Goal: Task Accomplishment & Management: Use online tool/utility

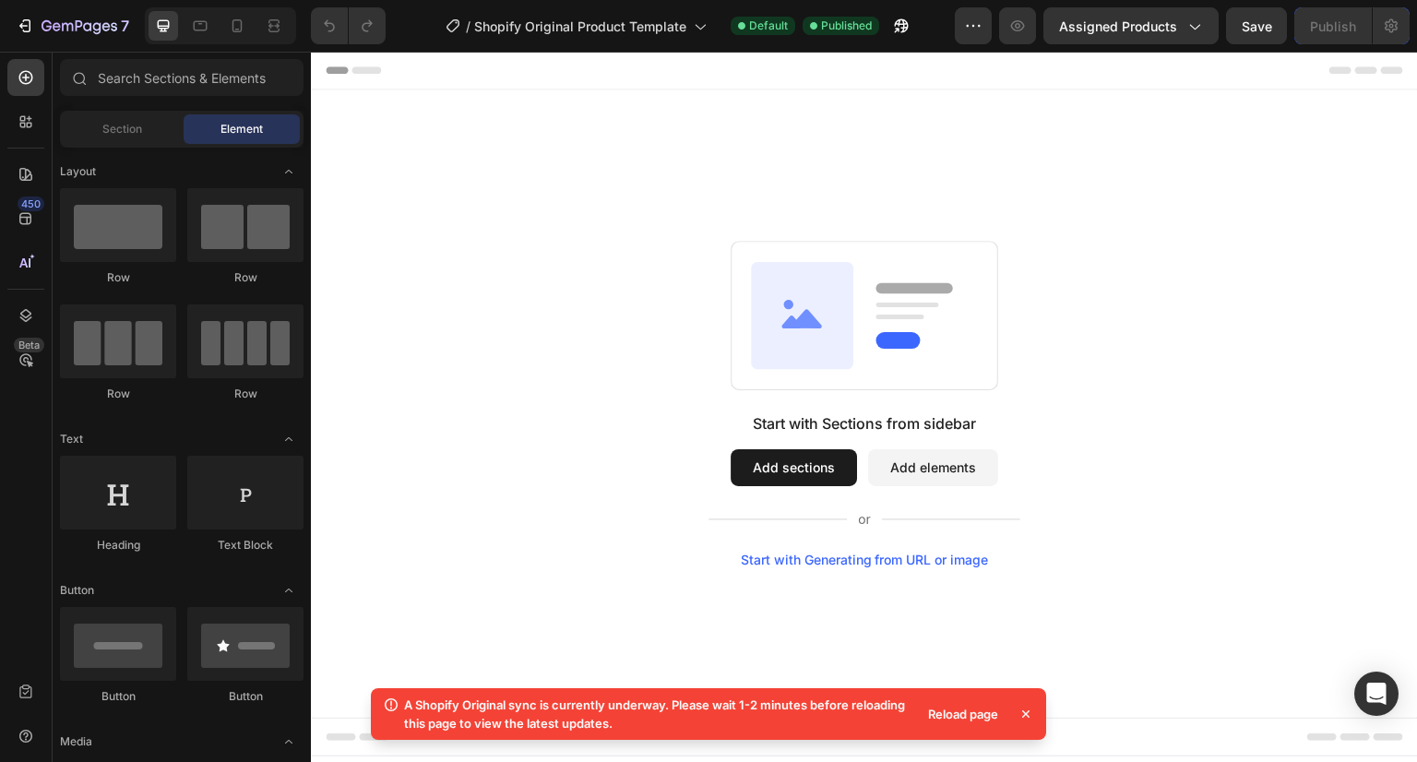
click at [979, 713] on div "Reload page" at bounding box center [963, 714] width 92 height 26
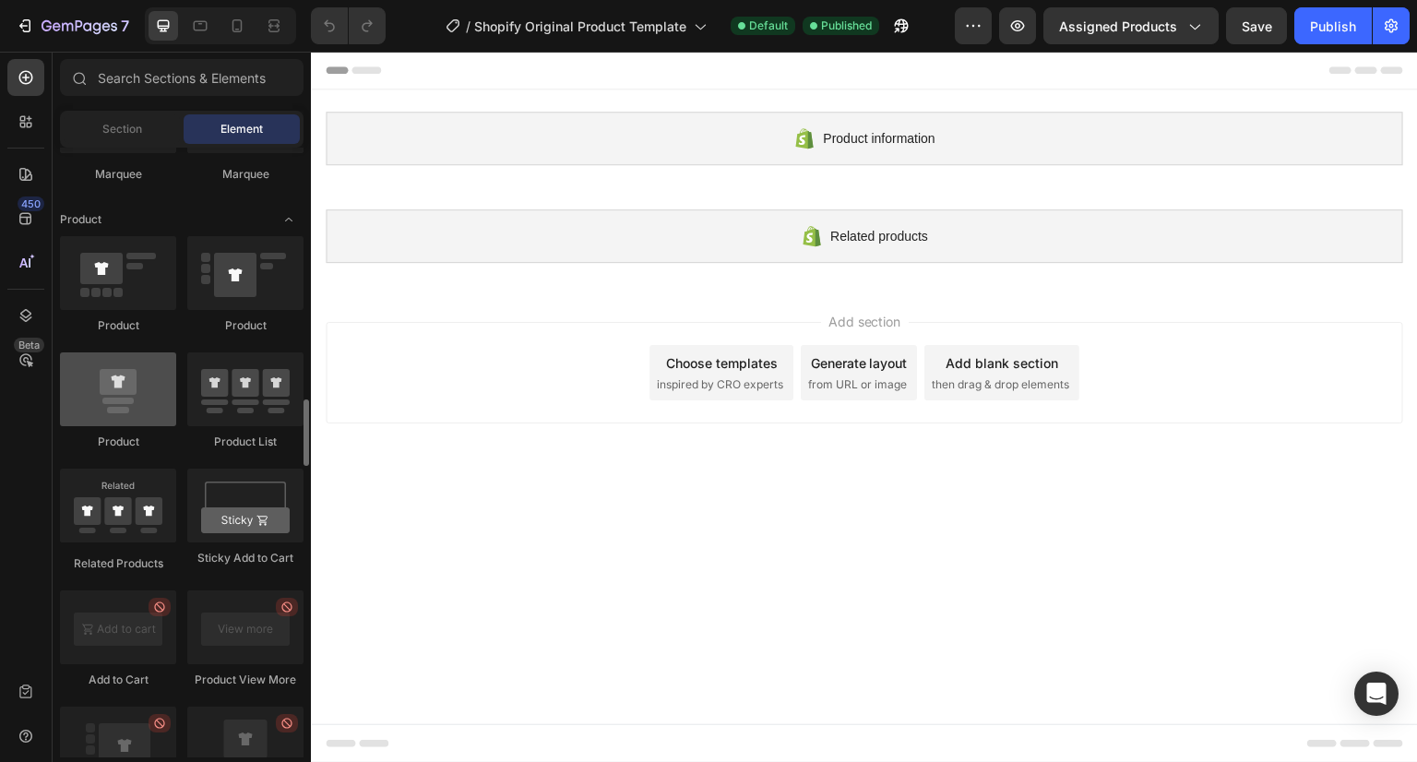
scroll to position [2302, 0]
click at [138, 262] on div at bounding box center [118, 272] width 116 height 74
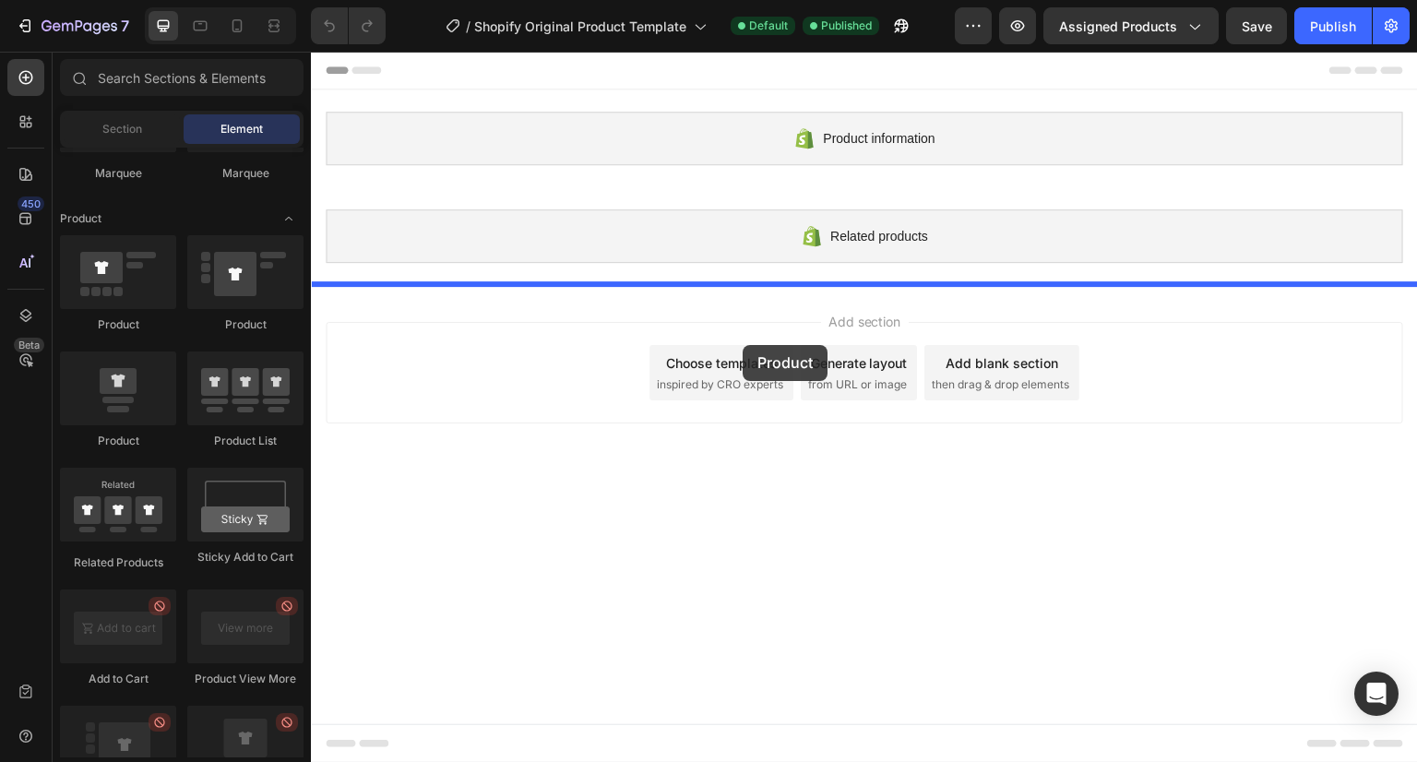
drag, startPoint x: 449, startPoint y: 314, endPoint x: 743, endPoint y: 345, distance: 295.1
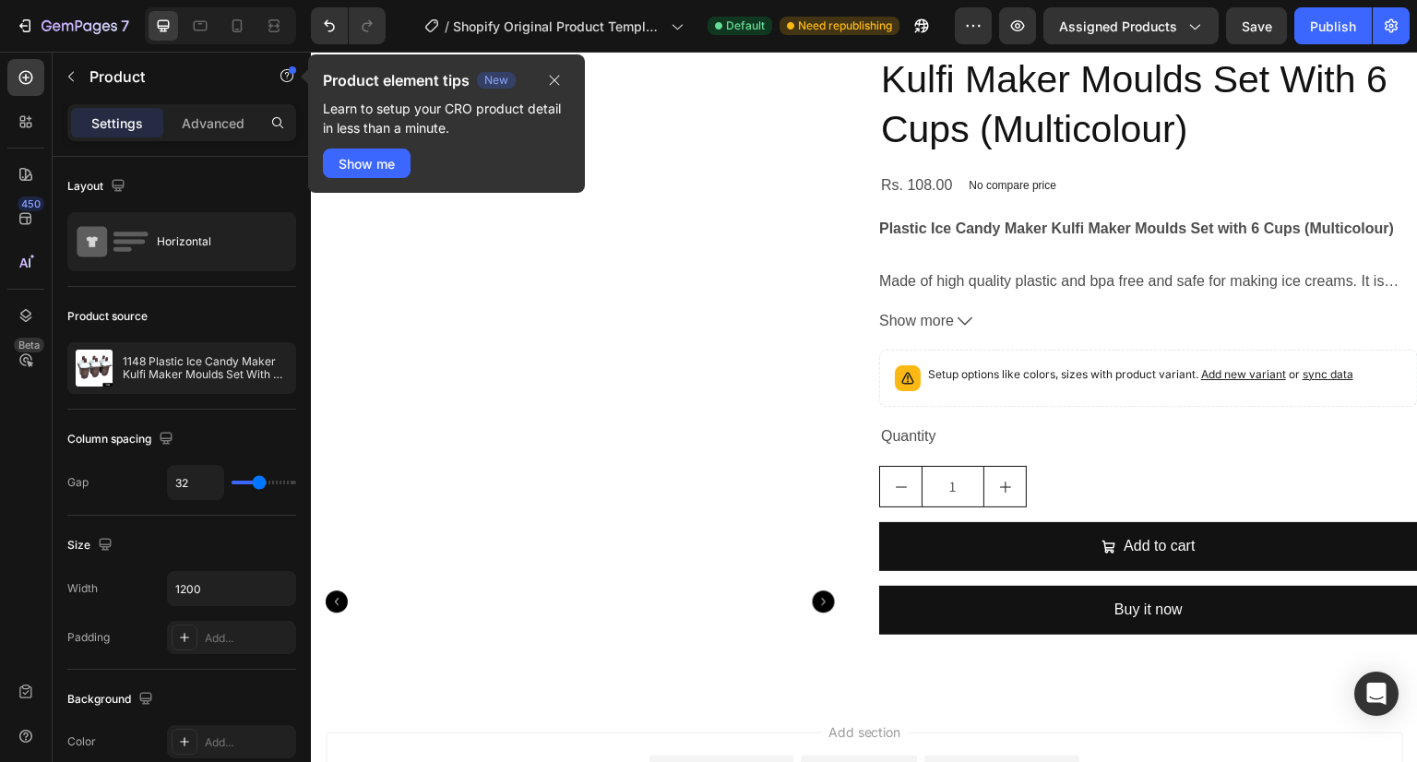
scroll to position [456, 0]
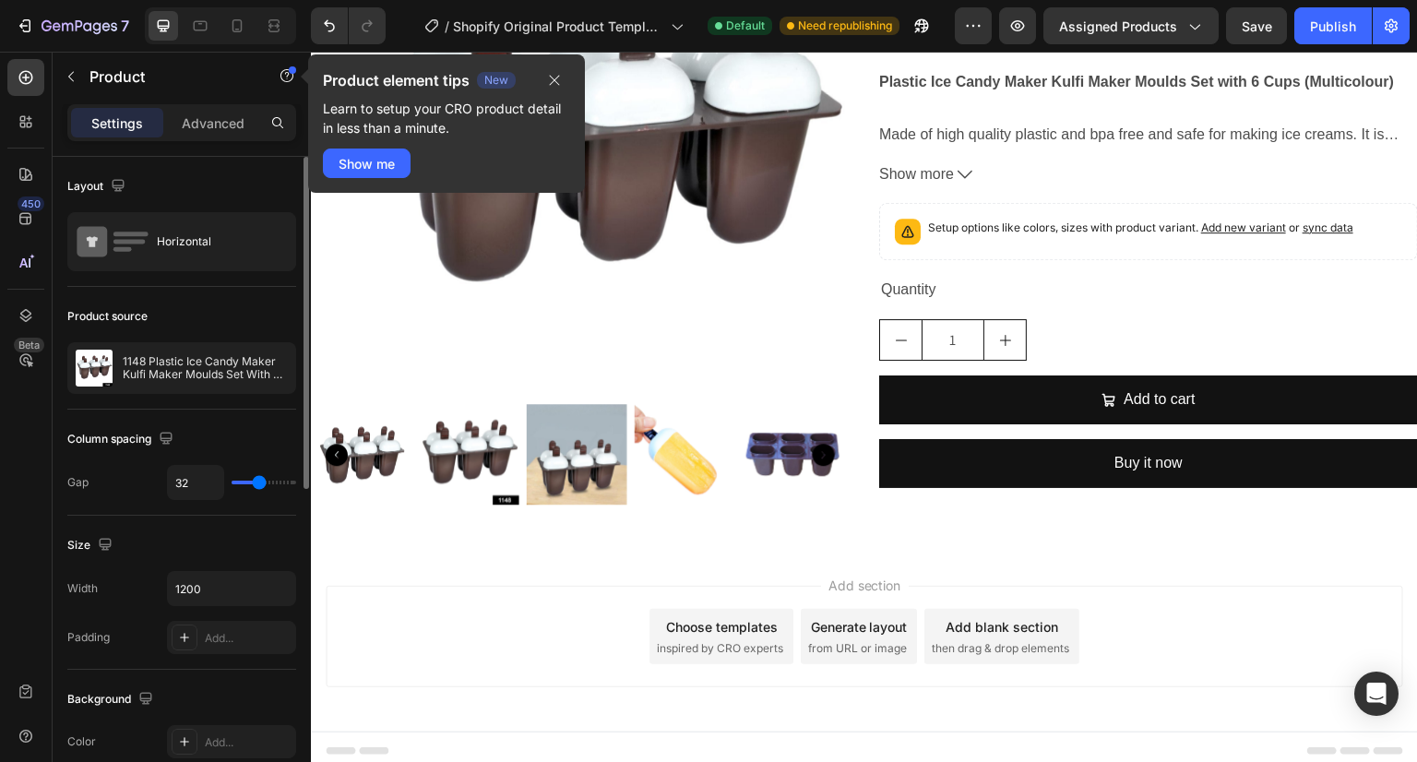
type input "19"
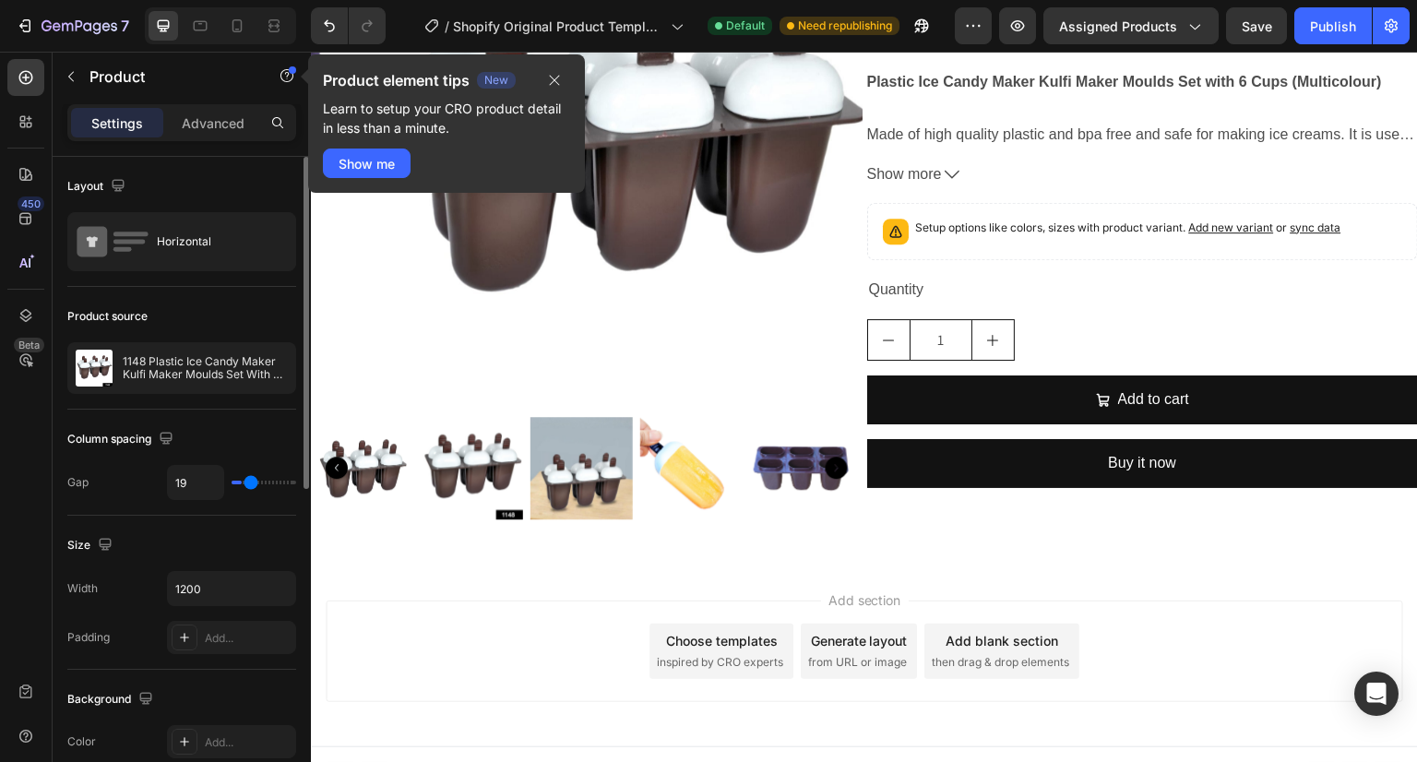
type input "5"
type input "1"
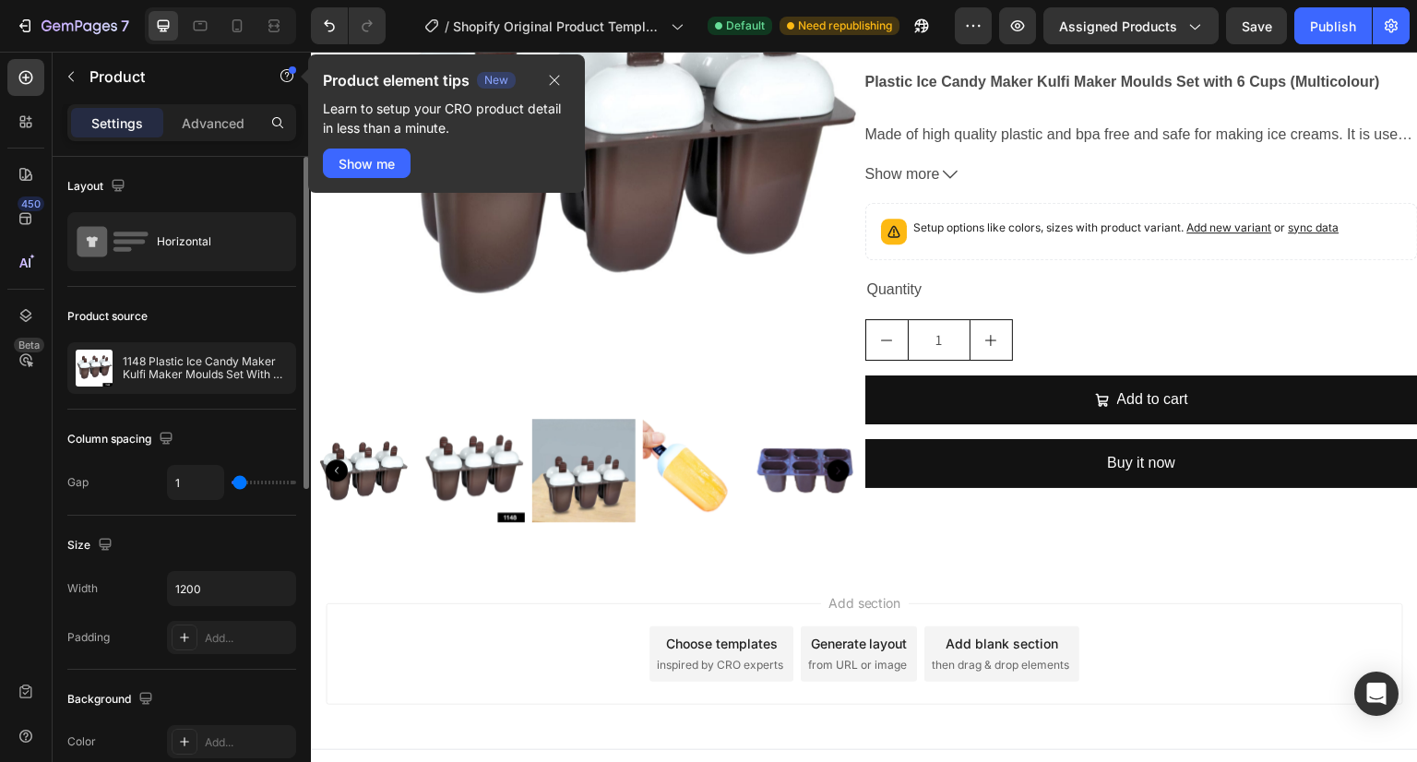
type input "4"
type input "75"
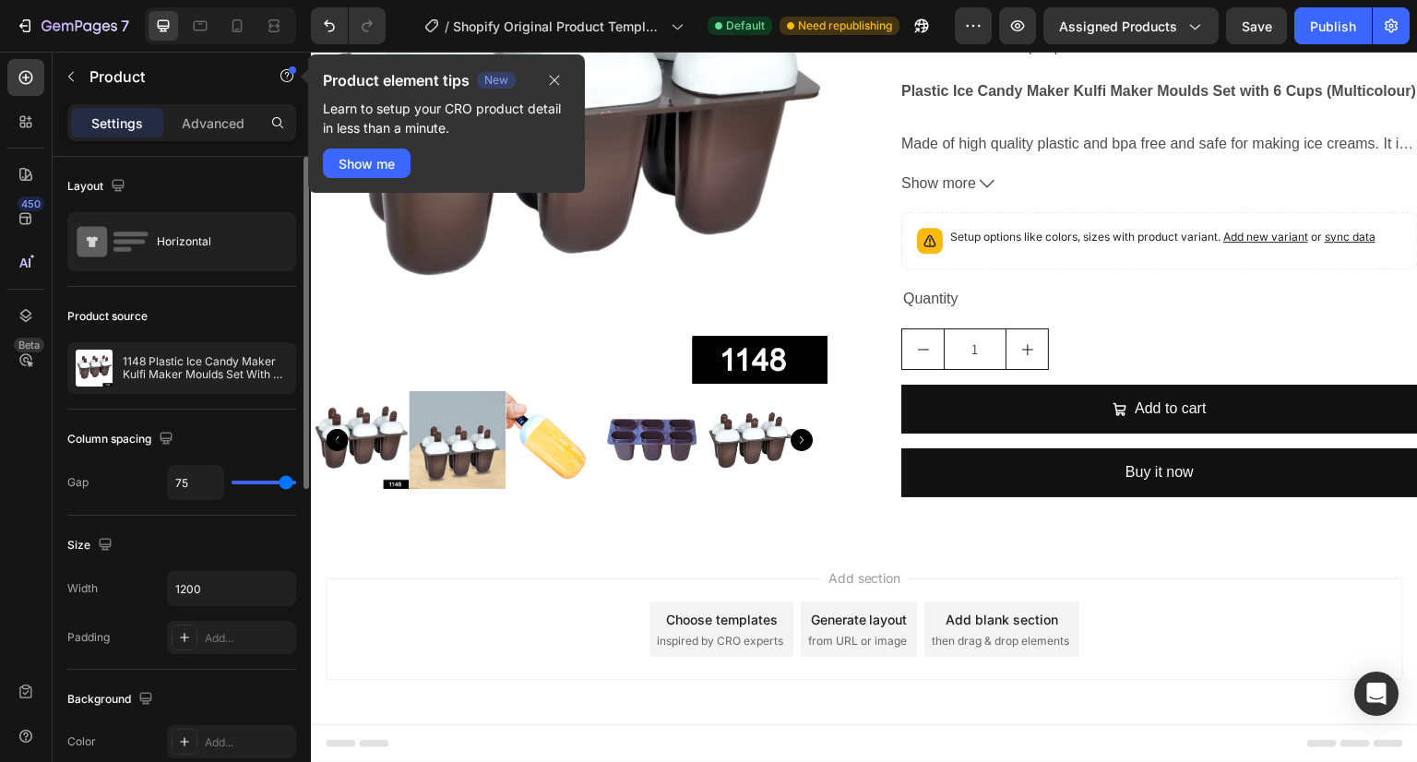
type input "80"
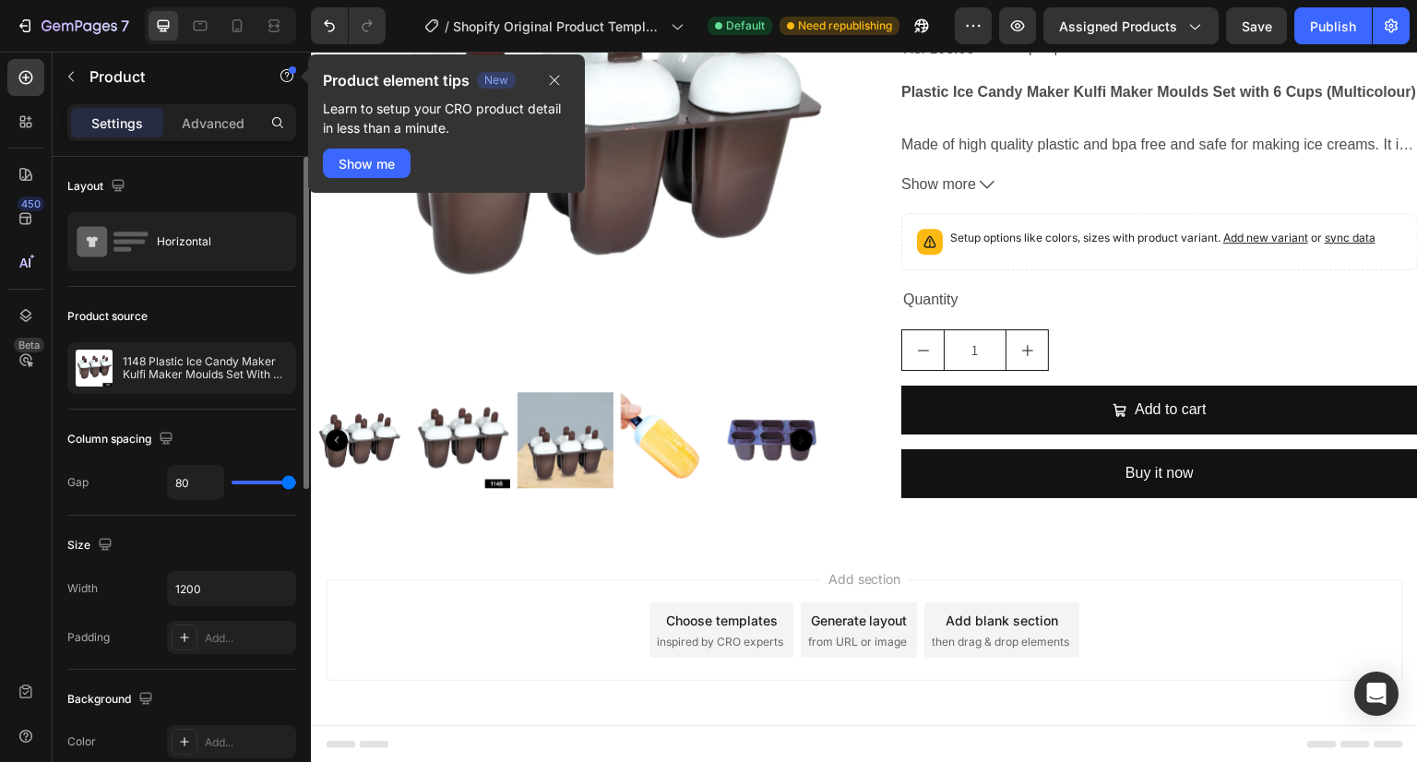
type input "39"
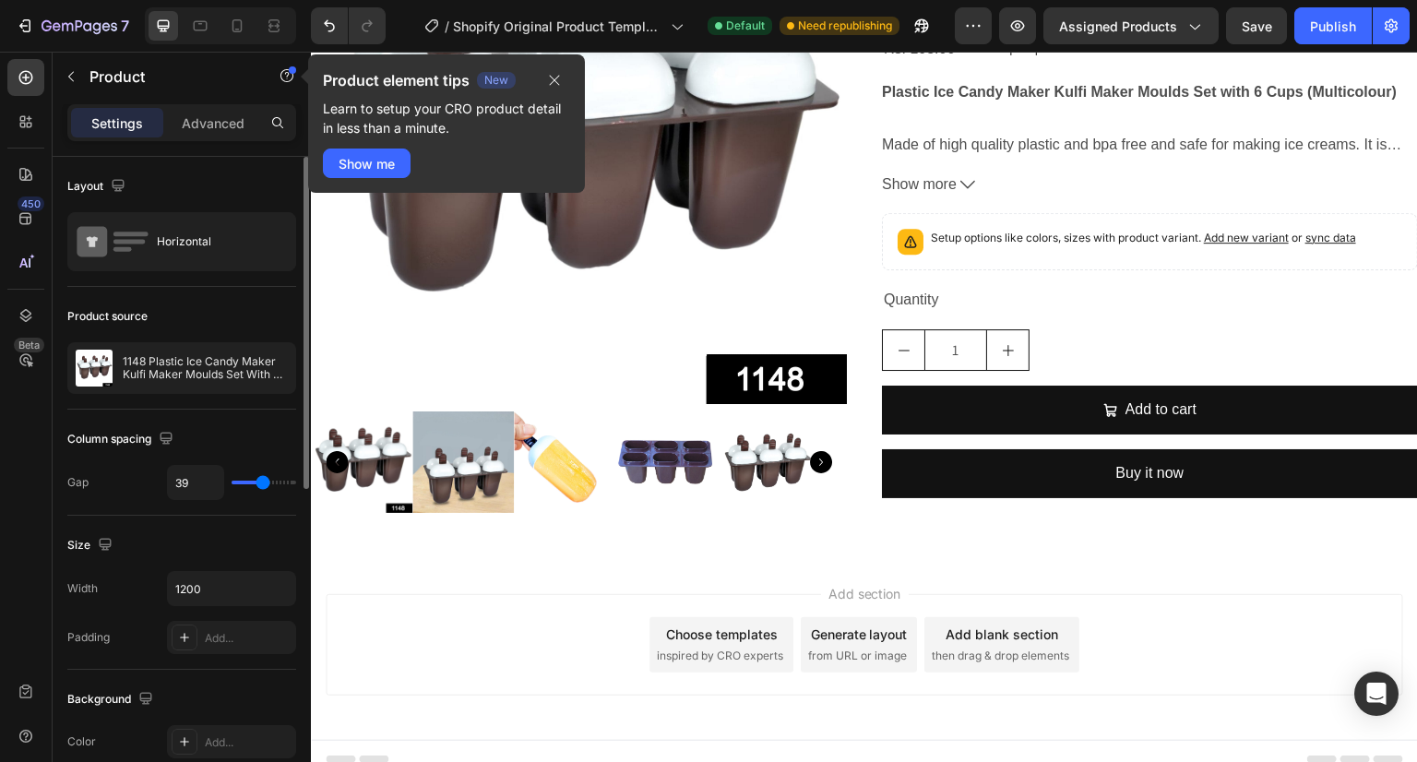
type input "38"
type input "37"
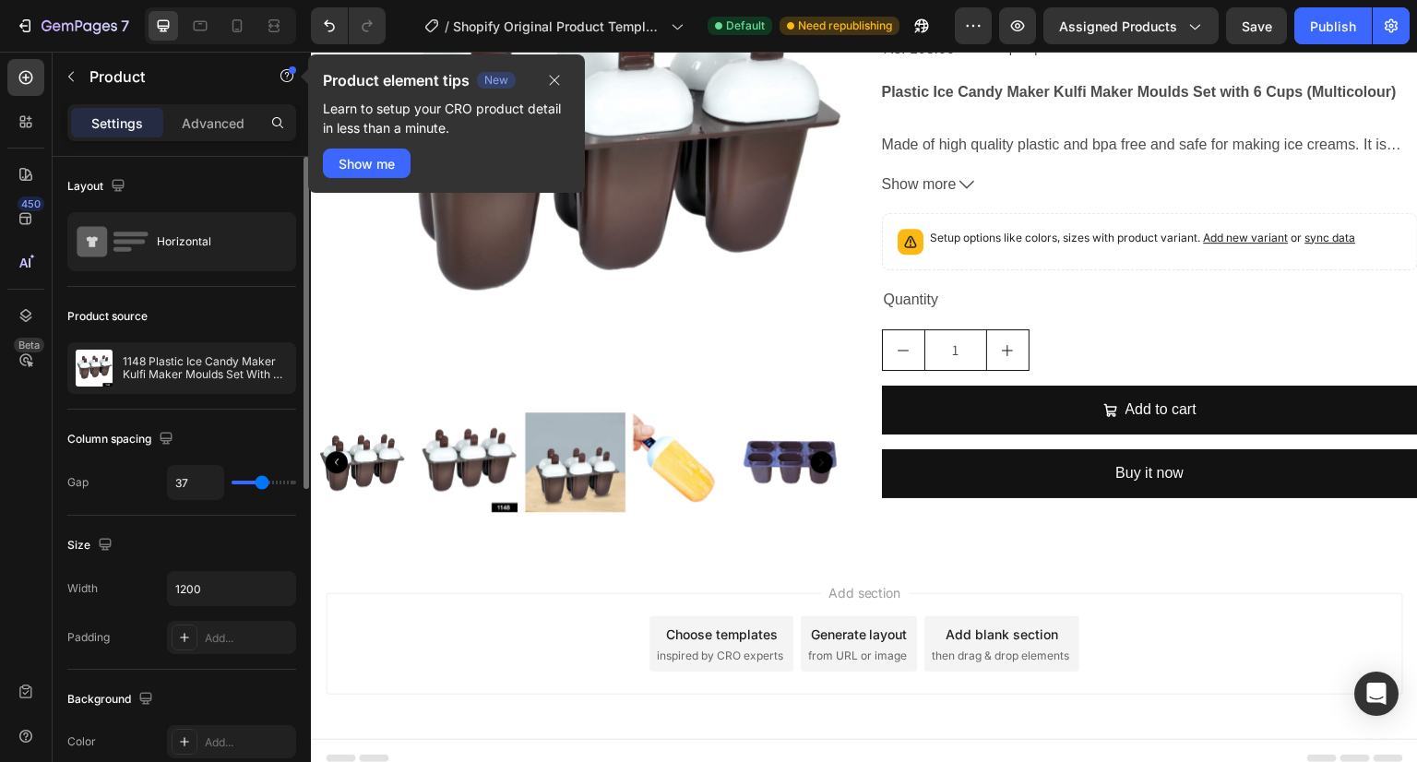
type input "37"
click at [262, 481] on input "range" at bounding box center [264, 483] width 65 height 4
click at [269, 586] on icon "button" at bounding box center [278, 588] width 18 height 18
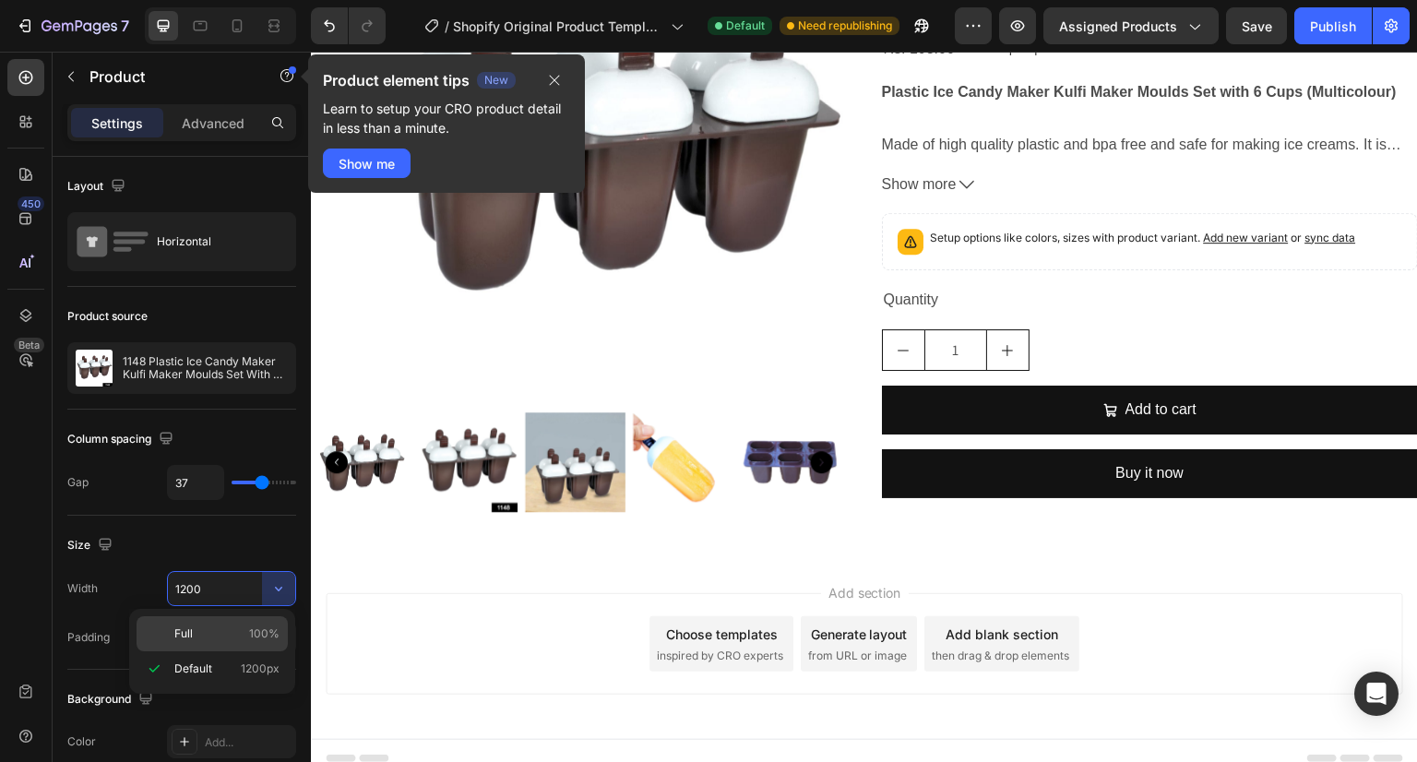
click at [199, 626] on p "Full 100%" at bounding box center [226, 634] width 105 height 17
type input "100%"
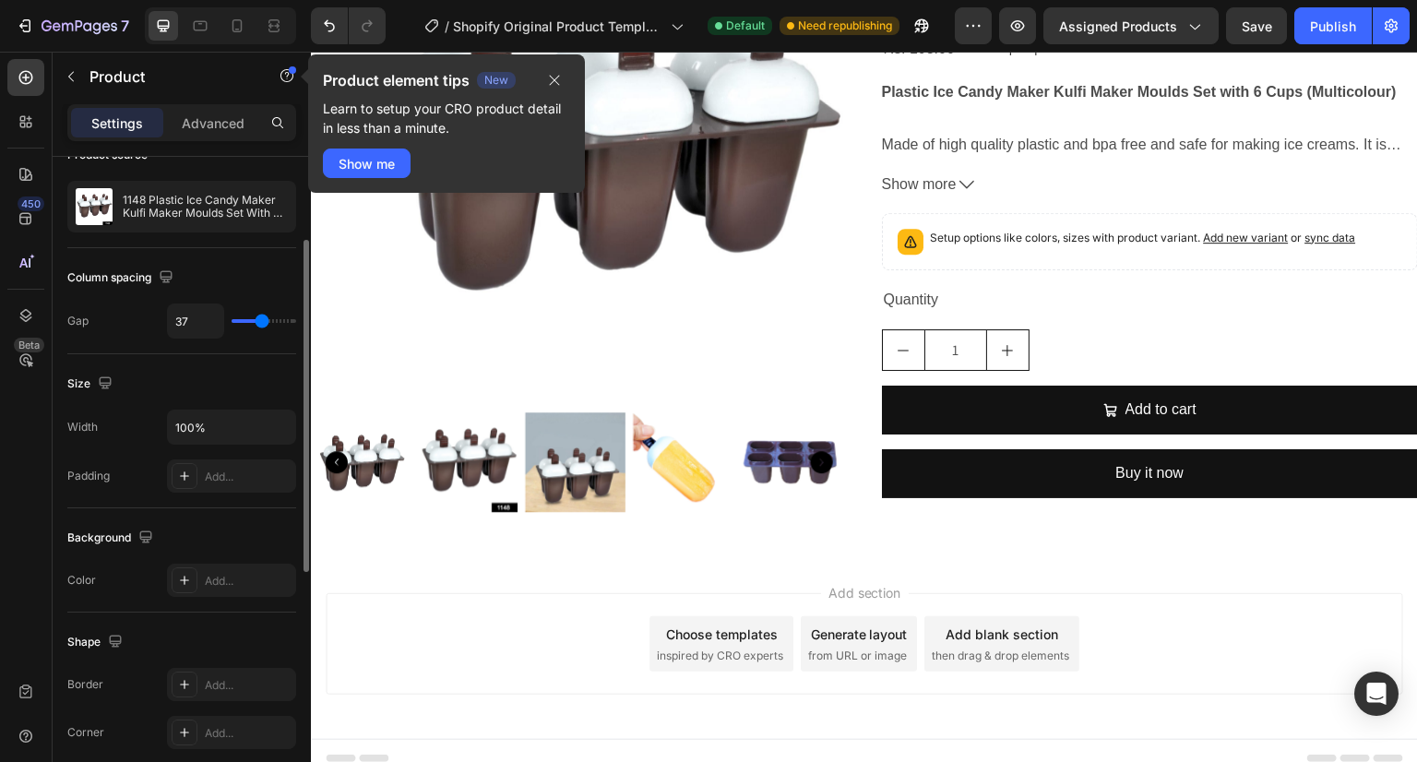
scroll to position [162, 0]
click at [239, 468] on div "Add..." at bounding box center [248, 476] width 87 height 17
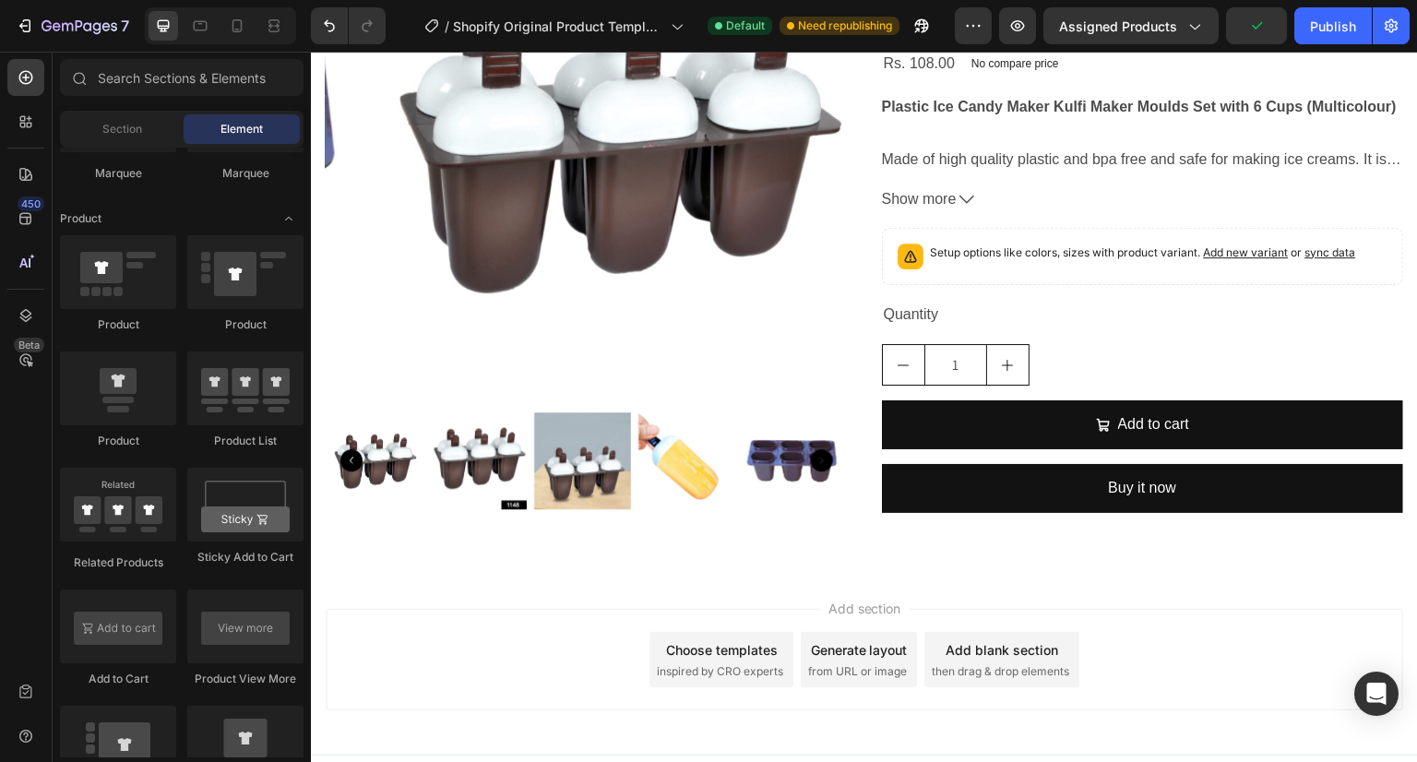
click at [485, 683] on div "Add section Choose templates inspired by CRO experts Generate layout from URL o…" at bounding box center [865, 659] width 1078 height 101
click at [1188, 18] on icon "button" at bounding box center [1194, 26] width 18 height 18
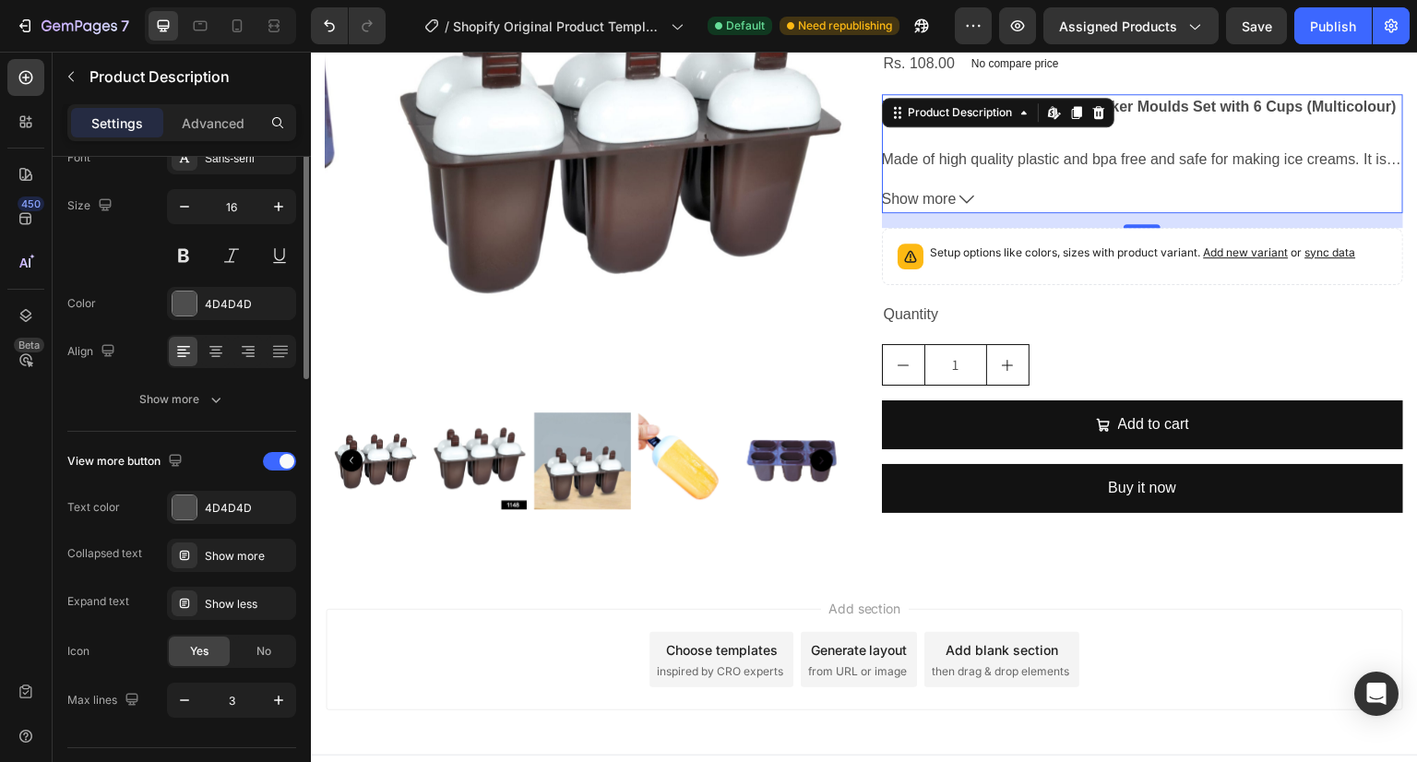
scroll to position [0, 0]
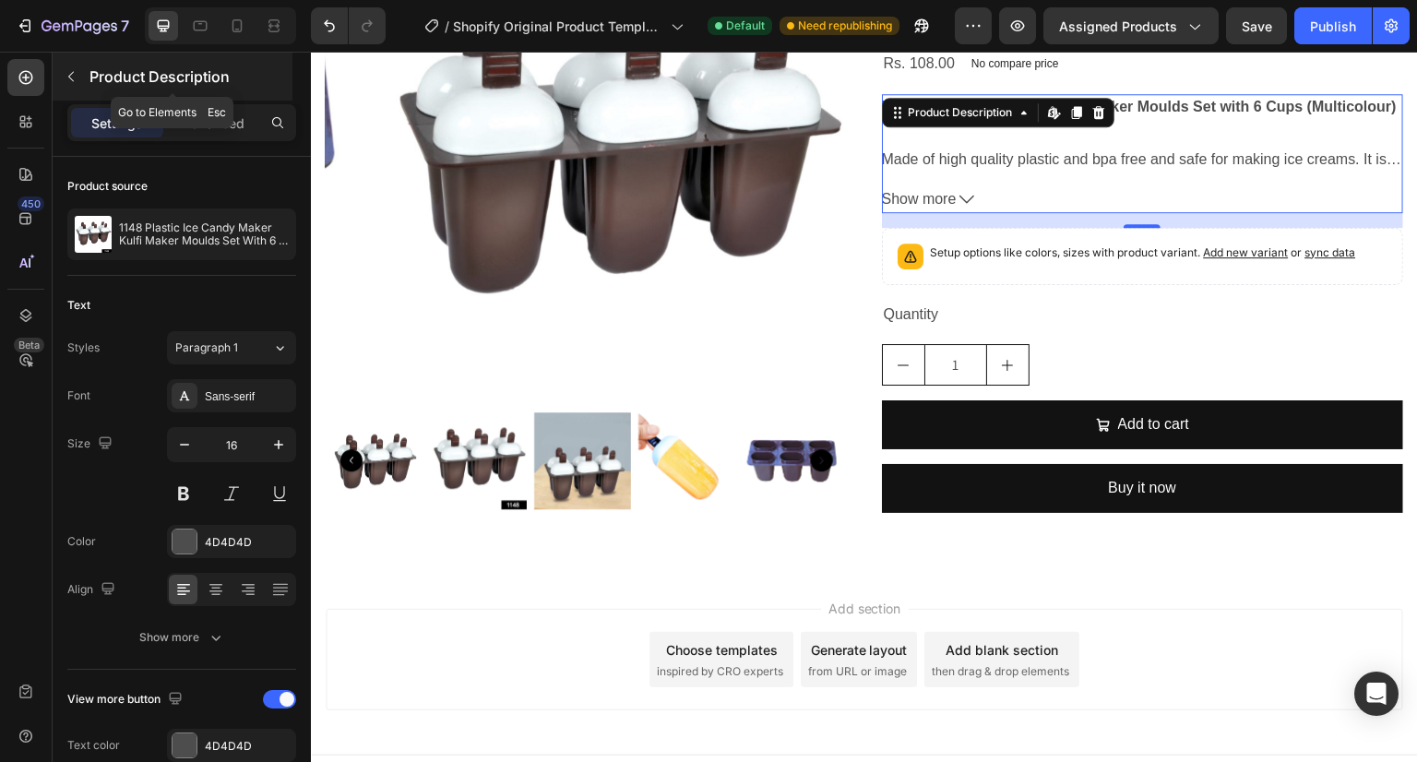
click at [72, 75] on icon "button" at bounding box center [71, 76] width 15 height 15
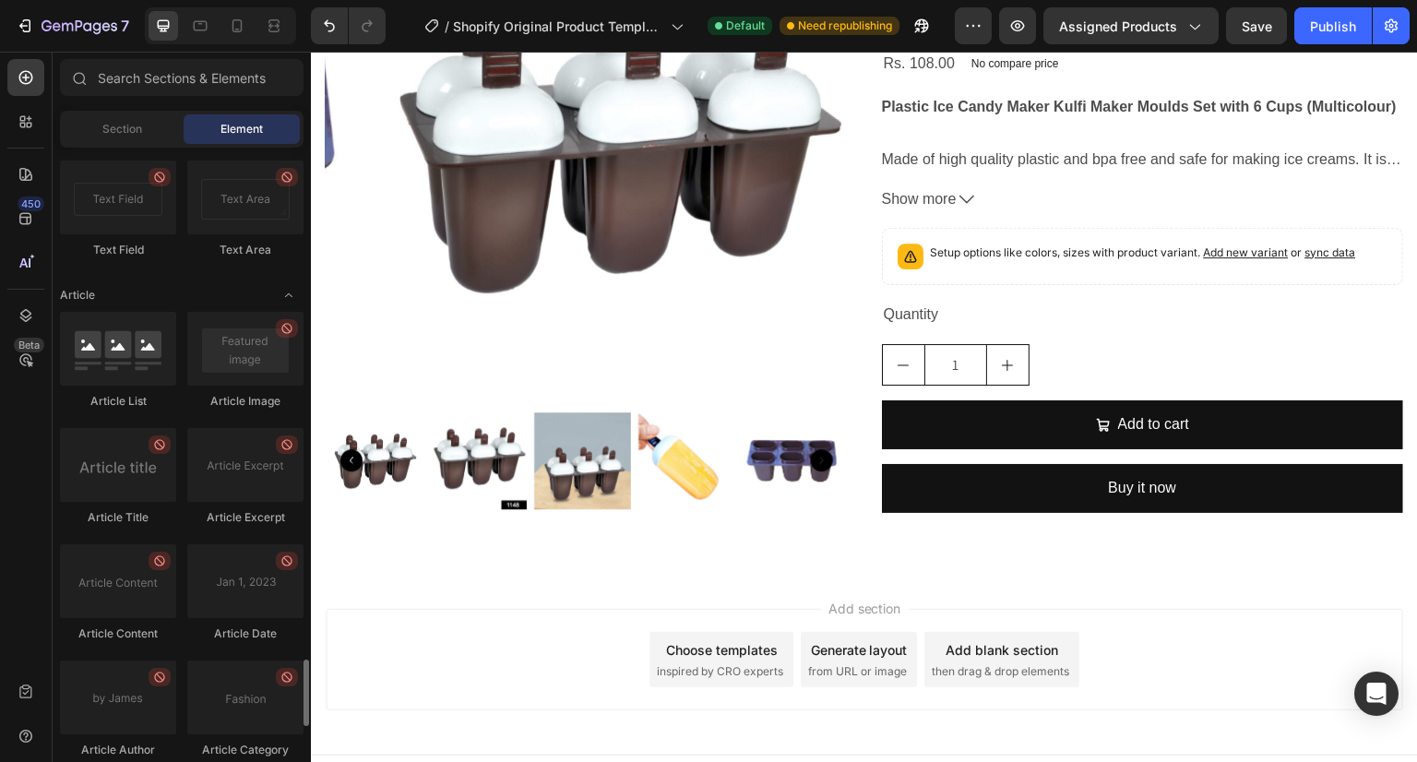
scroll to position [4980, 0]
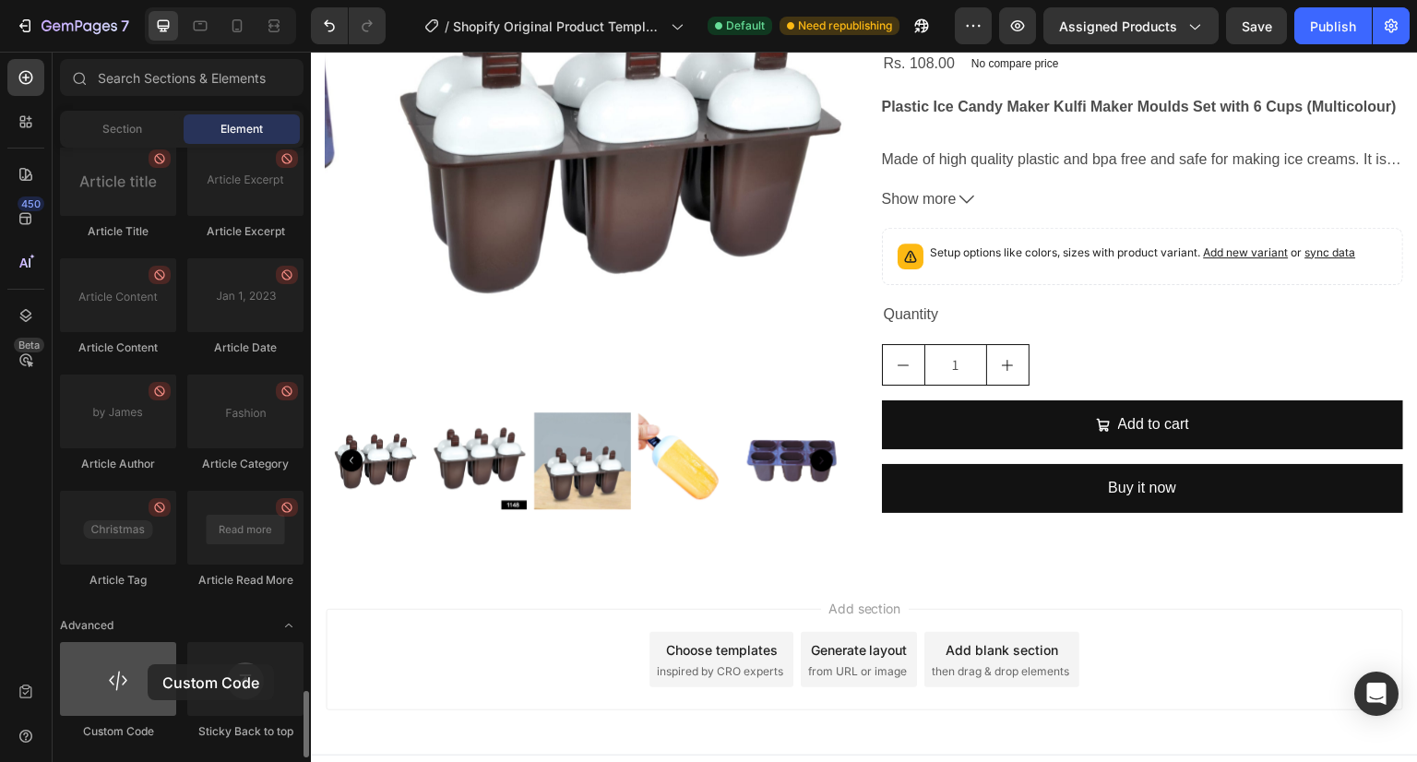
click at [148, 664] on div at bounding box center [118, 679] width 116 height 74
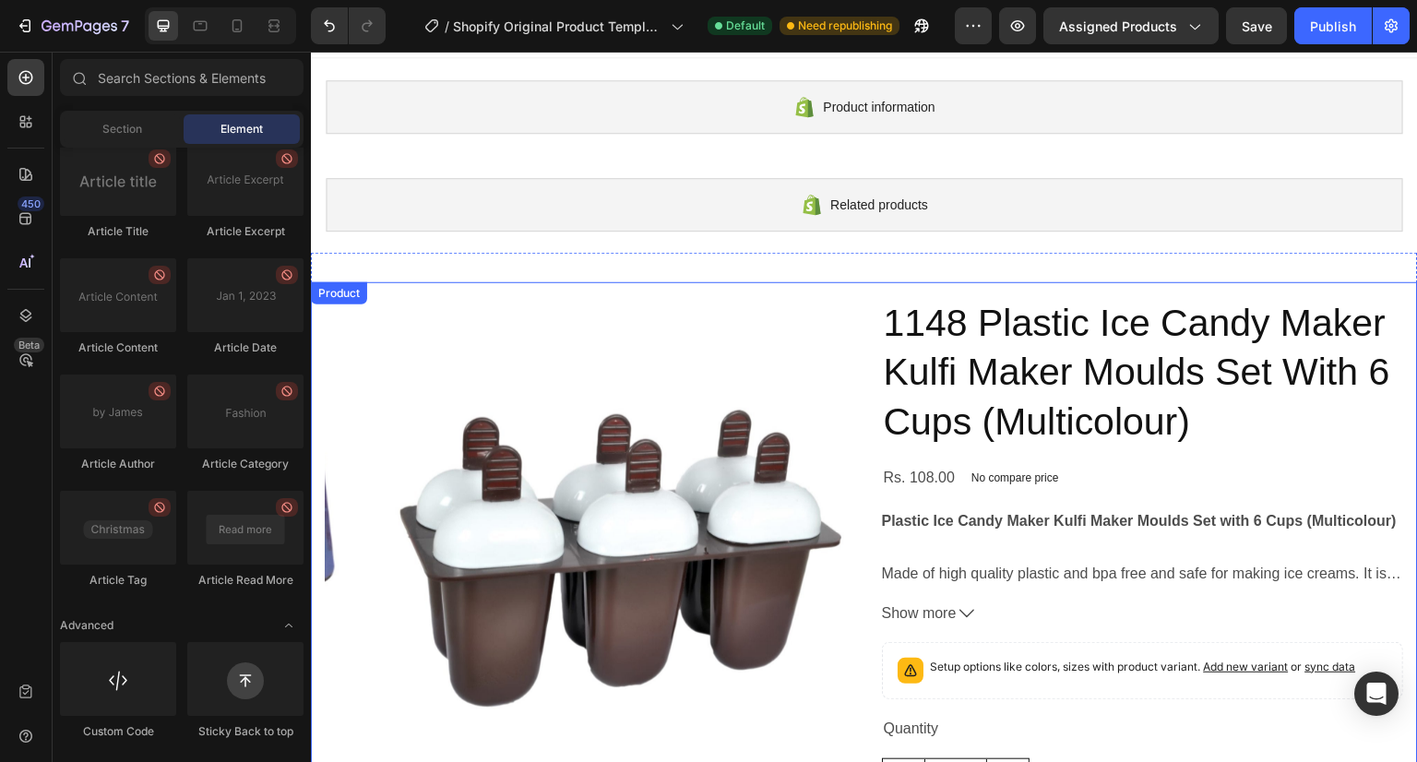
scroll to position [0, 0]
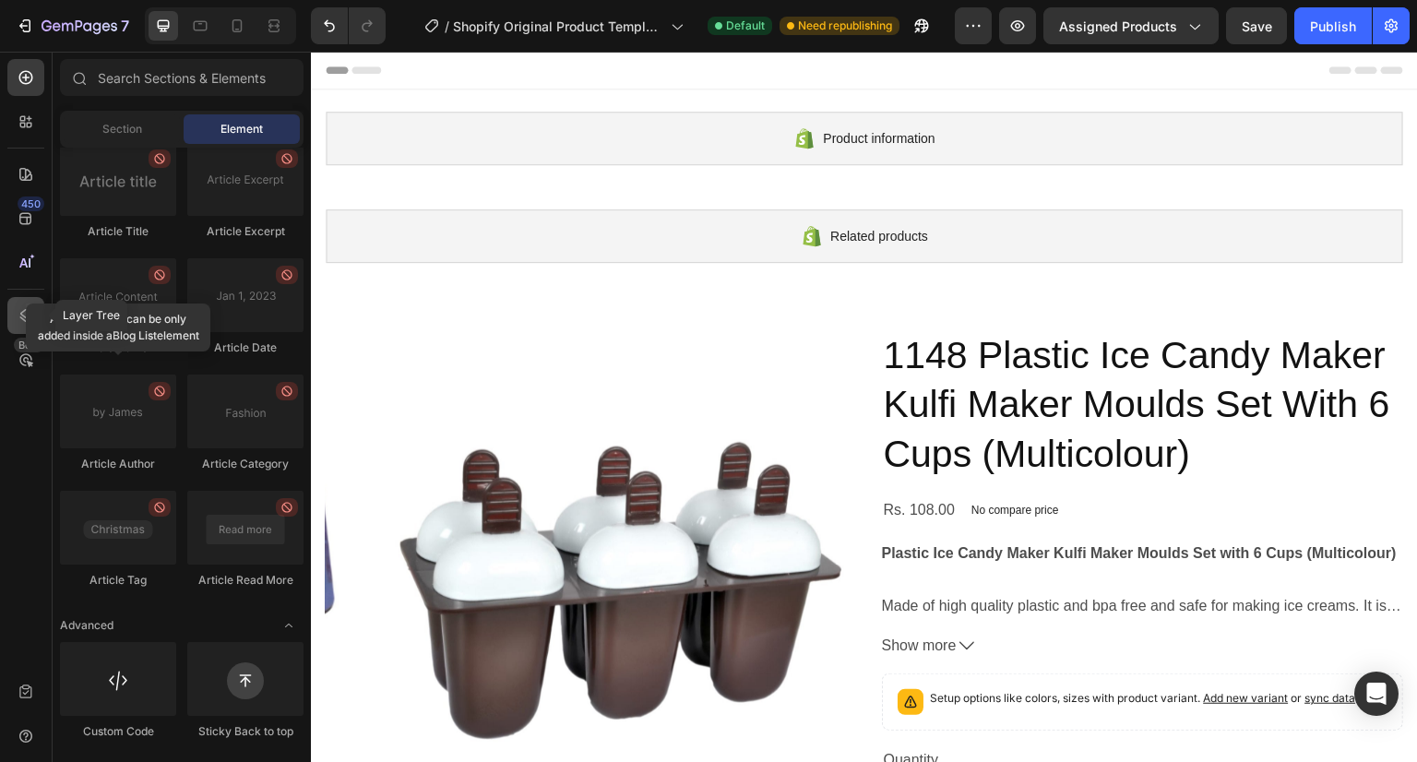
click at [26, 312] on icon at bounding box center [26, 315] width 18 height 18
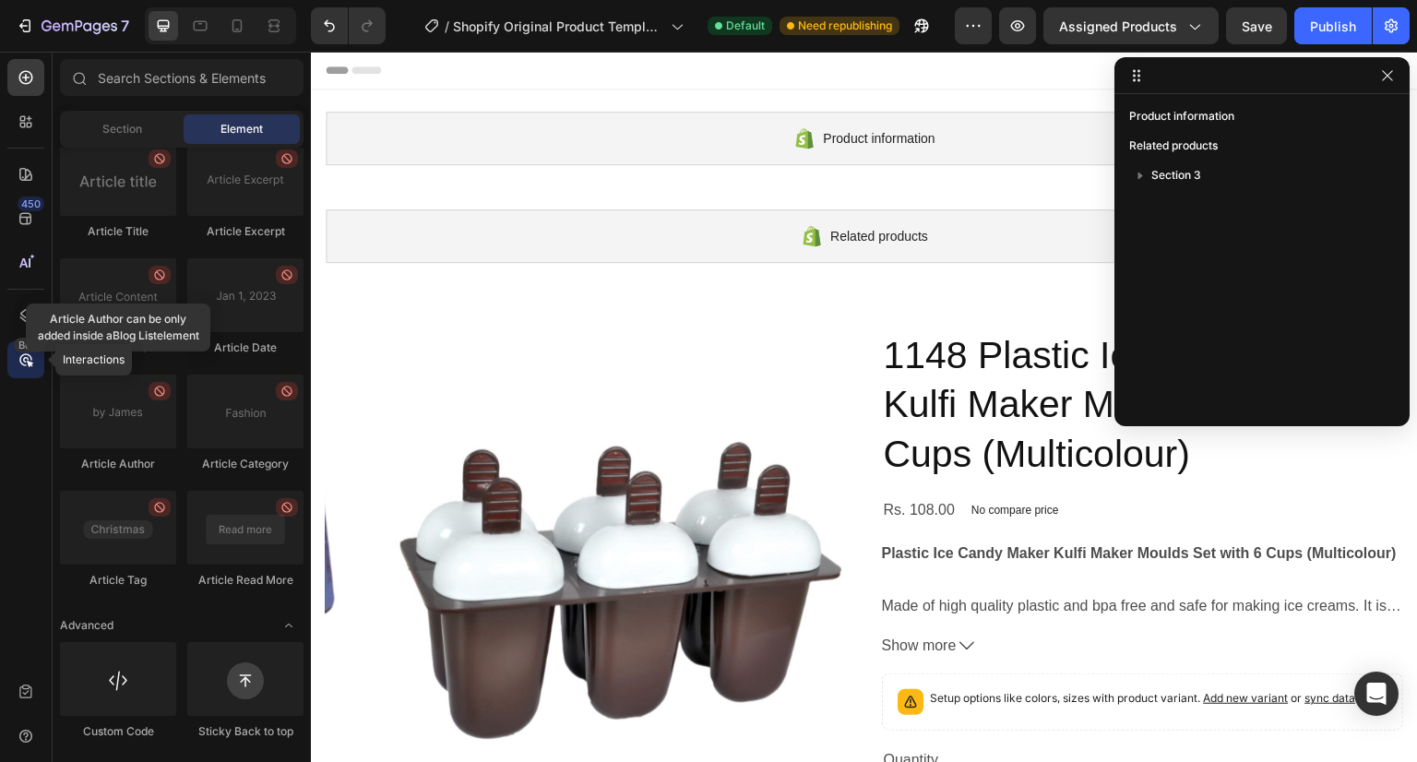
click at [24, 359] on icon at bounding box center [26, 360] width 6 height 6
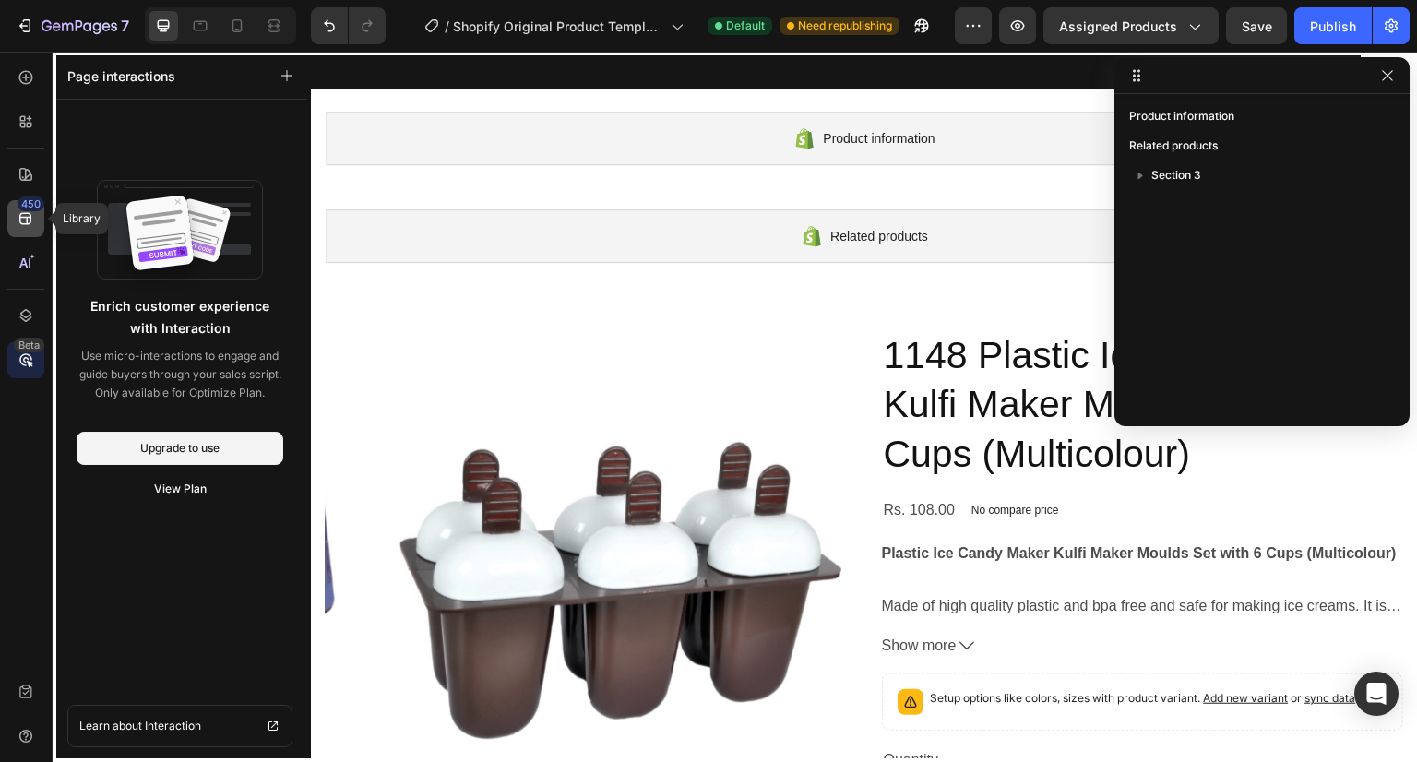
click at [26, 218] on icon at bounding box center [25, 219] width 12 height 12
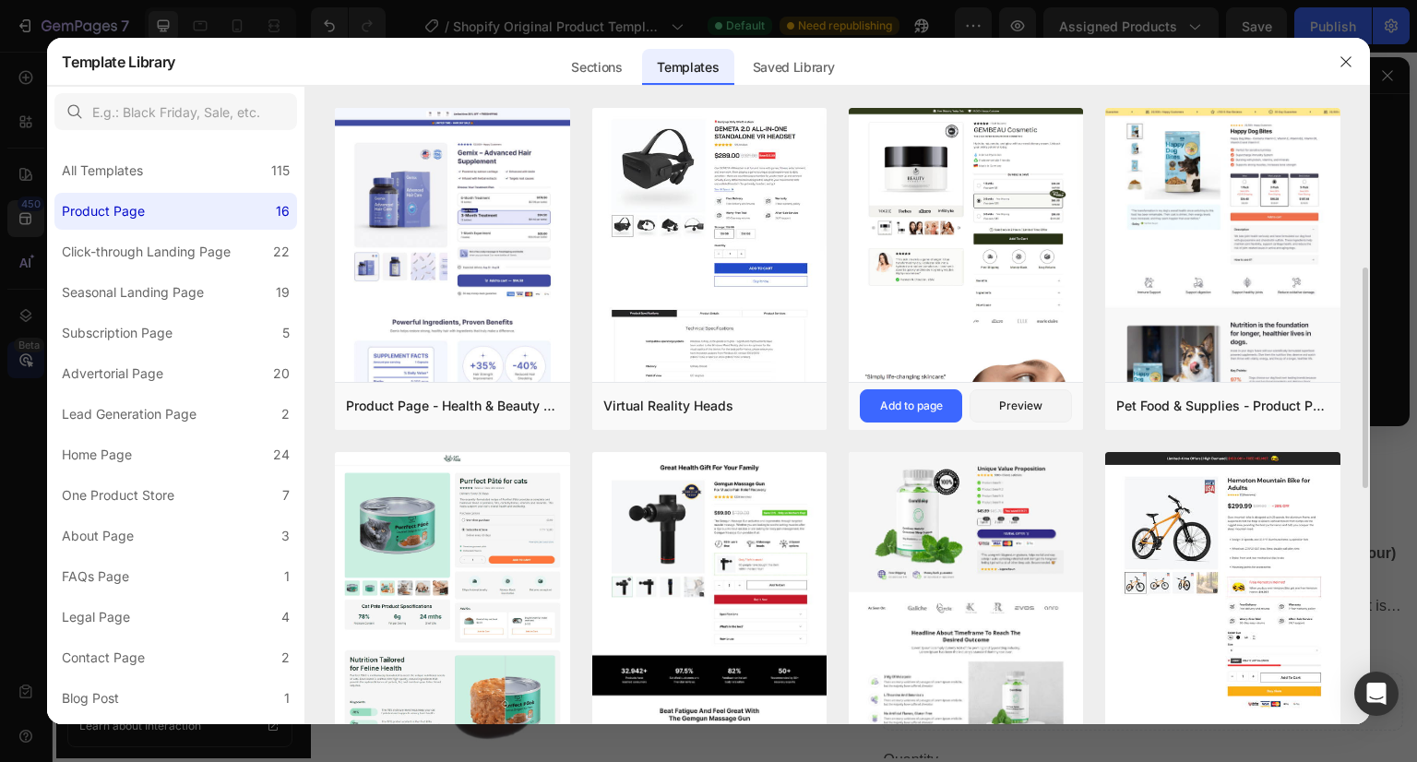
scroll to position [1100, 0]
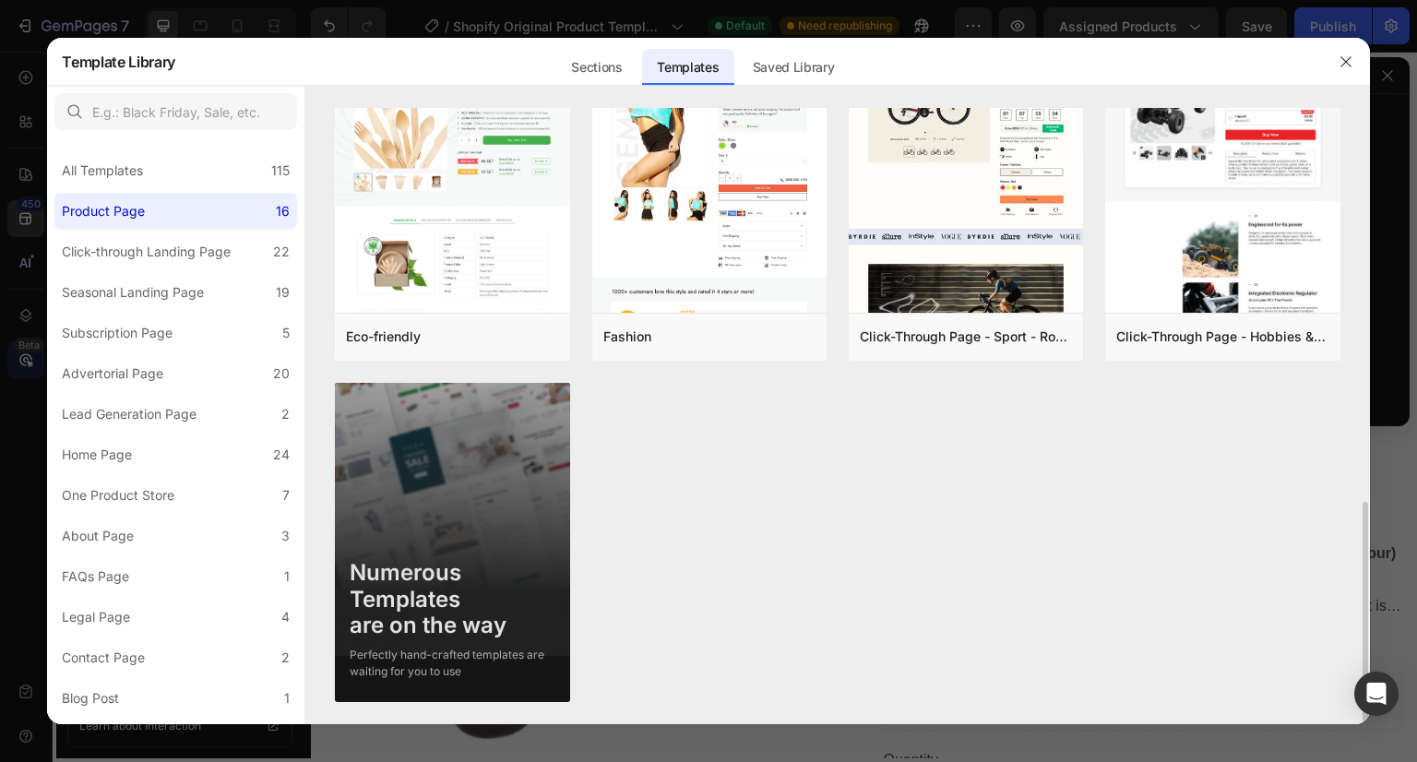
click at [494, 555] on div "Numerous Templates are on the way Perfectly hand-crafted templates are waiting …" at bounding box center [452, 612] width 234 height 135
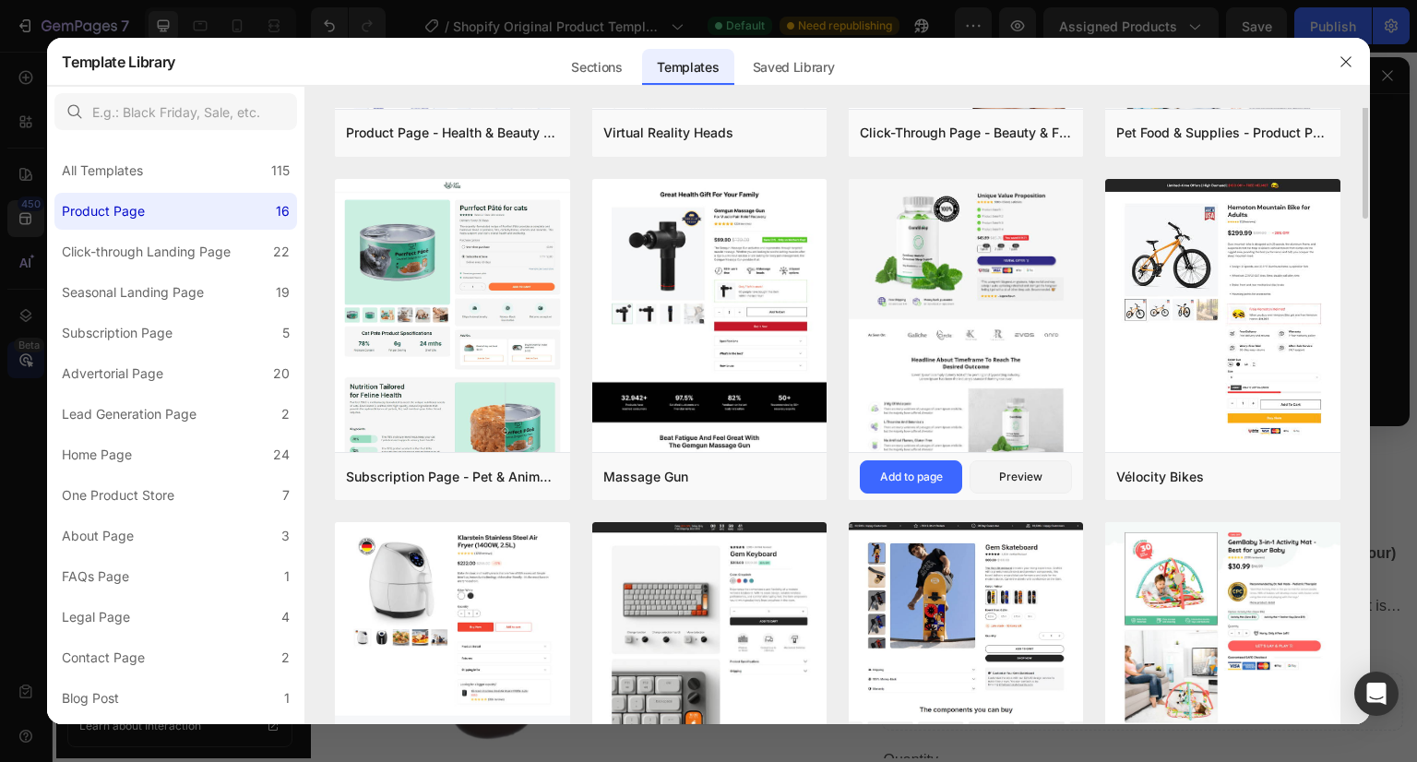
scroll to position [0, 0]
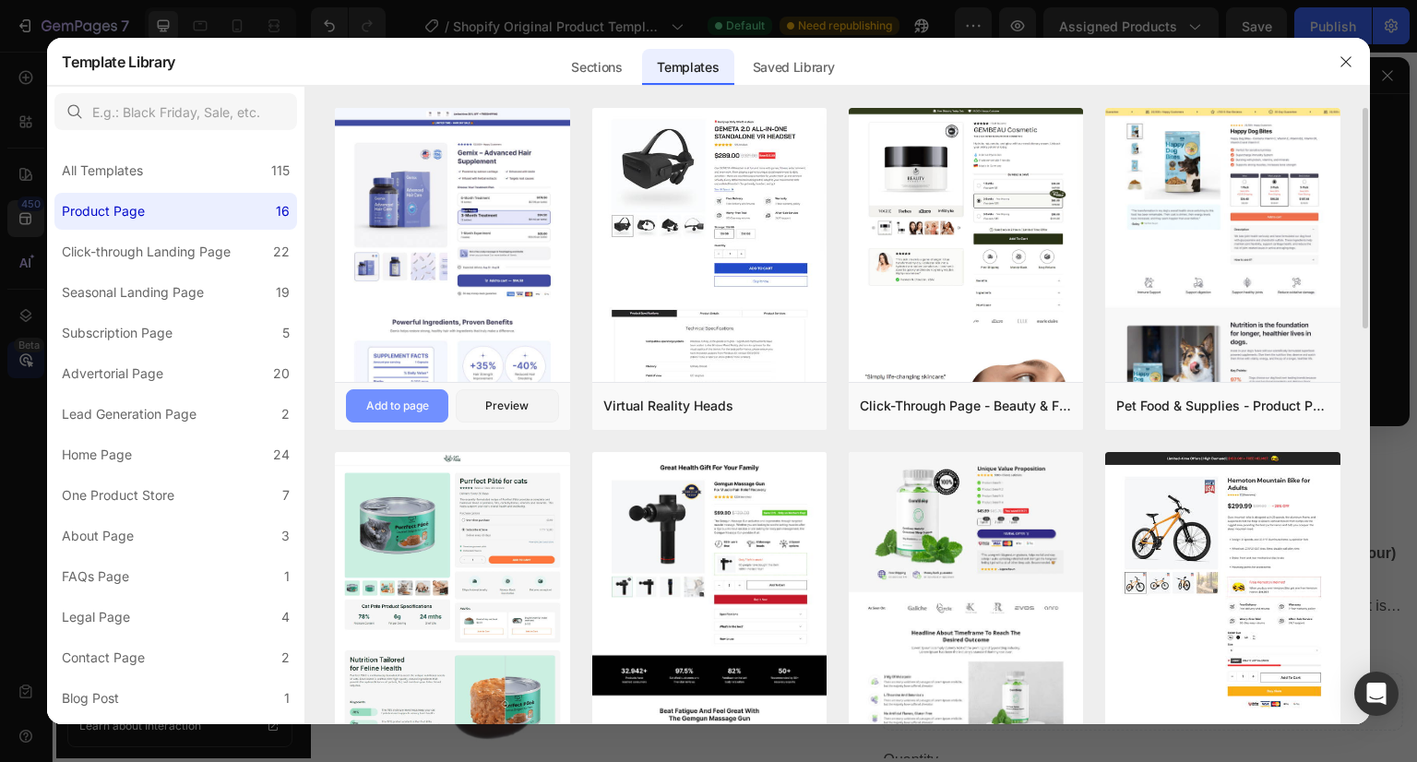
click at [398, 392] on button "Add to page" at bounding box center [397, 405] width 102 height 33
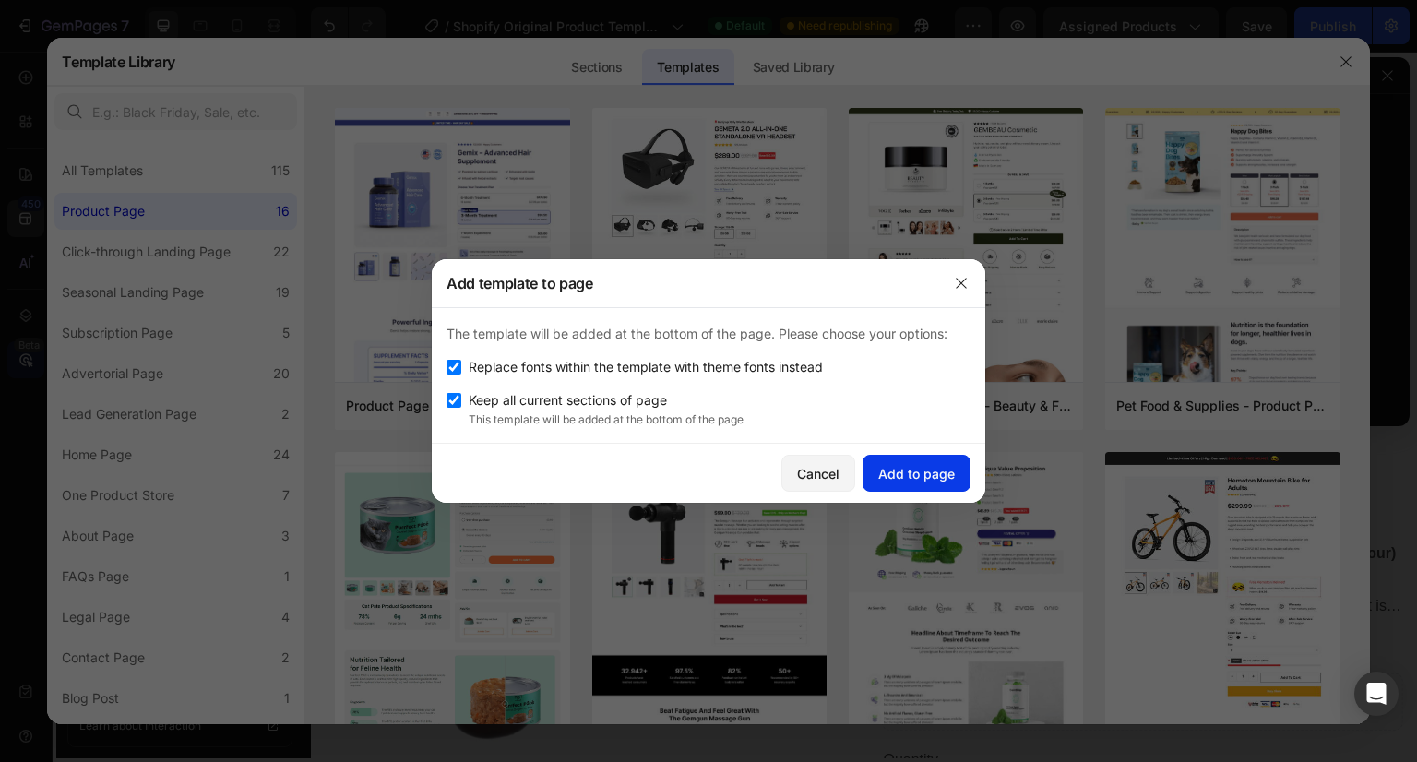
click at [901, 461] on button "Add to page" at bounding box center [917, 473] width 108 height 37
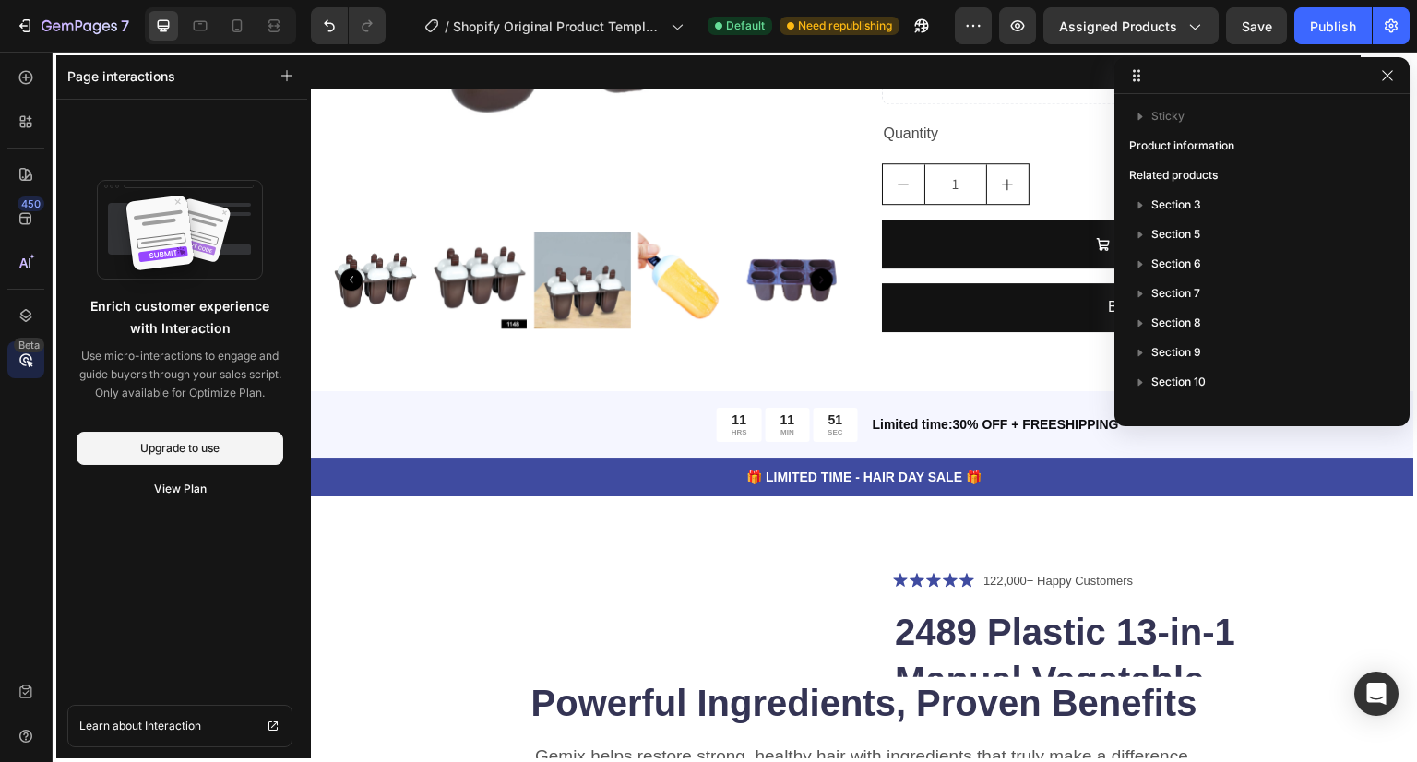
scroll to position [965, 0]
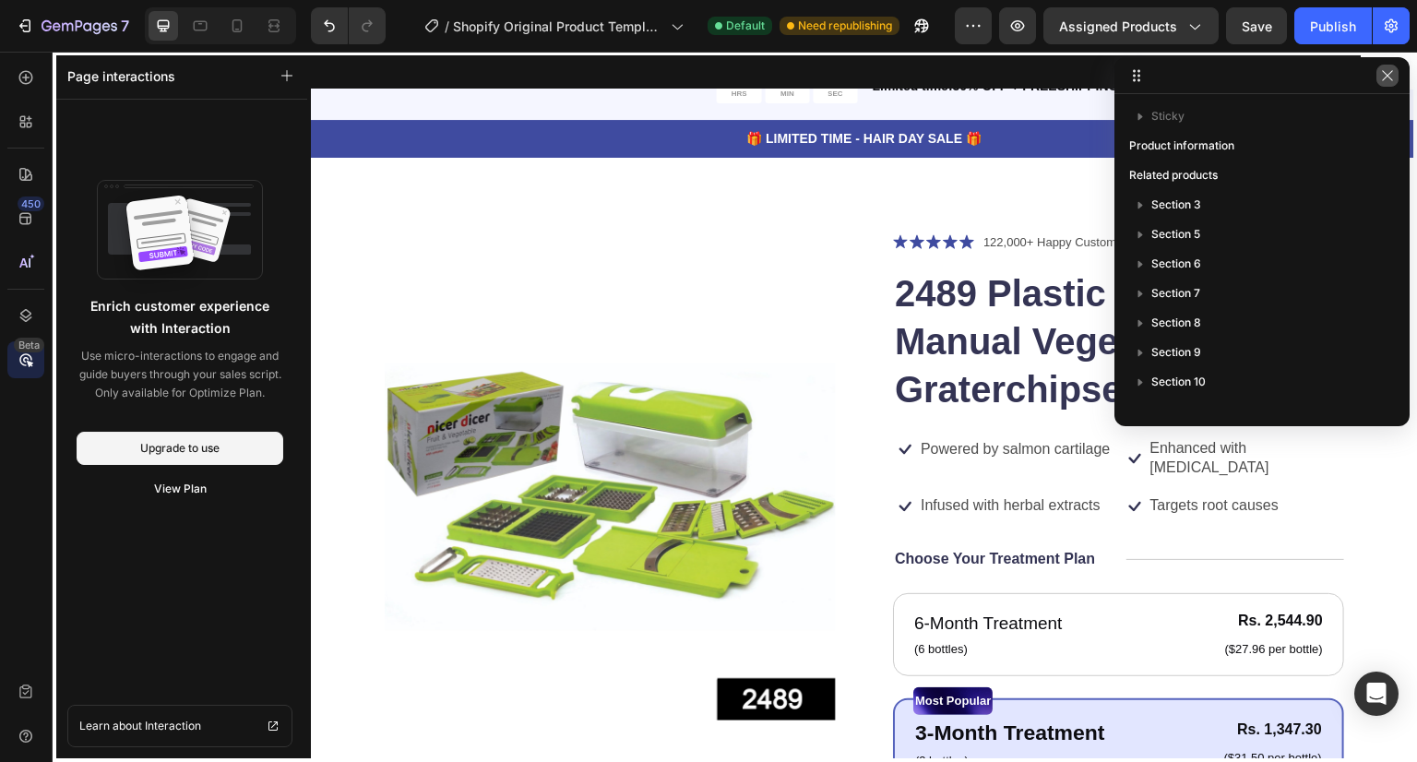
click at [1392, 78] on icon "button" at bounding box center [1387, 75] width 15 height 15
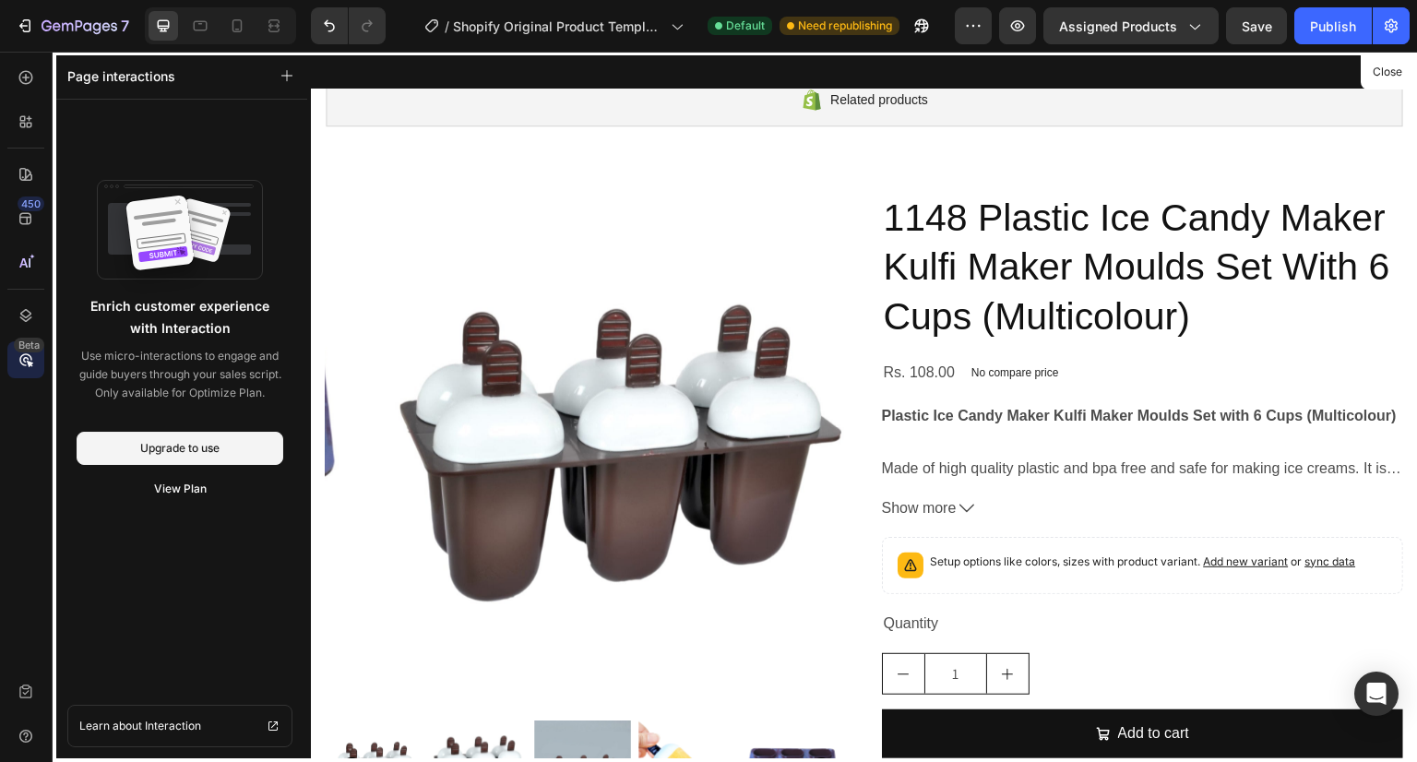
scroll to position [106, 0]
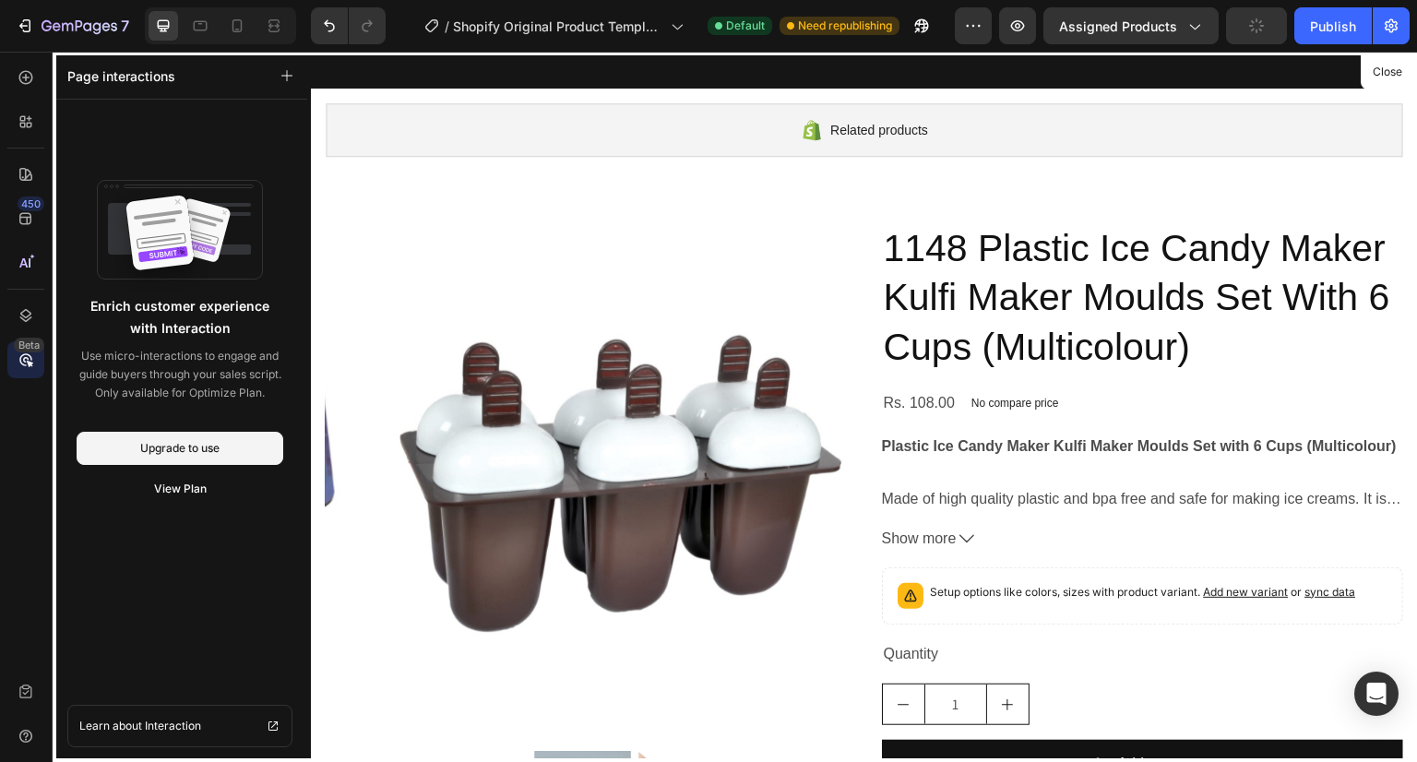
click at [938, 290] on div at bounding box center [864, 407] width 1107 height 711
click at [677, 400] on div at bounding box center [864, 407] width 1107 height 711
click at [32, 73] on icon at bounding box center [26, 77] width 18 height 18
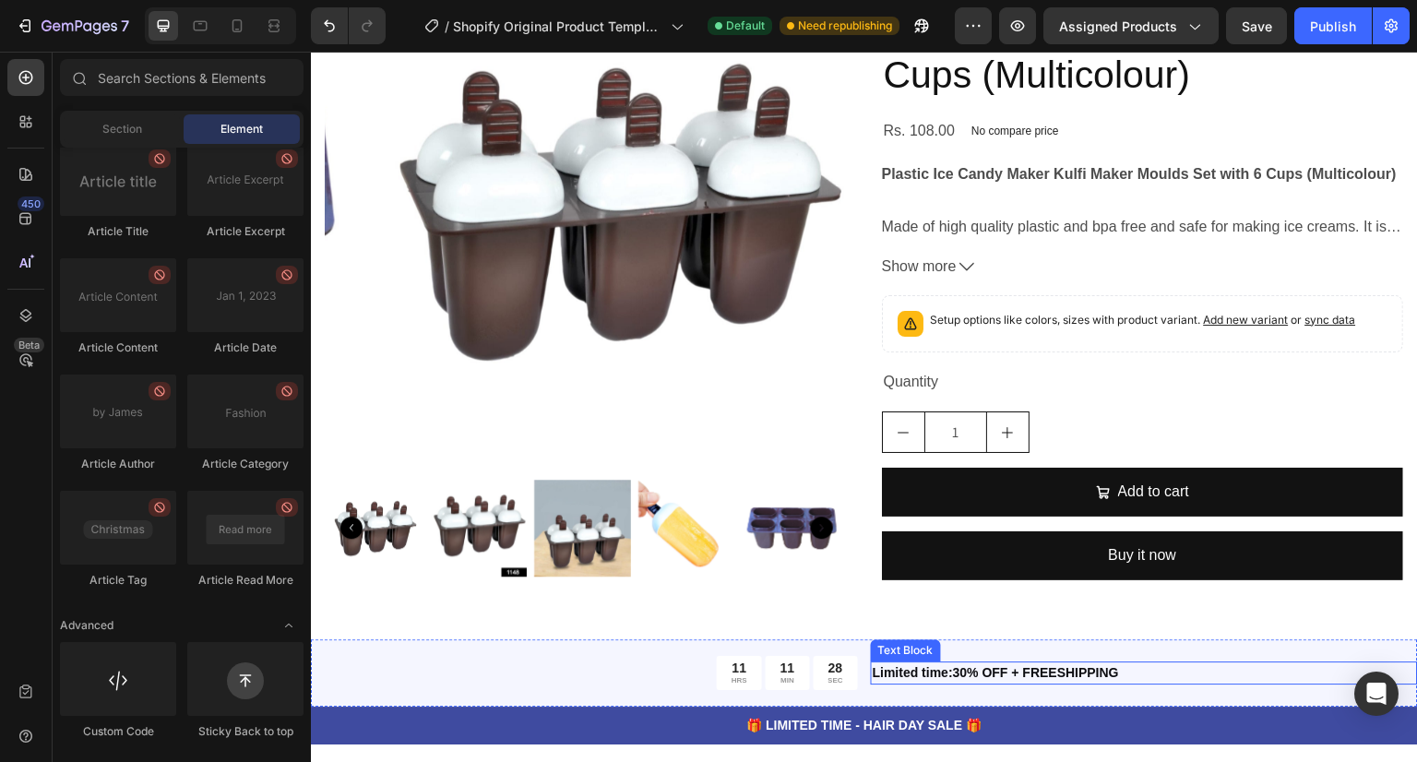
scroll to position [403, 0]
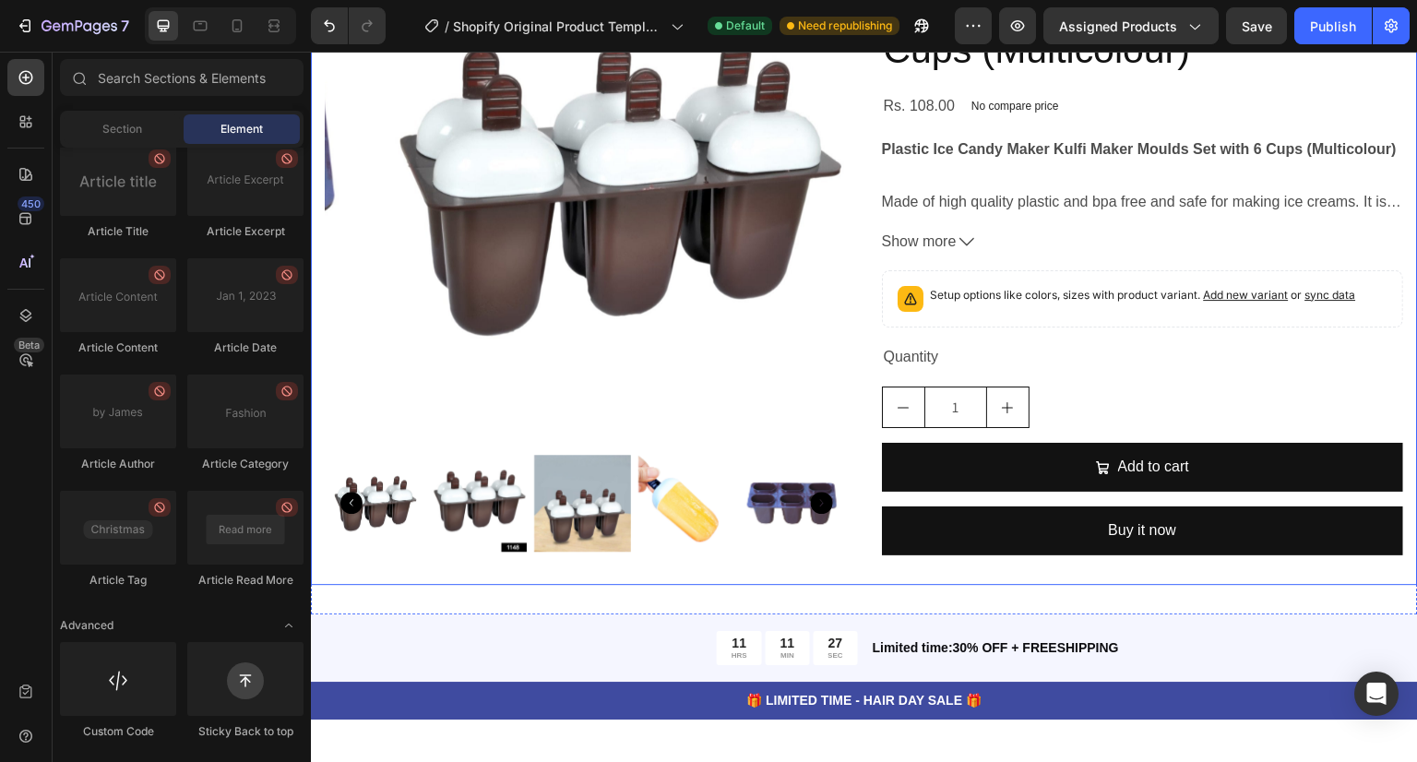
click at [821, 564] on div "Product Images" at bounding box center [587, 247] width 522 height 645
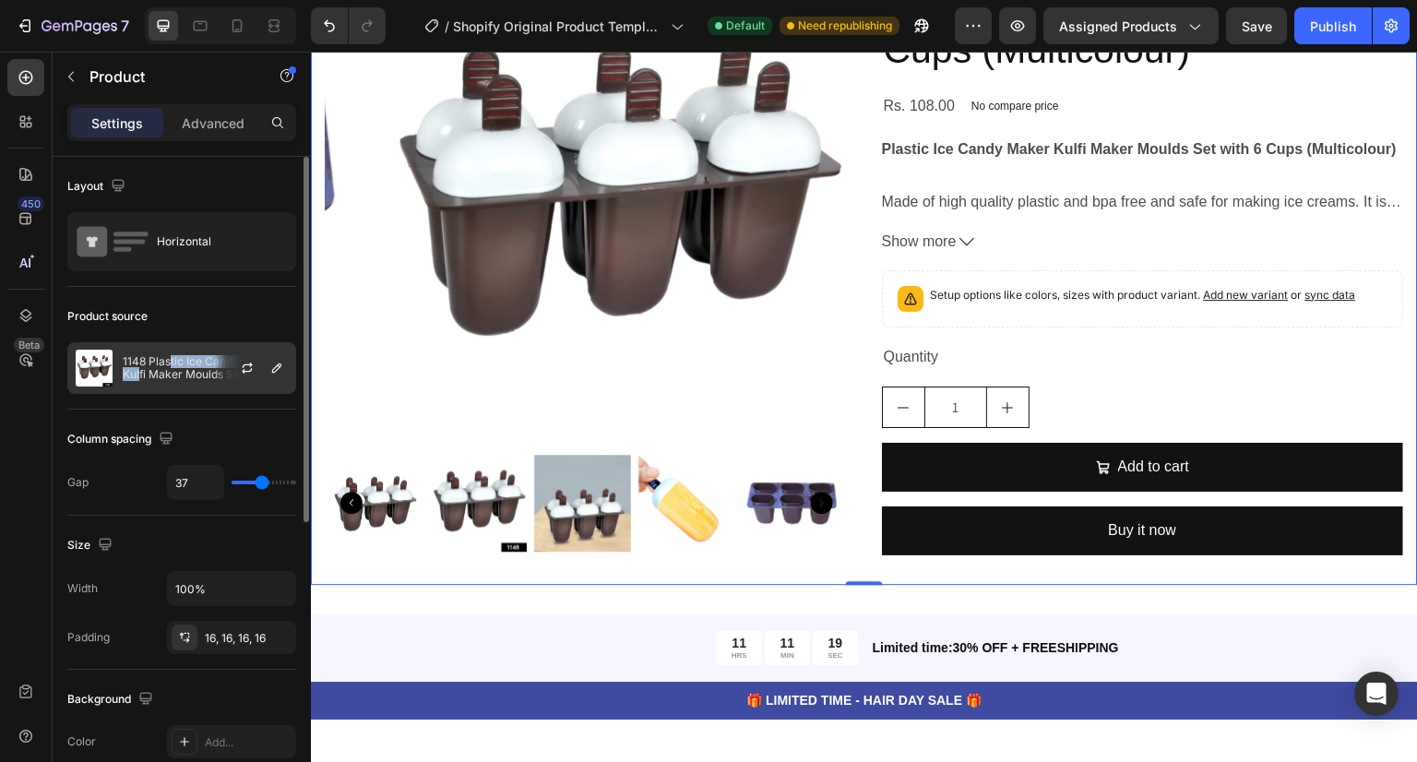
drag, startPoint x: 139, startPoint y: 375, endPoint x: 170, endPoint y: 356, distance: 35.6
click at [170, 356] on p "1148 Plastic Ice Candy Maker Kulfi Maker Moulds Set With 6 Cups (Multicolour)" at bounding box center [205, 368] width 165 height 26
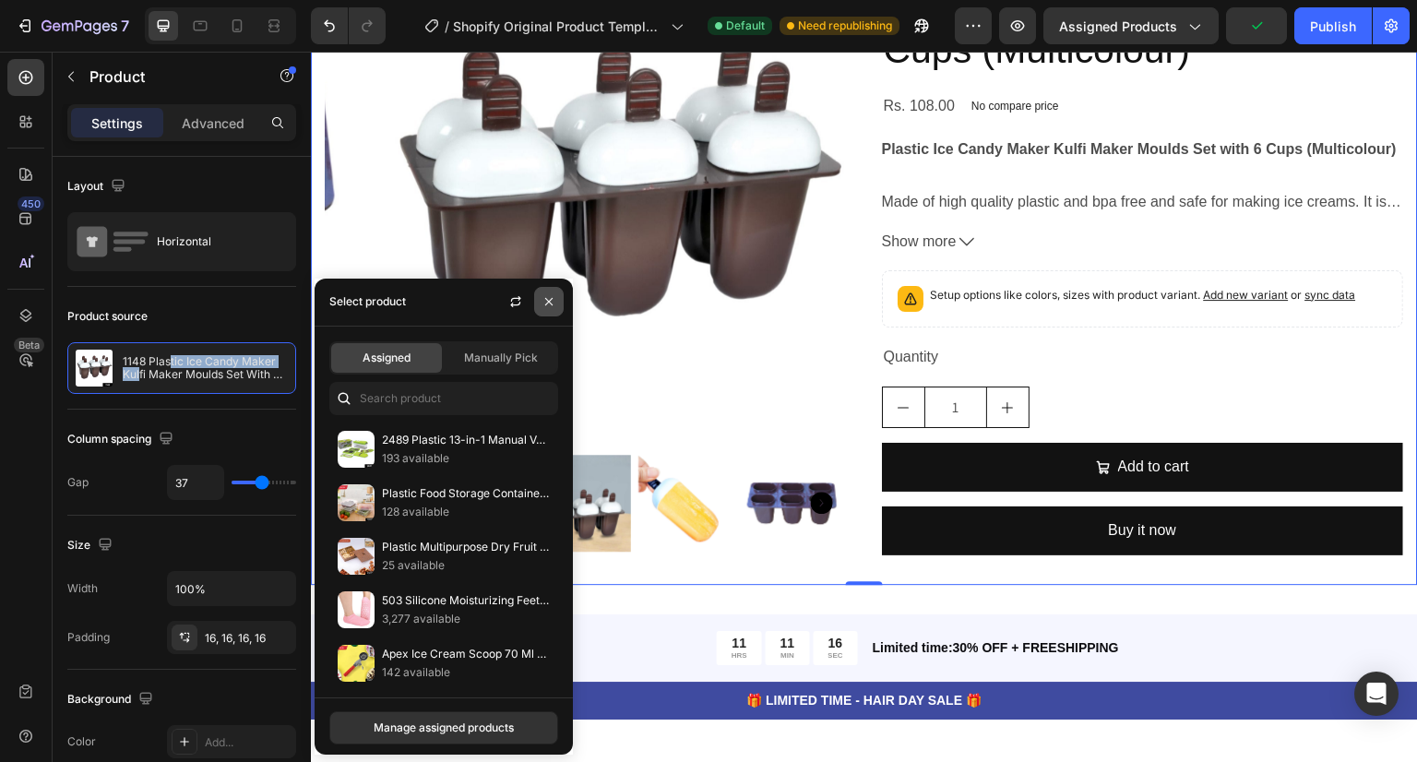
click at [554, 300] on icon "button" at bounding box center [549, 301] width 15 height 15
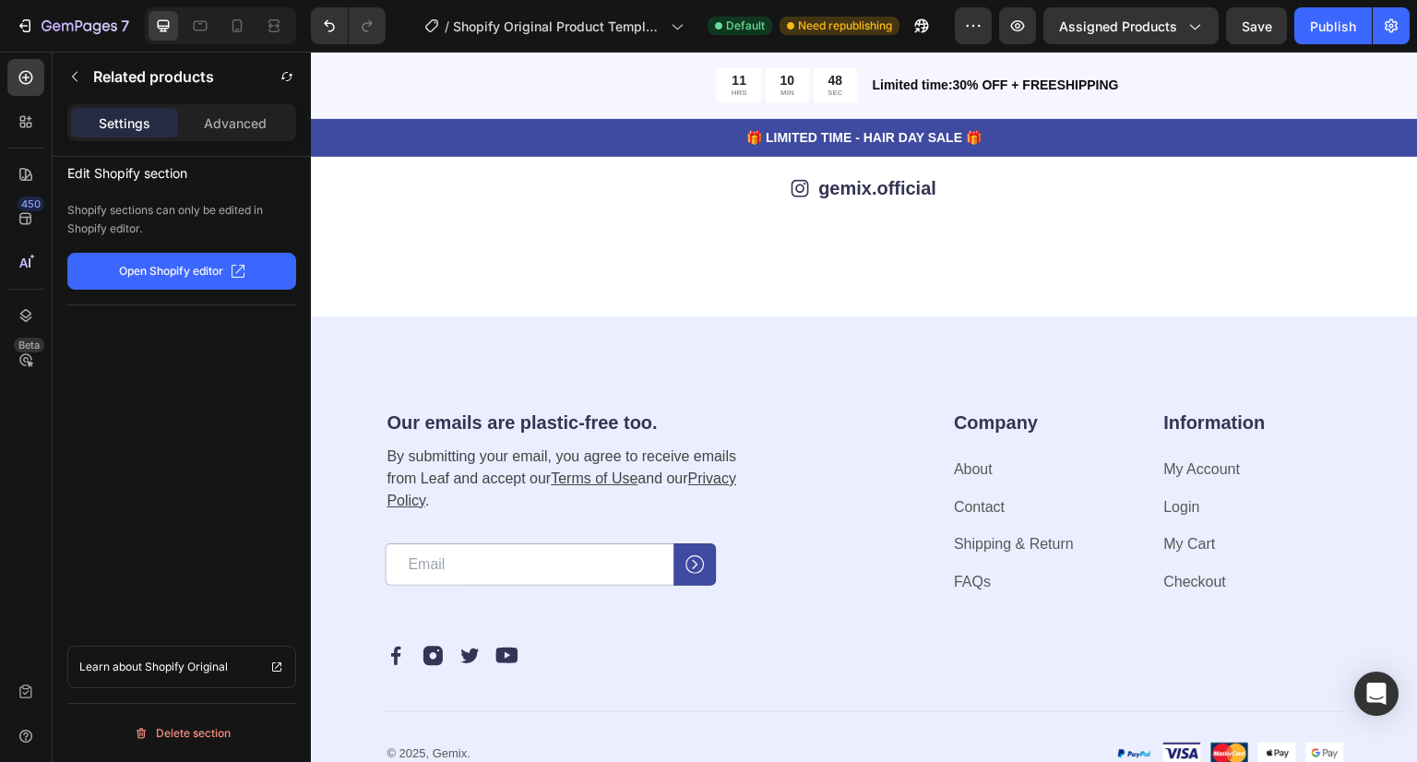
scroll to position [5616, 0]
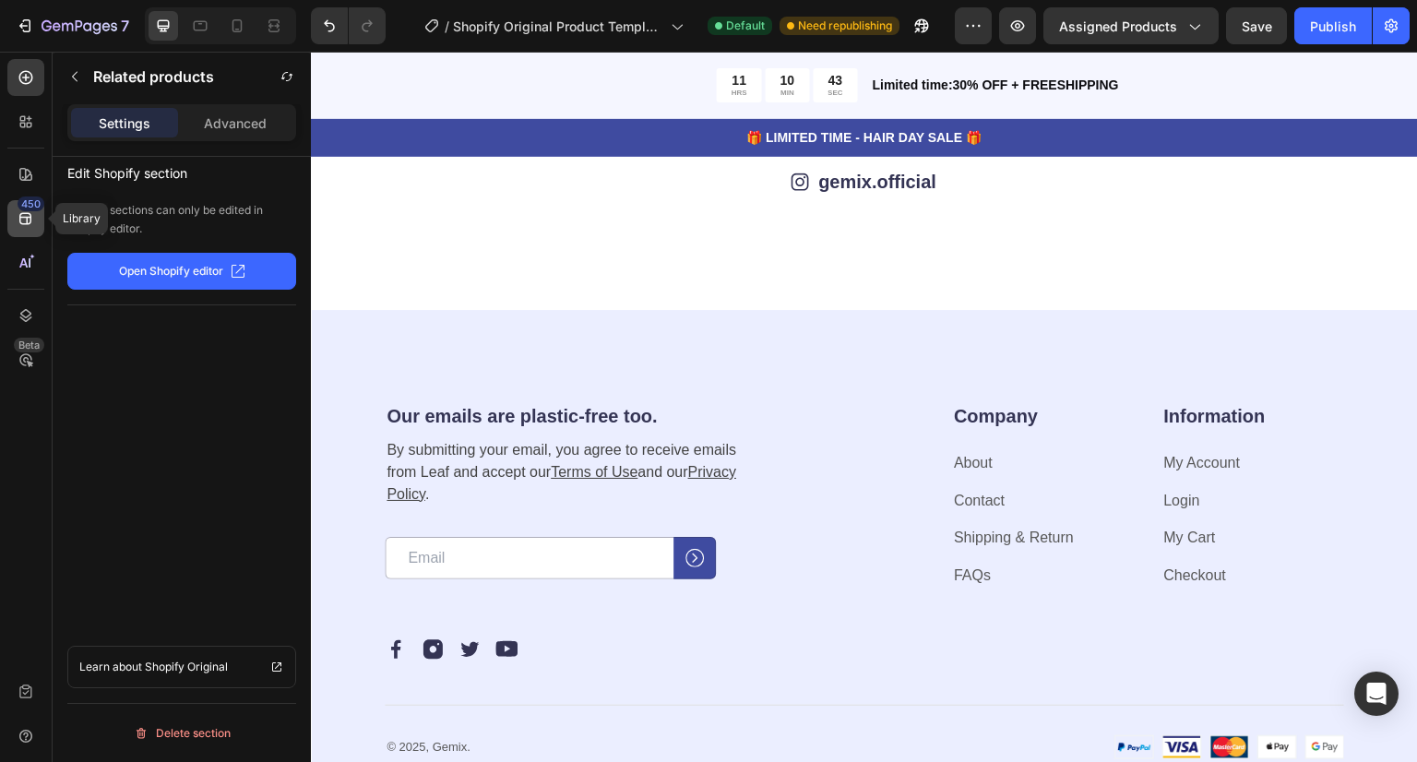
click at [29, 205] on div "450" at bounding box center [31, 204] width 27 height 15
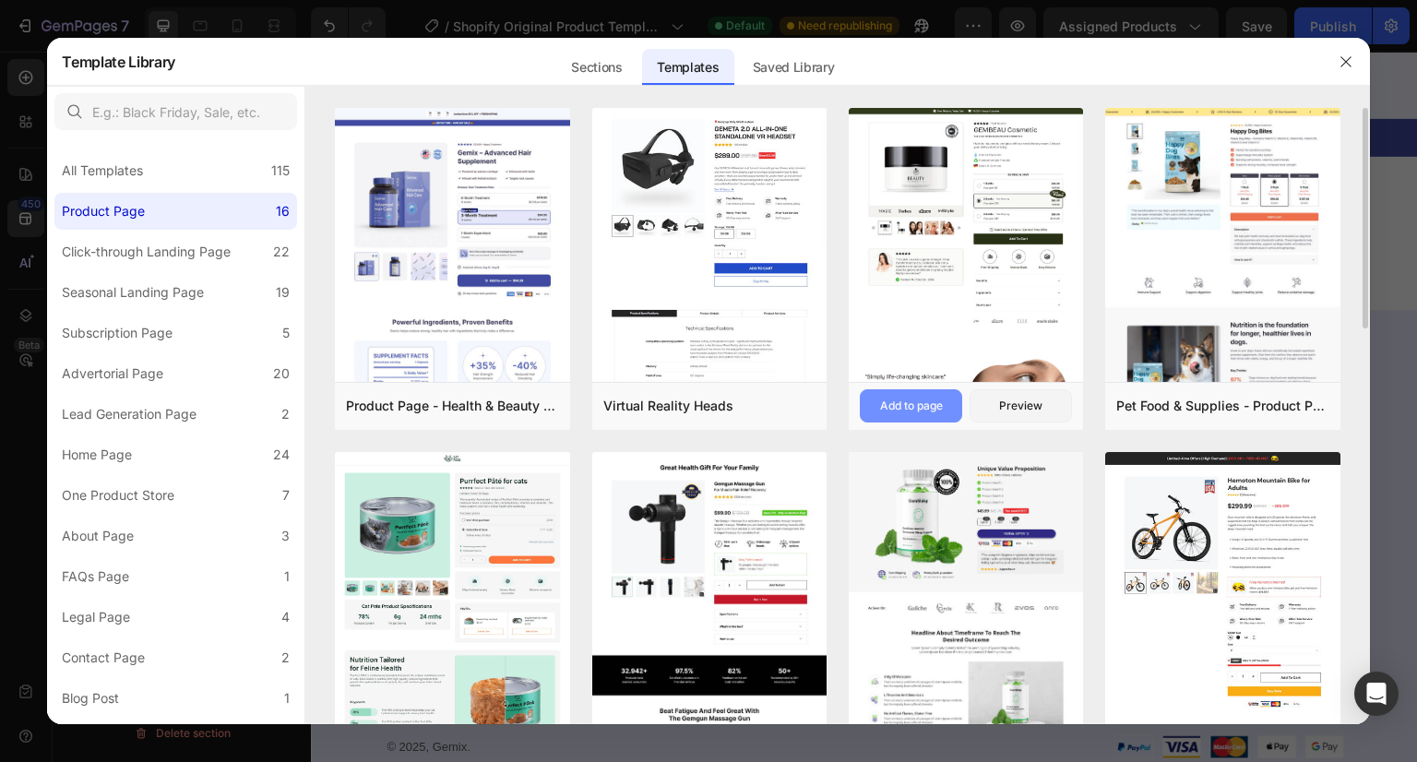
click at [918, 393] on button "Add to page" at bounding box center [911, 405] width 102 height 33
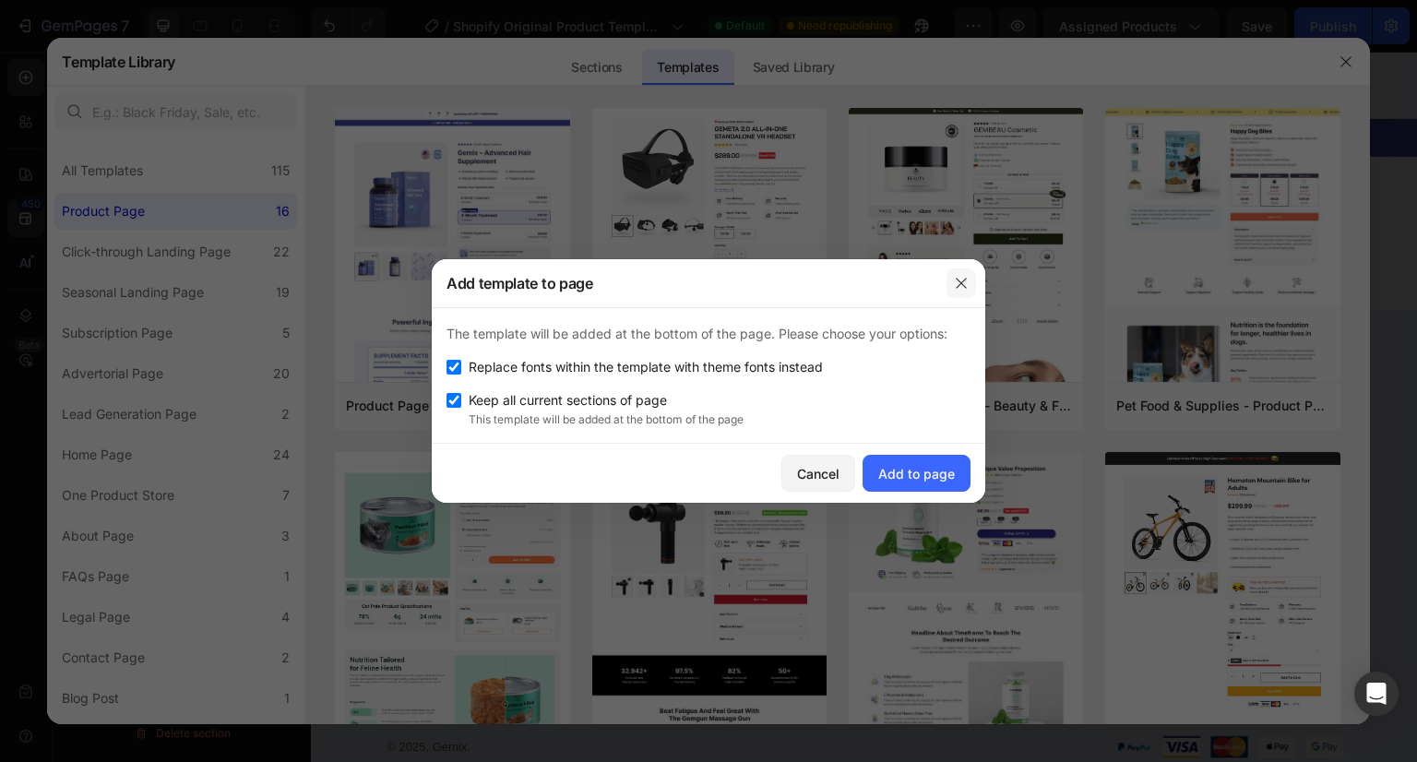
click at [958, 280] on icon "button" at bounding box center [961, 283] width 10 height 10
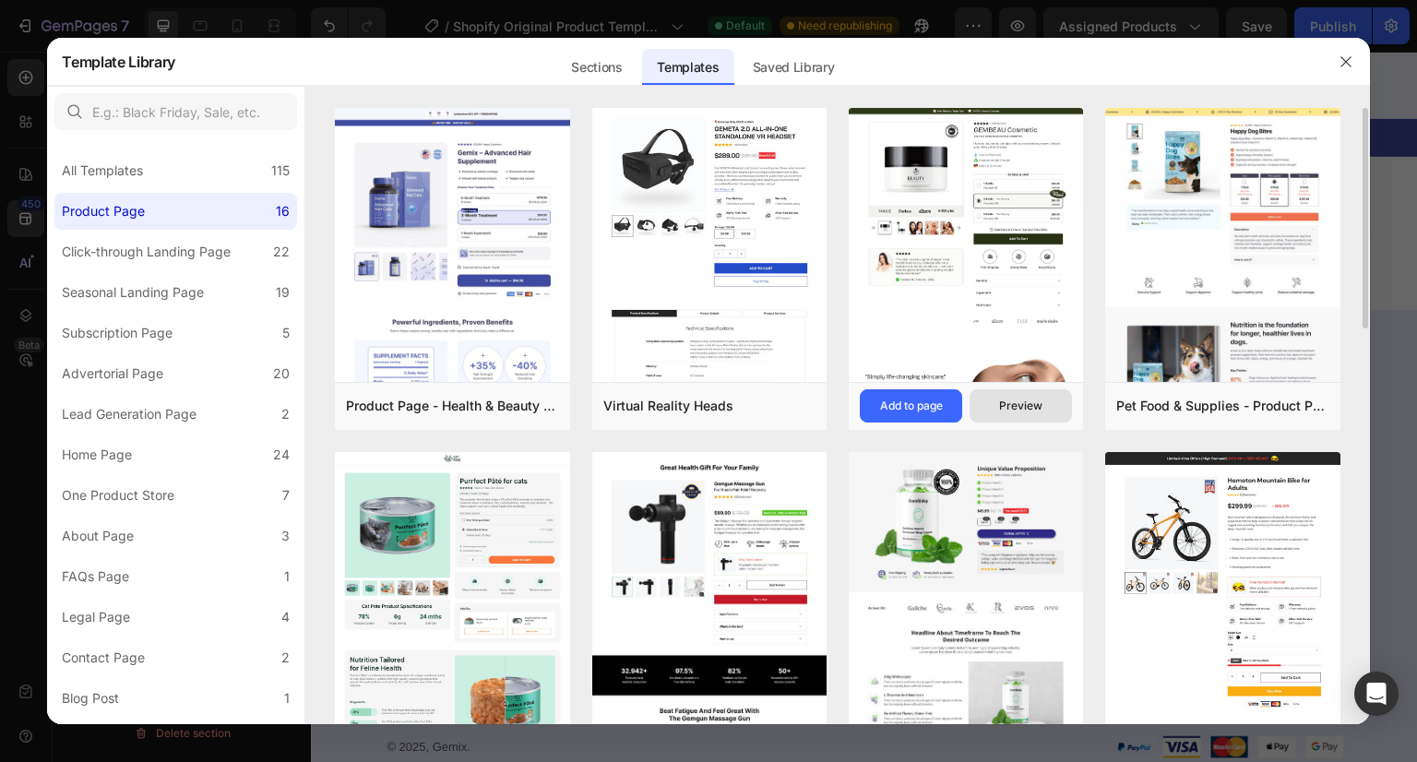
click at [1040, 415] on button "Preview" at bounding box center [1021, 405] width 102 height 33
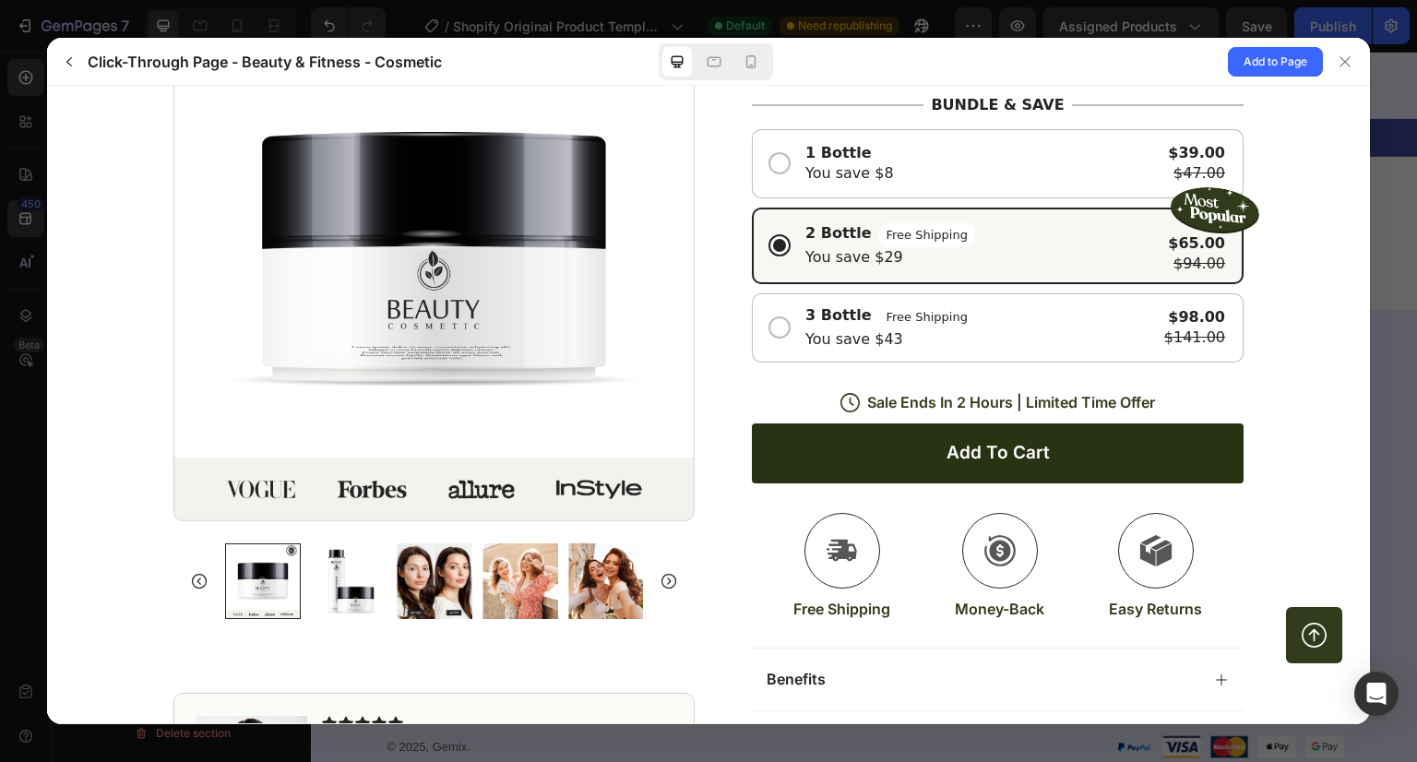
scroll to position [0, 0]
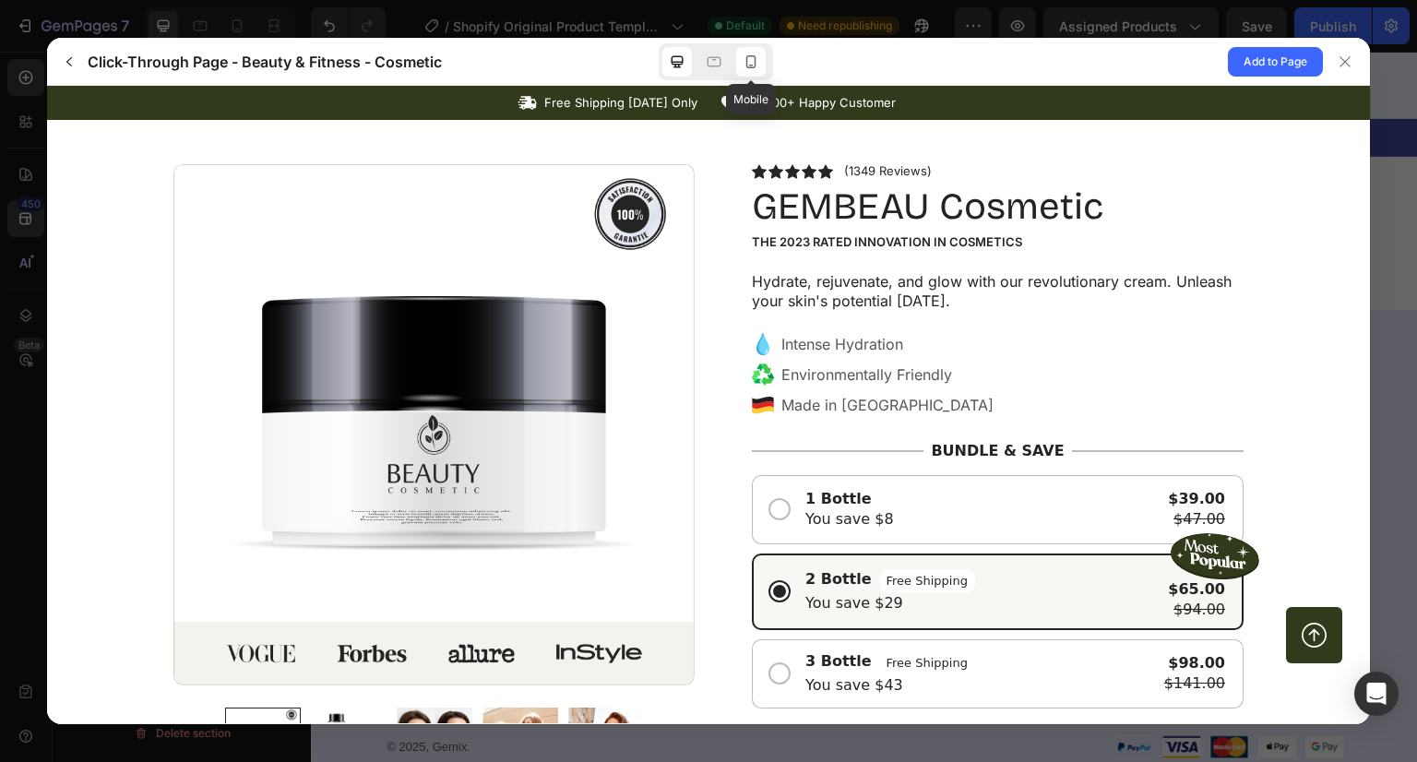
click at [752, 59] on icon at bounding box center [751, 62] width 18 height 18
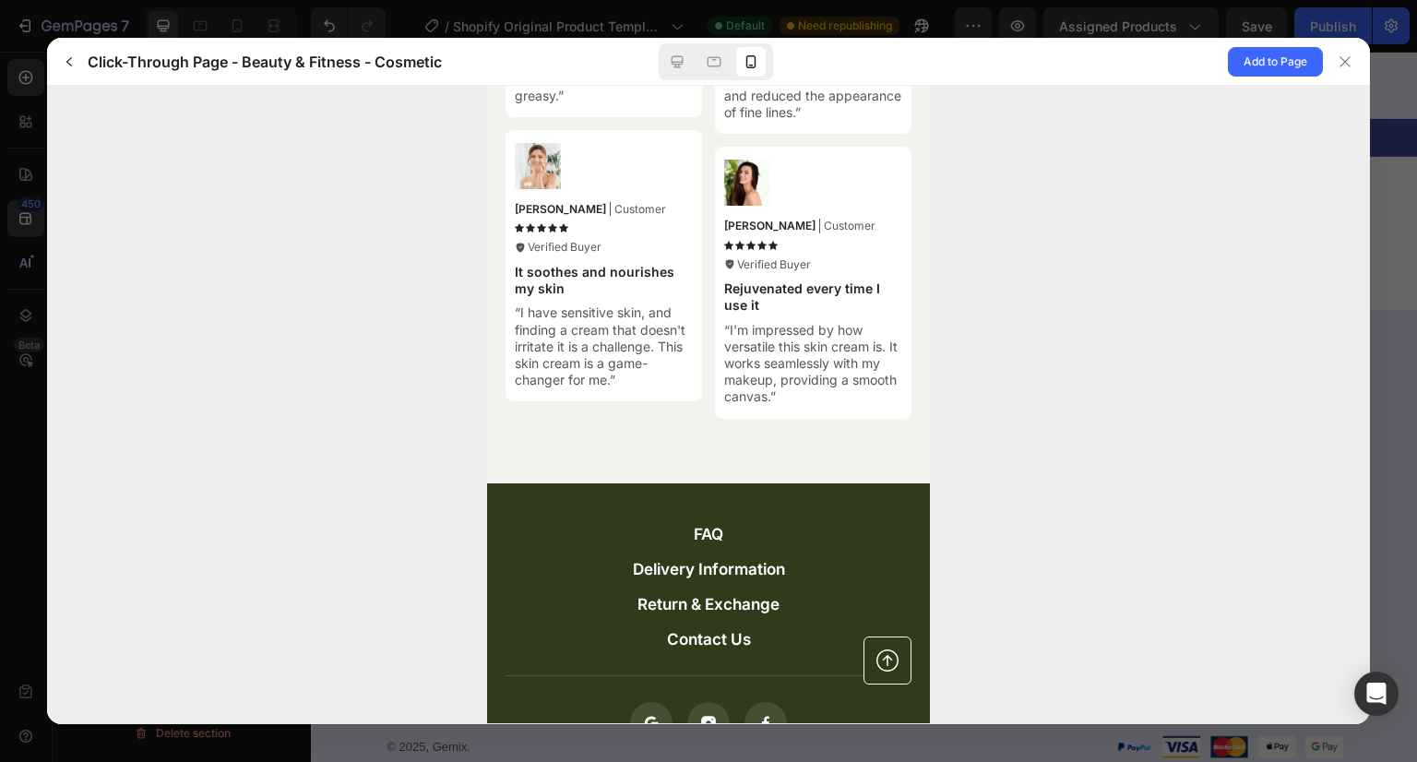
scroll to position [6840, 0]
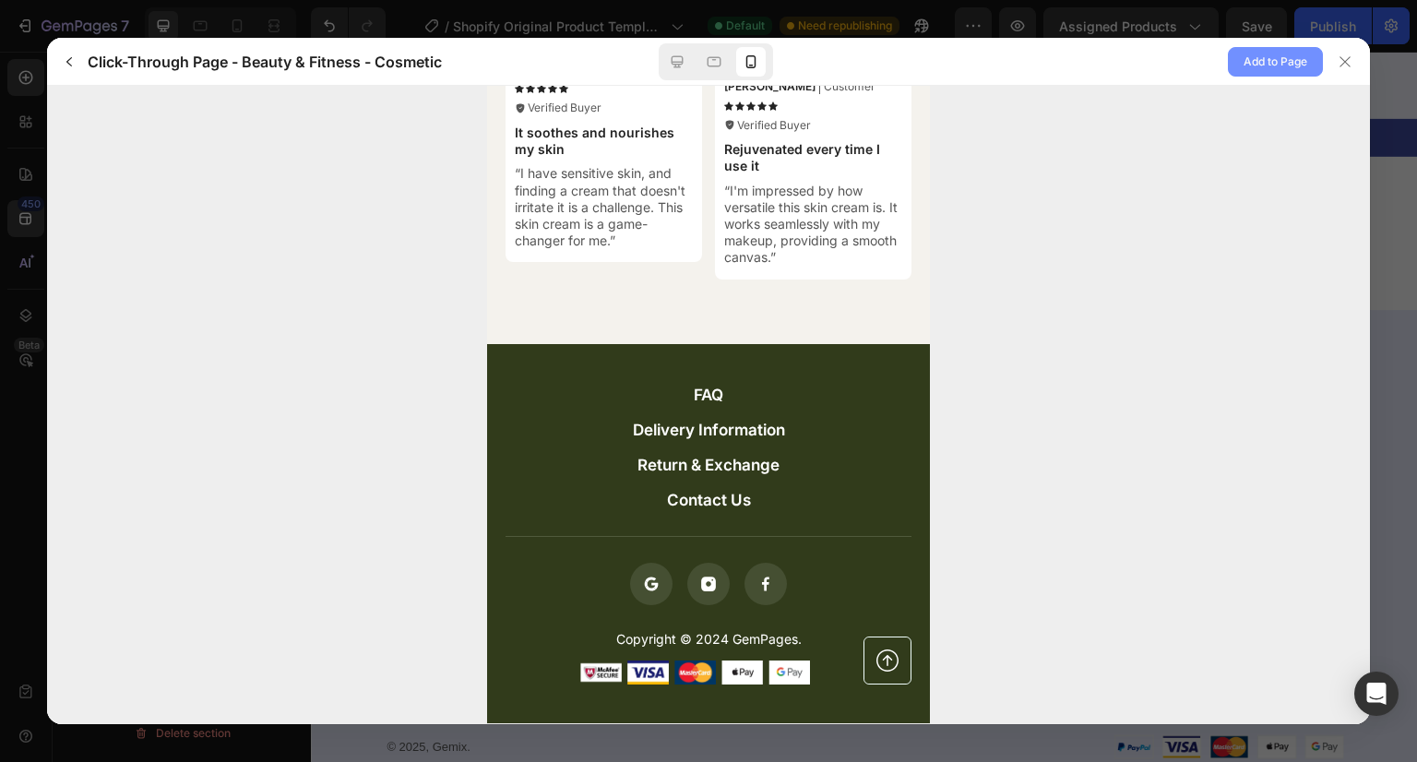
click at [1271, 56] on span "Add to Page" at bounding box center [1276, 62] width 64 height 22
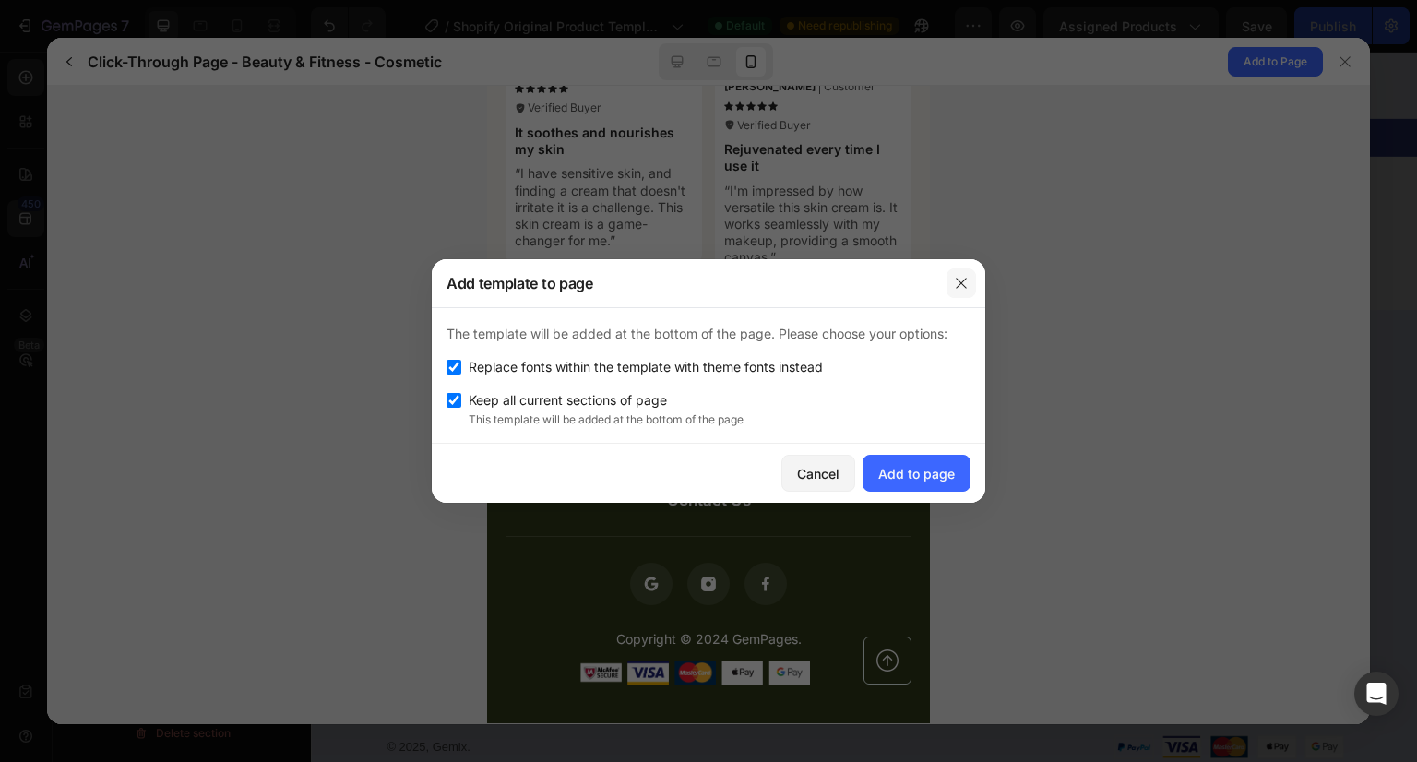
click at [963, 280] on icon "button" at bounding box center [961, 283] width 15 height 15
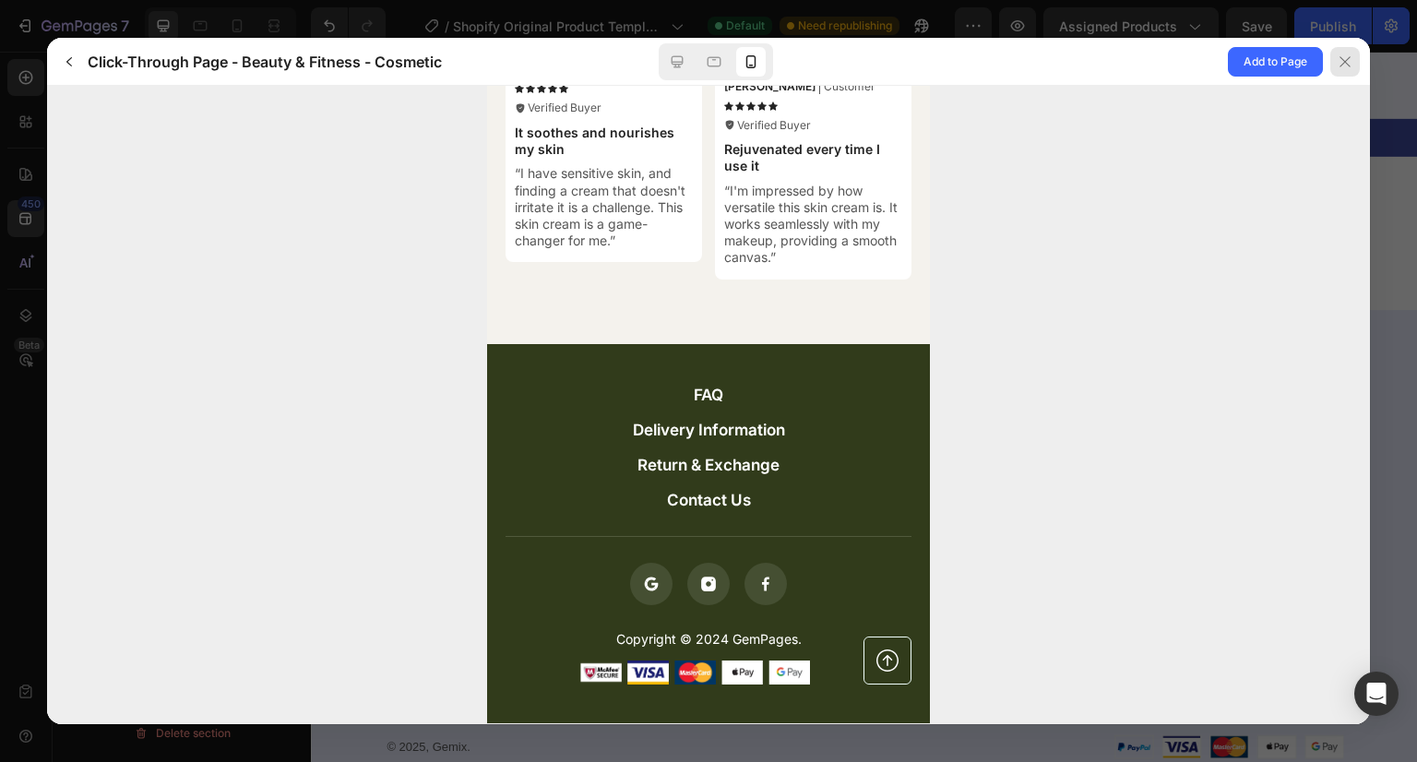
click at [1350, 55] on icon at bounding box center [1345, 61] width 15 height 15
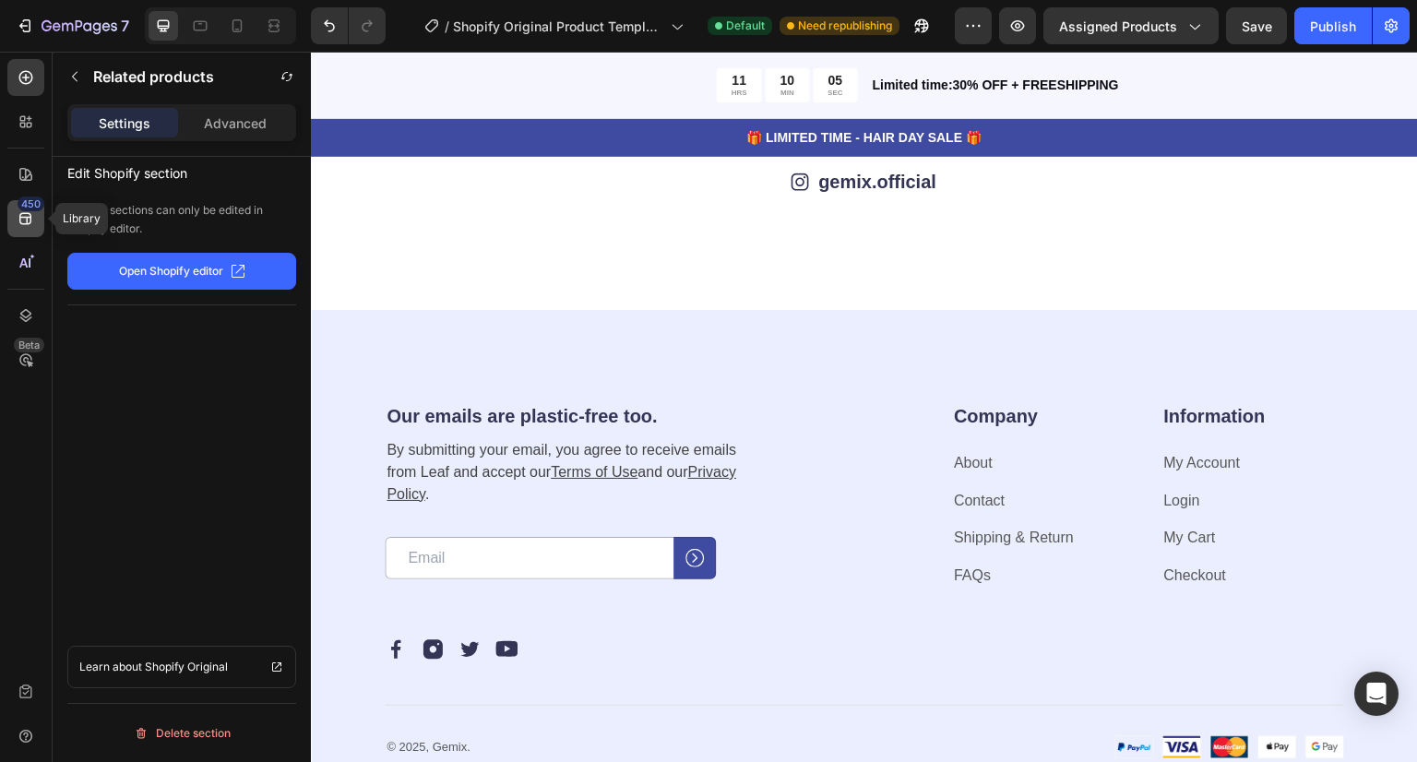
click at [19, 209] on div "450" at bounding box center [31, 204] width 27 height 15
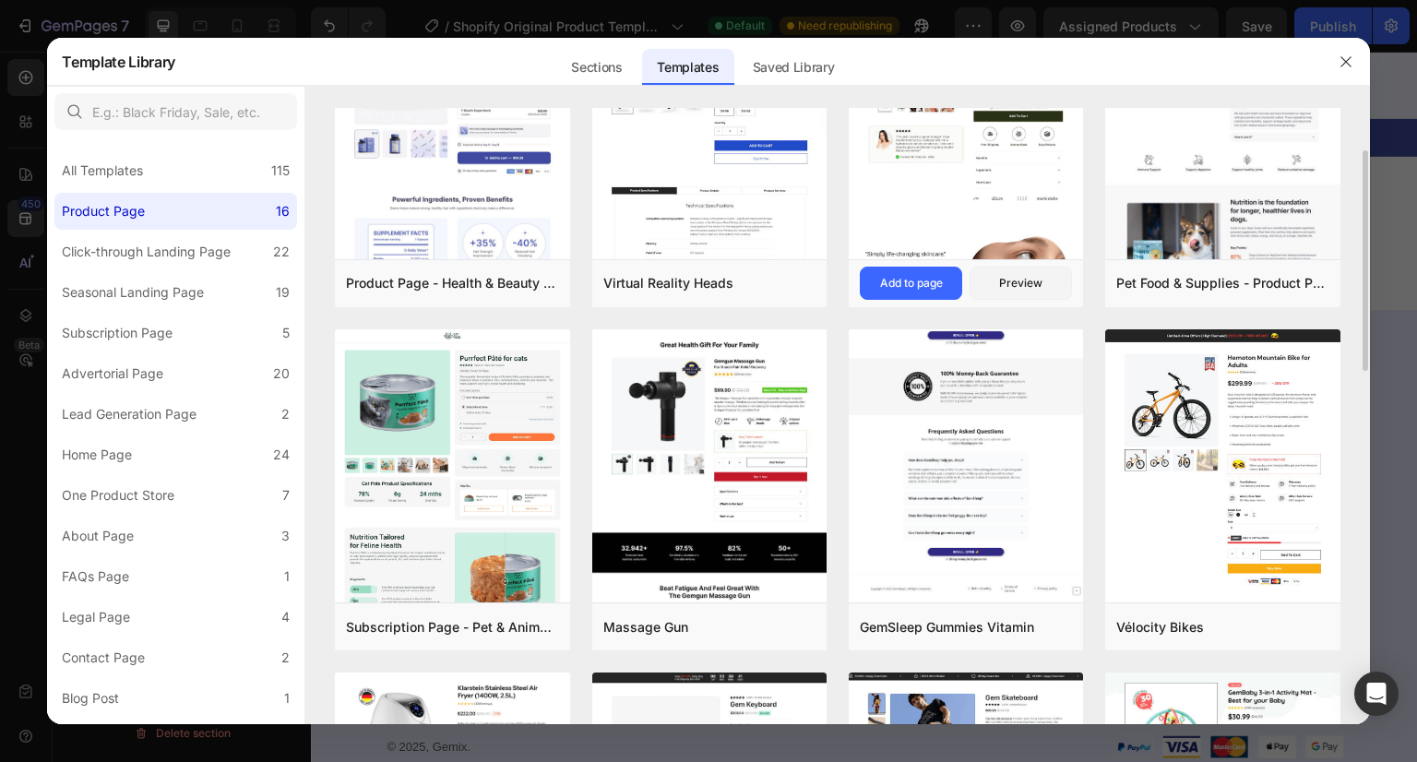
scroll to position [122, 0]
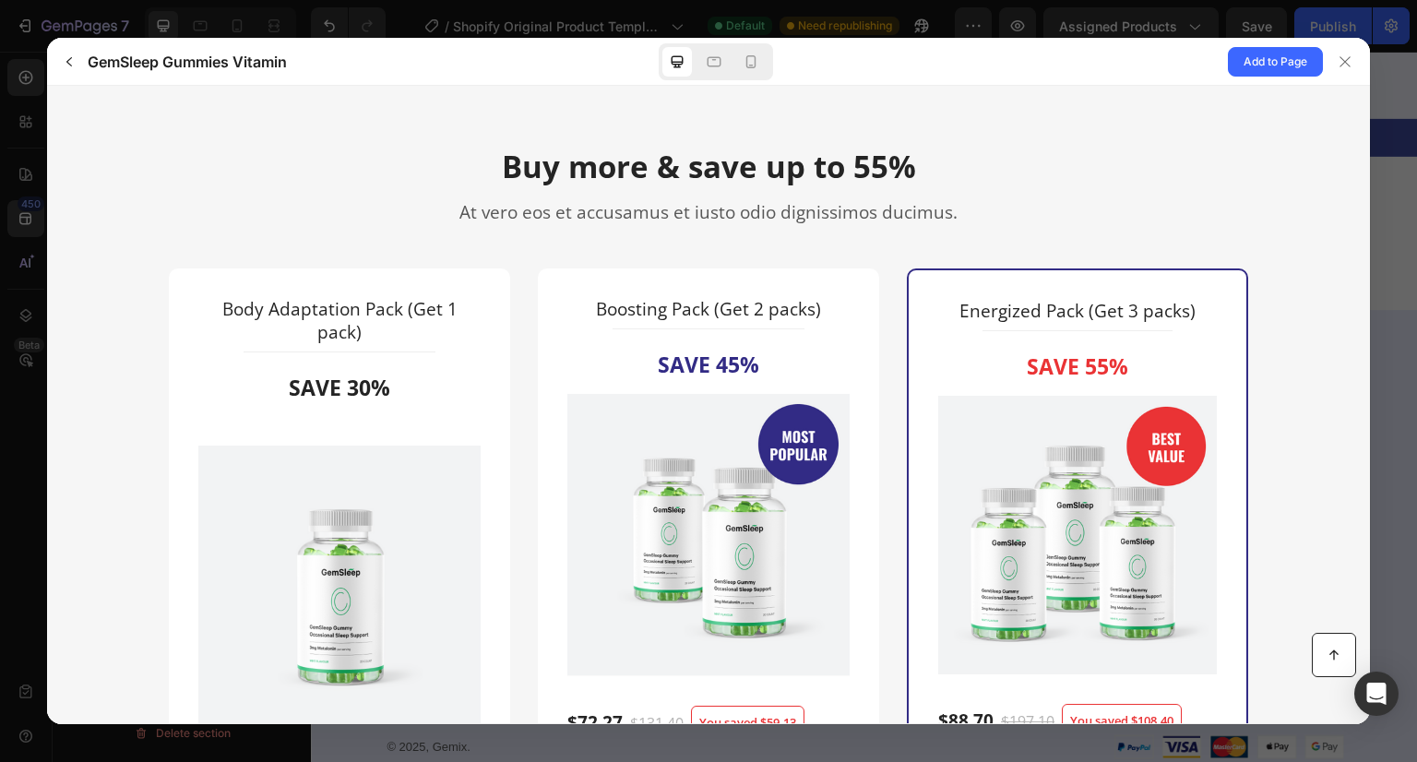
scroll to position [3997, 0]
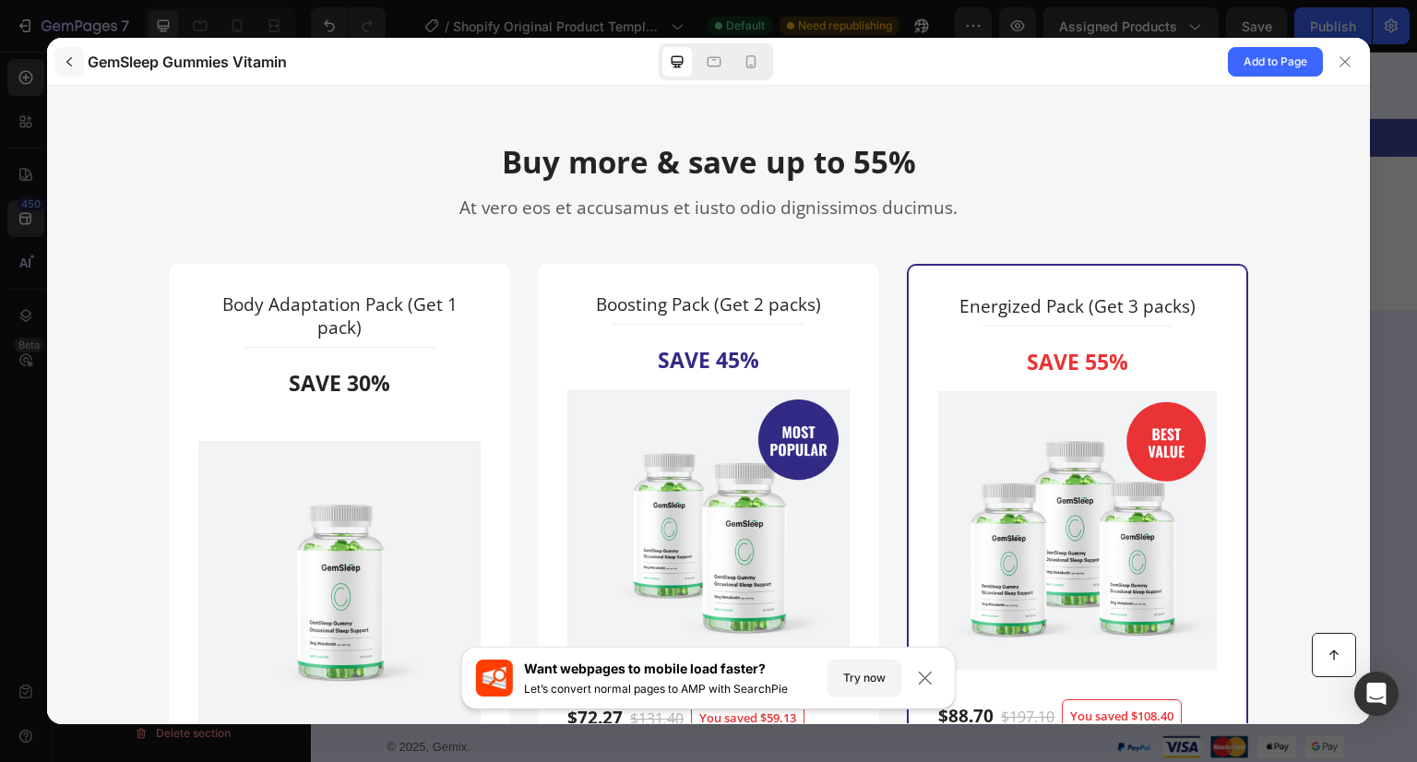
click at [73, 54] on icon "button" at bounding box center [69, 61] width 15 height 15
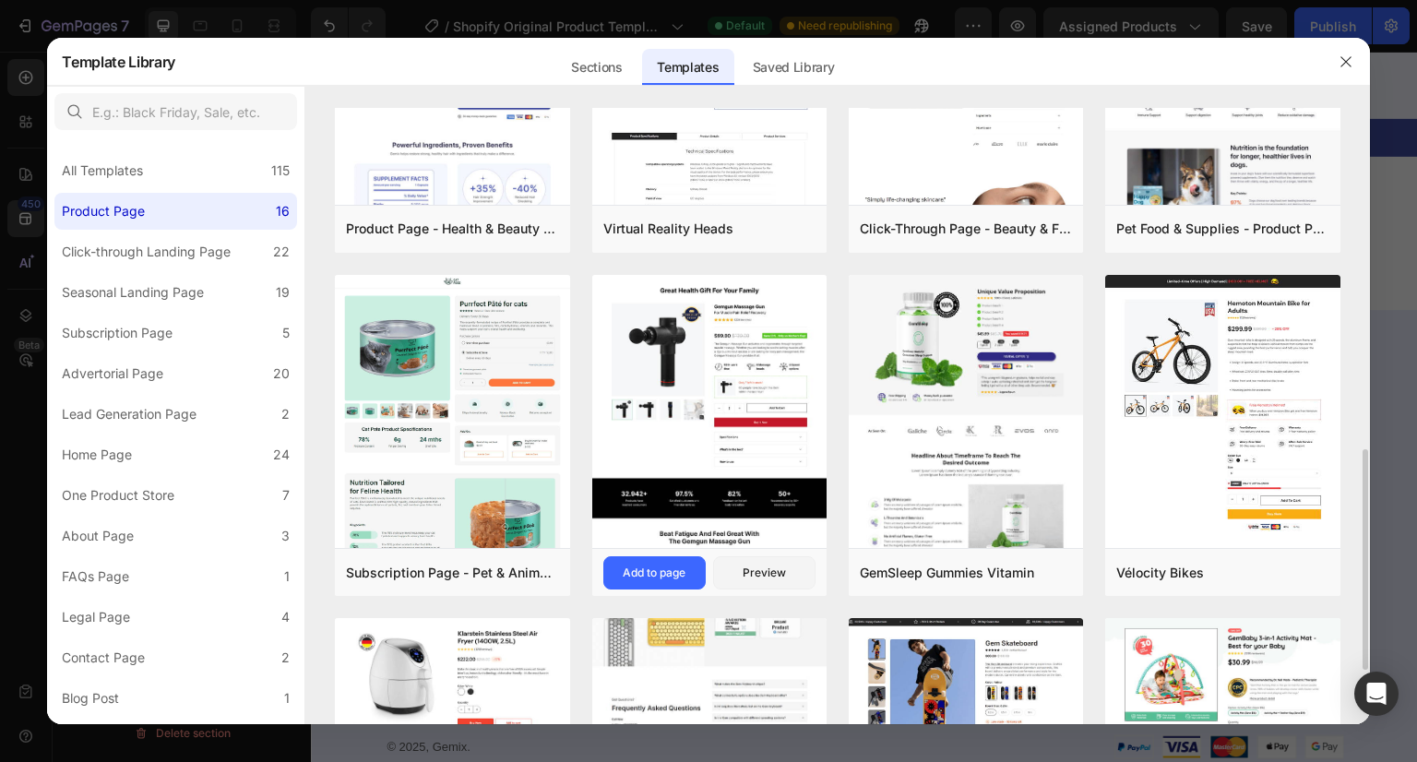
scroll to position [524, 0]
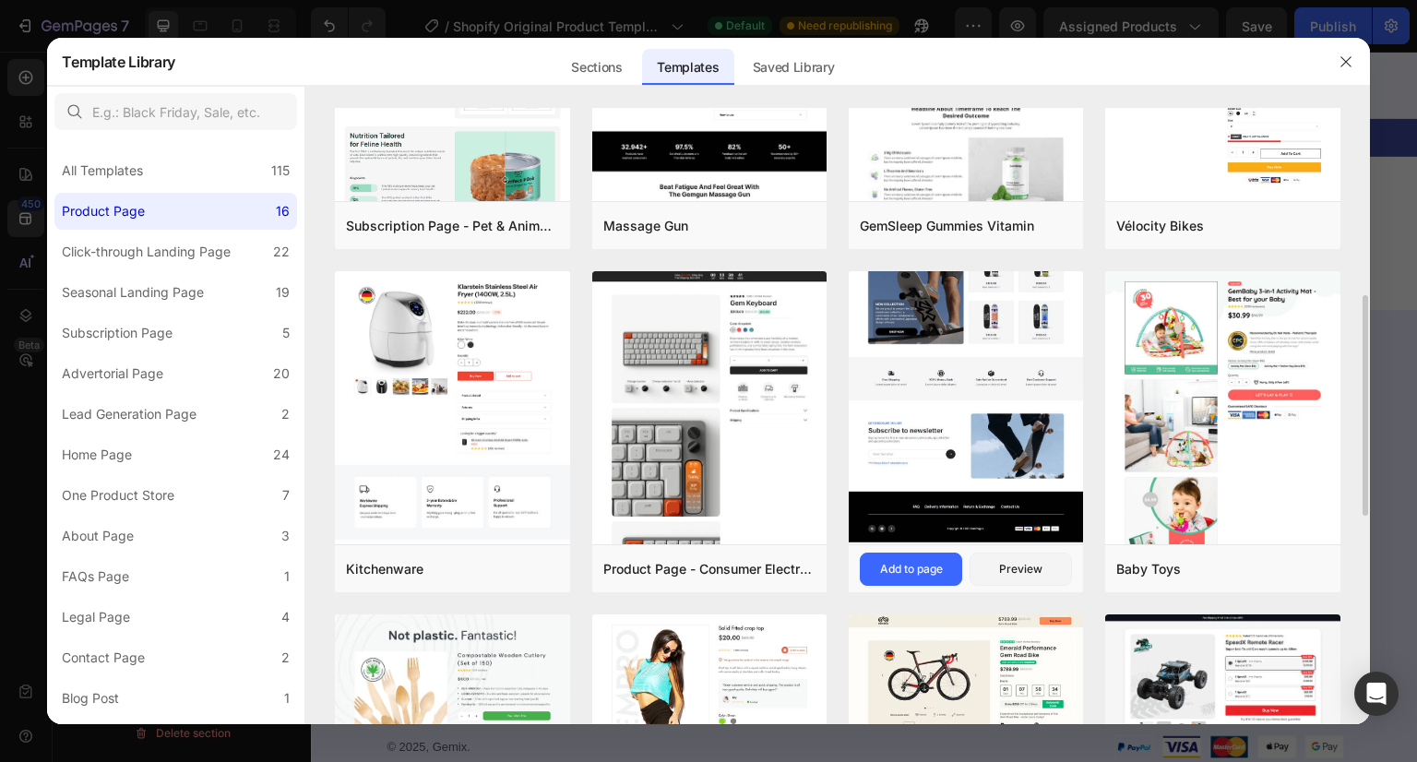
click at [1032, 396] on img at bounding box center [966, 33] width 234 height 1022
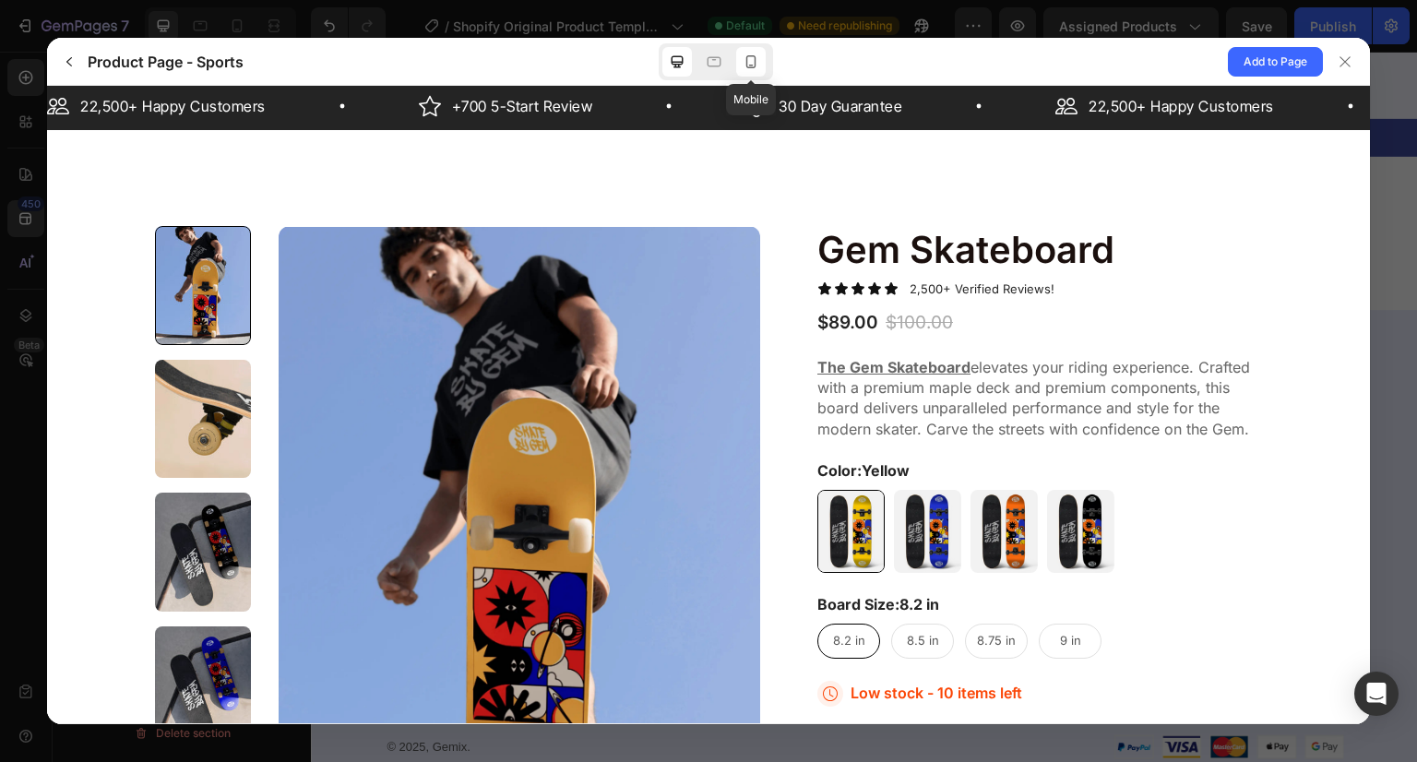
scroll to position [0, 0]
click at [753, 64] on icon at bounding box center [751, 62] width 18 height 18
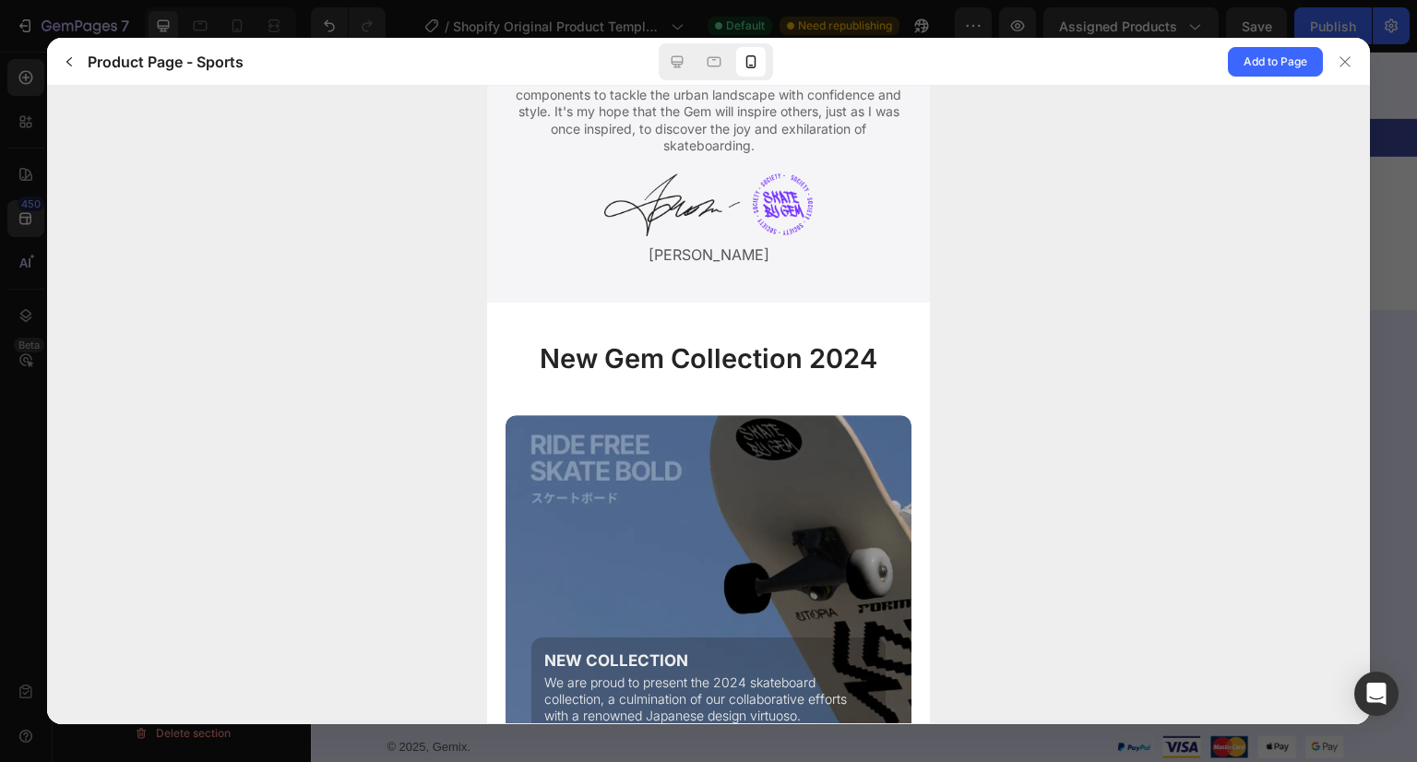
scroll to position [4537, 0]
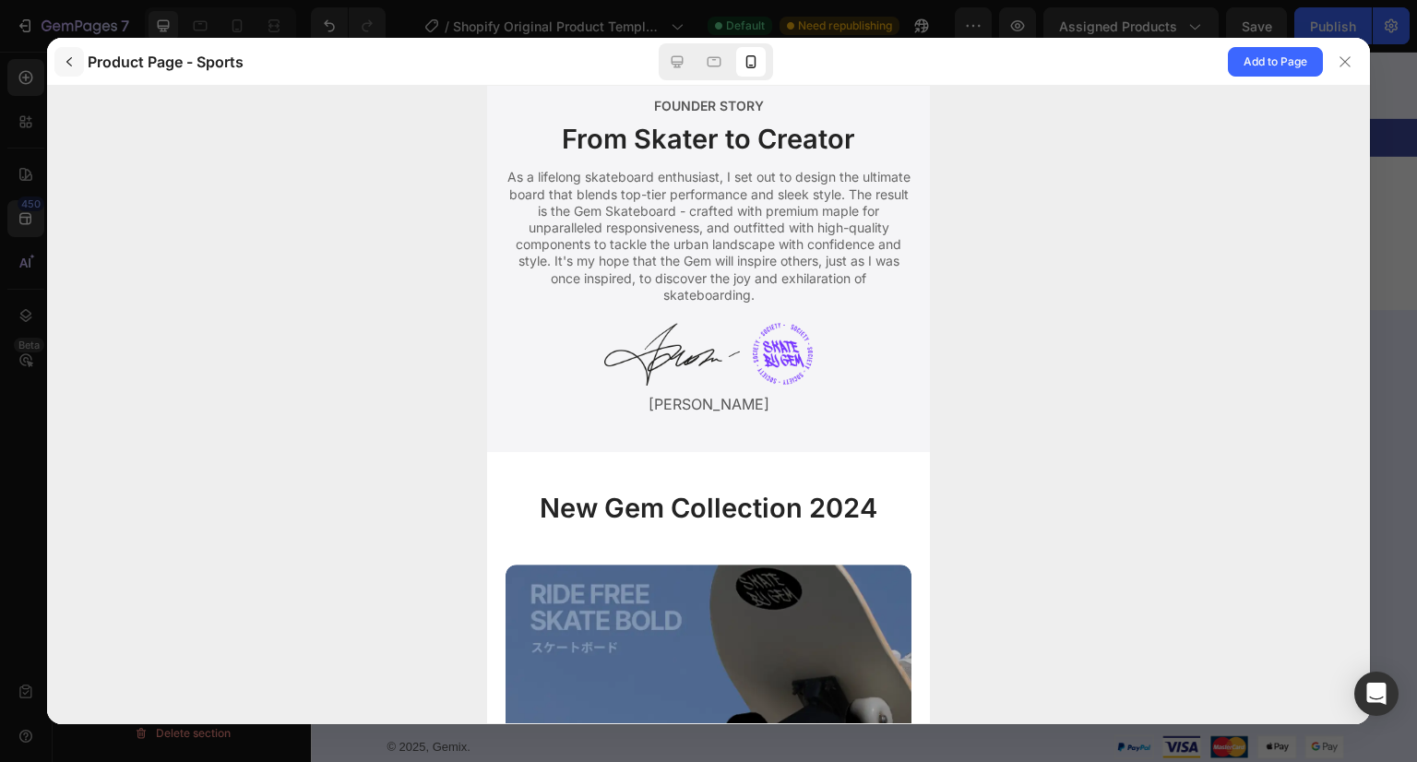
click at [74, 66] on icon "button" at bounding box center [69, 61] width 15 height 15
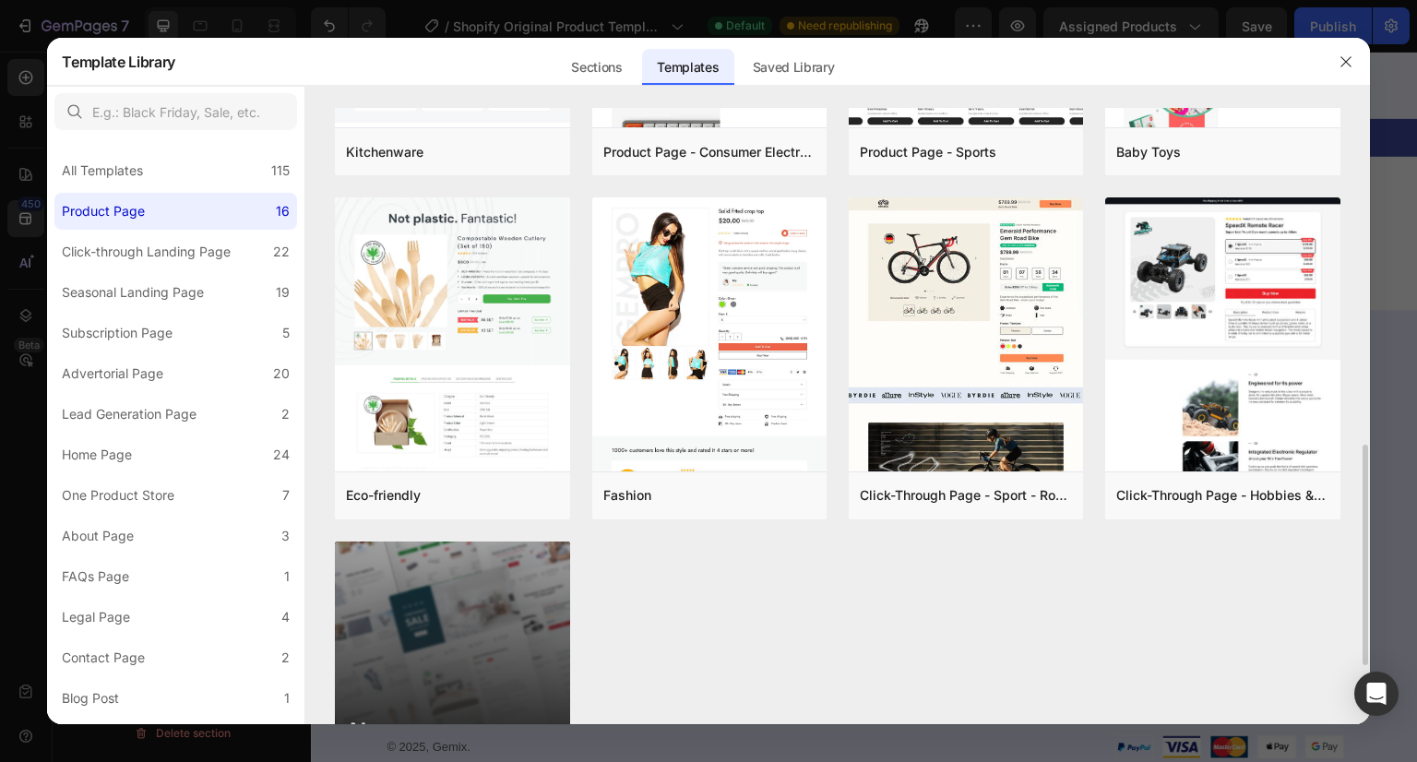
scroll to position [942, 0]
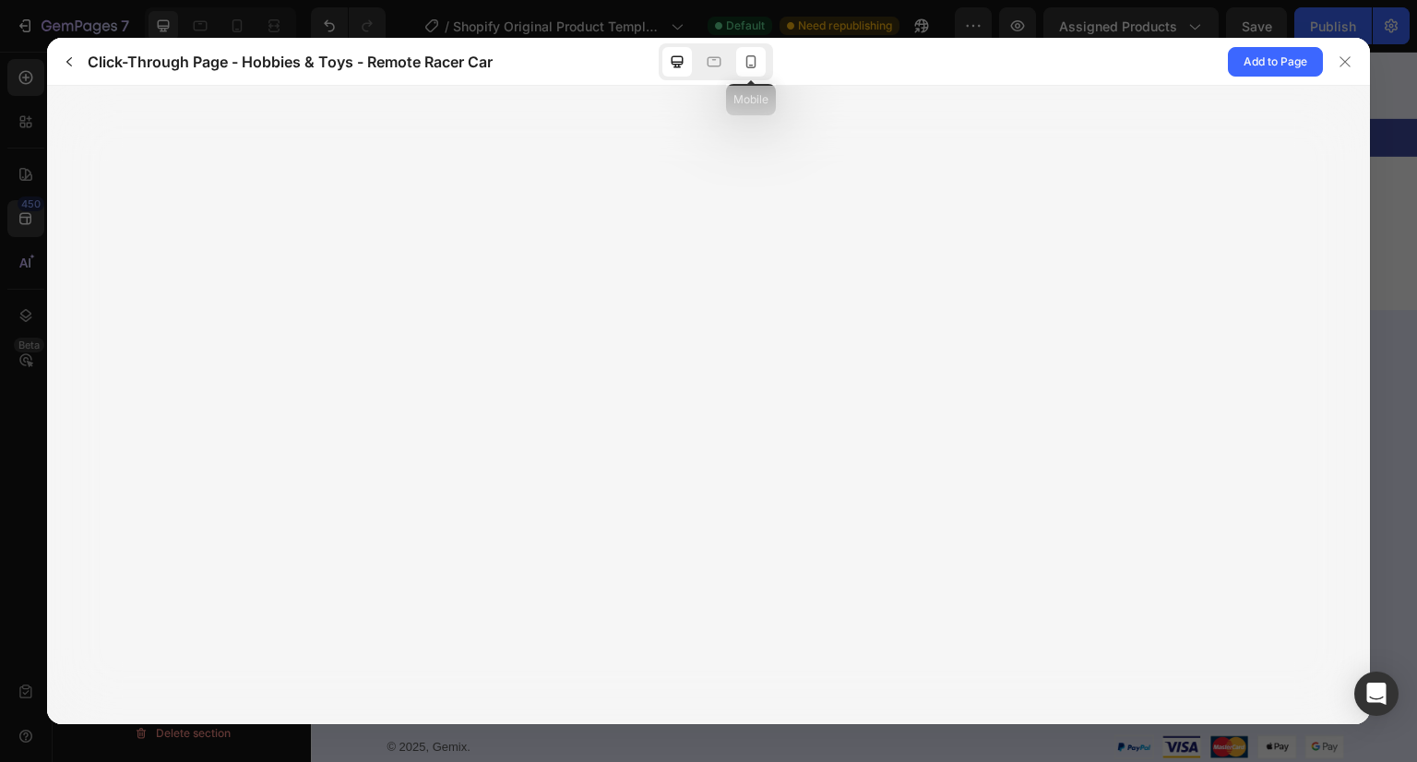
click at [745, 61] on icon at bounding box center [751, 62] width 18 height 18
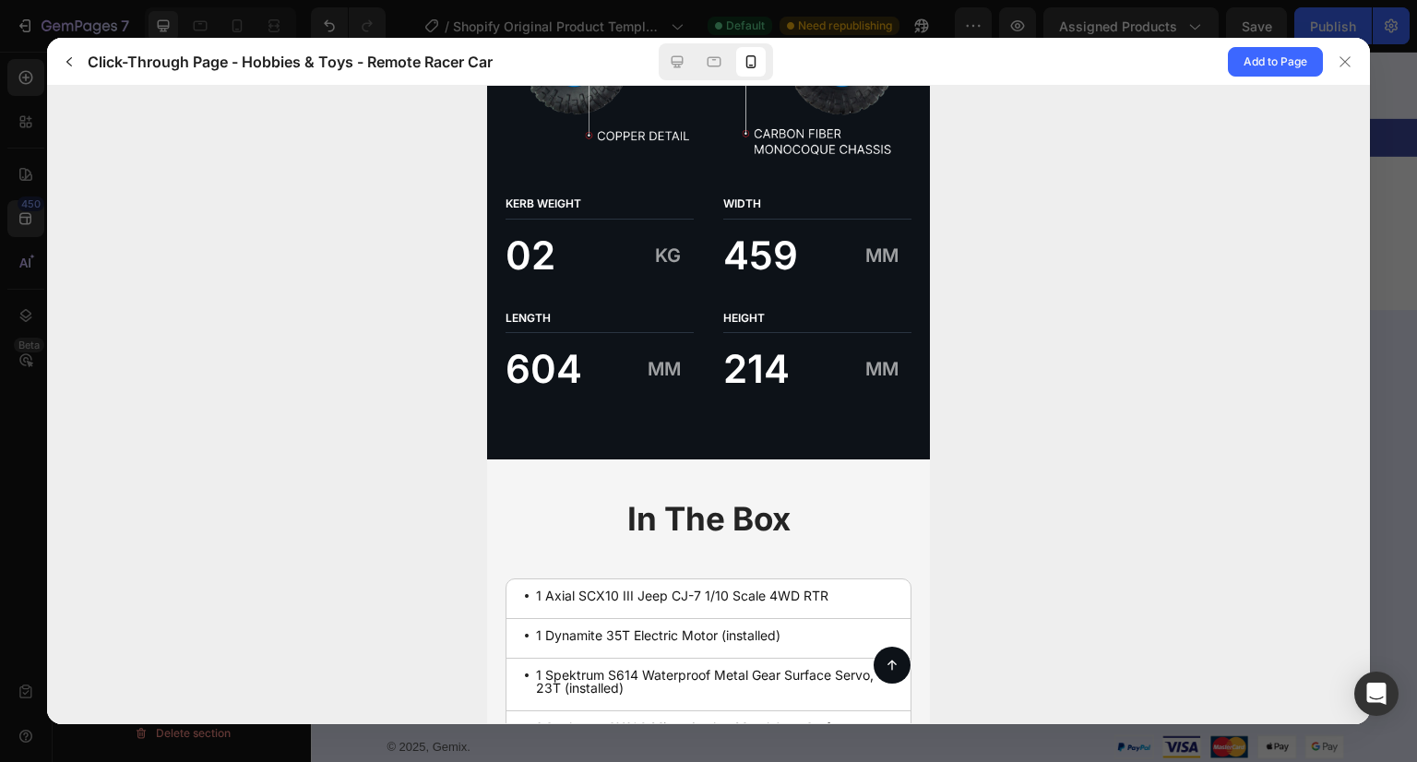
scroll to position [4631, 0]
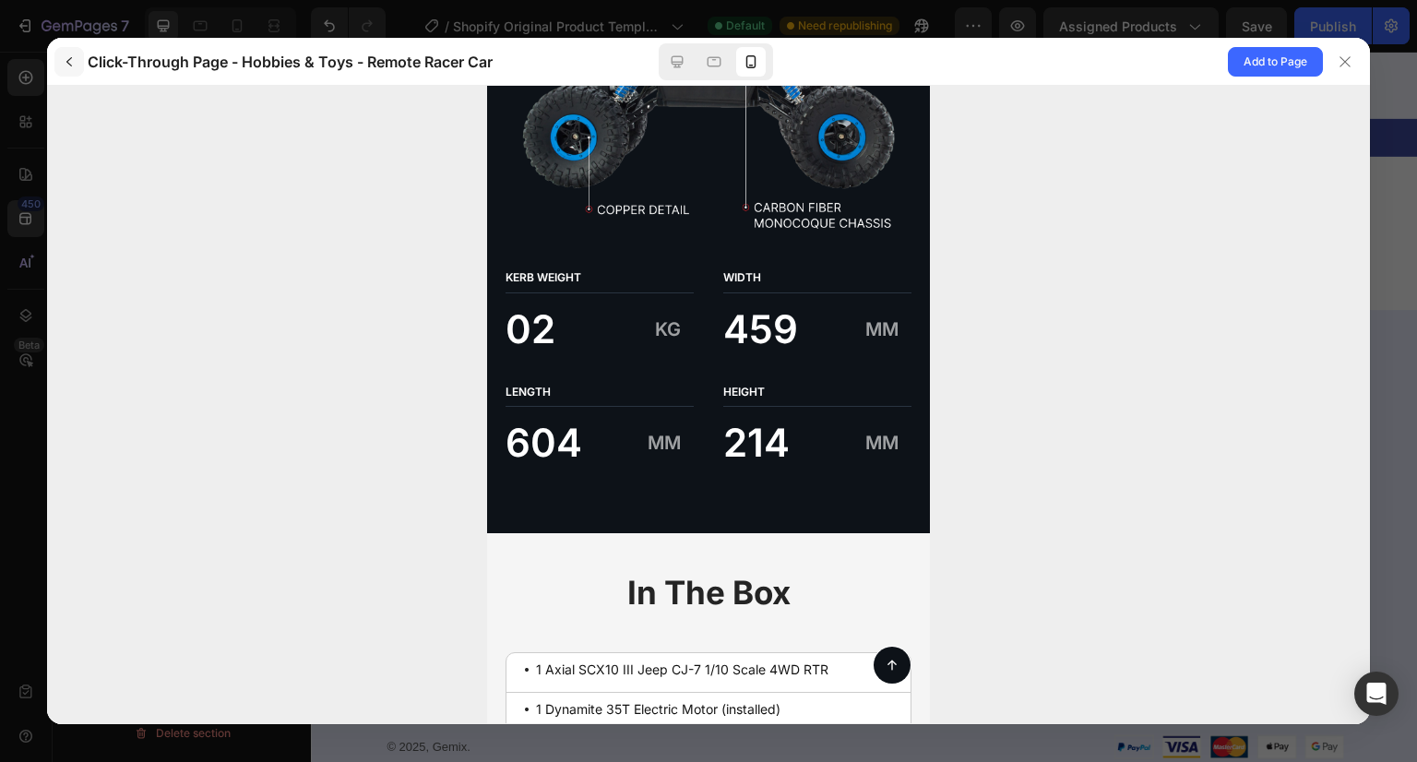
click at [71, 54] on icon "button" at bounding box center [69, 61] width 15 height 15
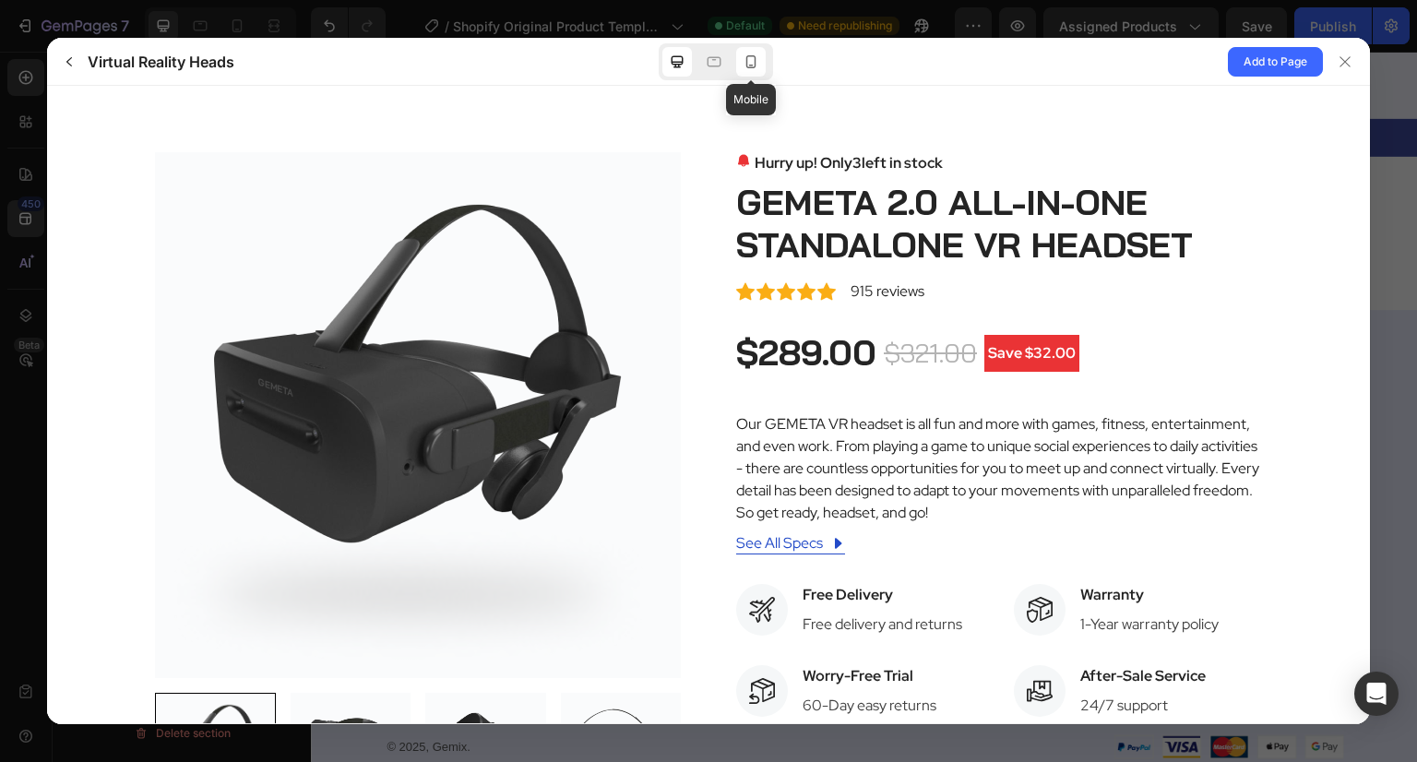
scroll to position [0, 0]
click at [757, 54] on icon at bounding box center [751, 62] width 18 height 18
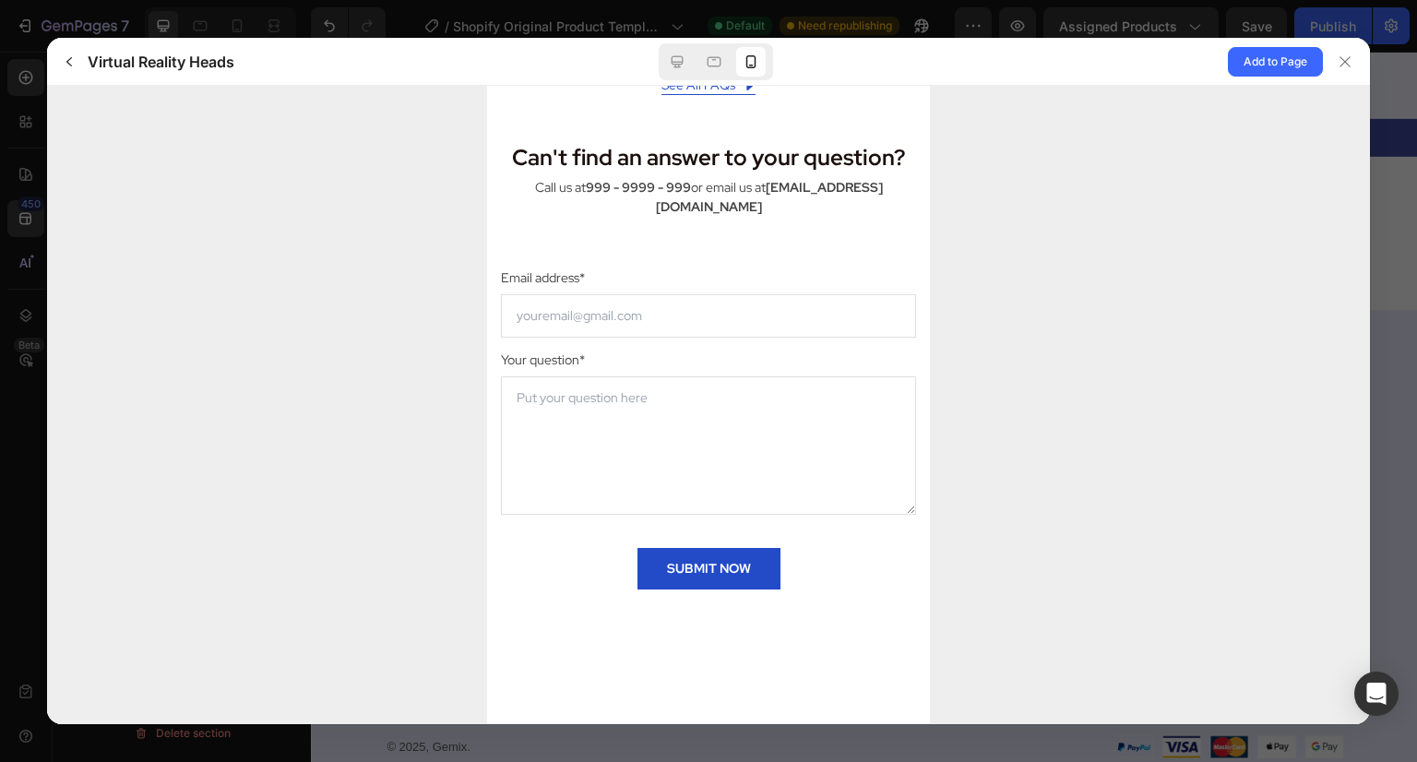
scroll to position [9359, 0]
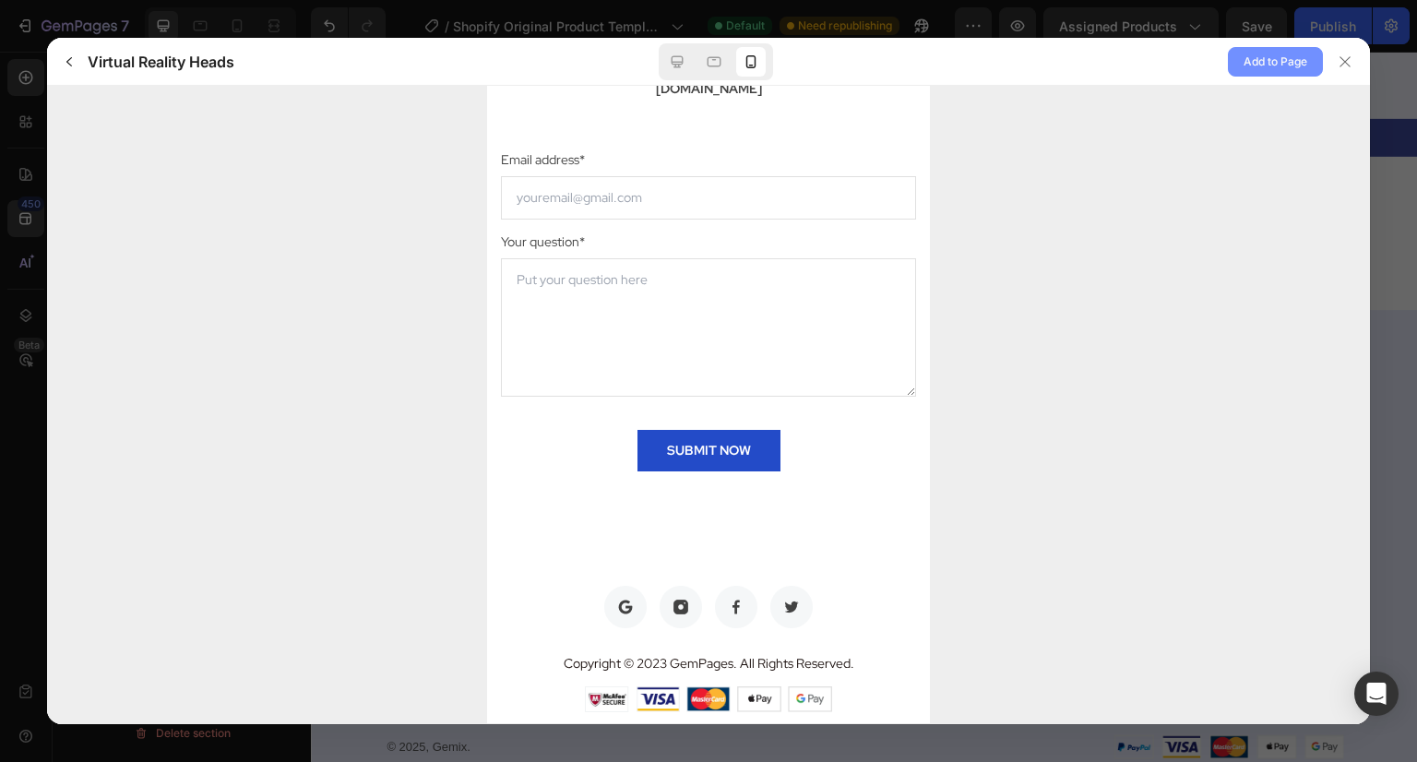
click at [1279, 60] on span "Add to Page" at bounding box center [1276, 62] width 64 height 22
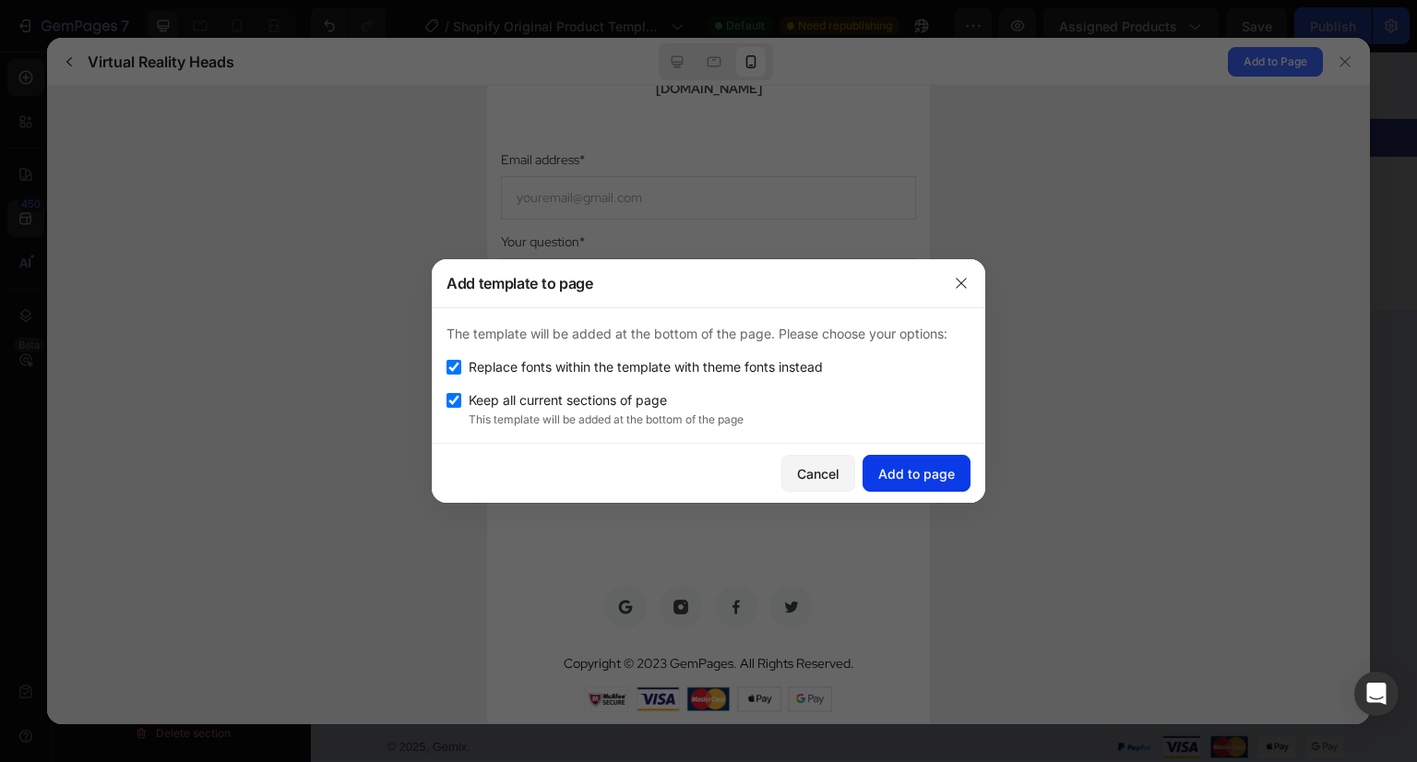
click at [937, 473] on div "Add to page" at bounding box center [916, 473] width 77 height 19
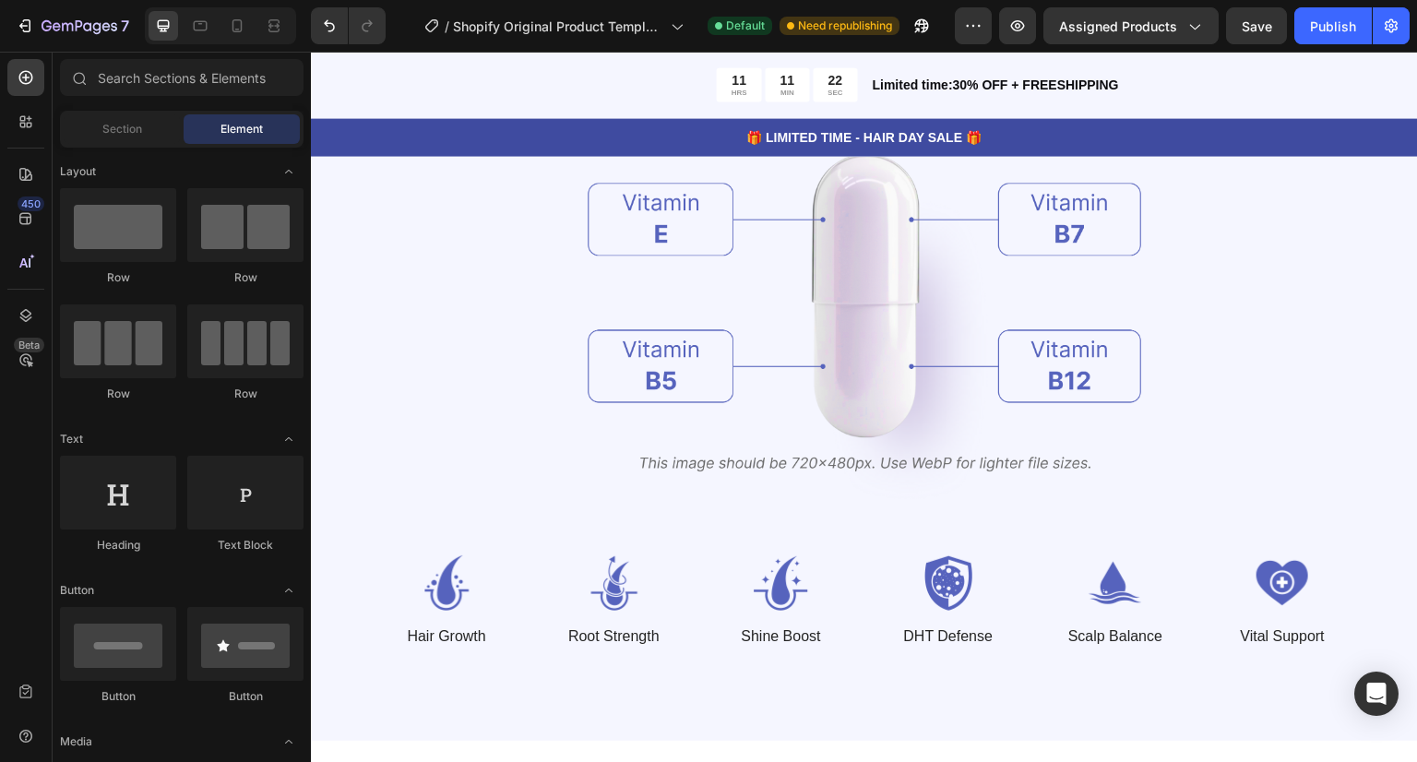
scroll to position [2582, 0]
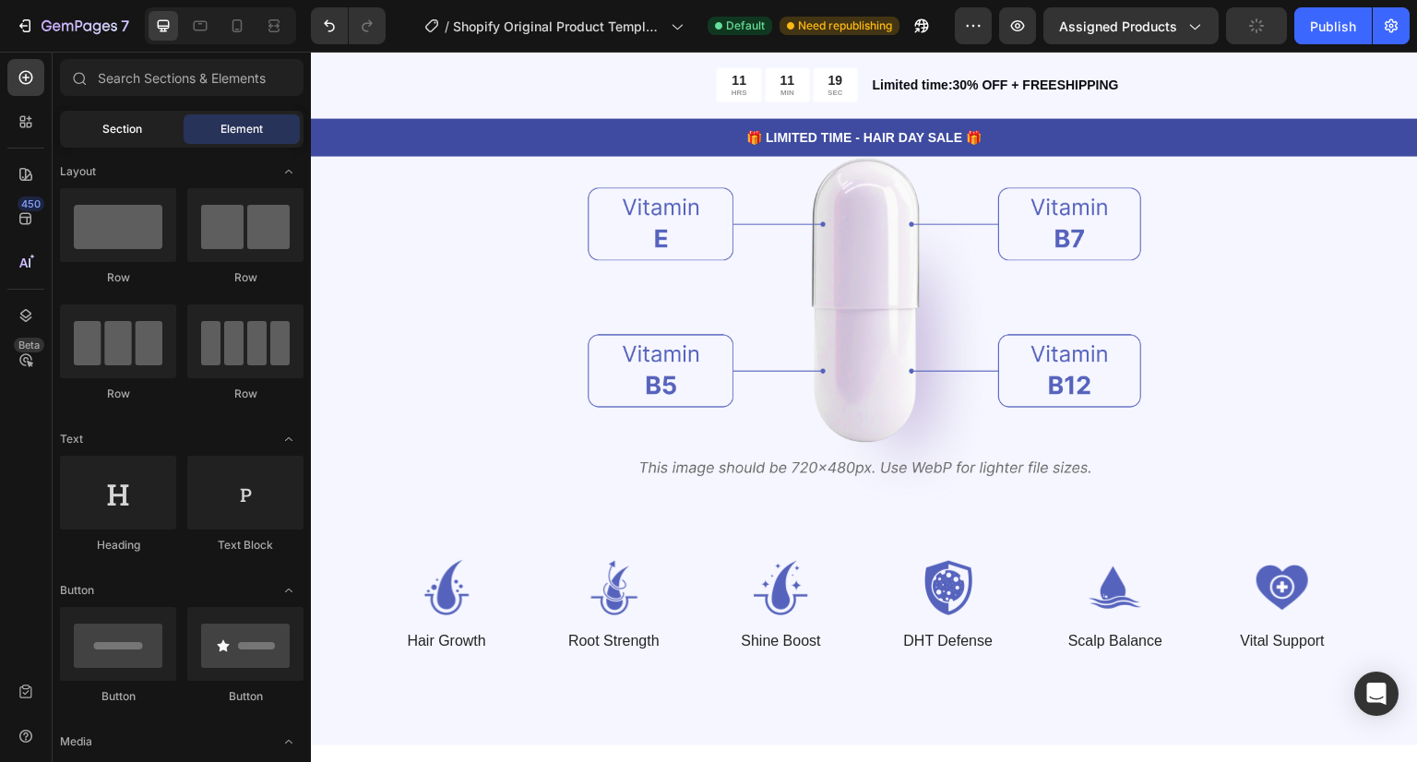
click at [145, 118] on div "Section" at bounding box center [122, 129] width 116 height 30
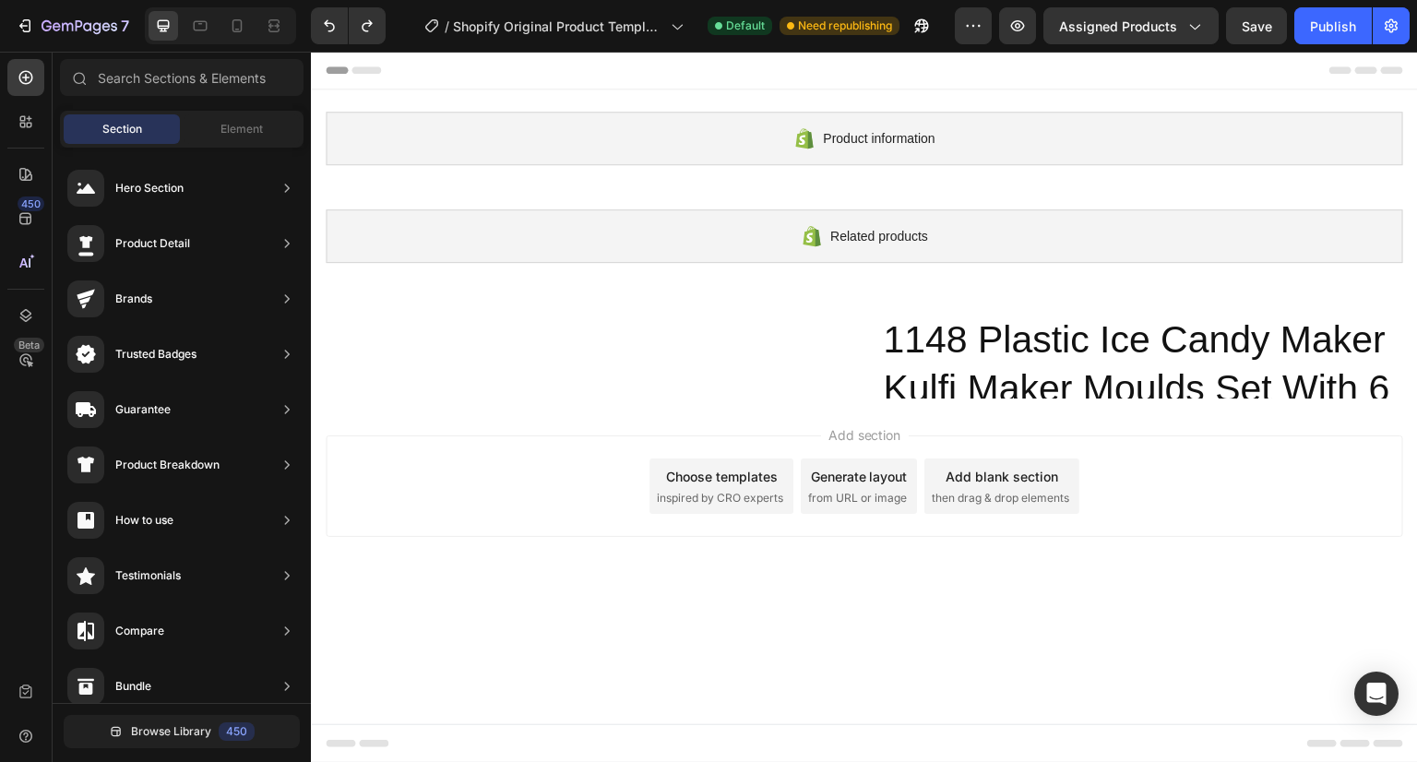
scroll to position [0, 0]
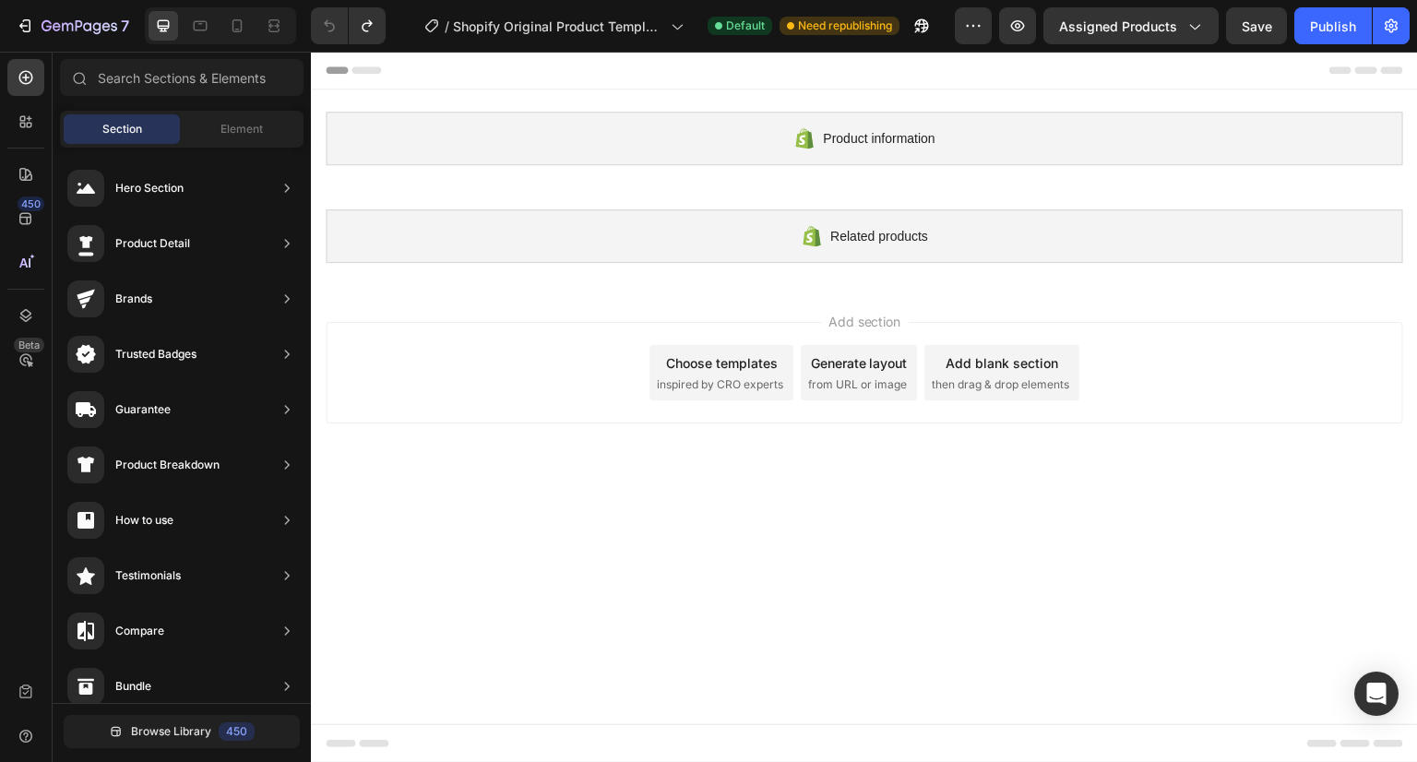
click at [733, 378] on span "inspired by CRO experts" at bounding box center [720, 384] width 126 height 17
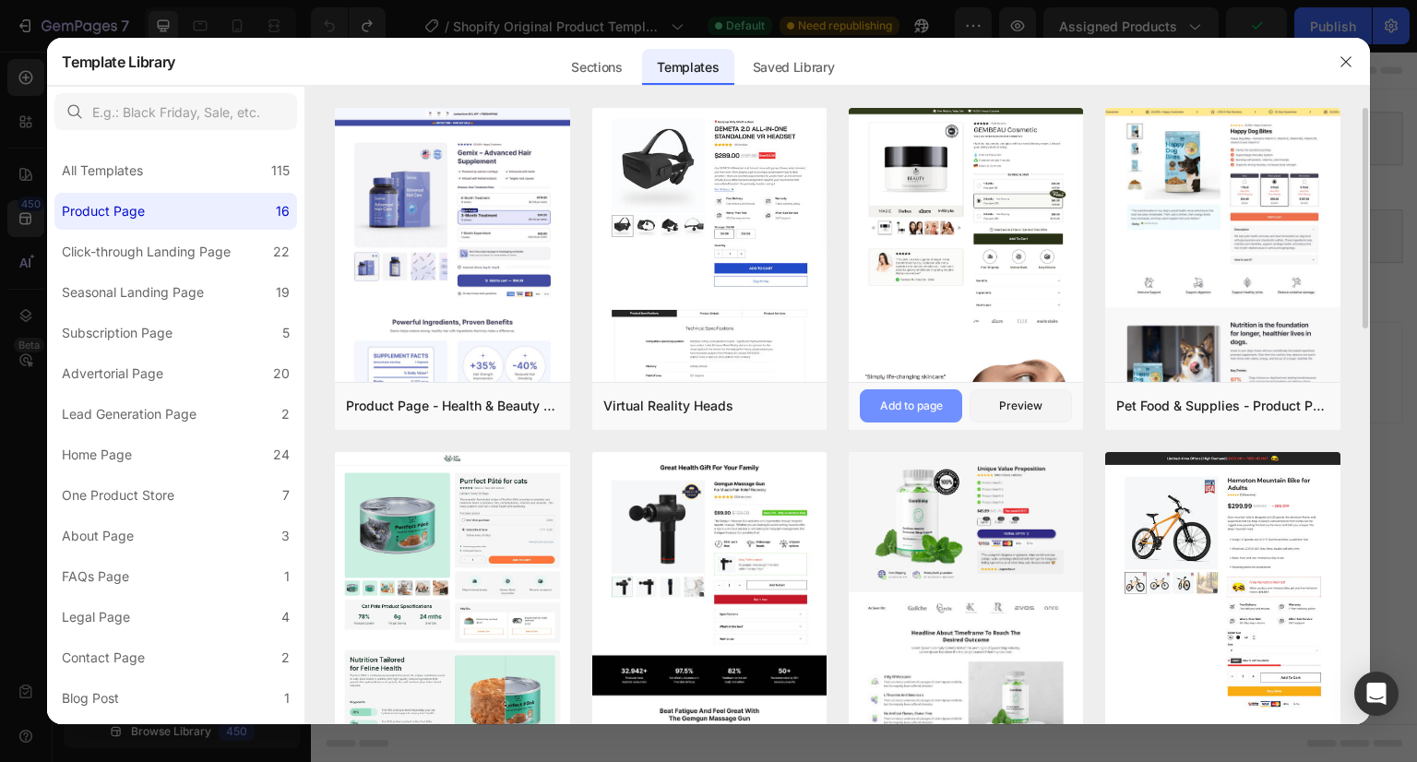
click at [933, 402] on div "Add to page" at bounding box center [911, 406] width 63 height 17
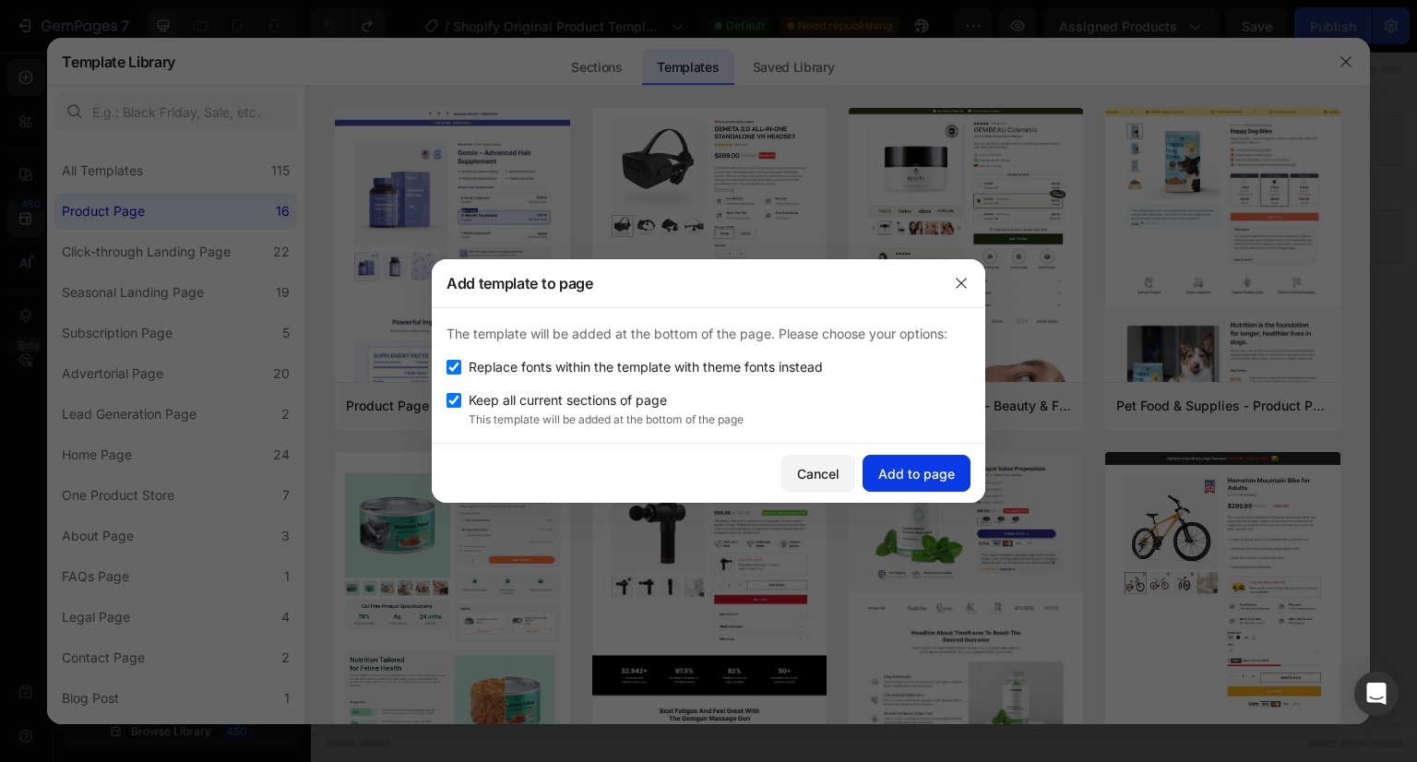
click at [927, 469] on div "Add to page" at bounding box center [916, 473] width 77 height 19
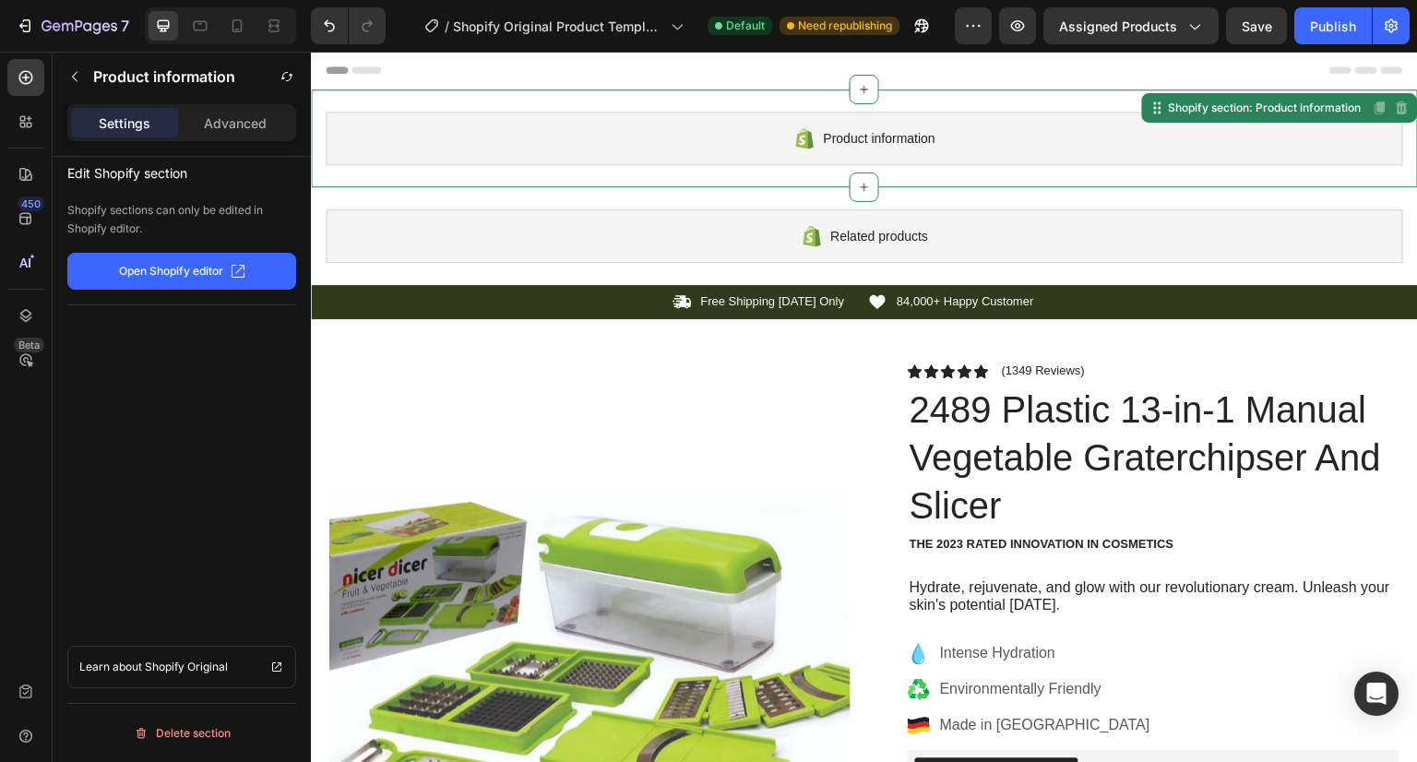
click at [210, 280] on button "Open Shopify editor" at bounding box center [181, 271] width 229 height 37
click at [1339, 30] on div "Publish" at bounding box center [1333, 26] width 46 height 19
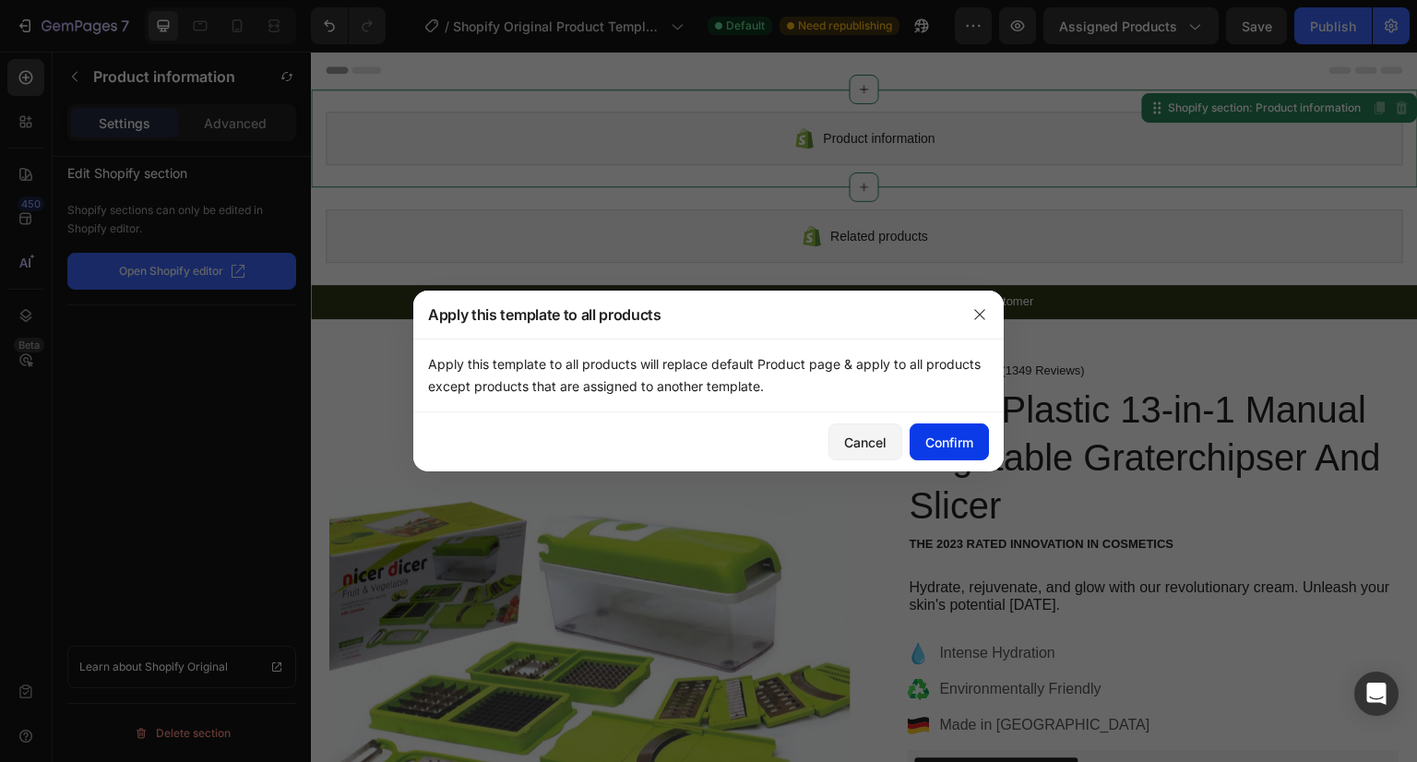
click at [971, 438] on div "Confirm" at bounding box center [949, 442] width 48 height 19
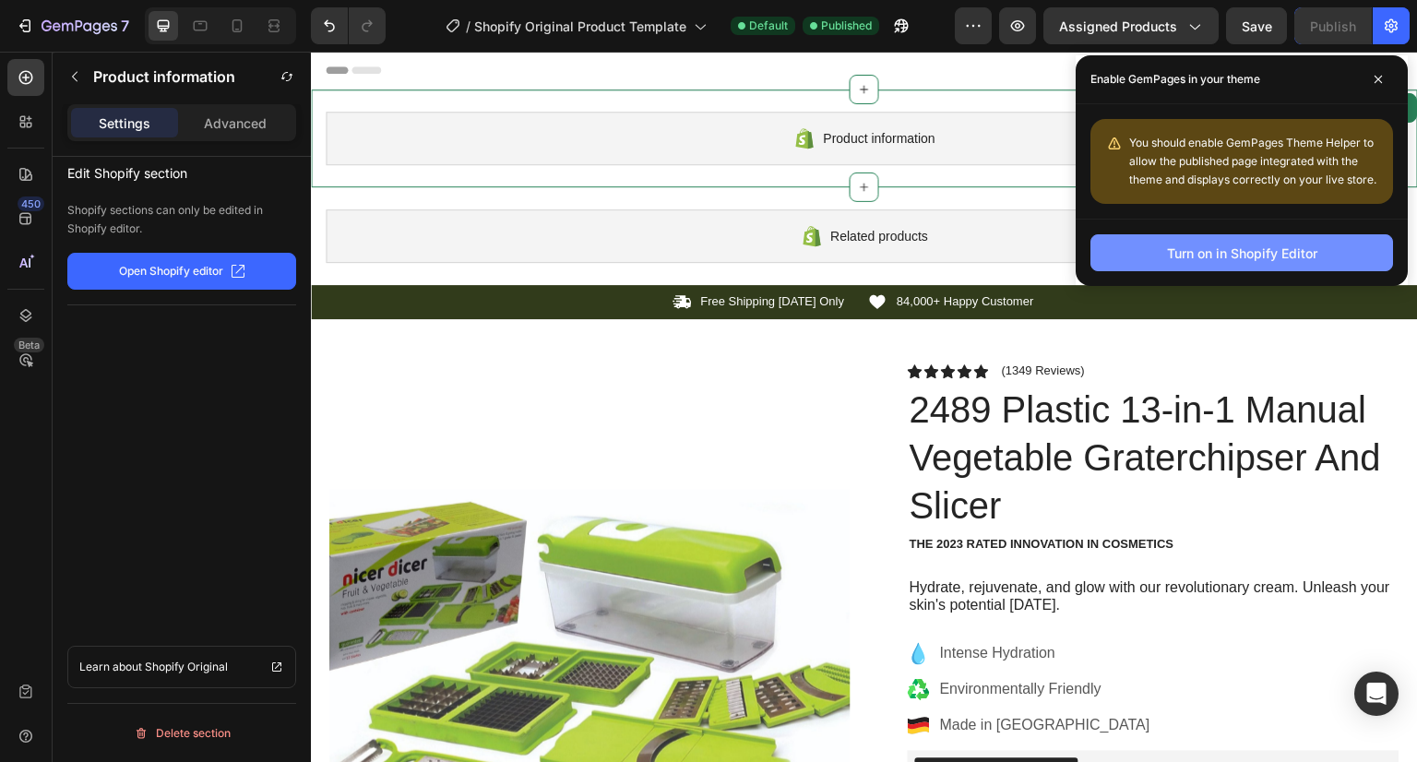
click at [1233, 250] on div "Turn on in Shopify Editor" at bounding box center [1242, 253] width 150 height 19
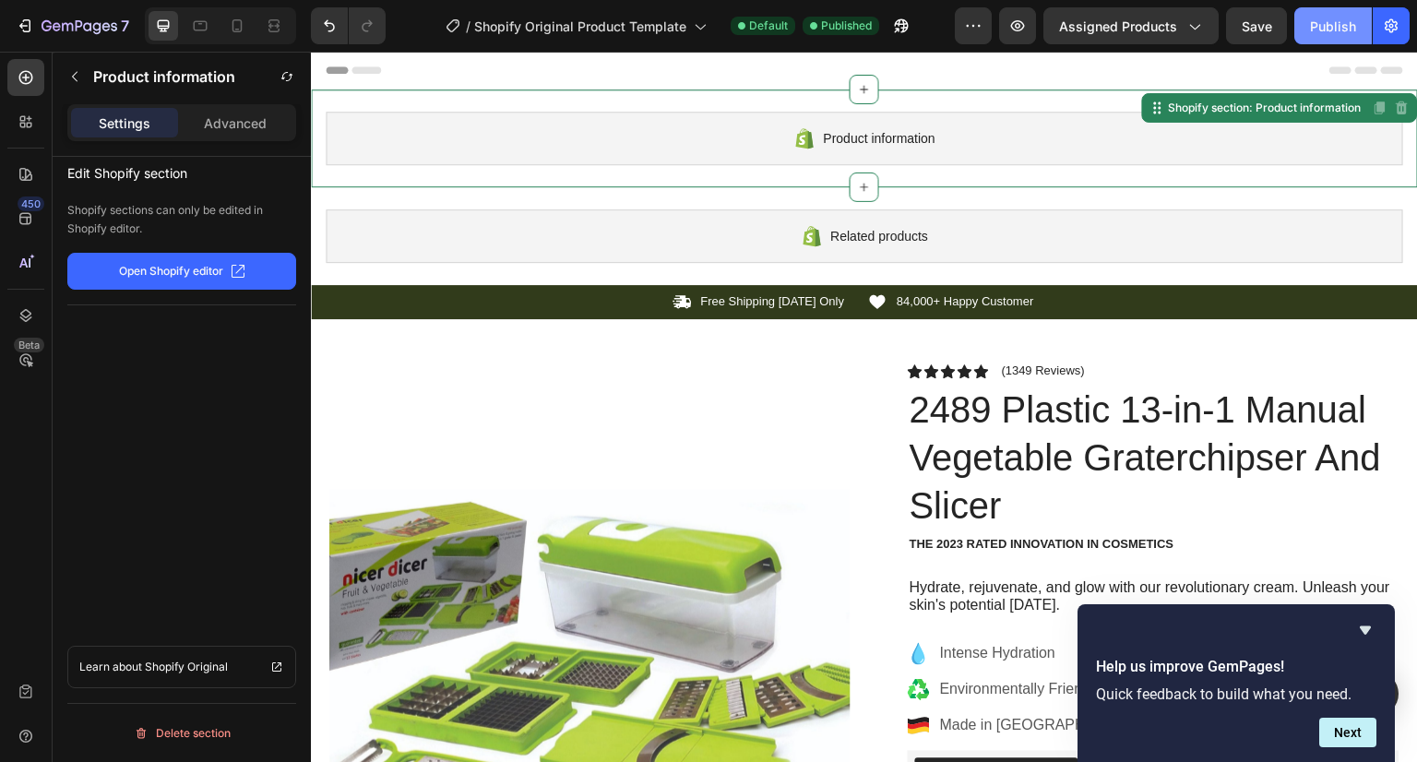
click at [1332, 24] on div "Publish" at bounding box center [1333, 26] width 46 height 19
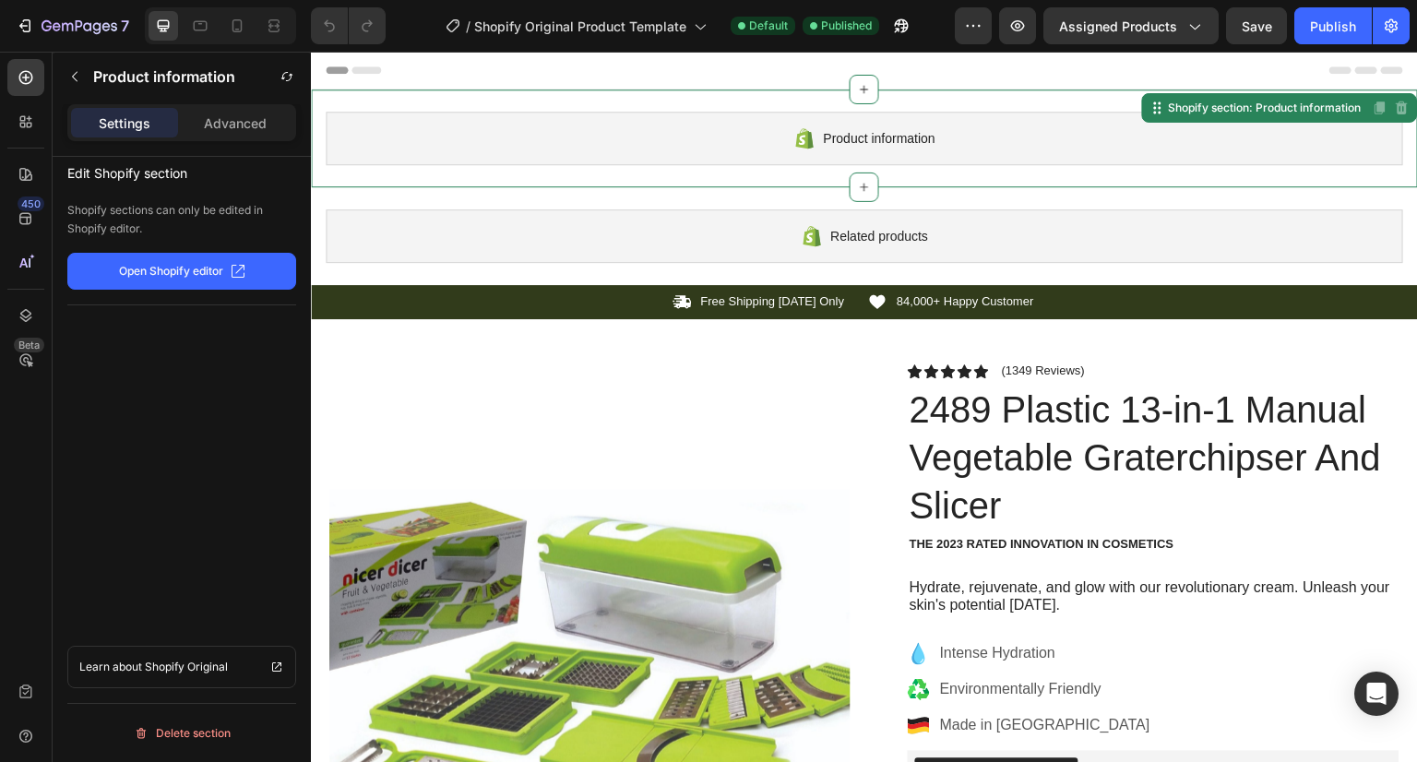
click at [247, 265] on button "Open Shopify editor" at bounding box center [181, 271] width 229 height 37
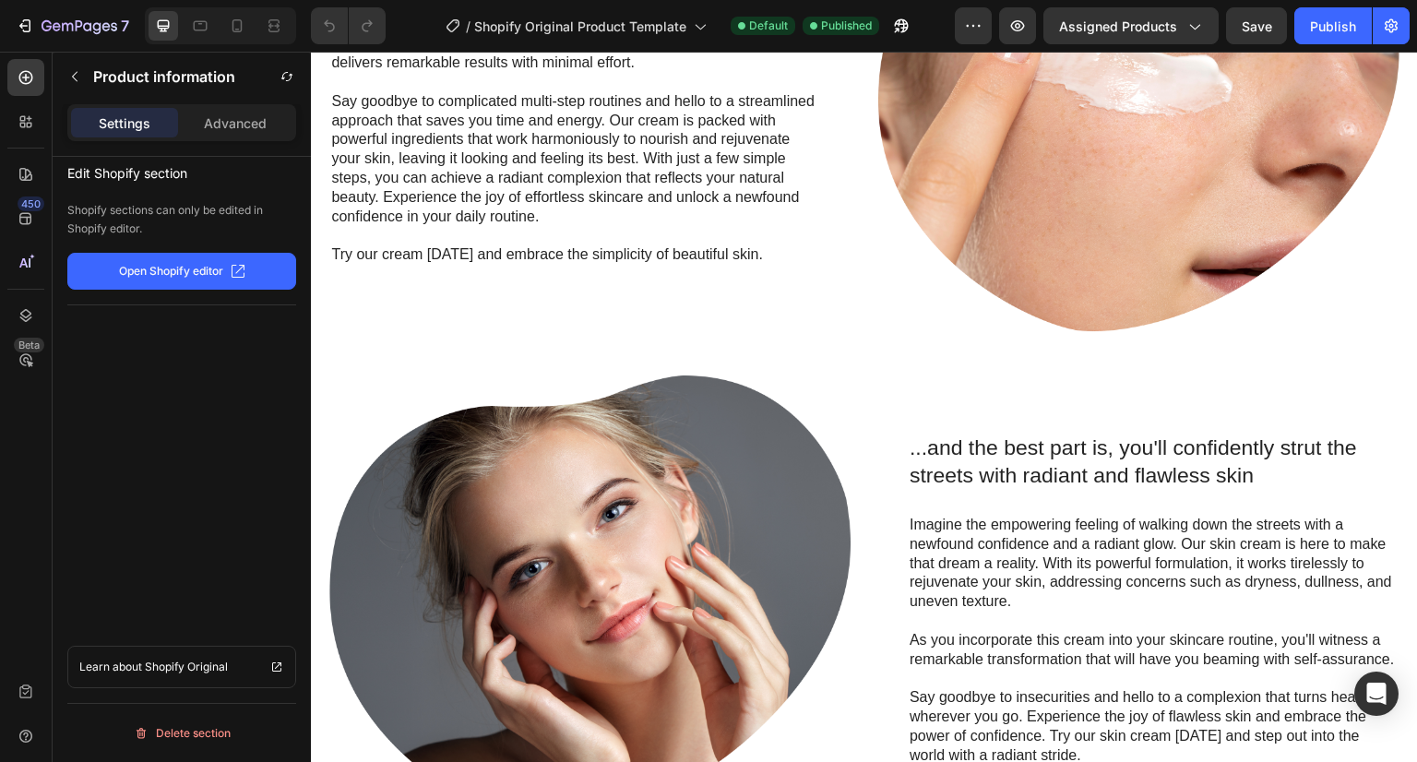
scroll to position [1679, 0]
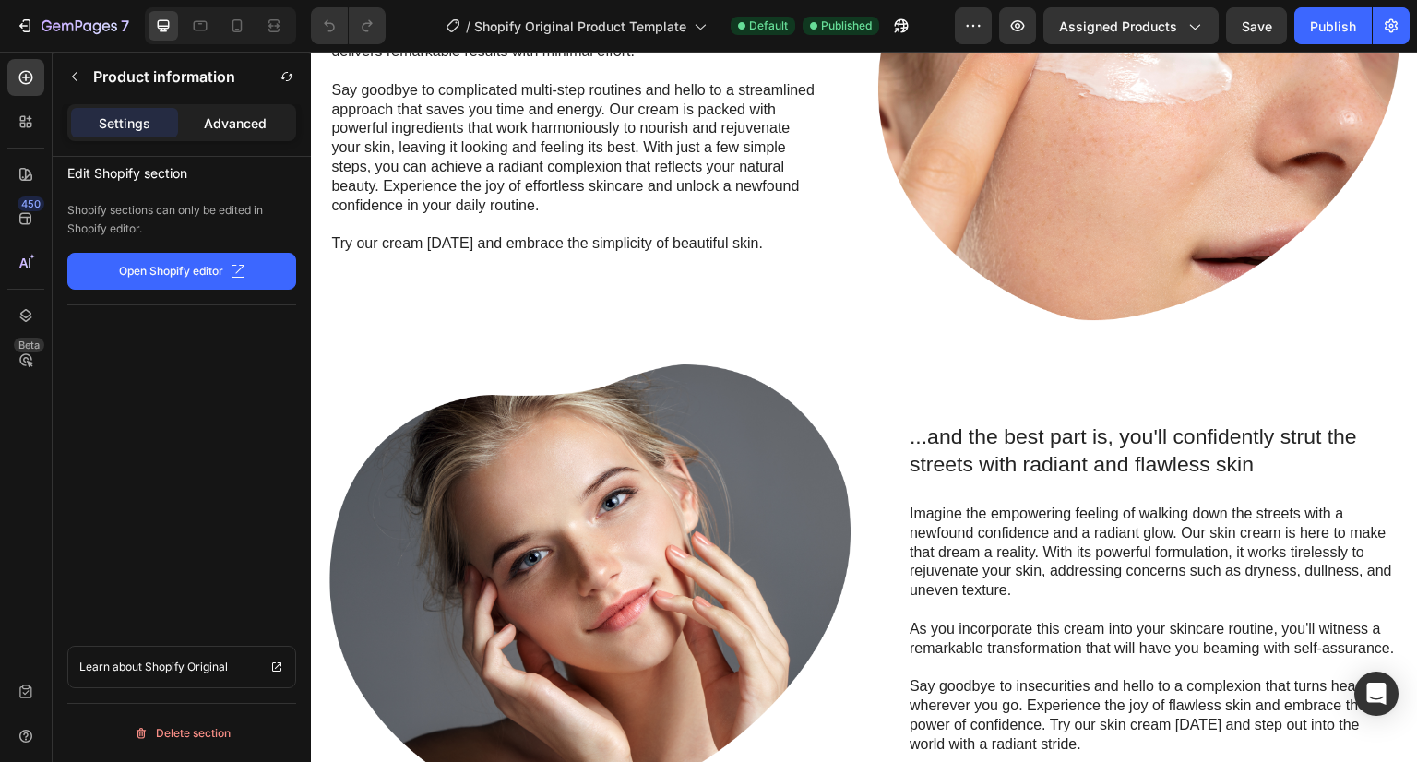
click at [237, 126] on p "Advanced" at bounding box center [235, 122] width 63 height 19
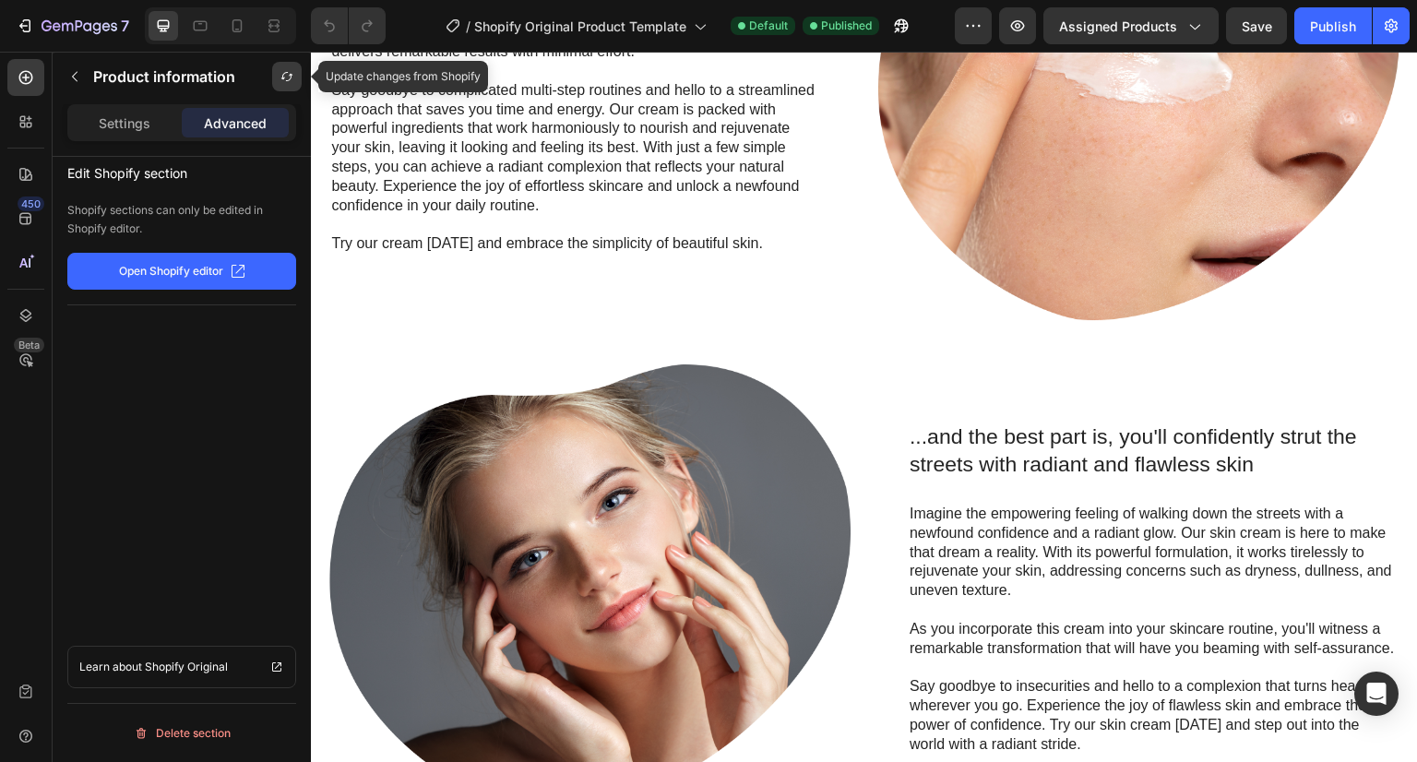
click at [295, 77] on button "button" at bounding box center [287, 77] width 30 height 30
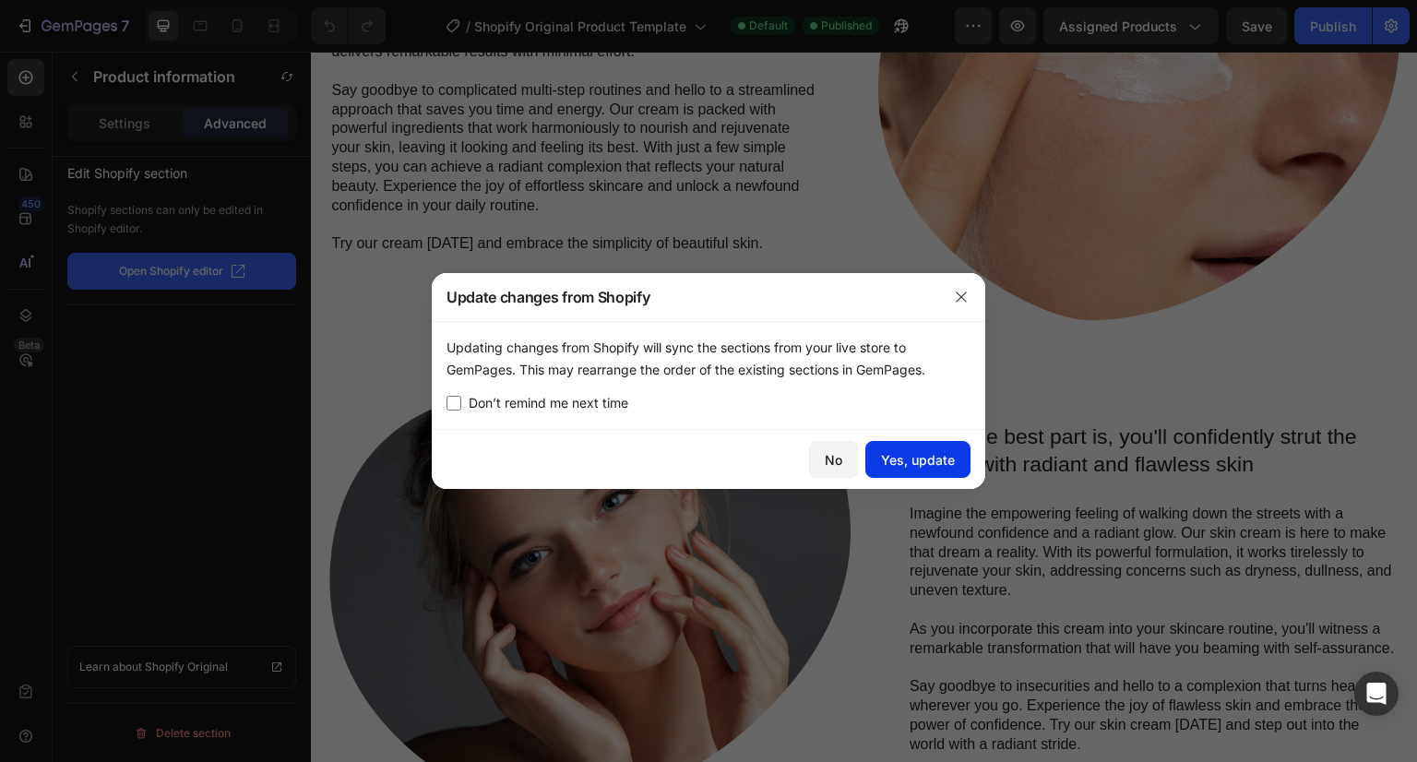
click at [933, 462] on div "Yes, update" at bounding box center [918, 459] width 74 height 19
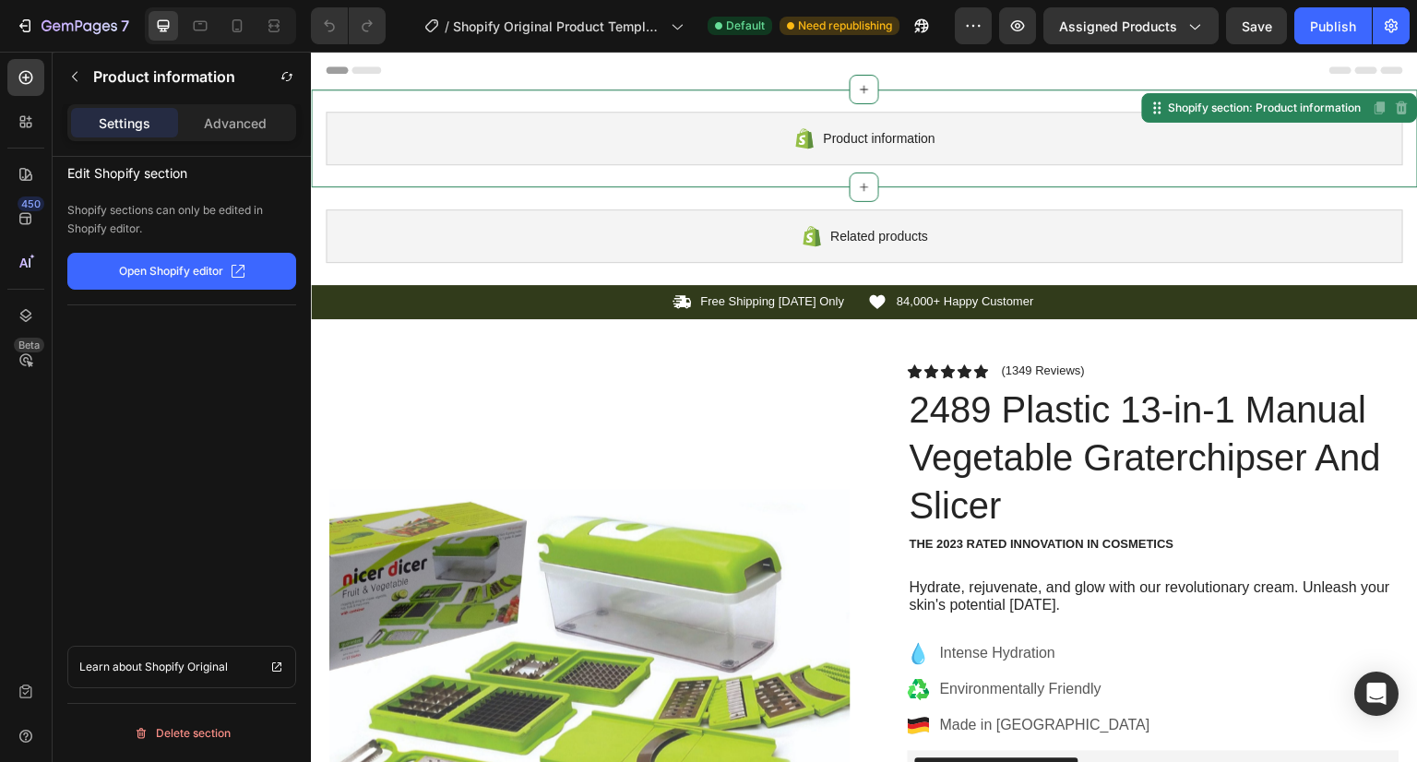
click at [252, 266] on button "Open Shopify editor" at bounding box center [181, 271] width 229 height 37
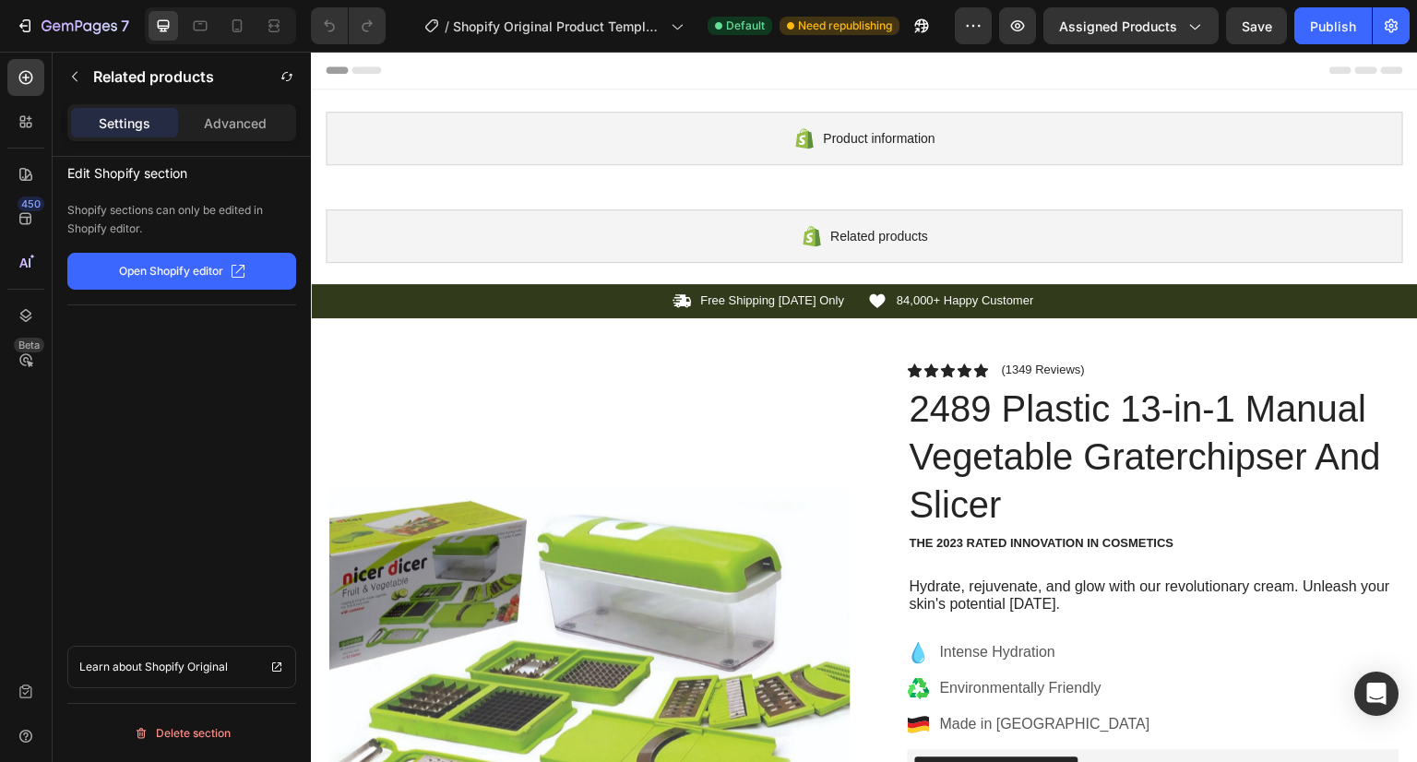
scroll to position [155, 0]
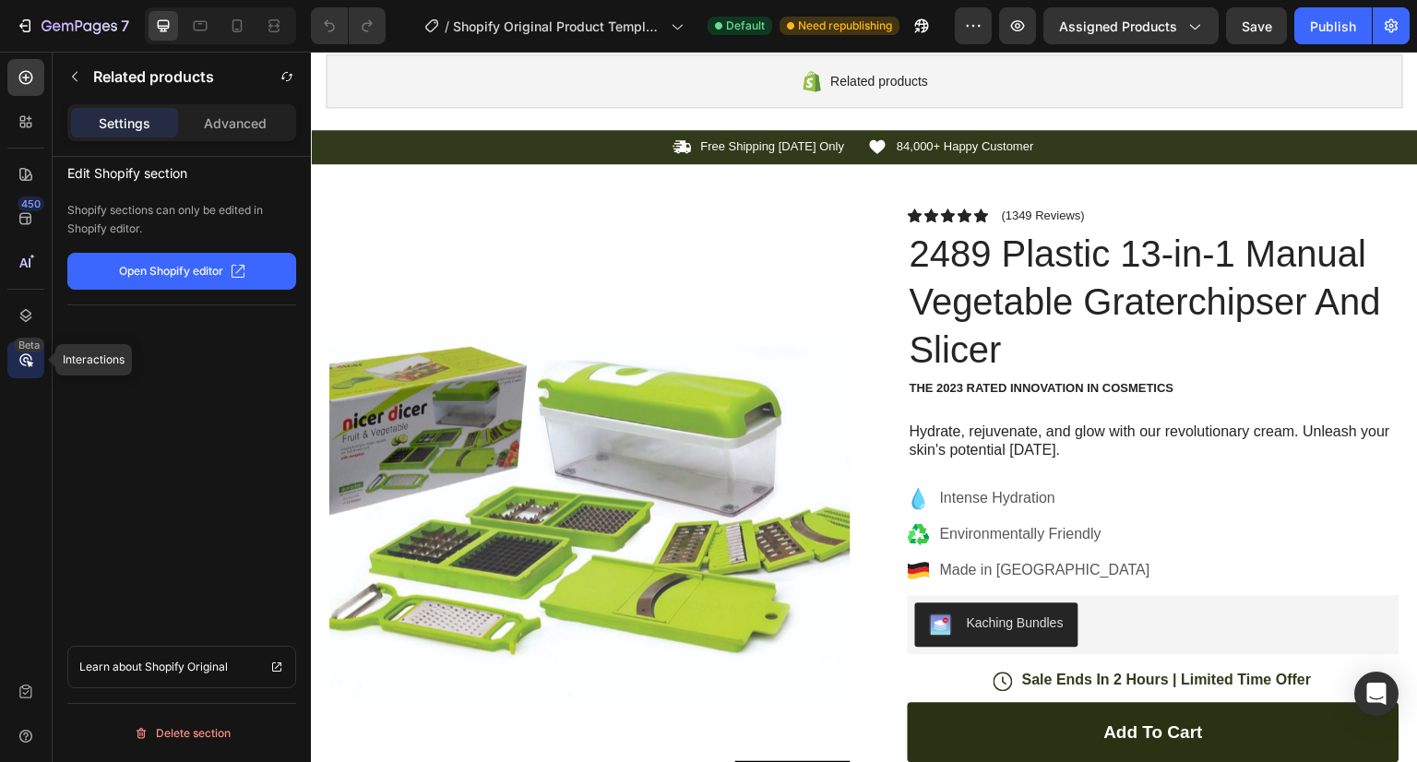
click at [36, 359] on div "Beta" at bounding box center [25, 359] width 37 height 37
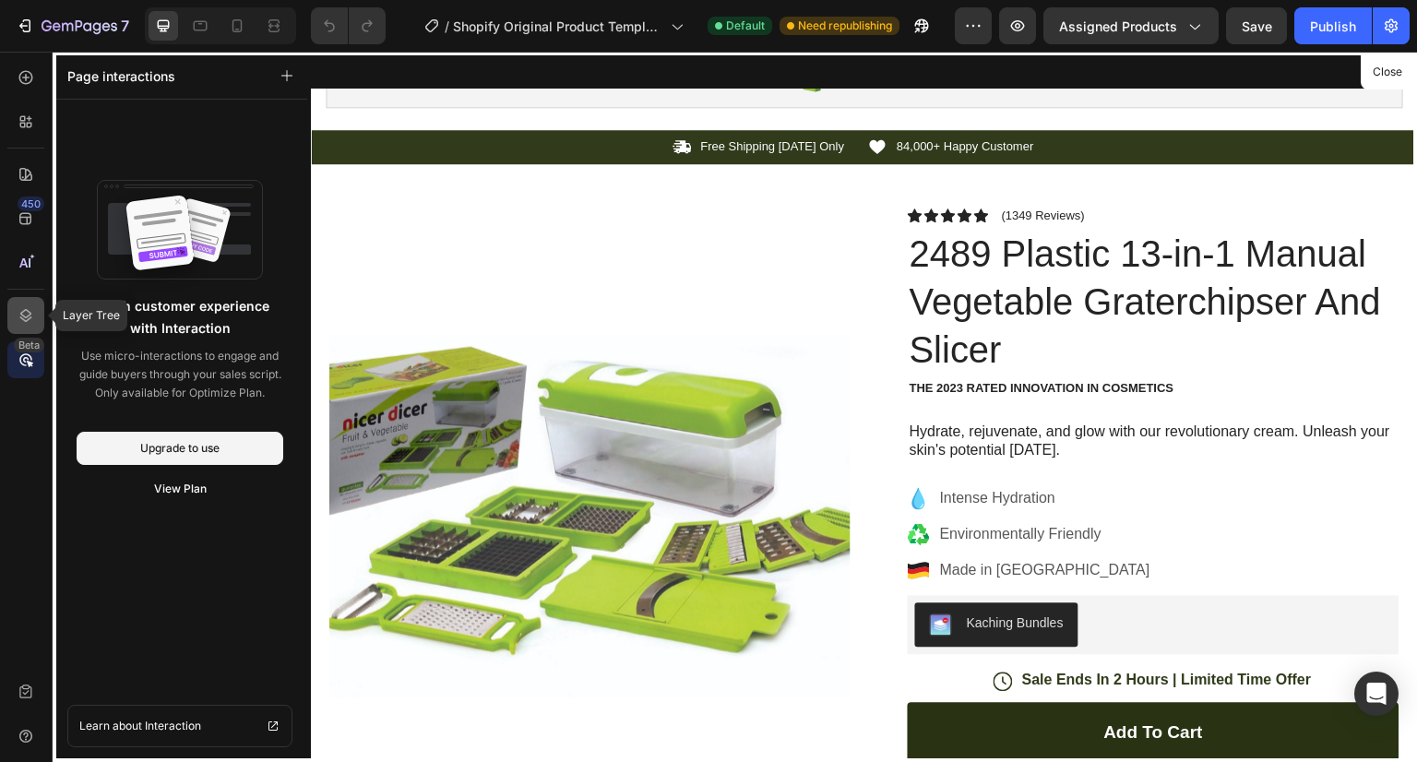
click at [36, 326] on div at bounding box center [25, 315] width 37 height 37
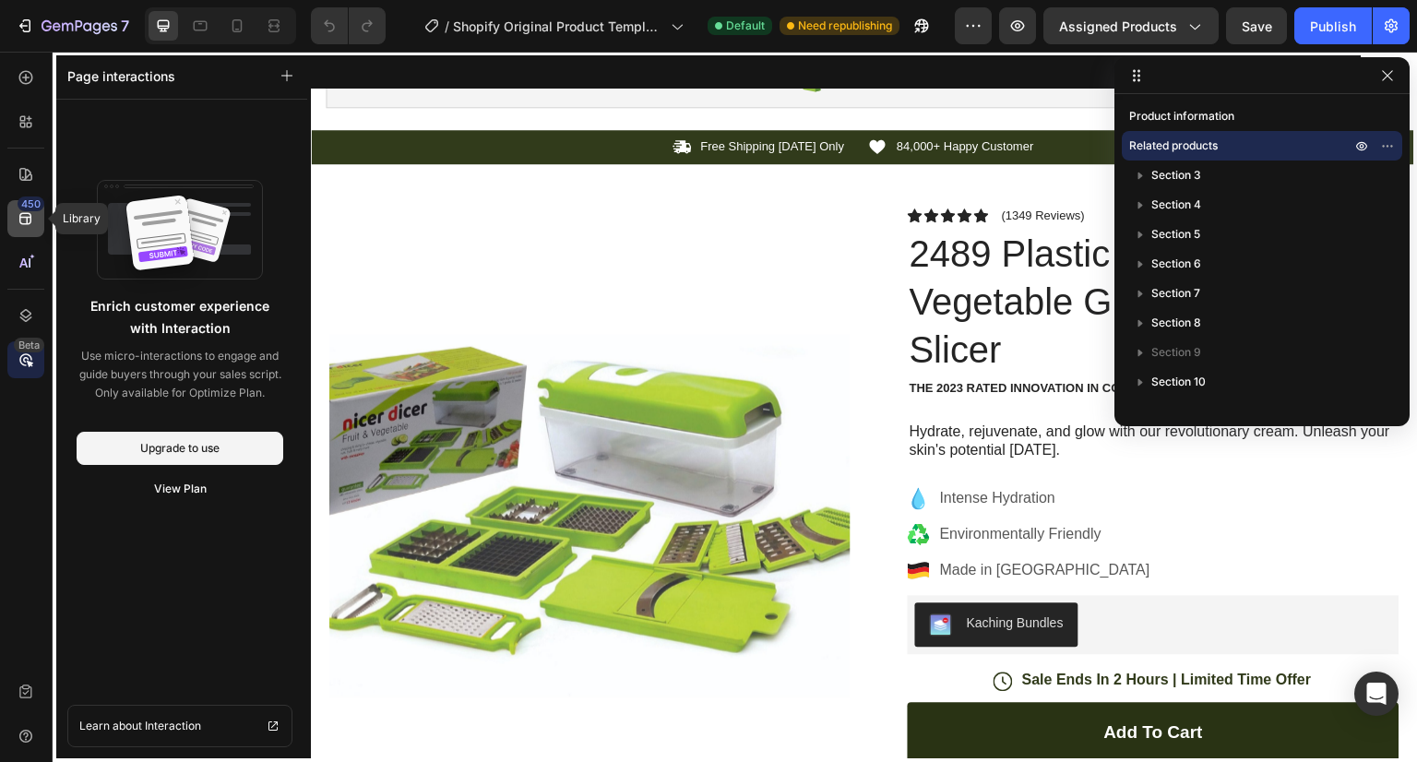
click at [37, 220] on div "450" at bounding box center [25, 218] width 37 height 37
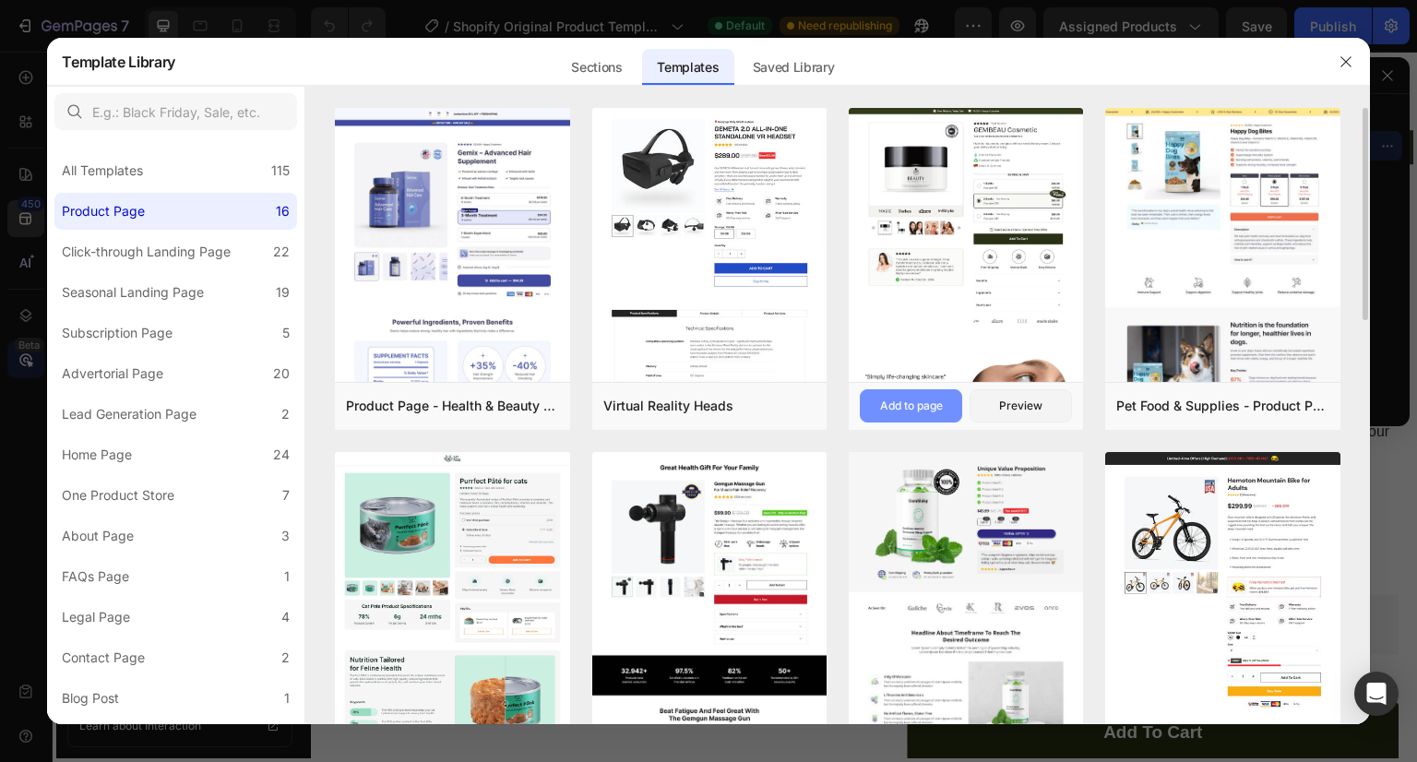
click at [929, 408] on div "Add to page" at bounding box center [911, 406] width 63 height 17
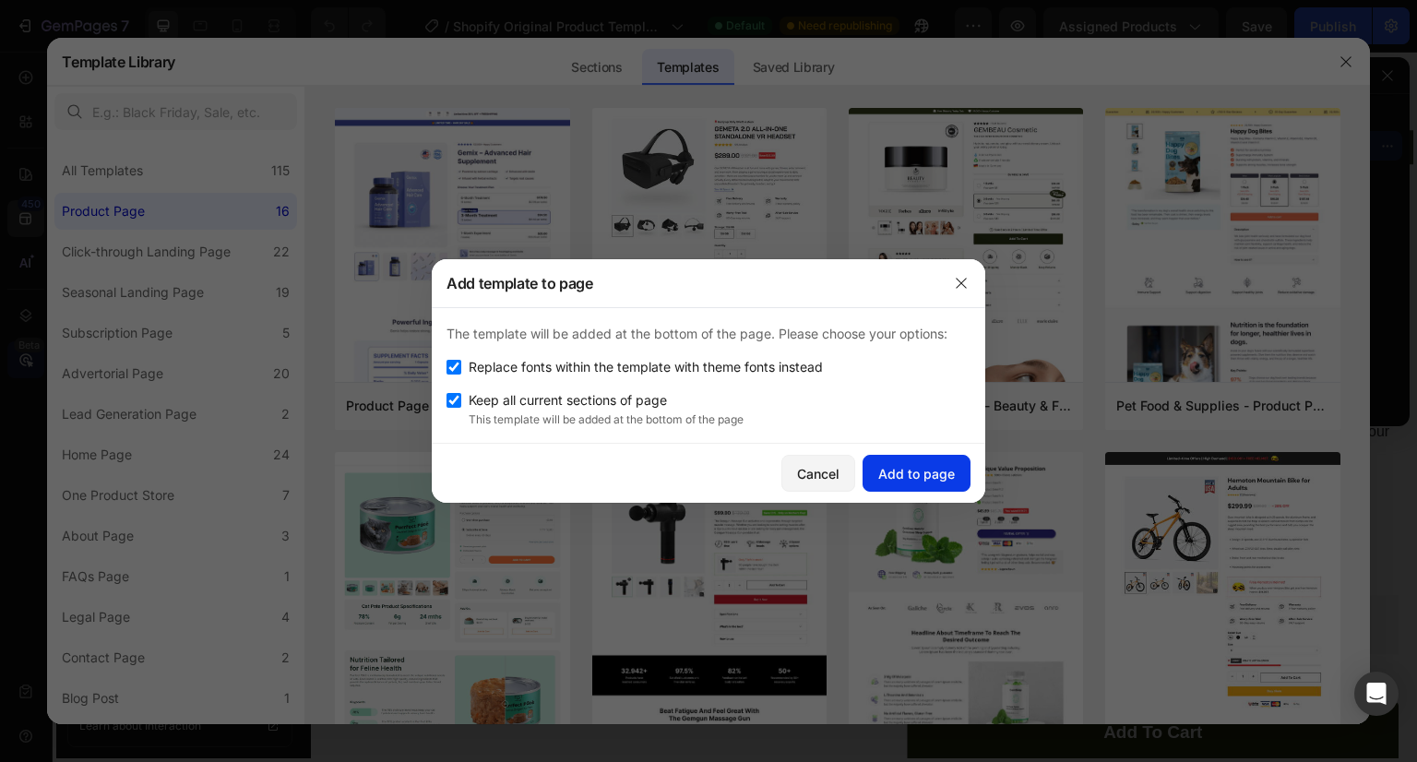
click at [917, 477] on div "Add to page" at bounding box center [916, 473] width 77 height 19
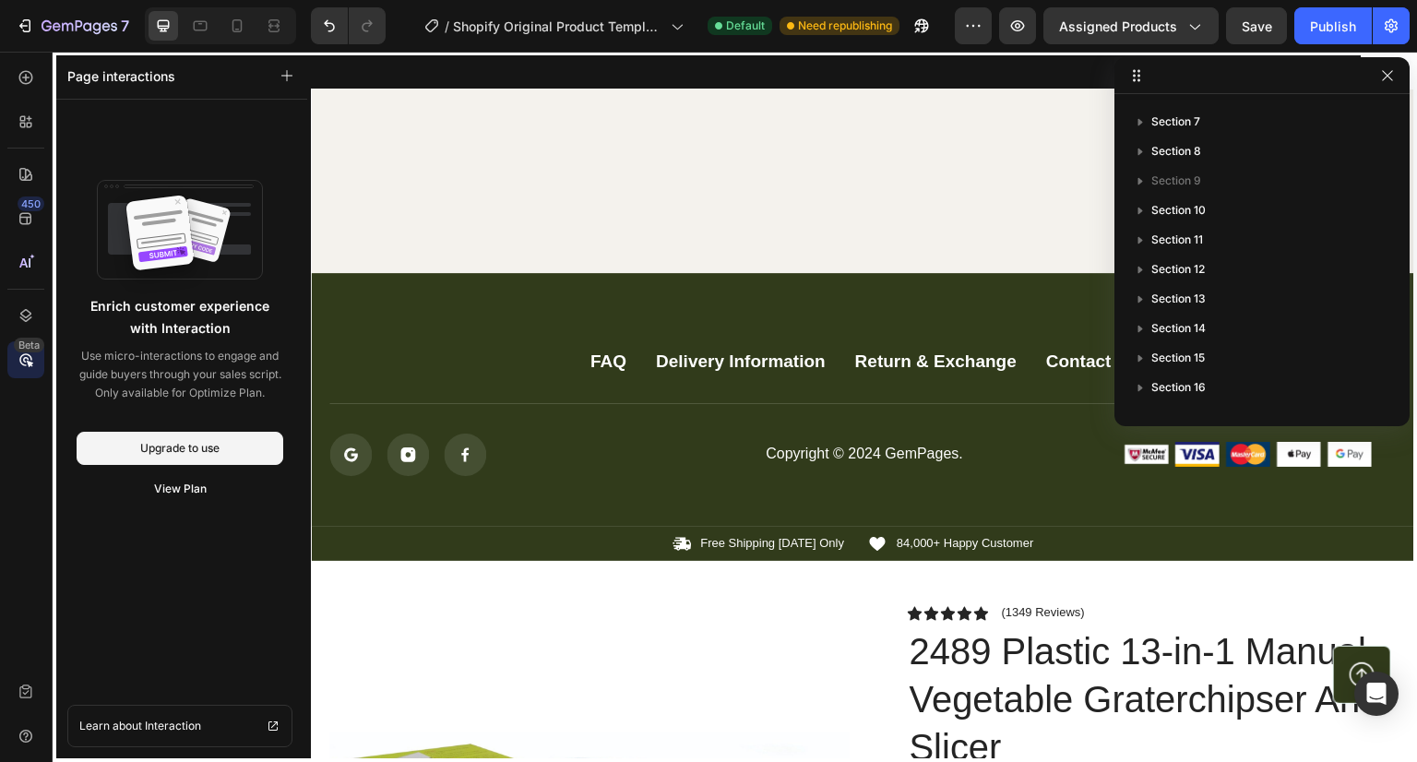
scroll to position [5487, 0]
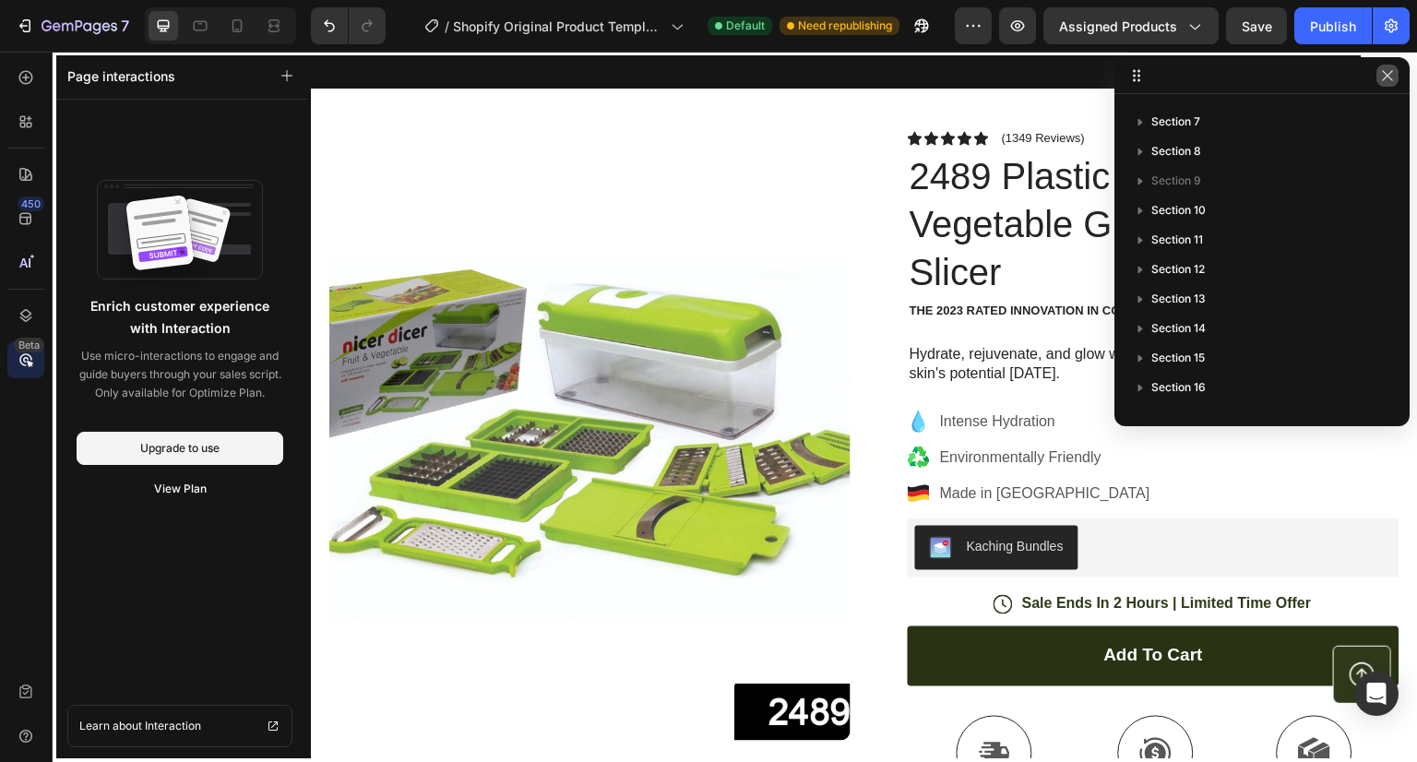
click at [1396, 73] on button "button" at bounding box center [1387, 76] width 22 height 22
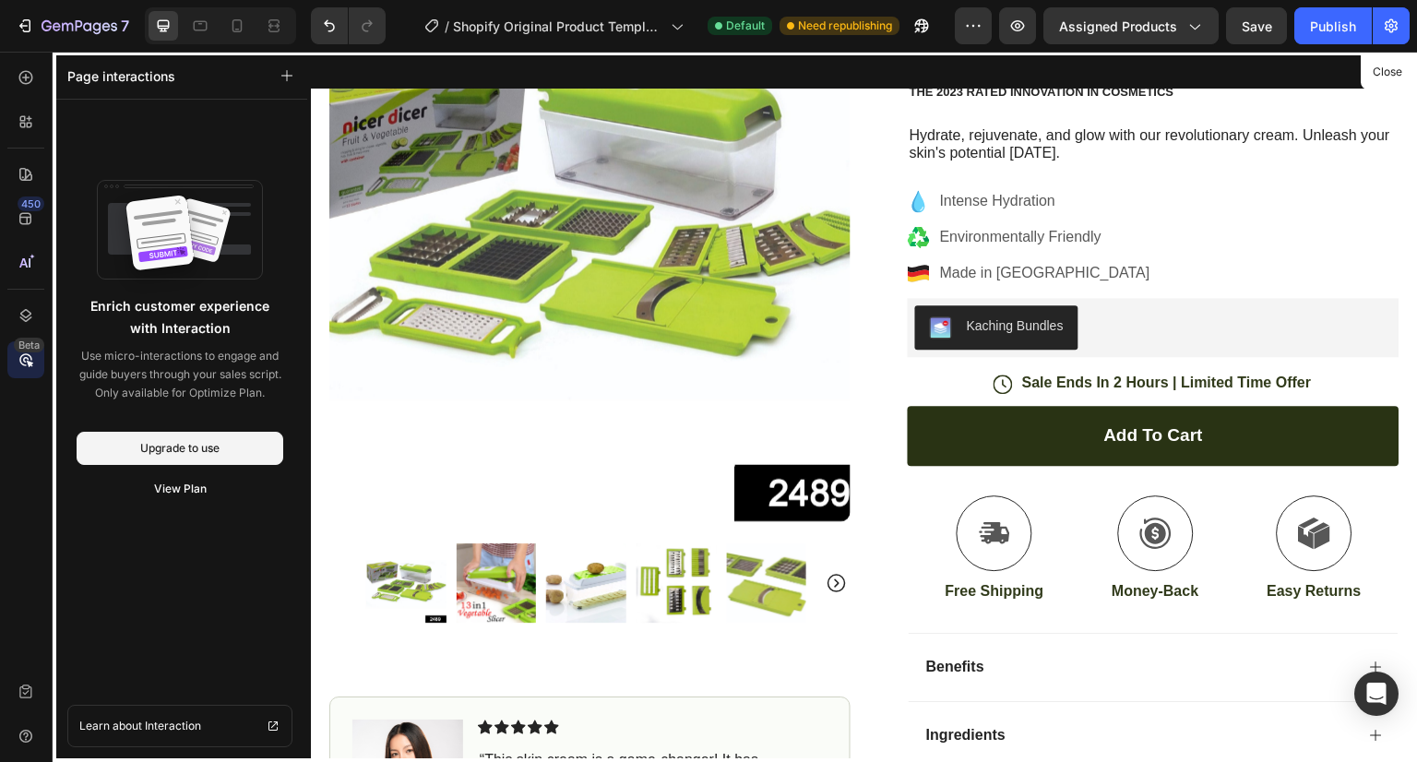
scroll to position [453, 0]
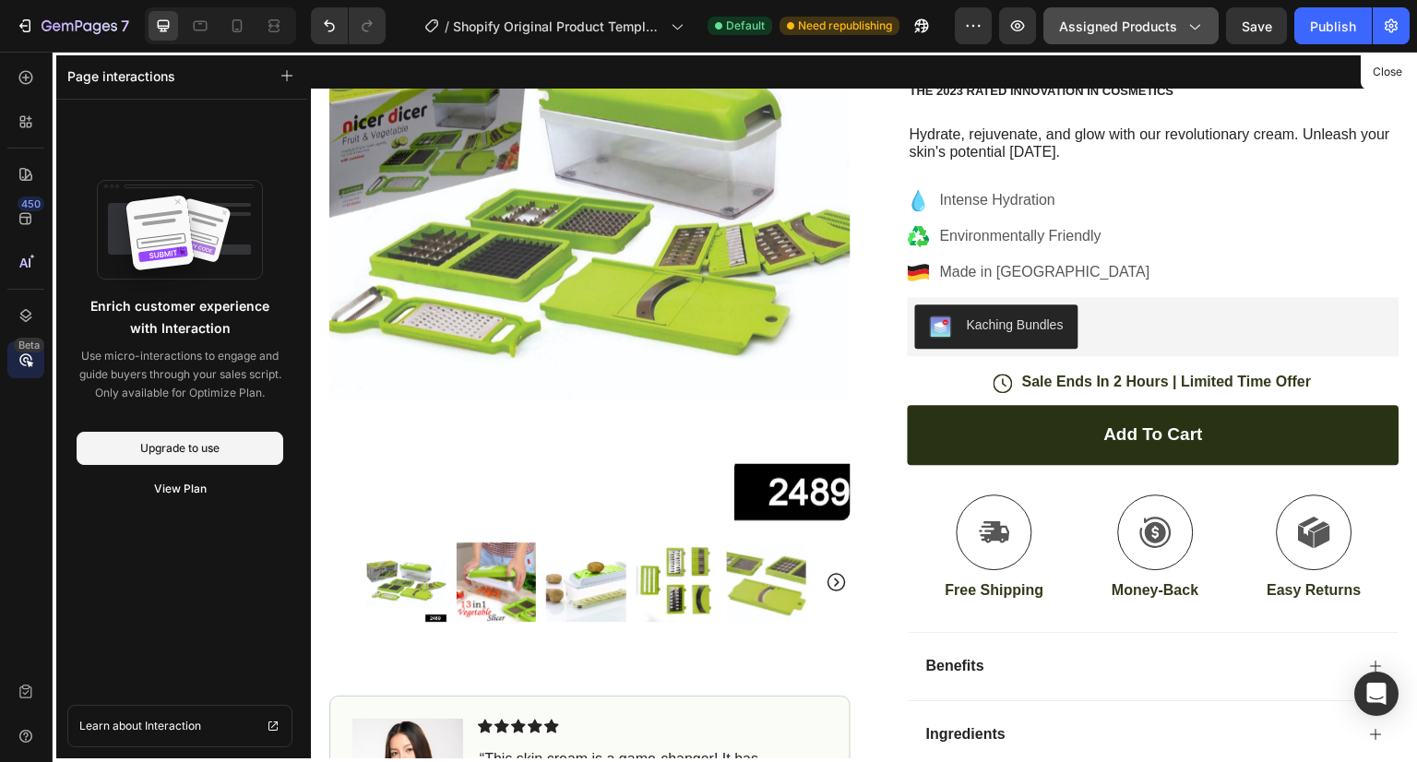
click at [1191, 21] on icon "button" at bounding box center [1194, 26] width 18 height 18
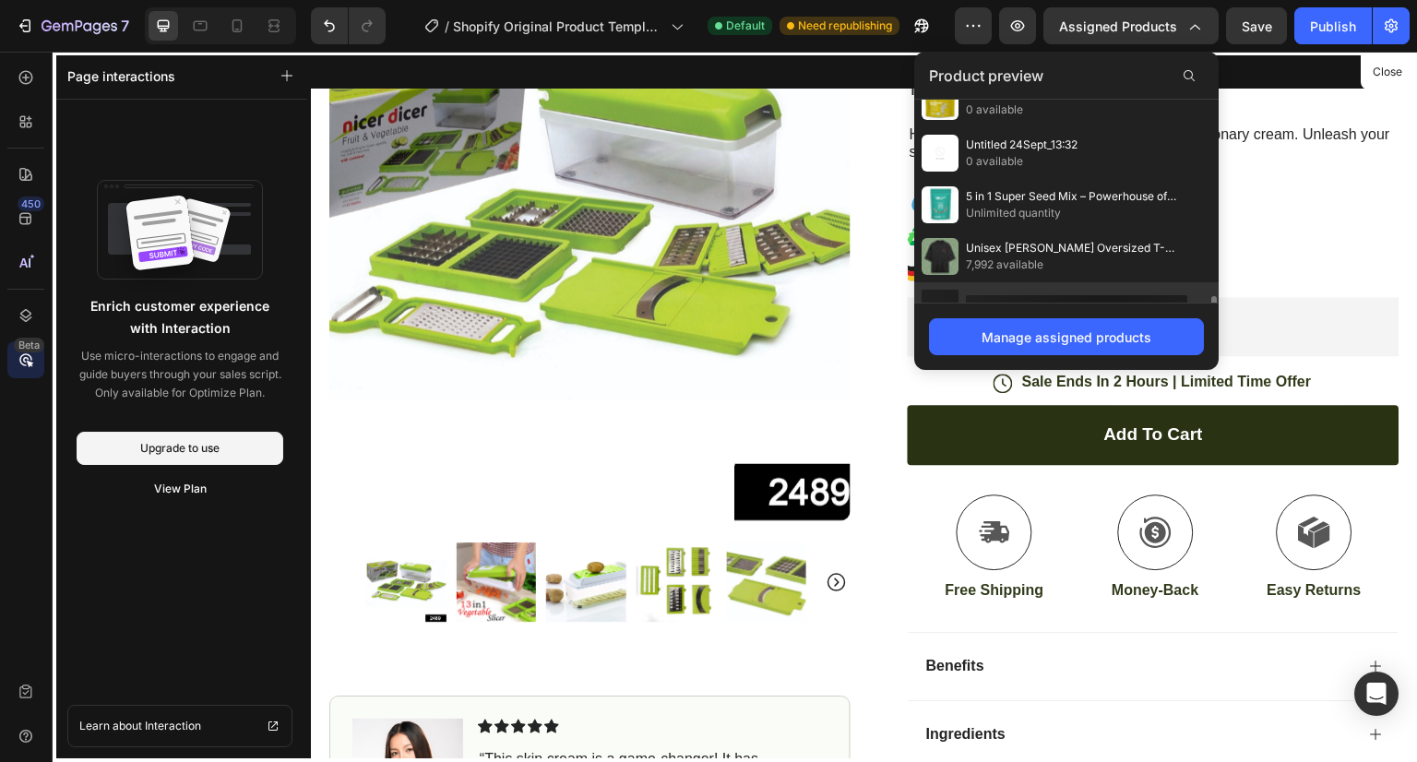
scroll to position [882, 0]
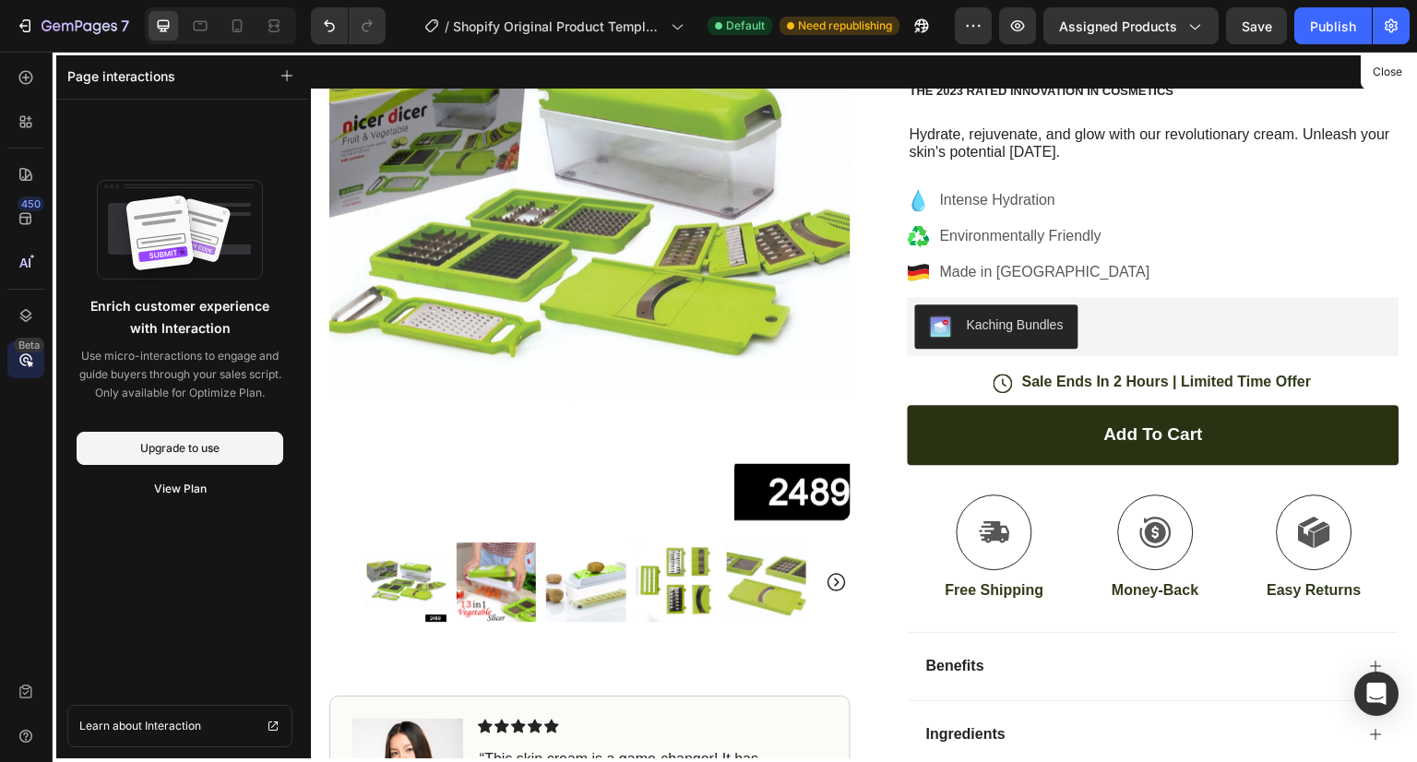
click at [1304, 255] on div at bounding box center [864, 407] width 1107 height 711
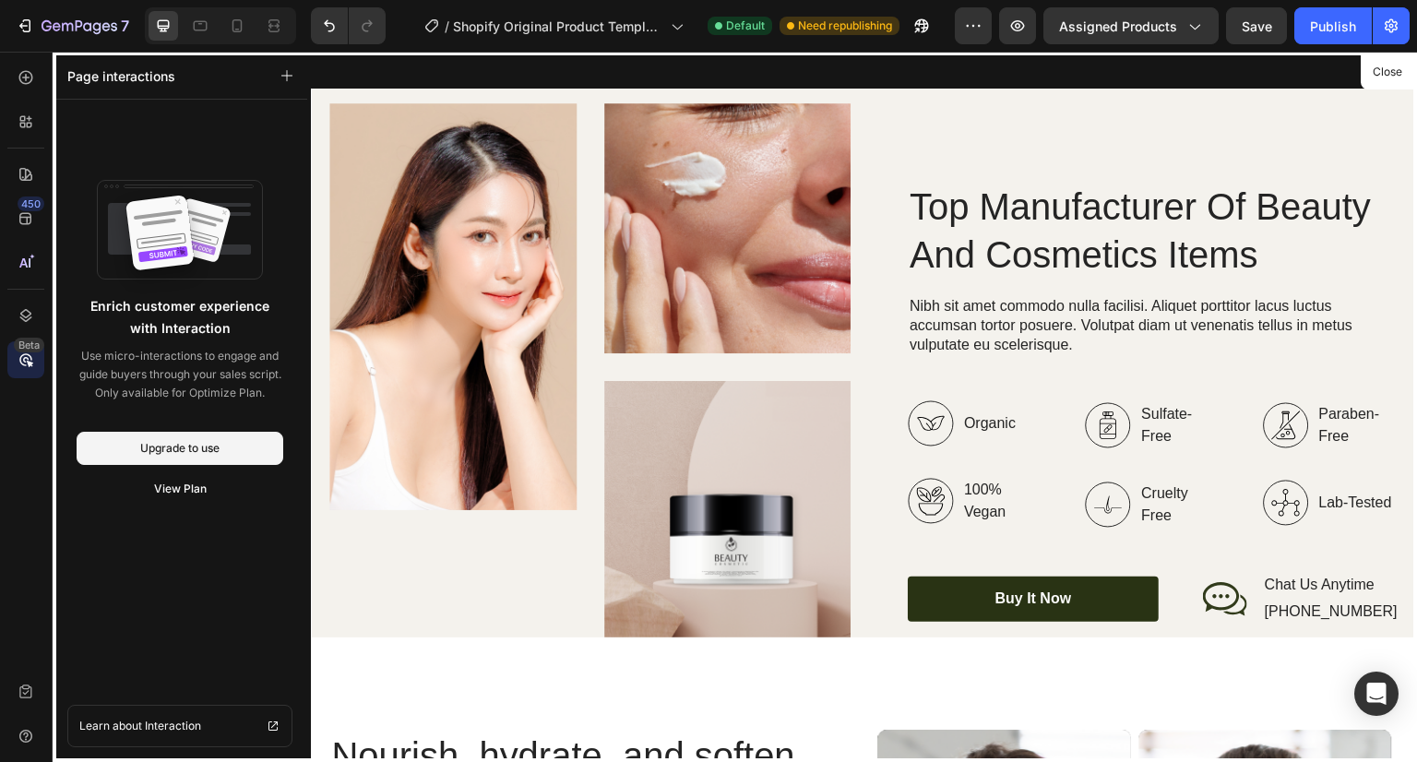
scroll to position [2747, 0]
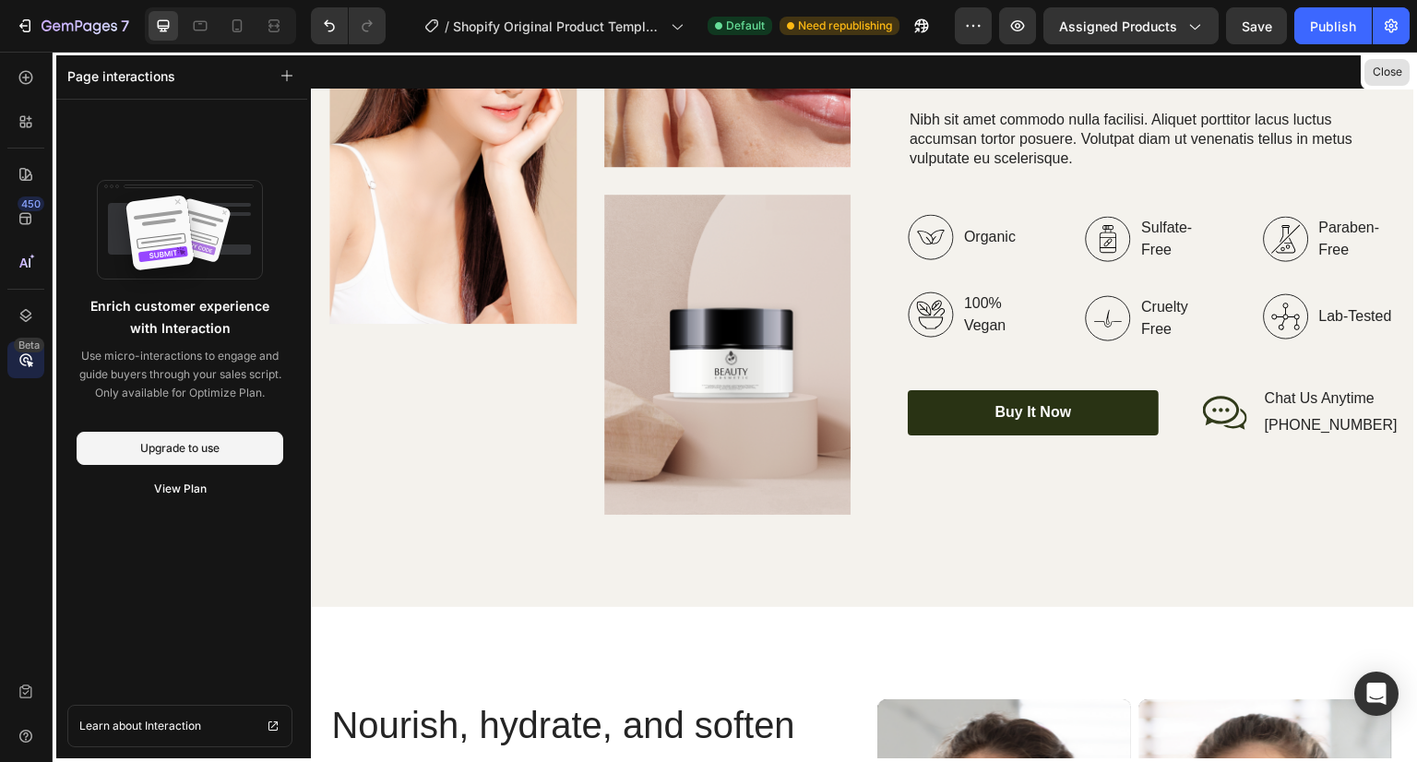
click at [1392, 77] on button "Close" at bounding box center [1386, 72] width 45 height 27
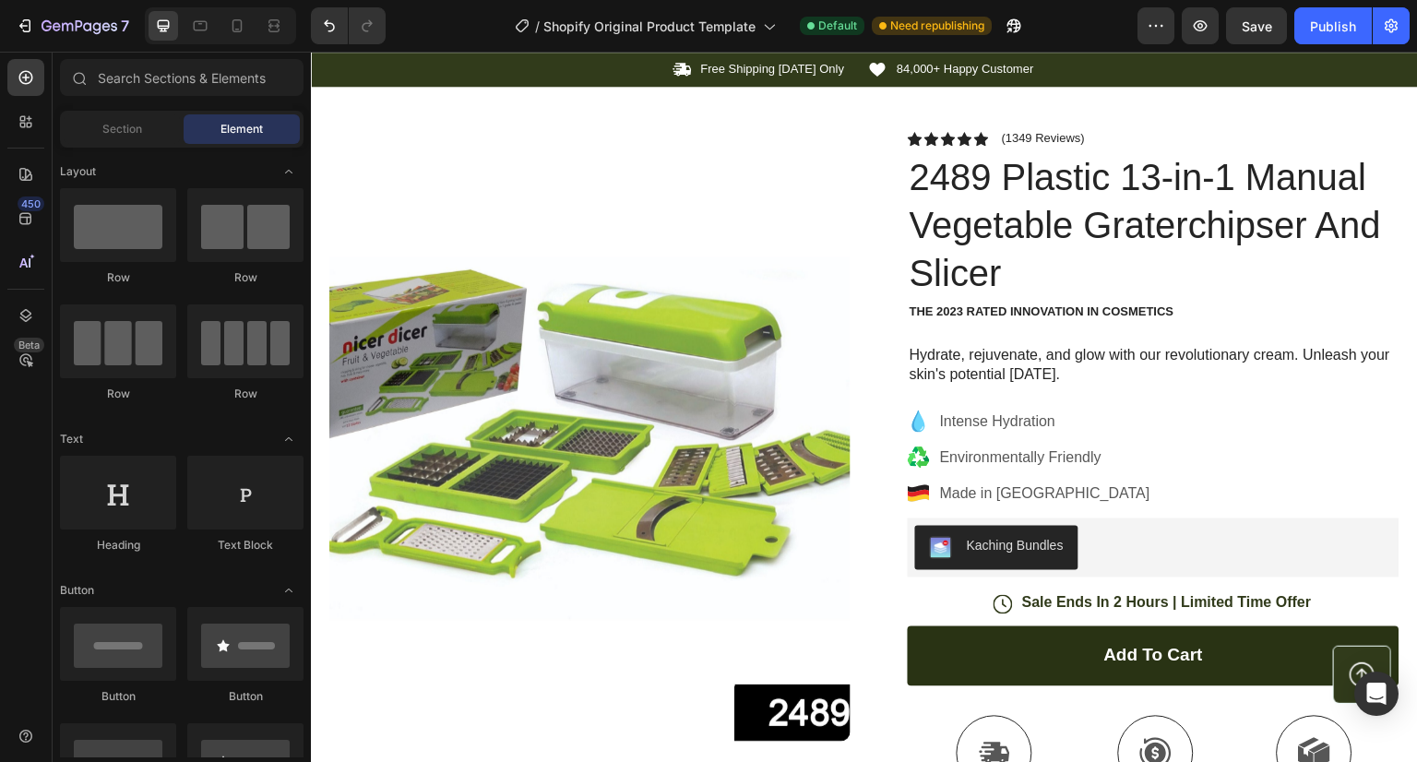
scroll to position [5113, 0]
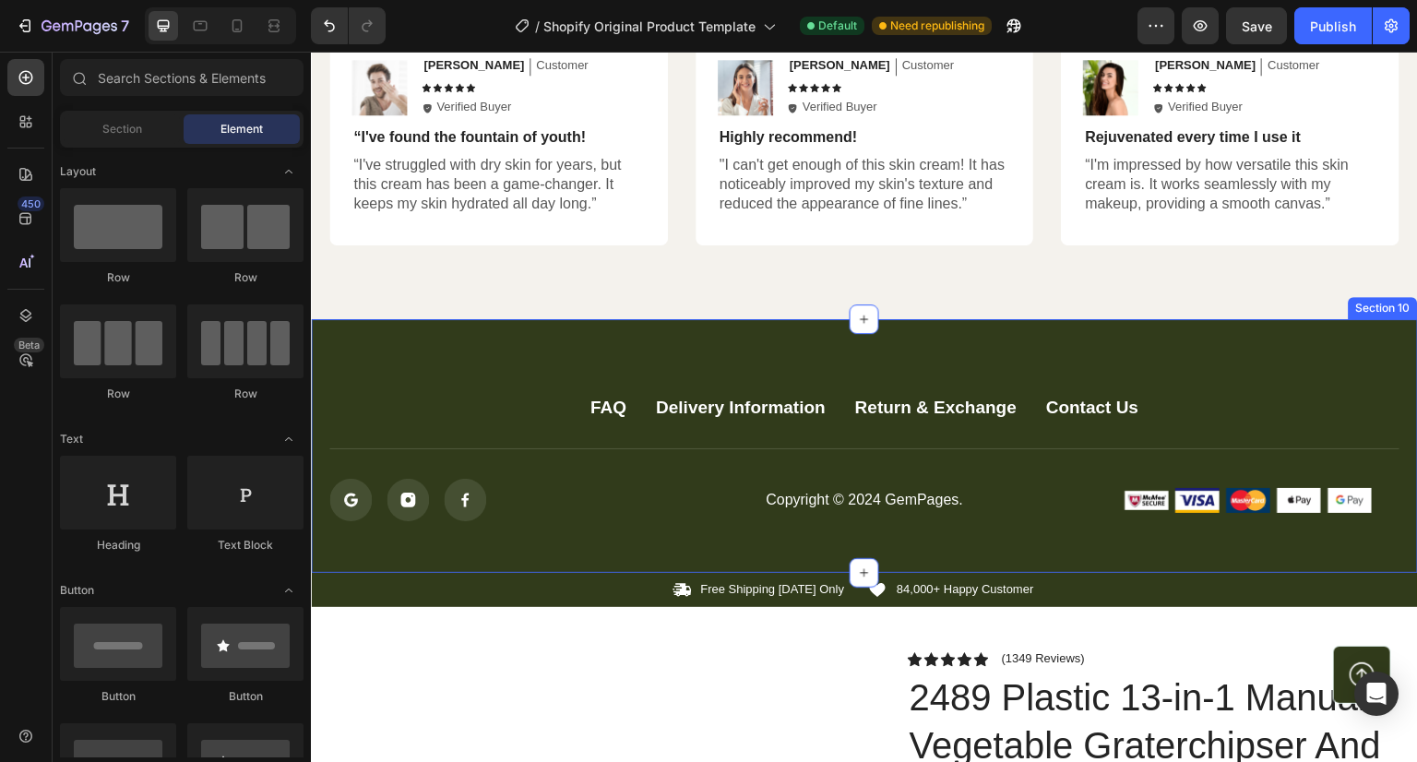
click at [1077, 541] on div "FAQ Button Delivery Information Button Return & Exchange Button Contact Us Butt…" at bounding box center [864, 446] width 1107 height 255
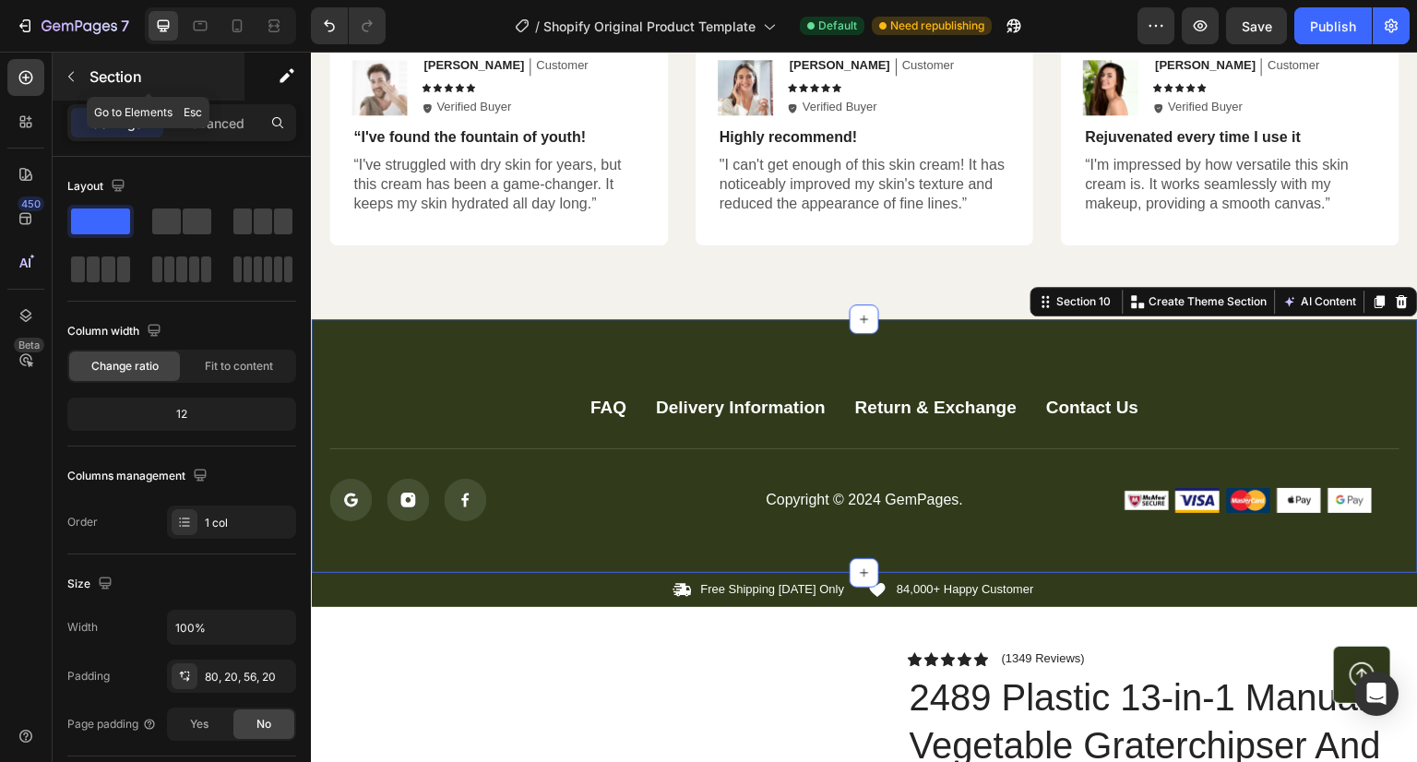
click at [72, 66] on button "button" at bounding box center [71, 77] width 30 height 30
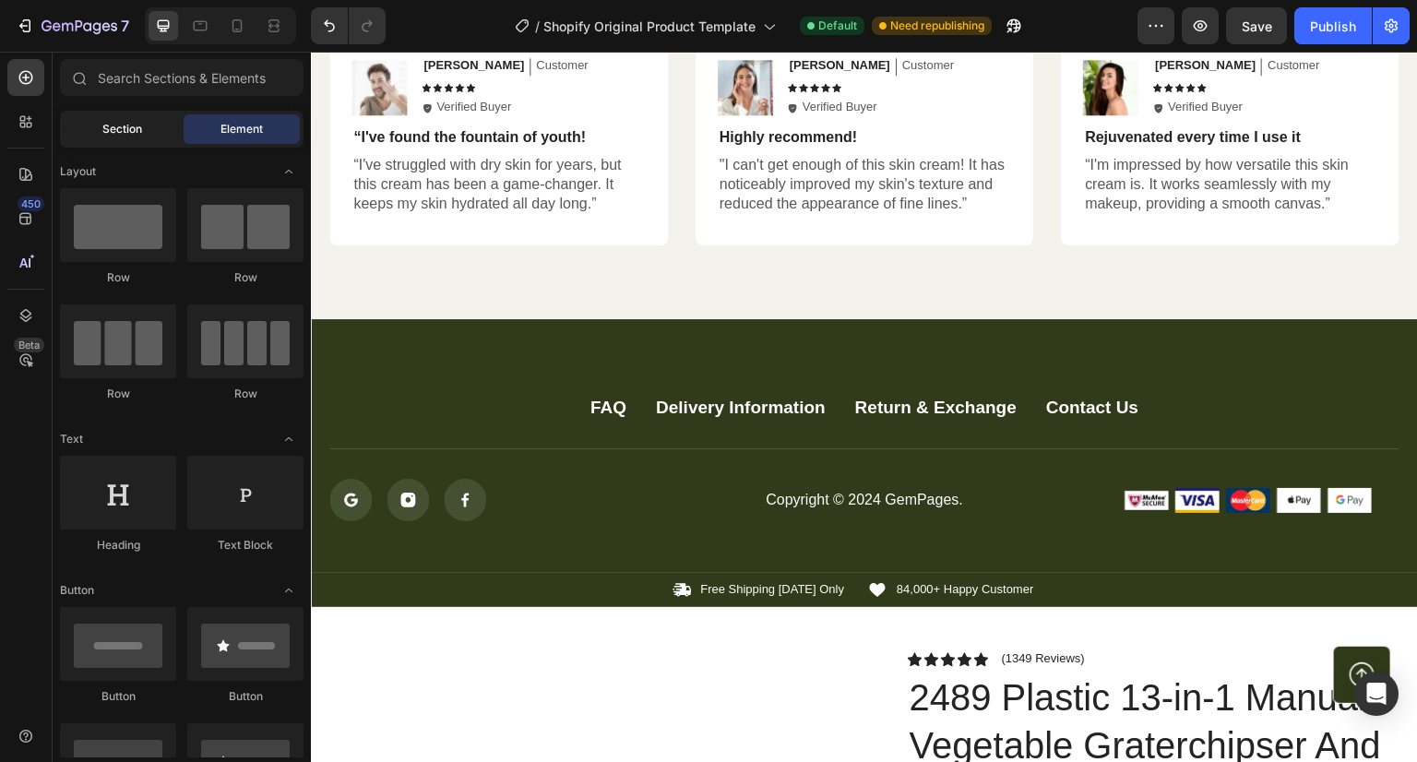
click at [122, 123] on span "Section" at bounding box center [122, 129] width 40 height 17
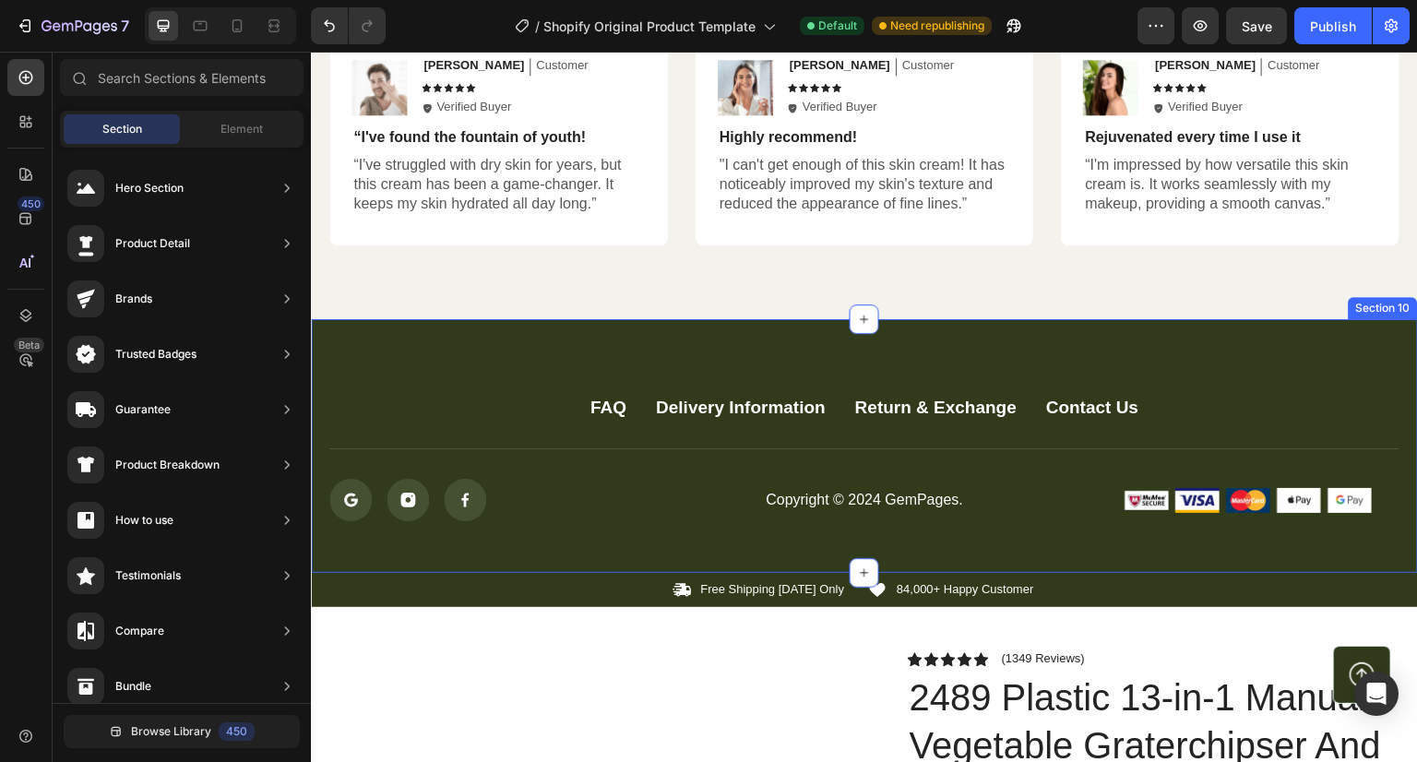
click at [996, 356] on div "FAQ Button Delivery Information Button Return & Exchange Button Contact Us Butt…" at bounding box center [864, 446] width 1107 height 255
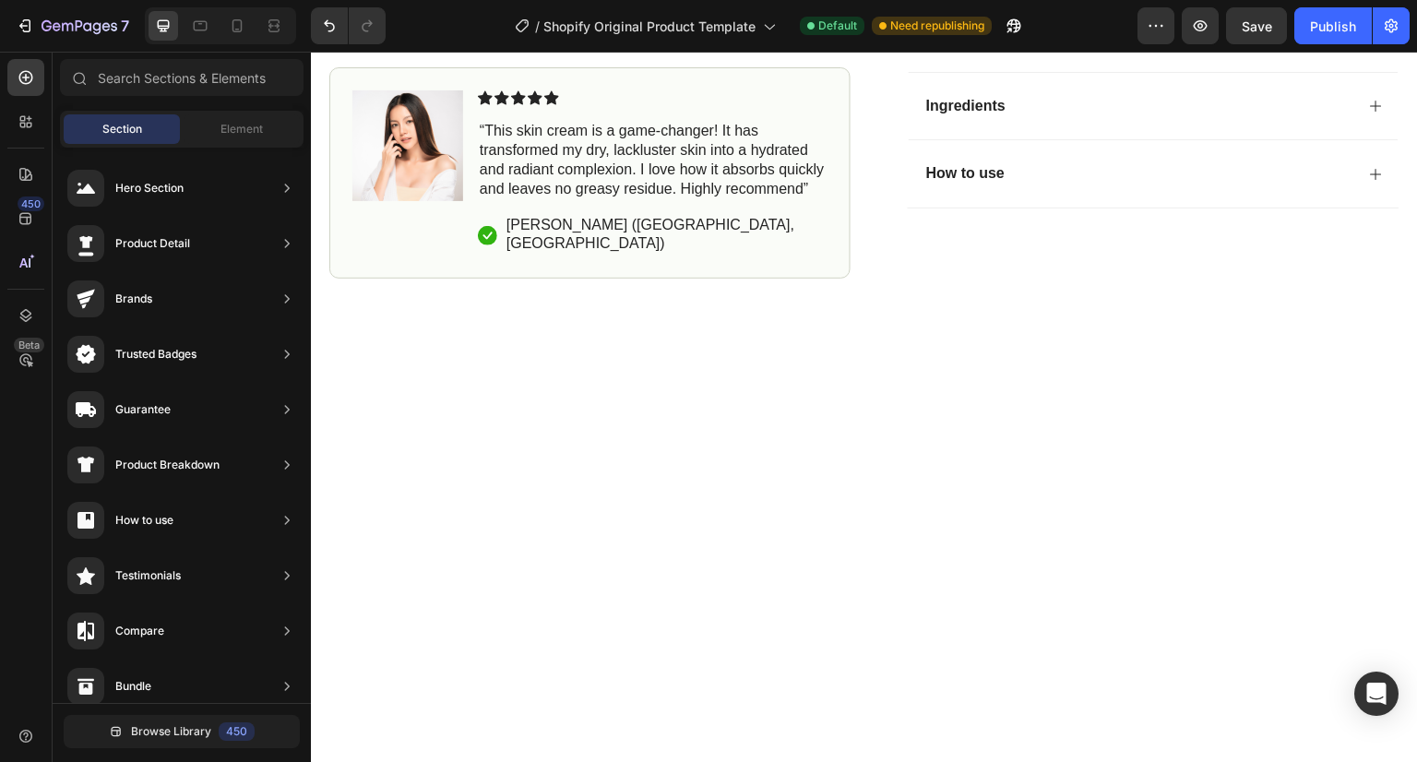
scroll to position [0, 0]
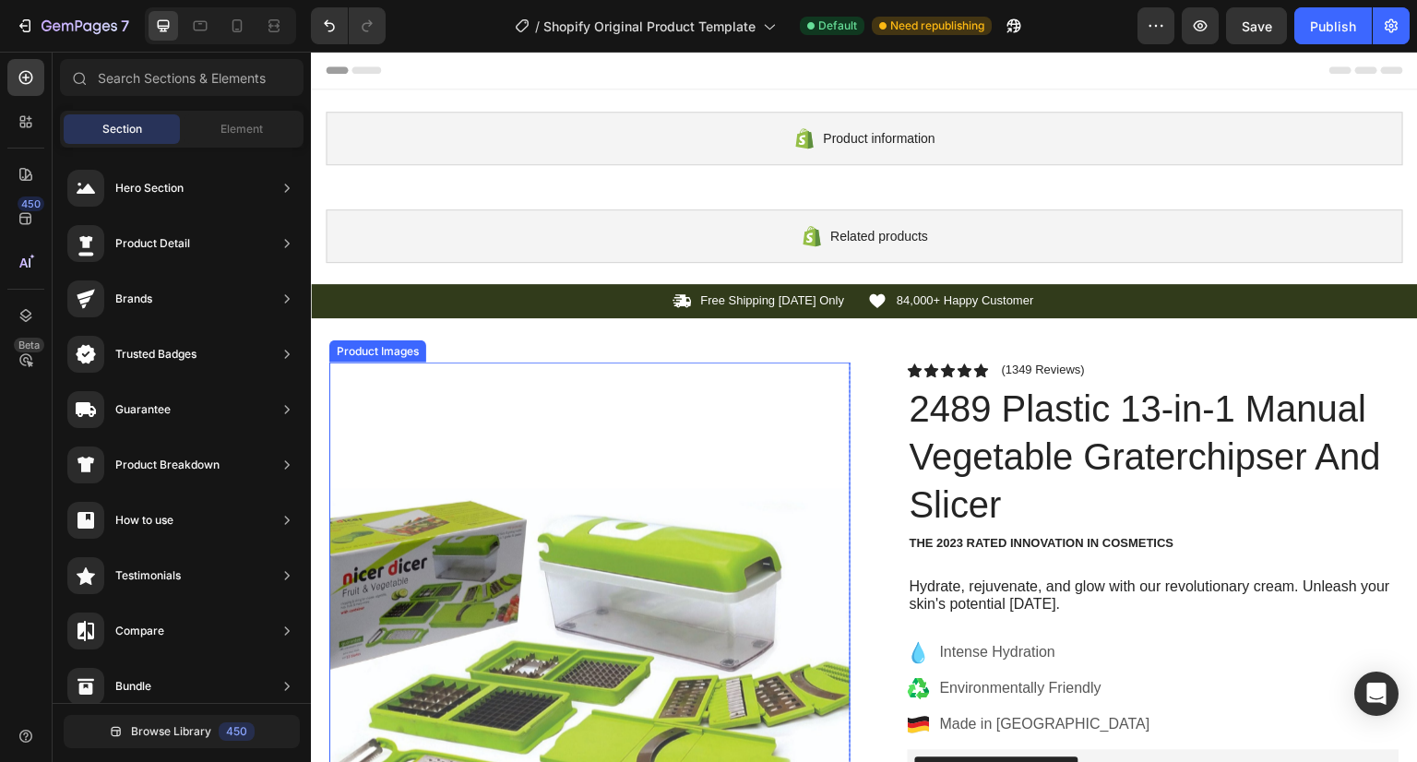
click at [781, 375] on img at bounding box center [589, 668] width 521 height 611
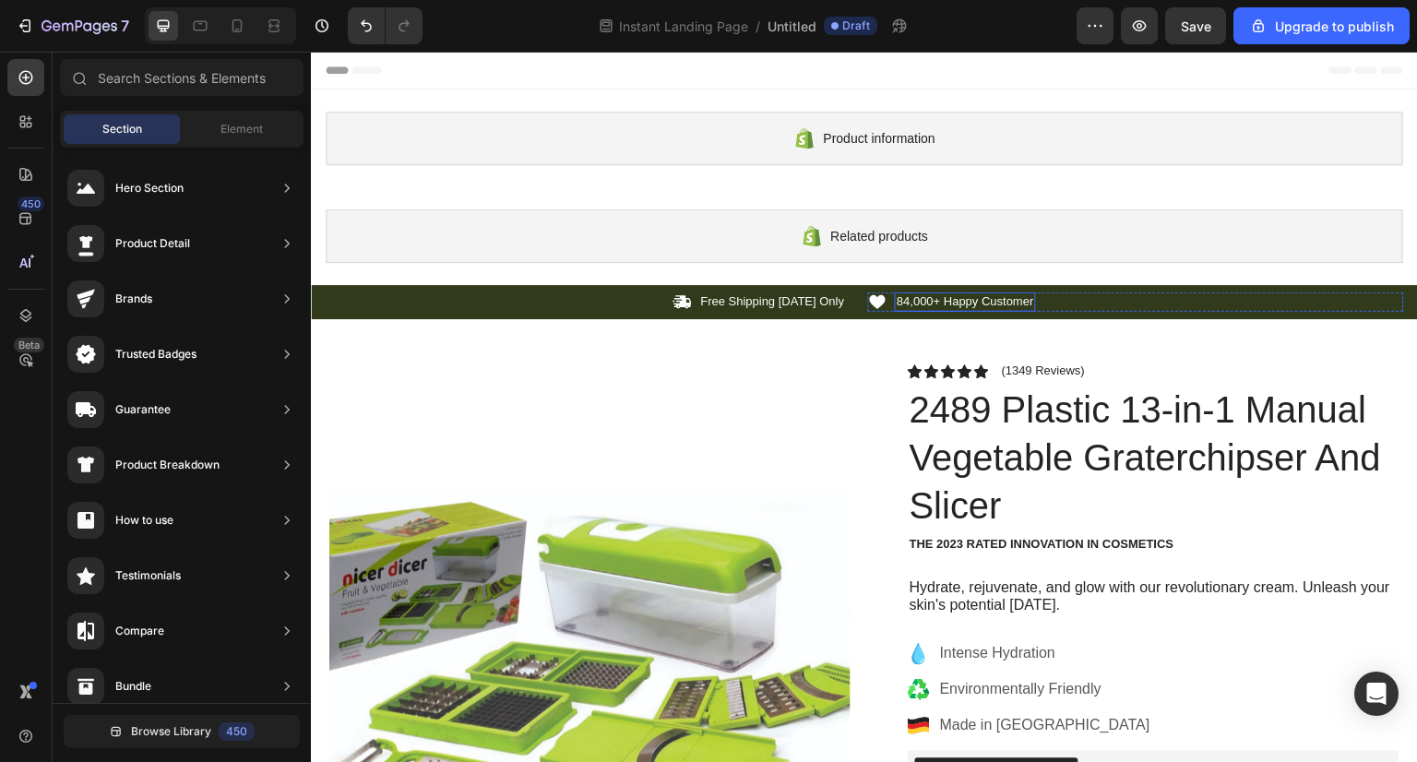
click at [1007, 301] on p "84,000+ Happy Customer" at bounding box center [965, 302] width 137 height 16
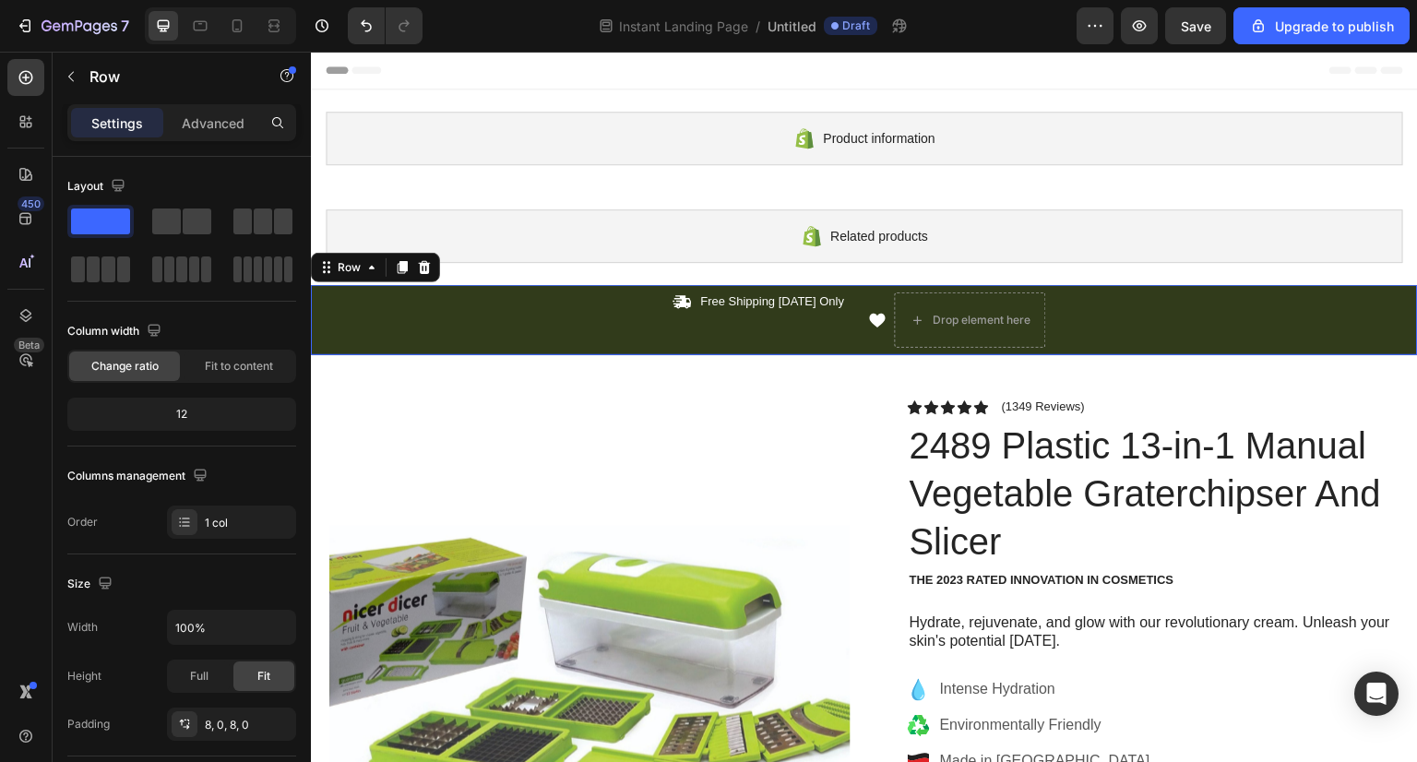
click at [1085, 352] on div "Icon Free Shipping Today Only Text Block Row Icon Drop element here Row Carouse…" at bounding box center [864, 320] width 1107 height 70
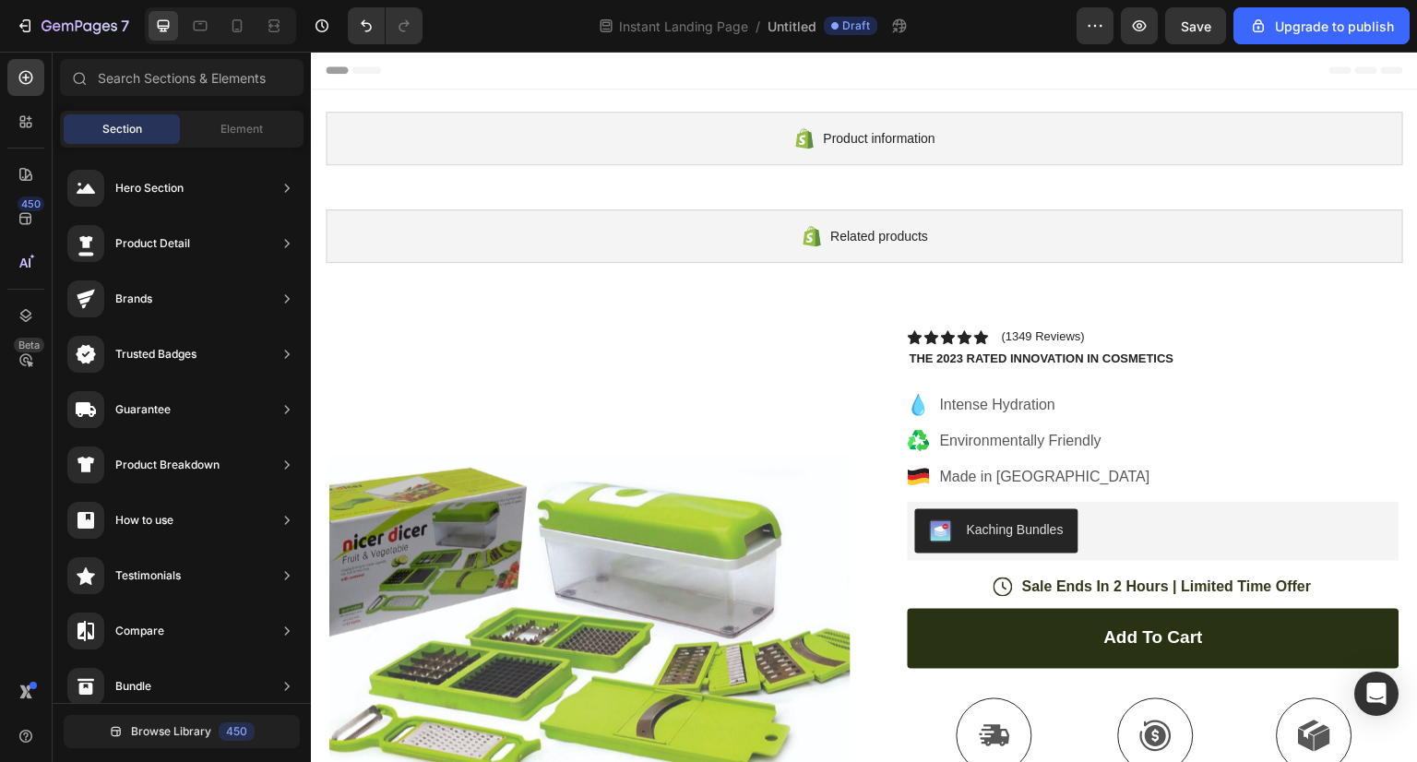
click at [1139, 417] on div "Intense Hydration Environmentally Friendly Made in Germany" at bounding box center [1154, 441] width 492 height 100
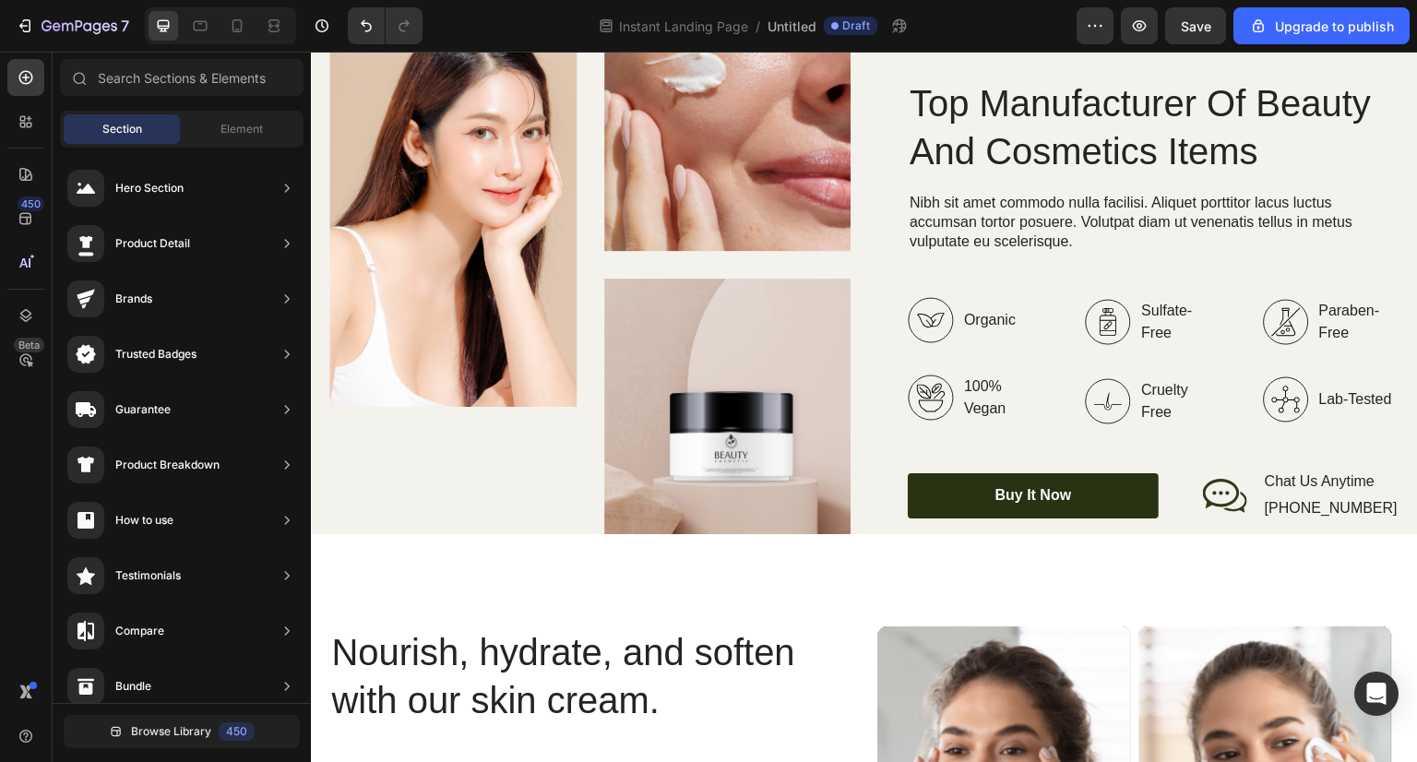
scroll to position [376, 0]
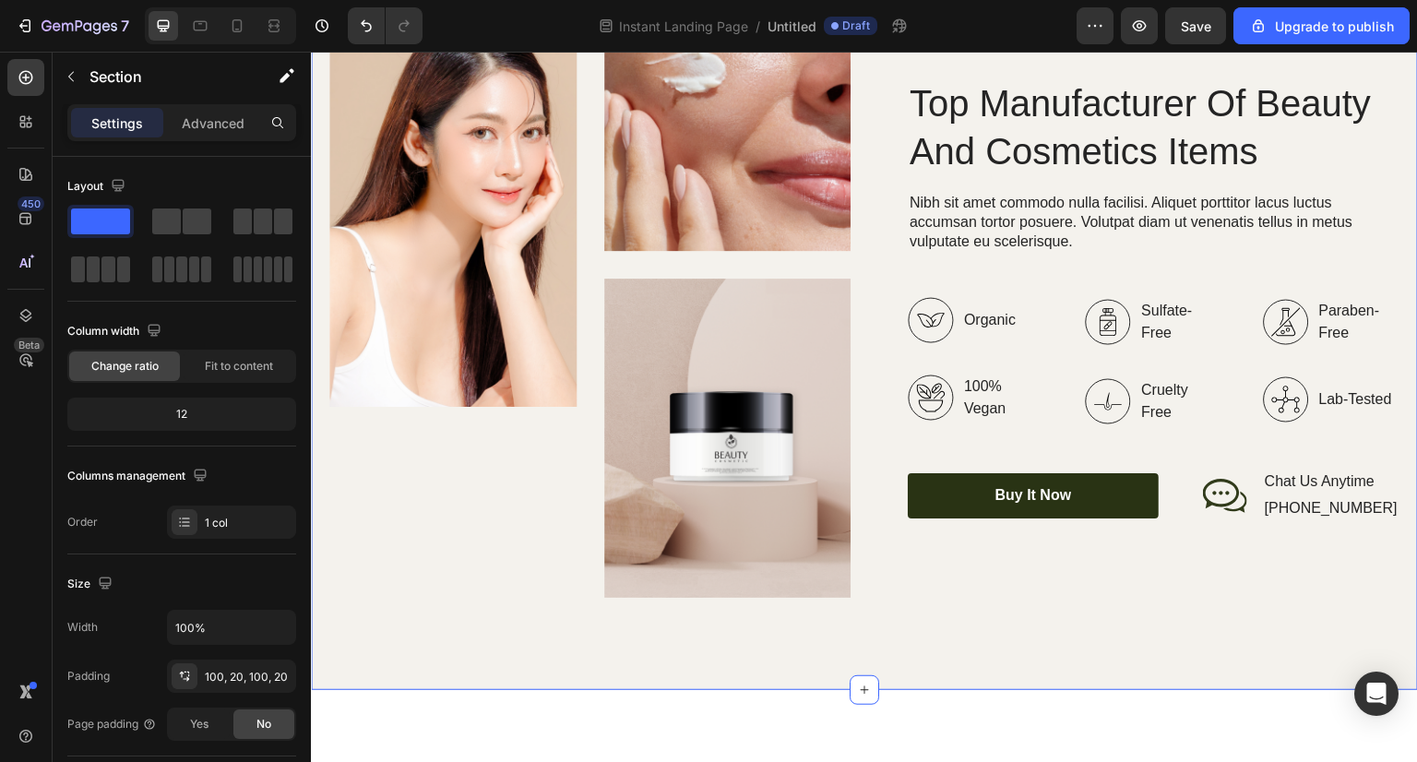
click at [873, 615] on div "Image Image Image Row Top Manufacturer Of Beauty And Cosmetics Items Heading Ni…" at bounding box center [864, 299] width 1107 height 782
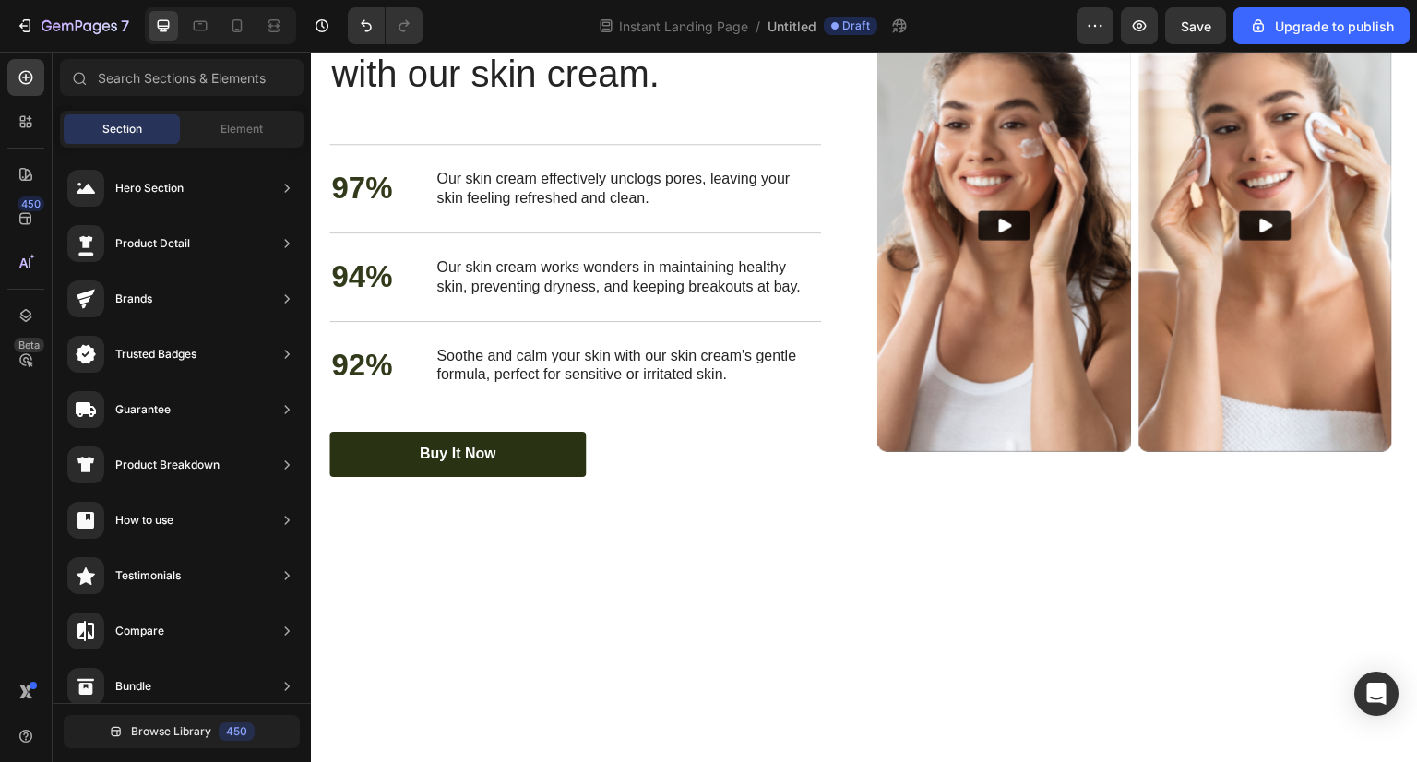
scroll to position [0, 0]
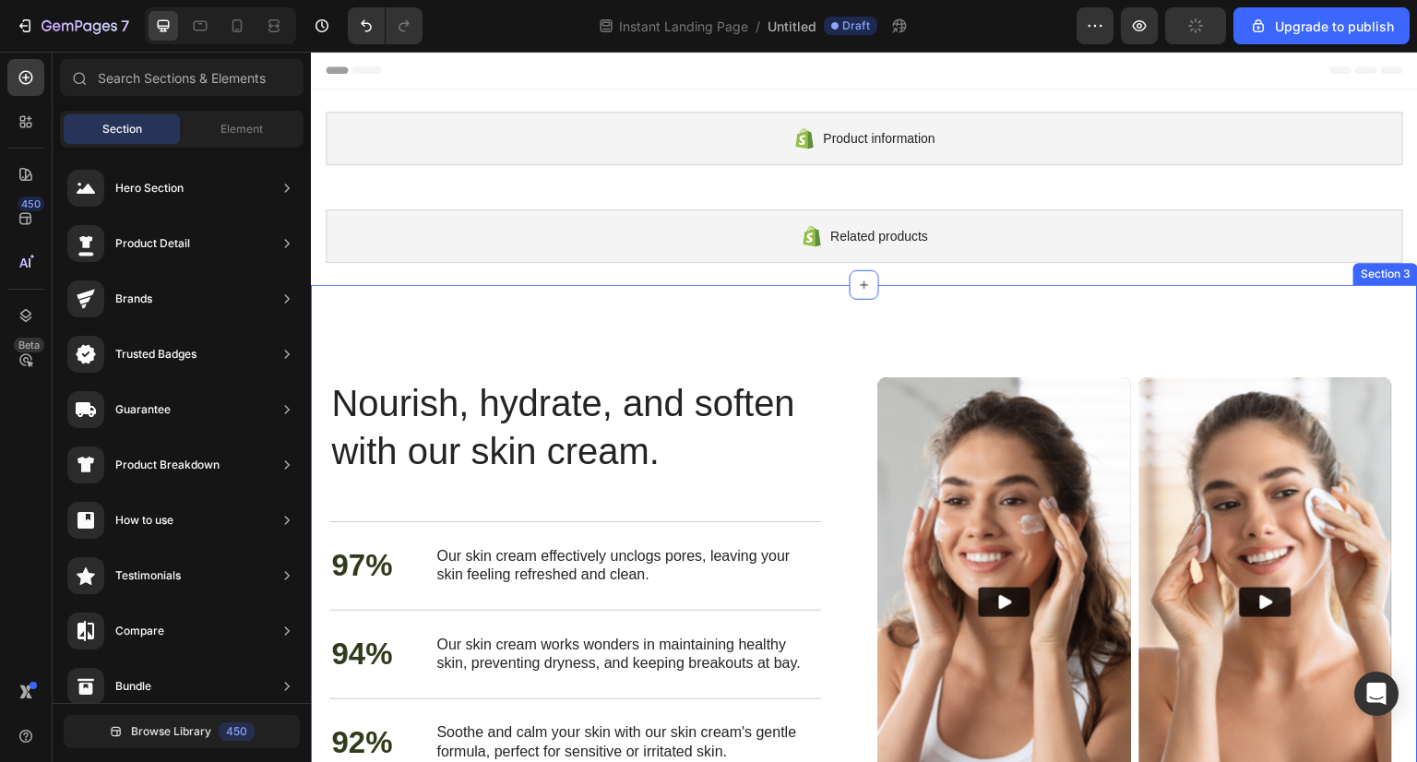
click at [855, 331] on div "Nourish, hydrate, and soften with our skin cream. Heading Nourish, hydrate, and…" at bounding box center [864, 615] width 1107 height 661
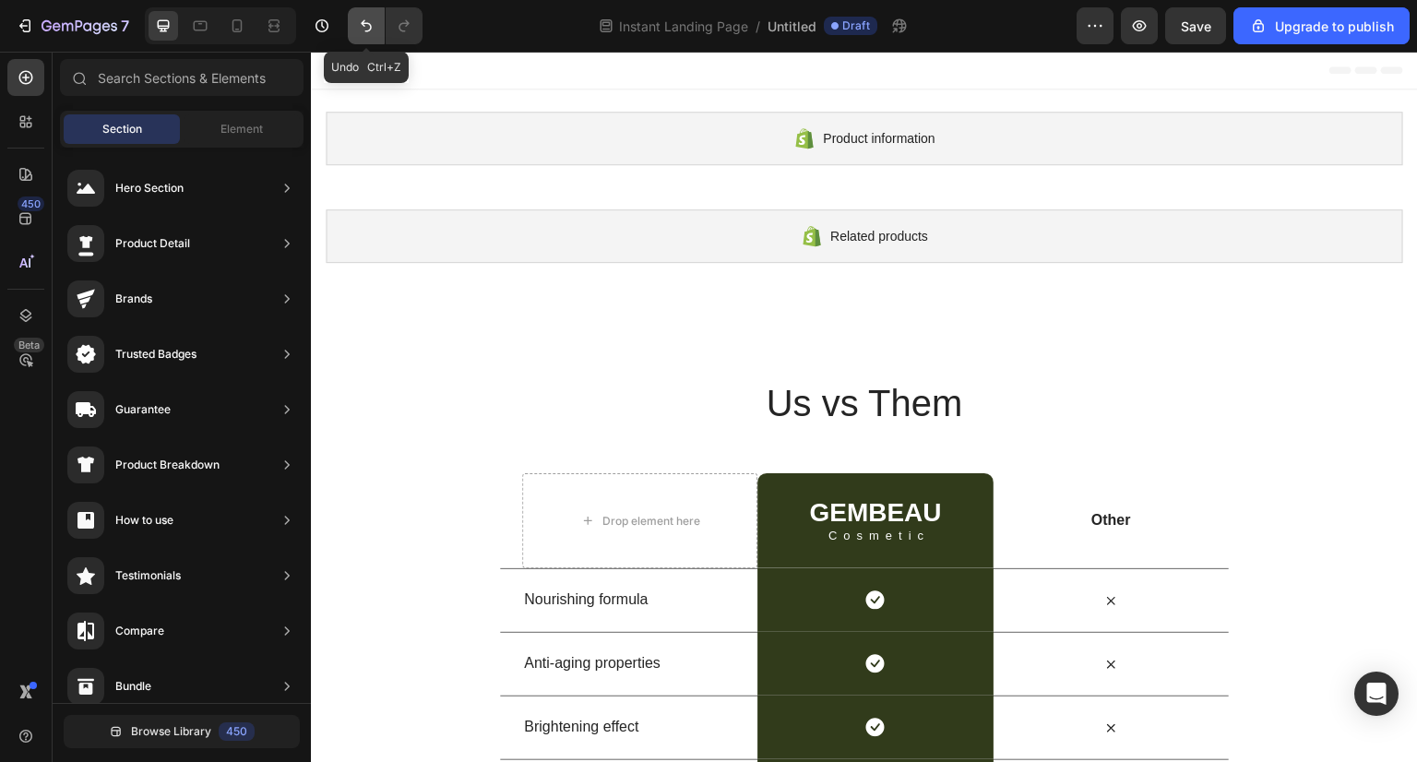
click at [357, 23] on icon "Undo/Redo" at bounding box center [366, 26] width 18 height 18
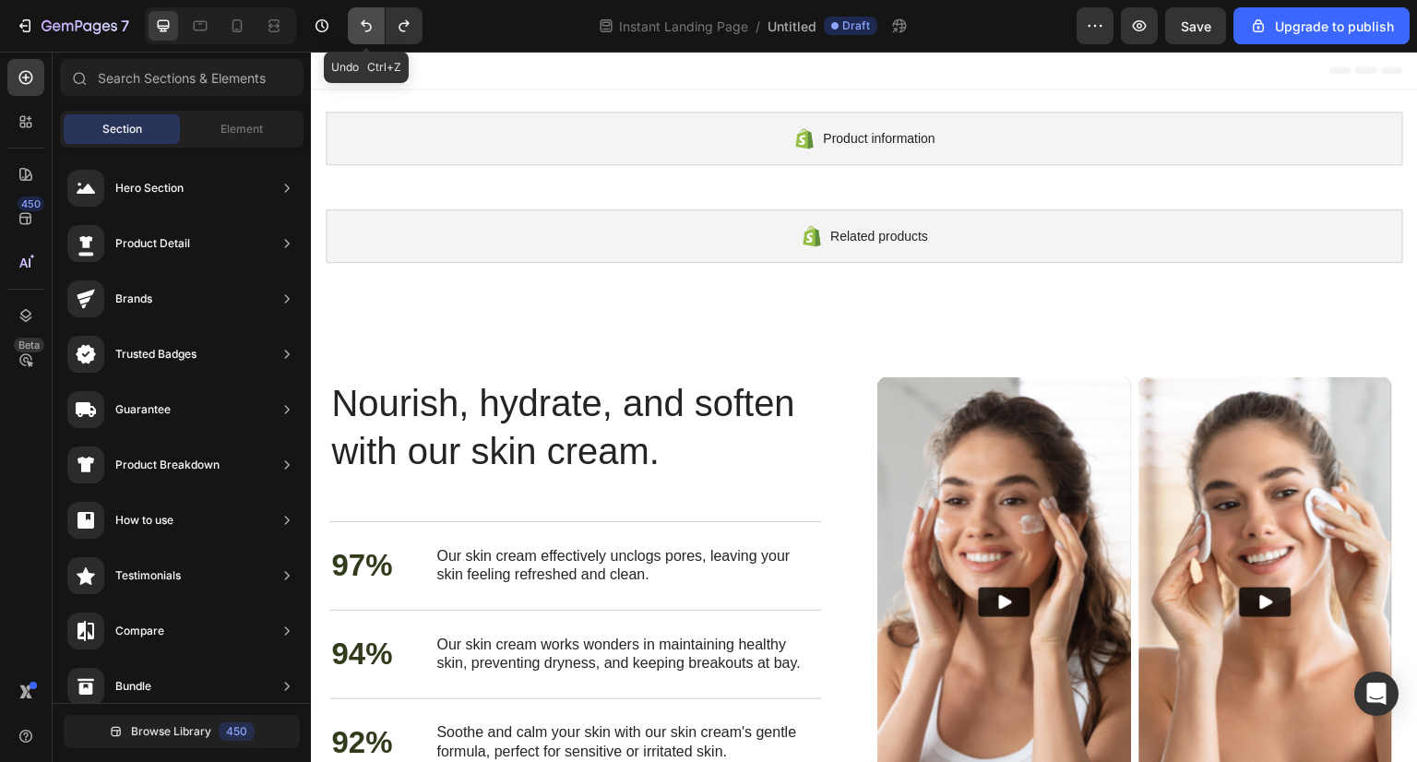
click at [357, 23] on icon "Undo/Redo" at bounding box center [366, 26] width 18 height 18
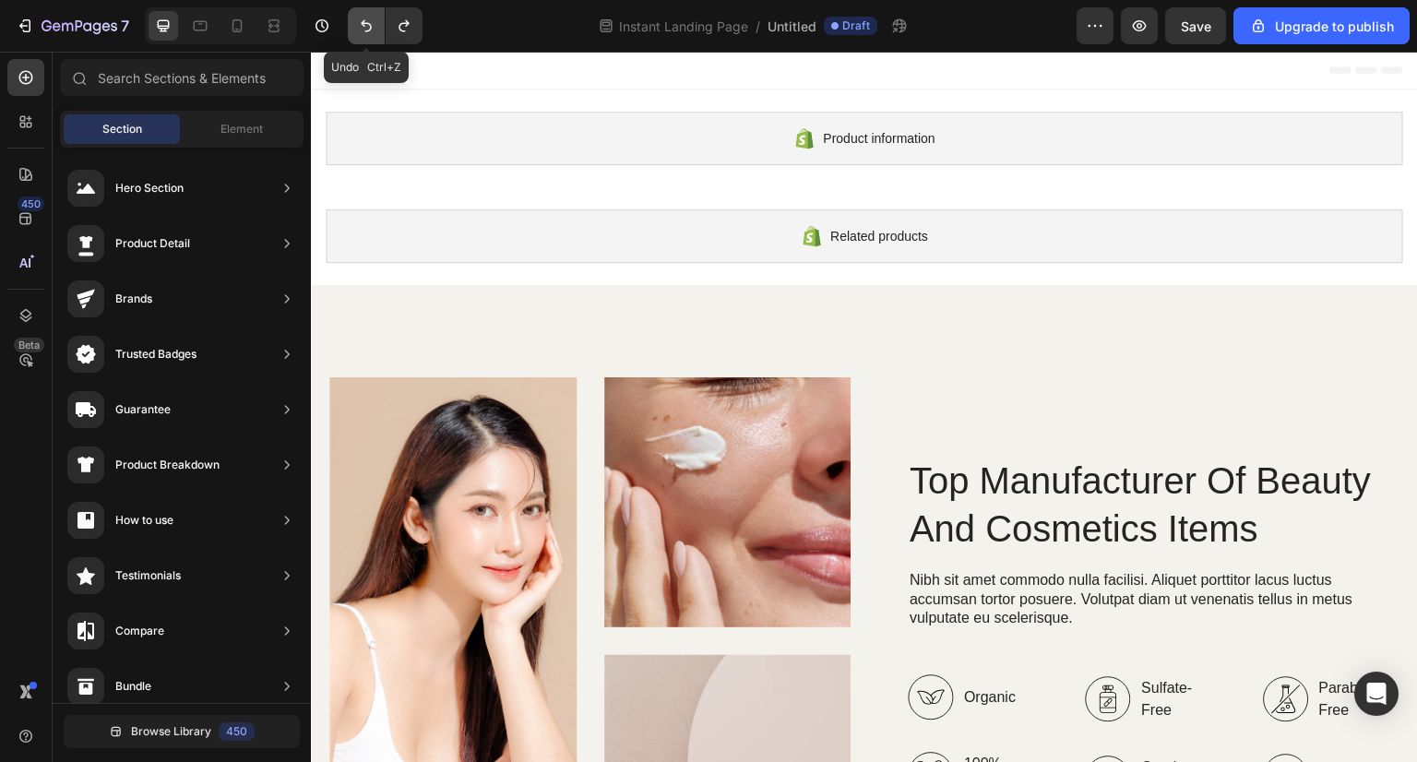
click at [357, 23] on icon "Undo/Redo" at bounding box center [366, 26] width 18 height 18
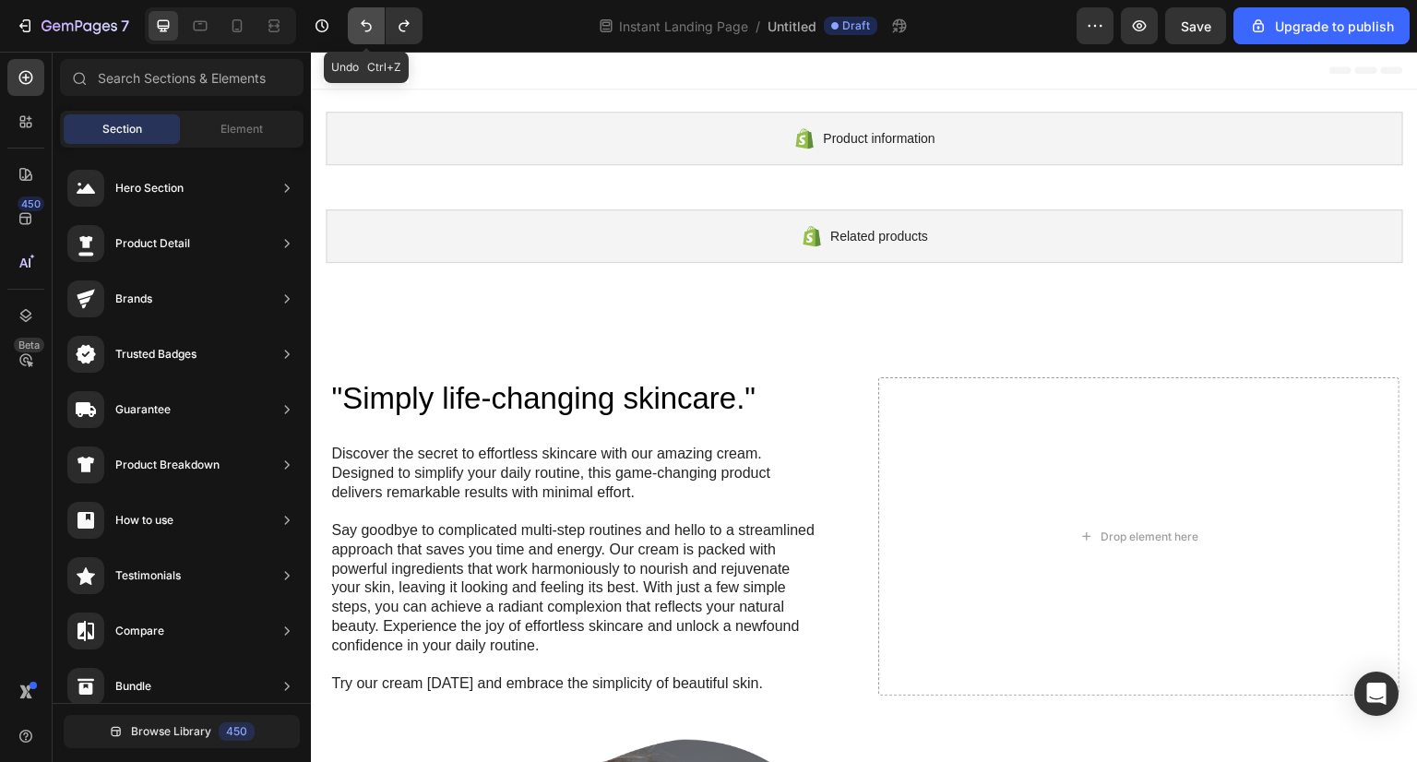
click at [357, 23] on icon "Undo/Redo" at bounding box center [366, 26] width 18 height 18
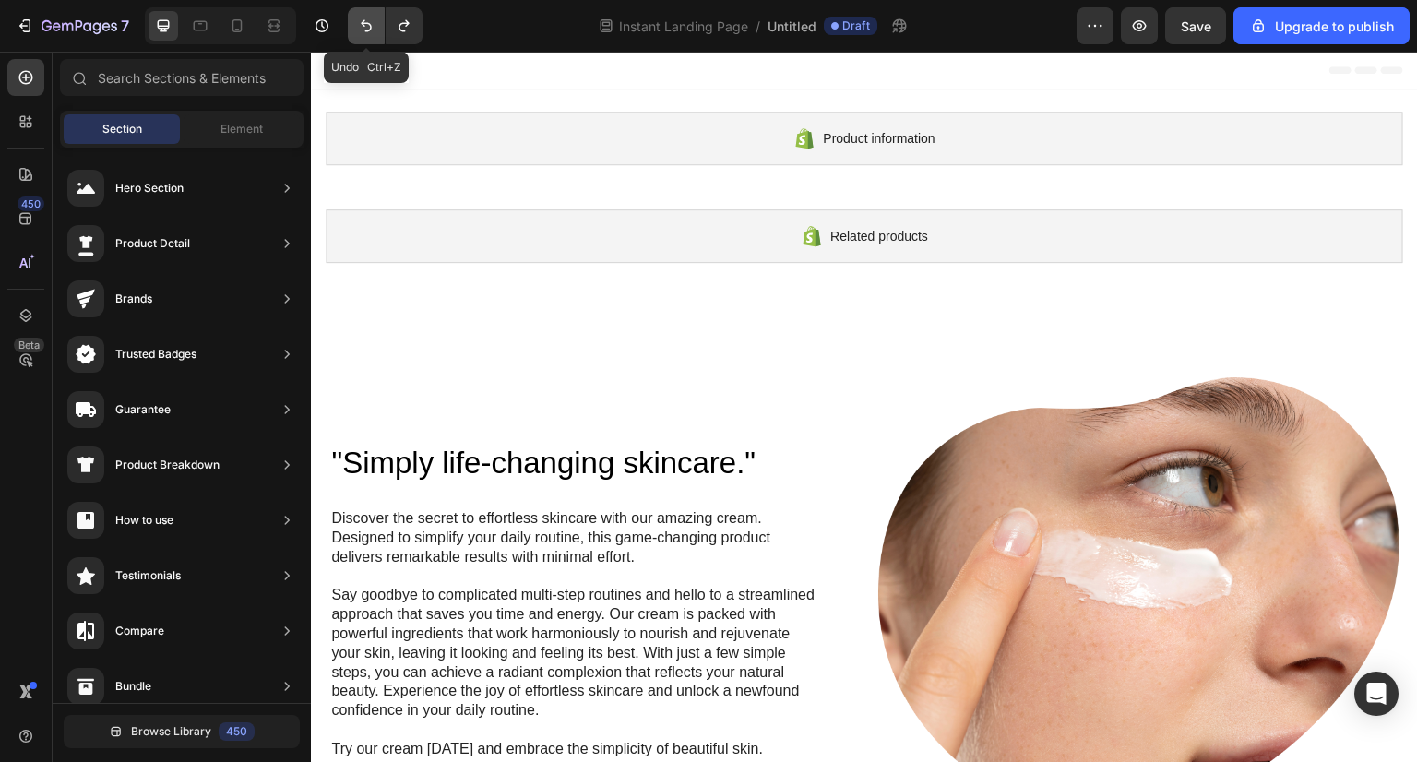
click at [357, 23] on icon "Undo/Redo" at bounding box center [366, 26] width 18 height 18
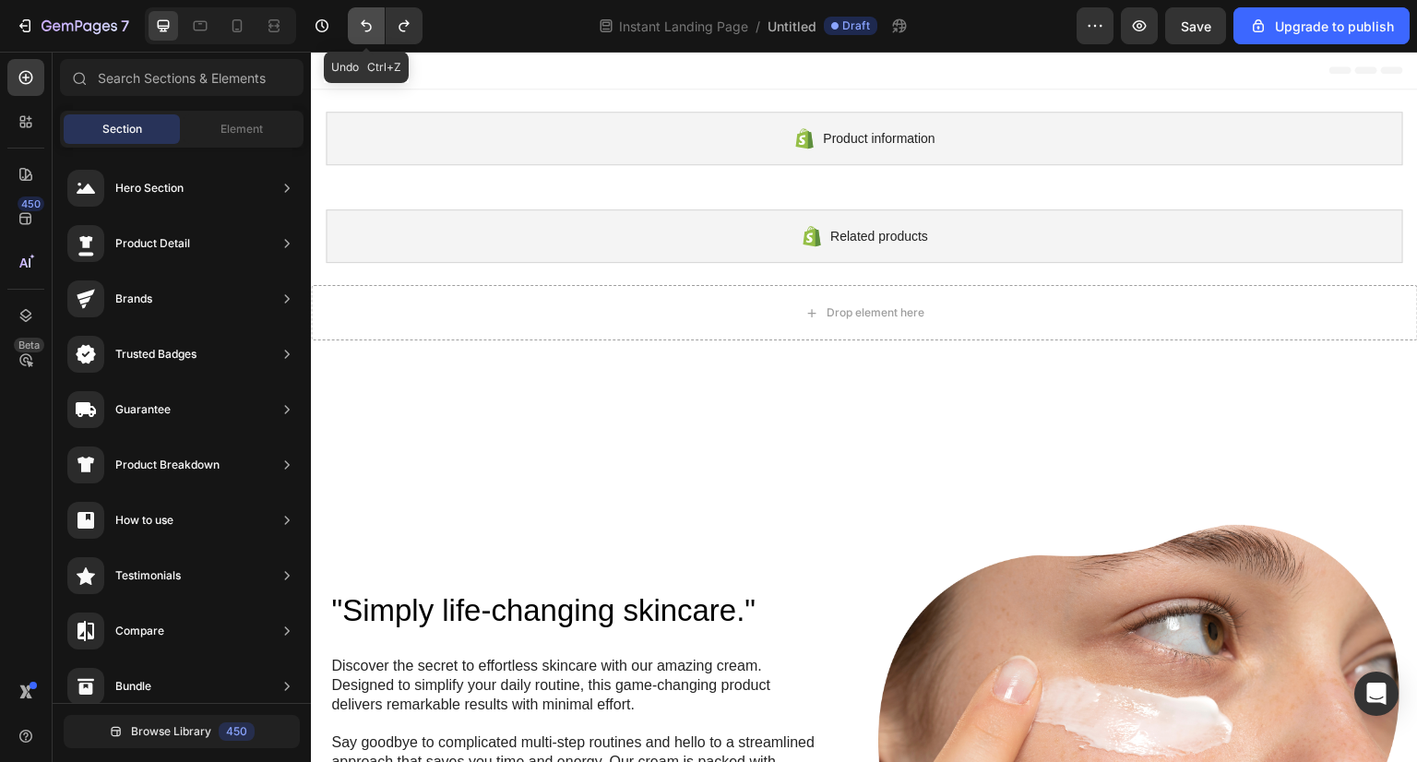
click at [357, 23] on icon "Undo/Redo" at bounding box center [366, 26] width 18 height 18
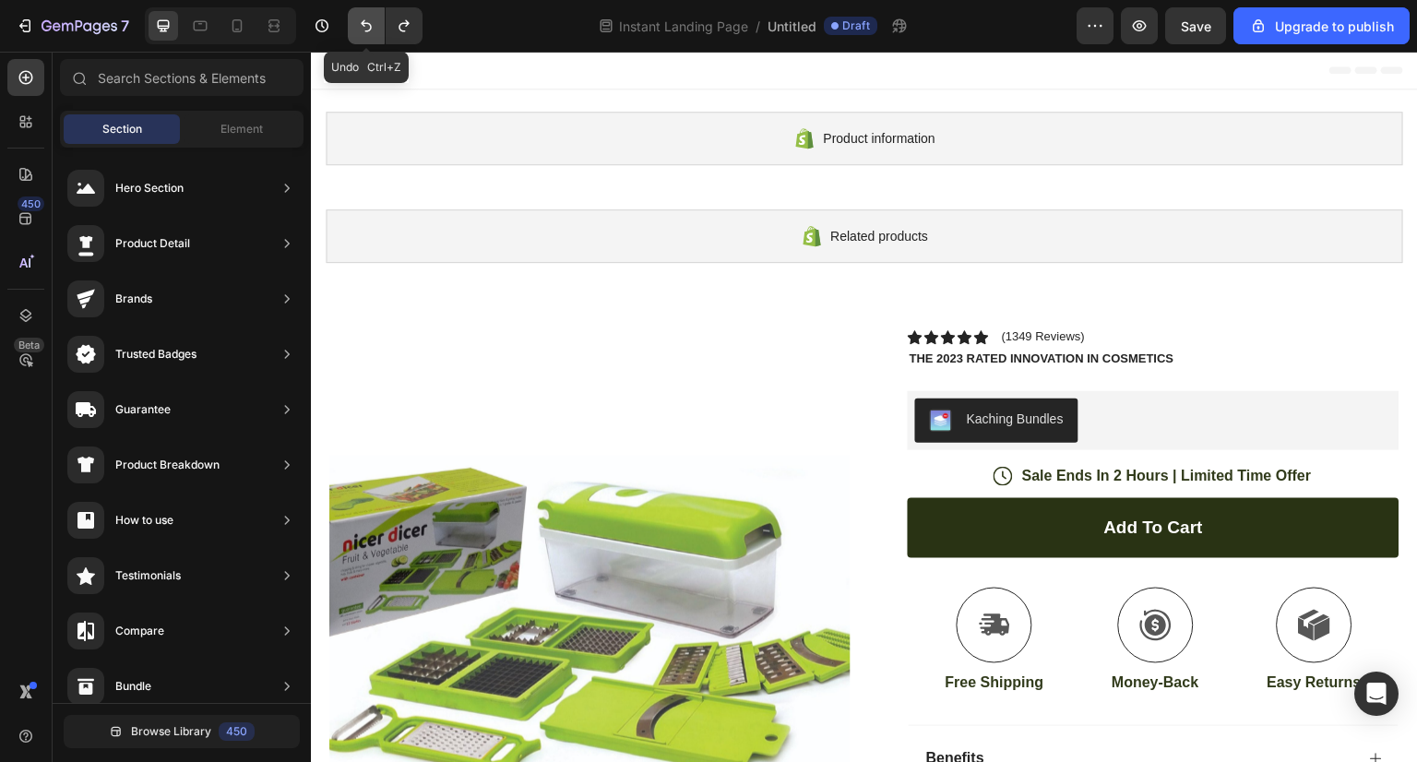
click at [357, 23] on icon "Undo/Redo" at bounding box center [366, 26] width 18 height 18
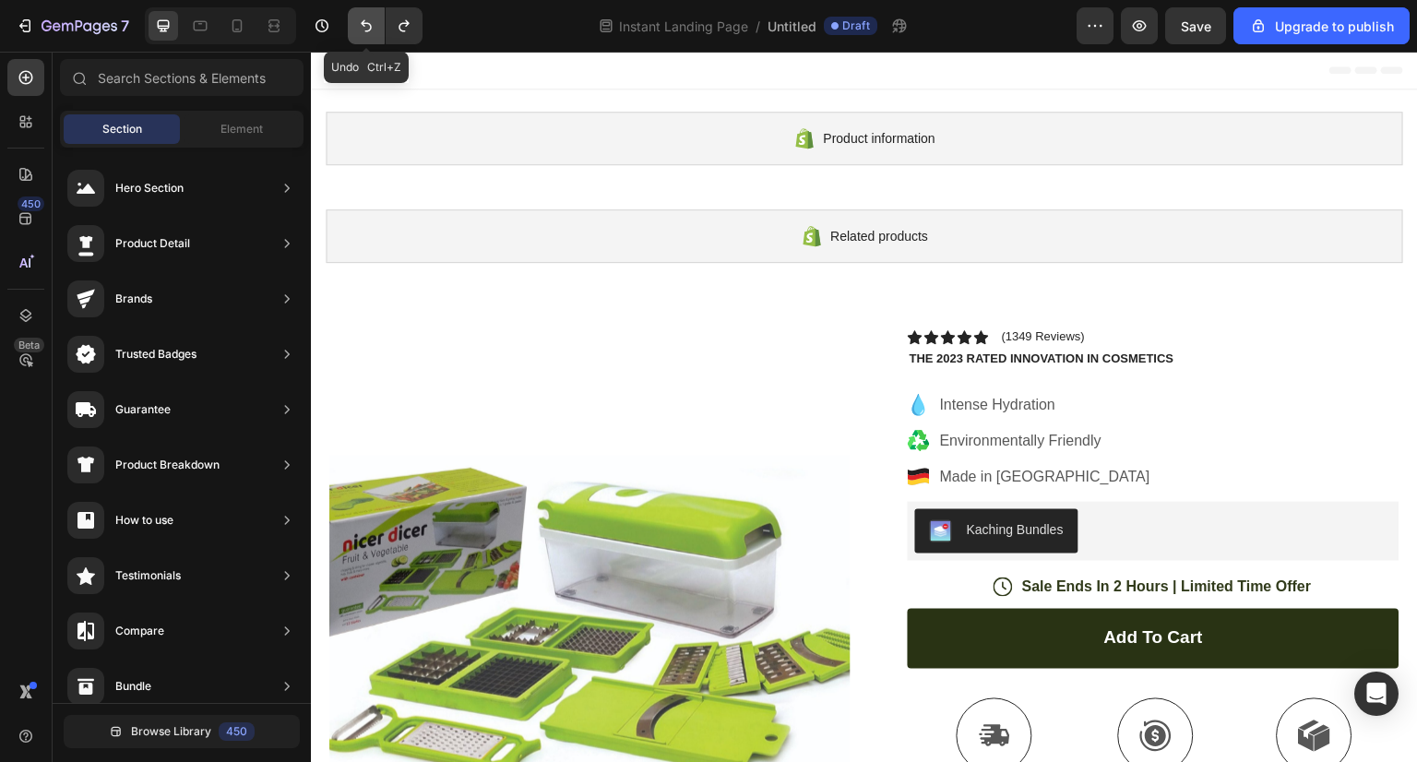
click at [357, 23] on icon "Undo/Redo" at bounding box center [366, 26] width 18 height 18
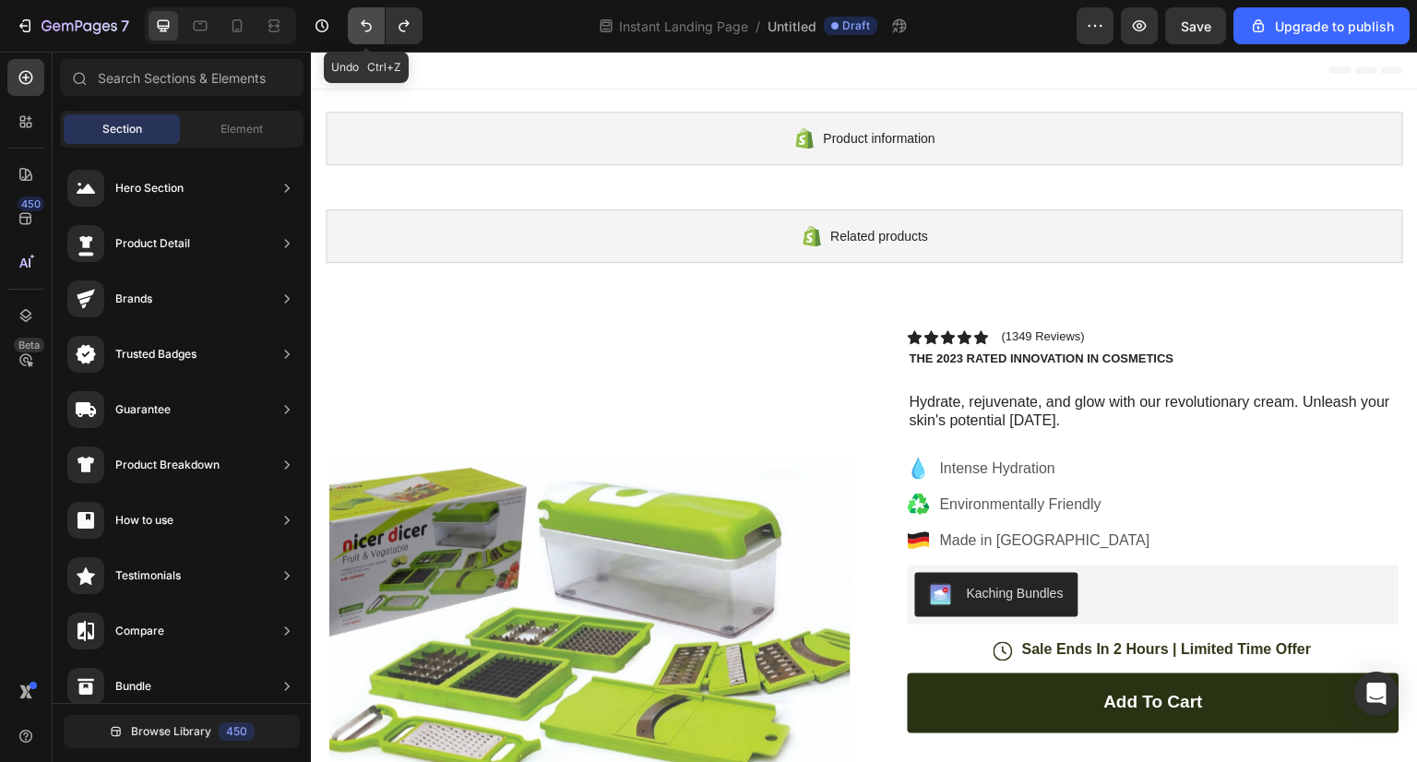
click at [357, 23] on icon "Undo/Redo" at bounding box center [366, 26] width 18 height 18
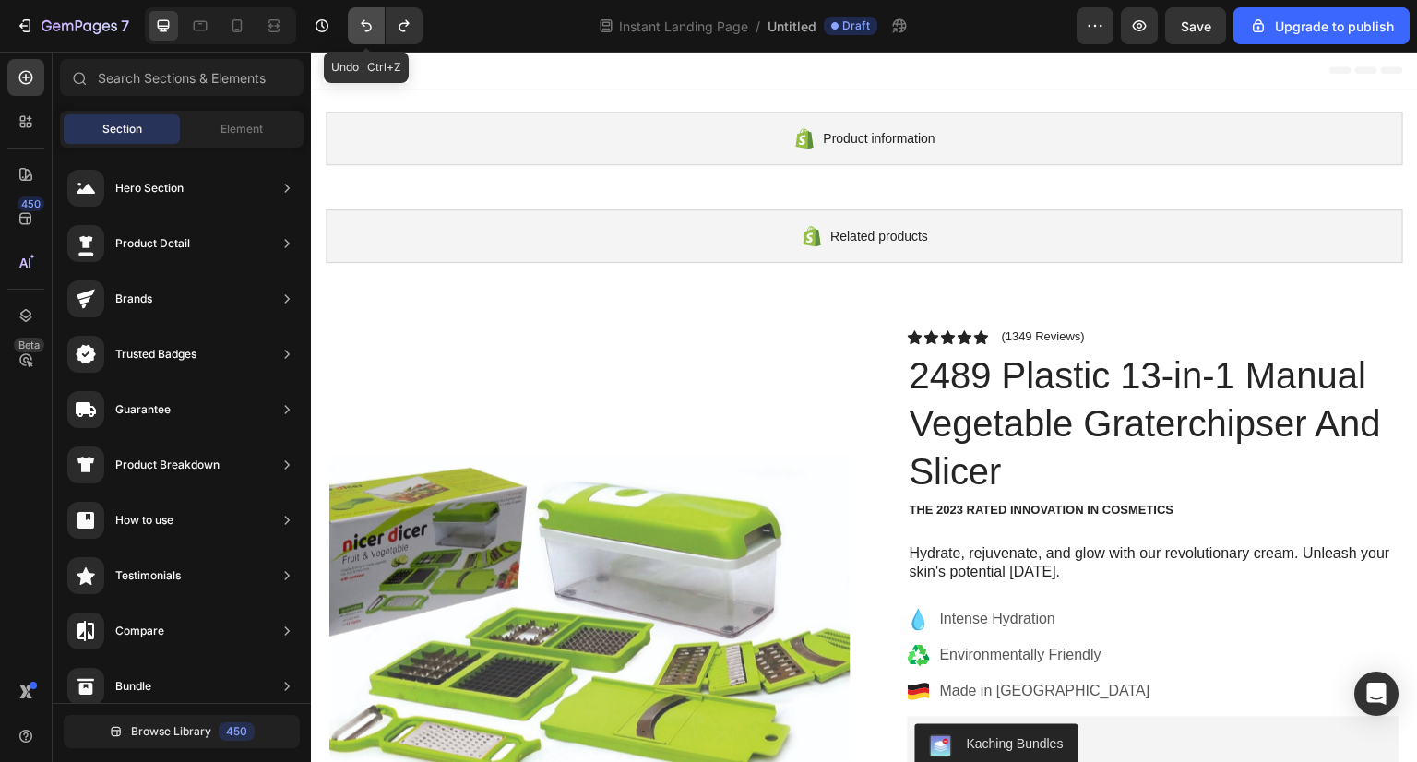
click at [357, 23] on icon "Undo/Redo" at bounding box center [366, 26] width 18 height 18
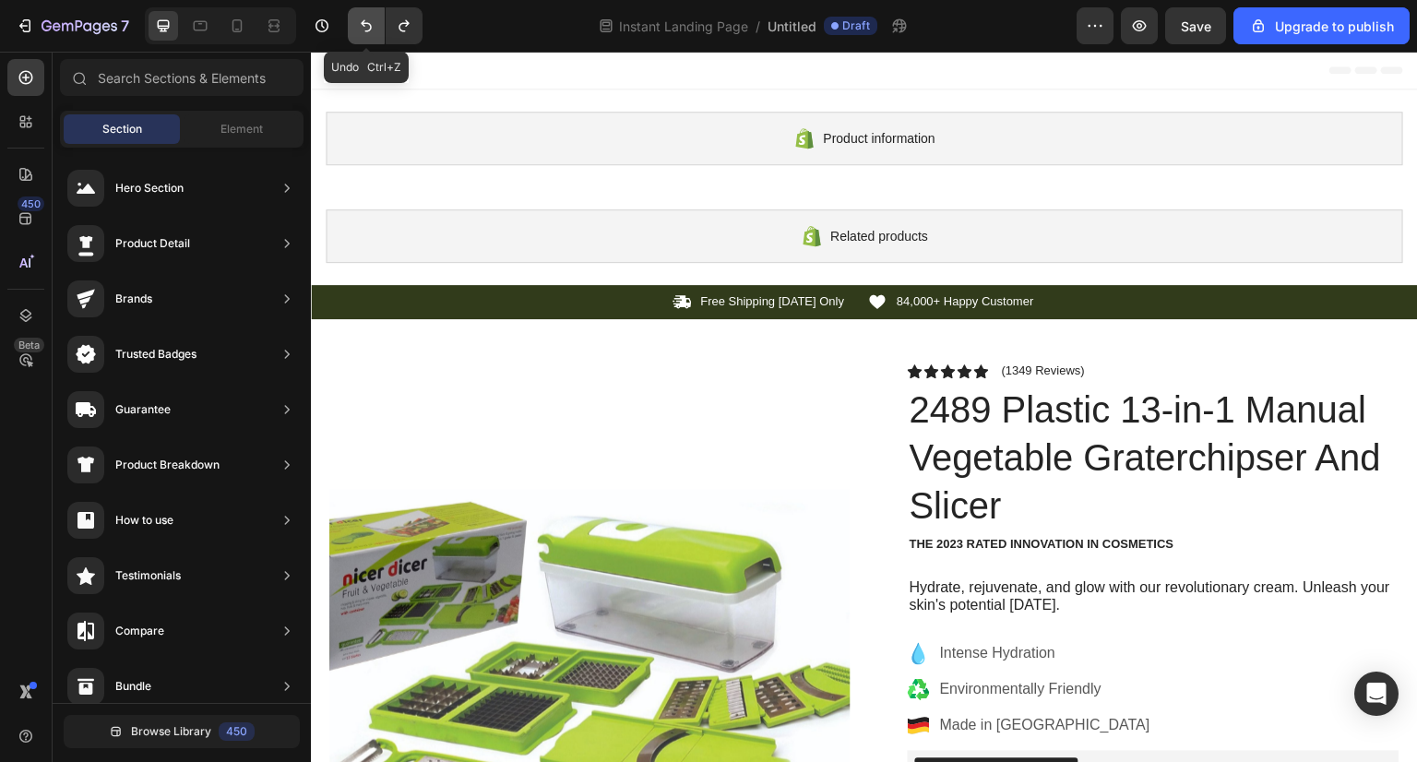
click at [357, 23] on icon "Undo/Redo" at bounding box center [366, 26] width 18 height 18
click at [18, 210] on icon at bounding box center [26, 218] width 18 height 18
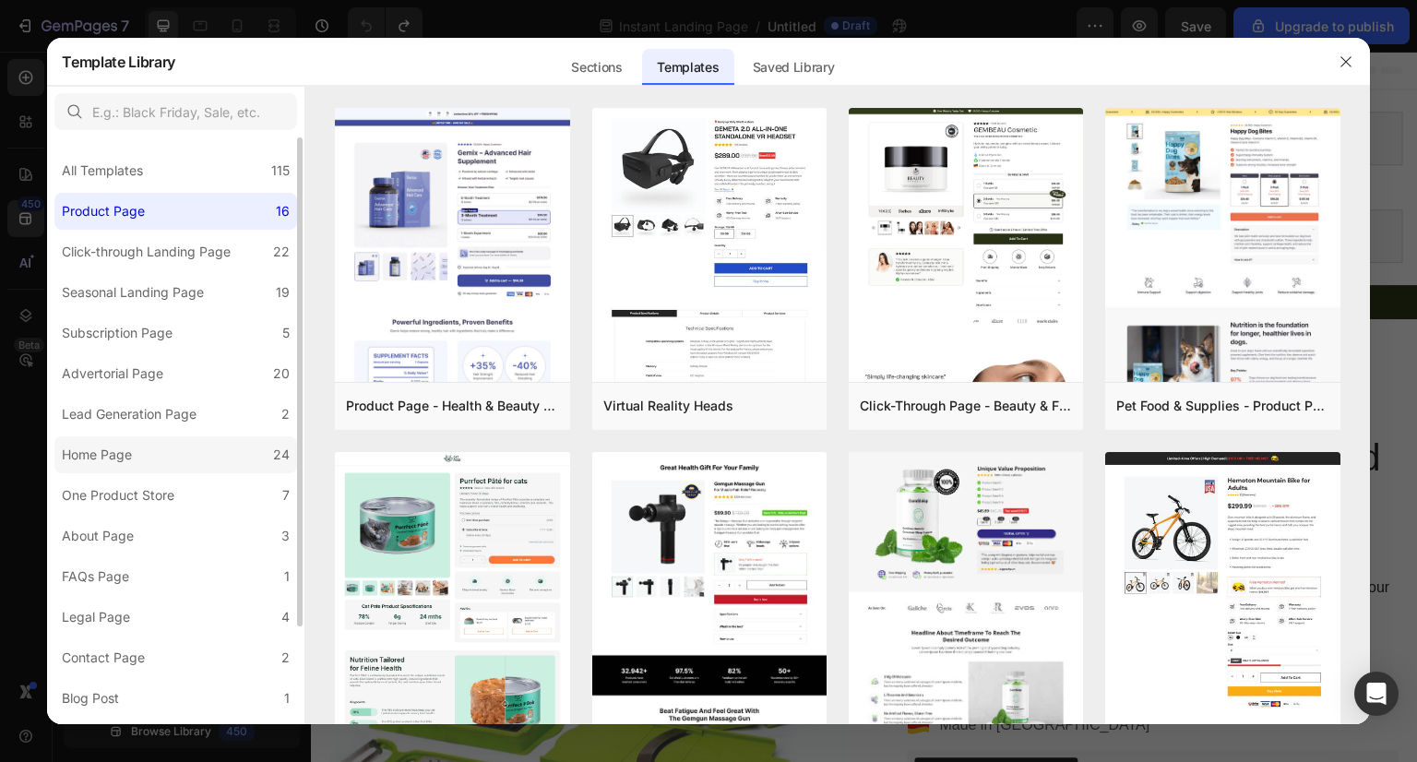
click at [208, 450] on label "Home Page 24" at bounding box center [175, 454] width 243 height 37
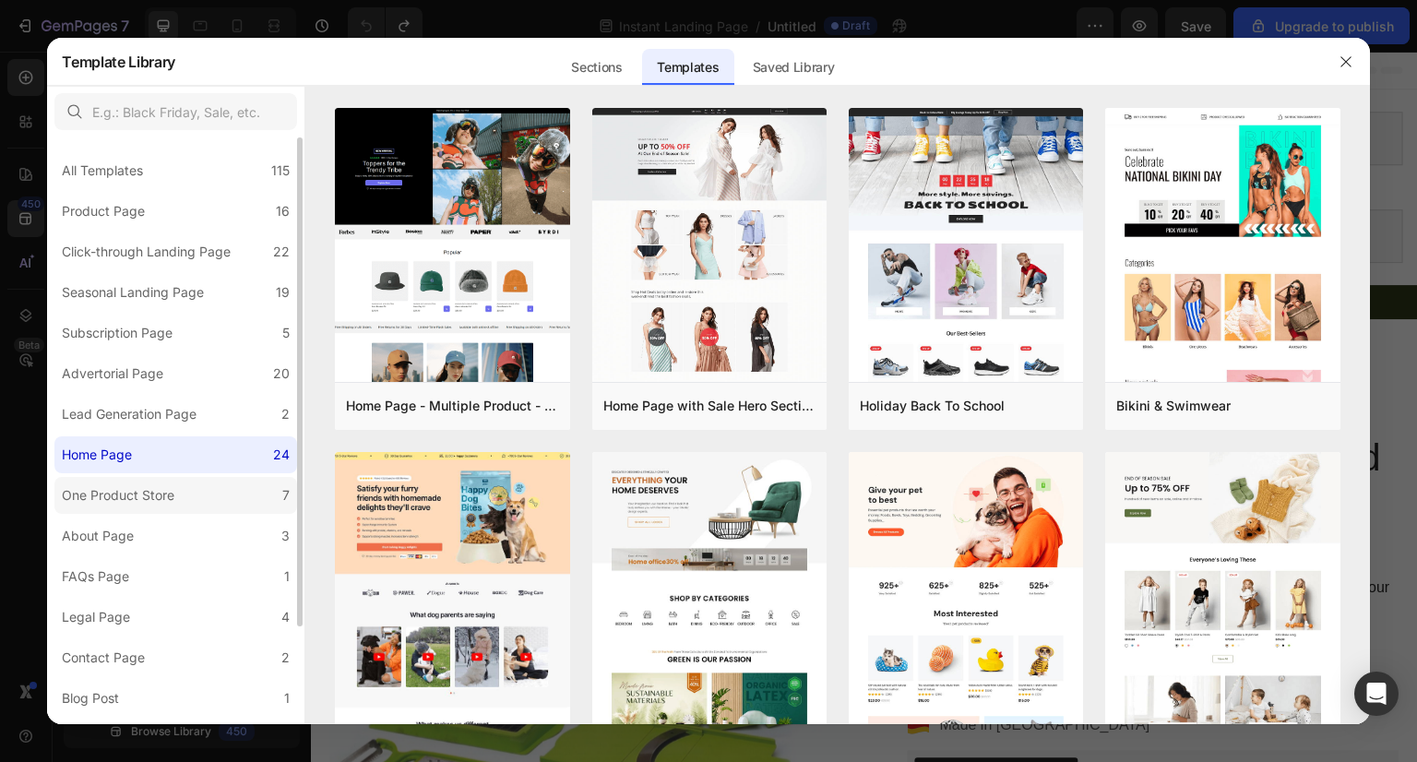
click at [195, 484] on label "One Product Store 7" at bounding box center [175, 495] width 243 height 37
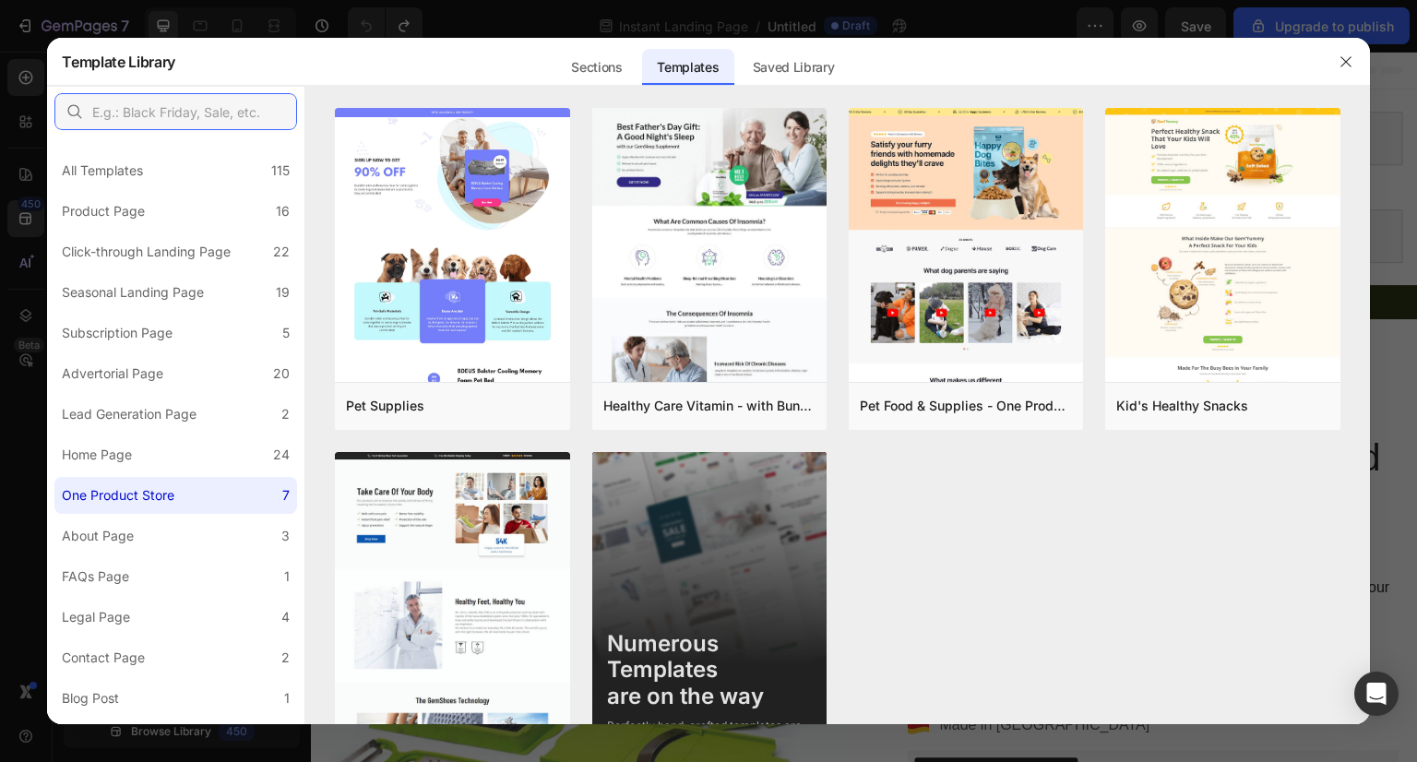
click at [236, 104] on input "text" at bounding box center [175, 111] width 243 height 37
click at [1341, 63] on icon "button" at bounding box center [1346, 61] width 15 height 15
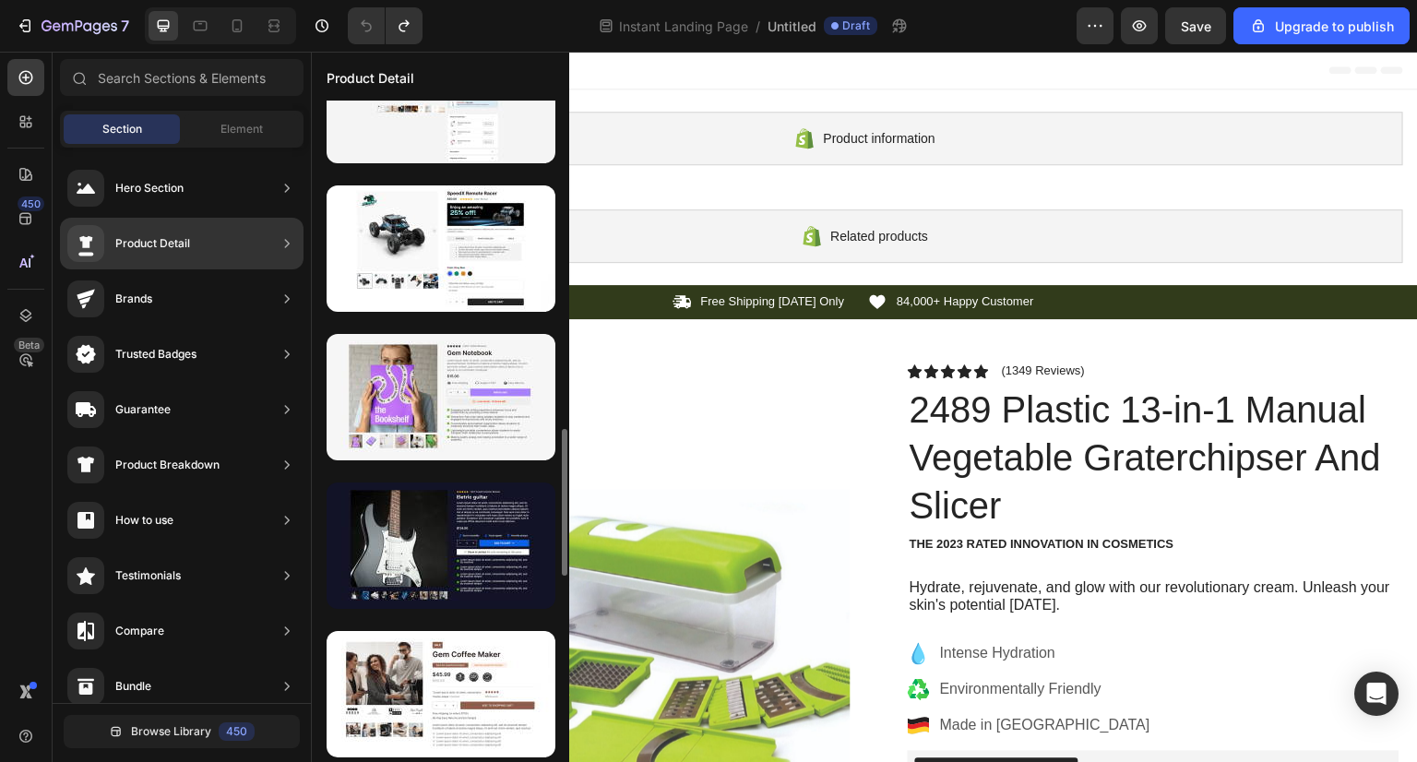
scroll to position [1421, 0]
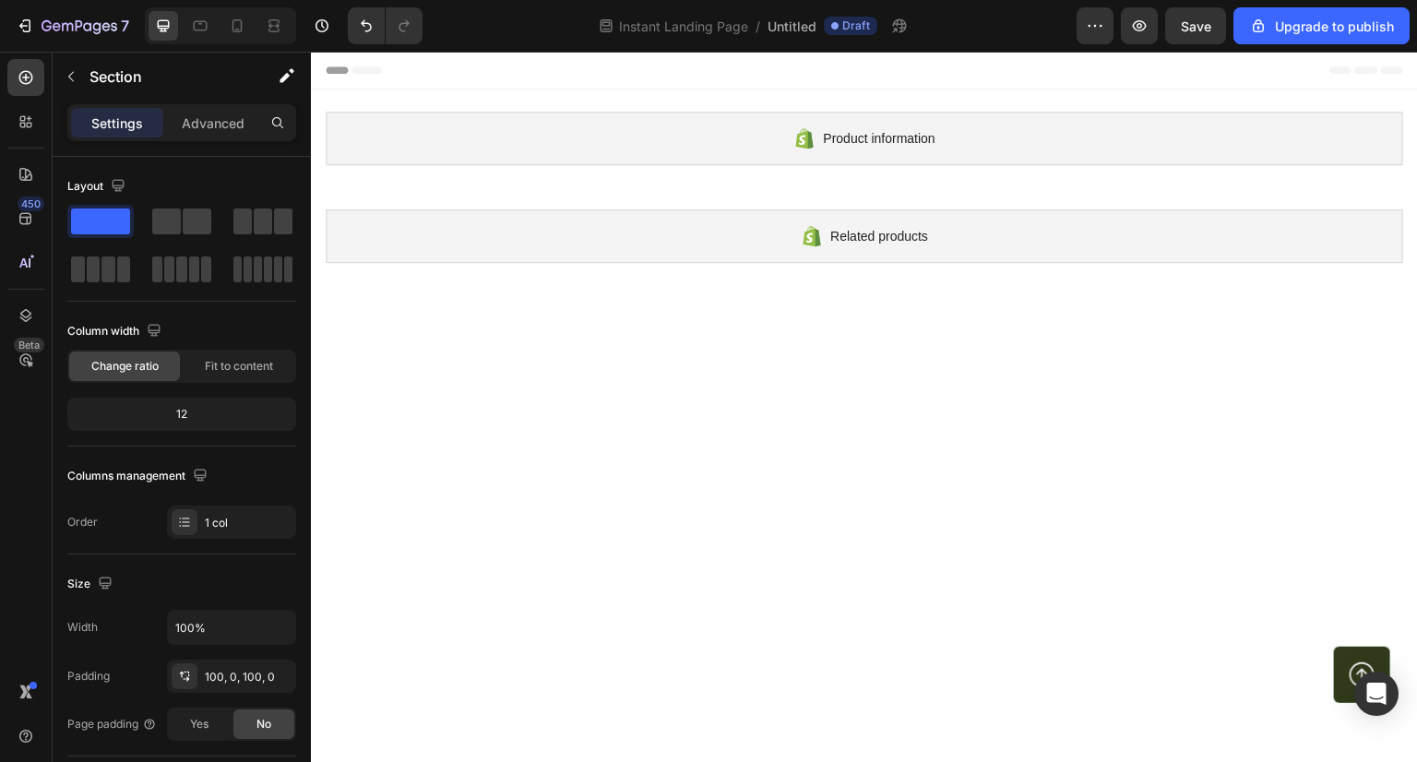
click at [697, 370] on div at bounding box center [864, 631] width 1107 height 693
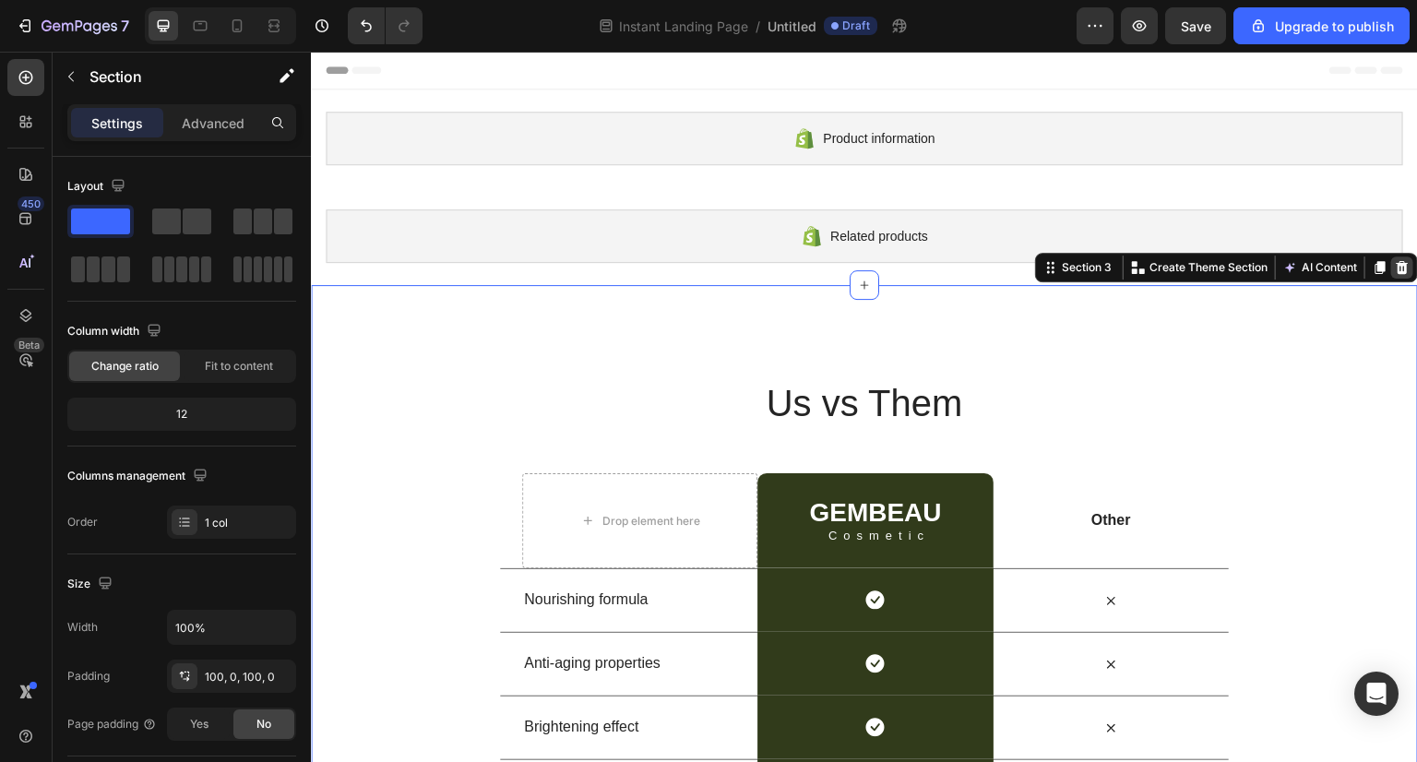
click at [1398, 270] on div at bounding box center [1402, 267] width 22 height 22
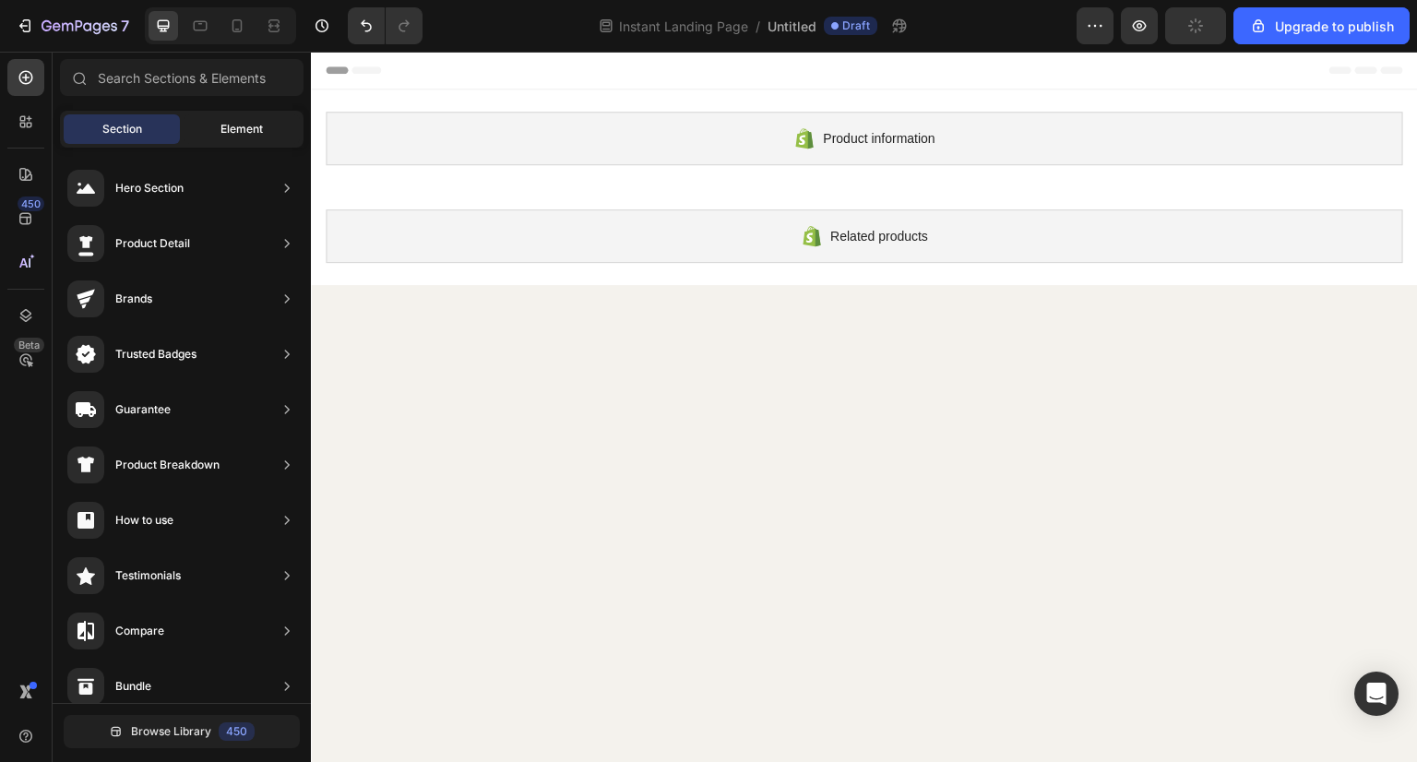
click at [256, 116] on div "Element" at bounding box center [242, 129] width 116 height 30
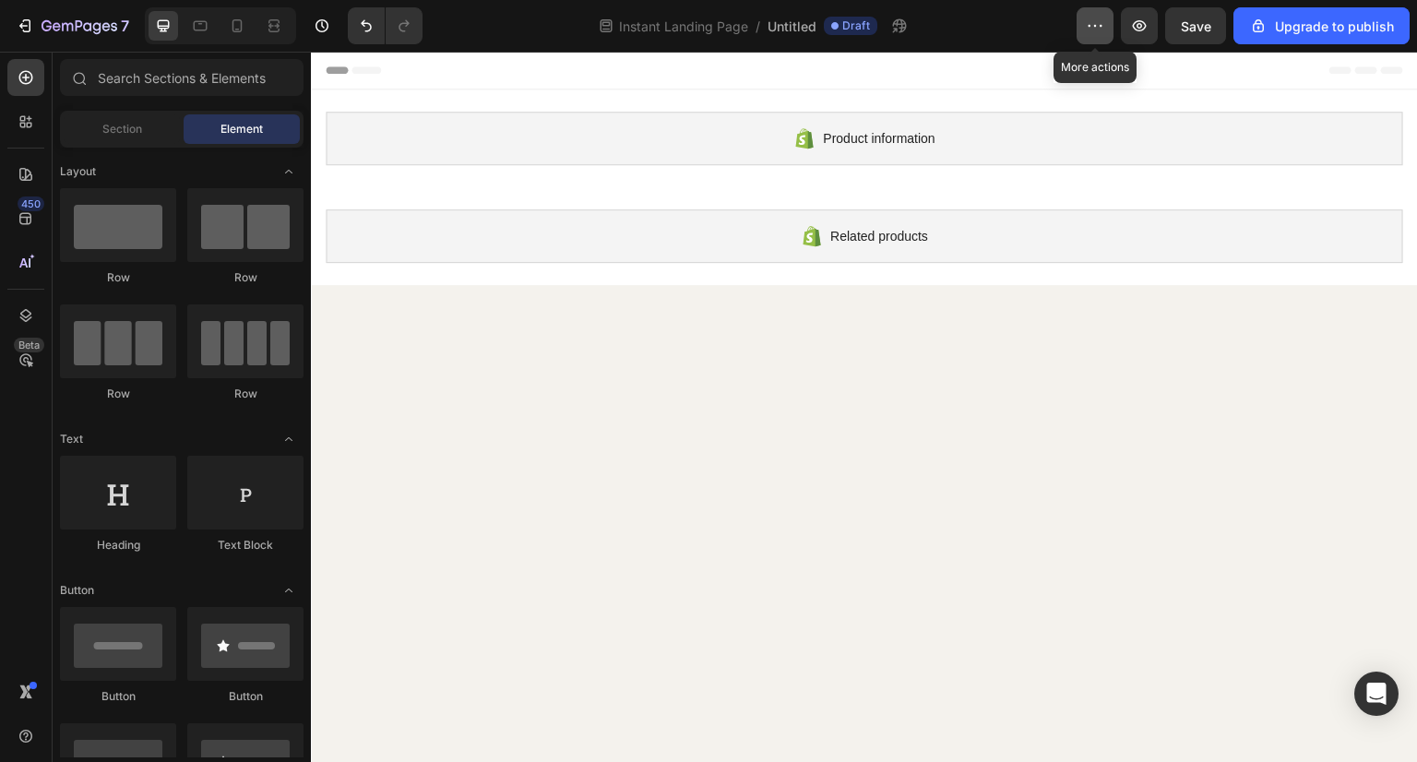
click at [1096, 20] on icon "button" at bounding box center [1095, 26] width 18 height 18
click at [29, 306] on icon at bounding box center [26, 315] width 18 height 18
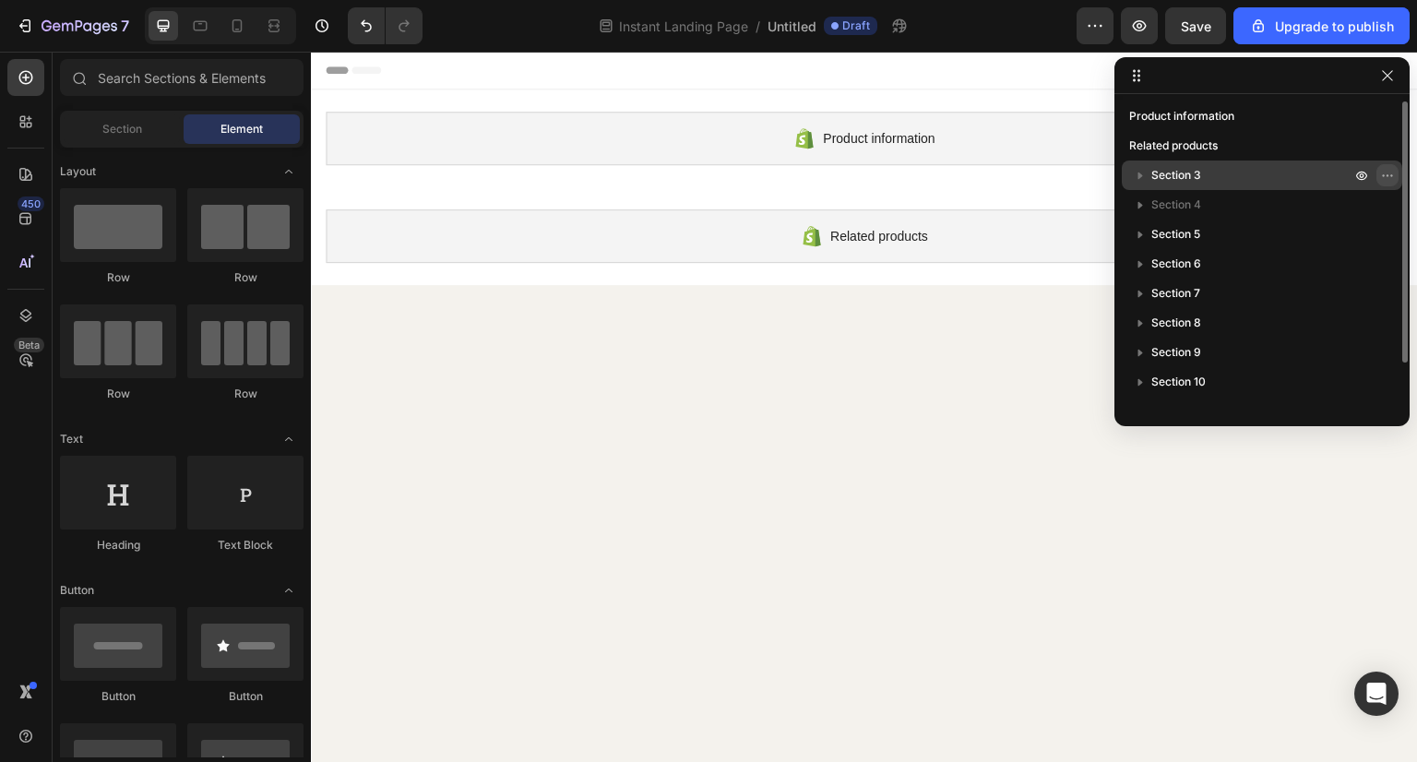
click at [1391, 175] on icon "button" at bounding box center [1391, 175] width 2 height 2
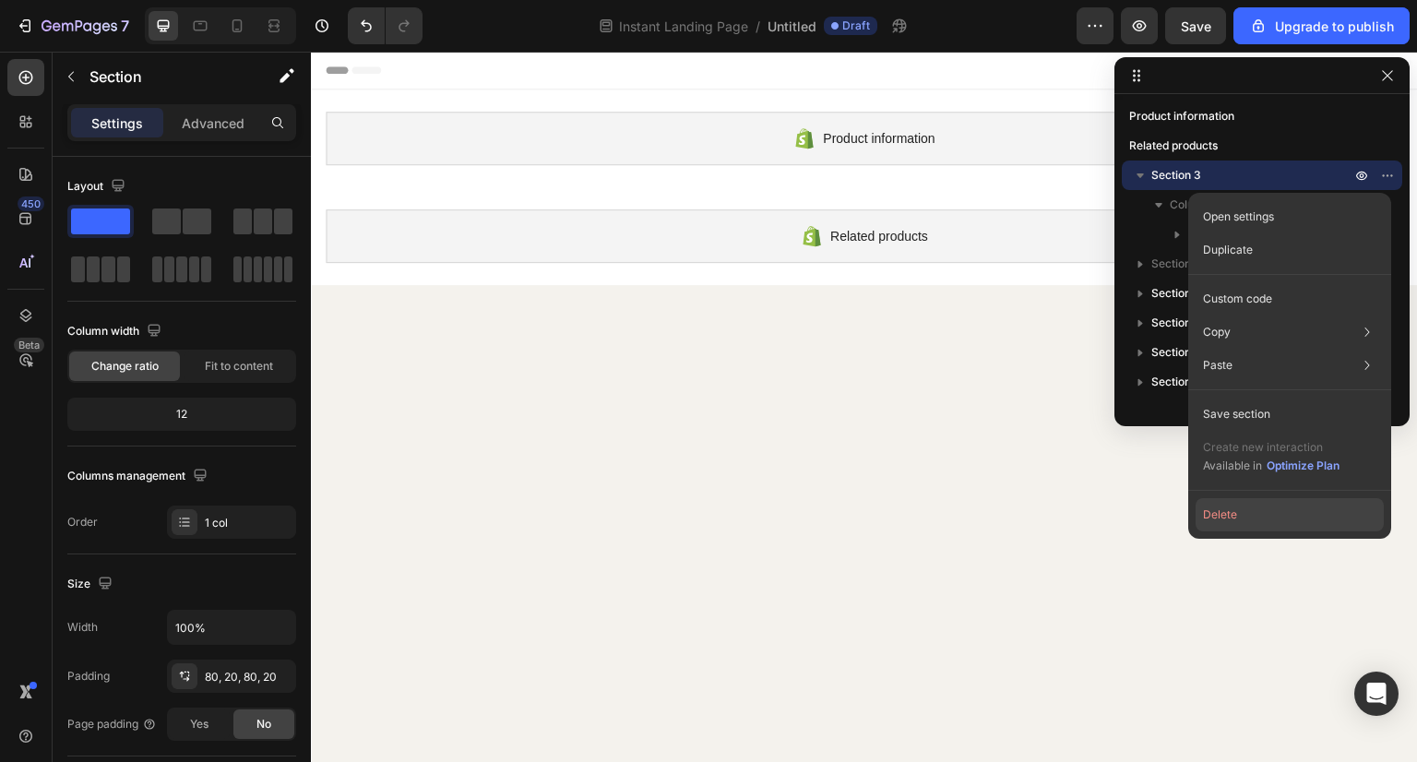
click at [1248, 517] on button "Delete" at bounding box center [1290, 514] width 188 height 33
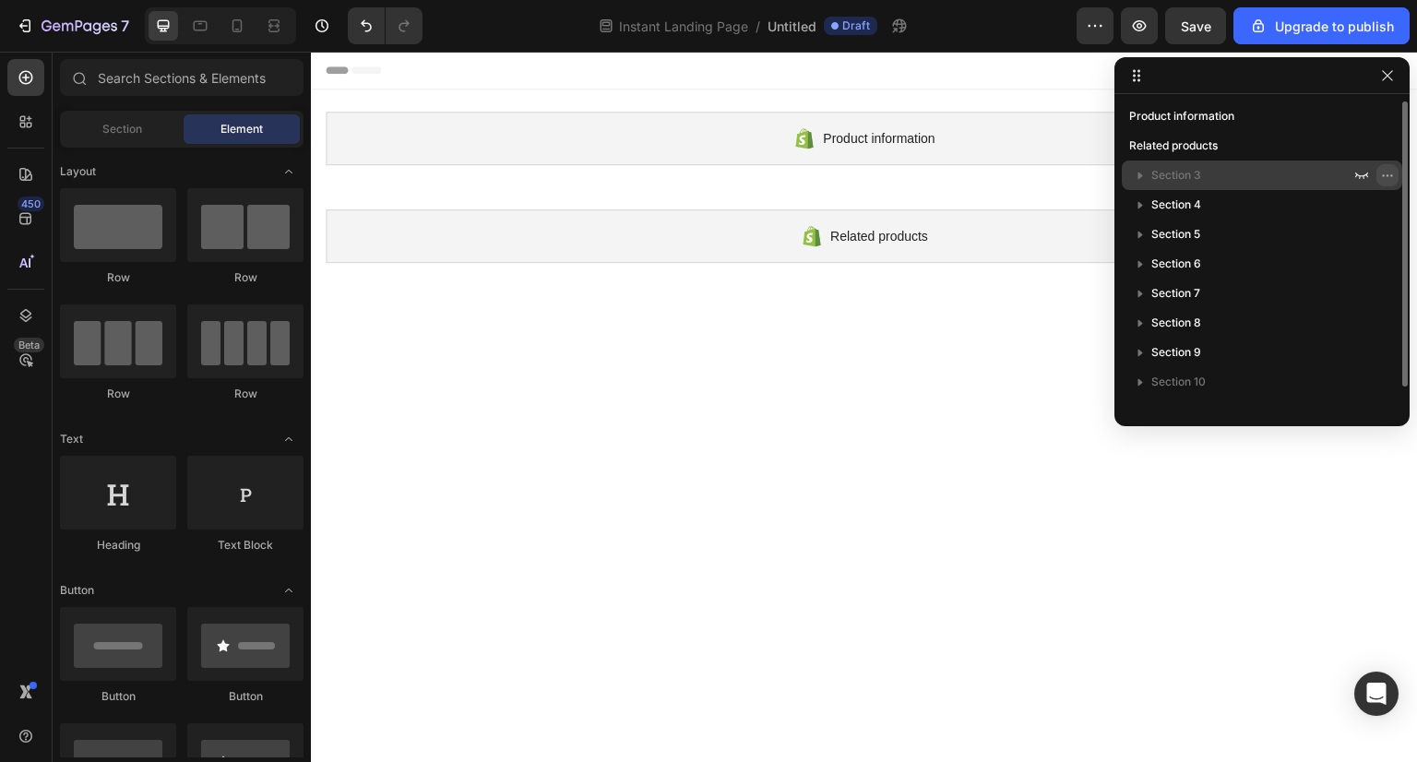
click at [1391, 174] on icon "button" at bounding box center [1391, 175] width 2 height 2
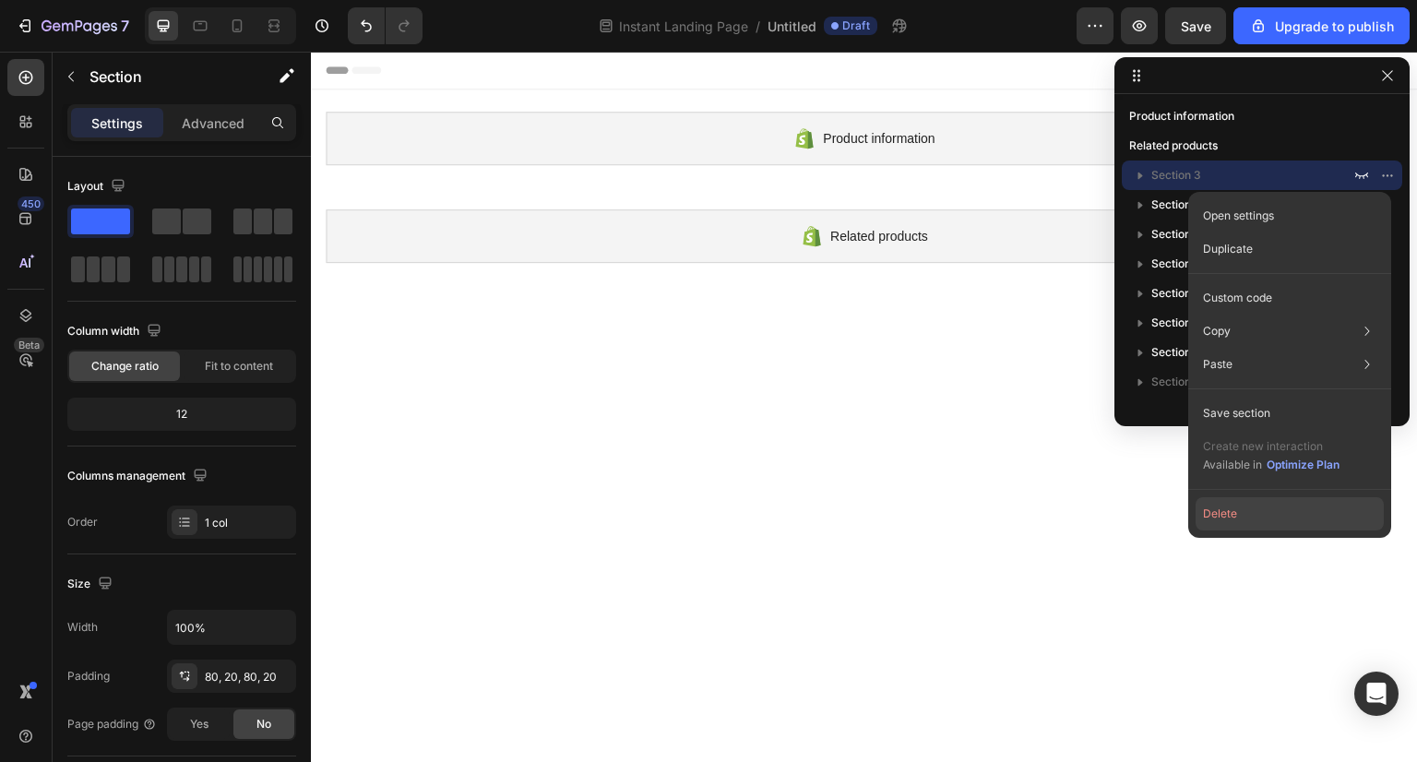
click at [1237, 510] on button "Delete" at bounding box center [1290, 513] width 188 height 33
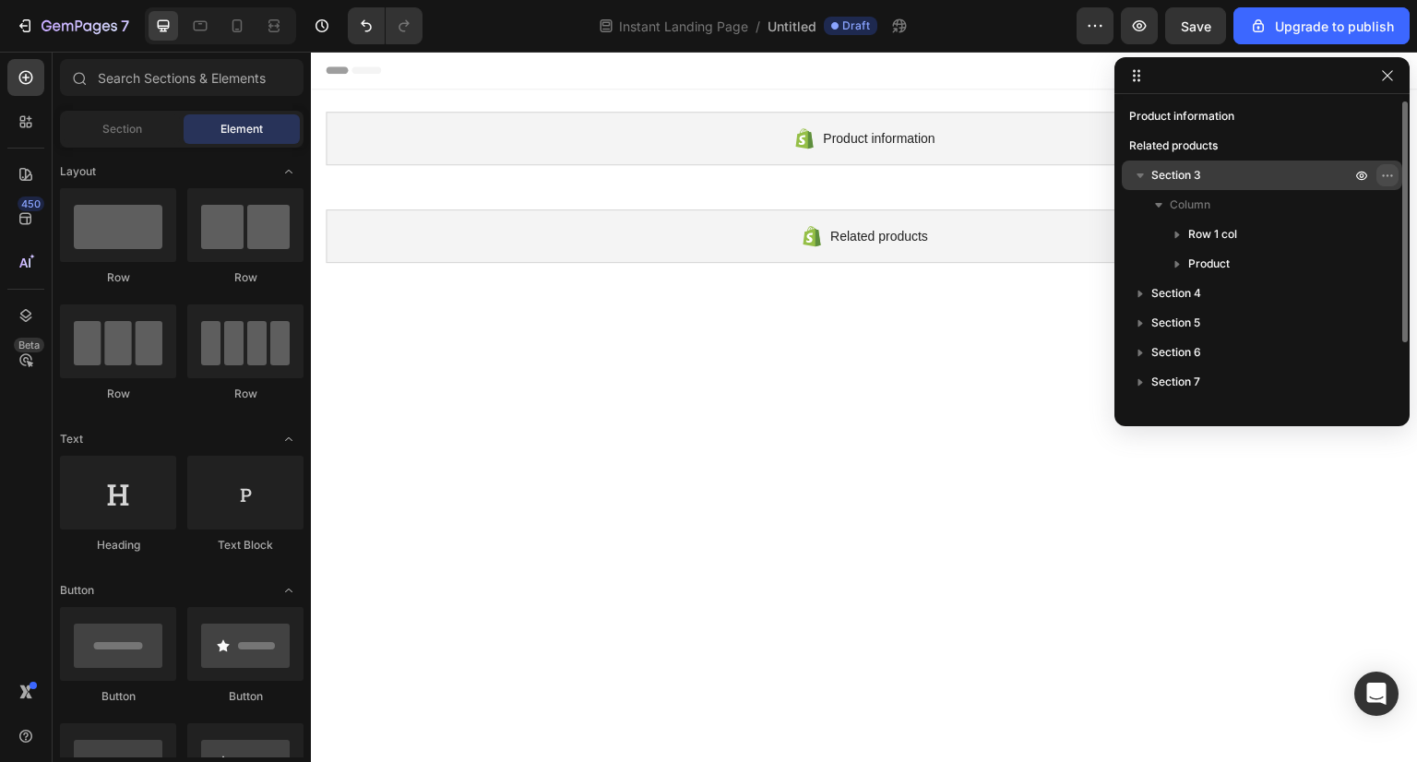
click at [1384, 172] on icon "button" at bounding box center [1387, 175] width 15 height 15
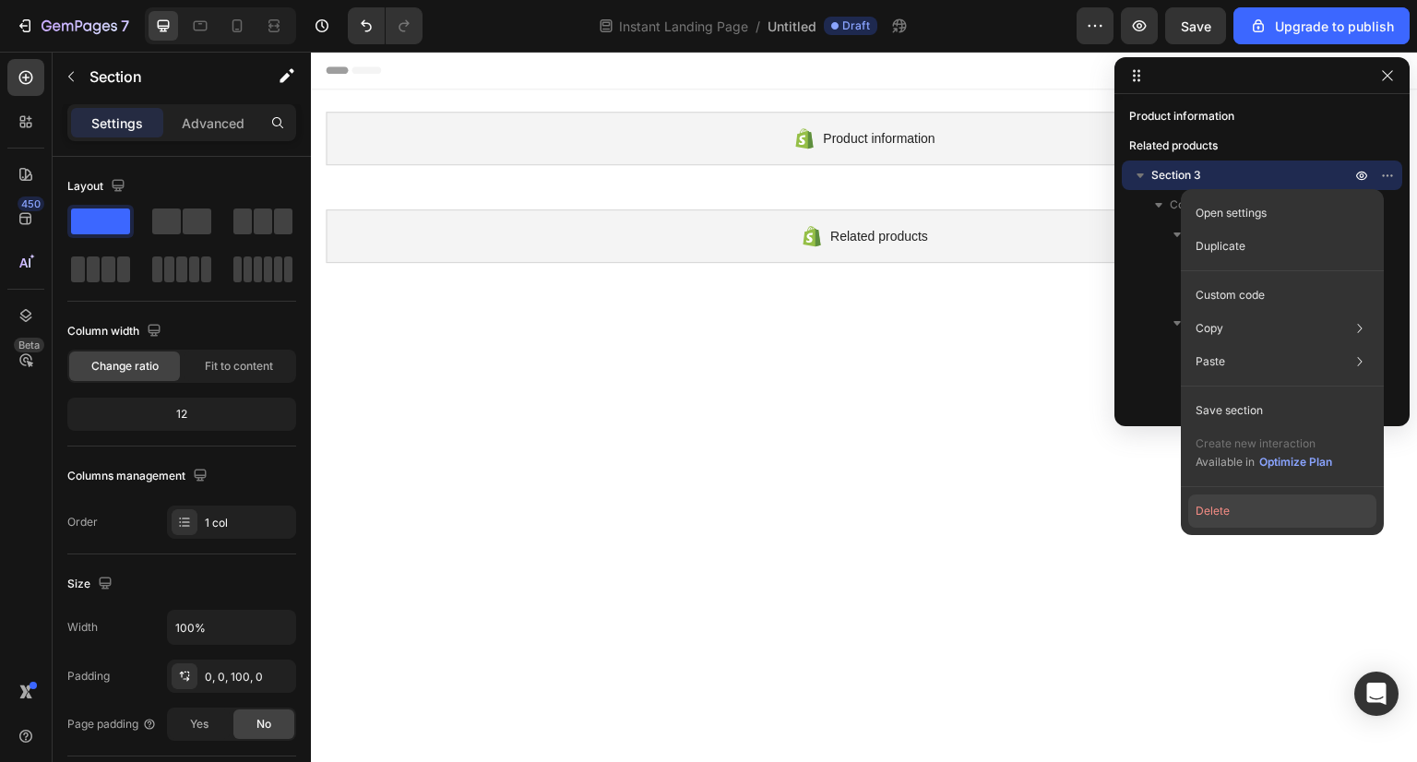
click at [1247, 518] on button "Delete" at bounding box center [1282, 511] width 188 height 33
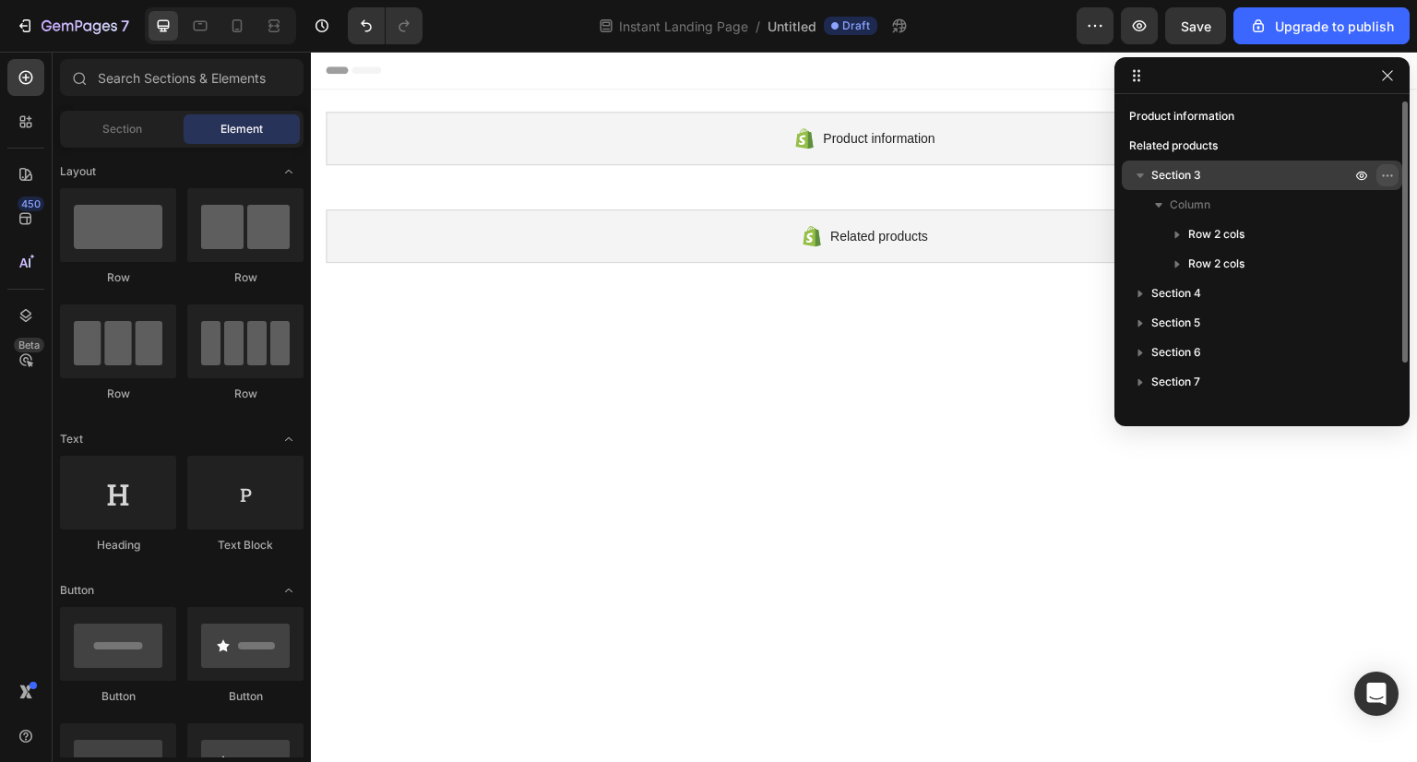
click at [1391, 169] on icon "button" at bounding box center [1387, 175] width 15 height 15
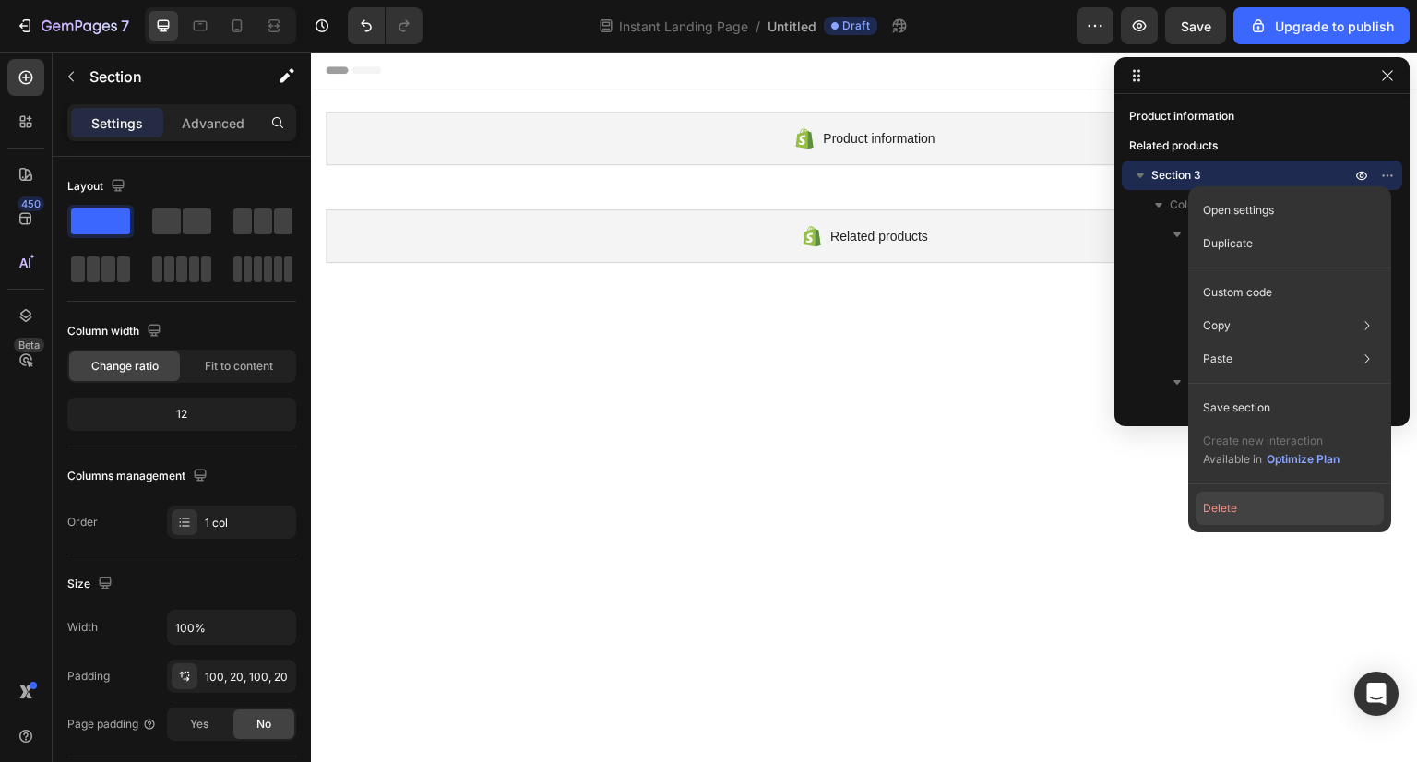
click at [1319, 504] on button "Delete" at bounding box center [1290, 508] width 188 height 33
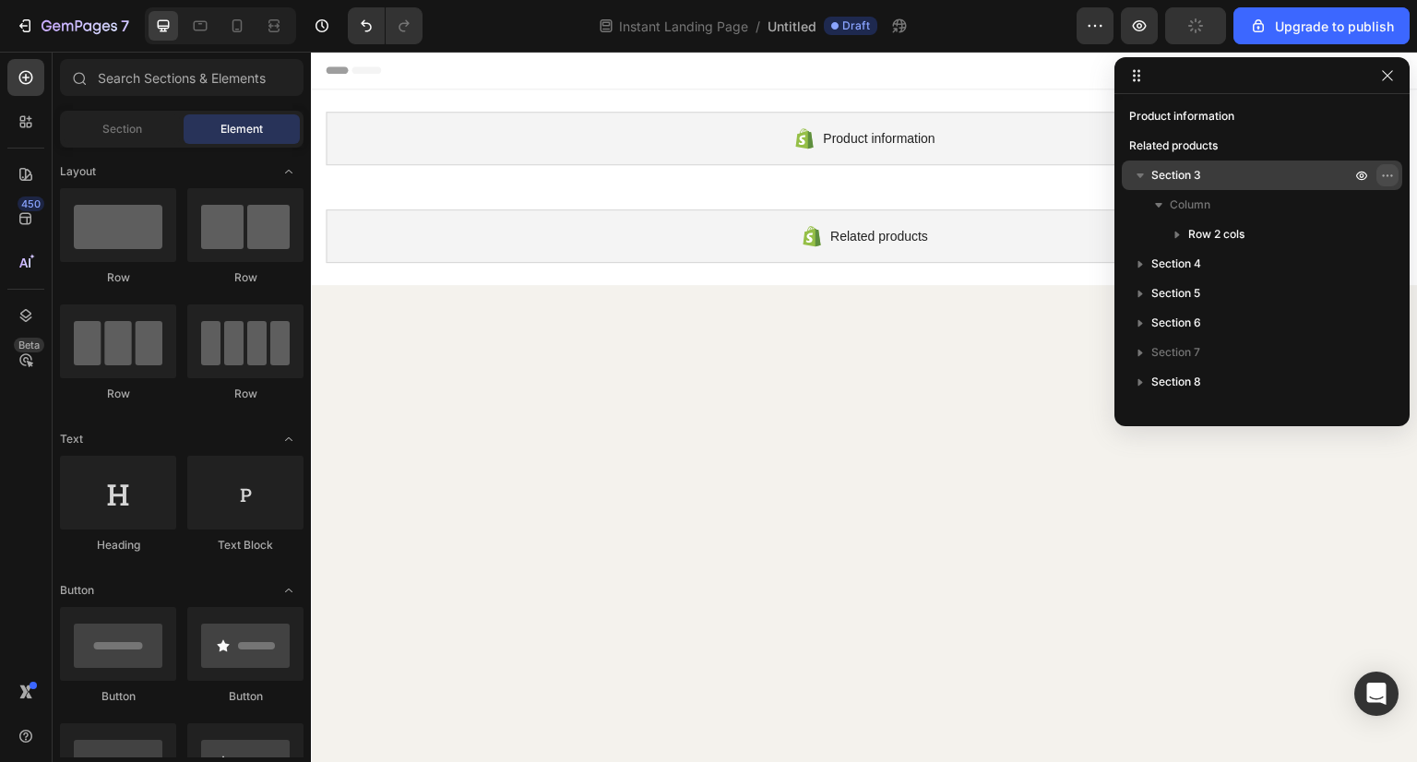
click at [1390, 174] on icon "button" at bounding box center [1387, 175] width 15 height 15
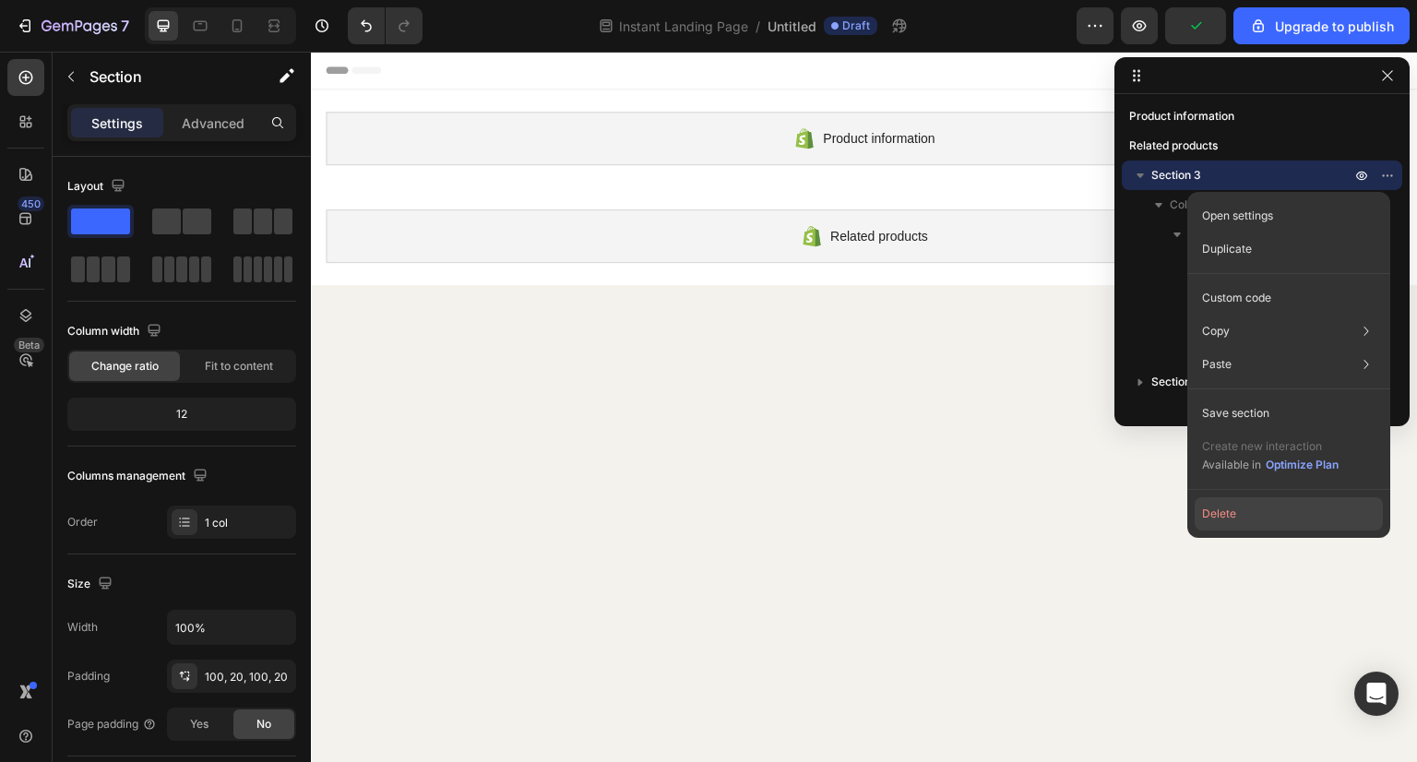
click at [1251, 521] on button "Delete" at bounding box center [1289, 513] width 188 height 33
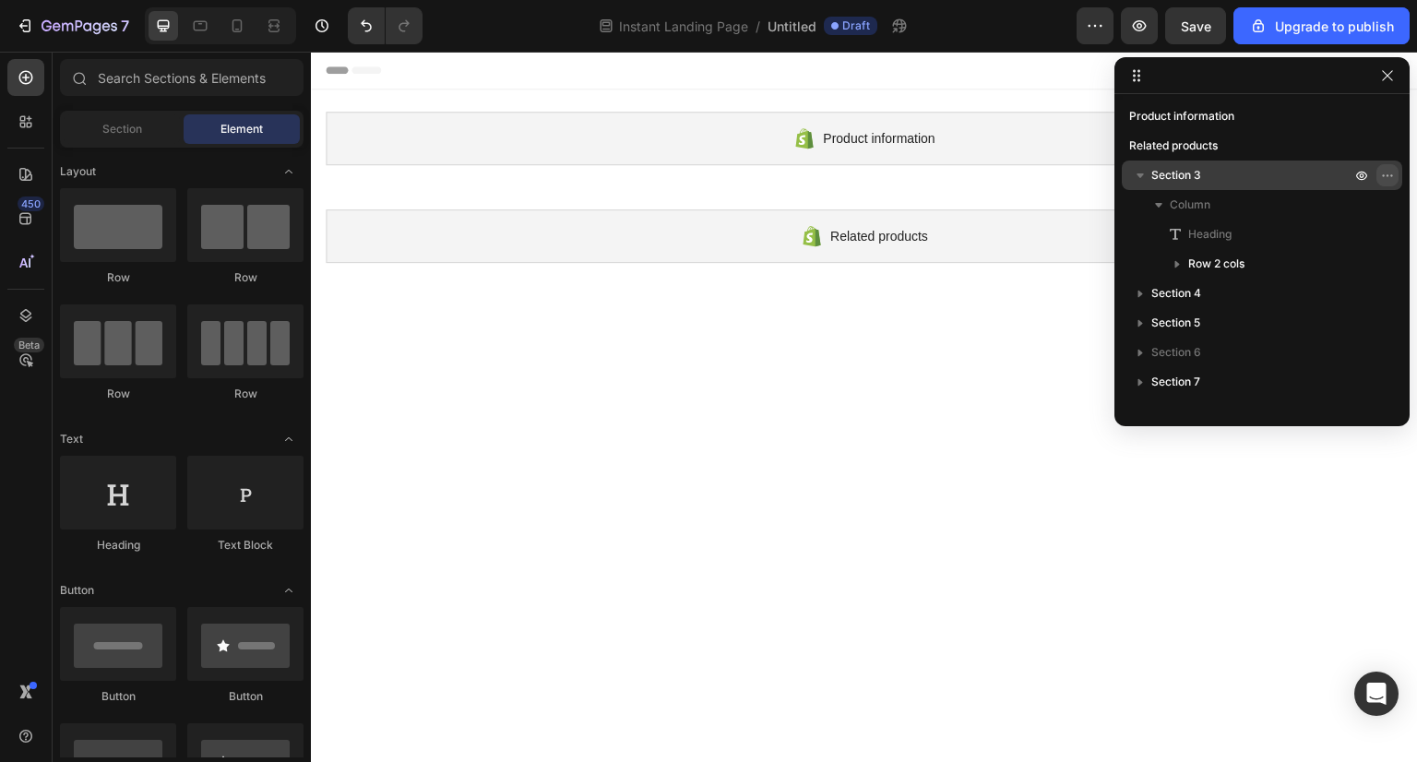
click at [1388, 169] on icon "button" at bounding box center [1387, 175] width 15 height 15
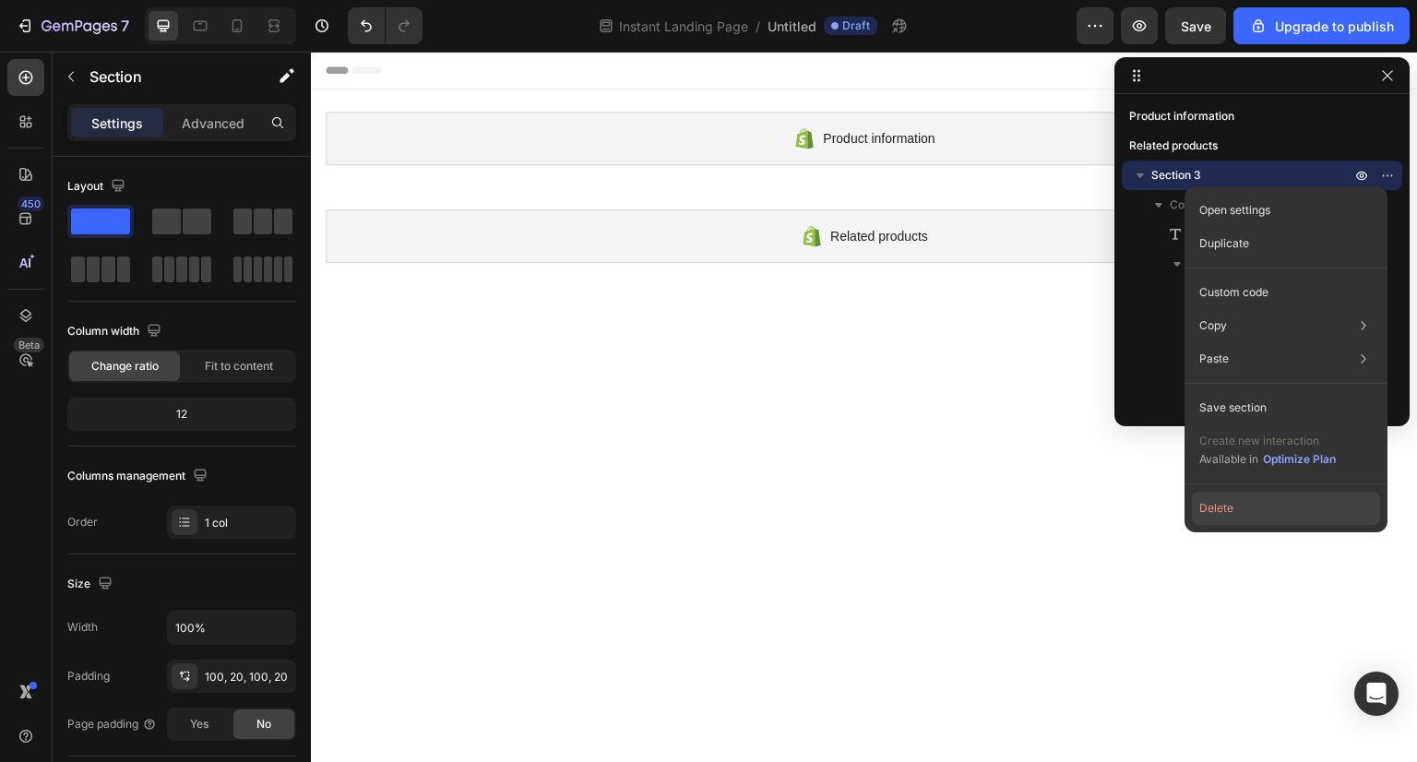
click at [1240, 514] on button "Delete" at bounding box center [1286, 508] width 188 height 33
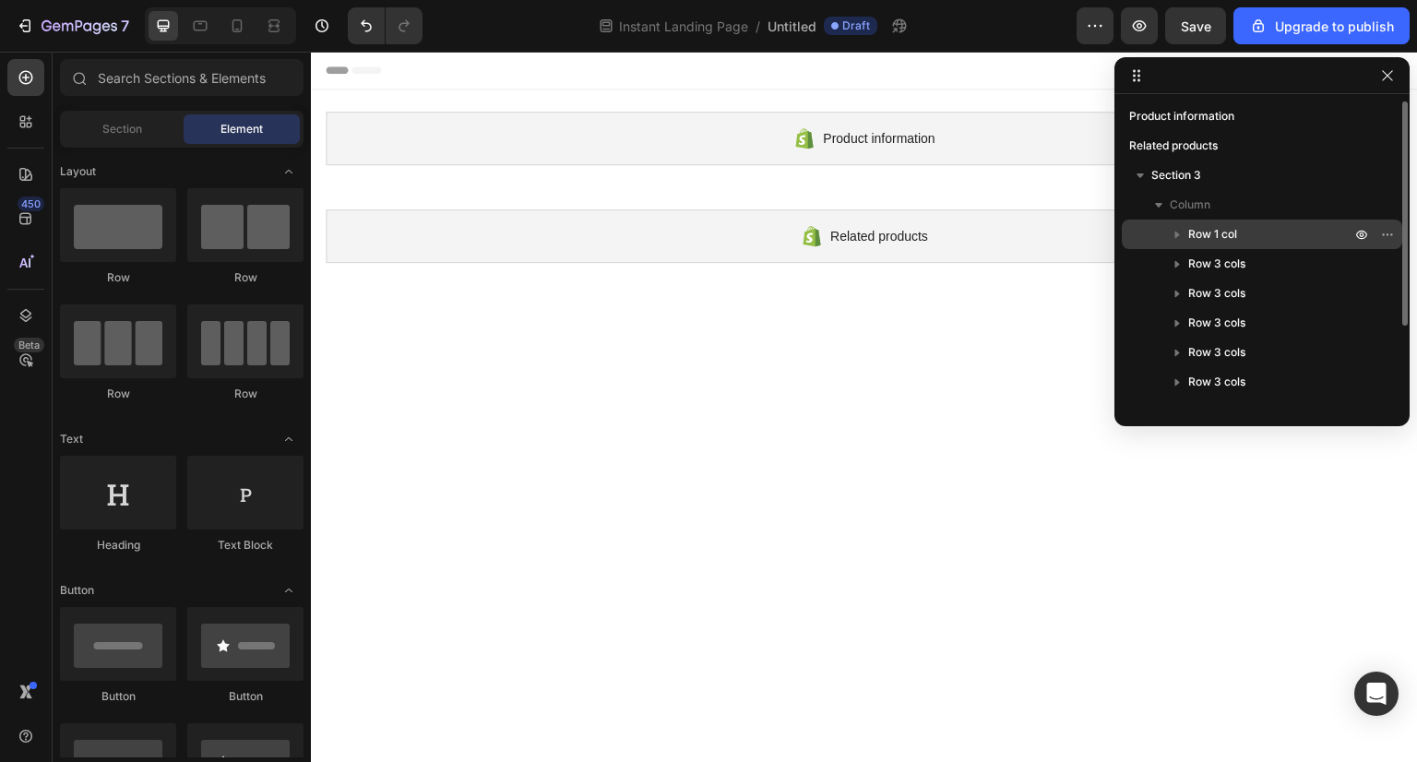
click at [1268, 233] on p "Row 1 col" at bounding box center [1271, 234] width 166 height 18
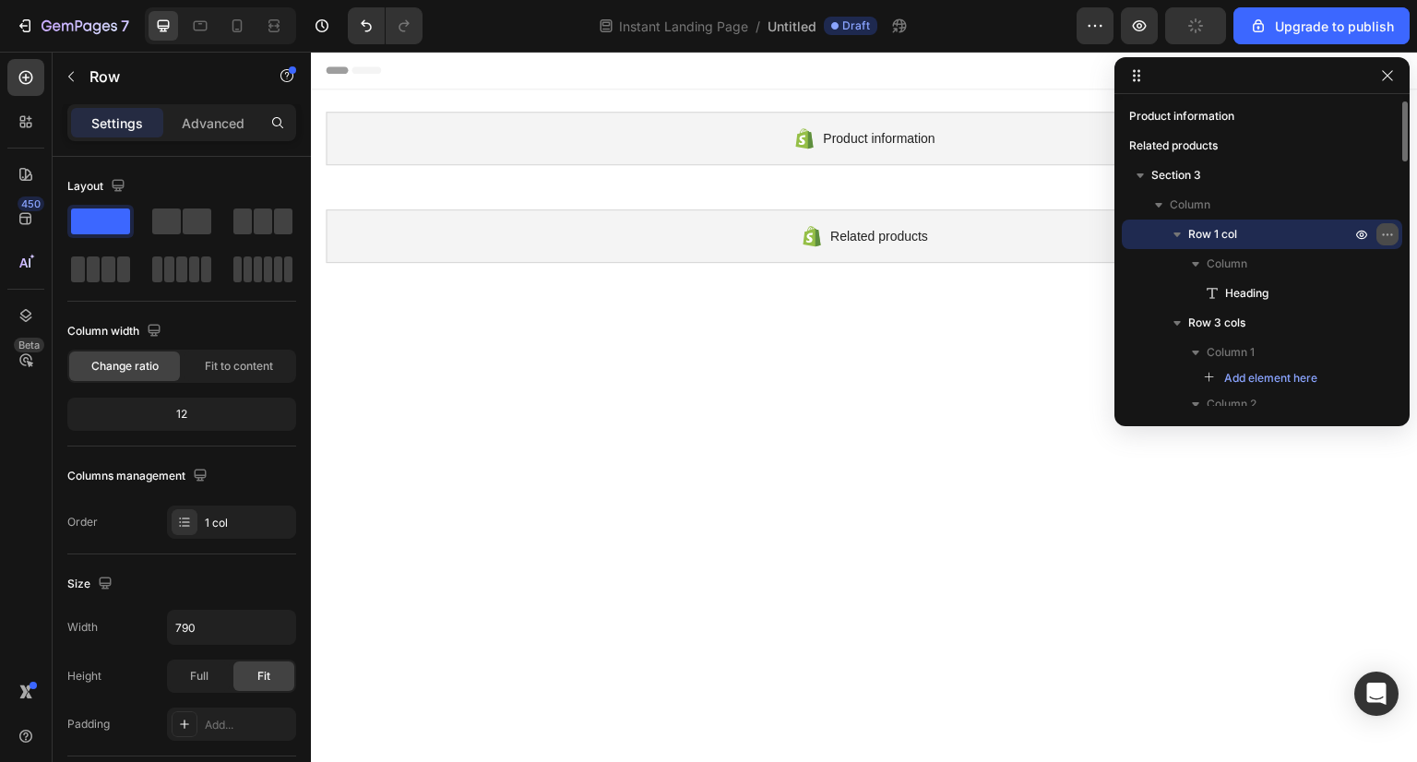
click at [1385, 228] on icon "button" at bounding box center [1387, 234] width 15 height 15
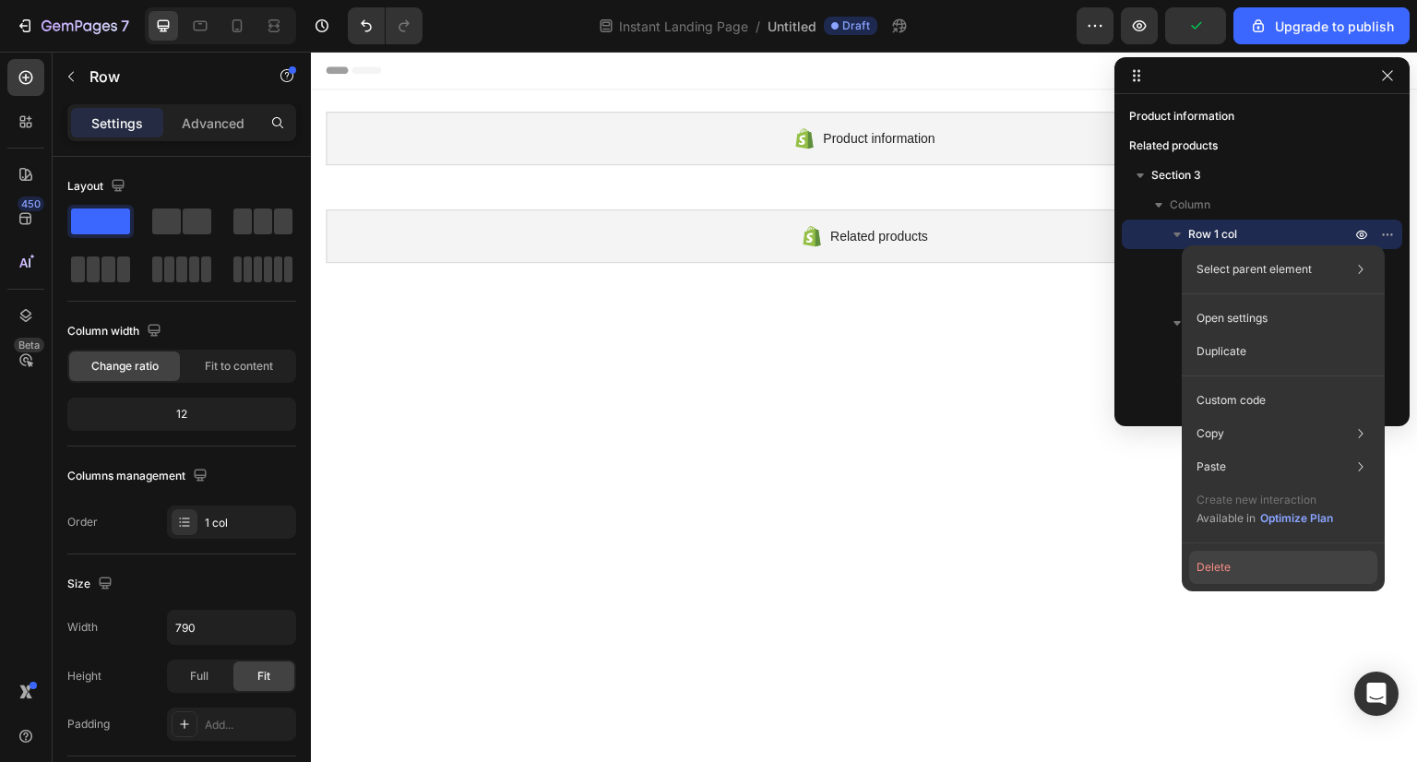
click at [1233, 569] on button "Delete" at bounding box center [1283, 567] width 188 height 33
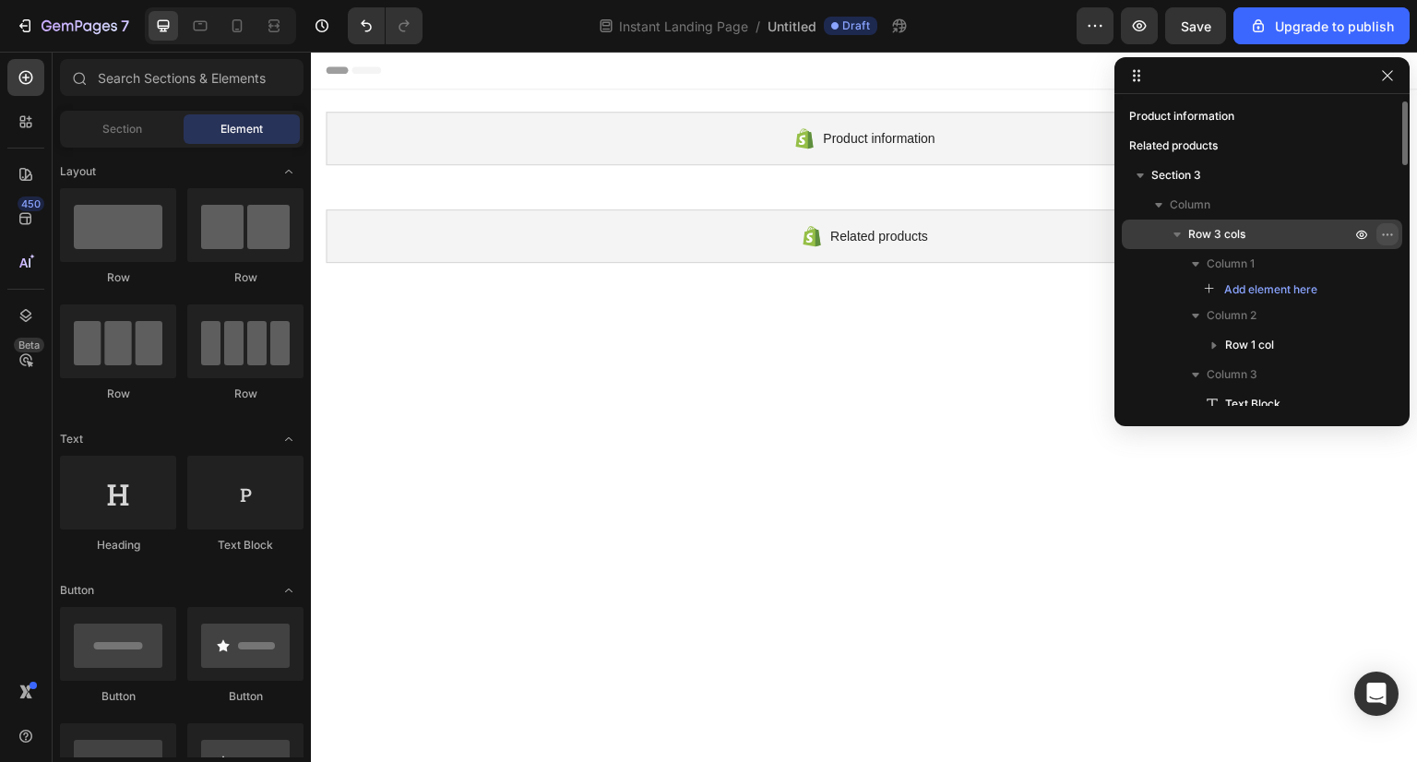
click at [1380, 228] on icon "button" at bounding box center [1387, 234] width 15 height 15
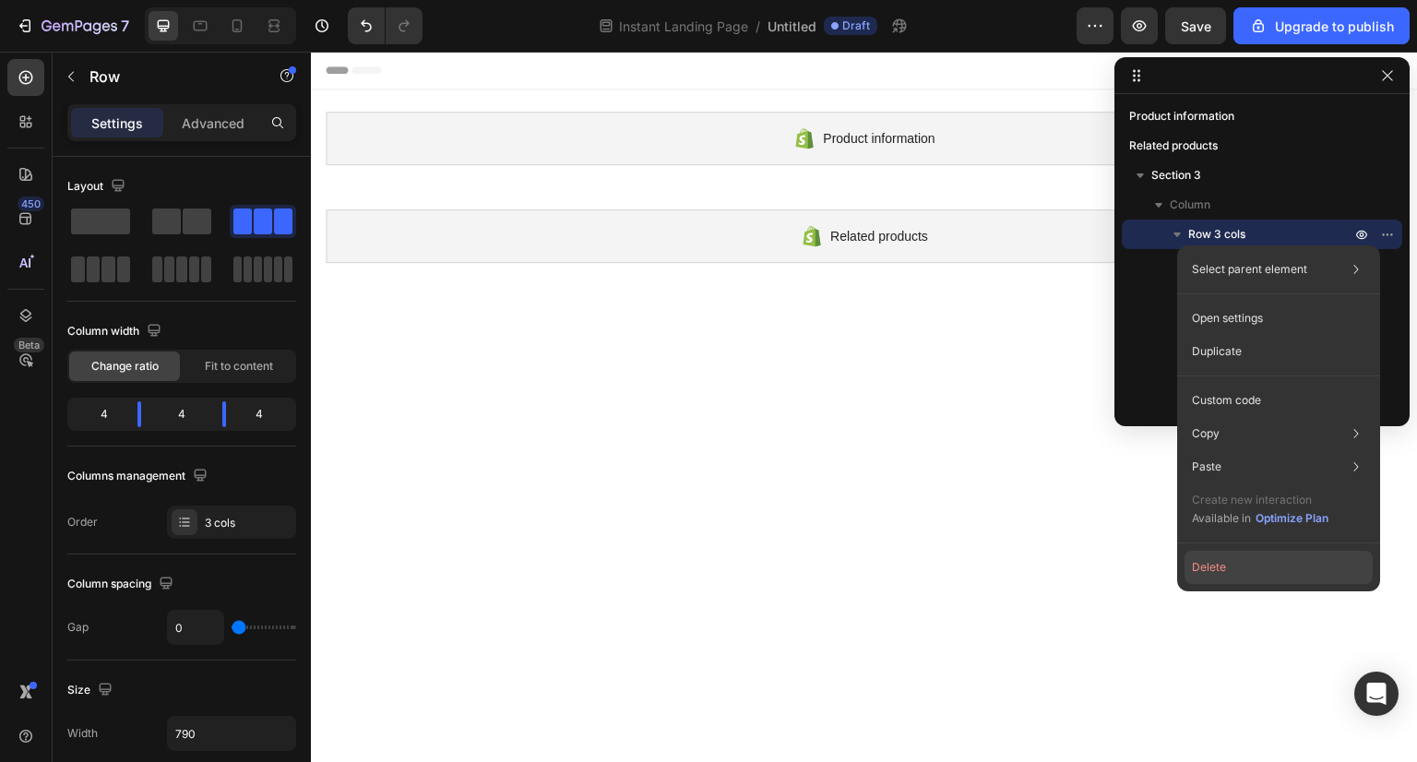
click at [1257, 570] on button "Delete" at bounding box center [1279, 567] width 188 height 33
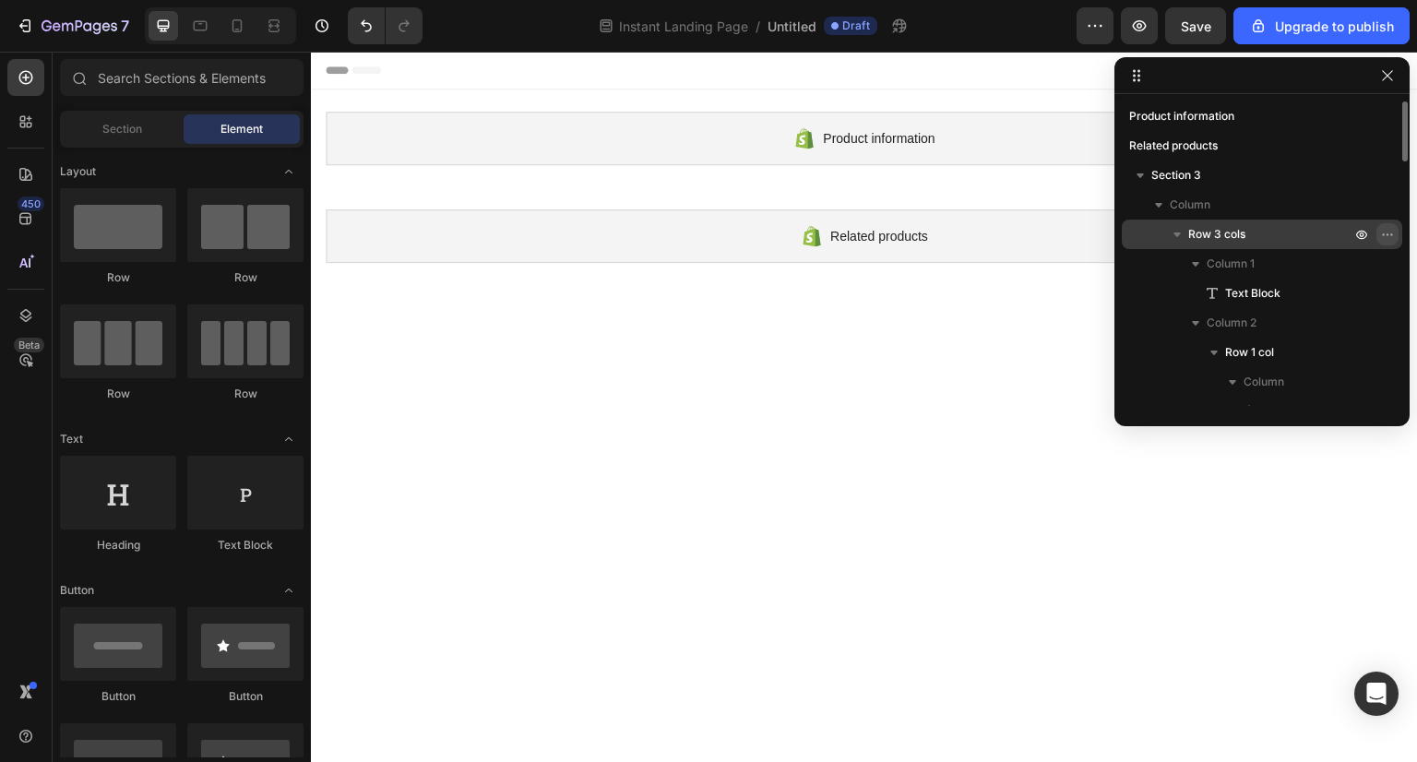
click at [1388, 236] on icon "button" at bounding box center [1387, 234] width 15 height 15
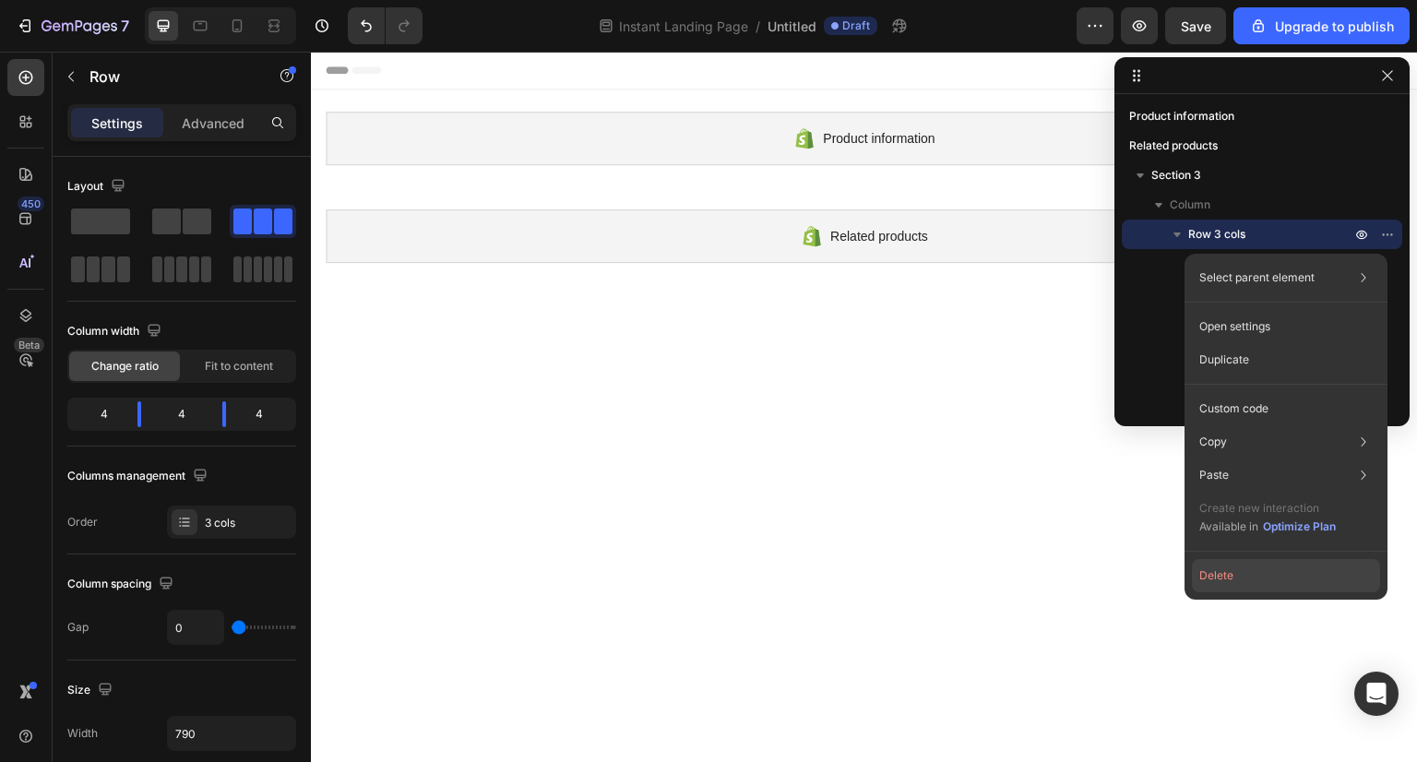
click at [1245, 585] on button "Delete" at bounding box center [1286, 575] width 188 height 33
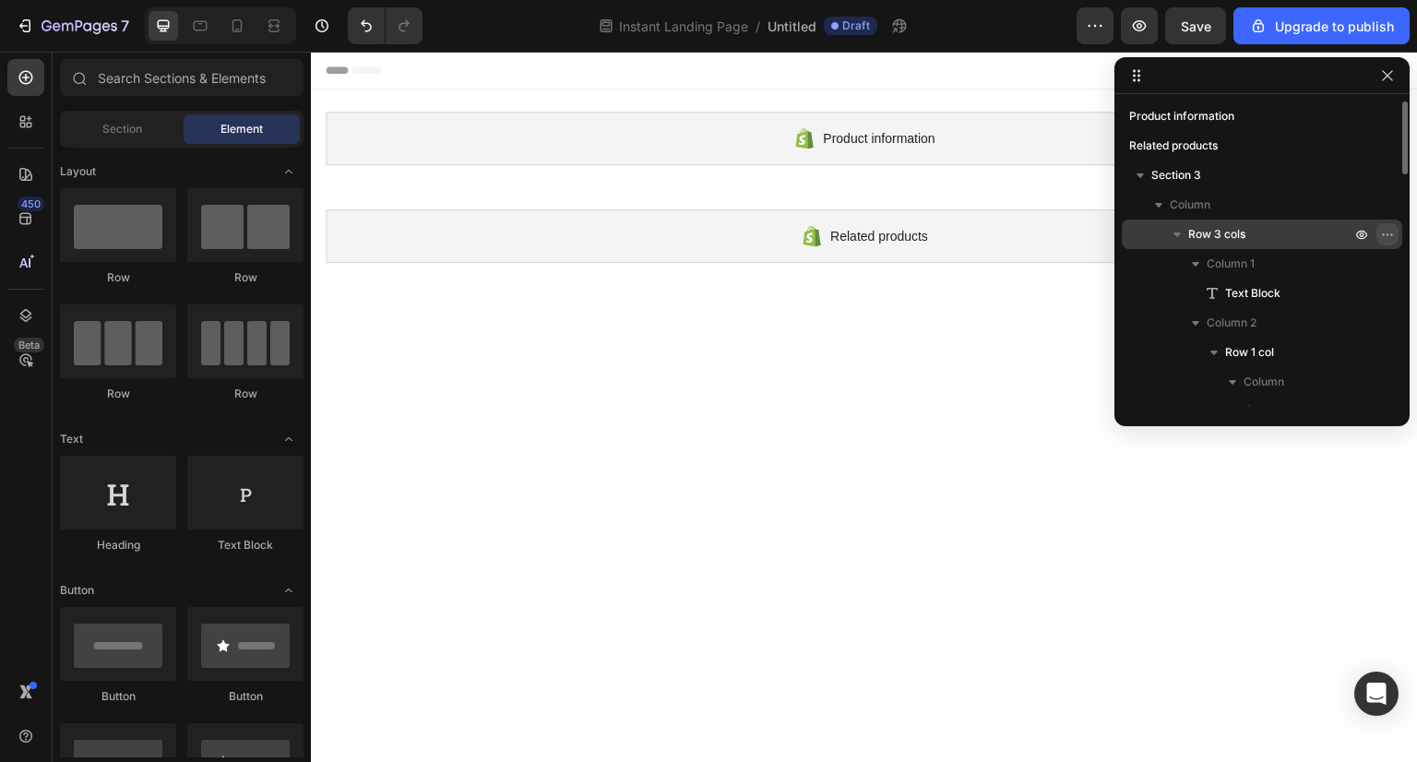
click at [1395, 233] on button "button" at bounding box center [1387, 234] width 22 height 22
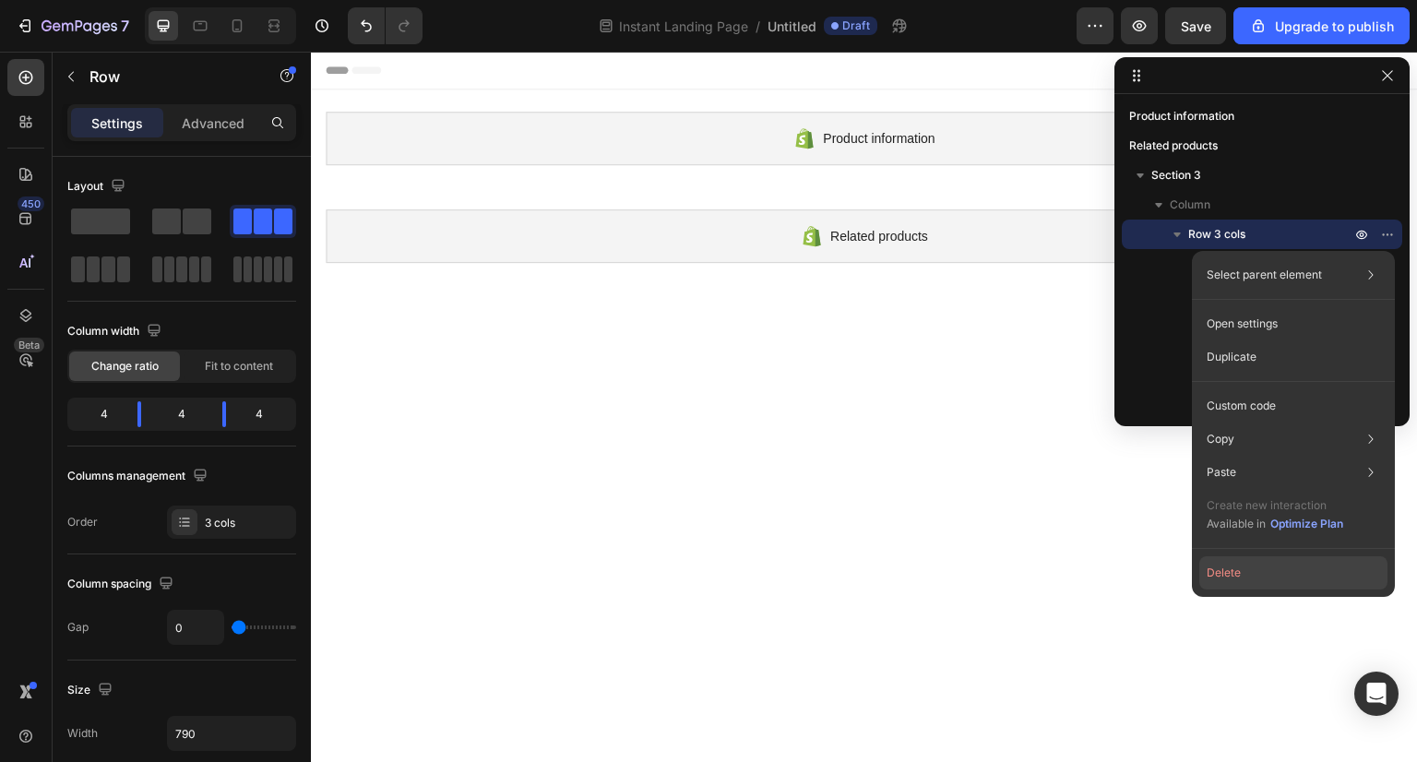
click at [1279, 566] on button "Delete" at bounding box center [1293, 572] width 188 height 33
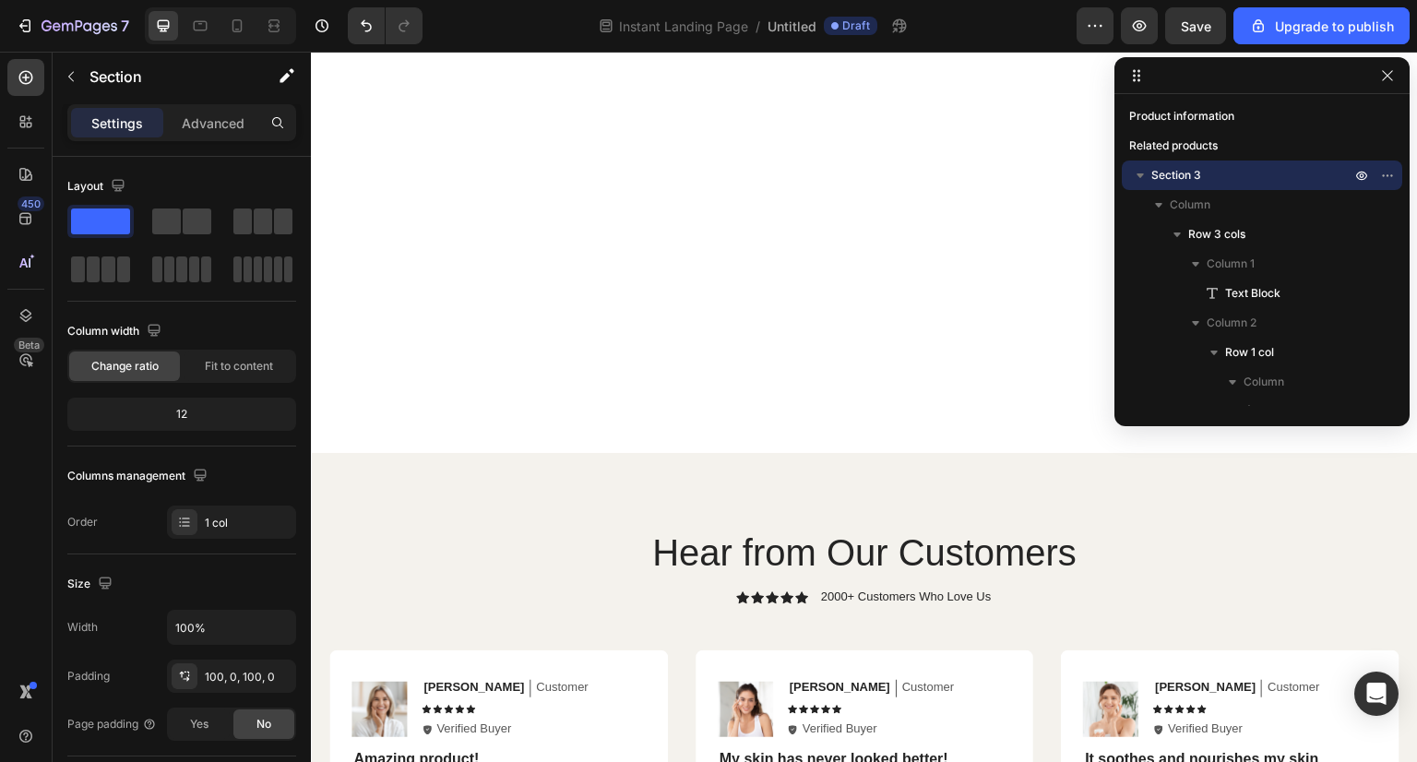
scroll to position [524, 0]
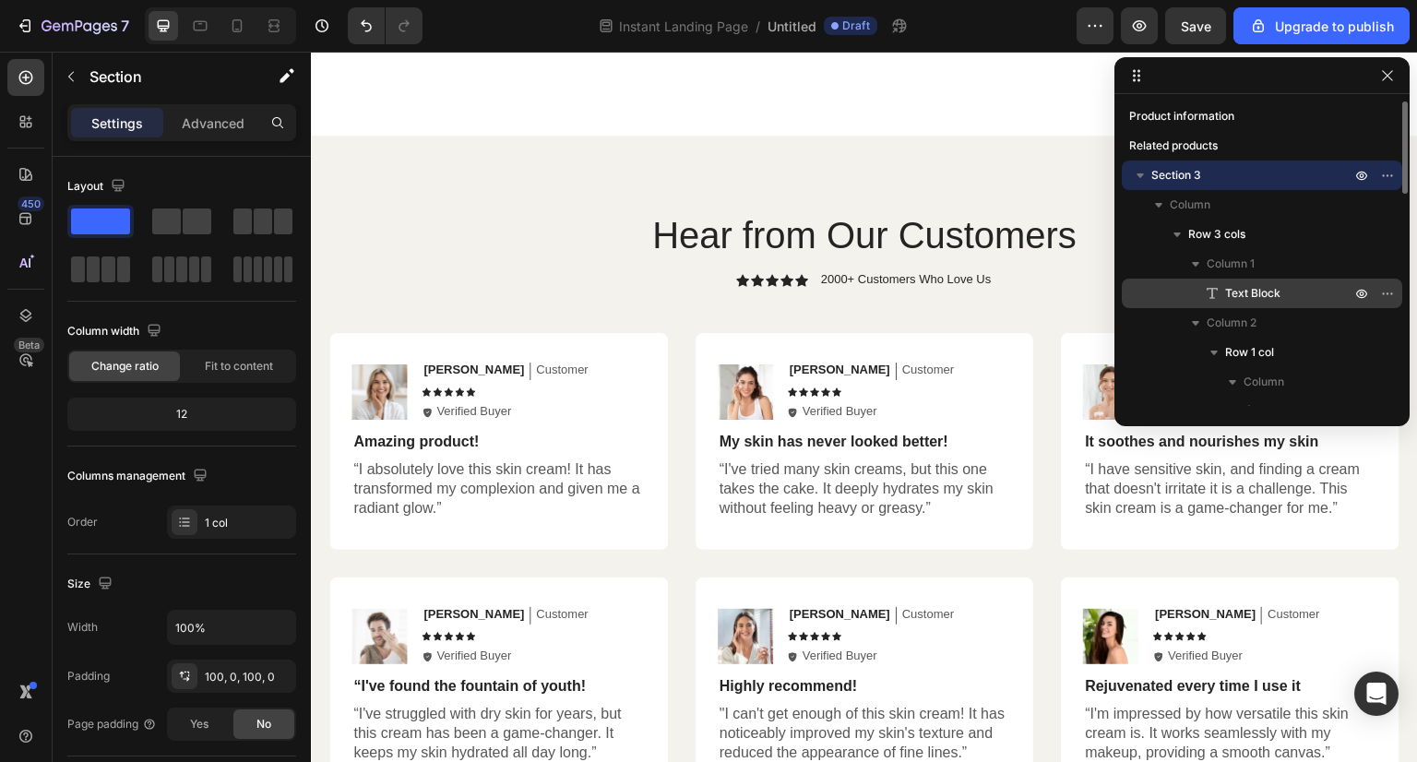
click at [1310, 292] on p "Text Block" at bounding box center [1267, 293] width 129 height 18
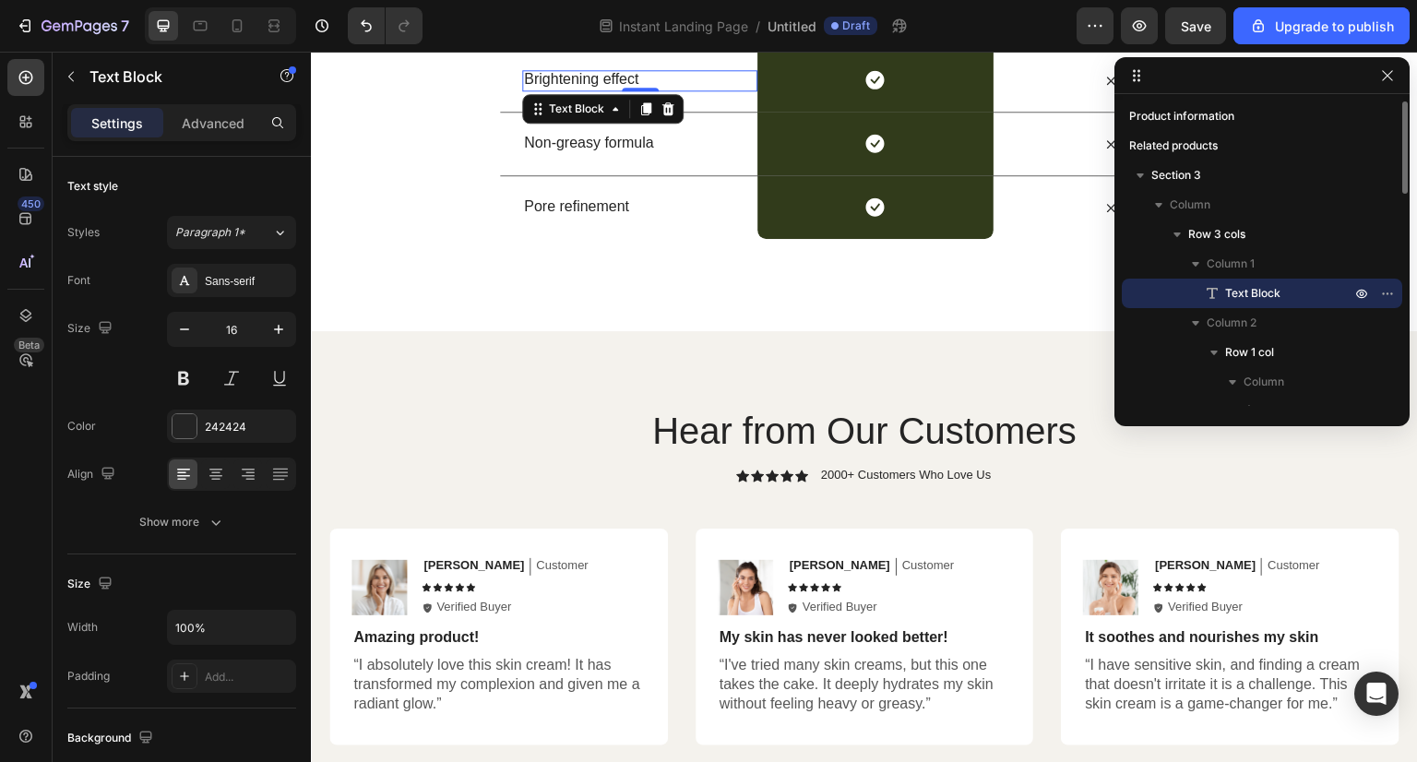
scroll to position [281, 0]
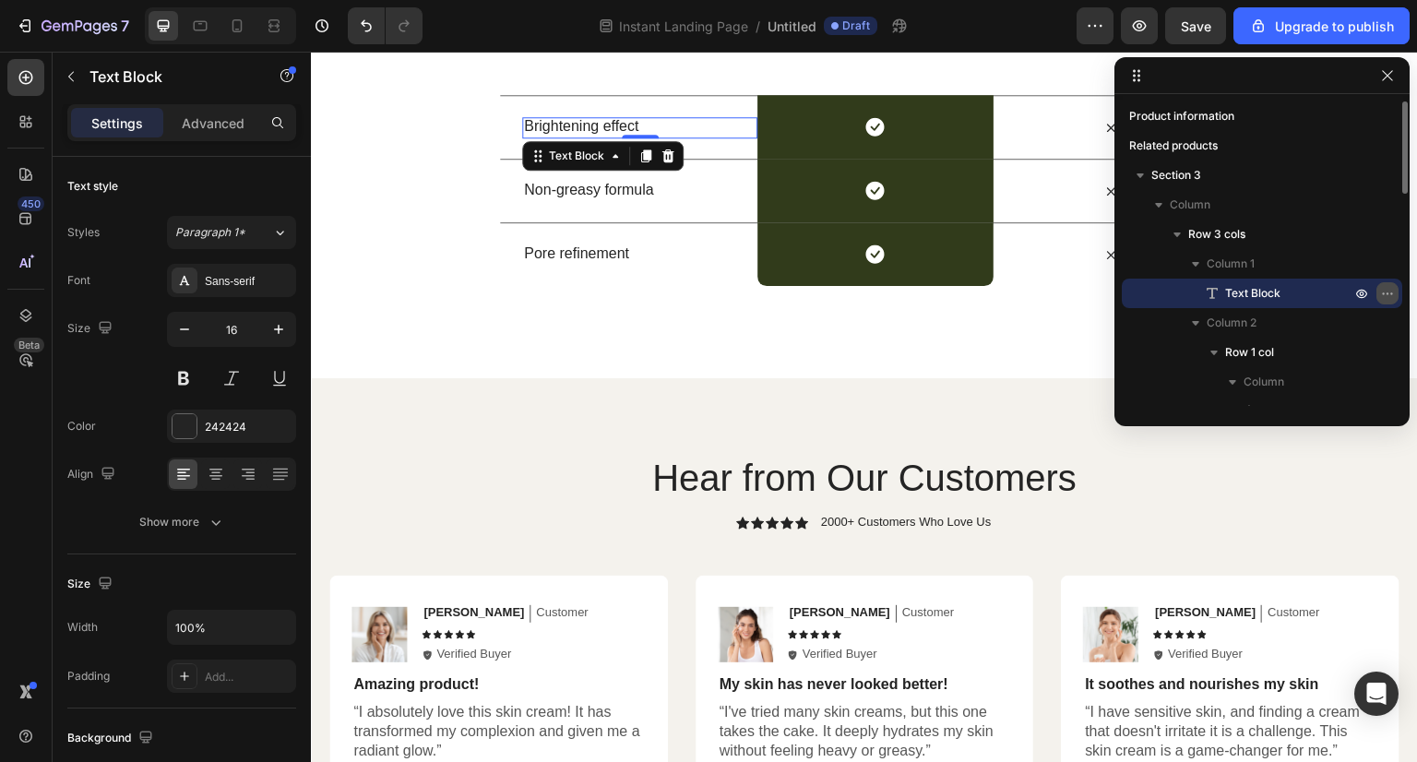
click at [1391, 289] on icon "button" at bounding box center [1387, 293] width 15 height 15
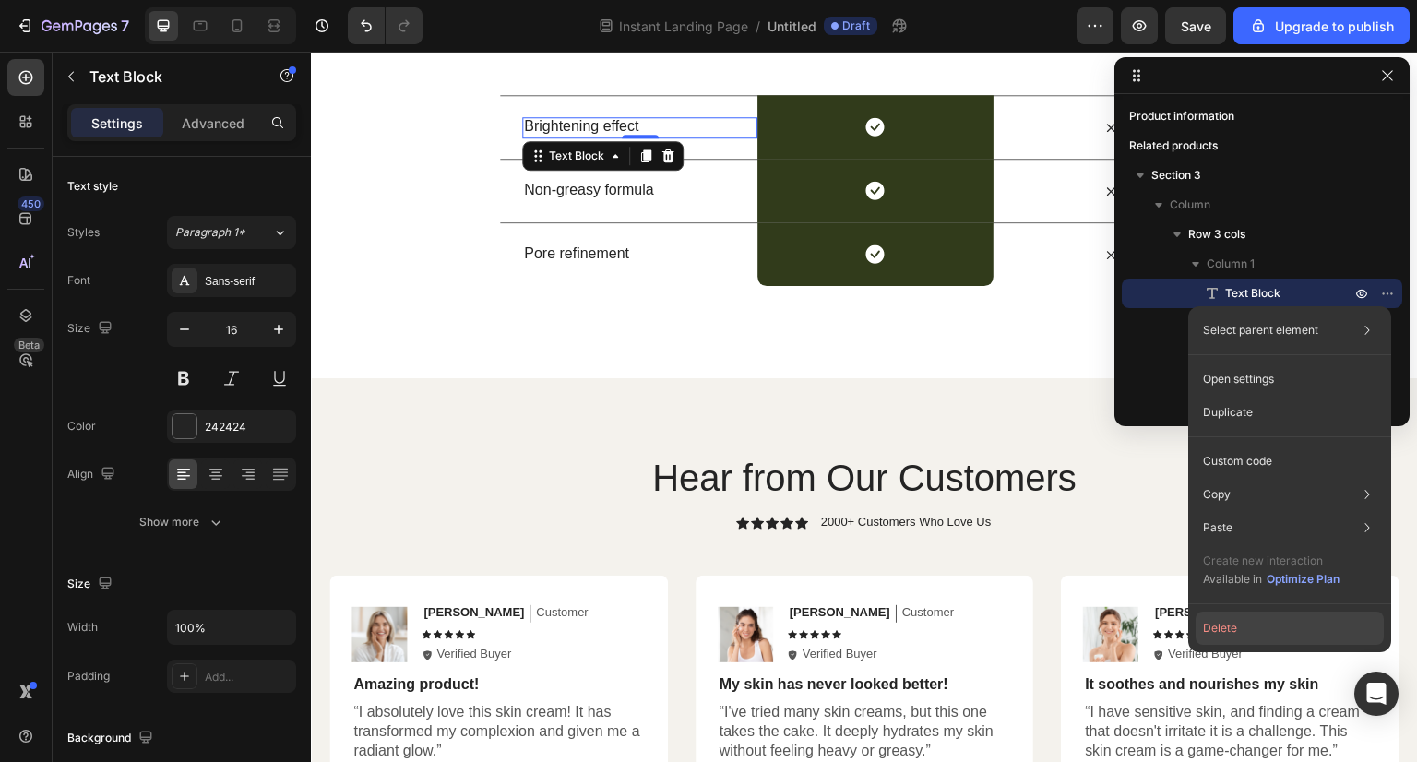
click at [1239, 622] on button "Delete" at bounding box center [1290, 628] width 188 height 33
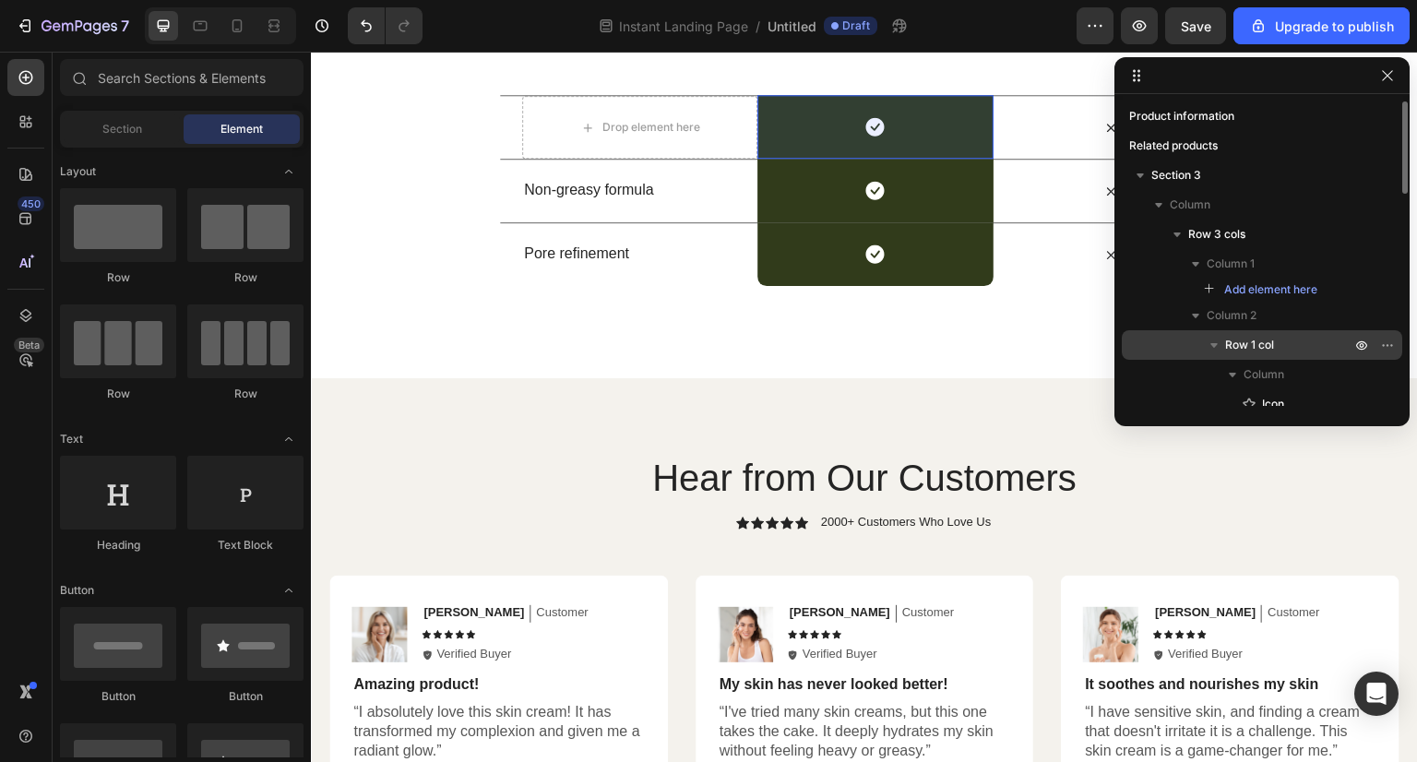
click at [1273, 351] on span "Row 1 col" at bounding box center [1249, 345] width 49 height 18
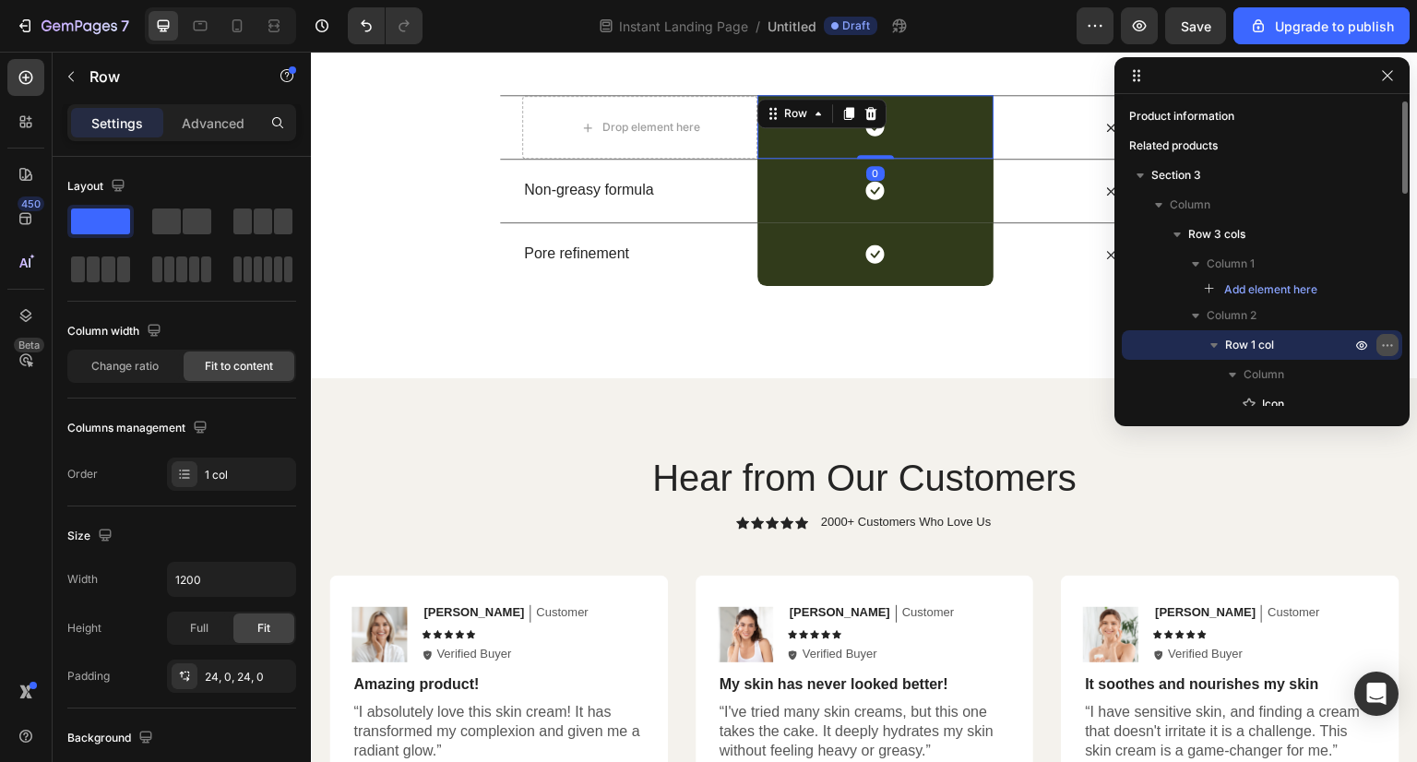
click at [1392, 344] on icon "button" at bounding box center [1387, 345] width 15 height 15
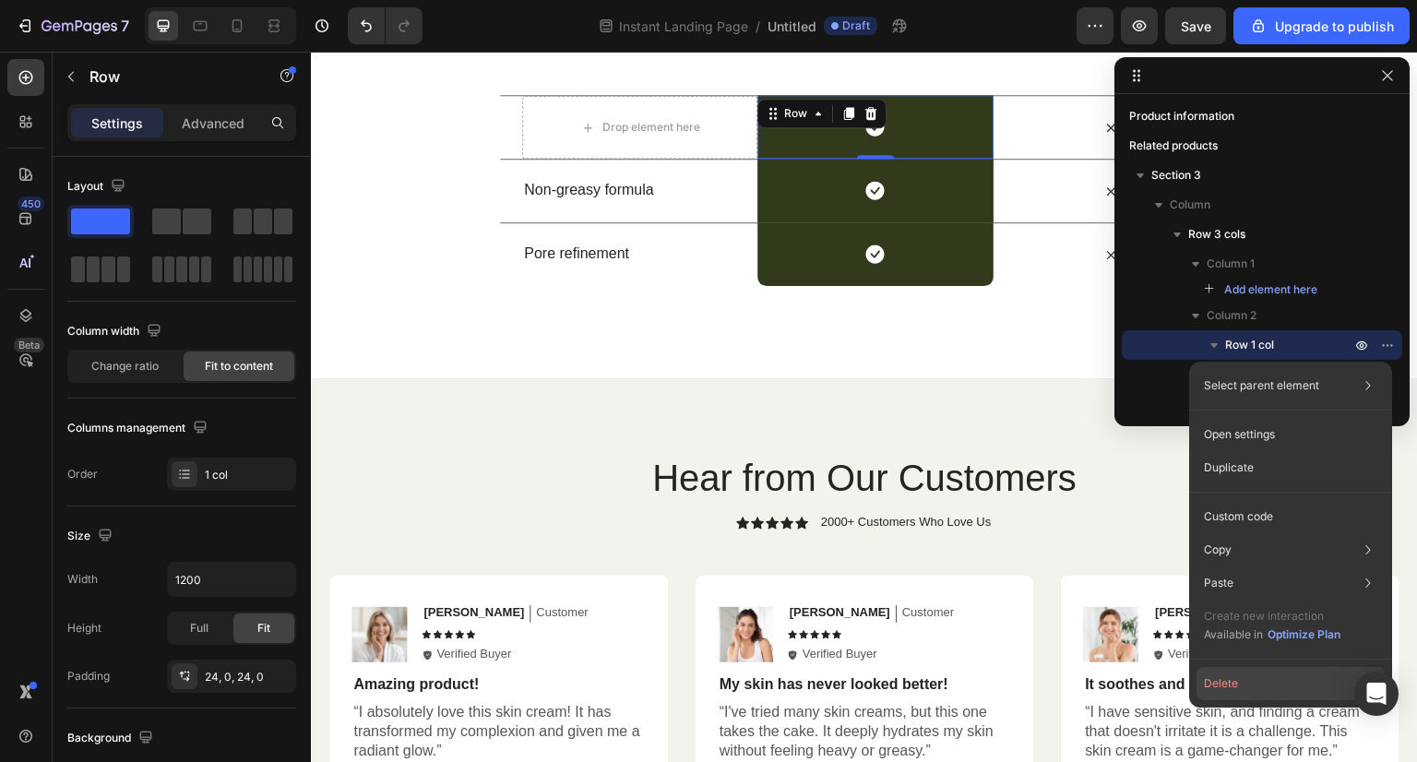
click at [1256, 685] on button "Delete" at bounding box center [1291, 683] width 188 height 33
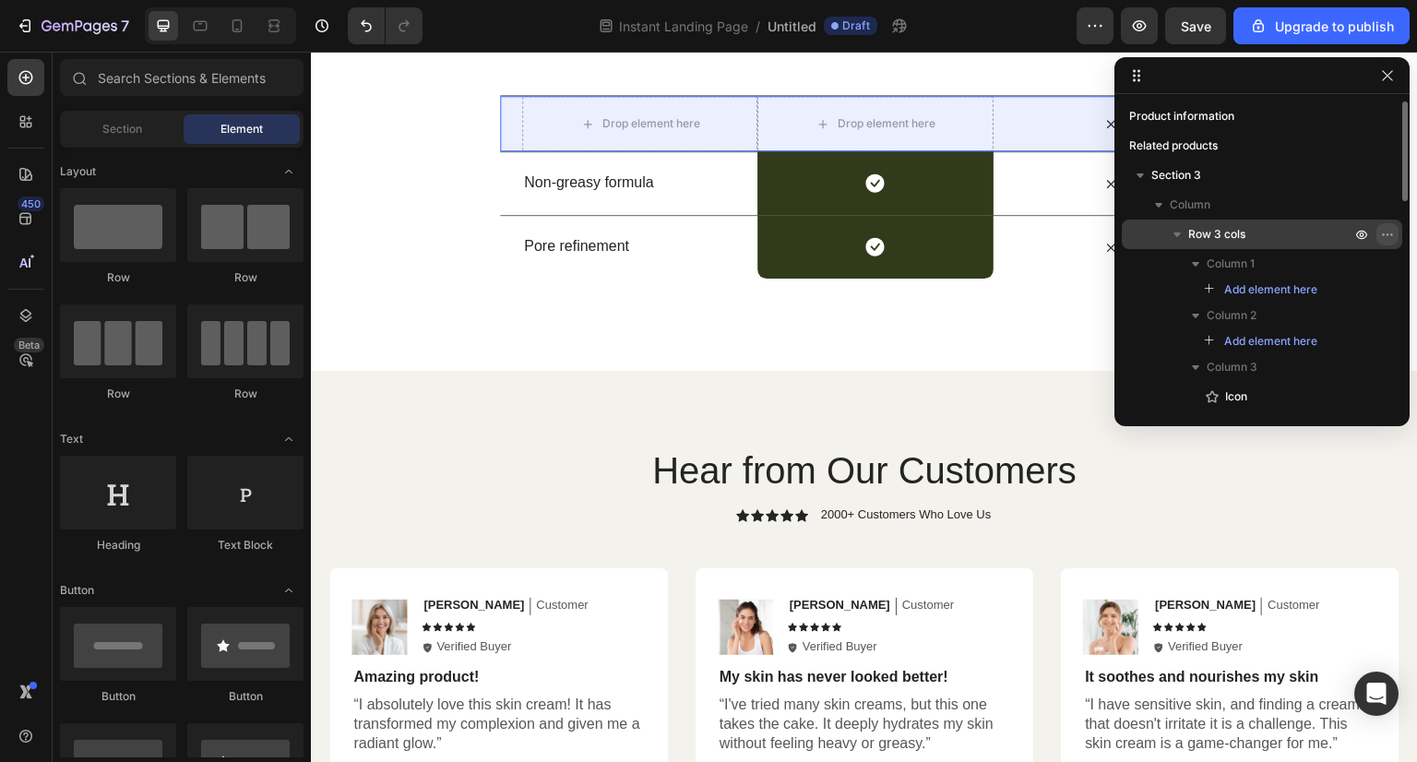
click at [1389, 232] on icon "button" at bounding box center [1387, 234] width 15 height 15
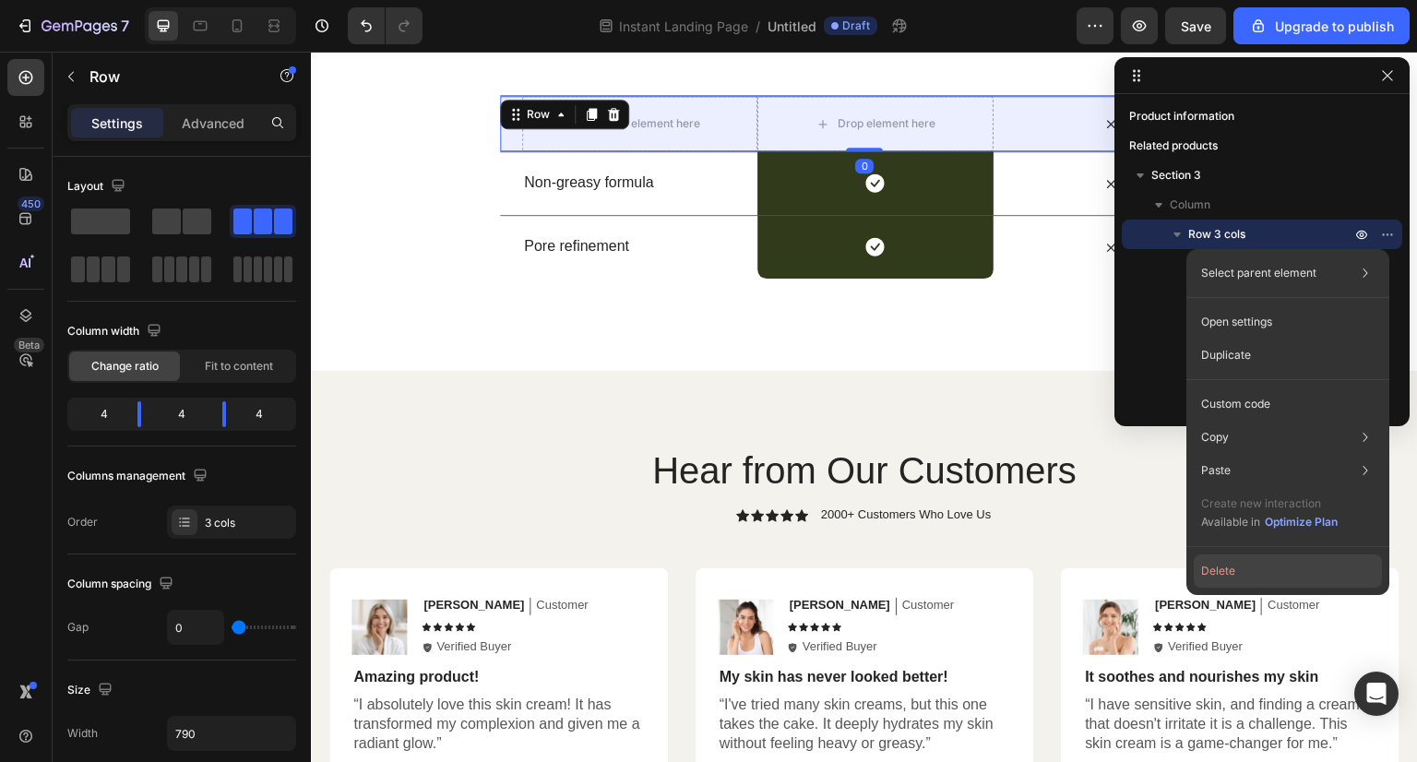
click at [1242, 571] on button "Delete" at bounding box center [1288, 570] width 188 height 33
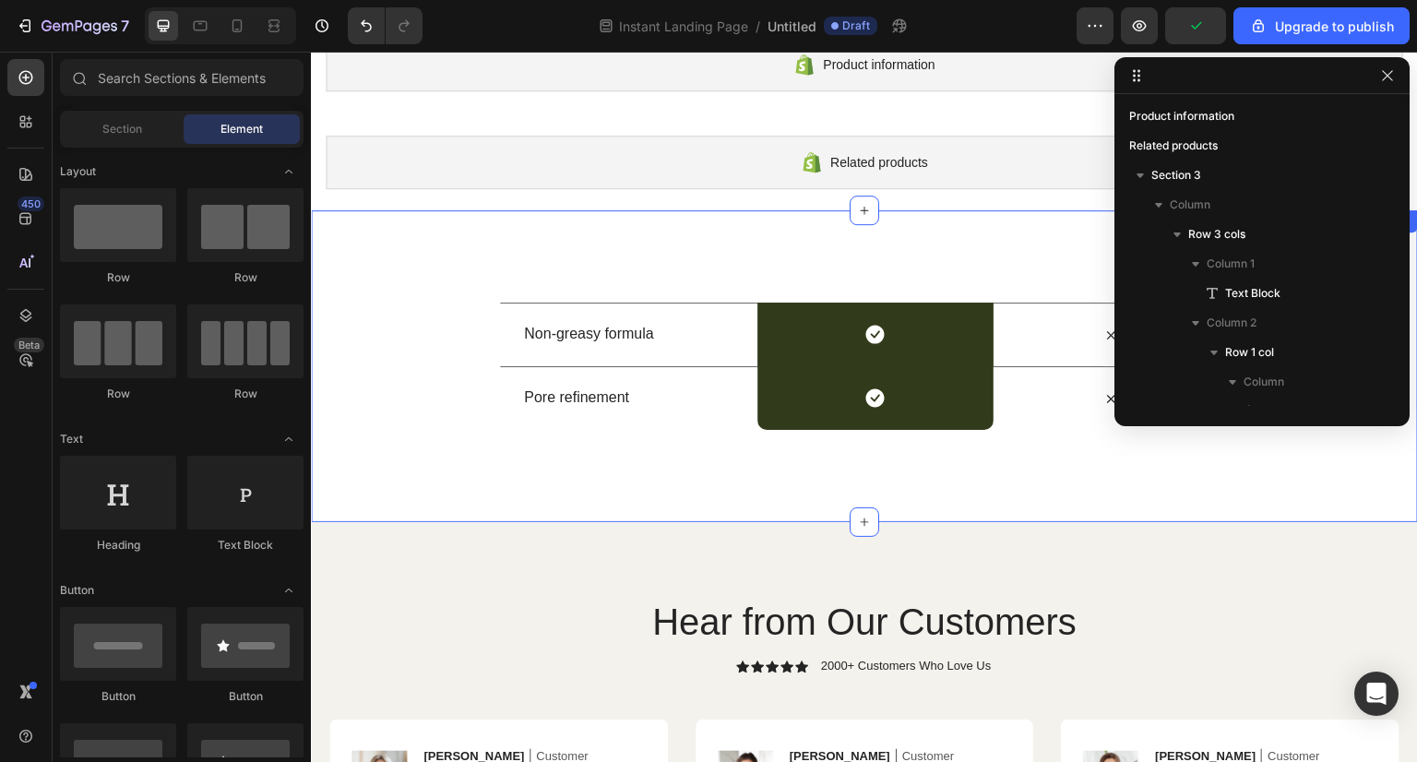
scroll to position [0, 0]
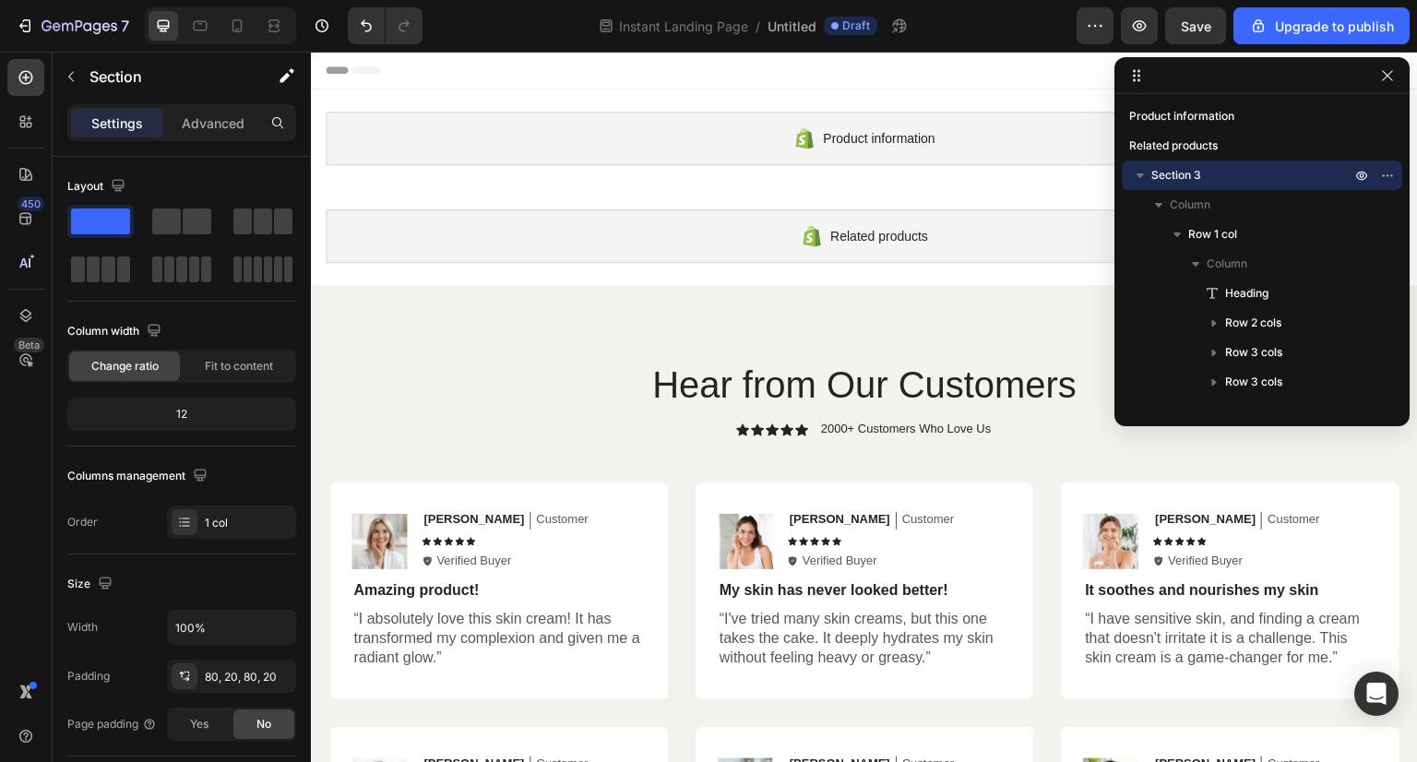
click at [945, 330] on div "Hear from Our Customers Heading Icon Icon Icon Icon Icon Icon List 2000+ Custom…" at bounding box center [864, 651] width 1107 height 733
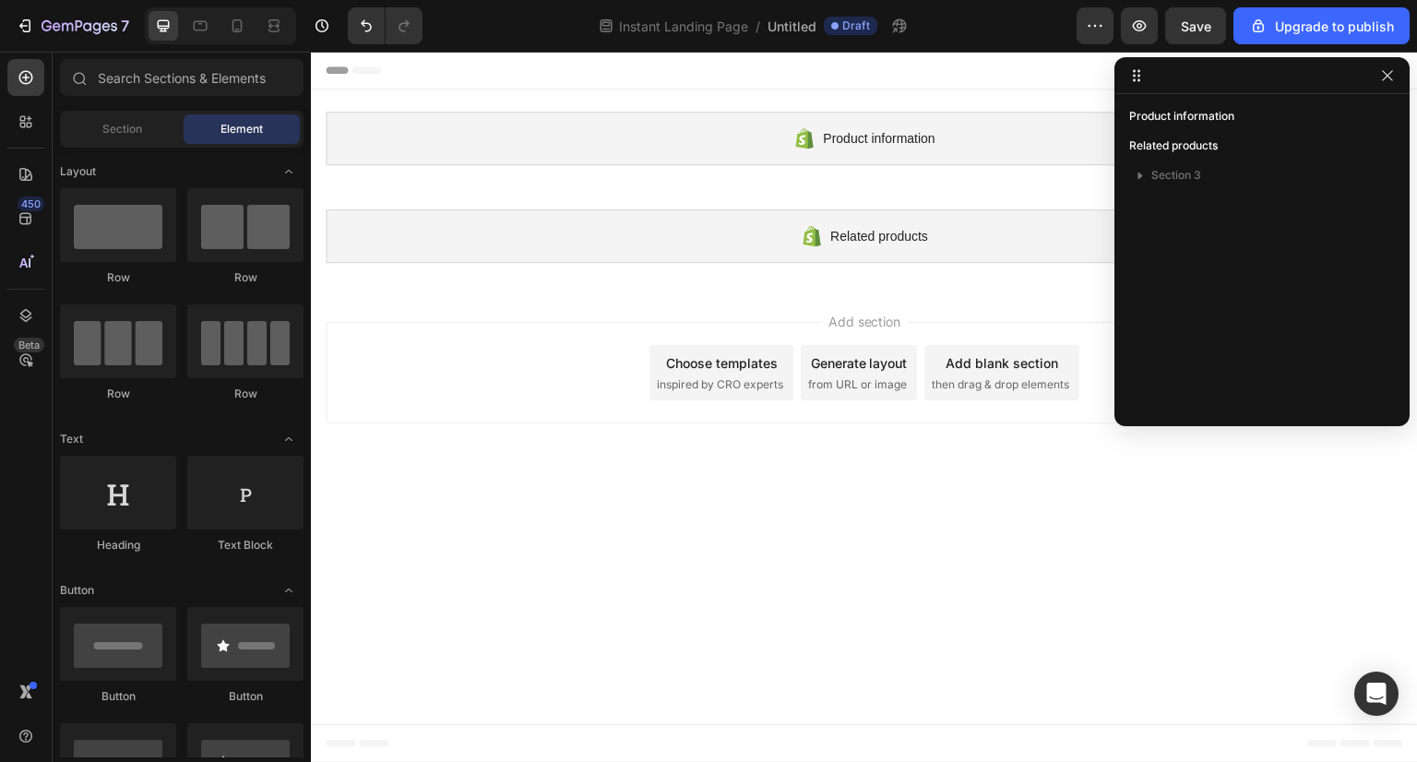
click at [945, 330] on div "Add section Choose templates inspired by CRO experts Generate layout from URL o…" at bounding box center [865, 372] width 1078 height 101
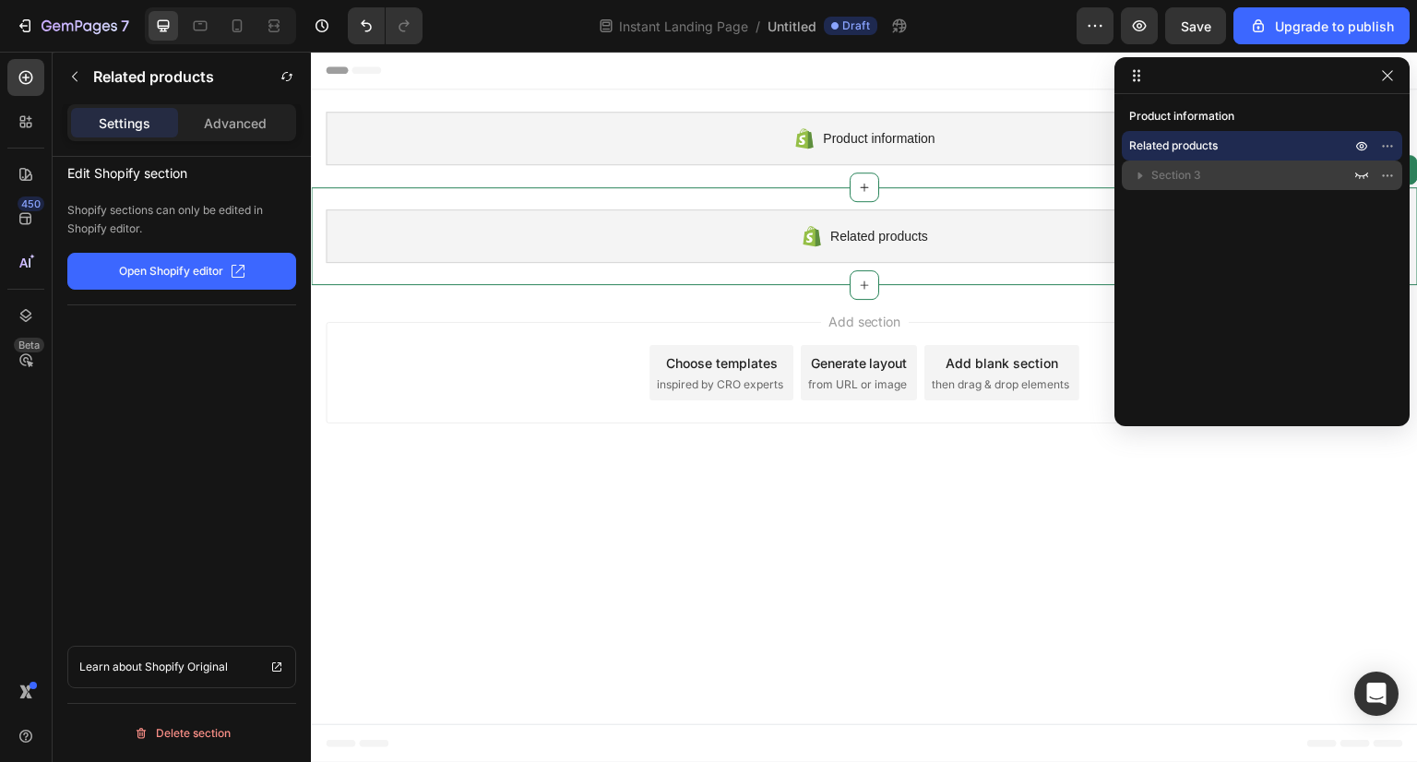
click at [1255, 164] on div "Section 3" at bounding box center [1262, 176] width 266 height 30
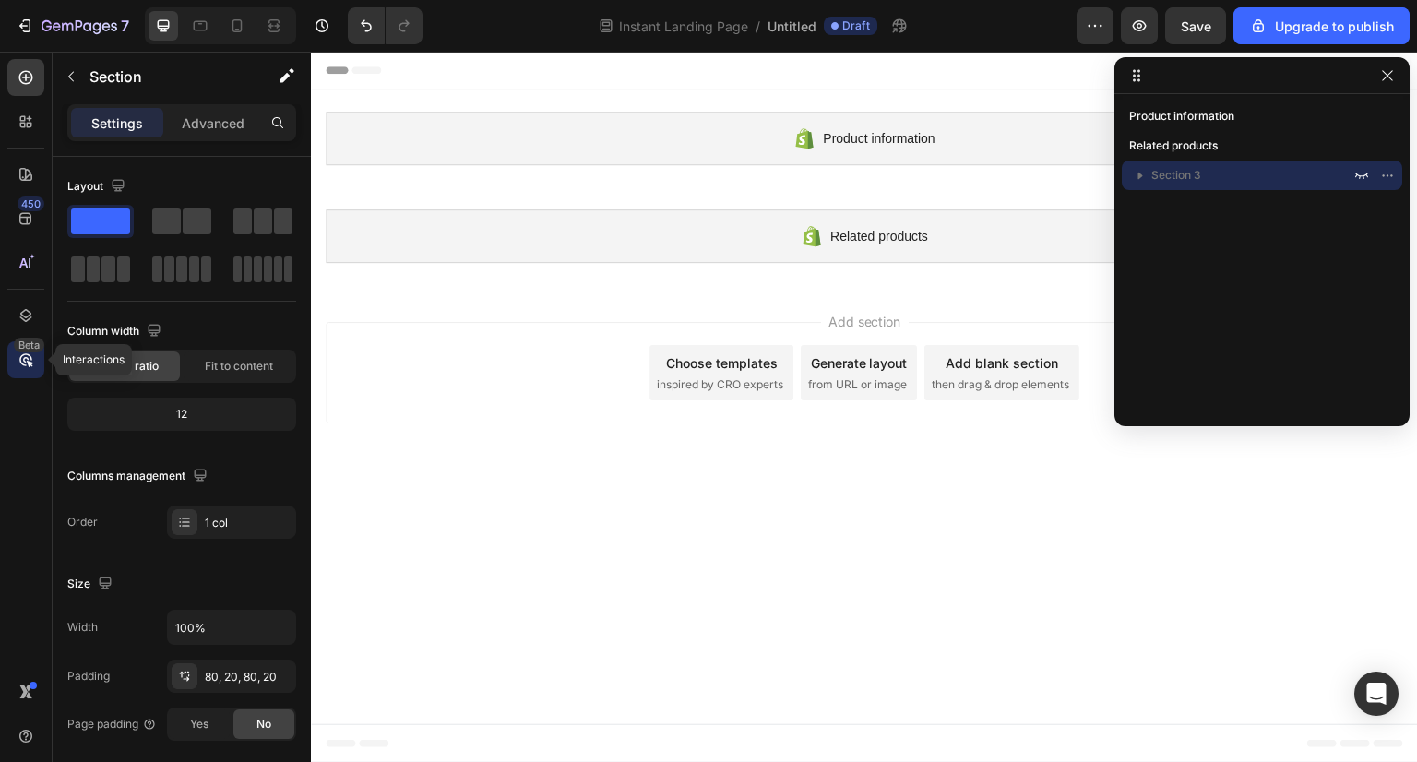
click at [27, 357] on icon at bounding box center [26, 360] width 18 height 18
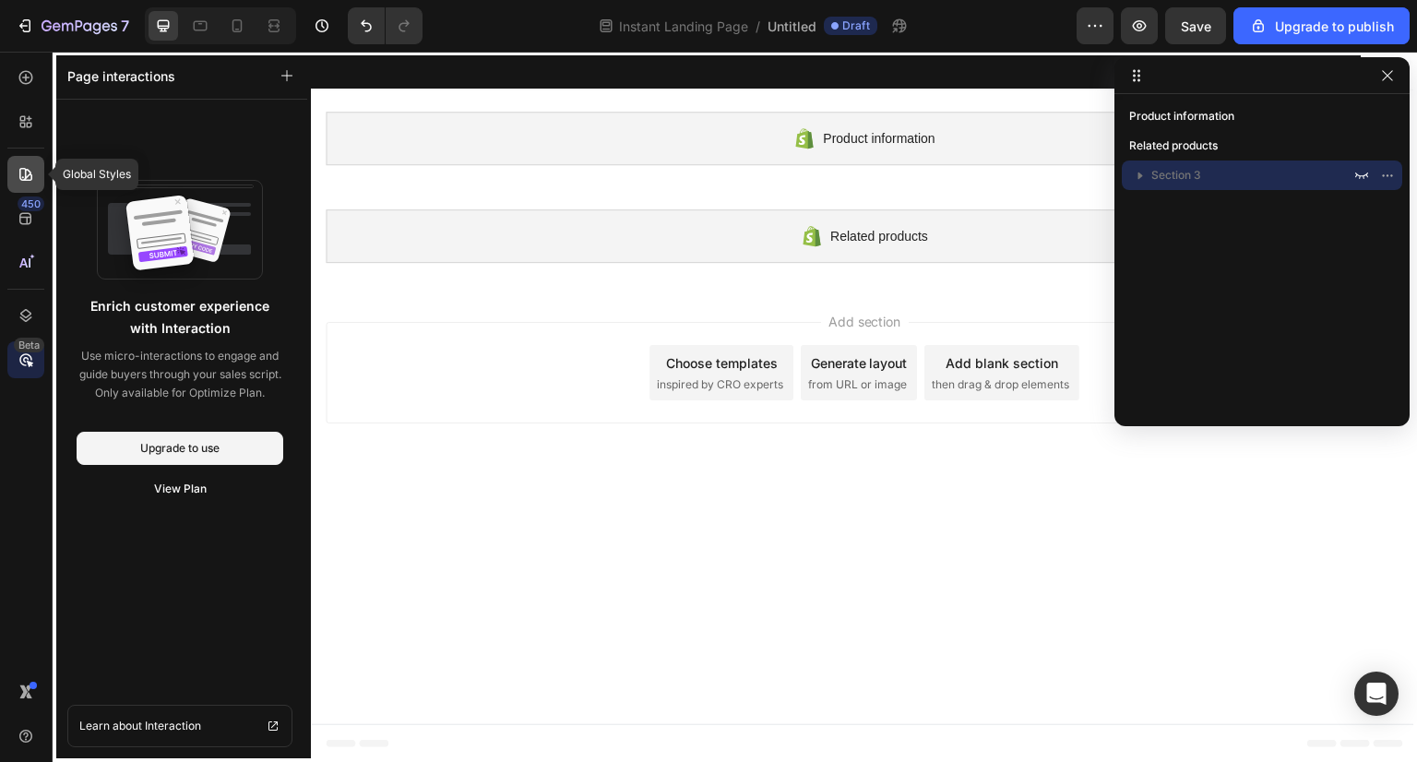
click at [37, 178] on div at bounding box center [25, 174] width 37 height 37
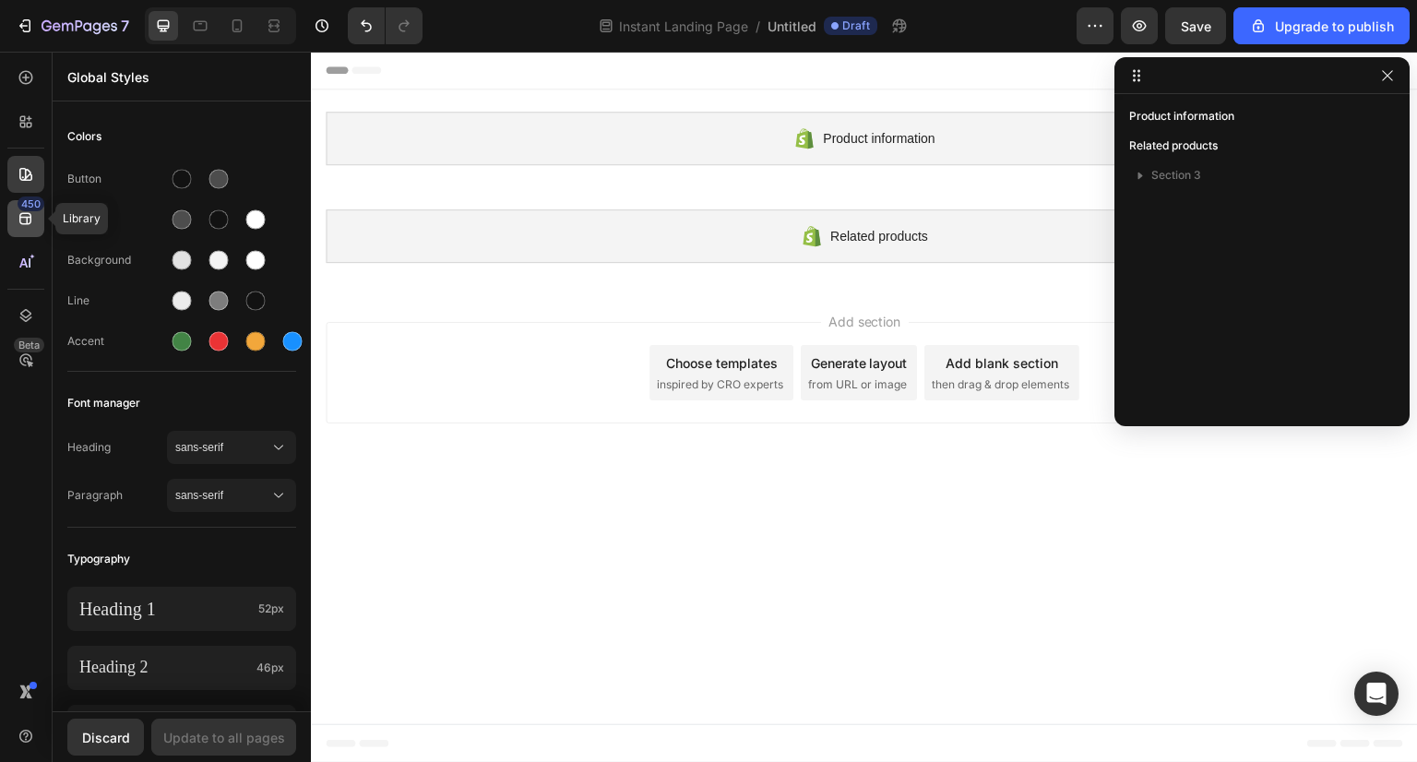
click at [37, 211] on div "450" at bounding box center [25, 218] width 37 height 37
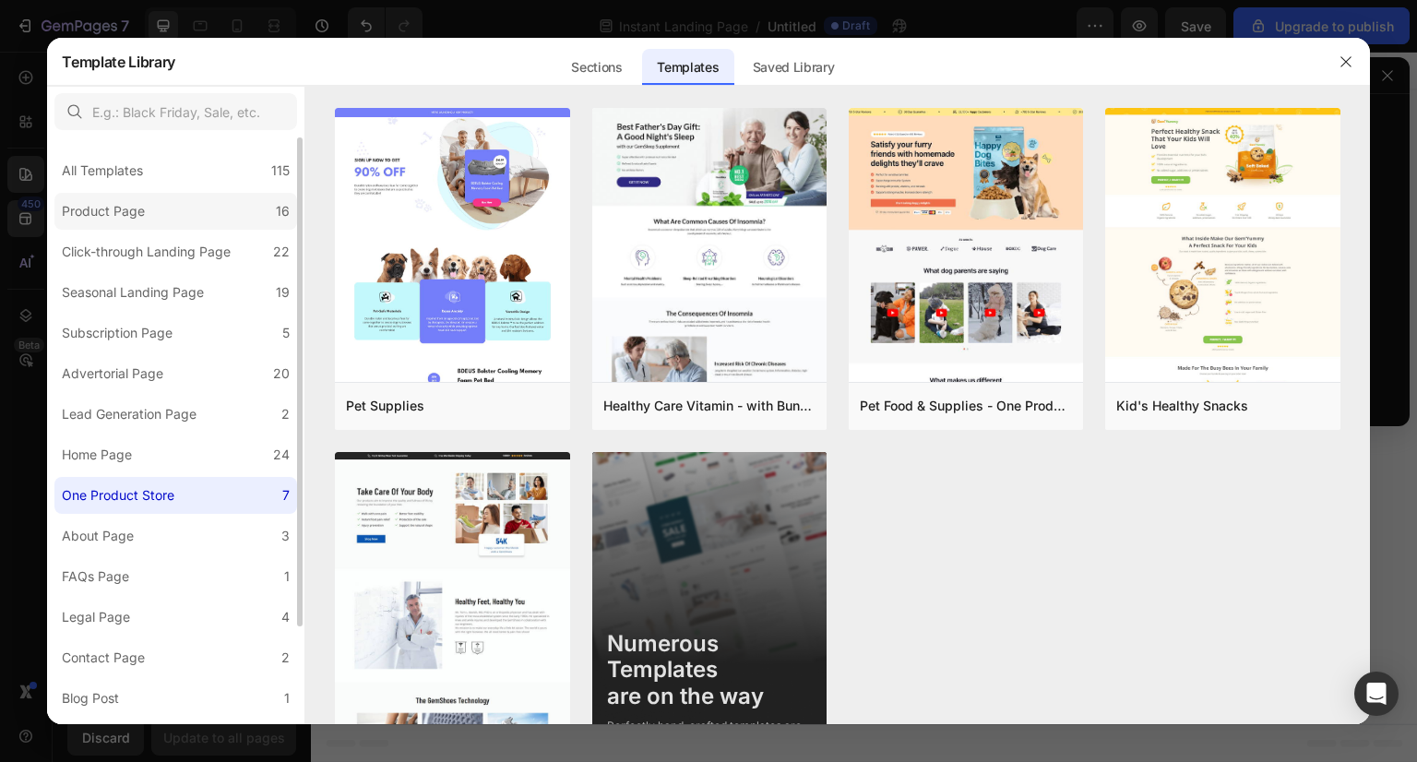
click at [180, 200] on label "Product Page 16" at bounding box center [175, 211] width 243 height 37
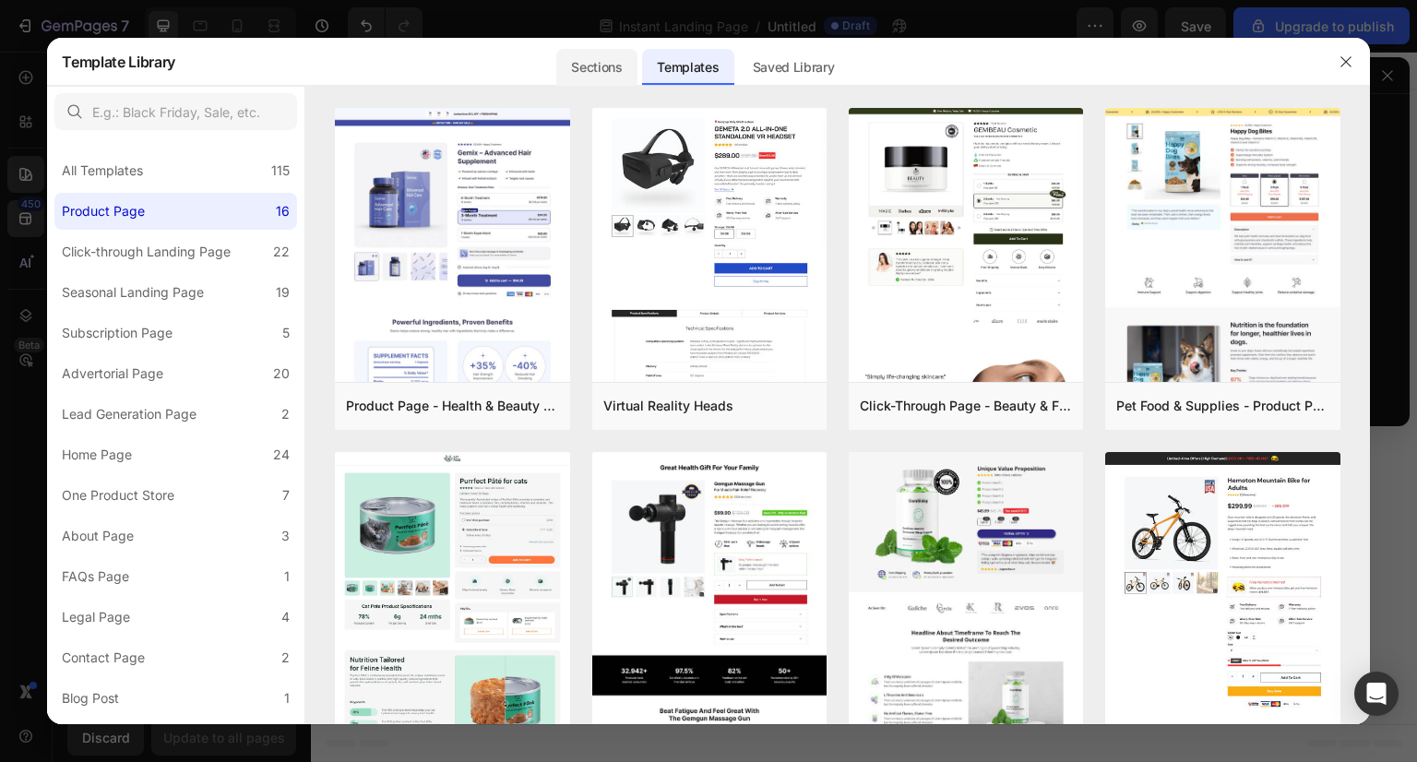
click at [626, 66] on div "Sections" at bounding box center [596, 67] width 80 height 37
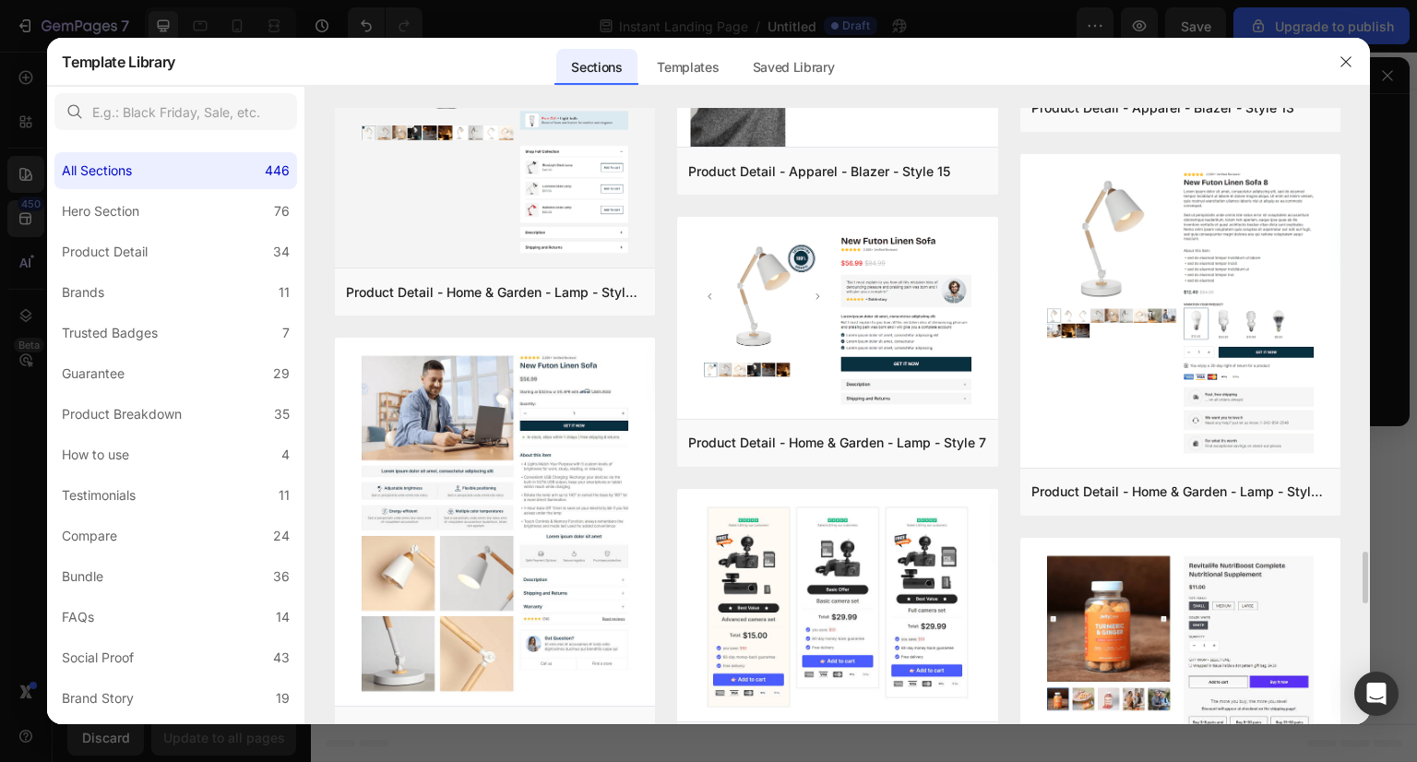
scroll to position [5220, 0]
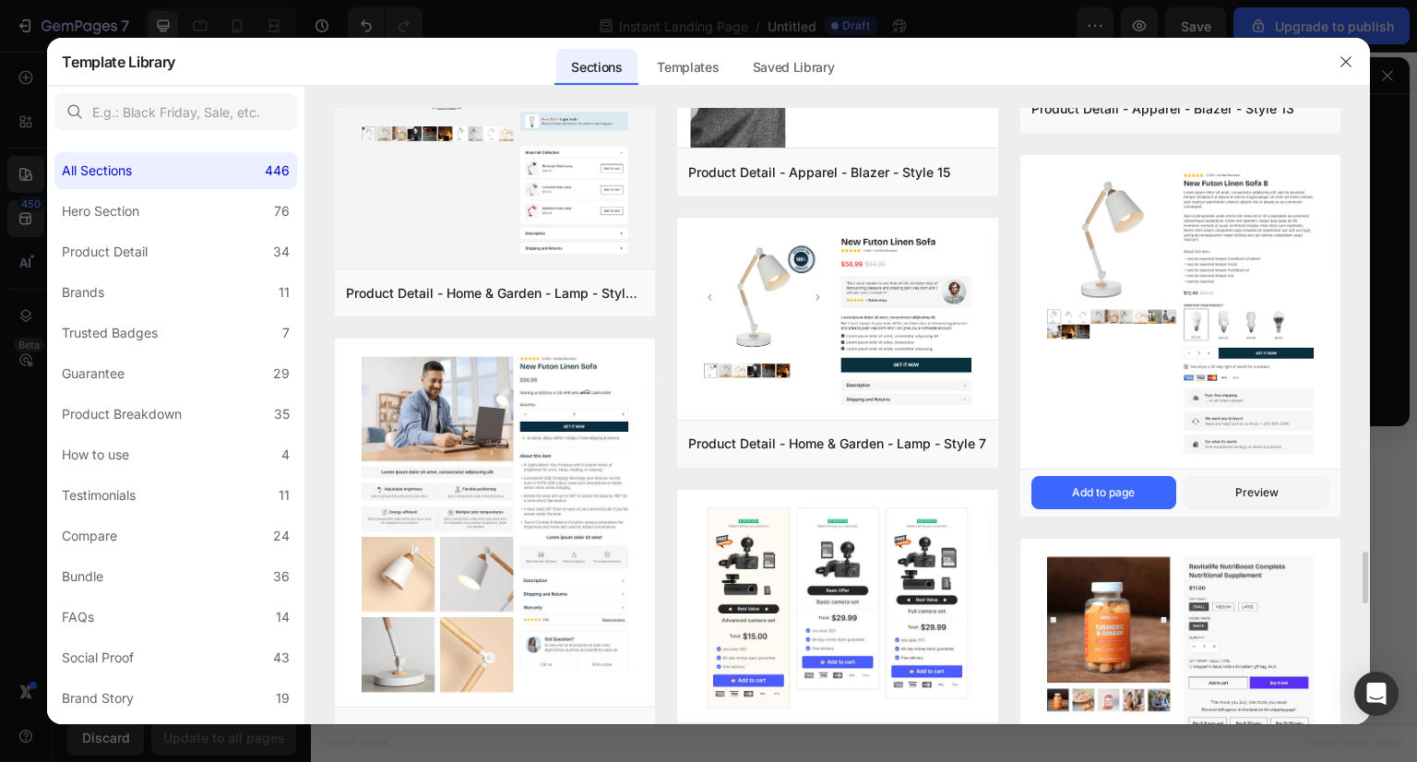
click at [1222, 320] on img at bounding box center [1180, 313] width 320 height 317
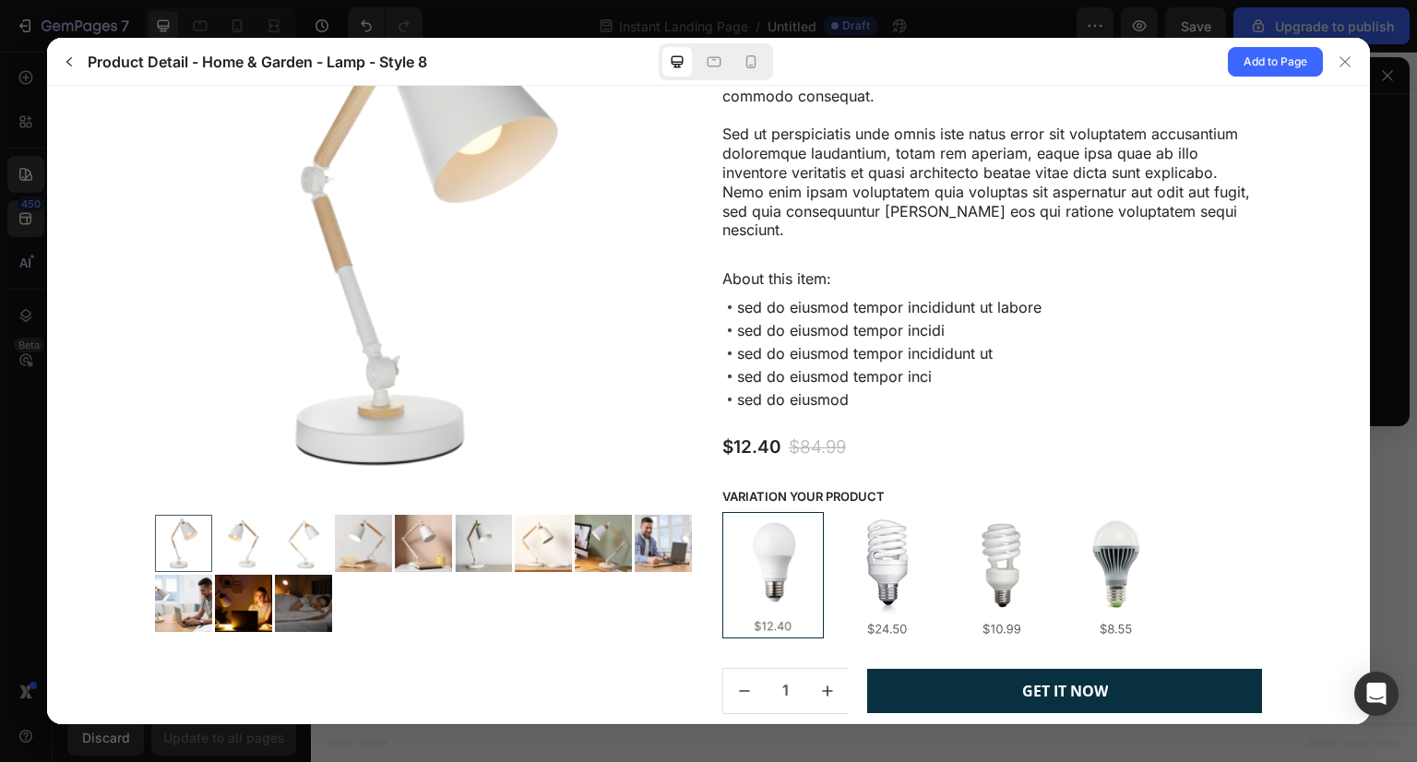
scroll to position [0, 0]
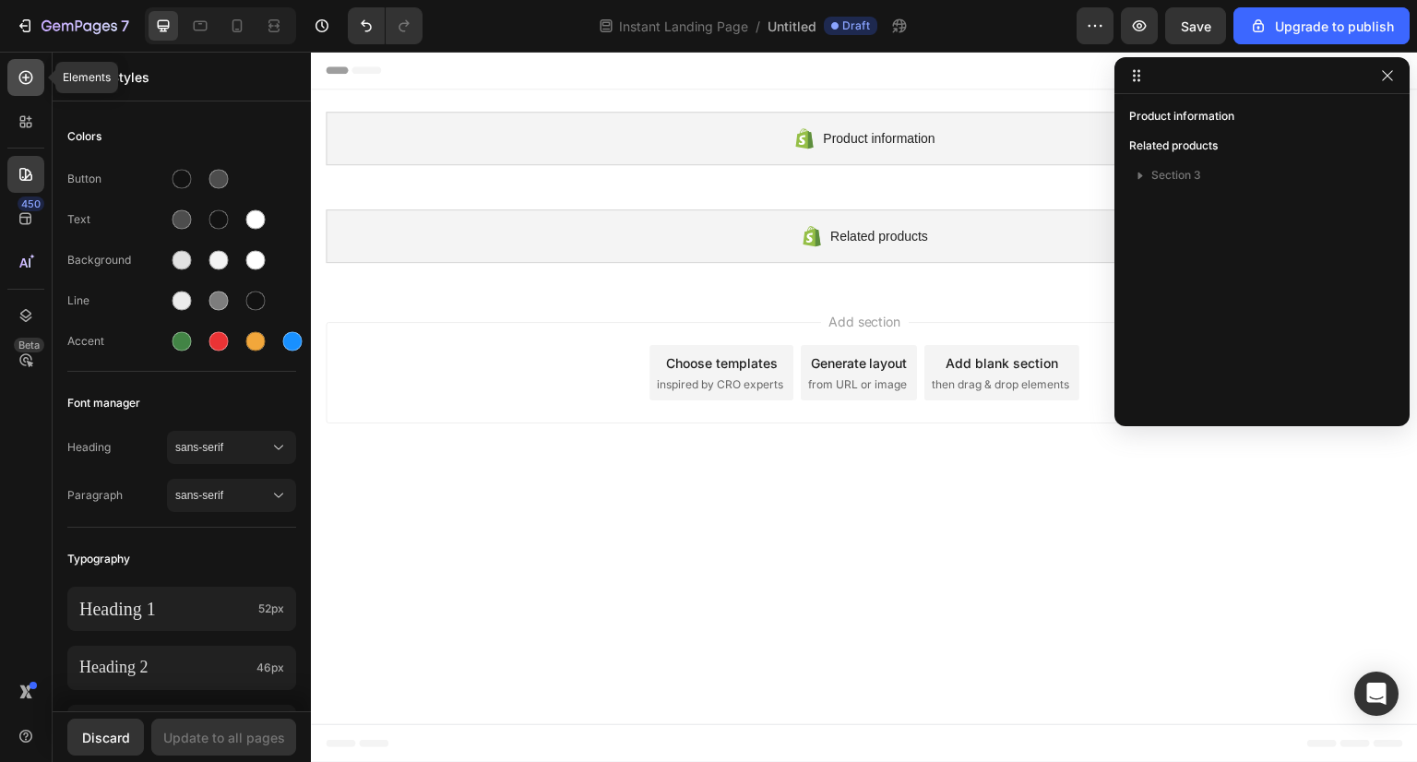
click at [29, 77] on icon at bounding box center [25, 77] width 7 height 7
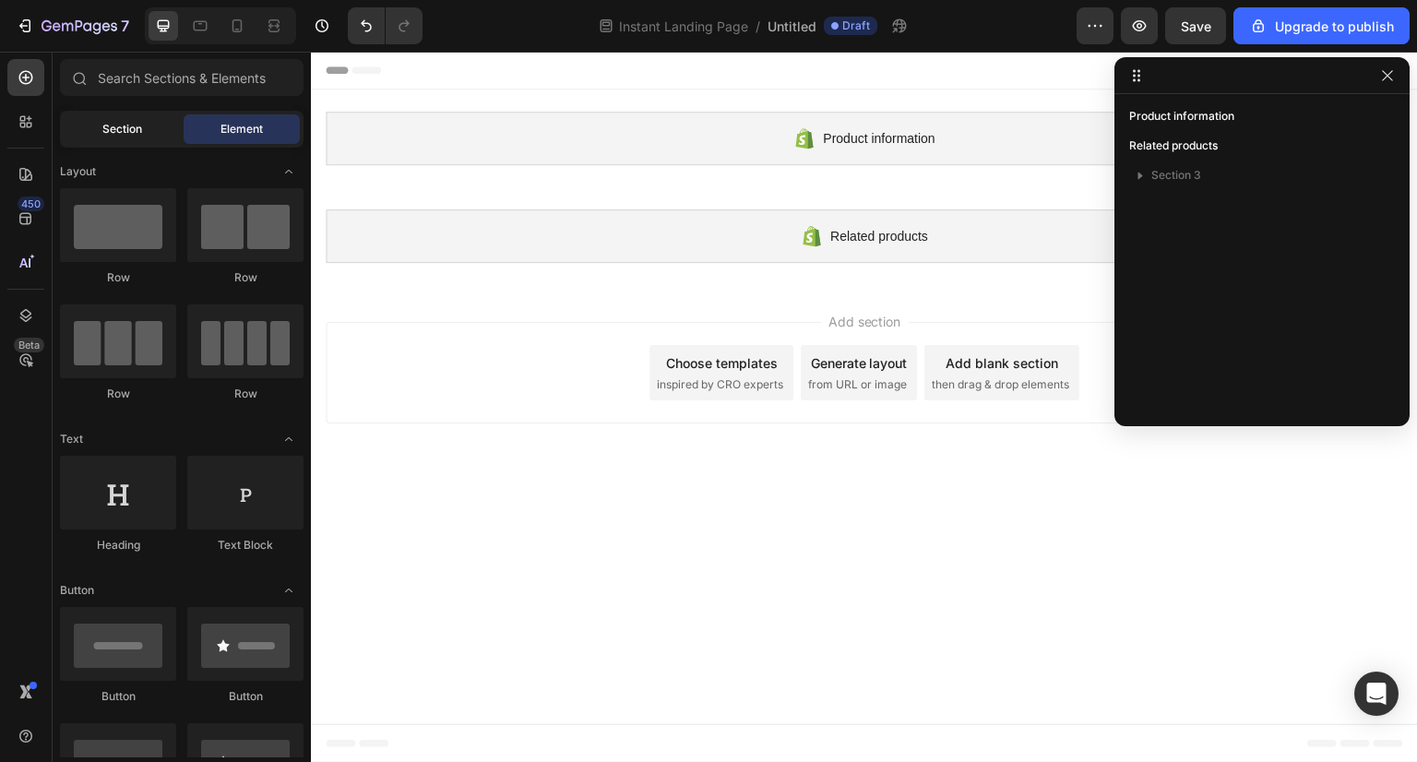
click at [147, 123] on div "Section" at bounding box center [122, 129] width 116 height 30
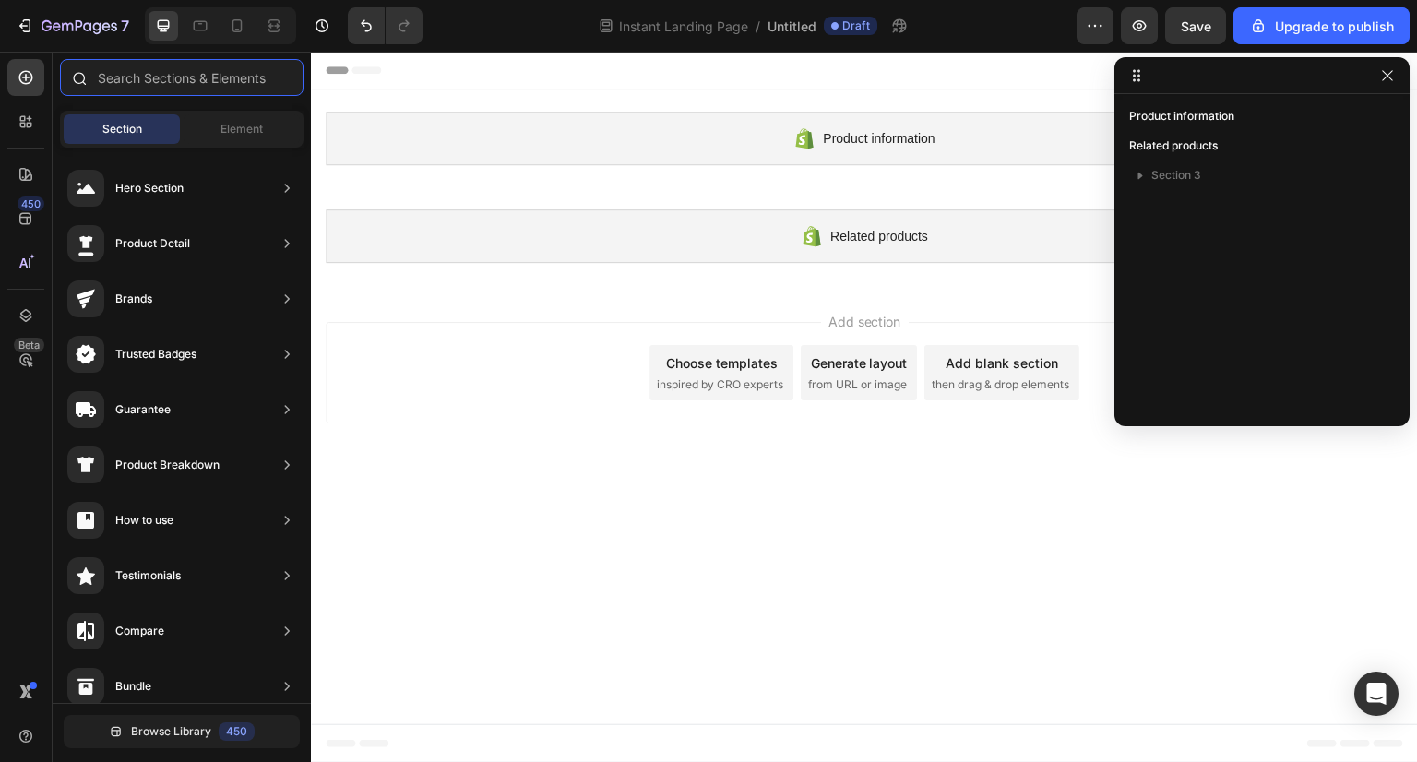
click at [222, 72] on input "text" at bounding box center [182, 77] width 244 height 37
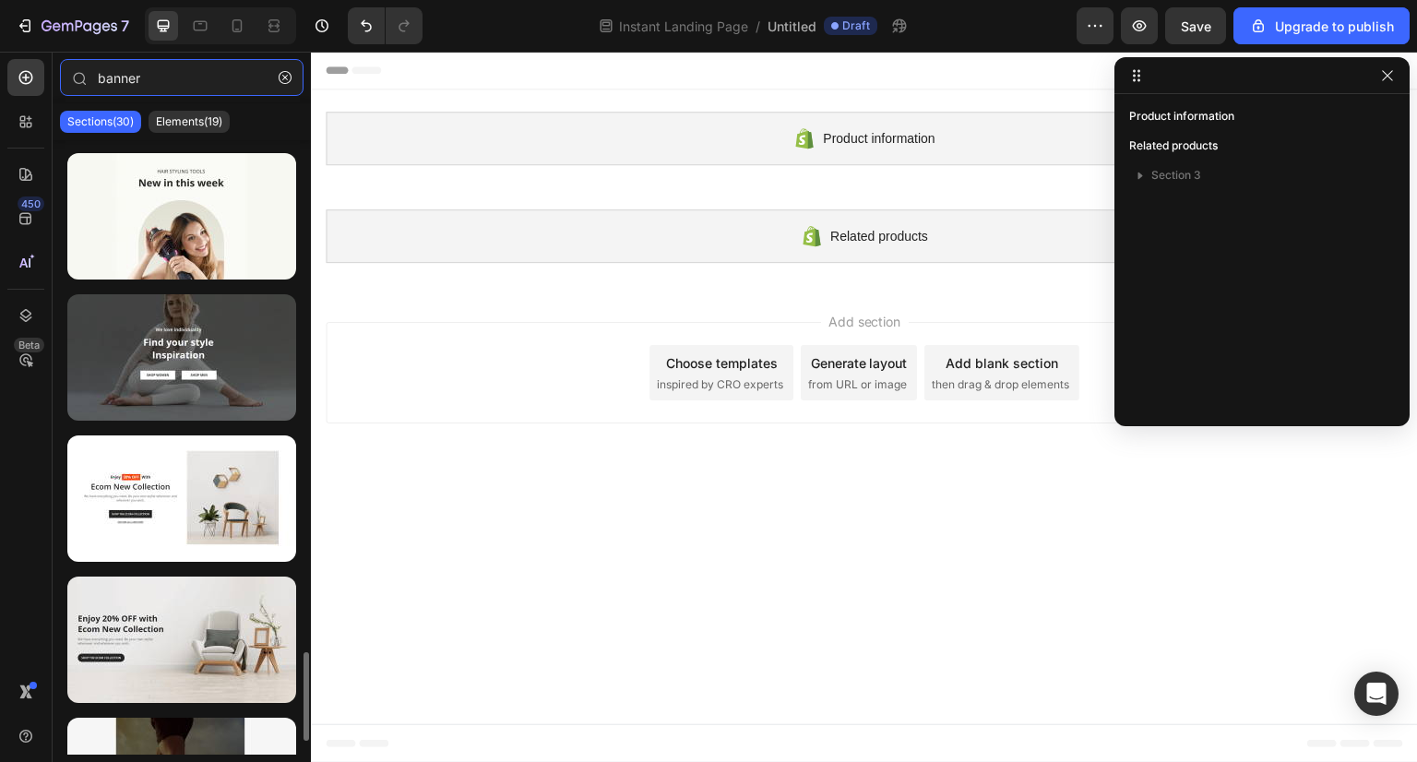
scroll to position [3613, 0]
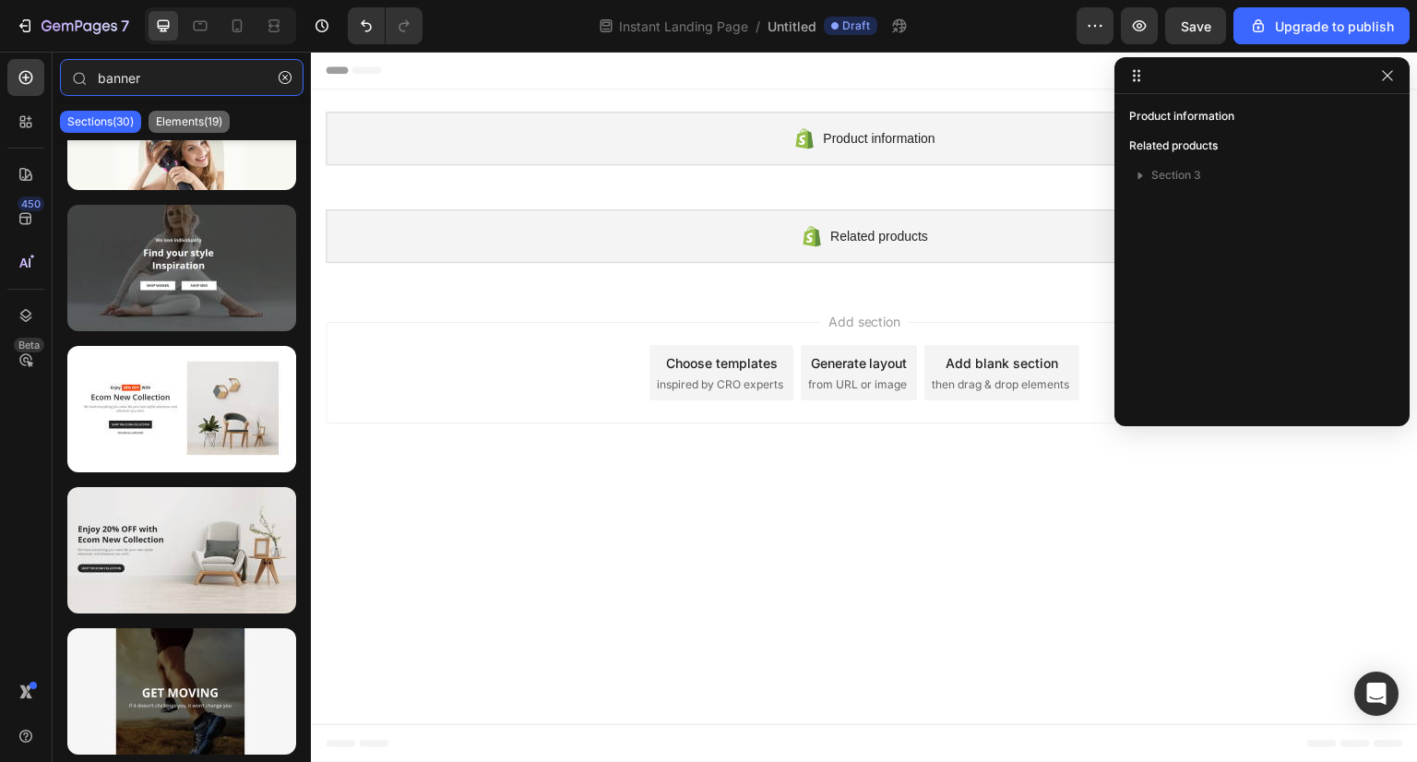
type input "banner"
click at [185, 112] on div "Elements(19)" at bounding box center [189, 122] width 81 height 22
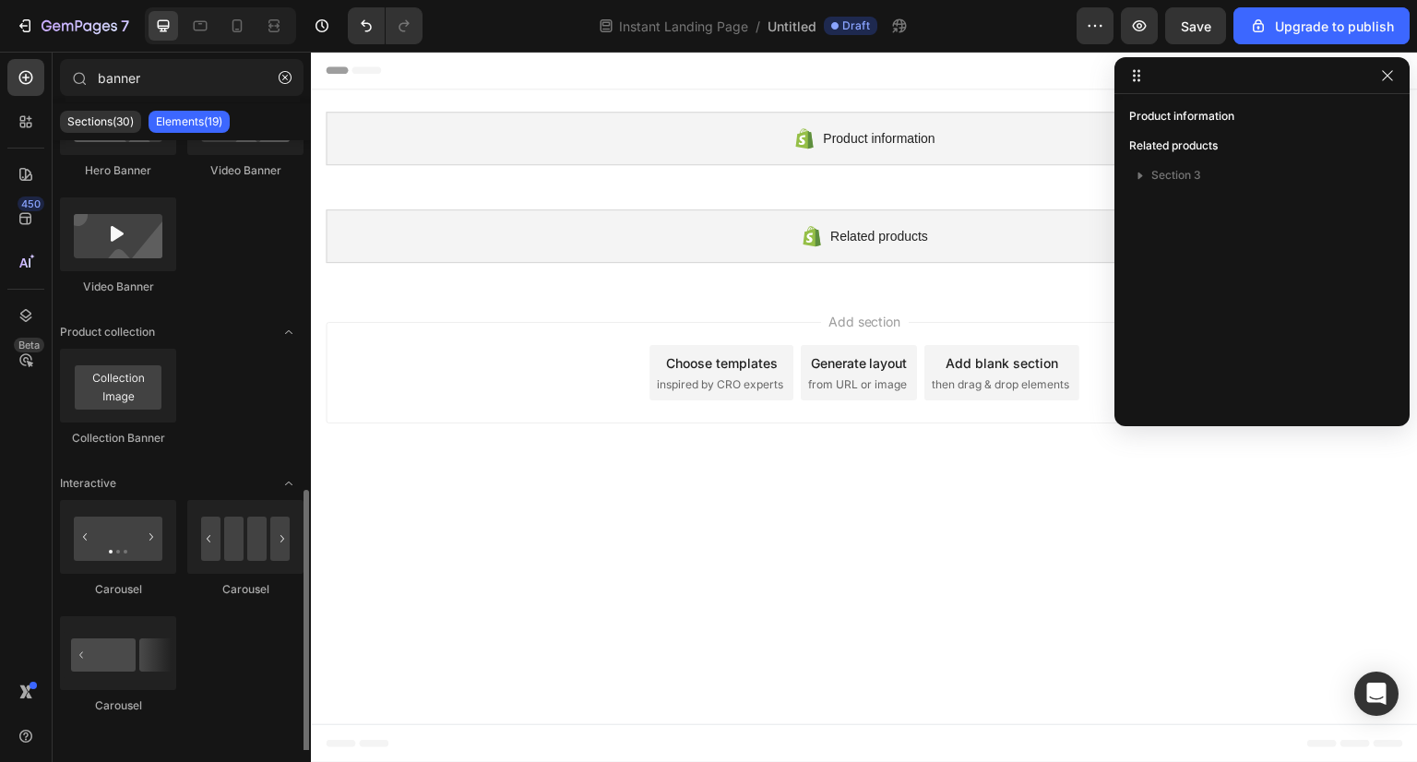
scroll to position [800, 0]
click at [292, 73] on button "button" at bounding box center [285, 78] width 30 height 30
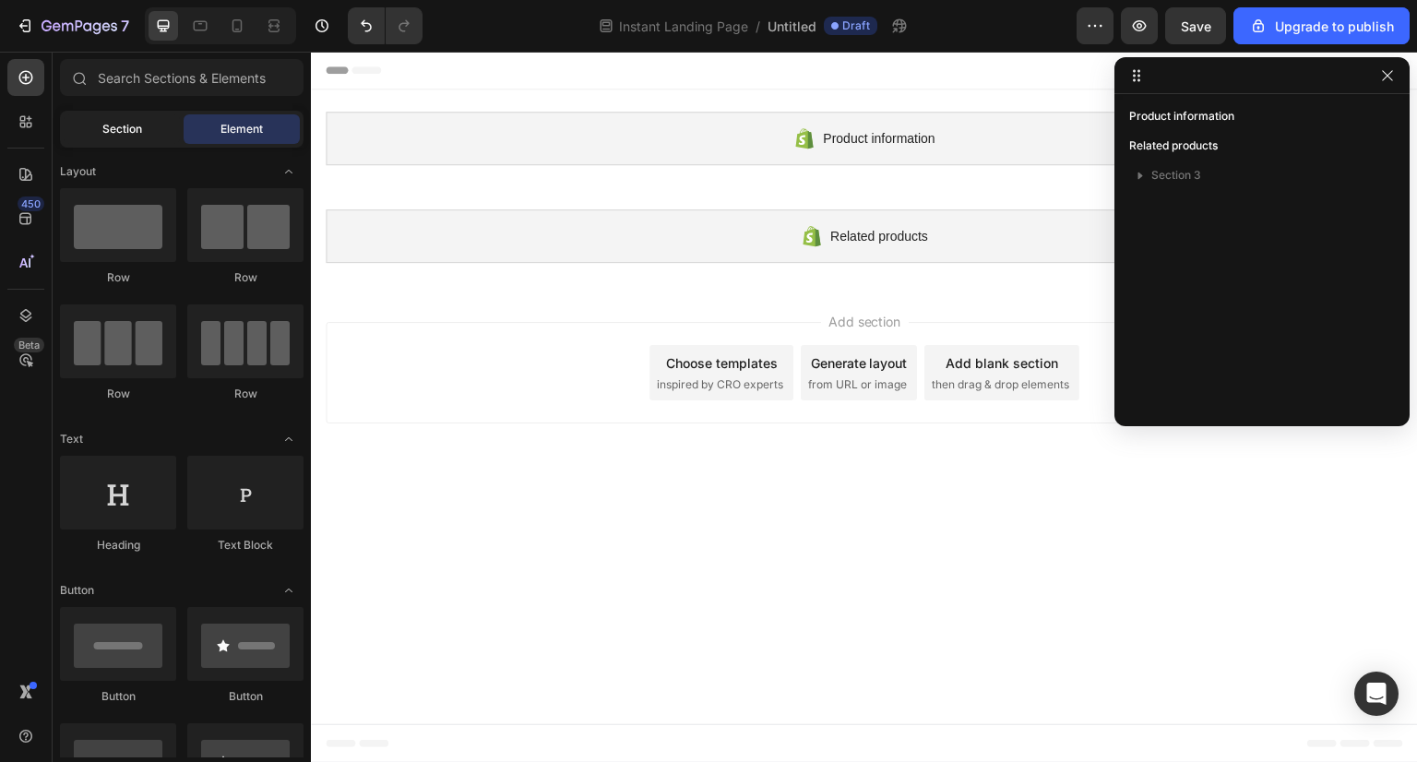
click at [106, 130] on span "Section" at bounding box center [122, 129] width 40 height 17
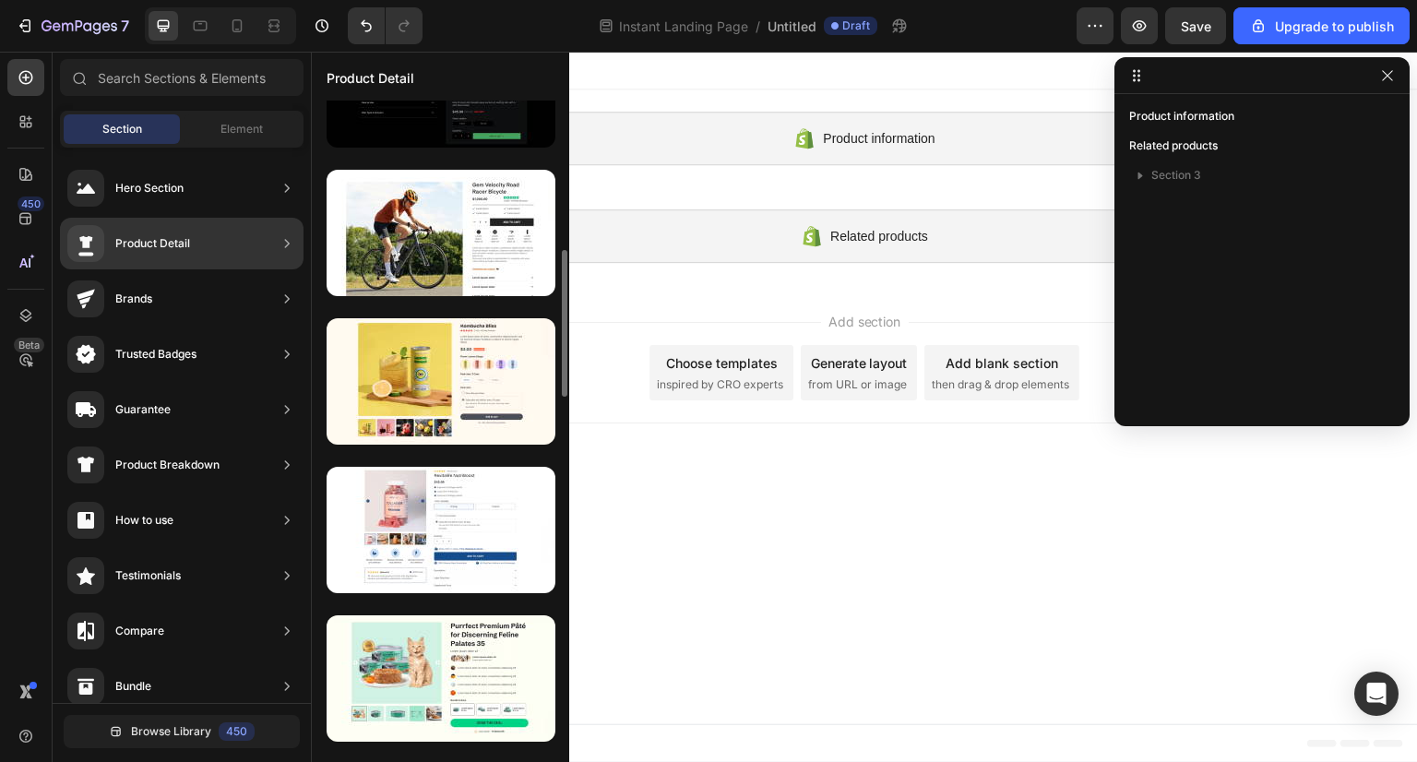
scroll to position [679, 0]
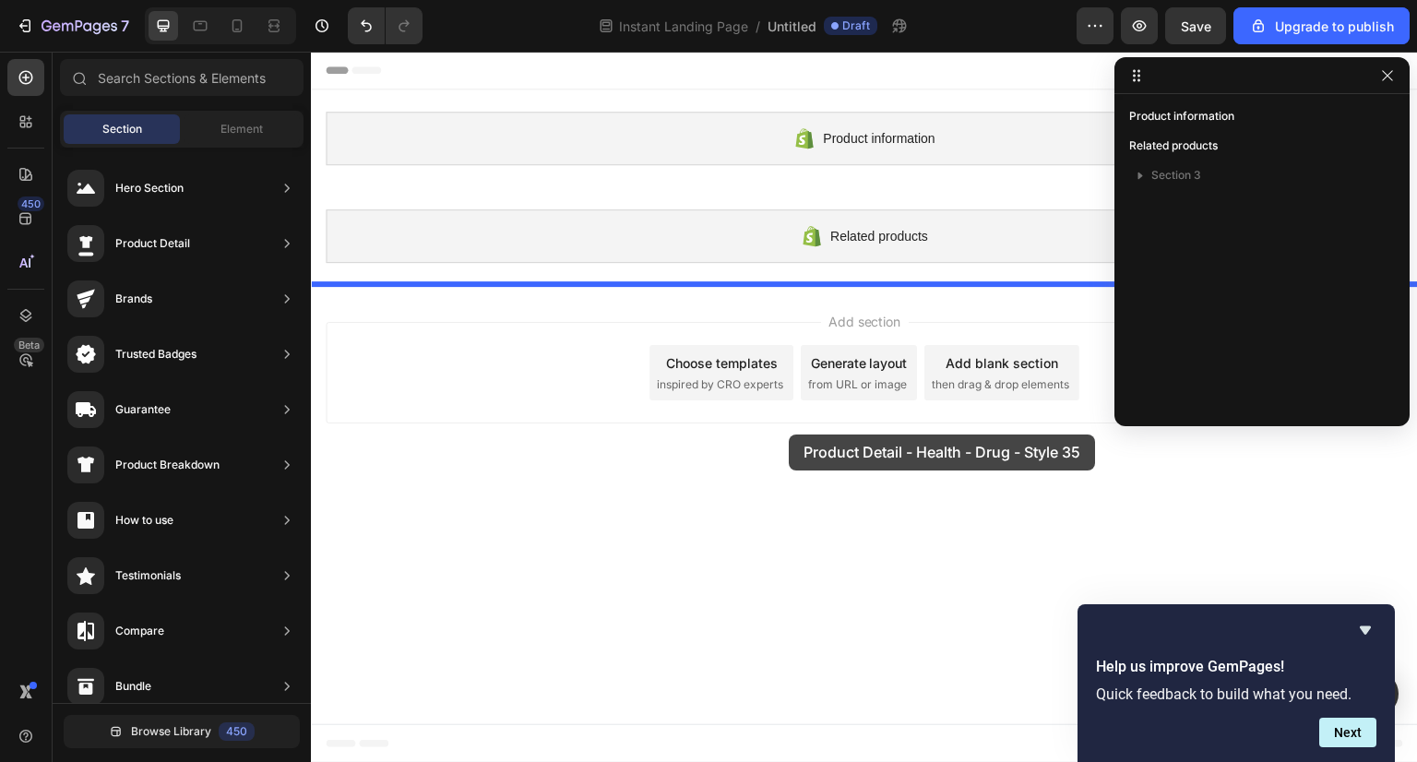
drag, startPoint x: 727, startPoint y: 578, endPoint x: 789, endPoint y: 435, distance: 155.8
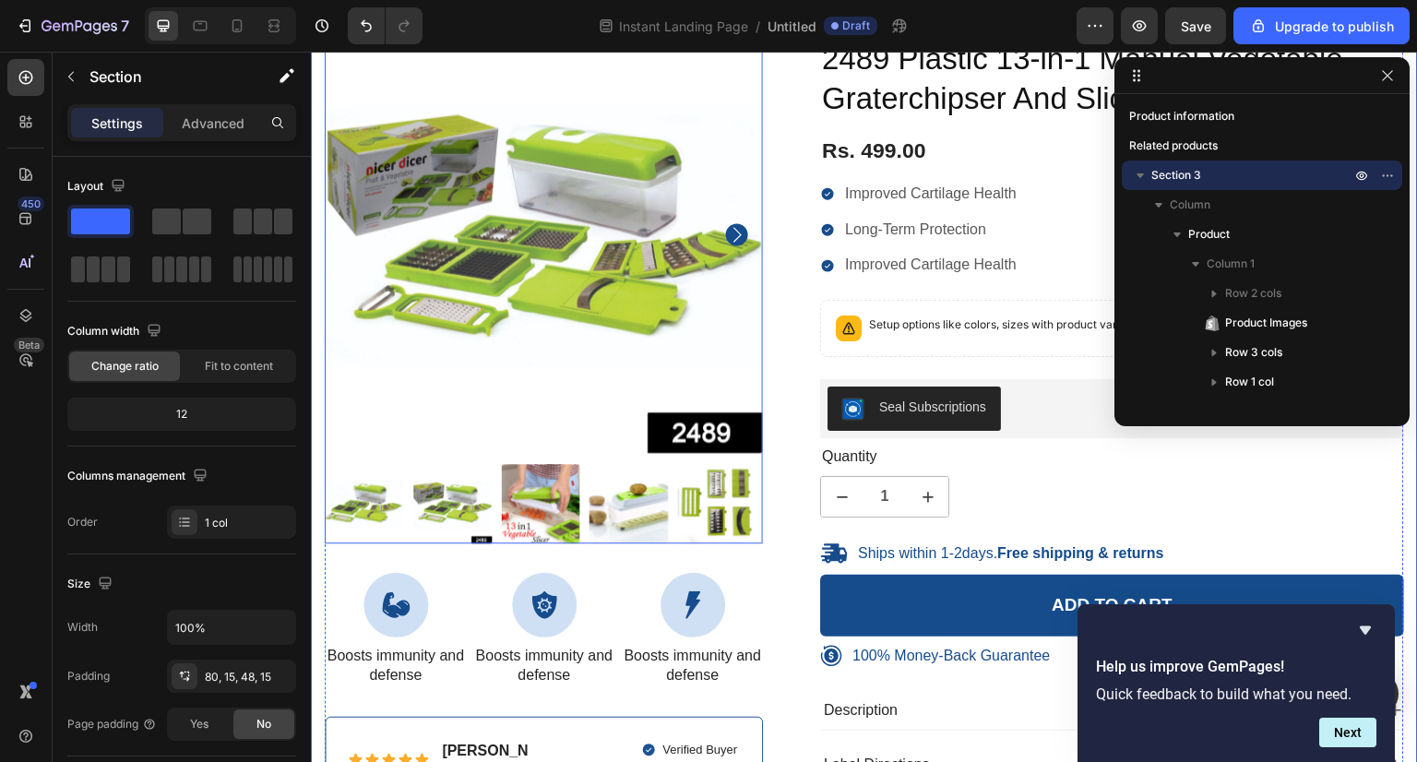
scroll to position [712, 0]
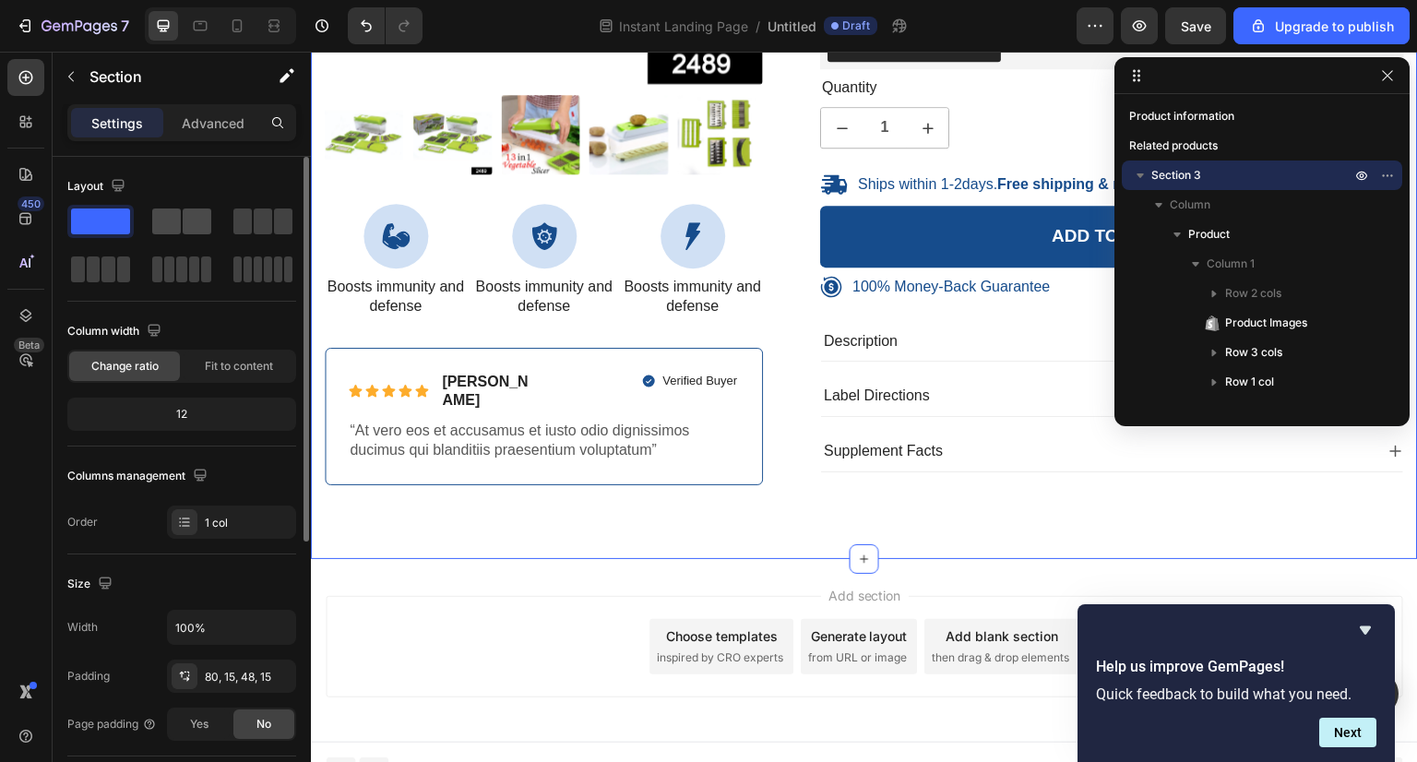
click at [196, 211] on span at bounding box center [197, 222] width 29 height 26
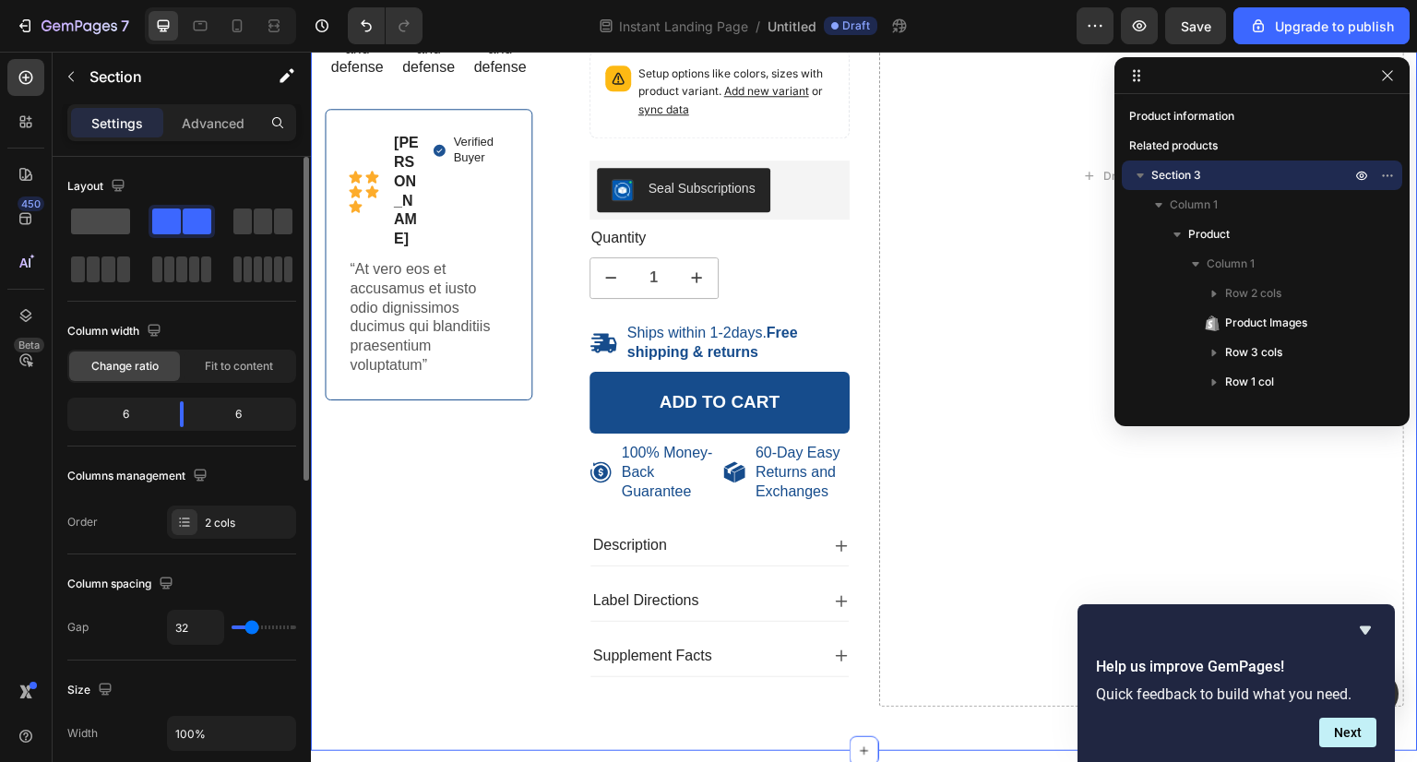
click at [117, 218] on span at bounding box center [100, 222] width 59 height 26
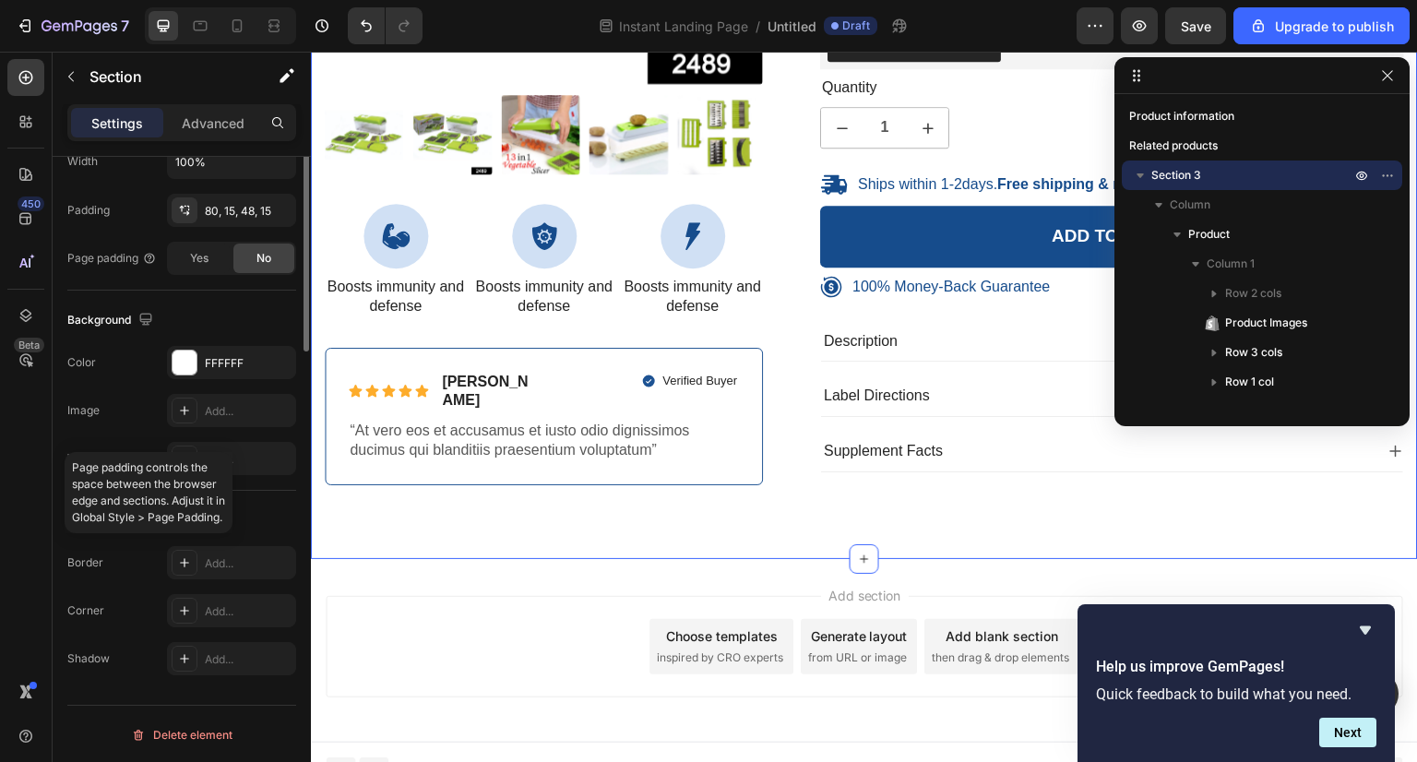
scroll to position [93, 0]
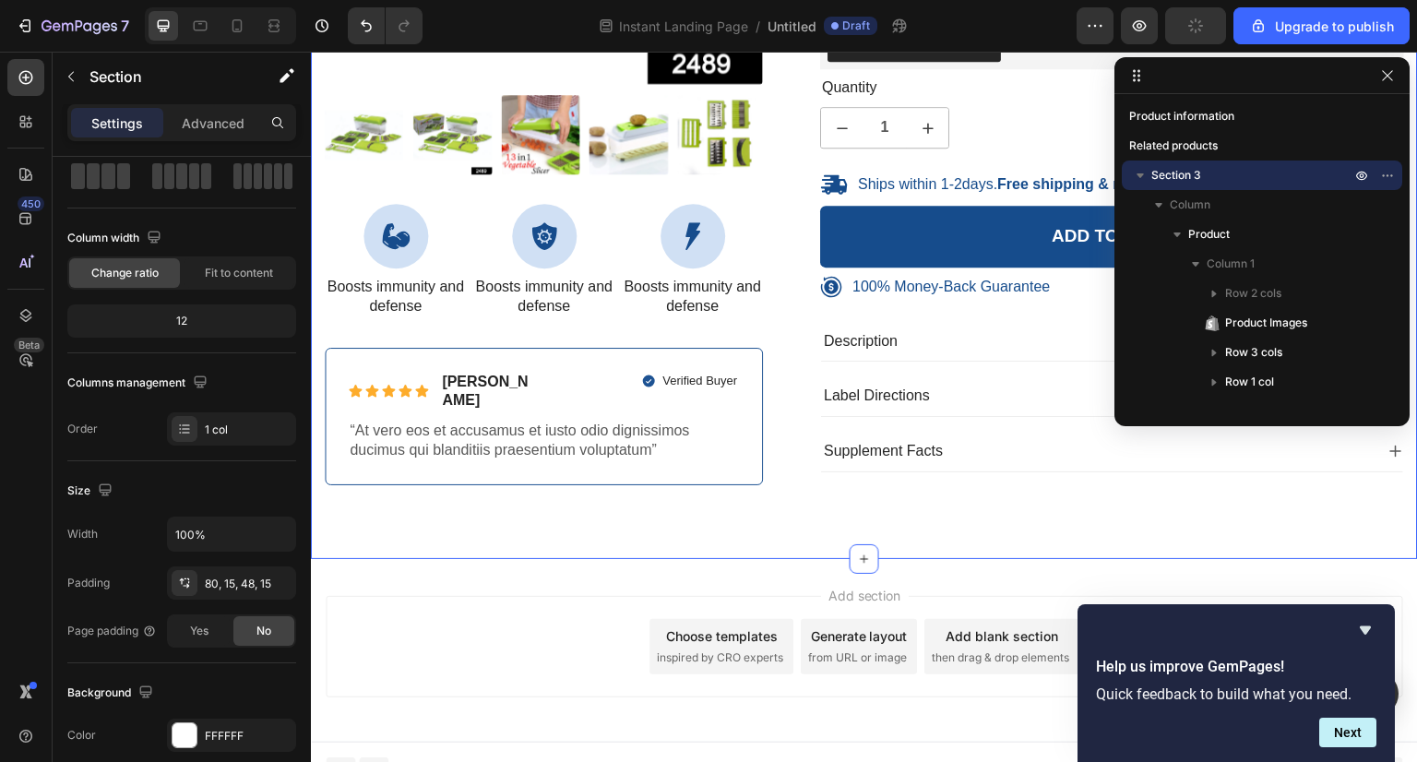
click at [781, 509] on div "100% Money-Back Guarantee Item List 60-Day Easy Returns Item List Row Product I…" at bounding box center [864, 65] width 1107 height 987
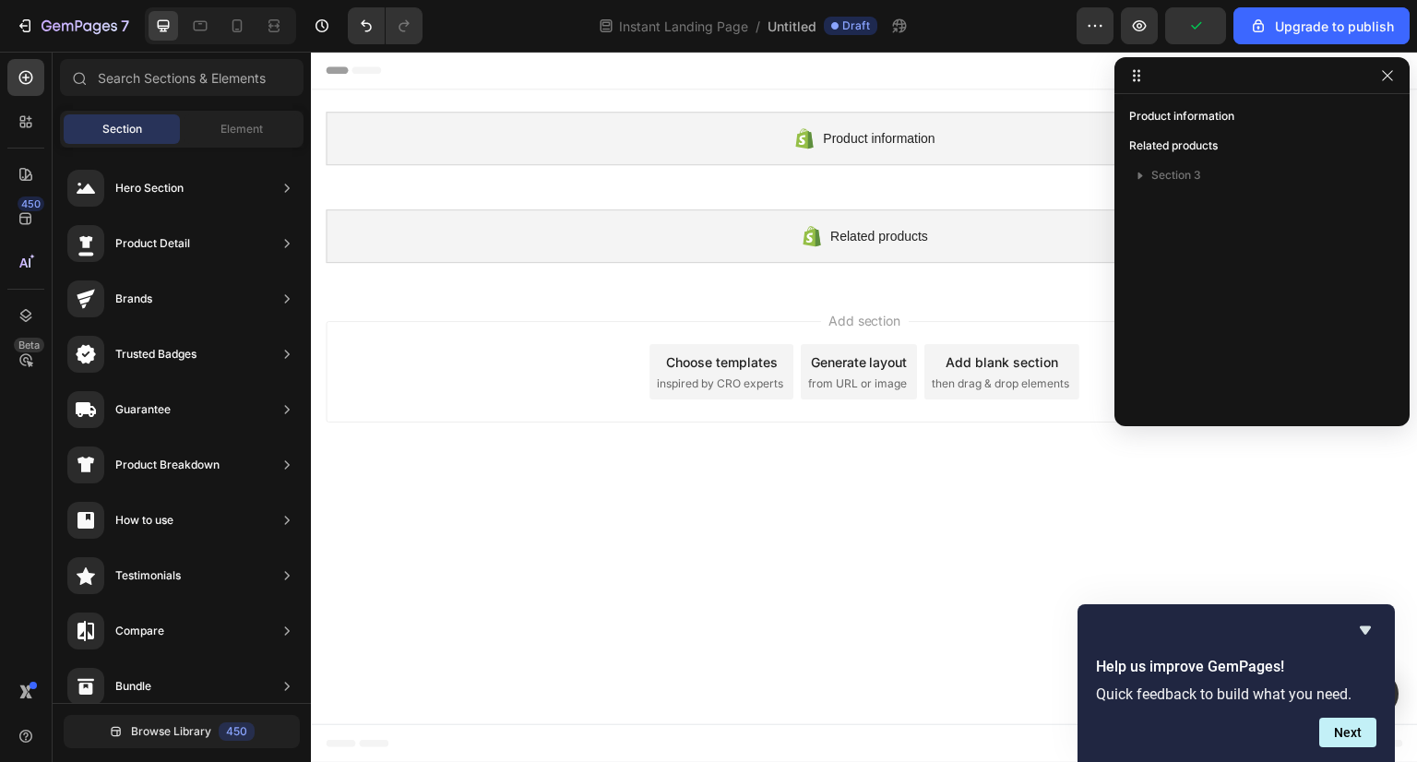
scroll to position [71, 0]
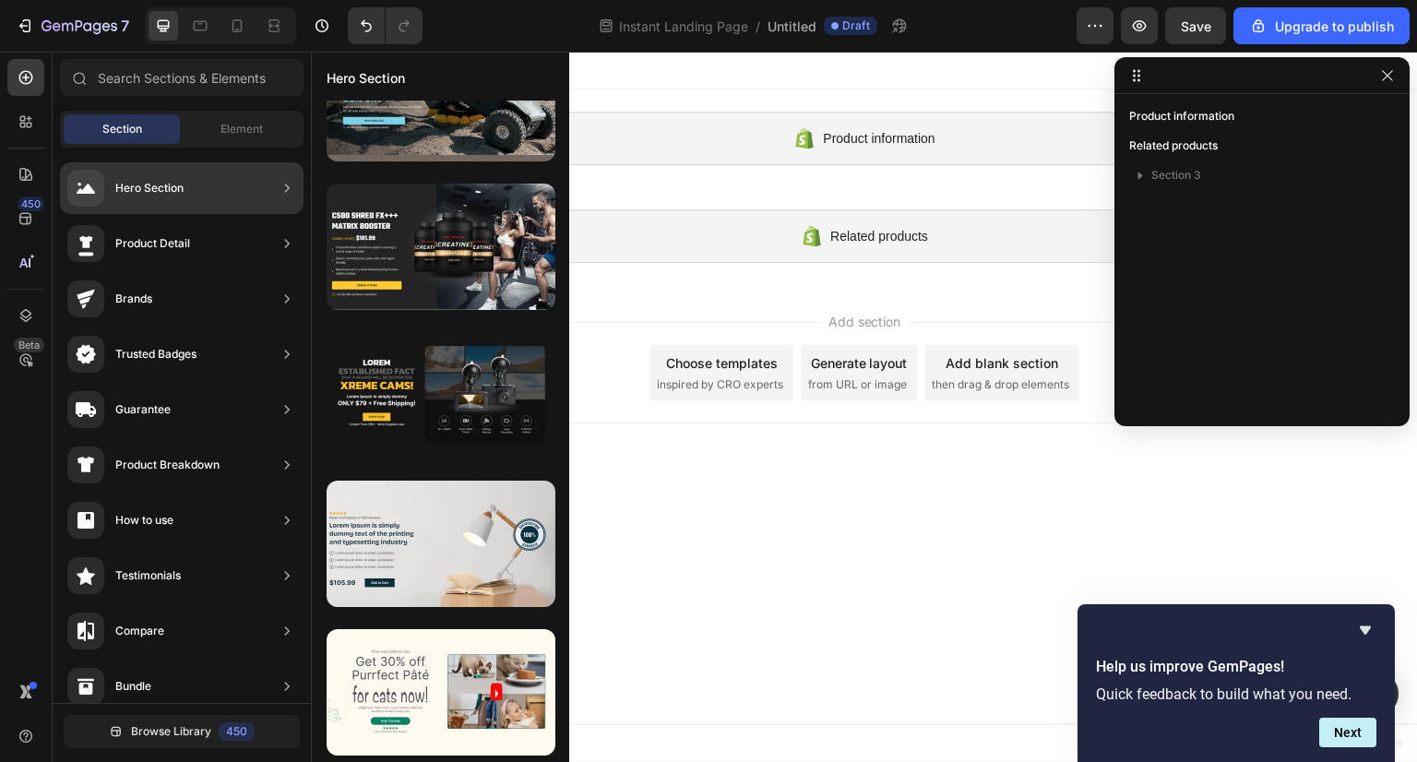
click at [202, 243] on div "Product Detail" at bounding box center [182, 244] width 244 height 52
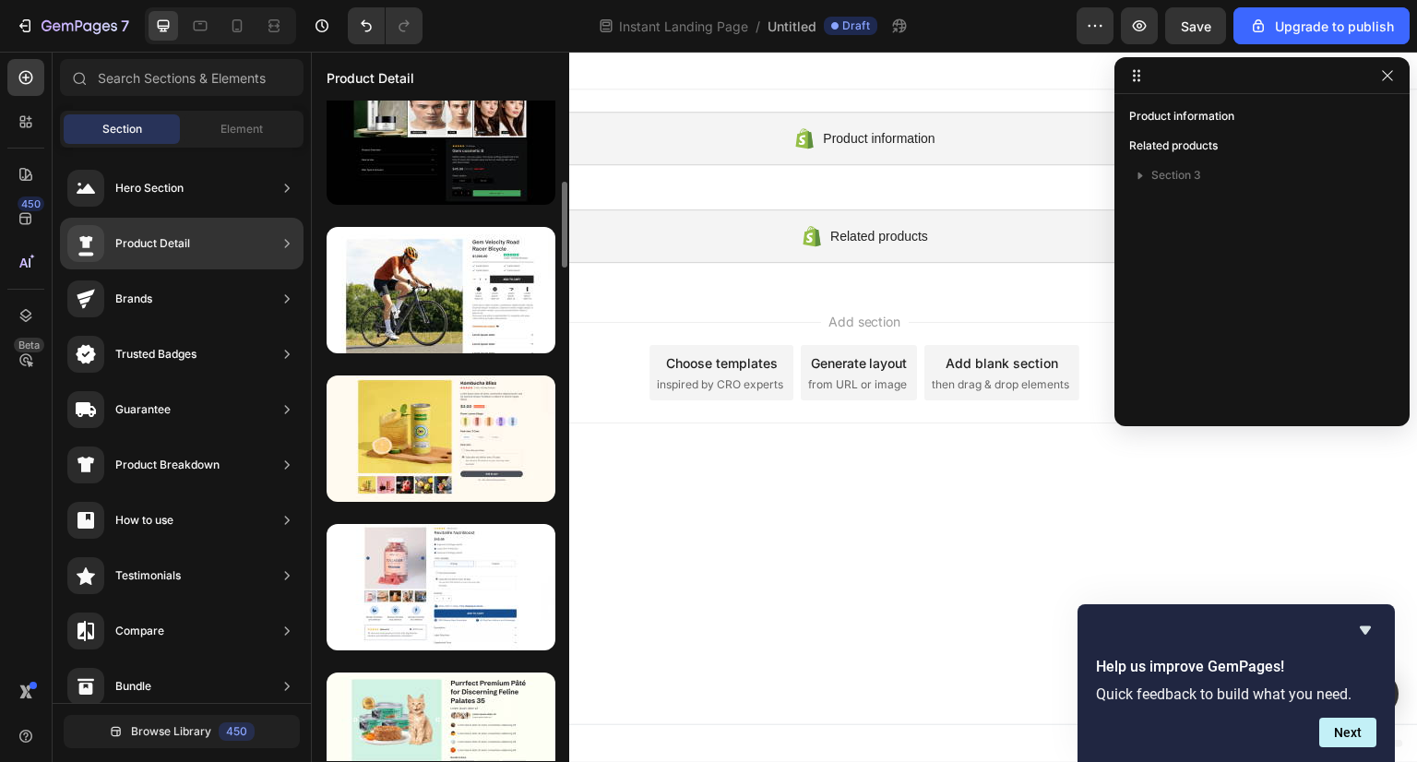
scroll to position [609, 0]
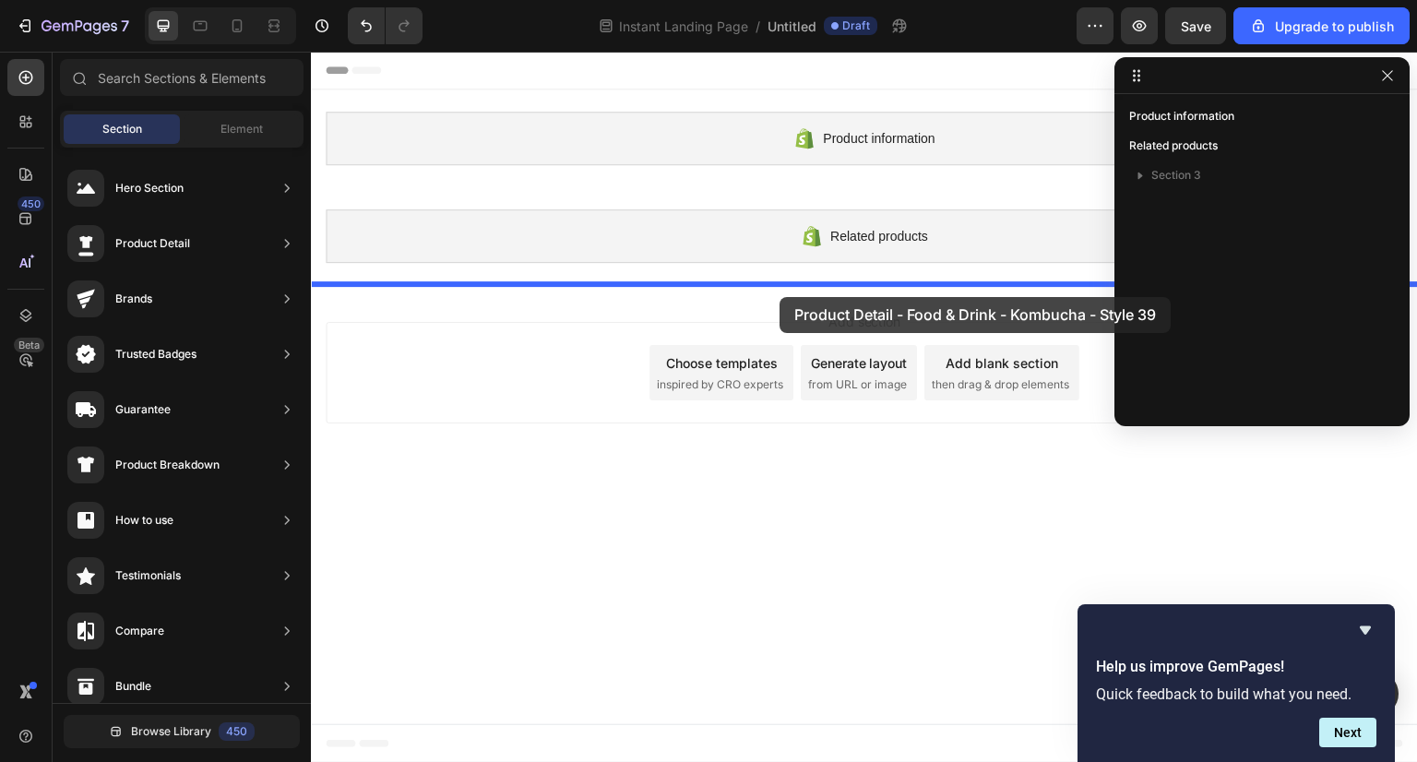
drag, startPoint x: 643, startPoint y: 393, endPoint x: 780, endPoint y: 297, distance: 166.9
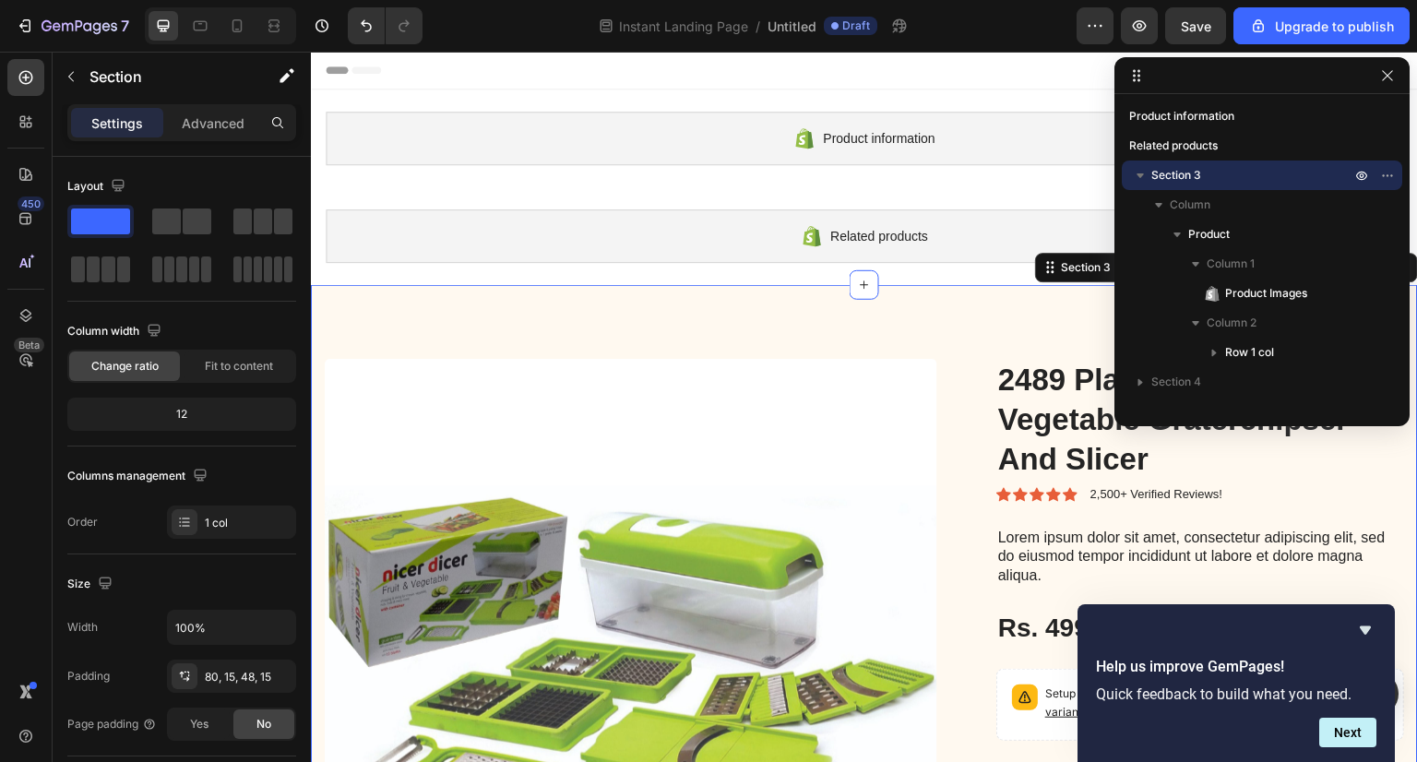
scroll to position [168, 0]
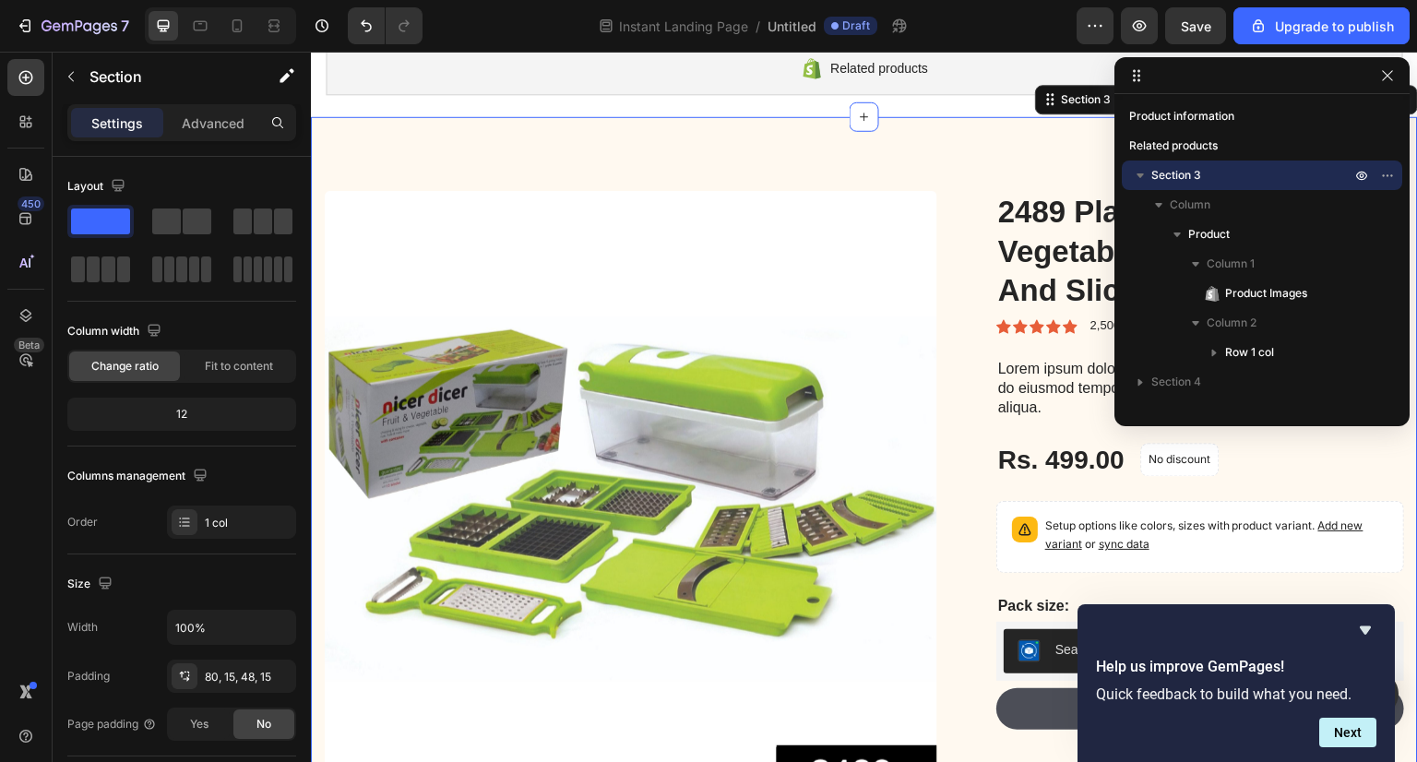
click at [984, 134] on div "Product Images 2489 Plastic 13-in-1 Manual Vegetable Graterchipser And Slicer P…" at bounding box center [864, 564] width 1107 height 894
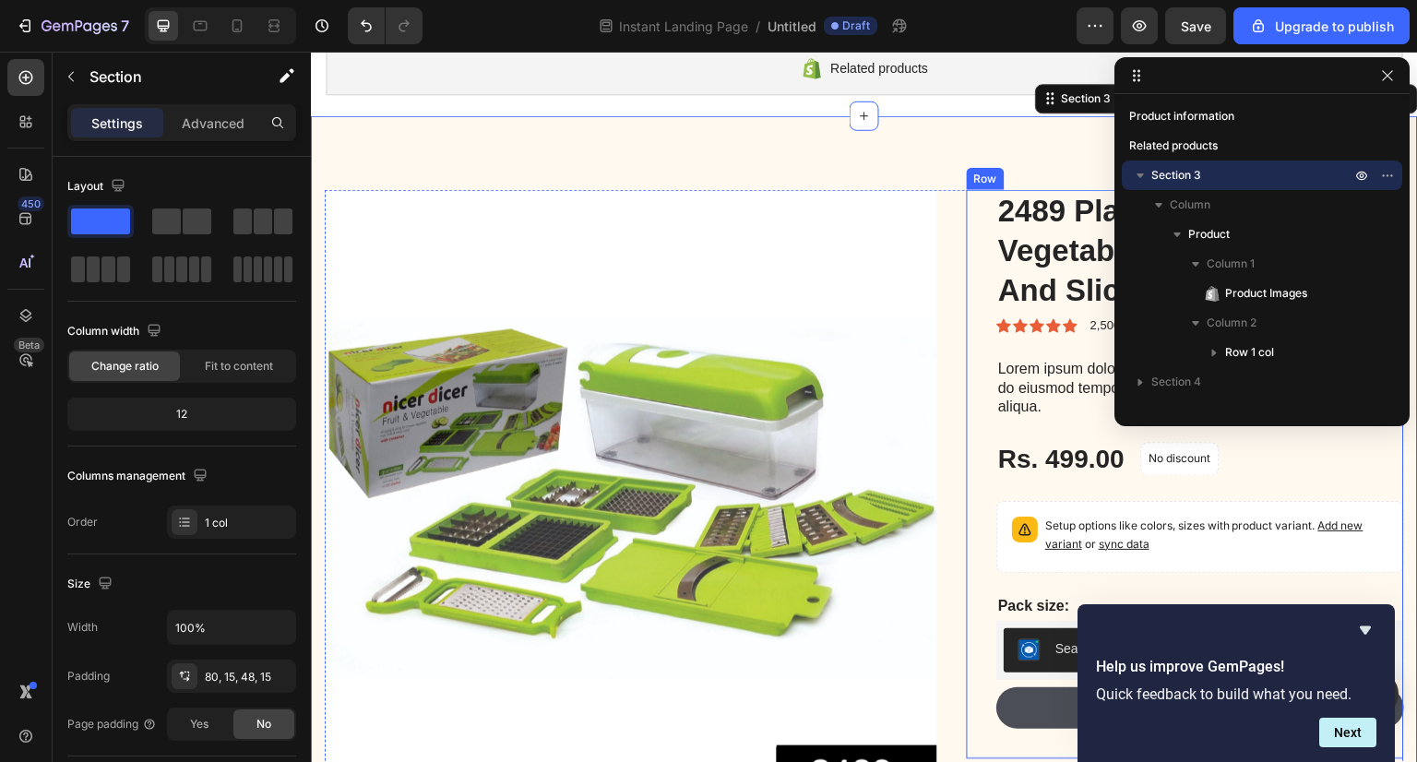
scroll to position [627, 0]
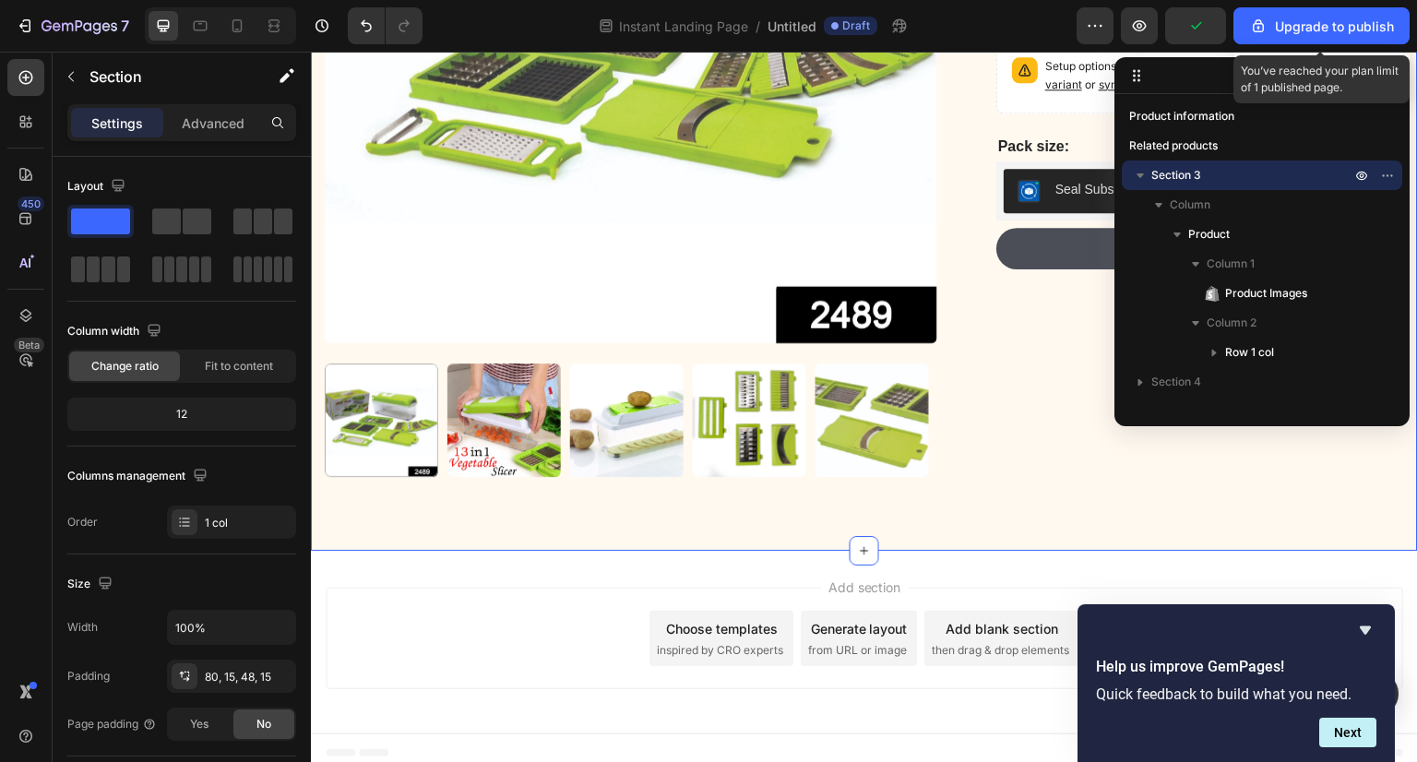
click at [1207, 67] on div at bounding box center [1261, 75] width 295 height 37
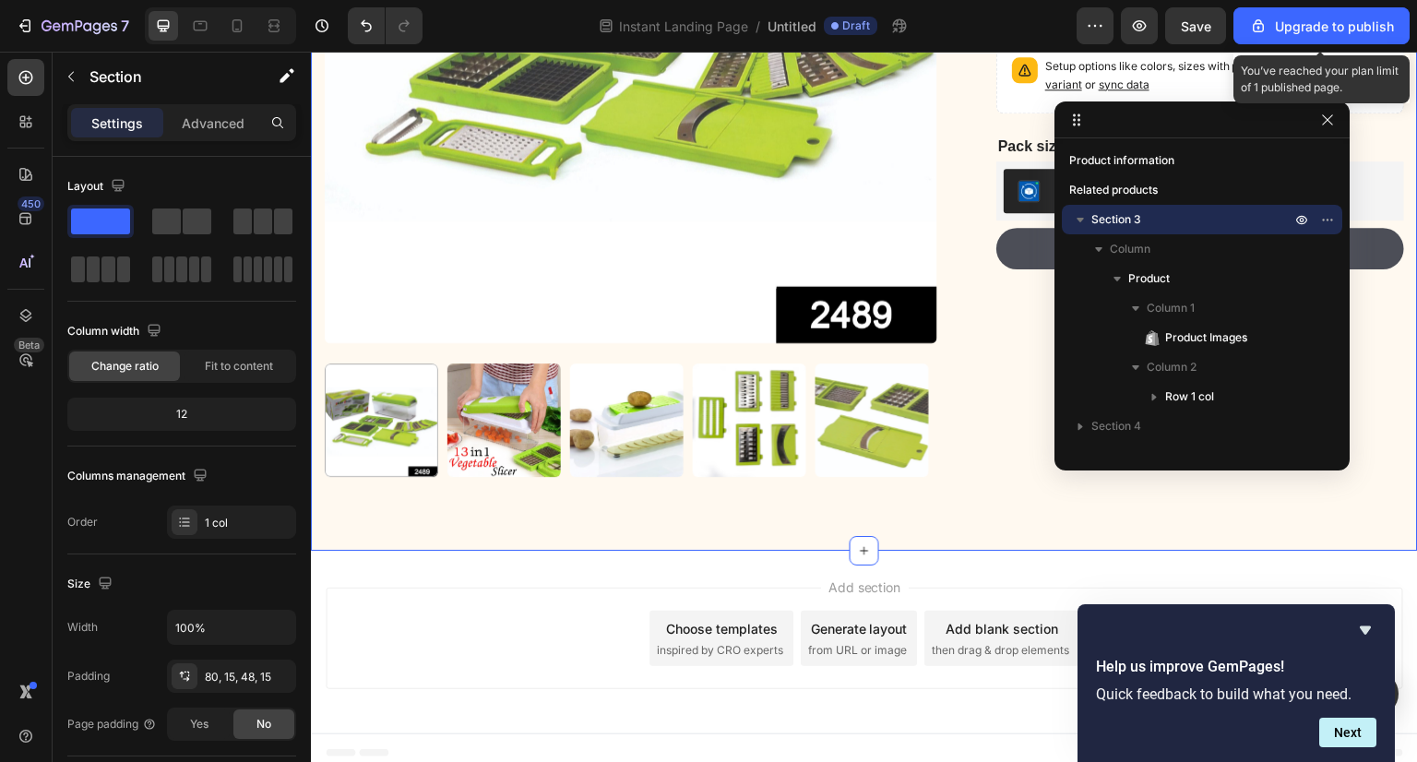
drag, startPoint x: 1196, startPoint y: 81, endPoint x: 947, endPoint y: 233, distance: 291.9
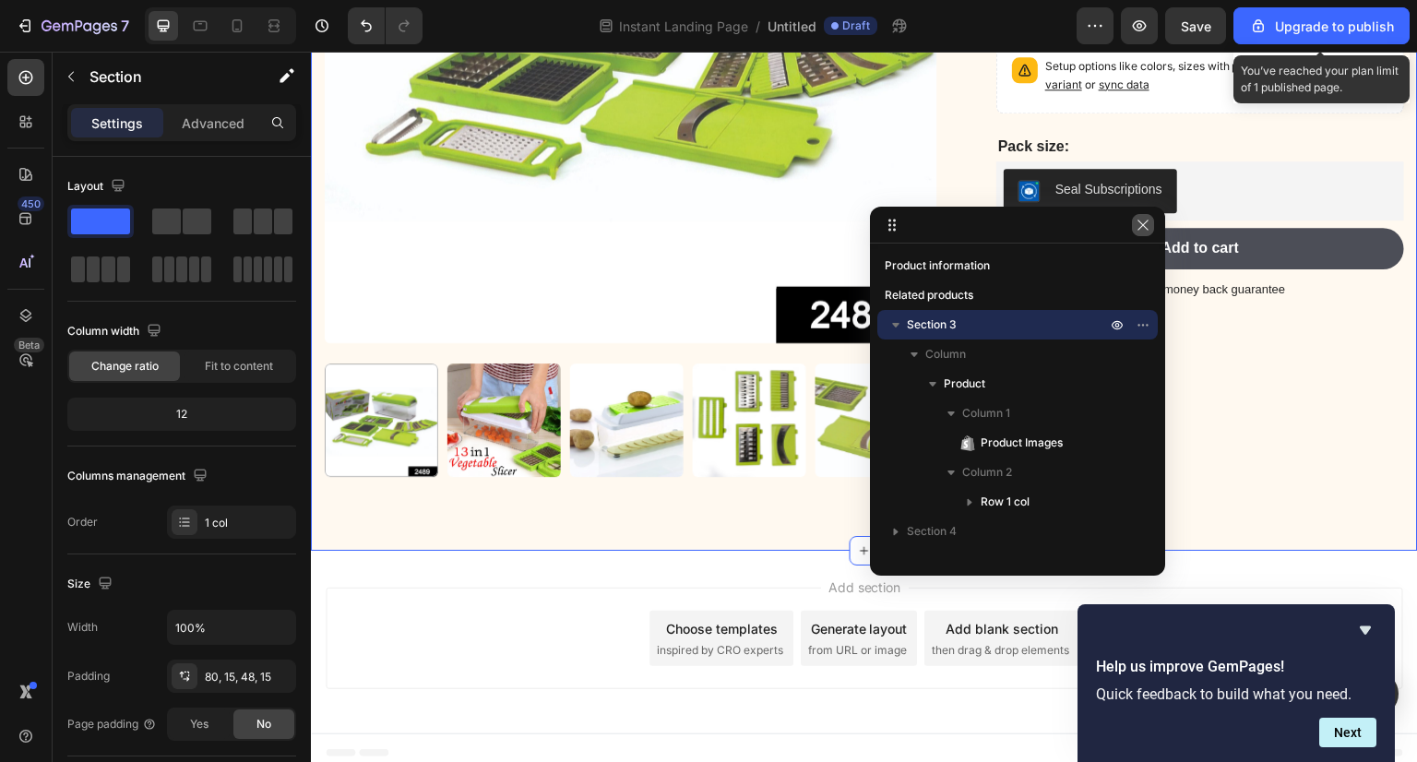
click at [1148, 220] on icon "button" at bounding box center [1143, 225] width 10 height 10
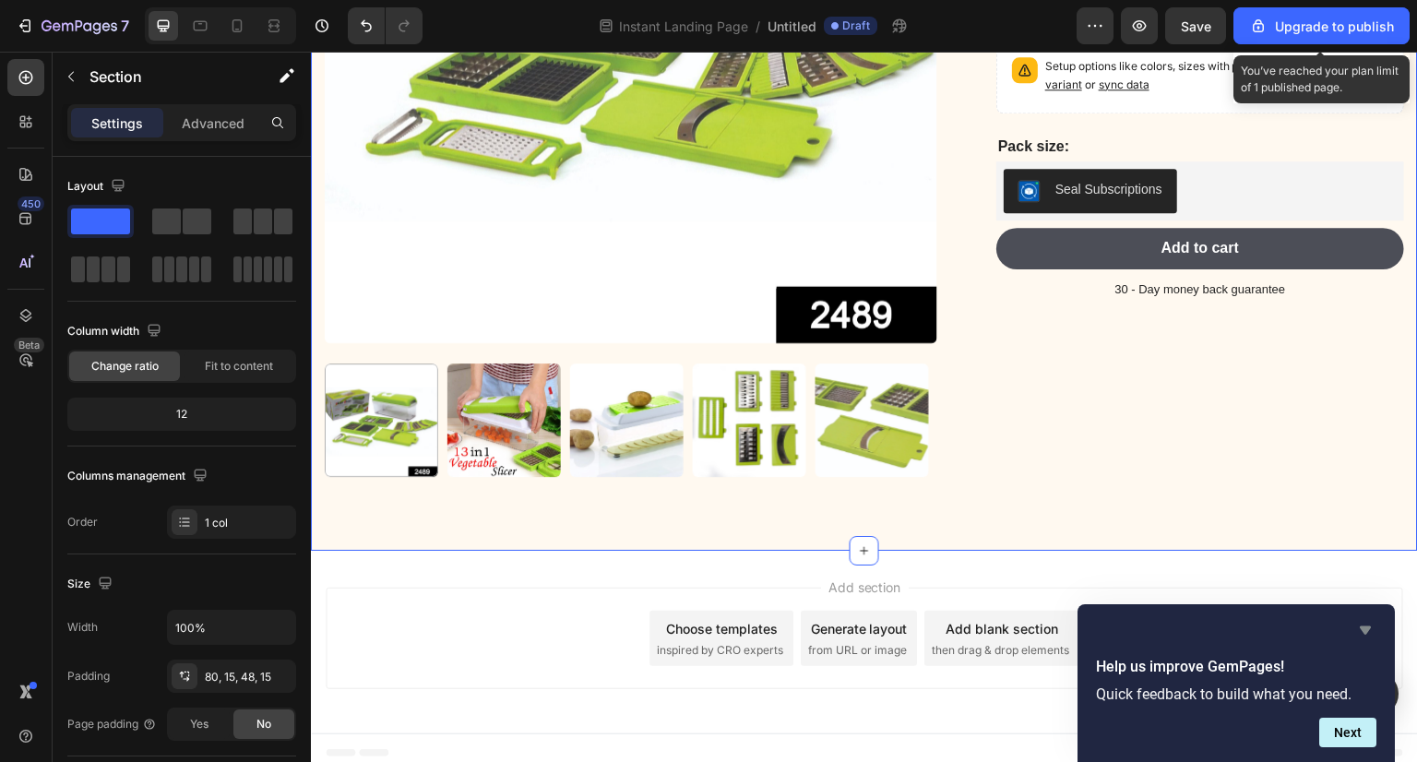
click at [1365, 621] on icon "Hide survey" at bounding box center [1365, 630] width 22 height 22
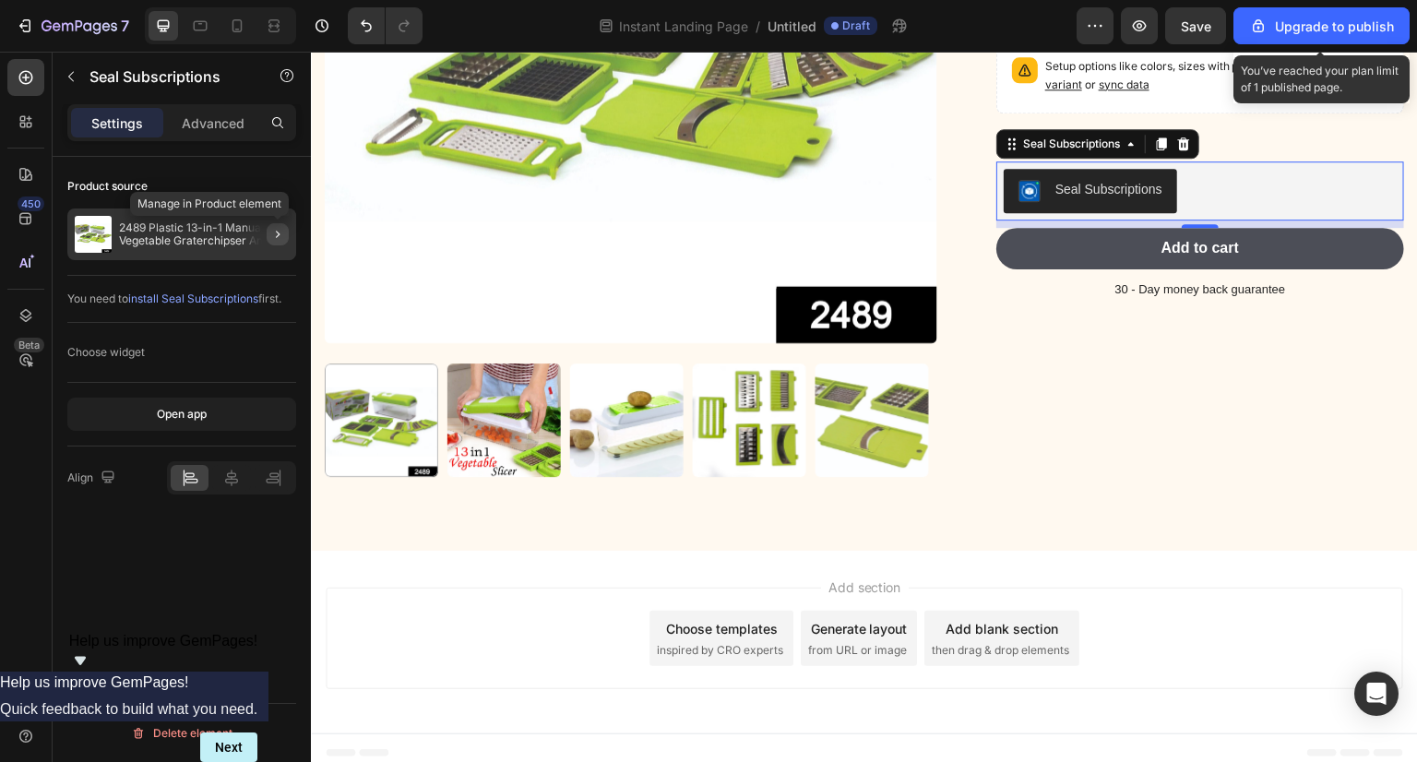
click at [271, 223] on button "button" at bounding box center [278, 234] width 22 height 22
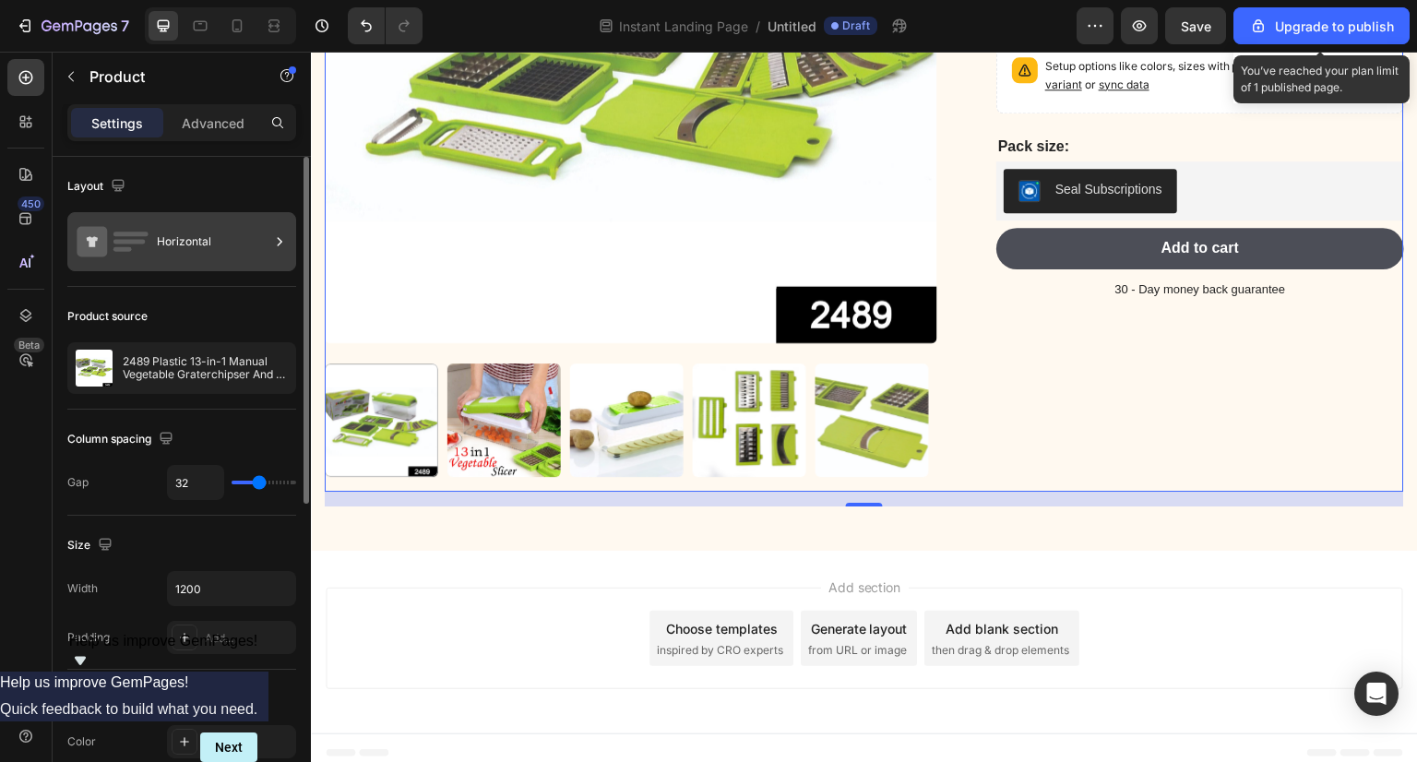
click at [227, 239] on div "Horizontal" at bounding box center [213, 241] width 113 height 42
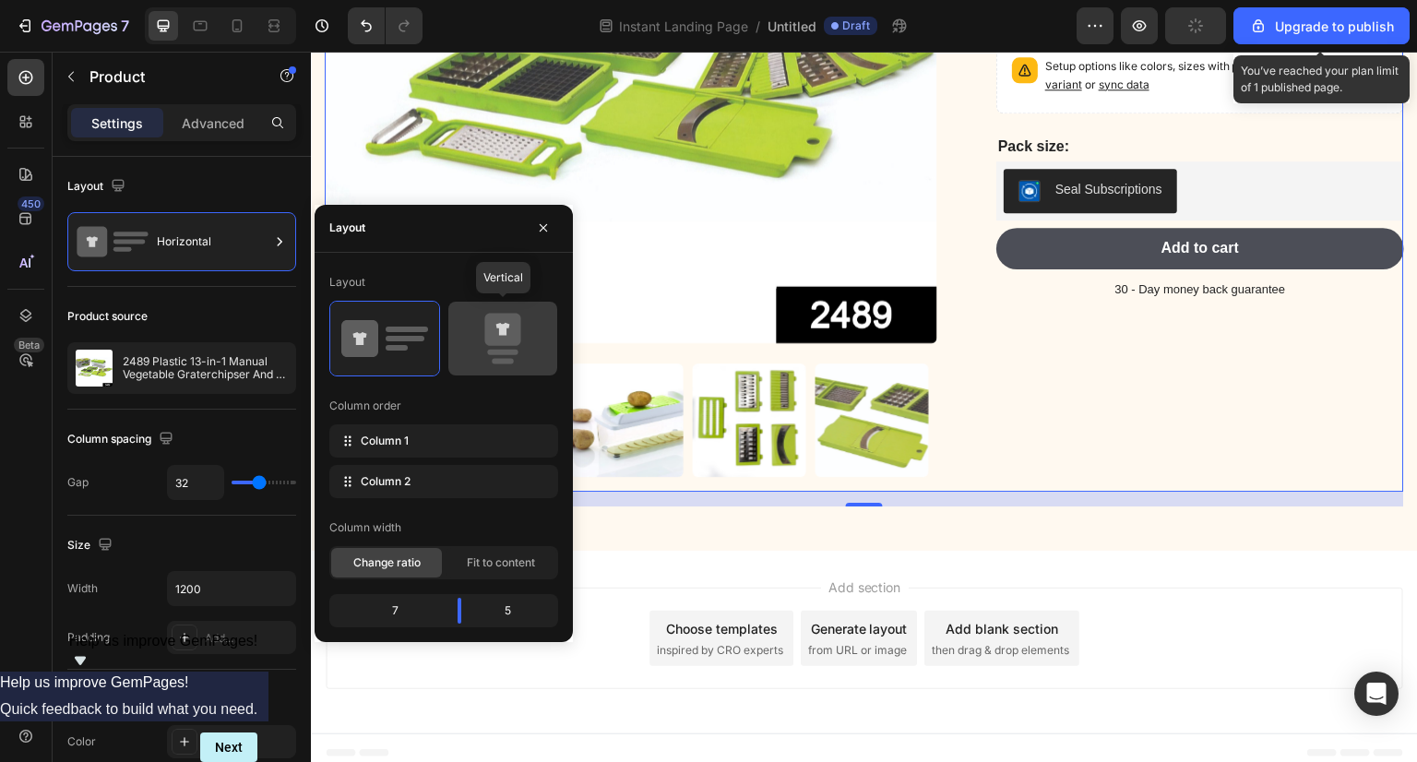
click at [514, 340] on icon at bounding box center [502, 329] width 36 height 32
type input "0"
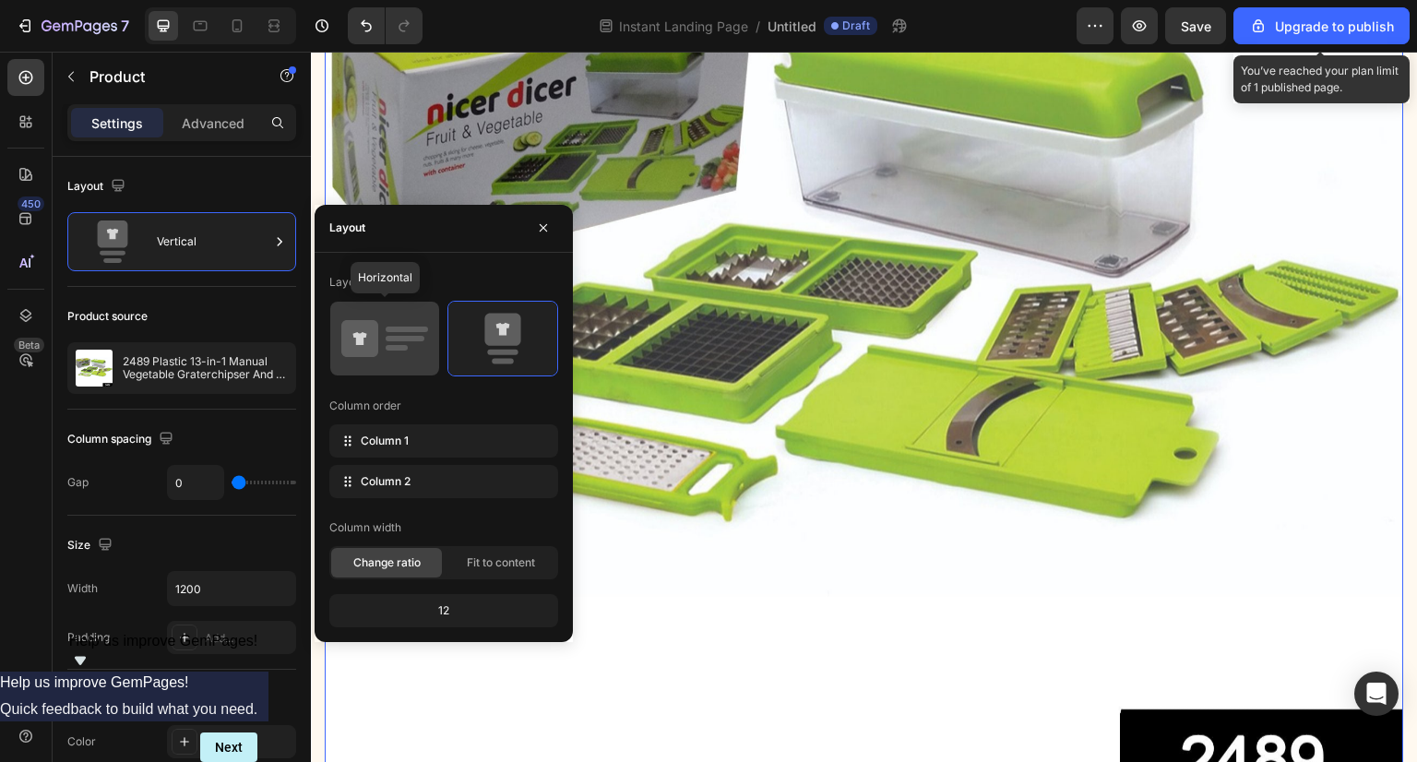
click at [376, 334] on icon at bounding box center [359, 338] width 37 height 37
type input "32"
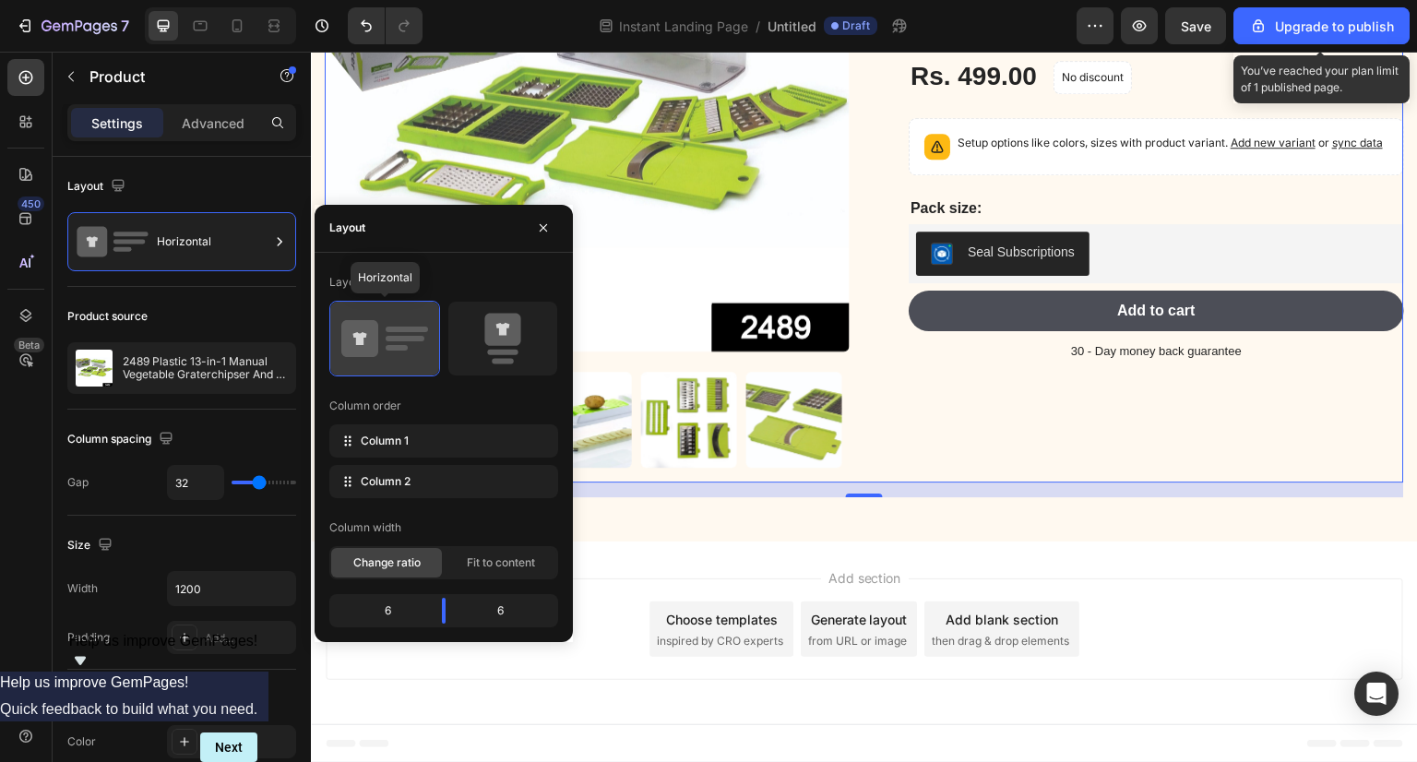
scroll to position [524, 0]
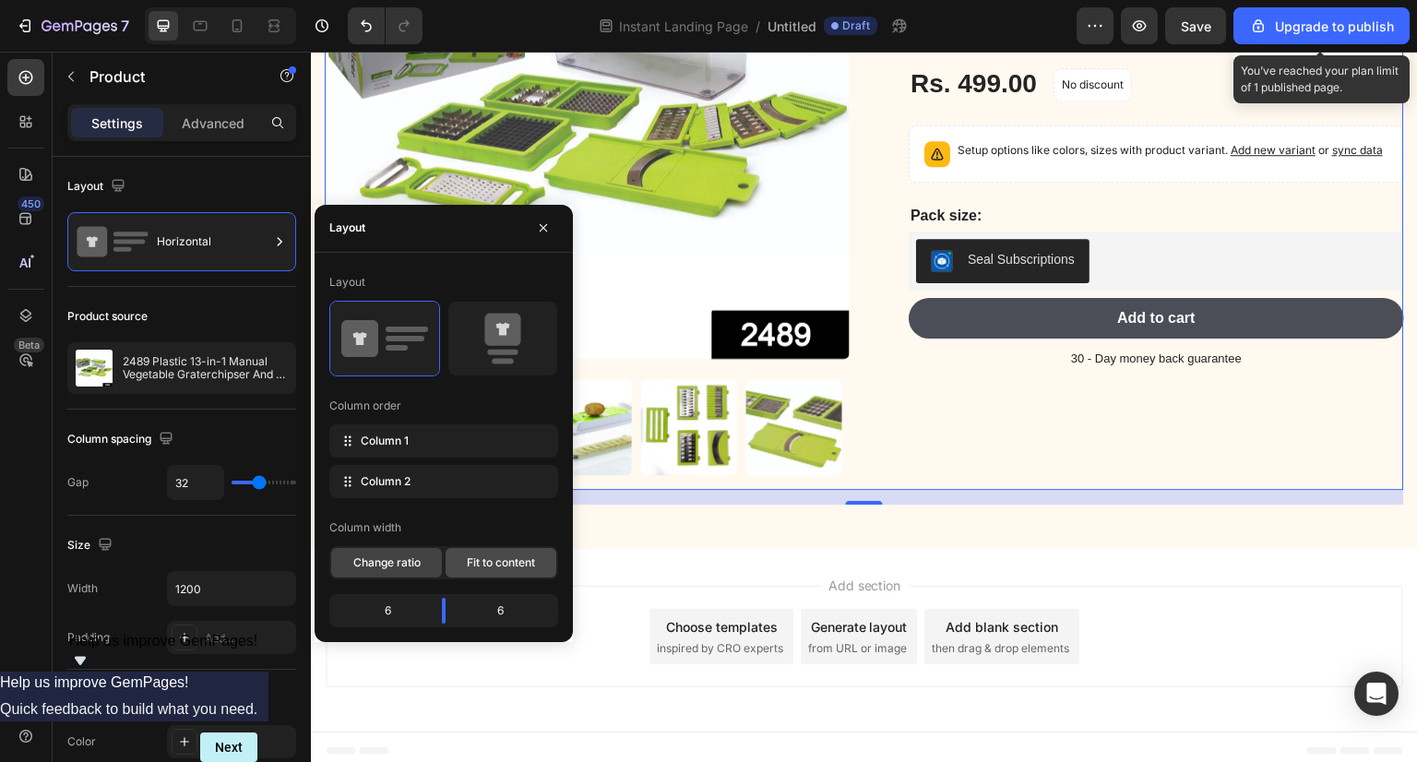
click at [527, 561] on span "Fit to content" at bounding box center [501, 562] width 68 height 17
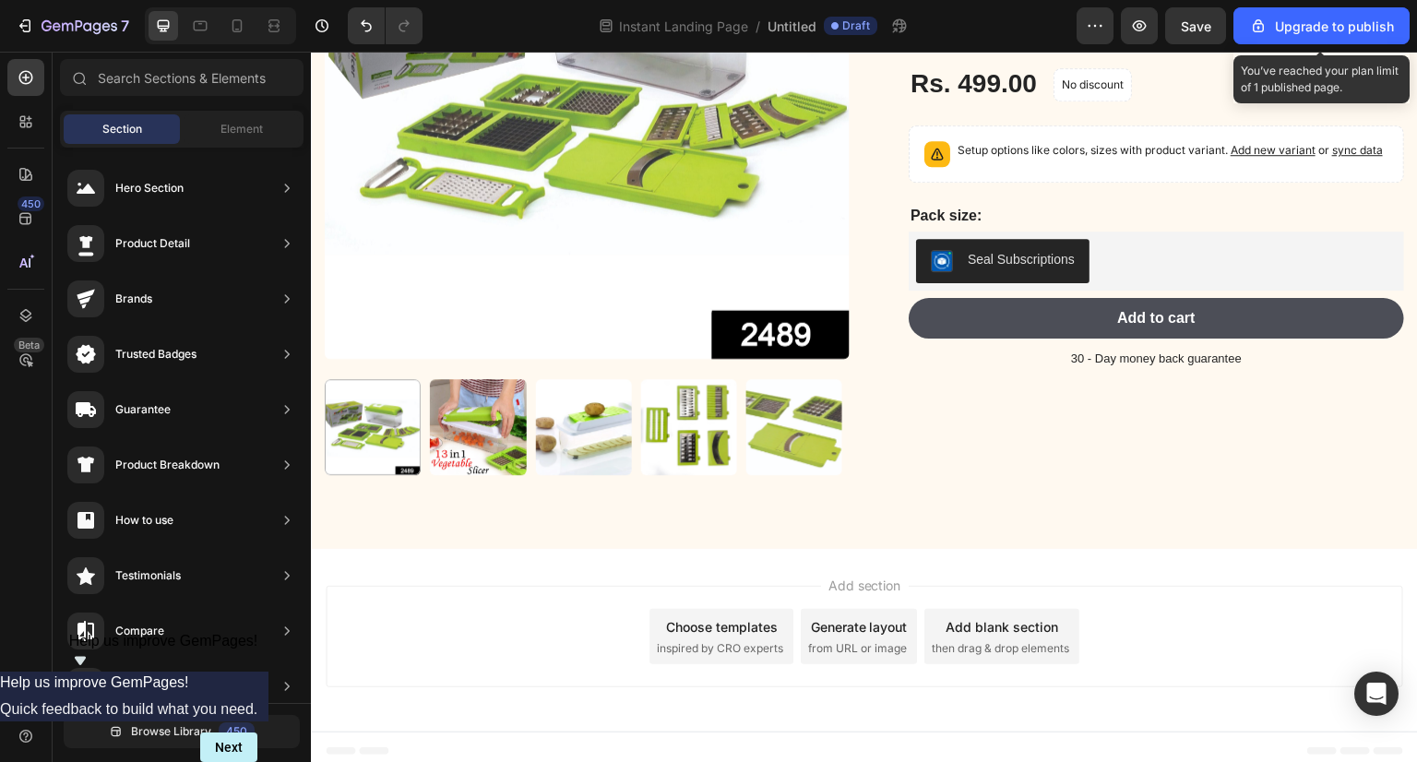
click at [475, 709] on div "Add section Choose templates inspired by CRO experts Generate layout from URL o…" at bounding box center [864, 640] width 1107 height 183
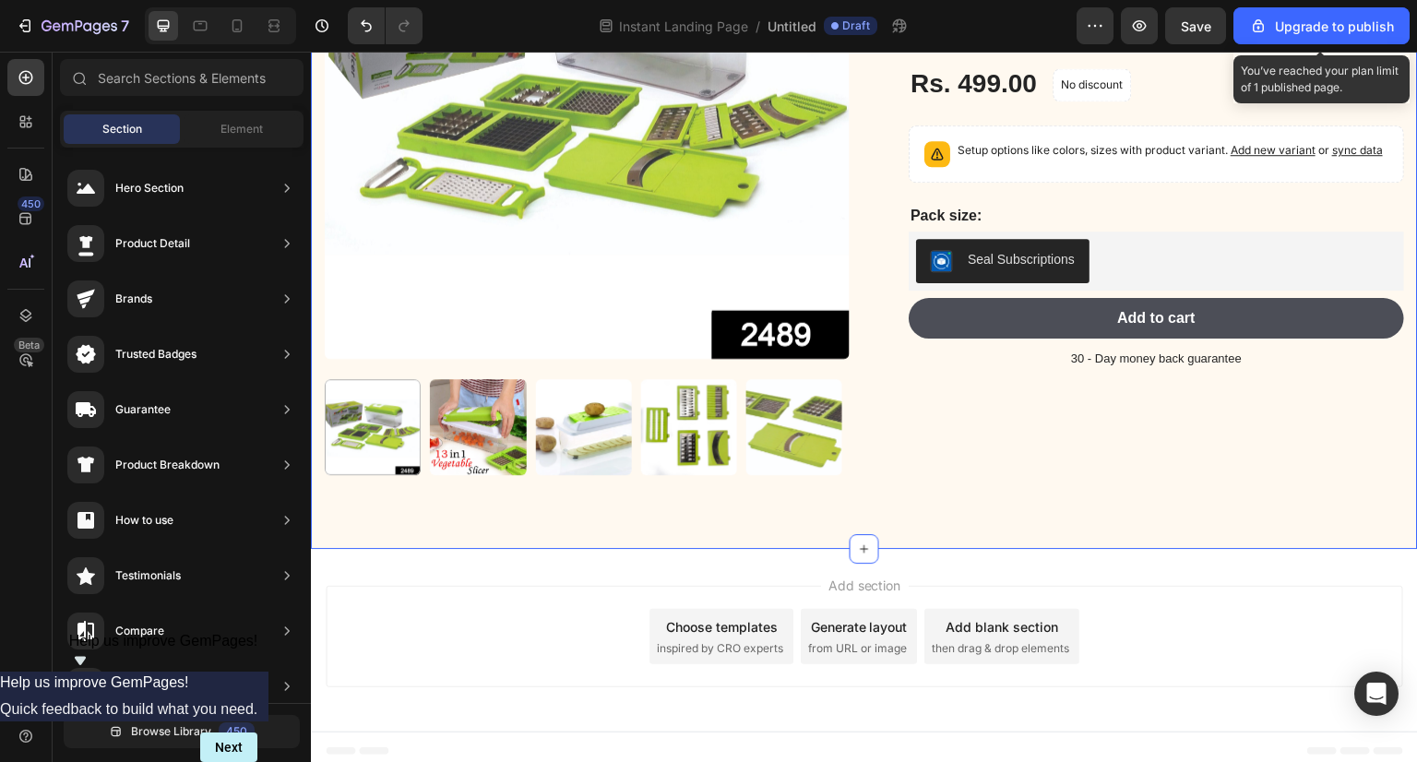
scroll to position [0, 0]
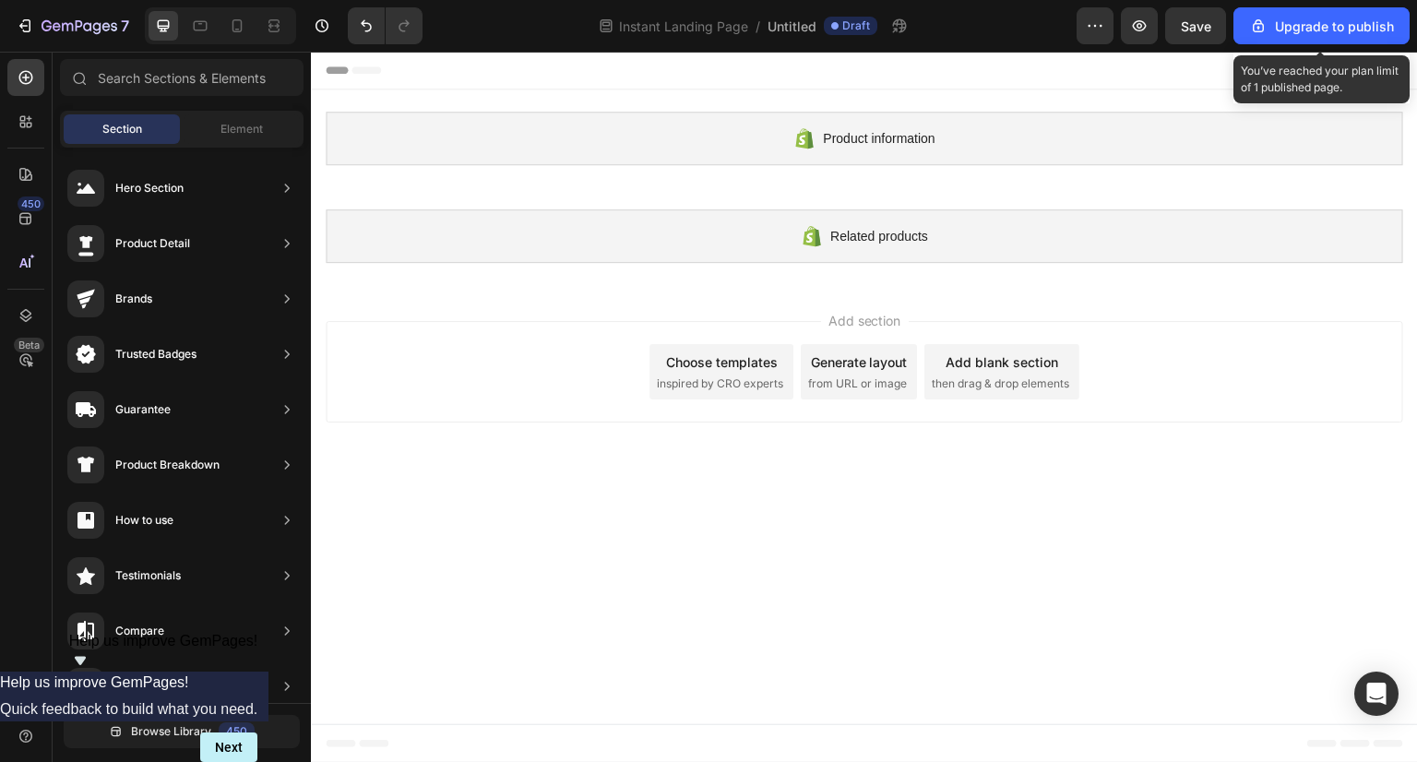
click at [721, 367] on div "Choose templates" at bounding box center [722, 361] width 112 height 19
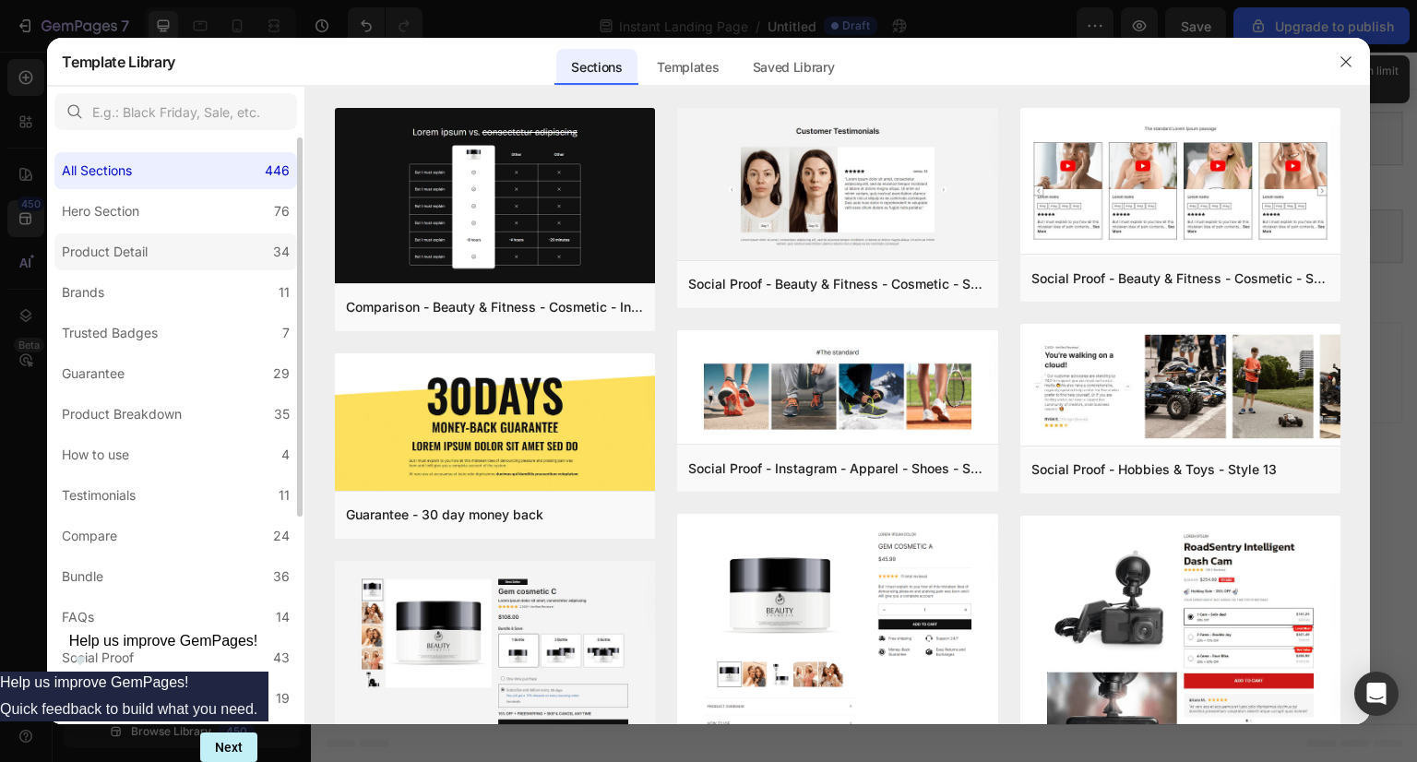
click at [179, 259] on label "Product Detail 34" at bounding box center [175, 251] width 243 height 37
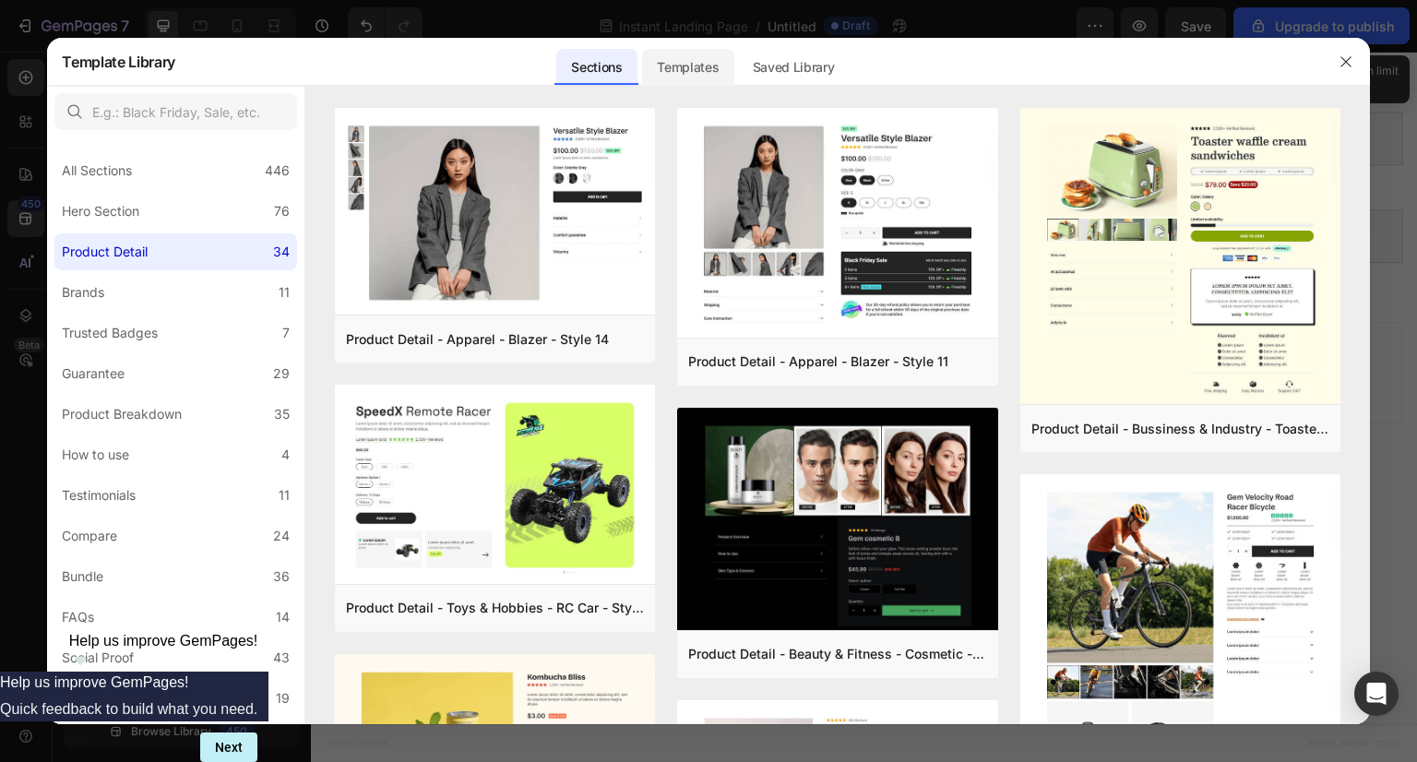
click at [694, 53] on div "Templates" at bounding box center [687, 67] width 91 height 37
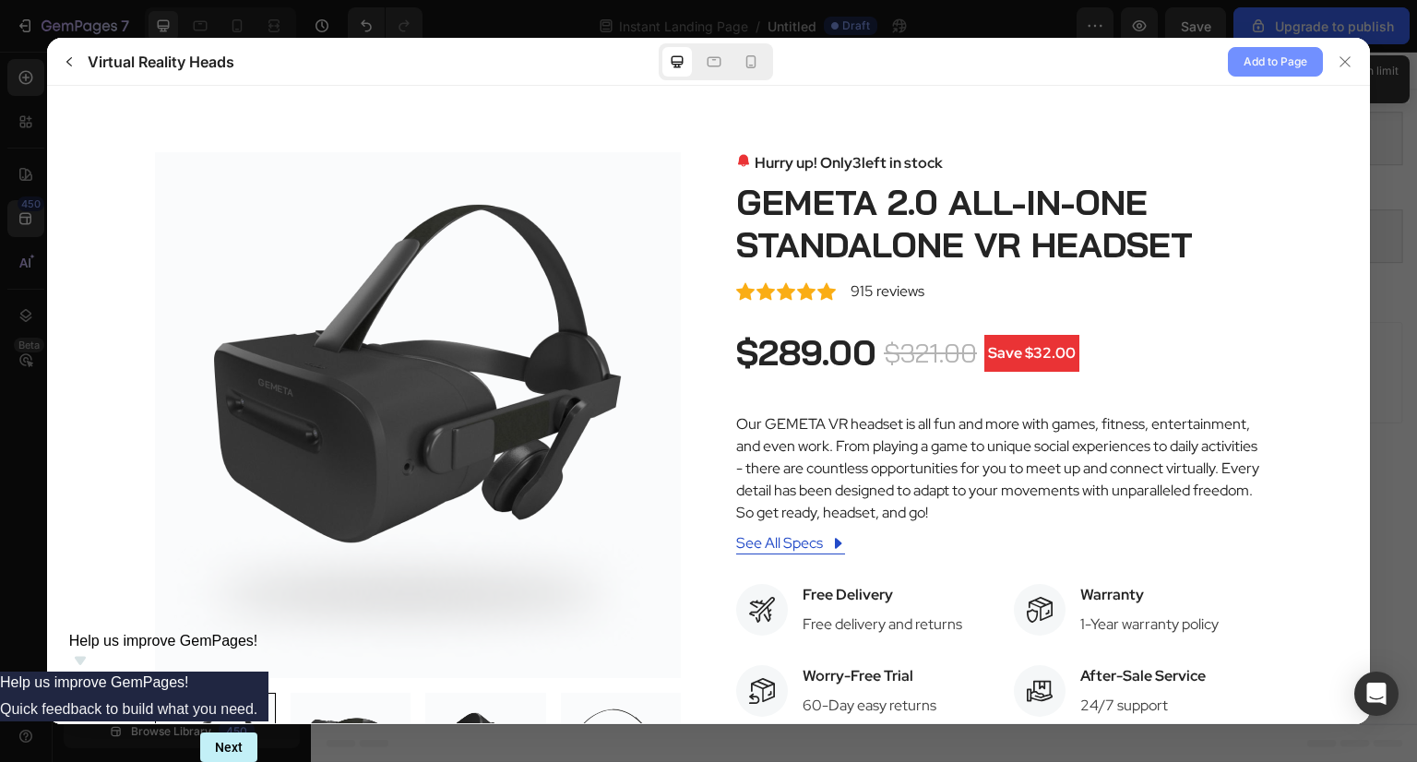
click at [1270, 67] on span "Add to Page" at bounding box center [1276, 62] width 64 height 22
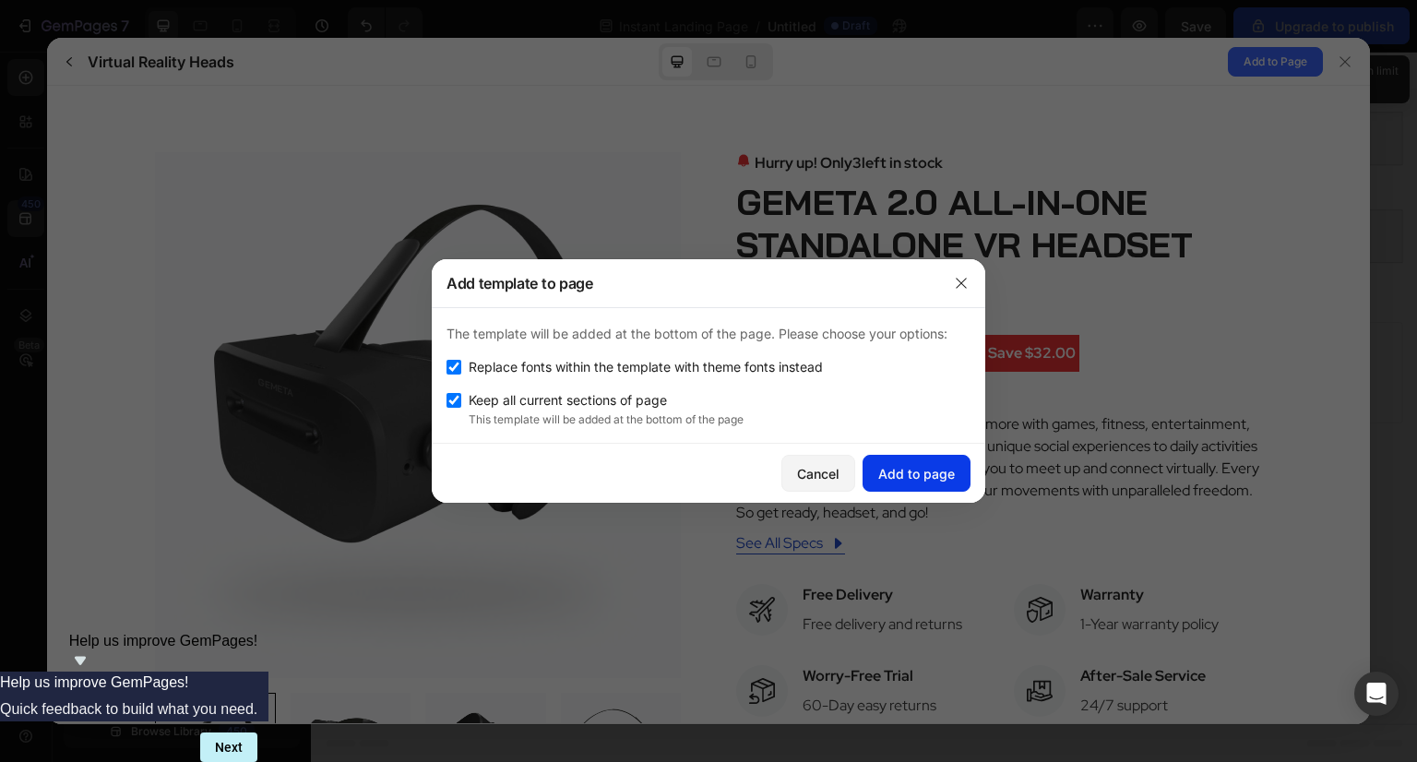
click at [934, 459] on button "Add to page" at bounding box center [917, 473] width 108 height 37
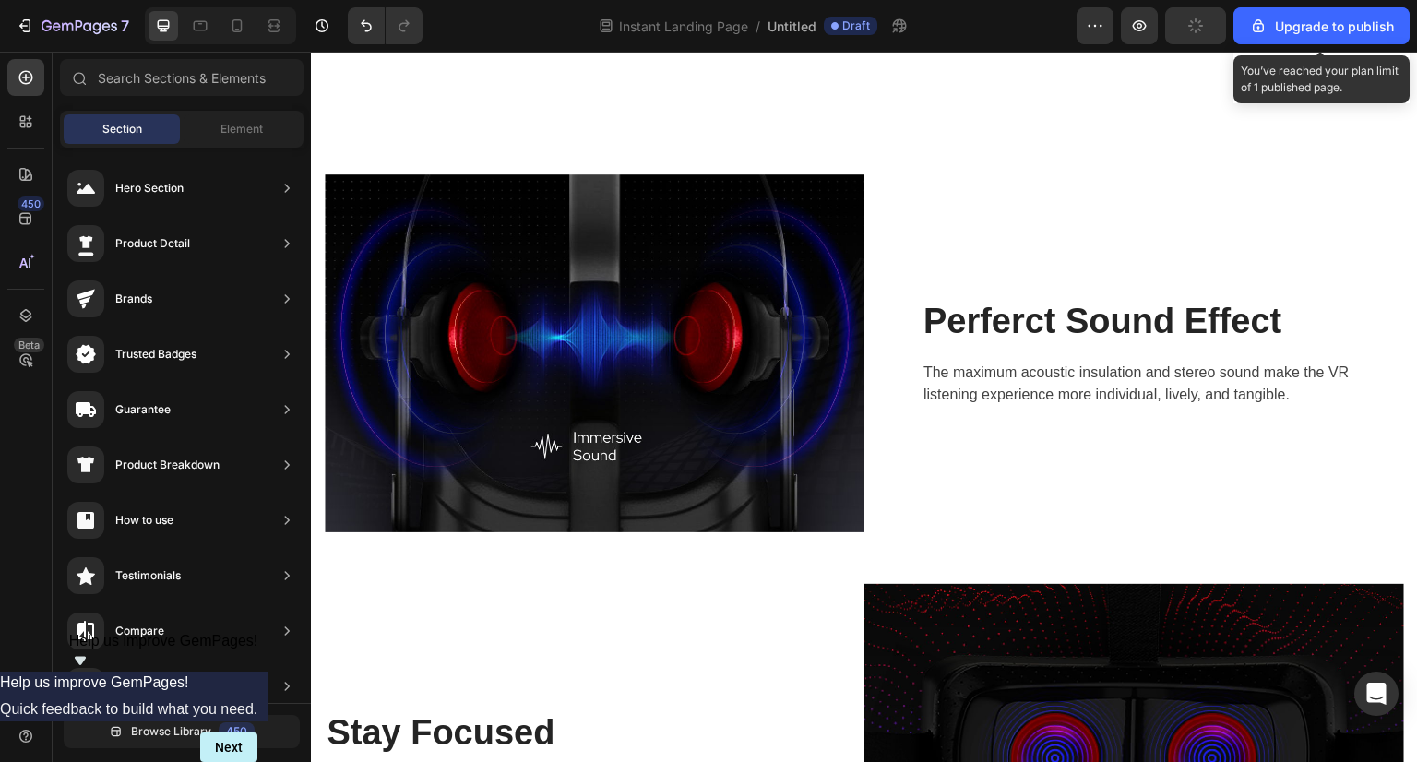
scroll to position [4109, 0]
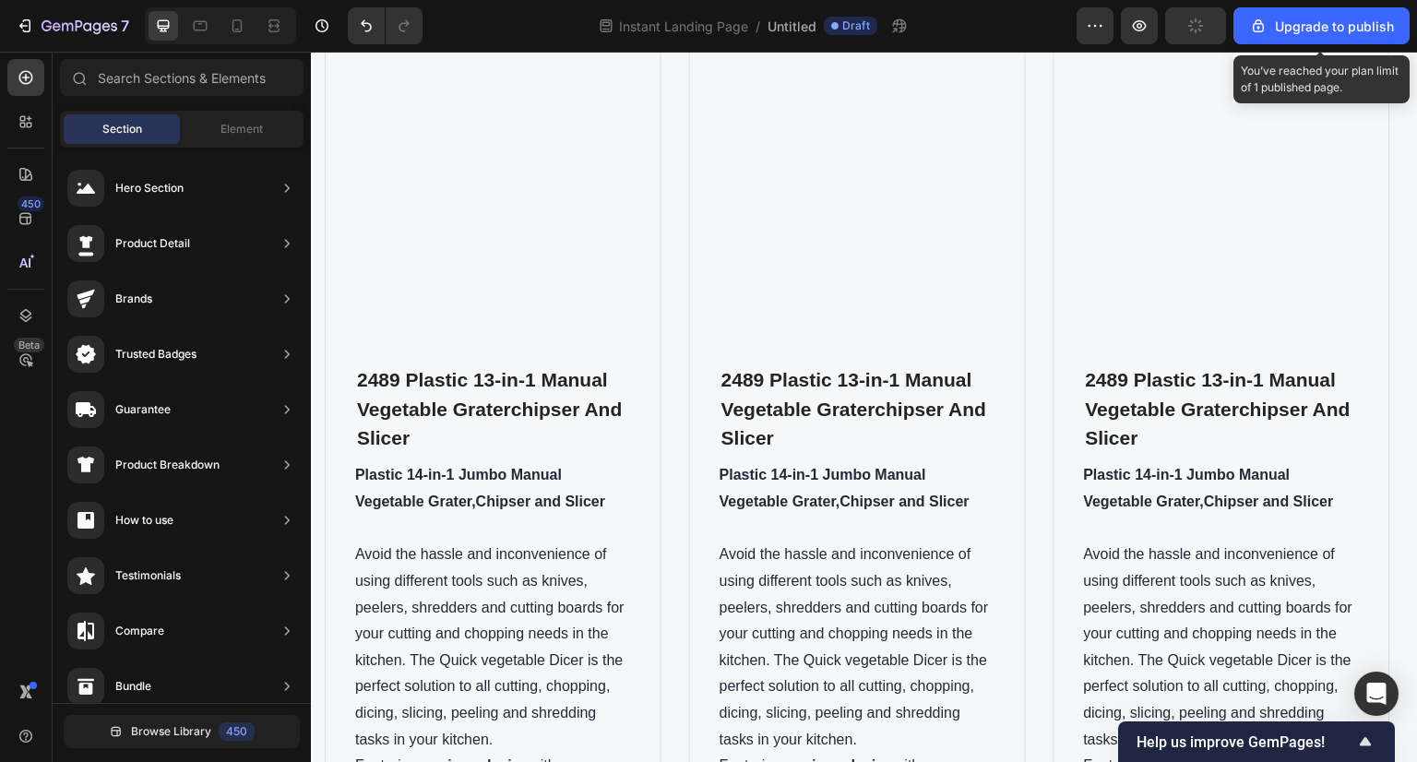
scroll to position [7672, 0]
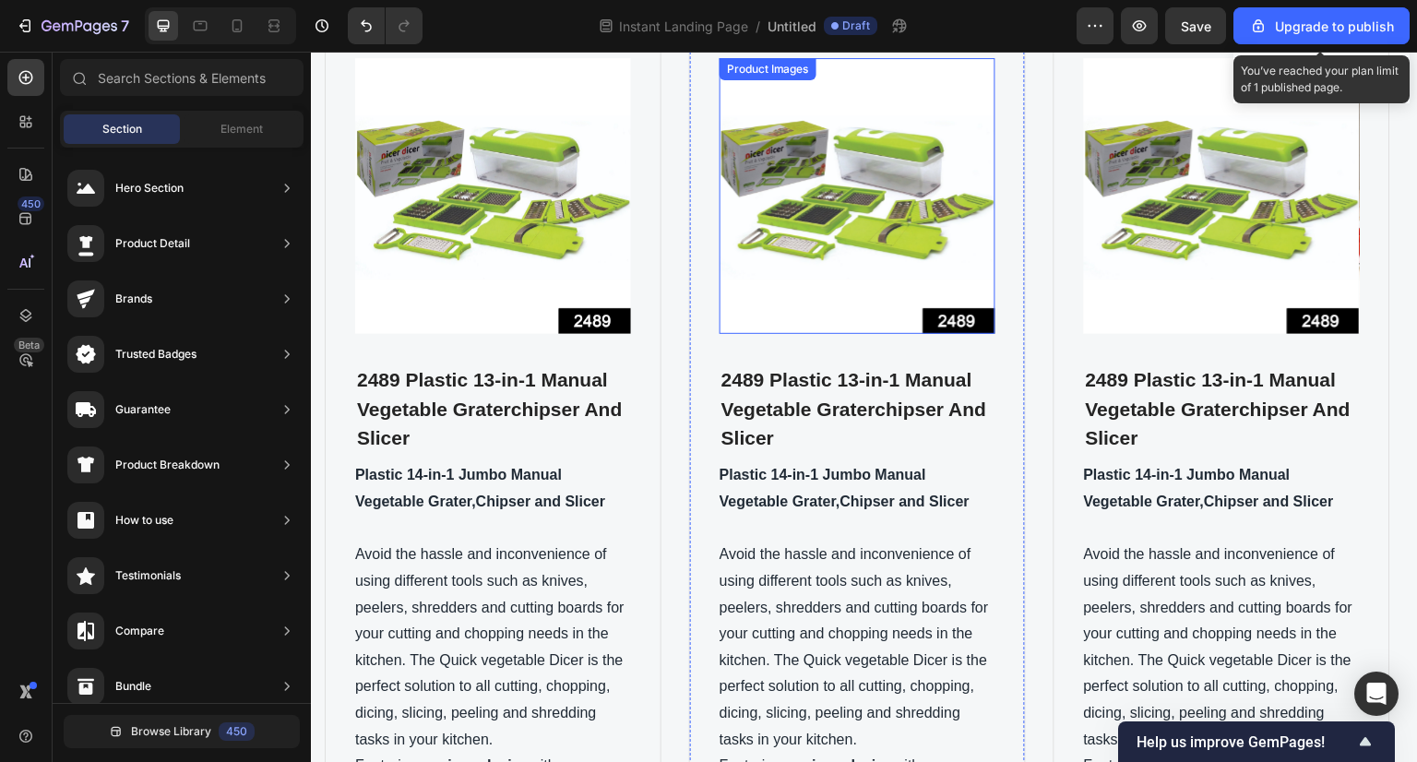
click at [926, 283] on img at bounding box center [858, 196] width 276 height 276
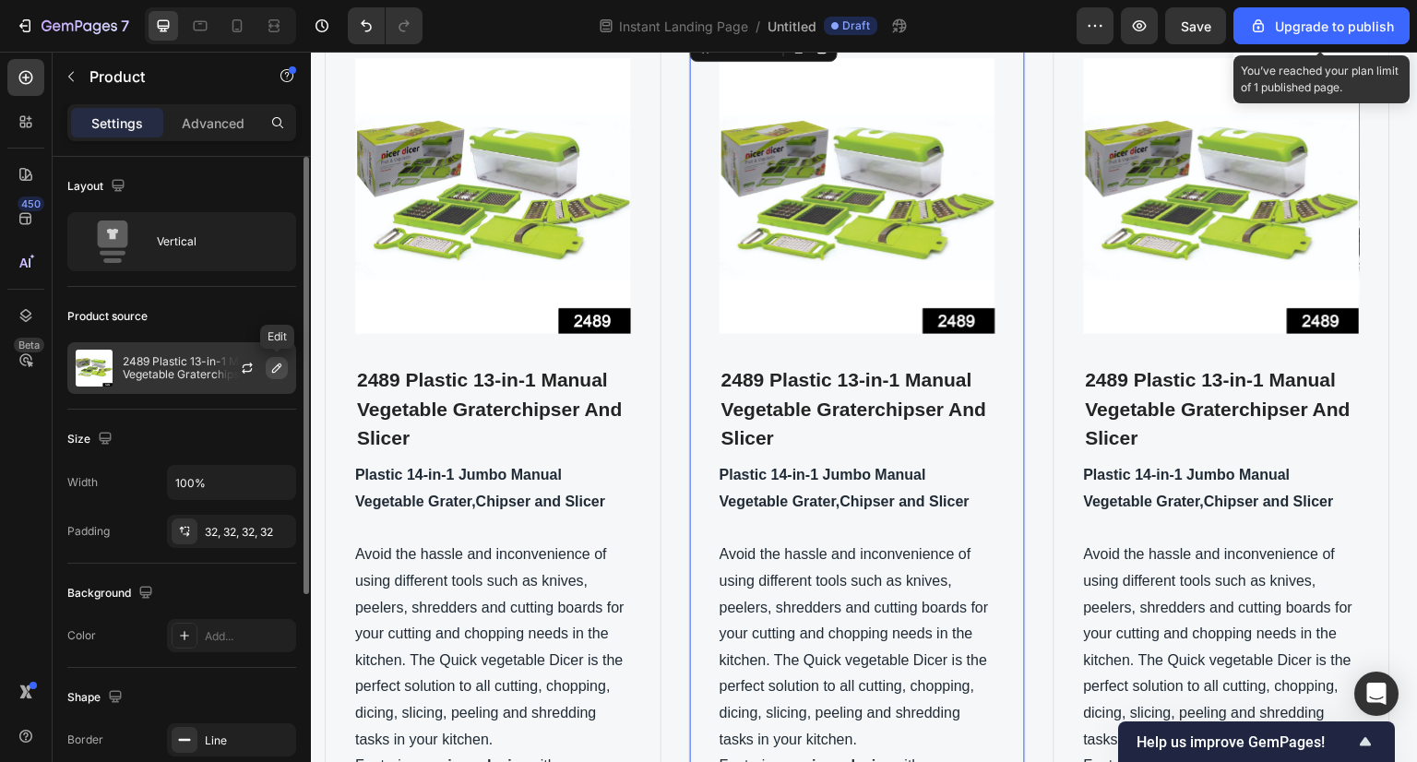
click at [283, 361] on icon "button" at bounding box center [276, 368] width 15 height 15
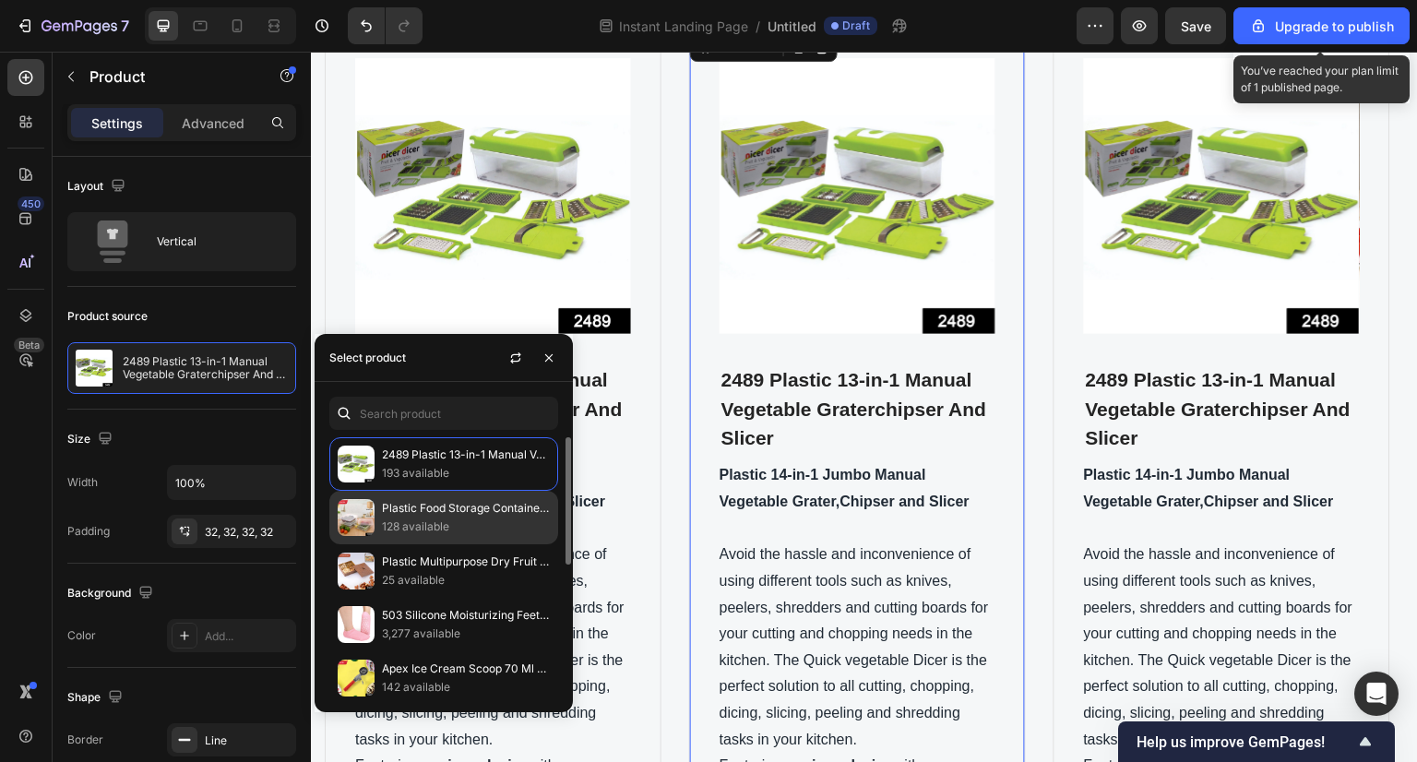
click at [454, 506] on p "Plastic Food Storage Containers With Removable Drain Tray And Lid (3 Pcs Set)" at bounding box center [466, 508] width 168 height 18
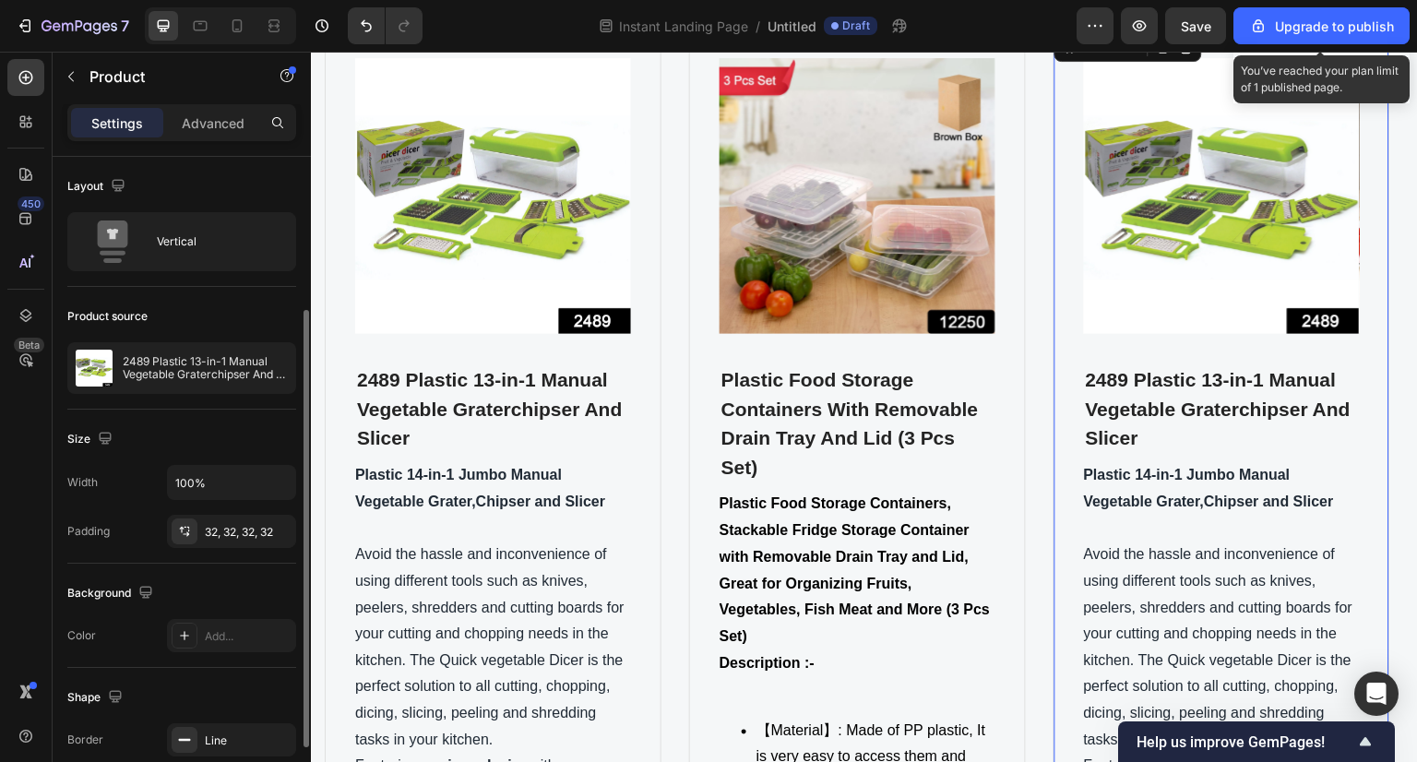
scroll to position [92, 0]
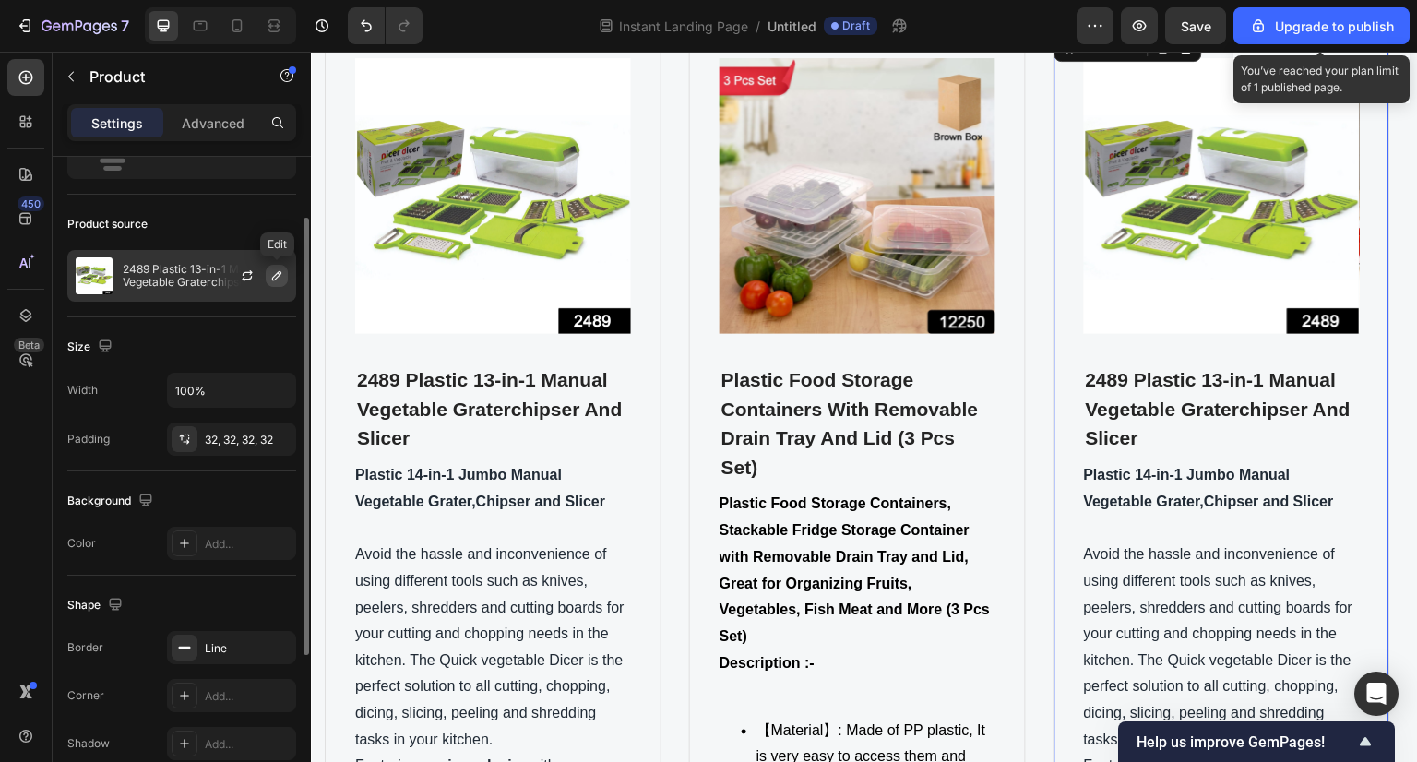
click at [270, 269] on icon "button" at bounding box center [276, 275] width 15 height 15
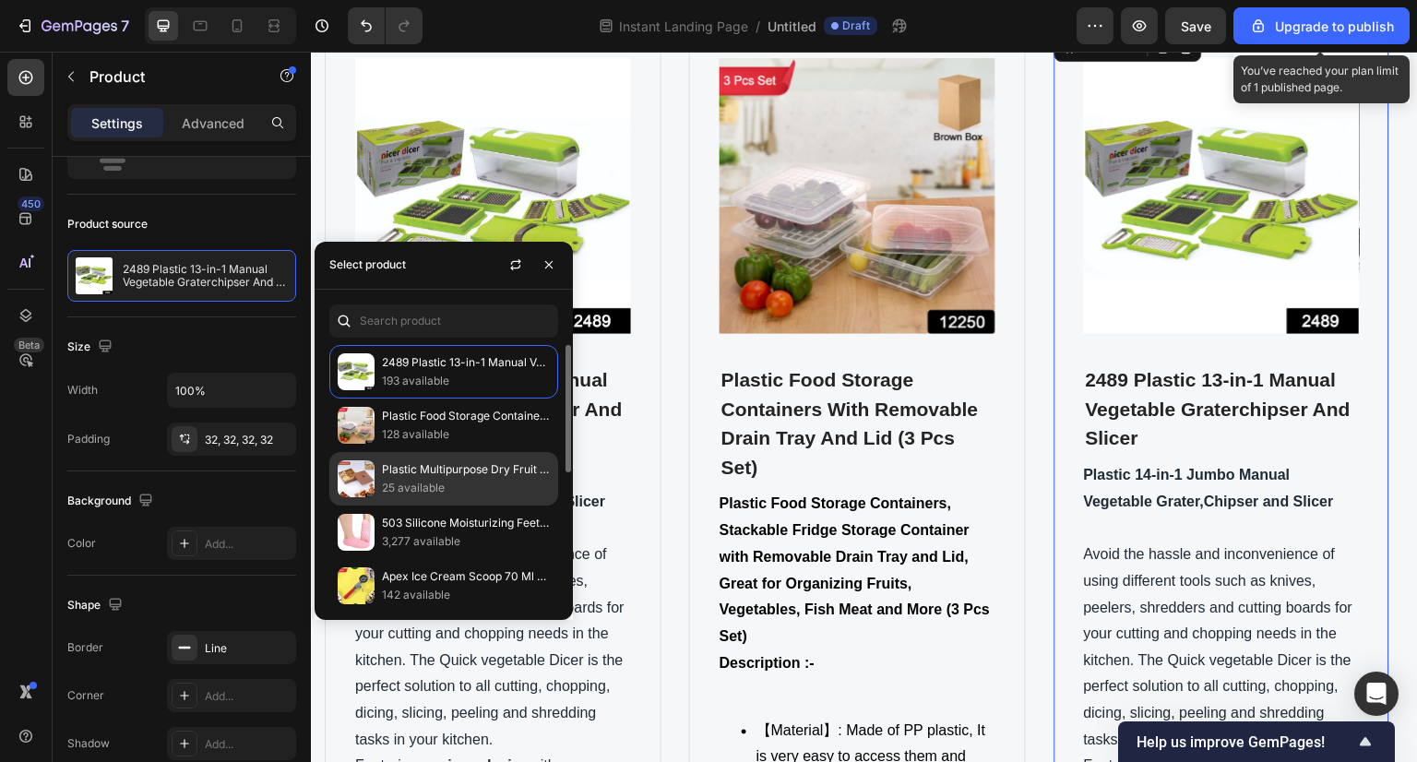
click at [487, 488] on p "25 available" at bounding box center [466, 488] width 168 height 18
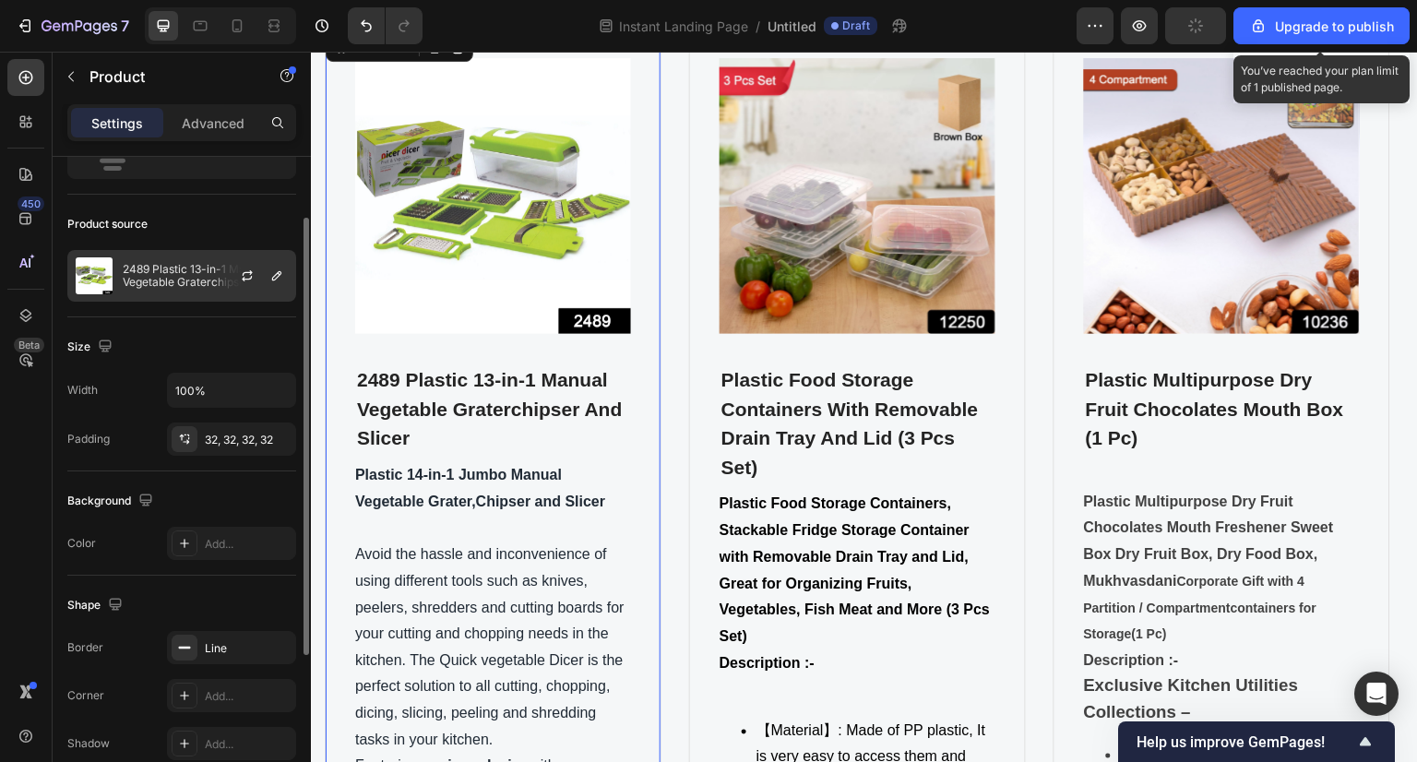
click at [290, 282] on div at bounding box center [254, 276] width 81 height 50
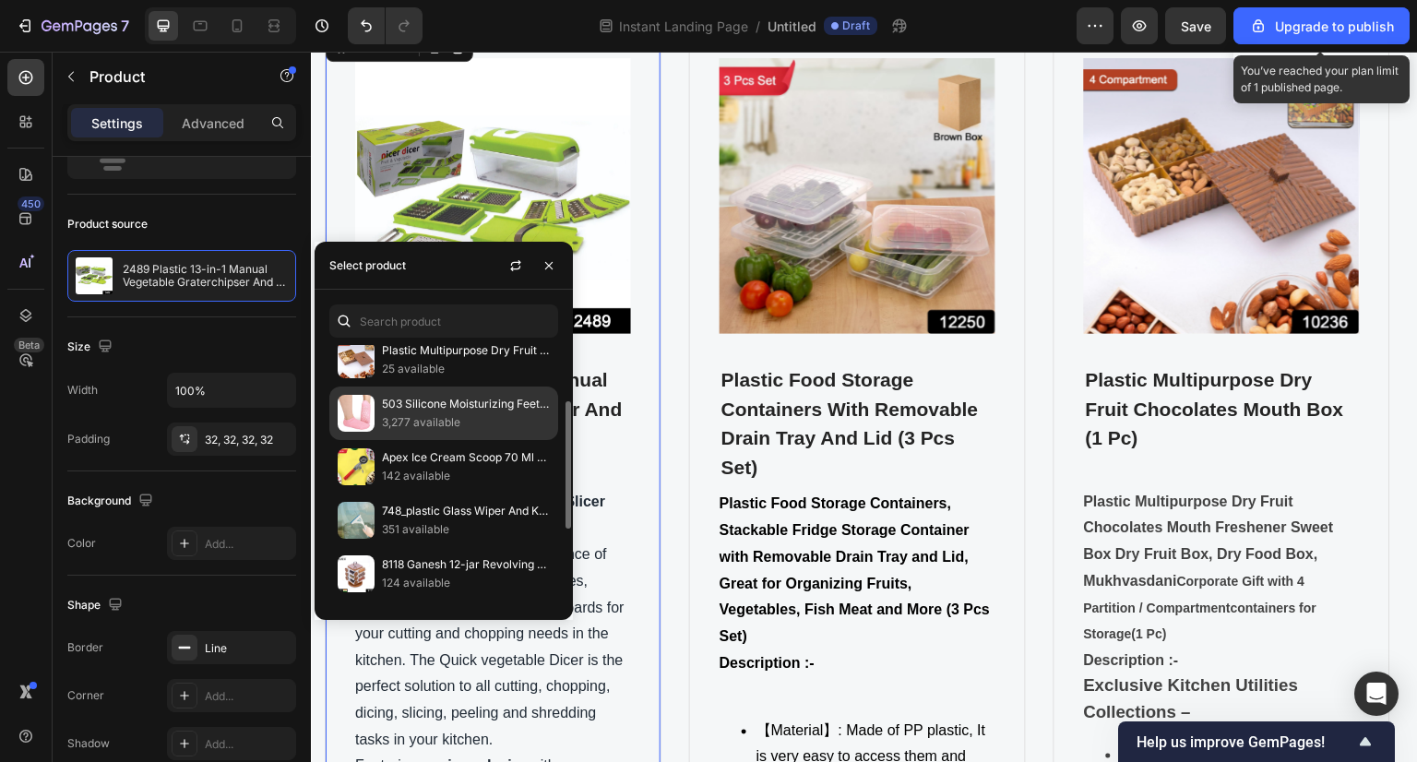
scroll to position [118, 0]
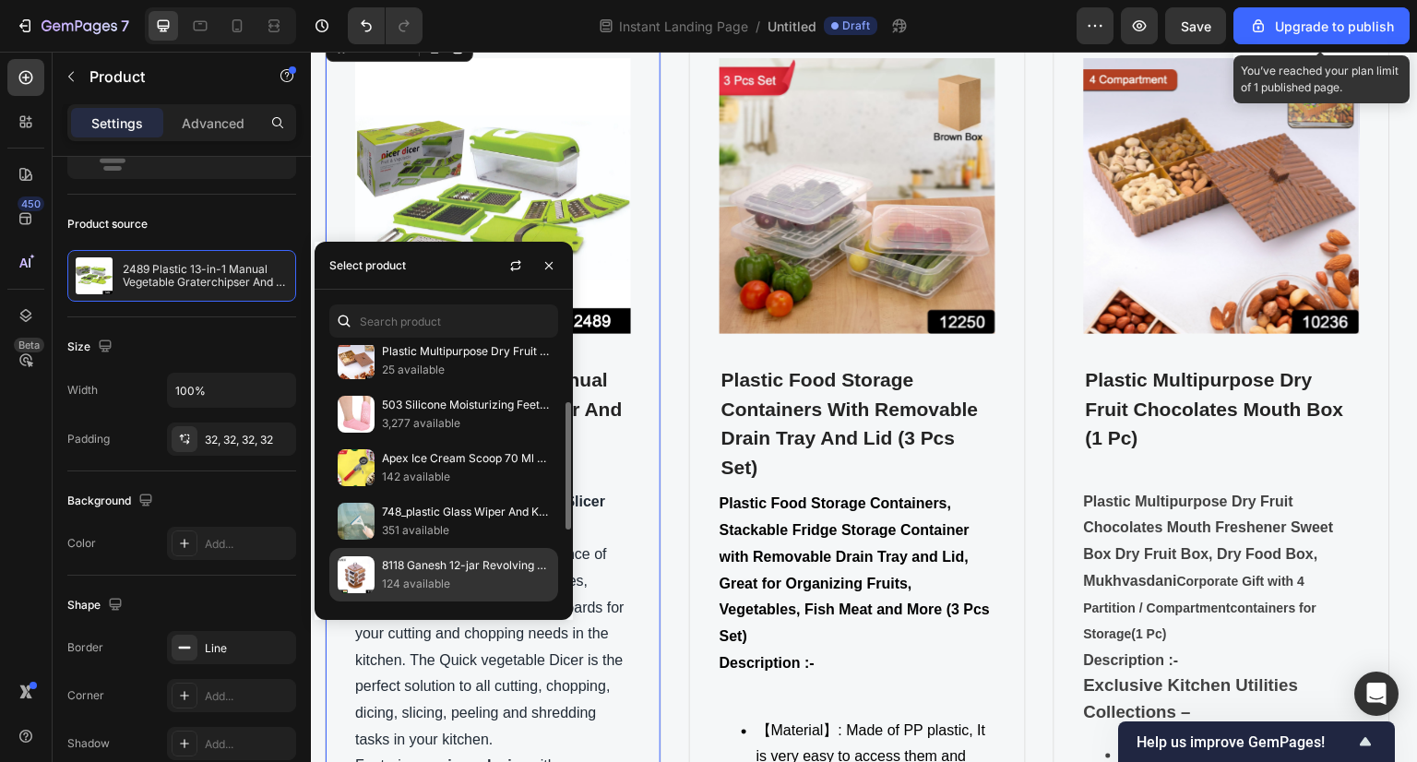
click at [443, 577] on p "124 available" at bounding box center [466, 584] width 168 height 18
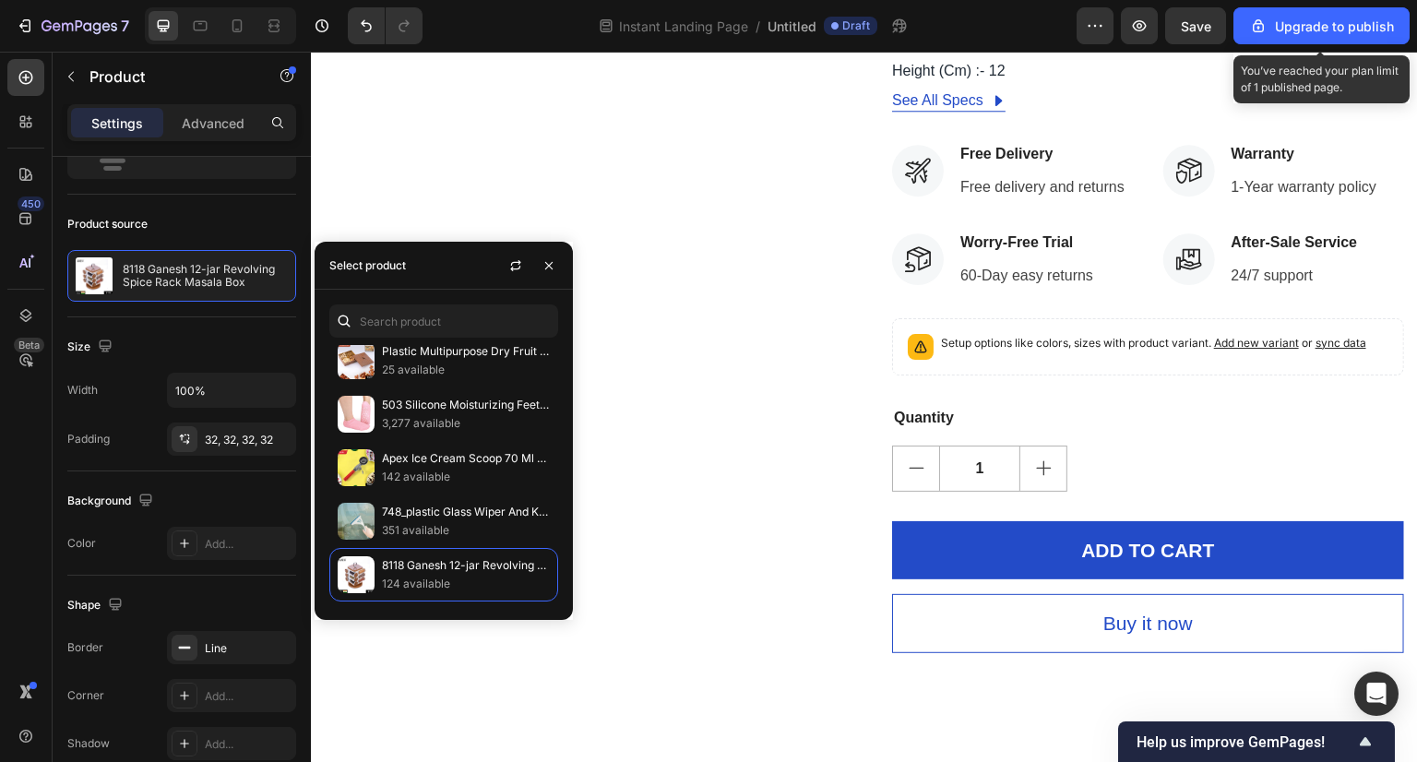
scroll to position [1231, 0]
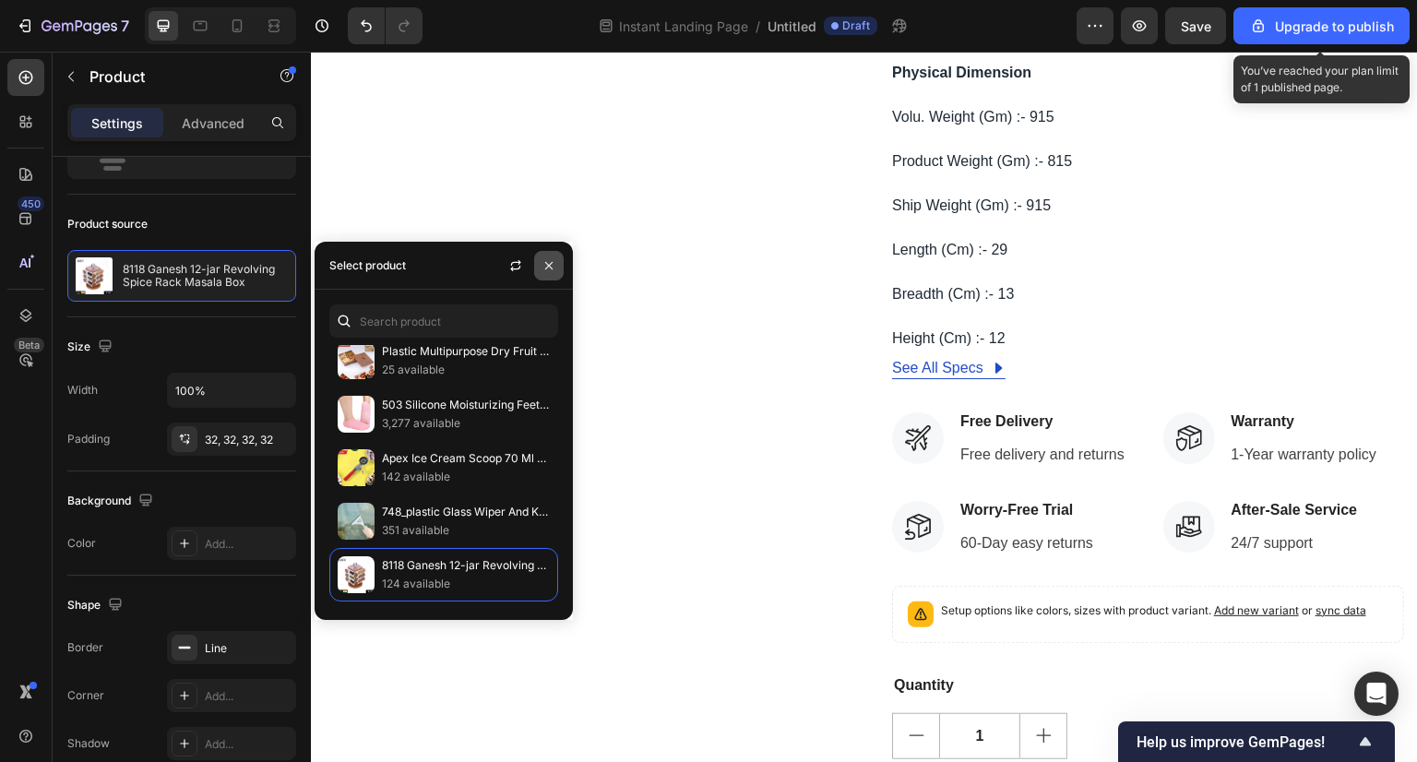
click at [546, 267] on icon "button" at bounding box center [549, 265] width 15 height 15
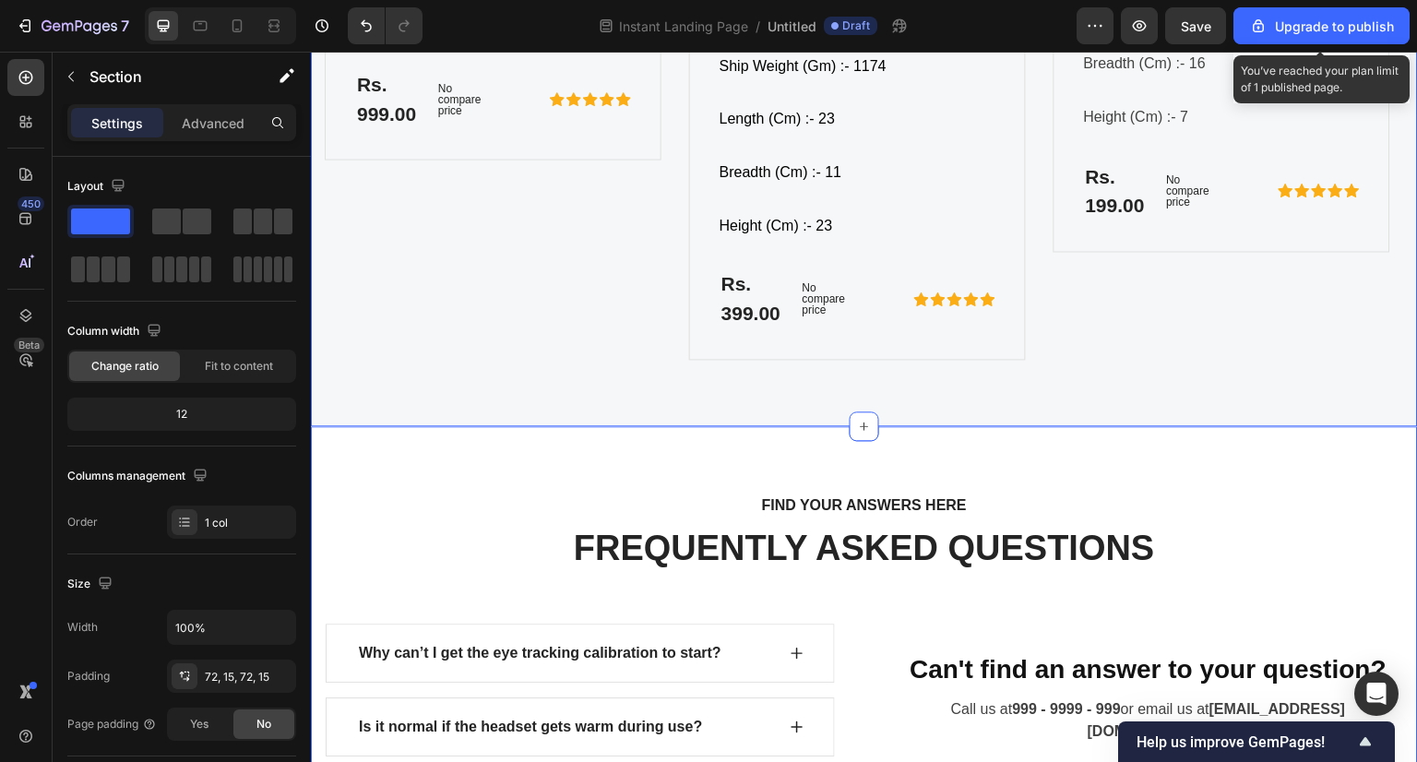
scroll to position [9230, 0]
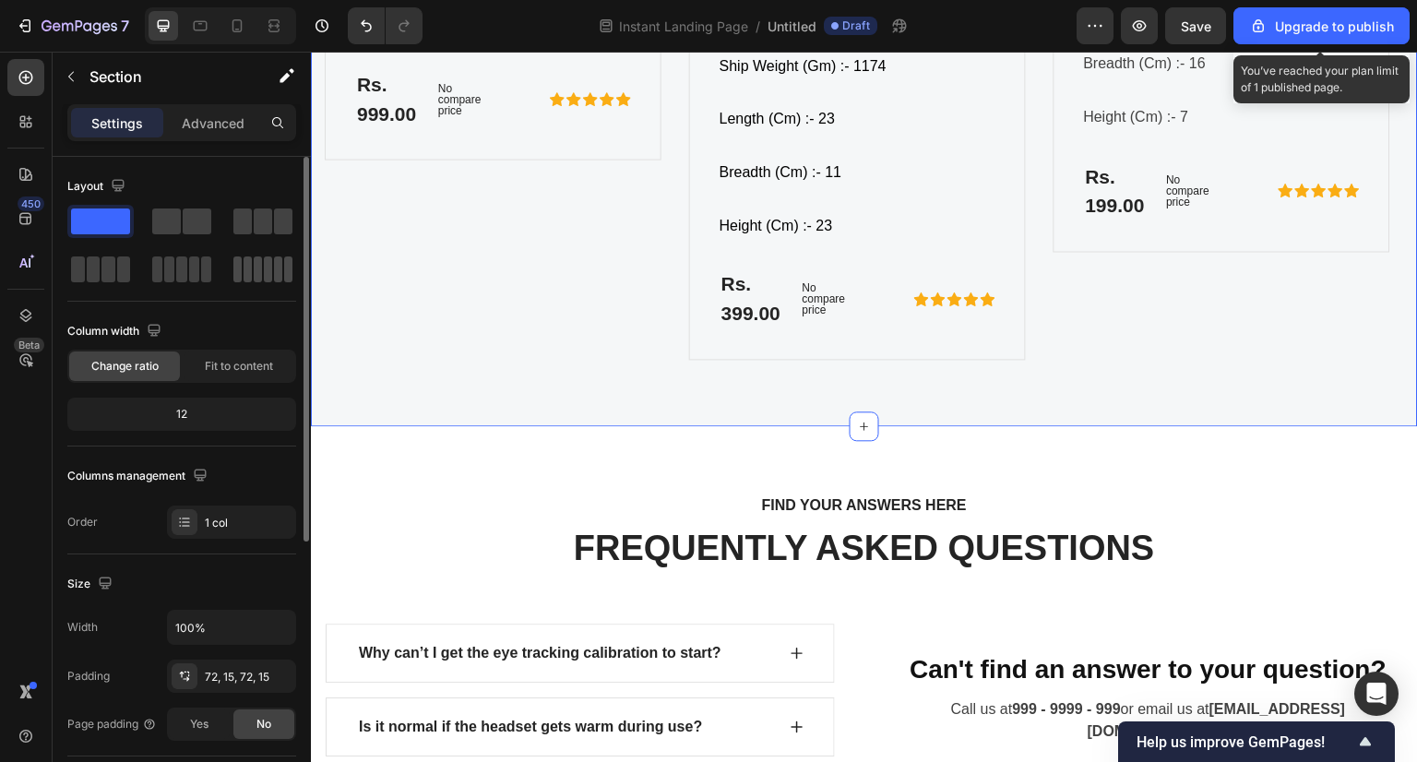
click at [270, 267] on span at bounding box center [268, 269] width 8 height 26
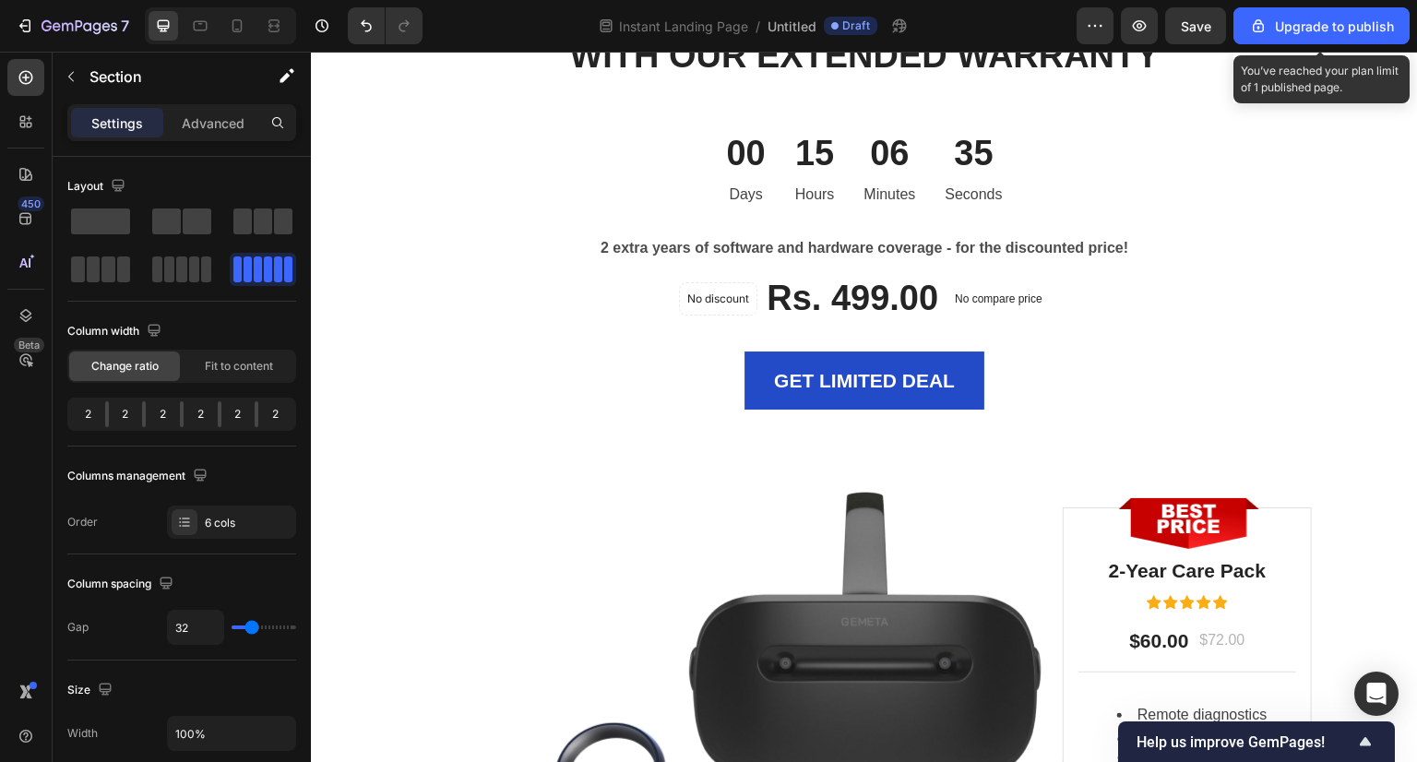
scroll to position [6232, 0]
click at [105, 215] on span at bounding box center [100, 222] width 59 height 26
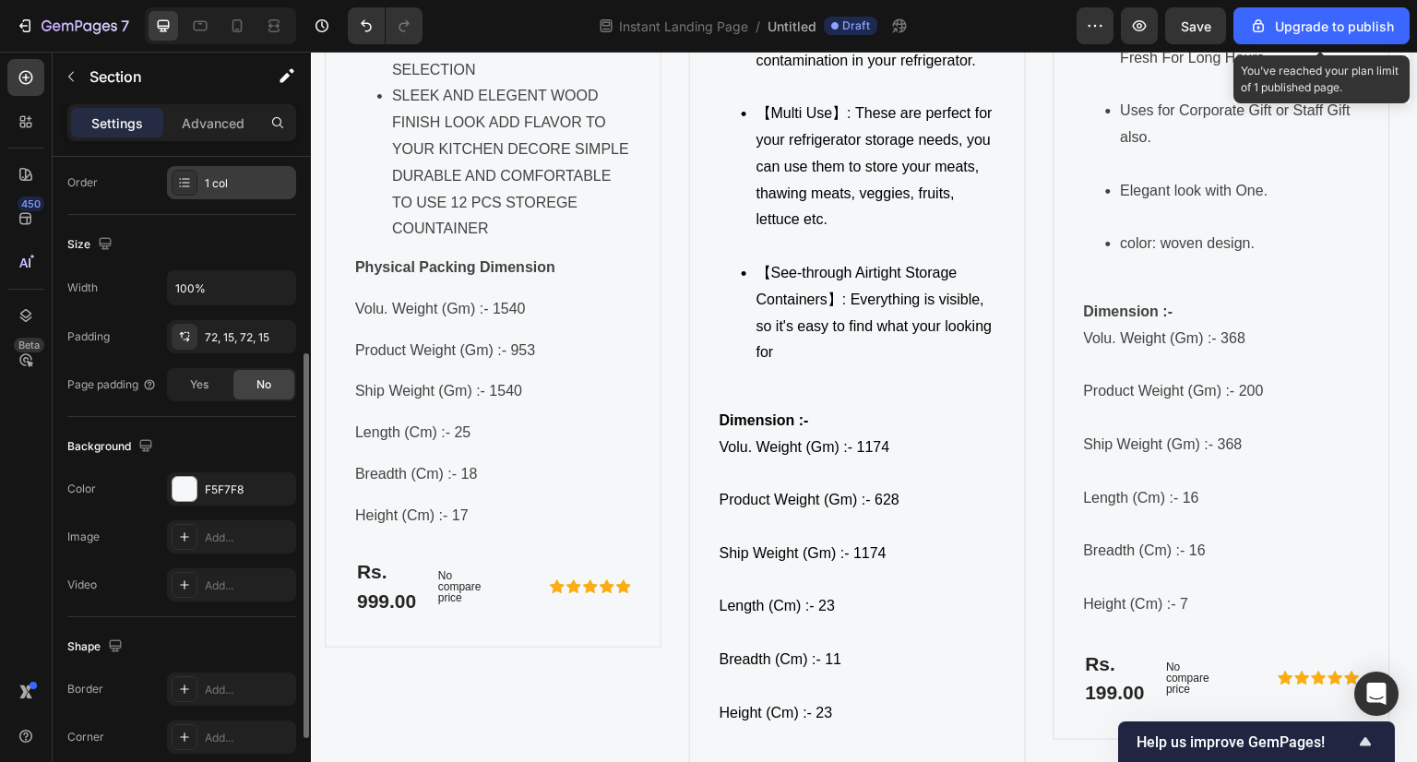
scroll to position [340, 0]
click at [236, 184] on div "1 col" at bounding box center [248, 183] width 87 height 17
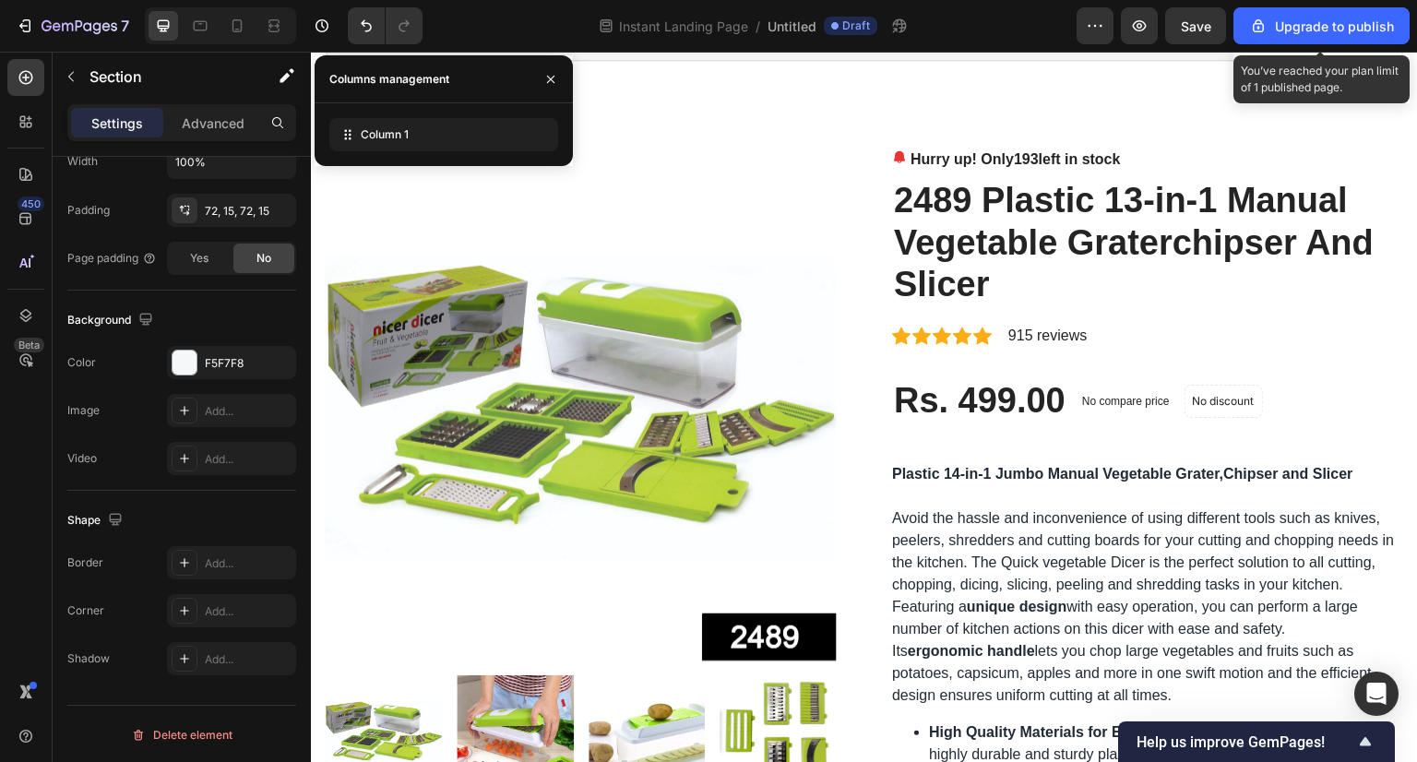
scroll to position [0, 0]
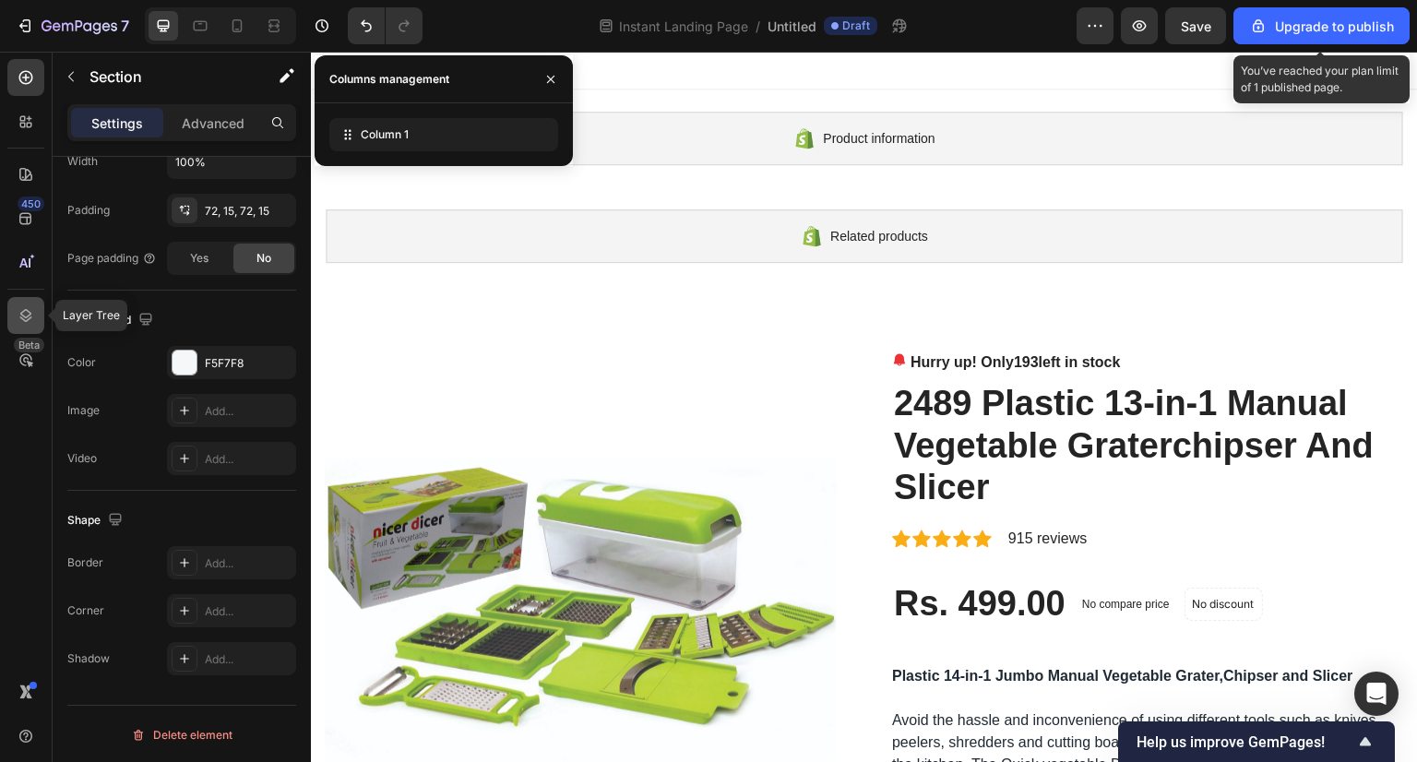
click at [28, 301] on div at bounding box center [25, 315] width 37 height 37
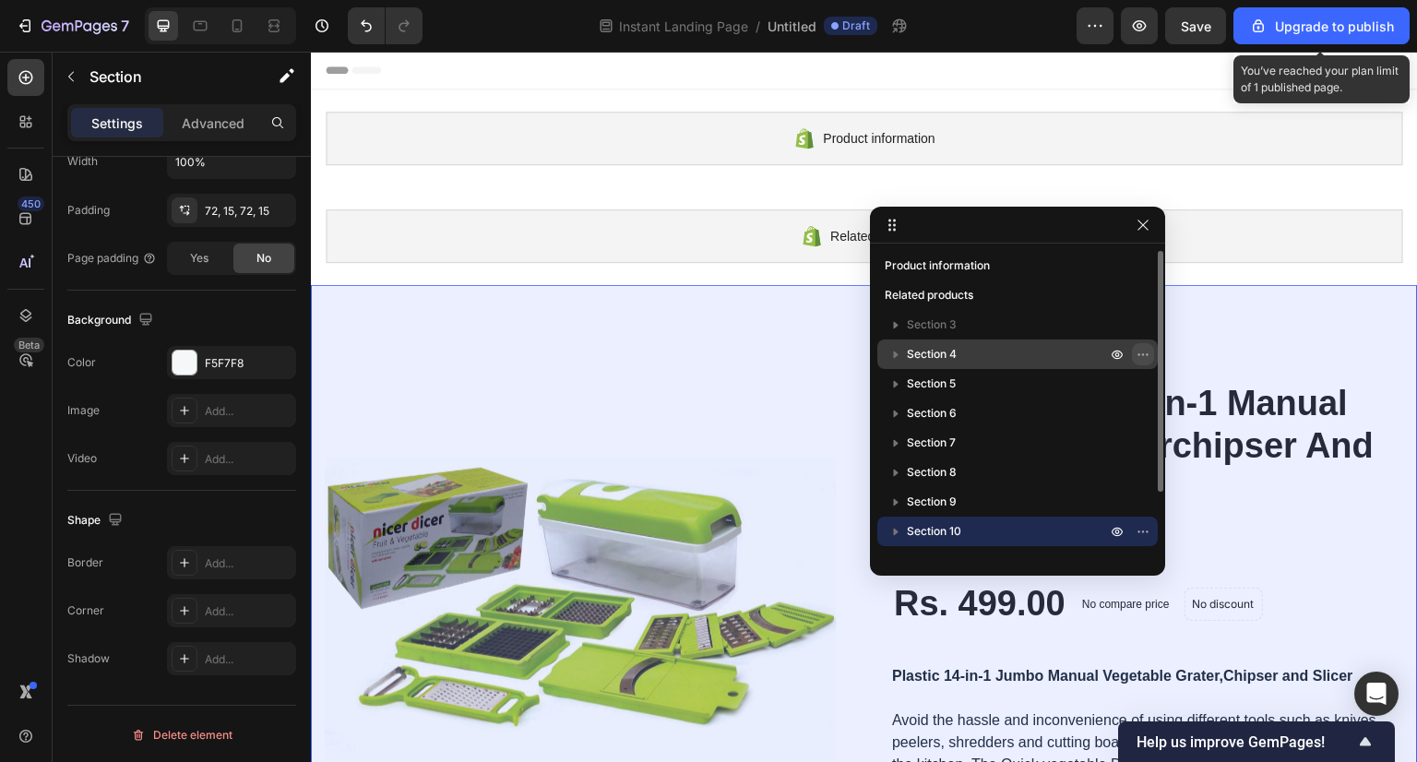
click at [1145, 354] on icon "button" at bounding box center [1143, 354] width 15 height 15
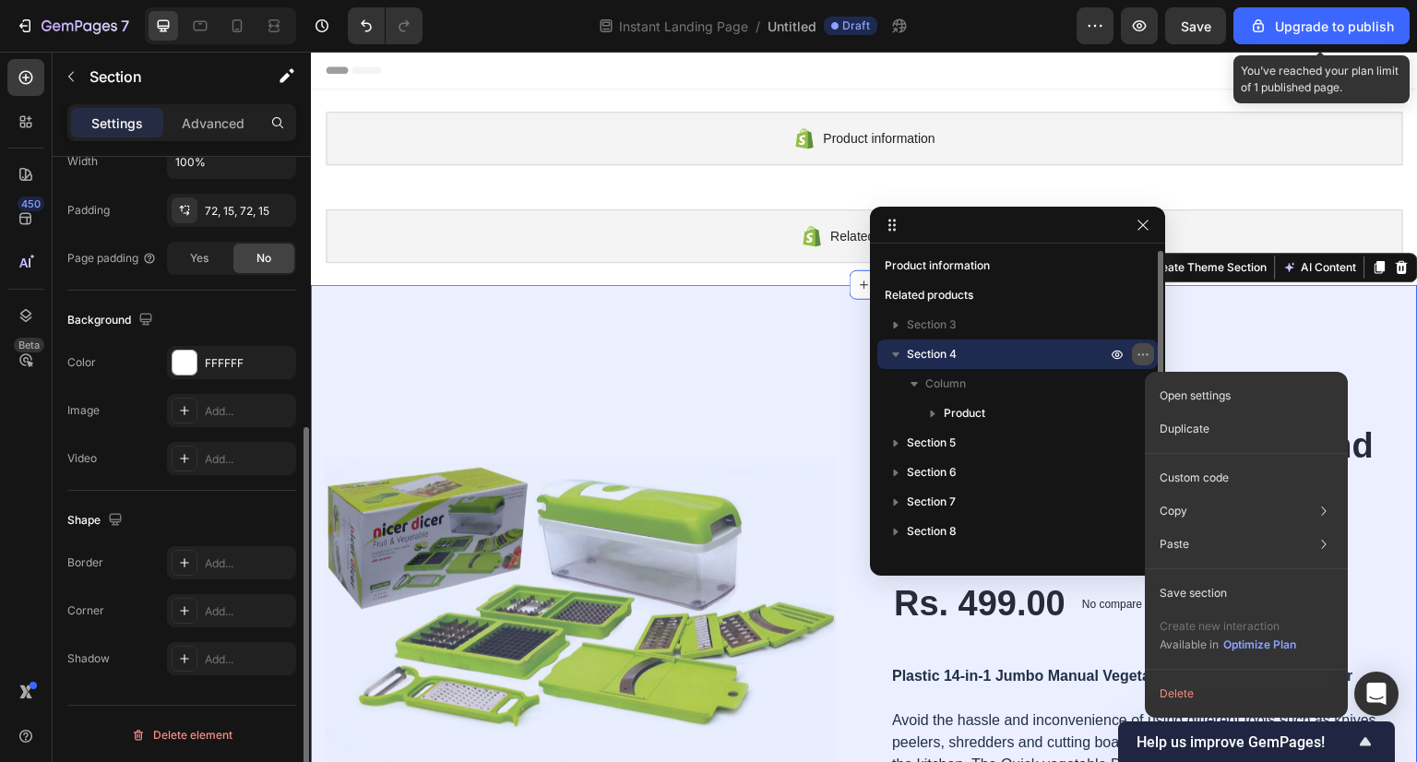
scroll to position [465, 0]
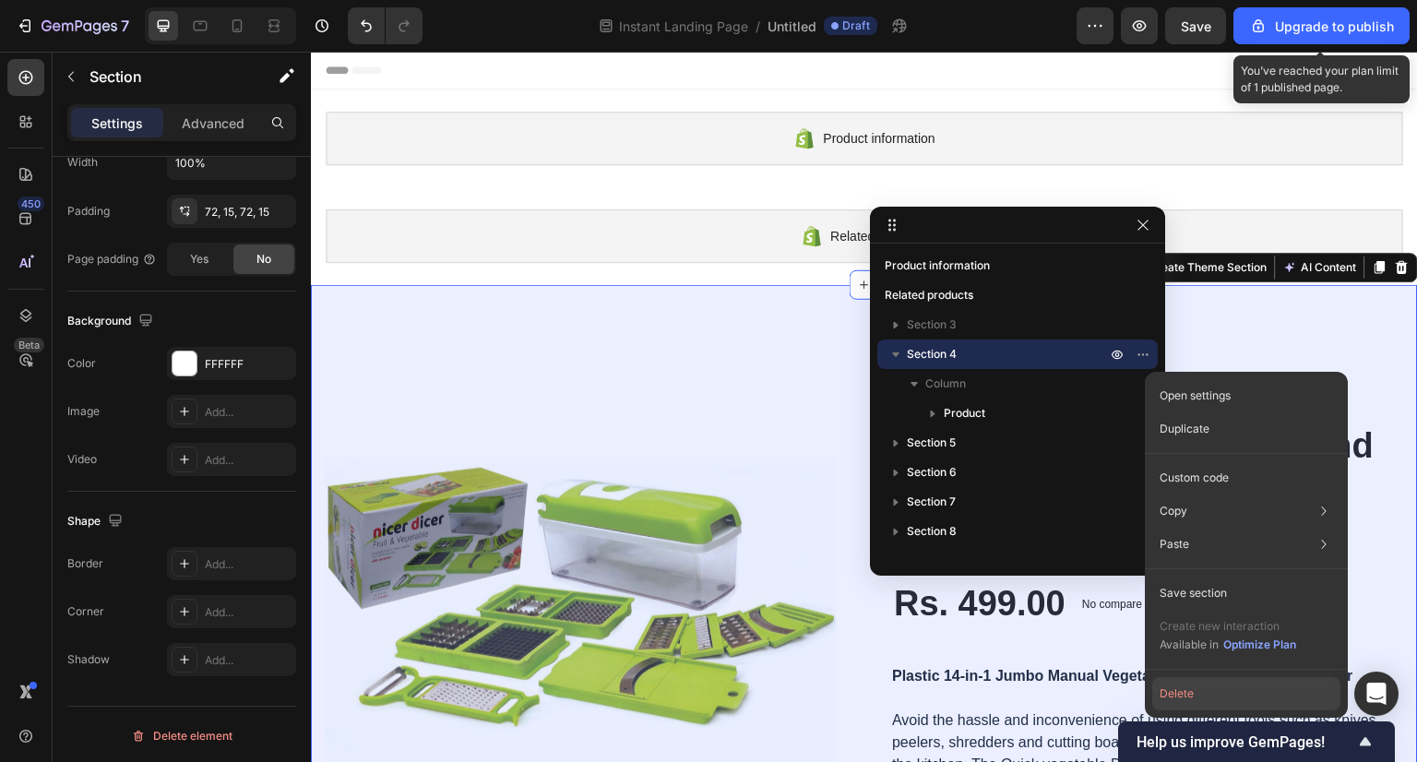
click at [1226, 686] on button "Delete" at bounding box center [1246, 693] width 188 height 33
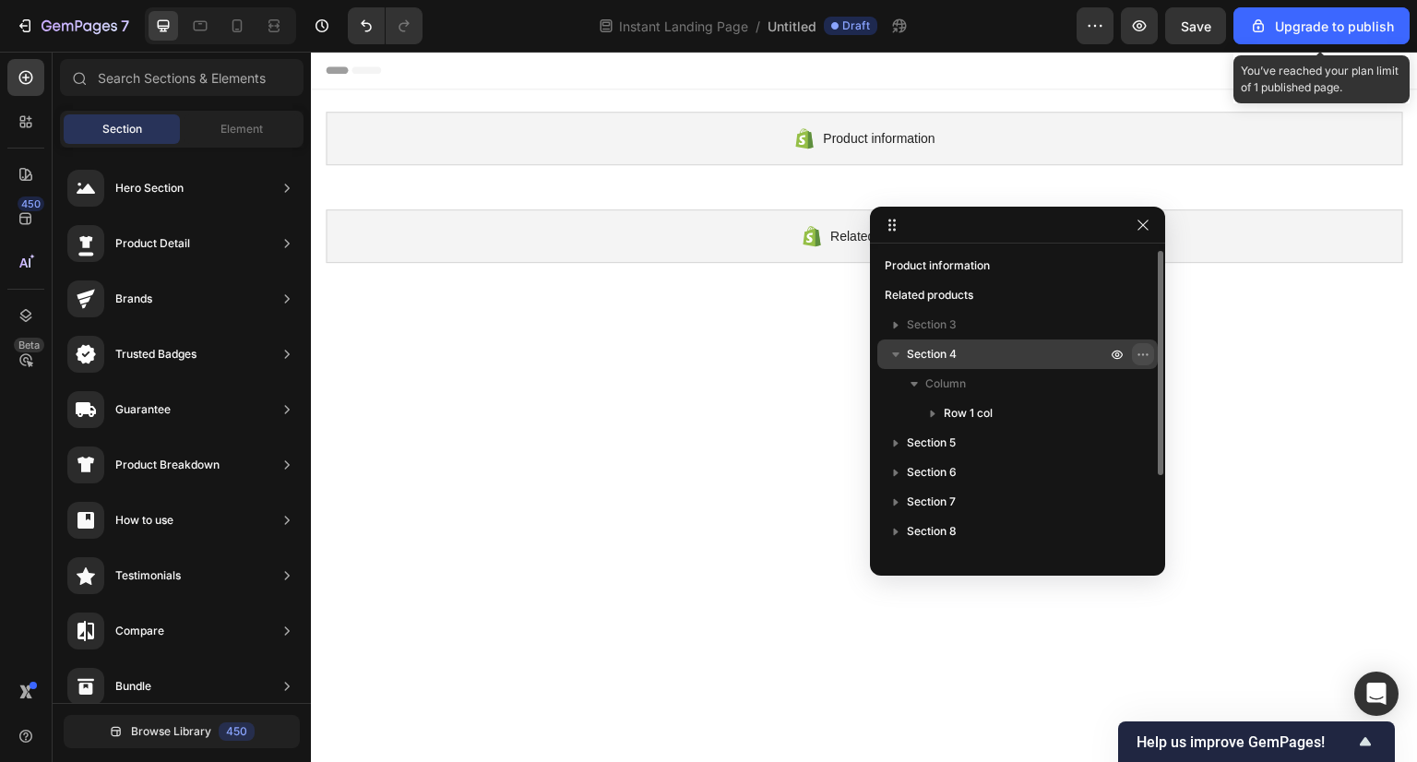
click at [1148, 349] on icon "button" at bounding box center [1143, 354] width 15 height 15
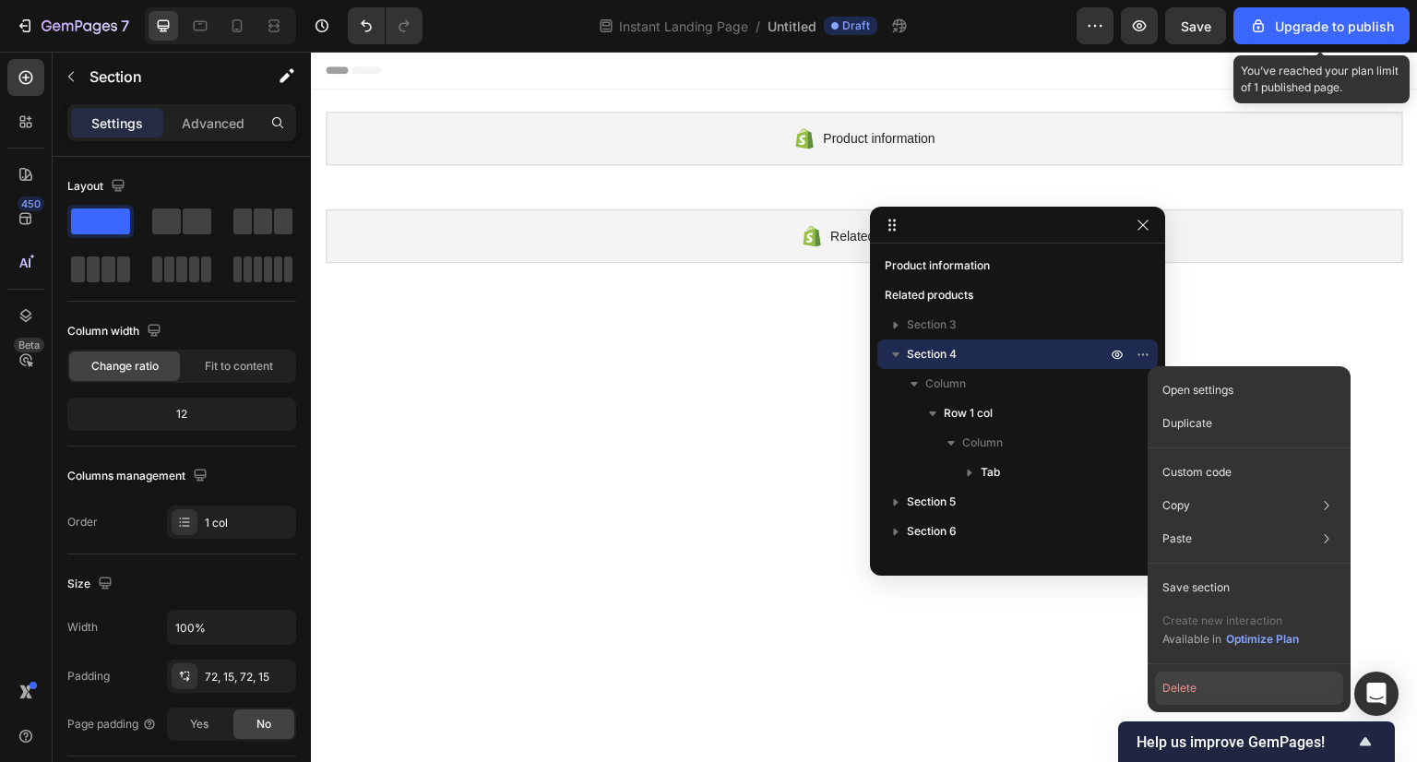
click at [1216, 693] on button "Delete" at bounding box center [1249, 688] width 188 height 33
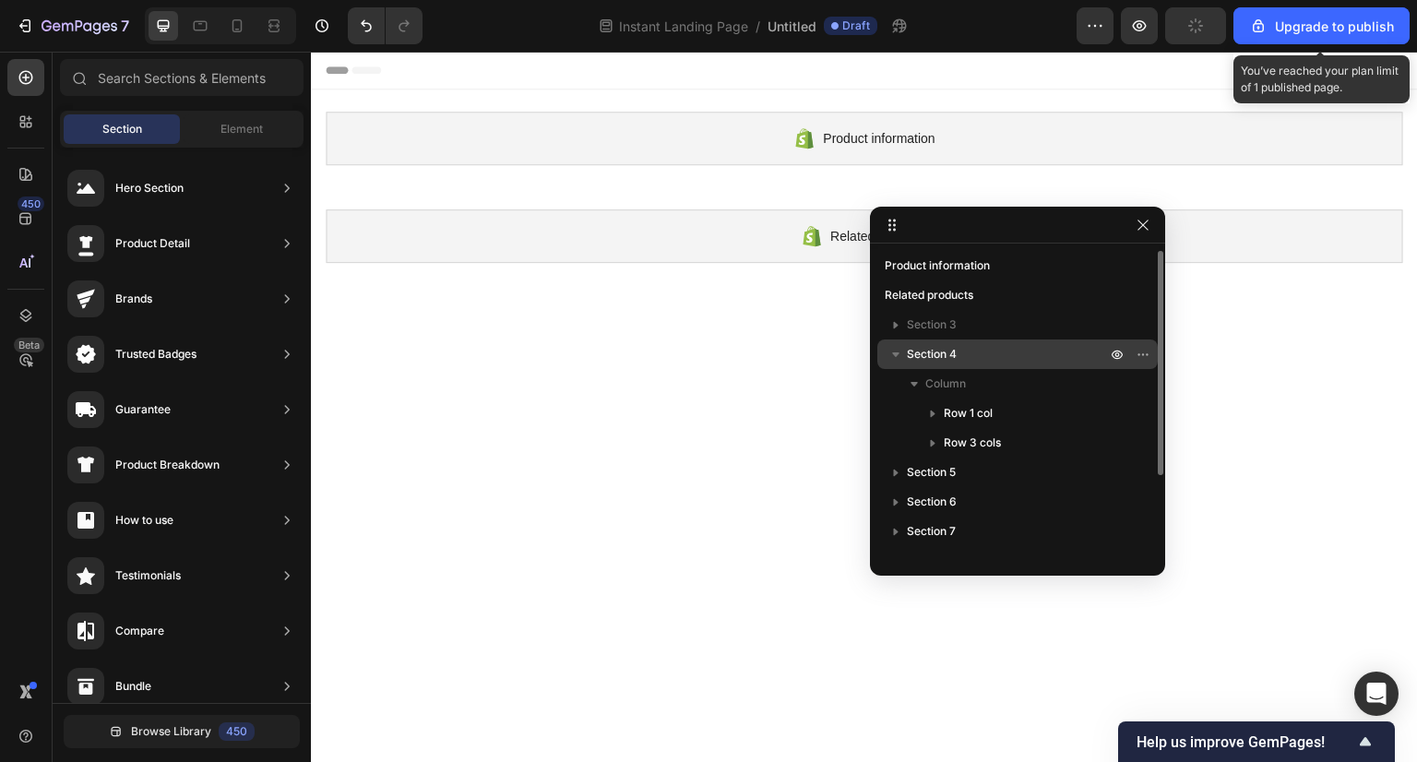
click at [1144, 340] on div at bounding box center [1130, 355] width 48 height 30
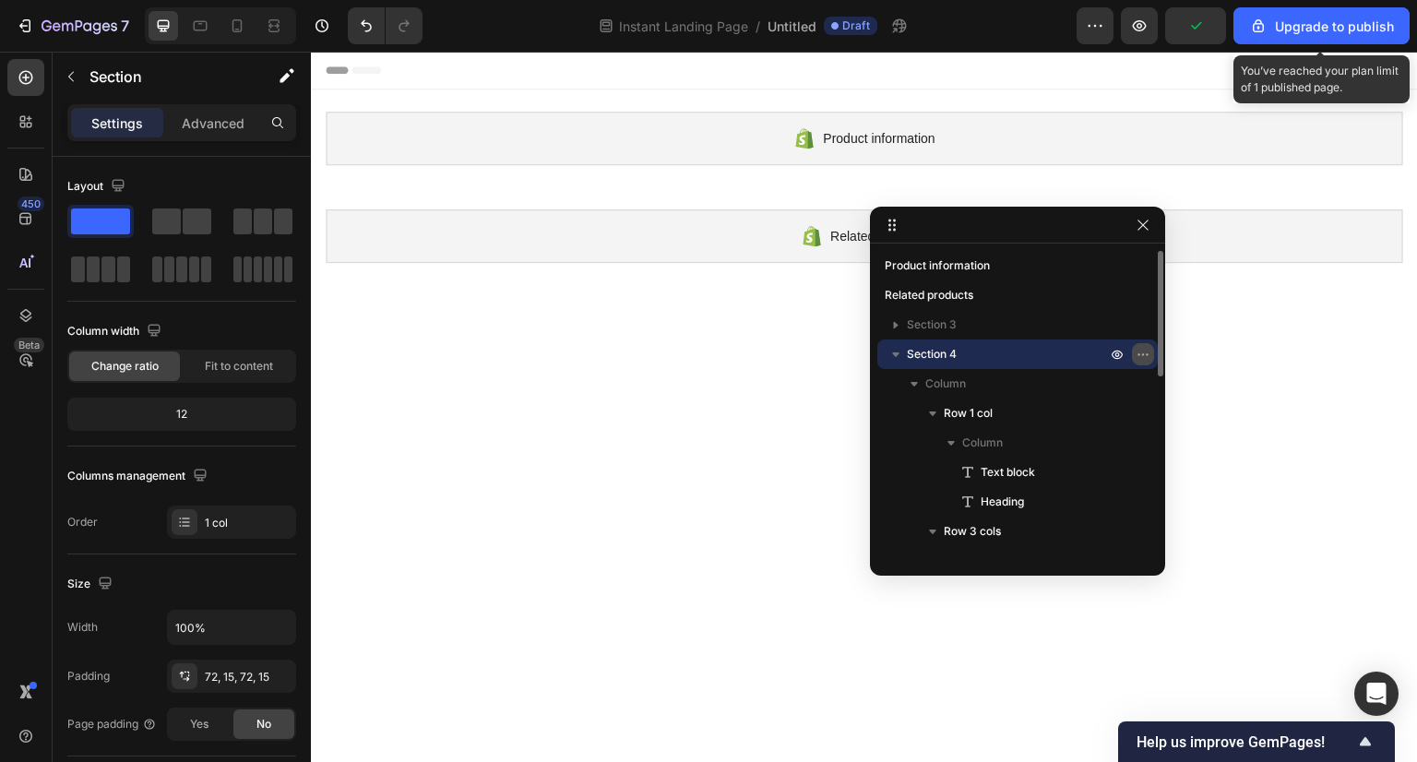
click at [1144, 345] on button "button" at bounding box center [1143, 354] width 22 height 22
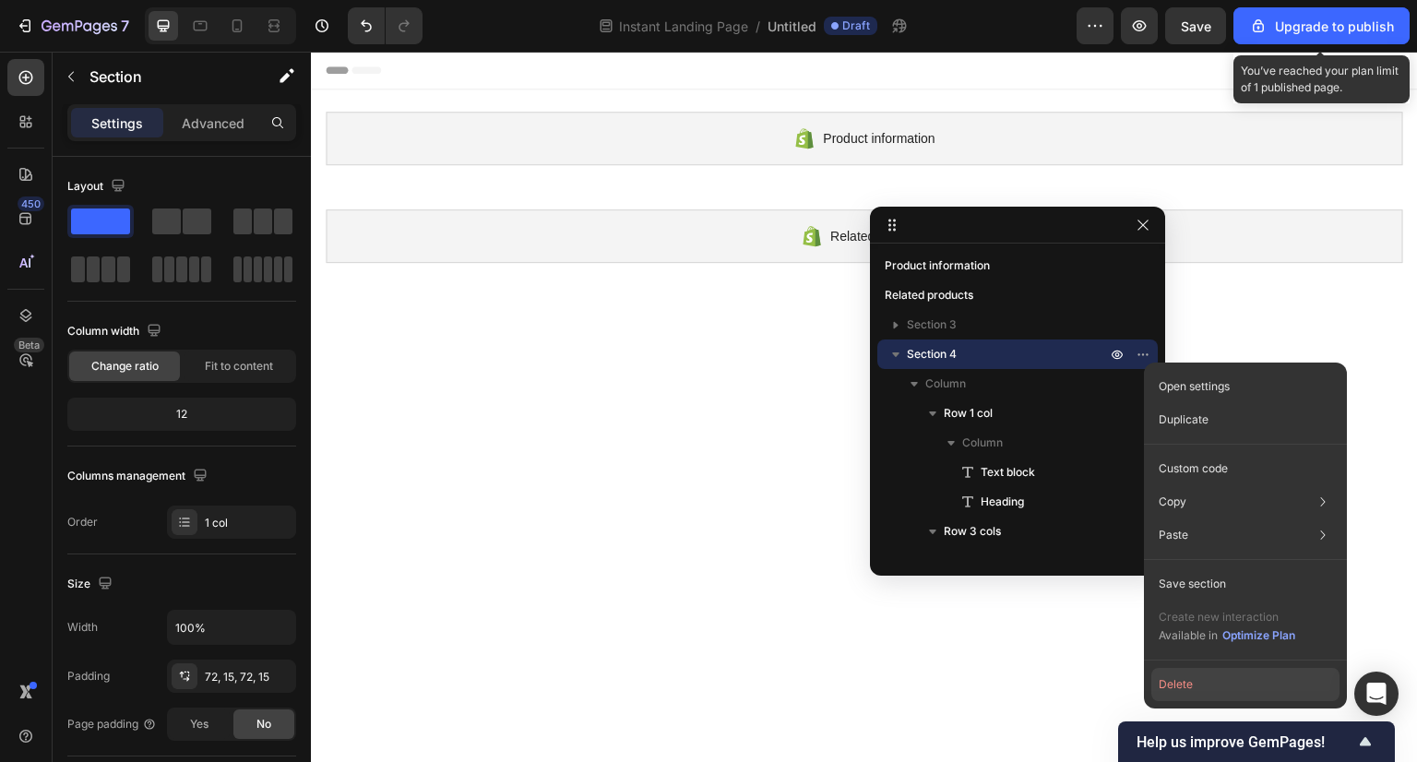
click at [1225, 688] on button "Delete" at bounding box center [1245, 684] width 188 height 33
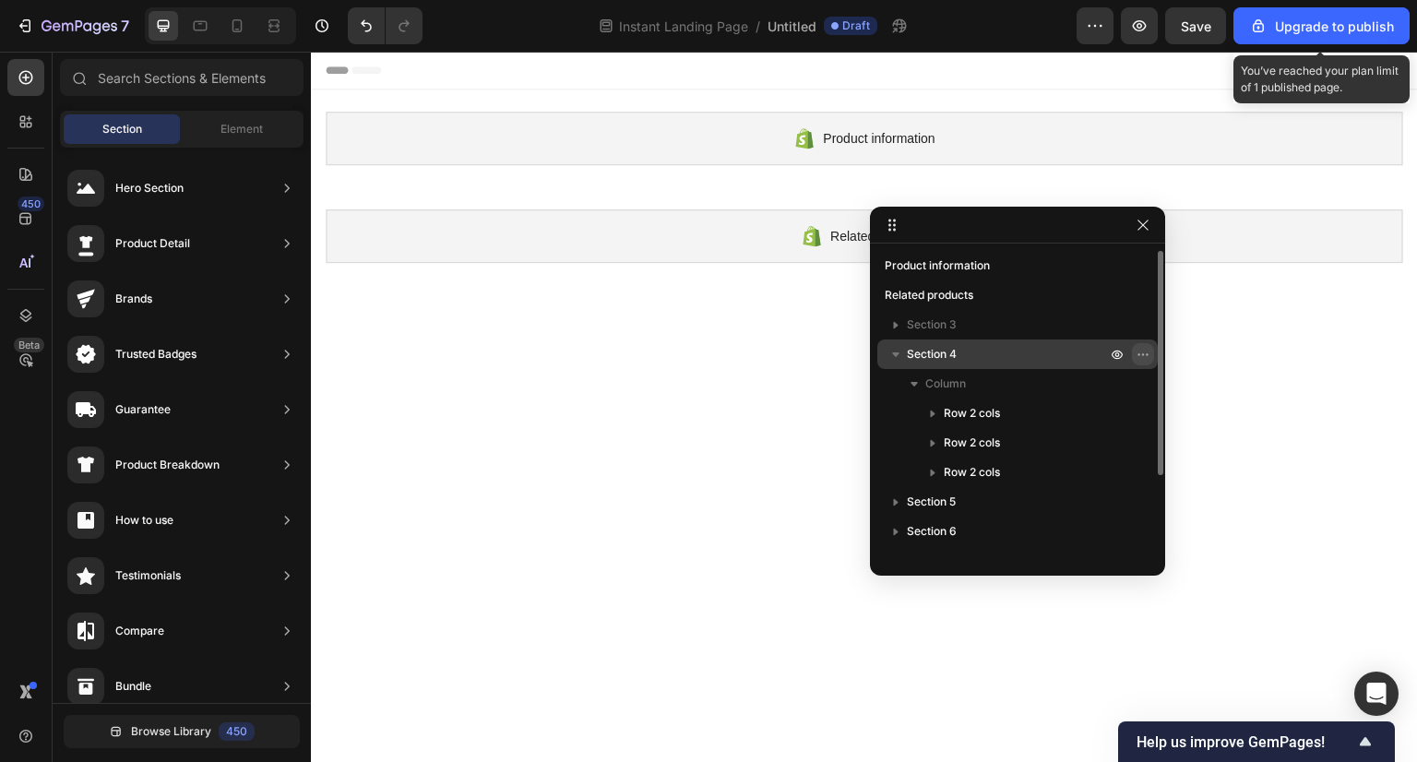
click at [1136, 350] on icon "button" at bounding box center [1143, 354] width 15 height 15
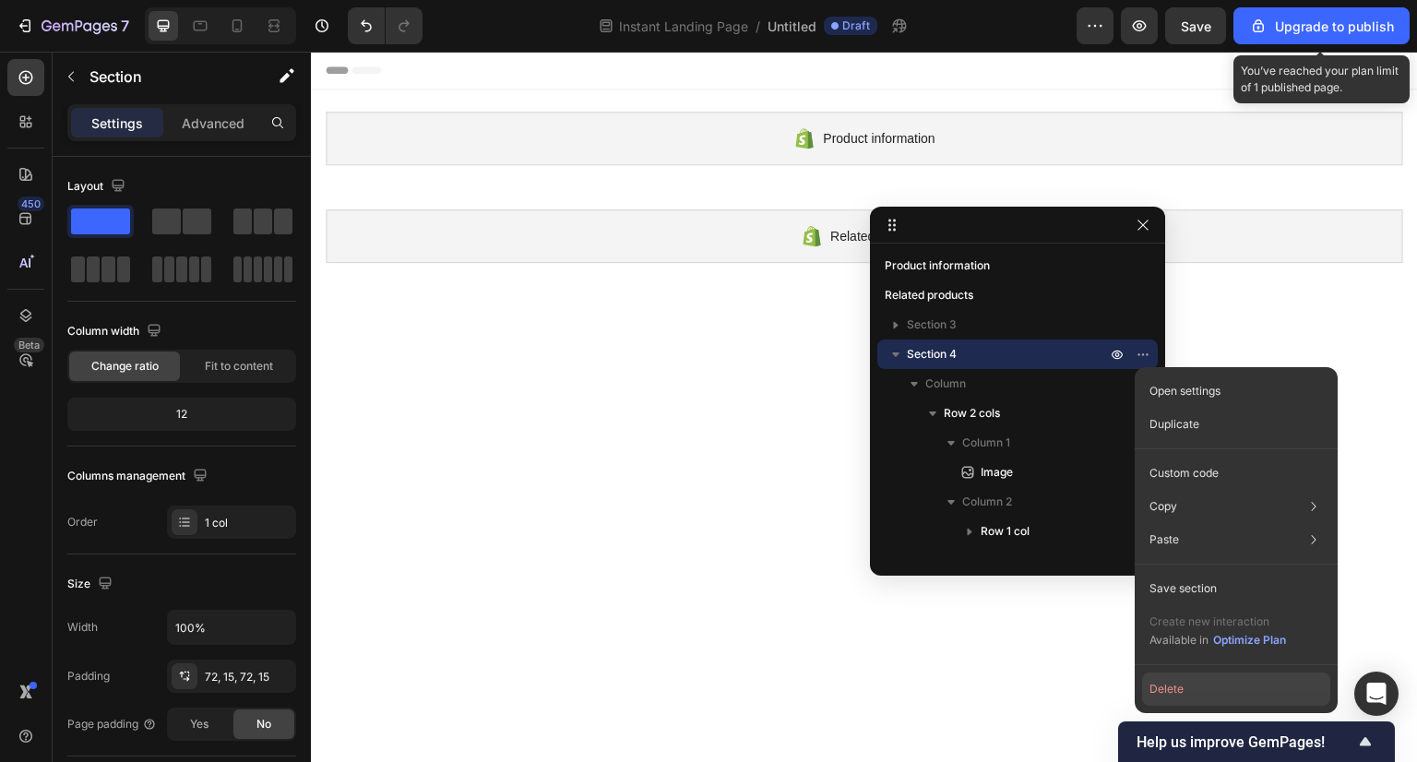
click at [1192, 687] on button "Delete" at bounding box center [1236, 689] width 188 height 33
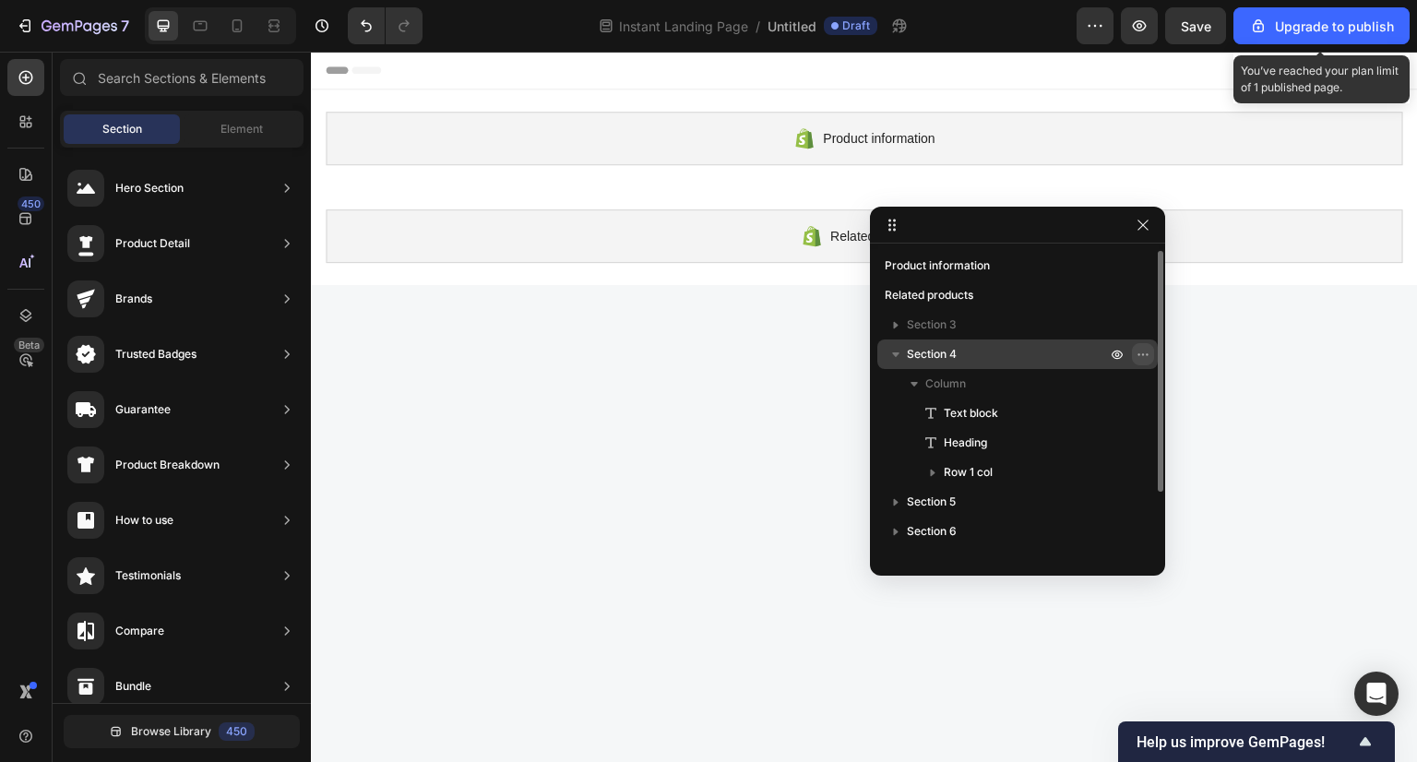
click at [1140, 354] on icon "button" at bounding box center [1143, 354] width 15 height 15
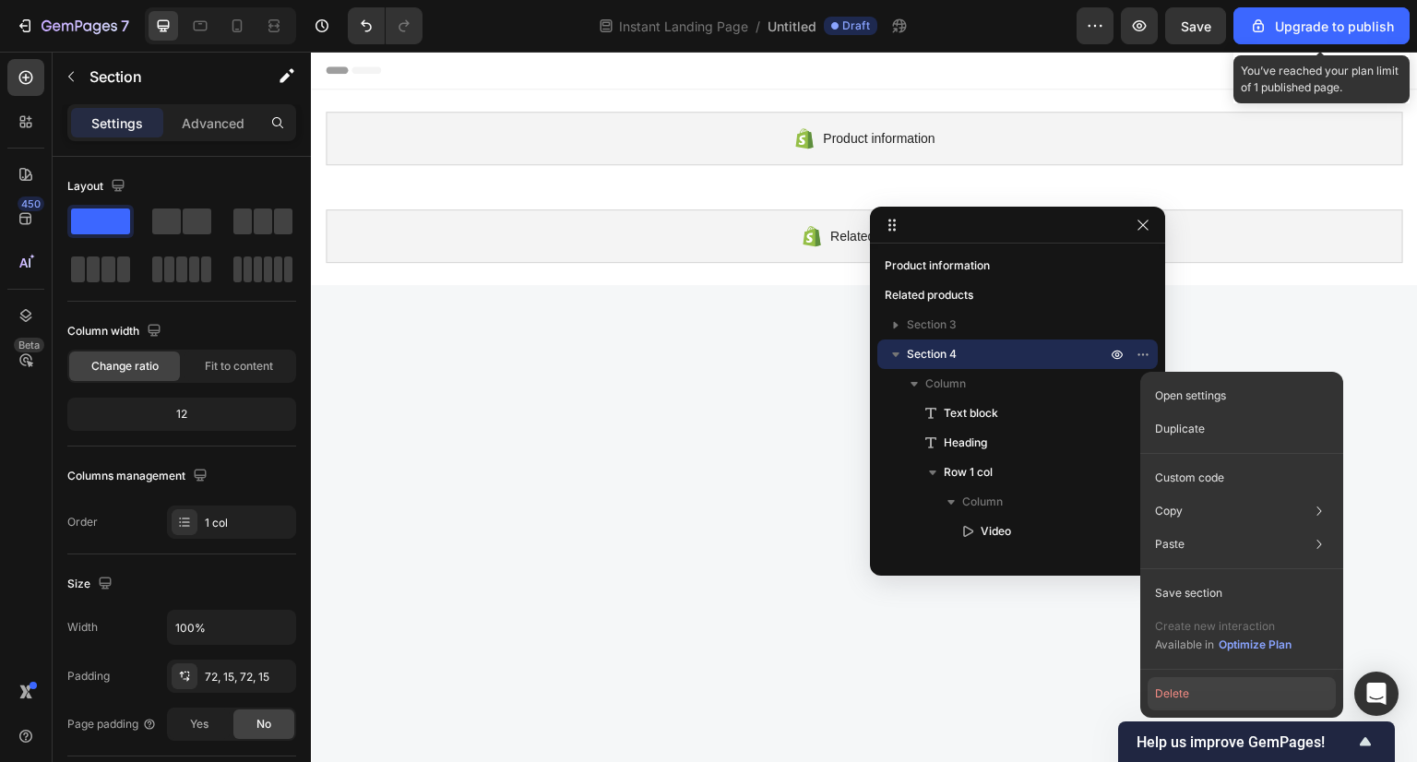
click at [1196, 696] on button "Delete" at bounding box center [1242, 693] width 188 height 33
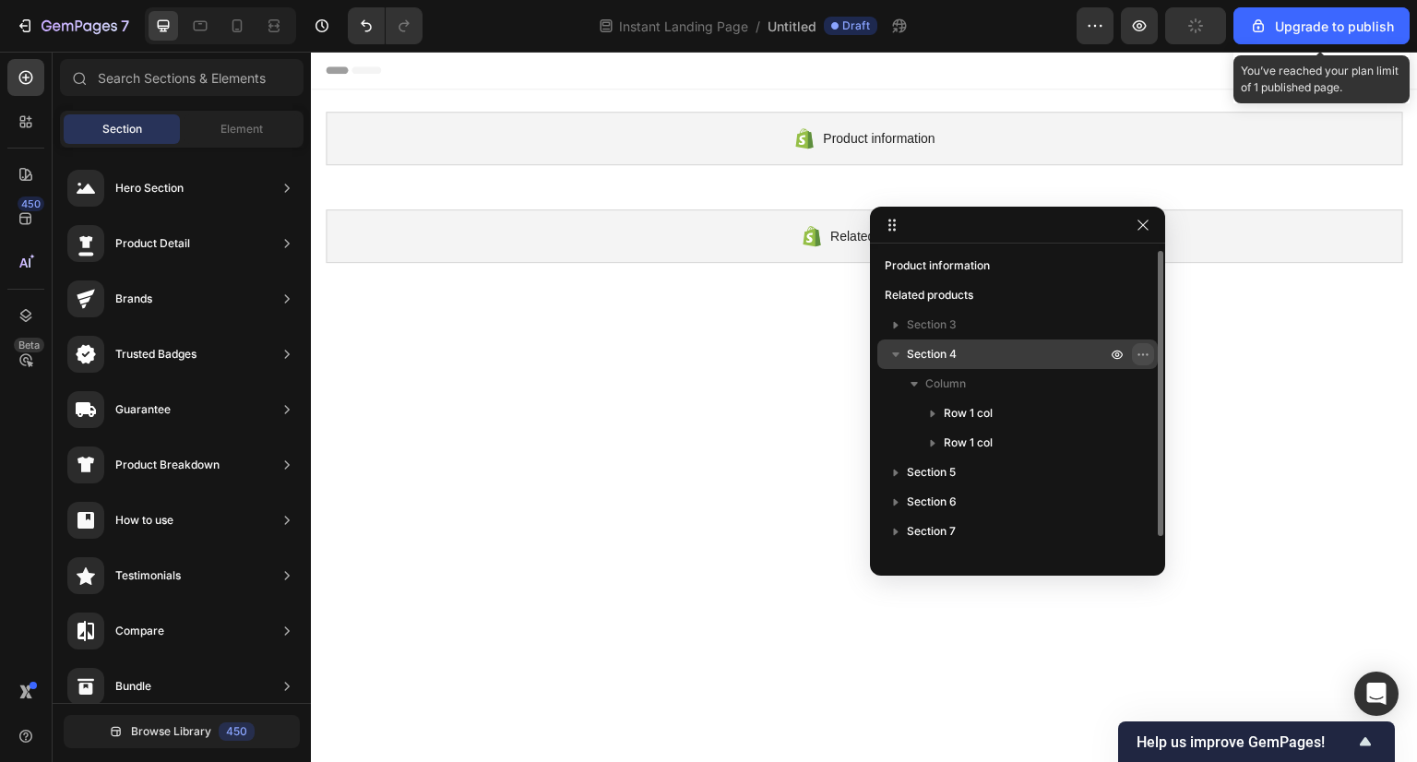
click at [1139, 351] on icon "button" at bounding box center [1143, 354] width 15 height 15
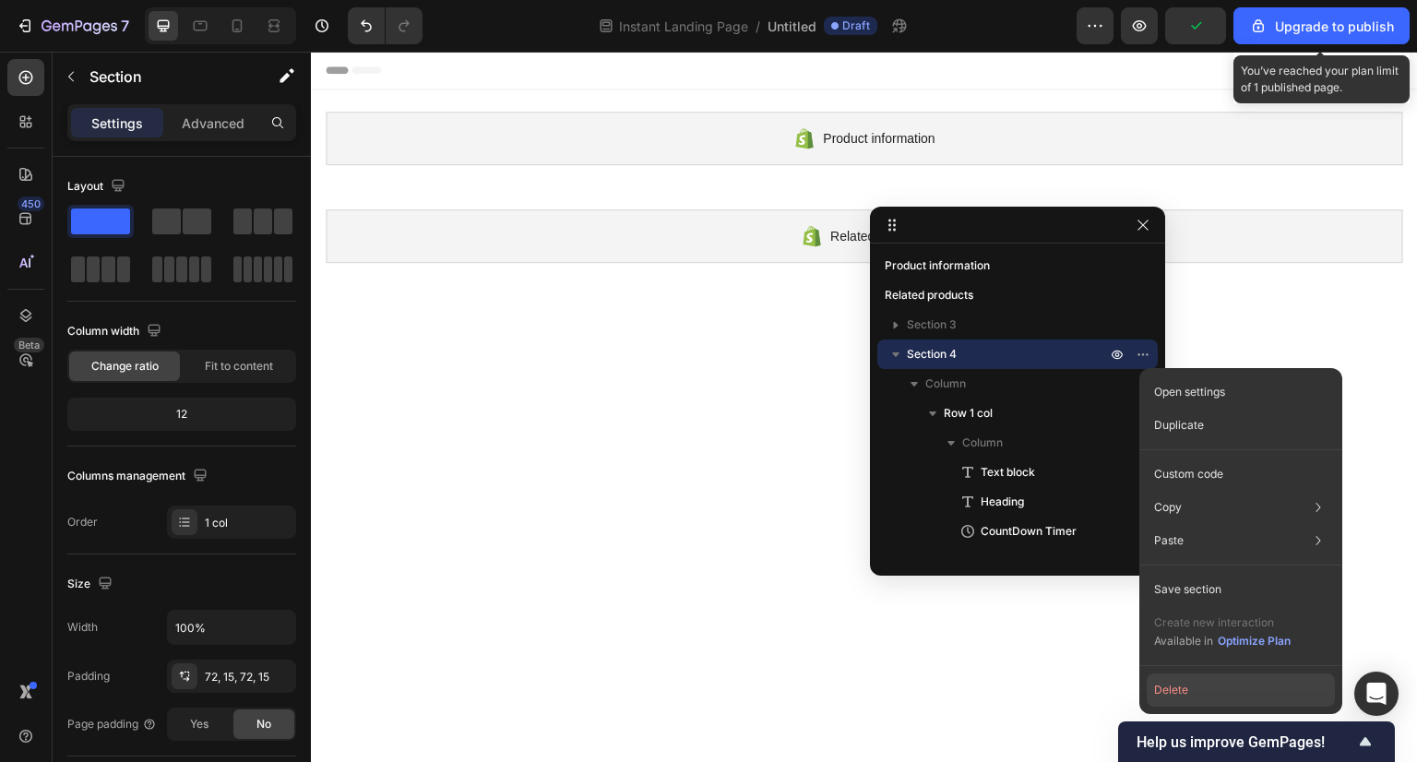
click at [1210, 691] on button "Delete" at bounding box center [1241, 689] width 188 height 33
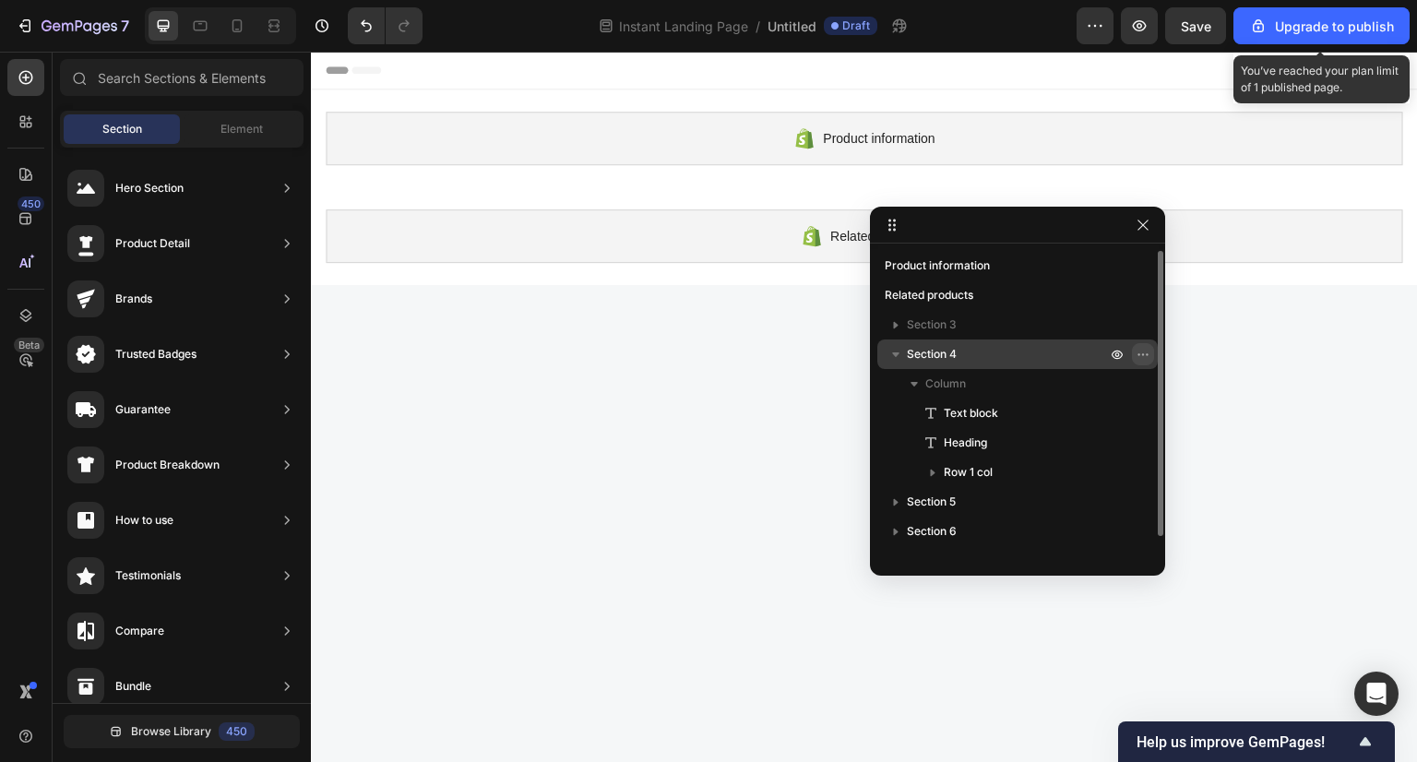
click at [1145, 350] on icon "button" at bounding box center [1143, 354] width 15 height 15
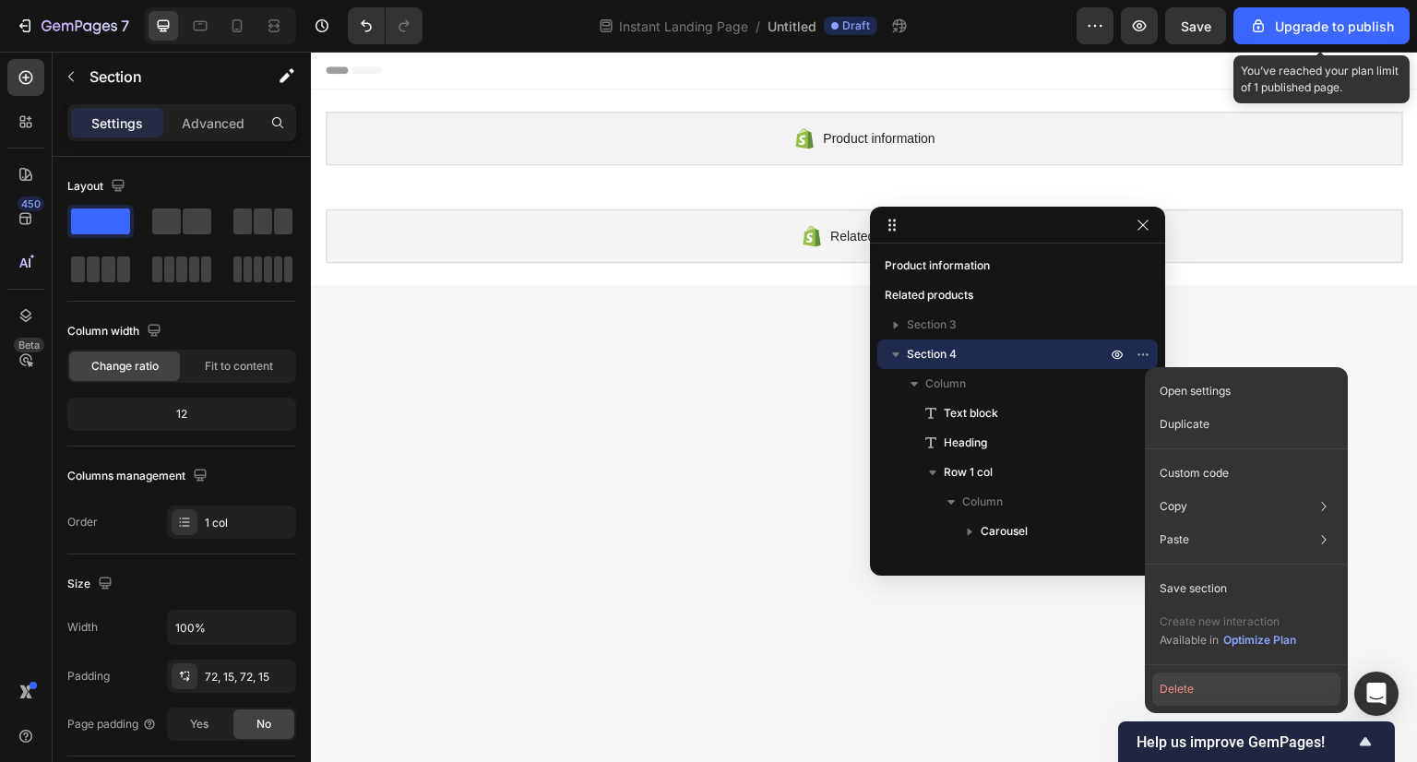
click at [1218, 684] on button "Delete" at bounding box center [1246, 689] width 188 height 33
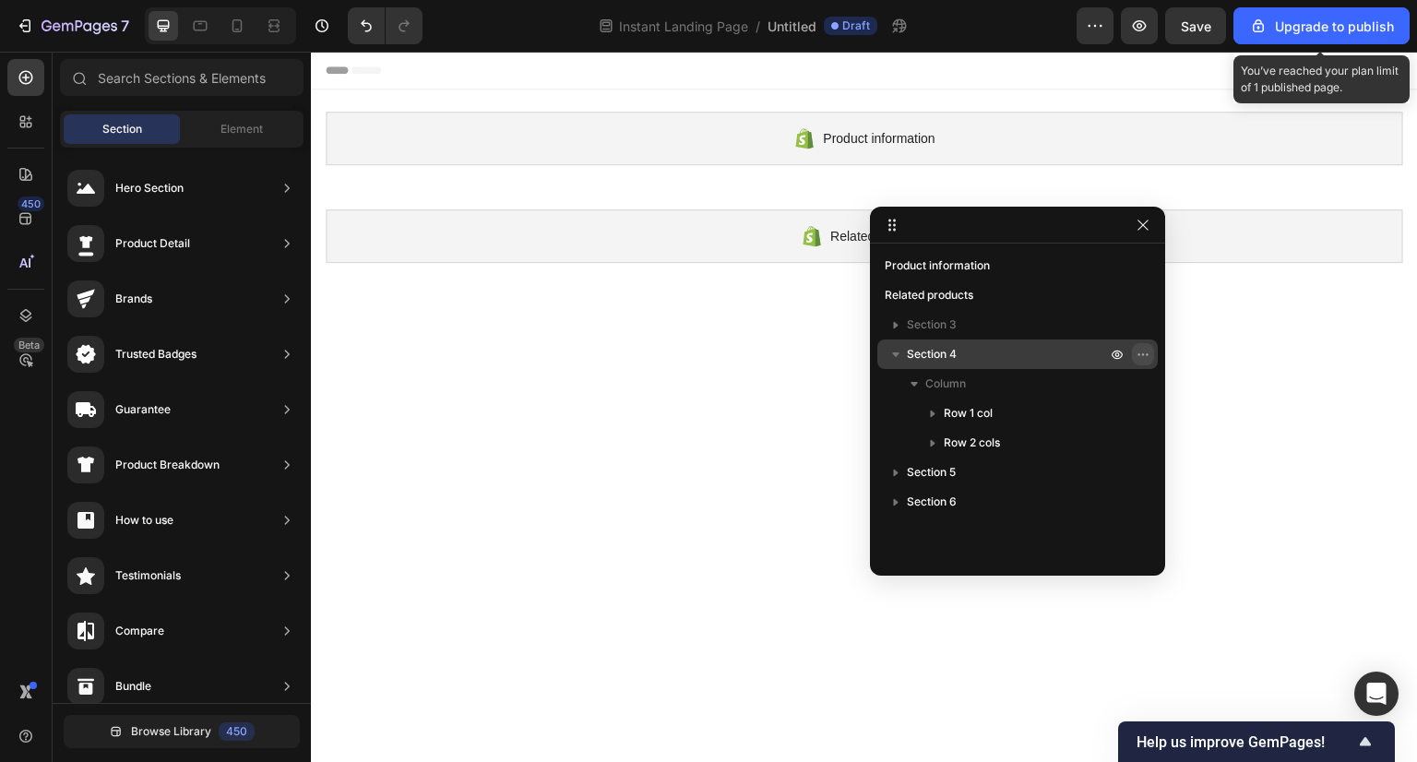
click at [1146, 351] on icon "button" at bounding box center [1143, 354] width 15 height 15
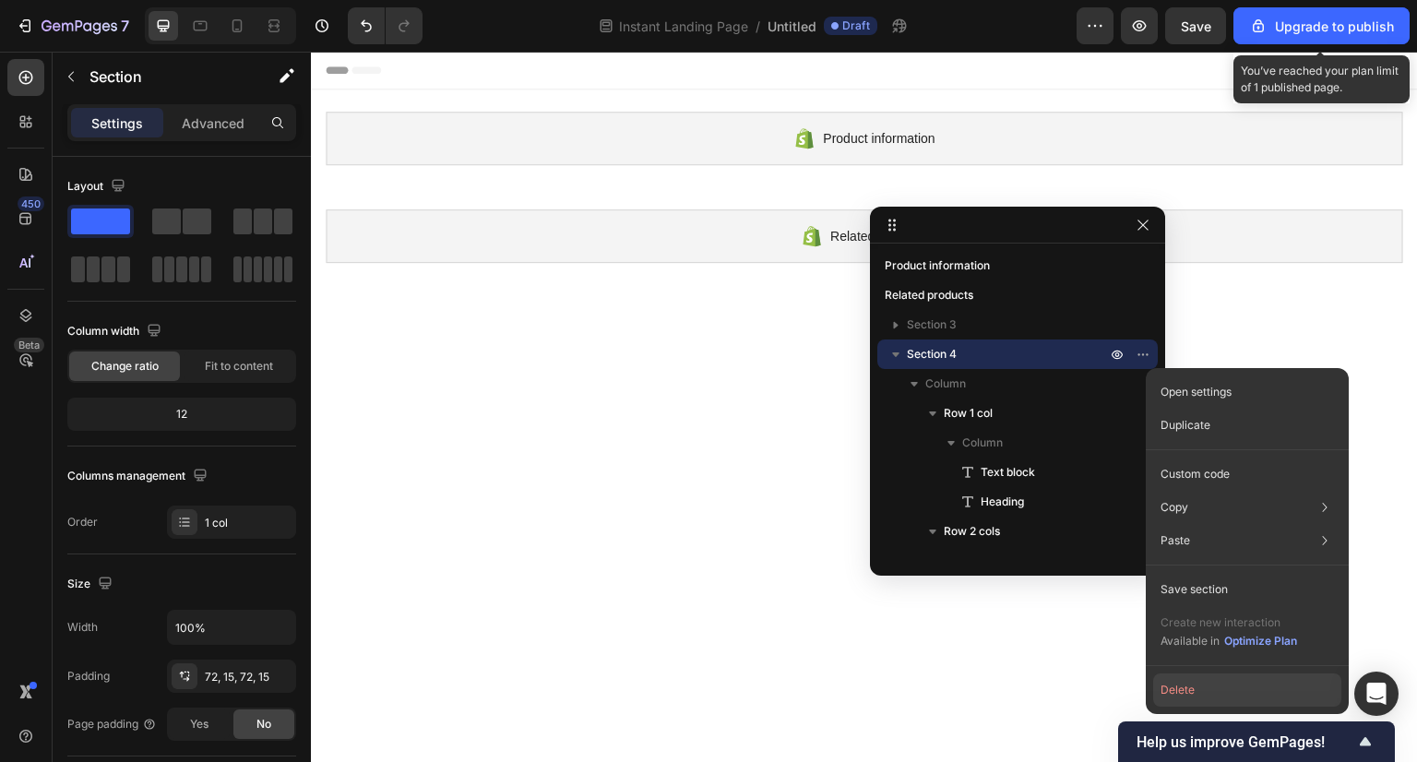
click at [1217, 694] on button "Delete" at bounding box center [1247, 689] width 188 height 33
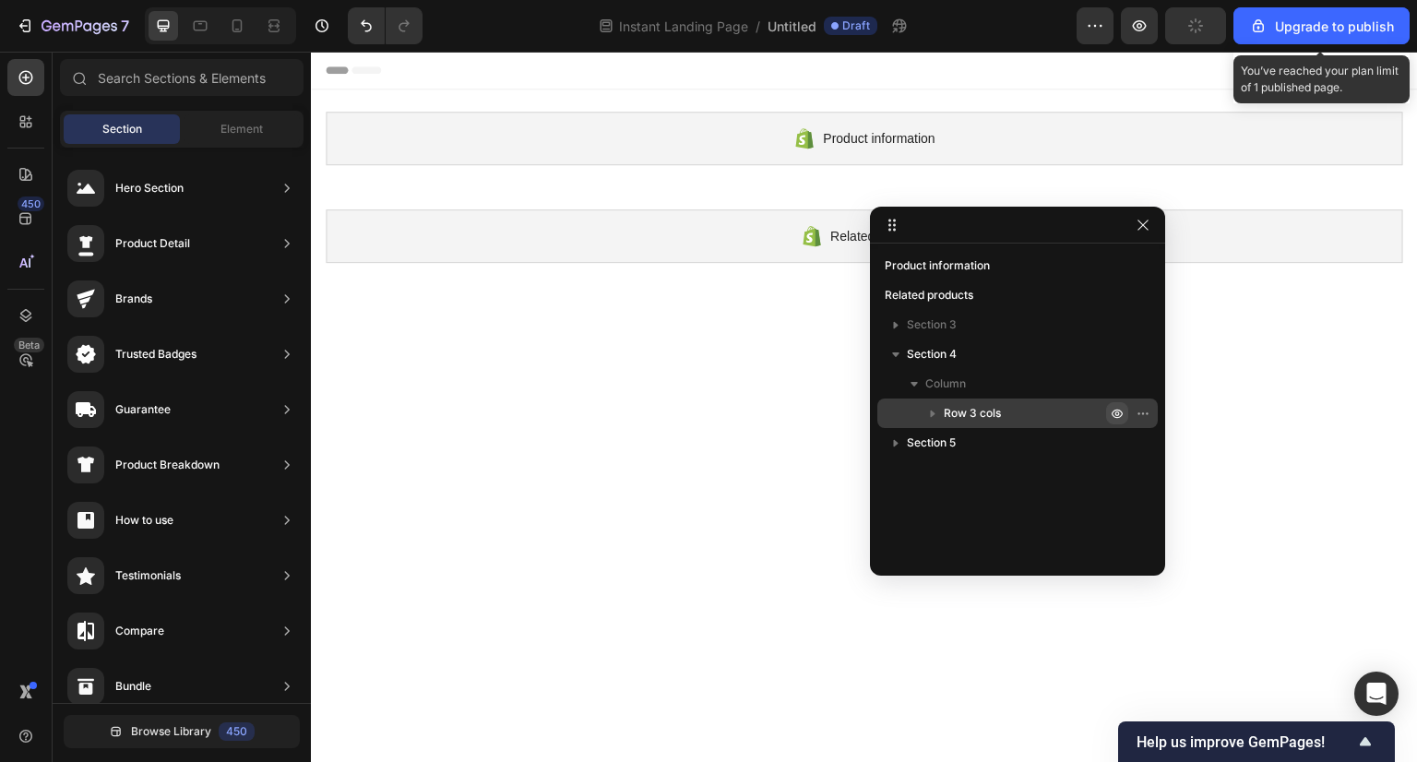
click at [1119, 403] on button "button" at bounding box center [1117, 413] width 22 height 22
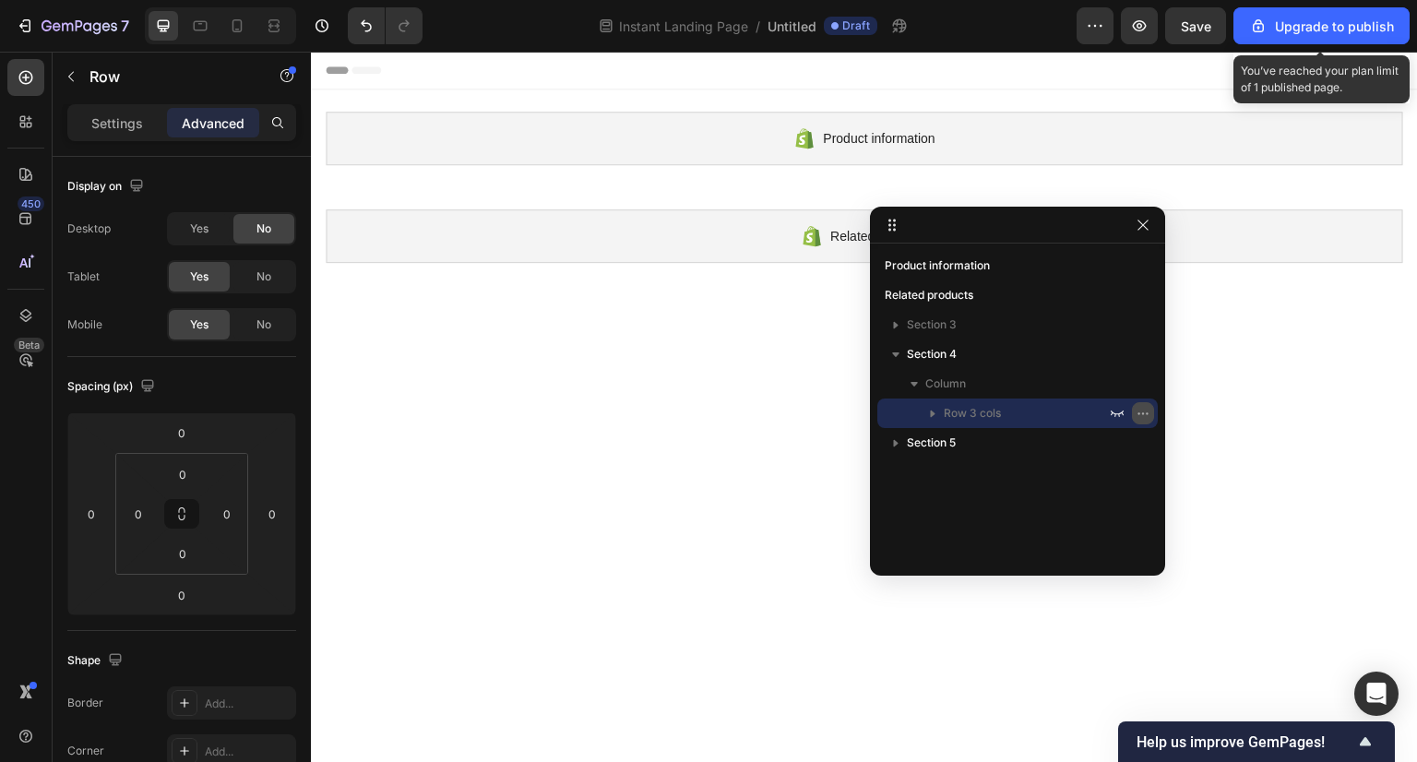
click at [1145, 407] on icon "button" at bounding box center [1143, 413] width 15 height 15
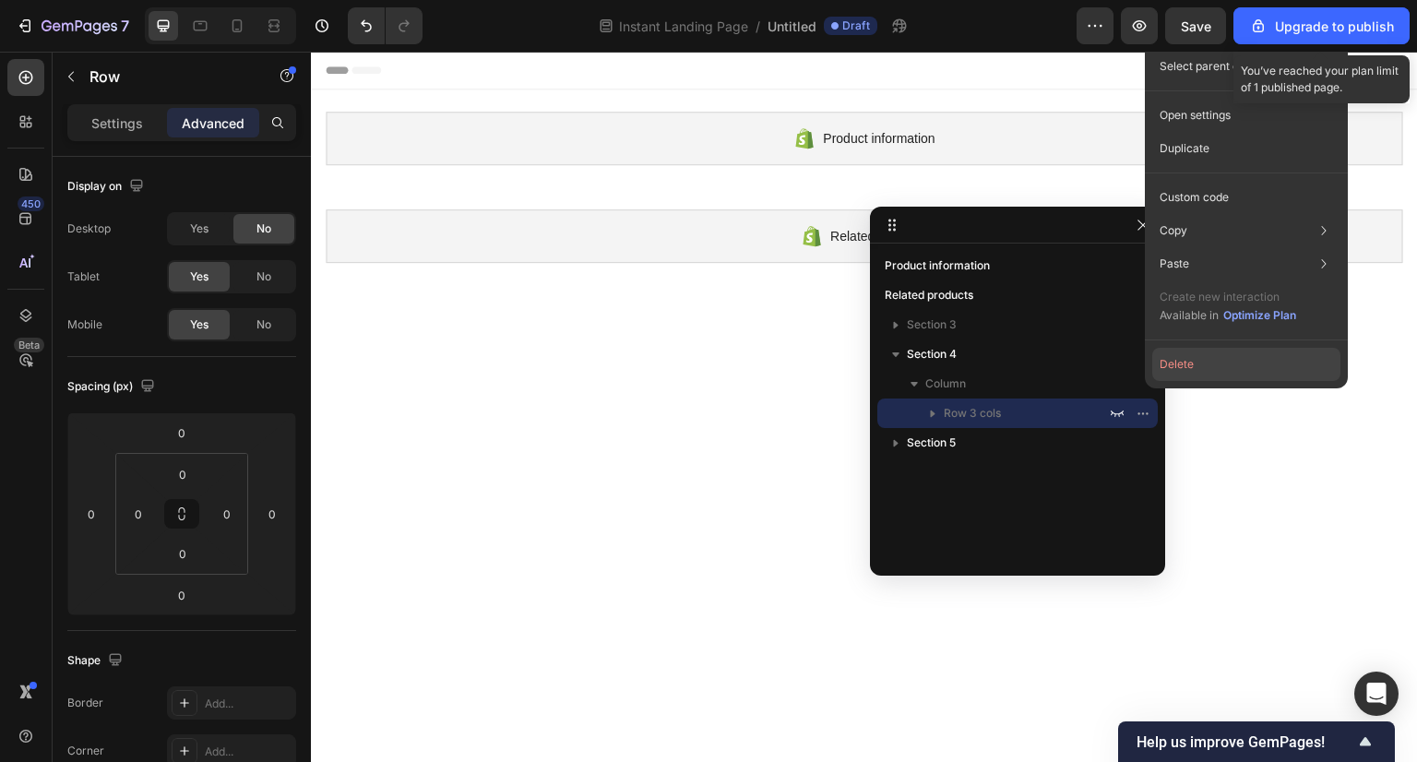
click at [1228, 360] on button "Delete" at bounding box center [1246, 364] width 188 height 33
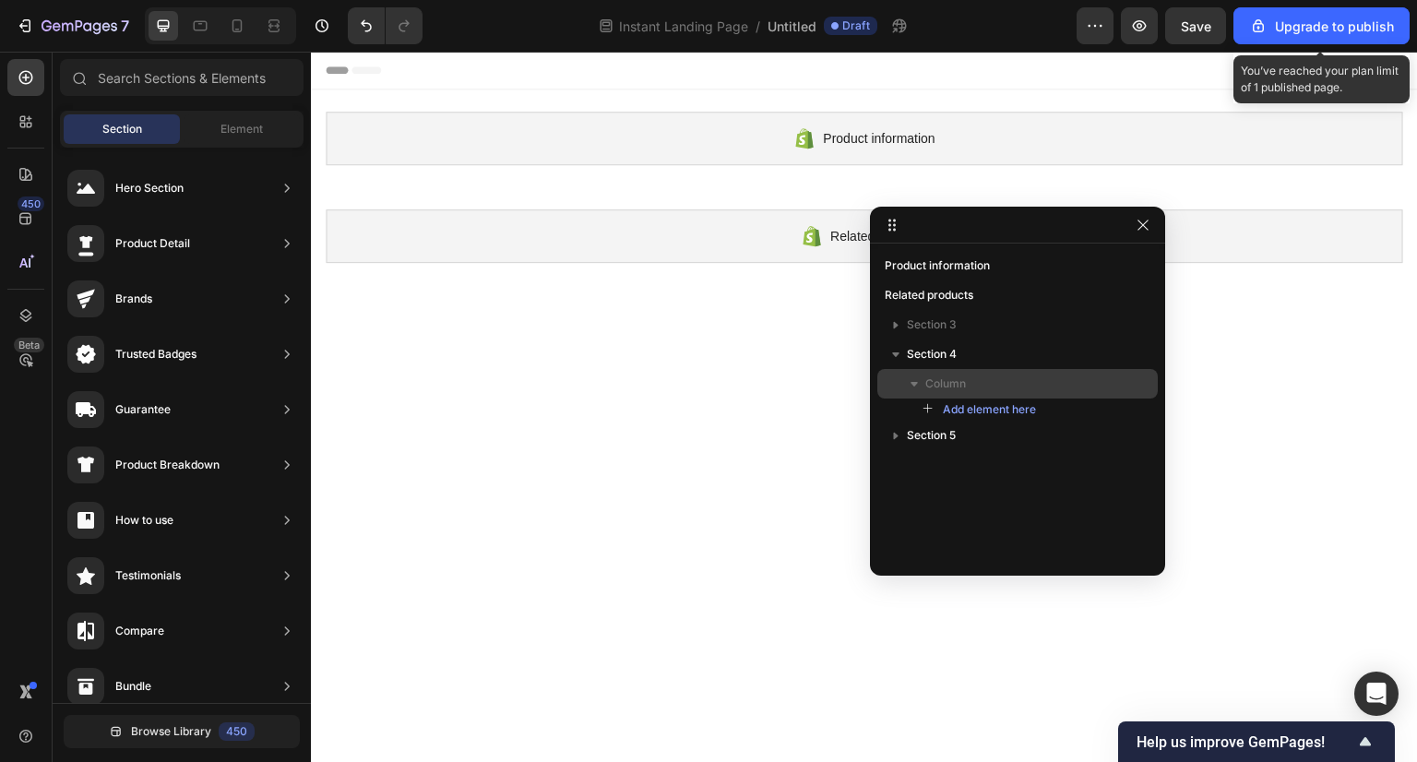
click at [1087, 382] on p "Column" at bounding box center [1017, 384] width 185 height 18
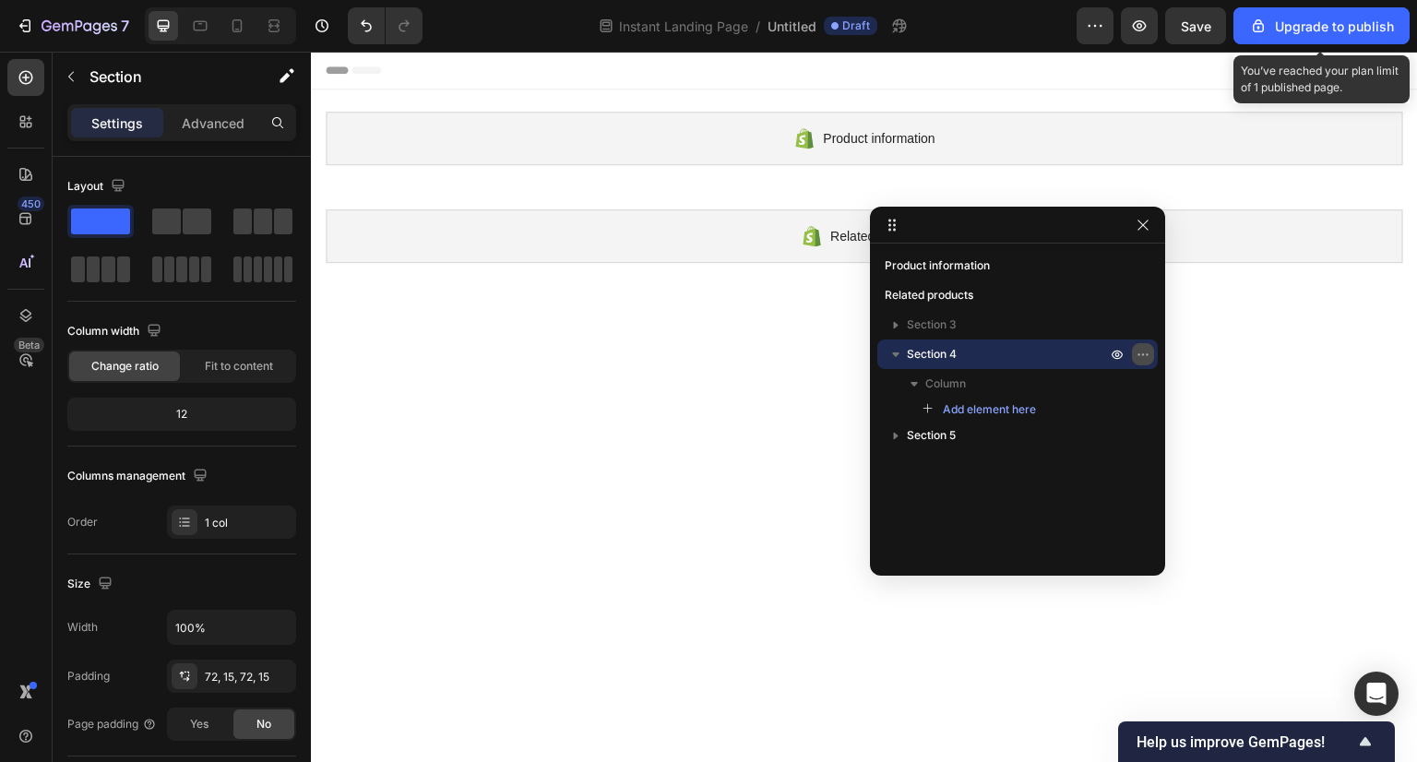
click at [1144, 348] on icon "button" at bounding box center [1143, 354] width 15 height 15
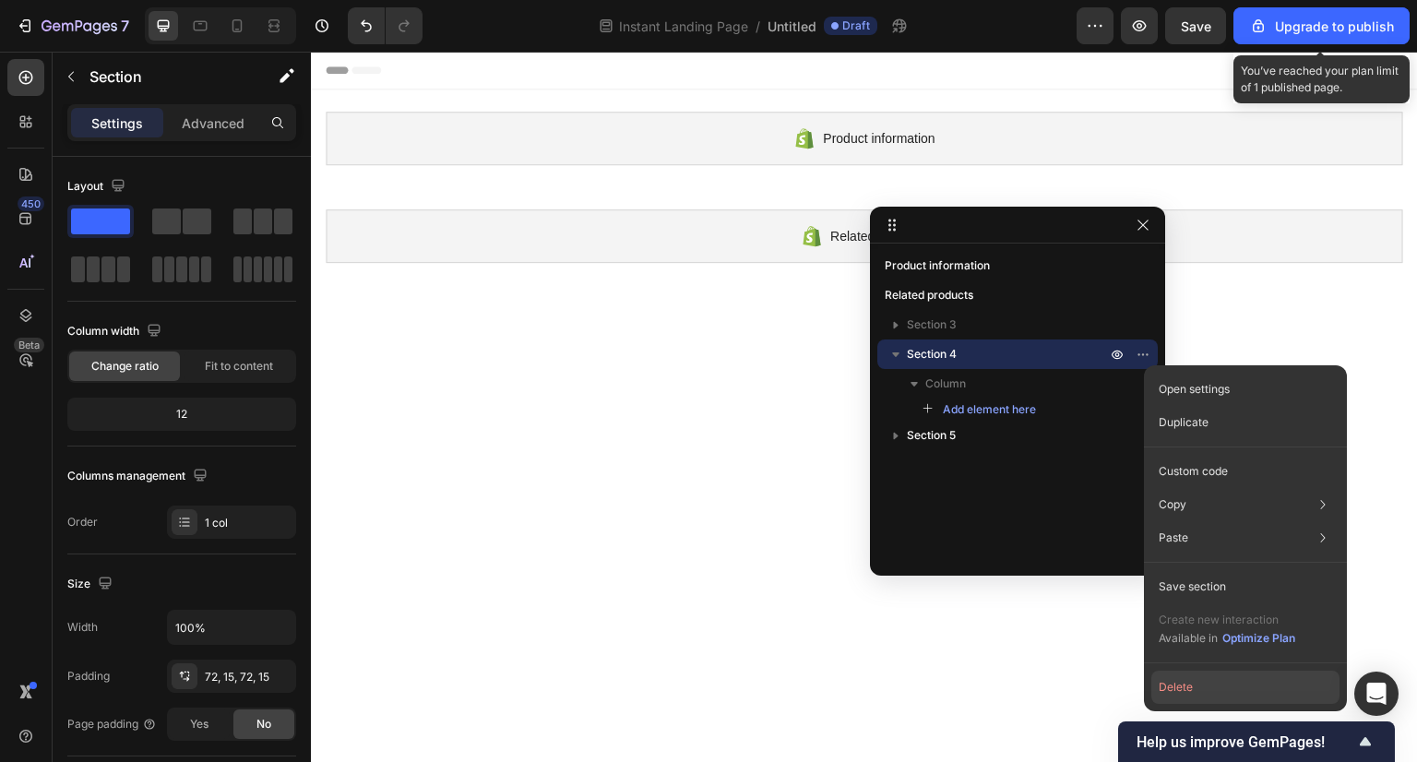
click at [1192, 685] on button "Delete" at bounding box center [1245, 687] width 188 height 33
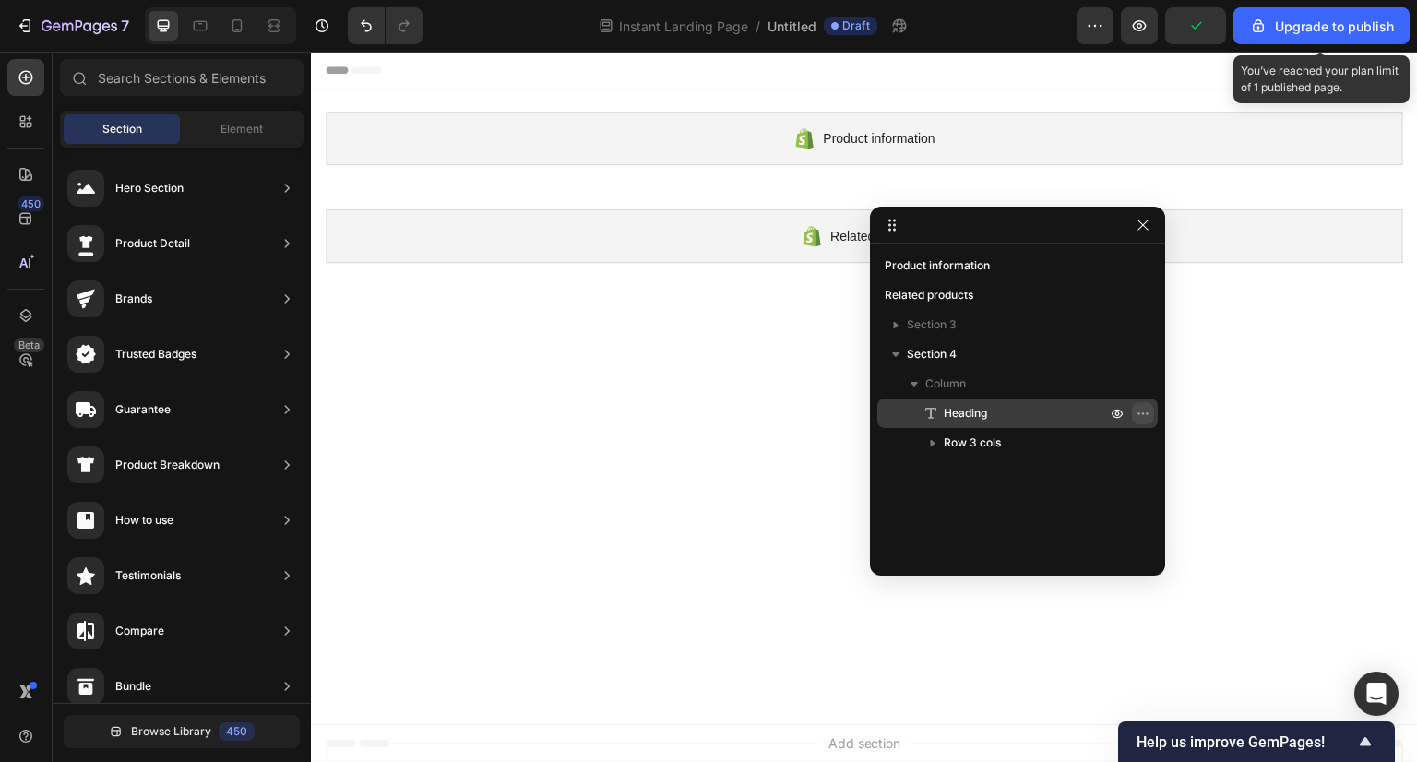
click at [1151, 407] on button "button" at bounding box center [1143, 413] width 22 height 22
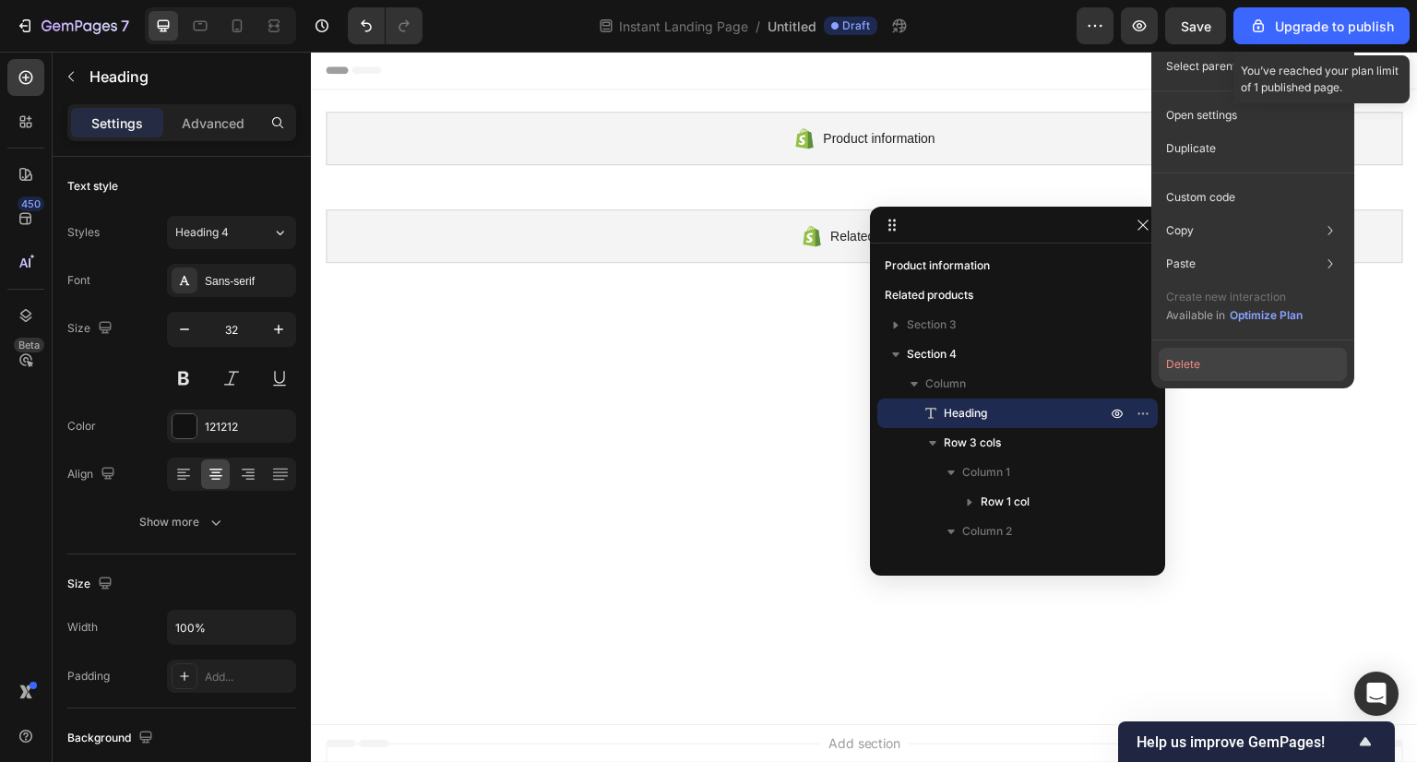
click at [1229, 355] on button "Delete" at bounding box center [1253, 364] width 188 height 33
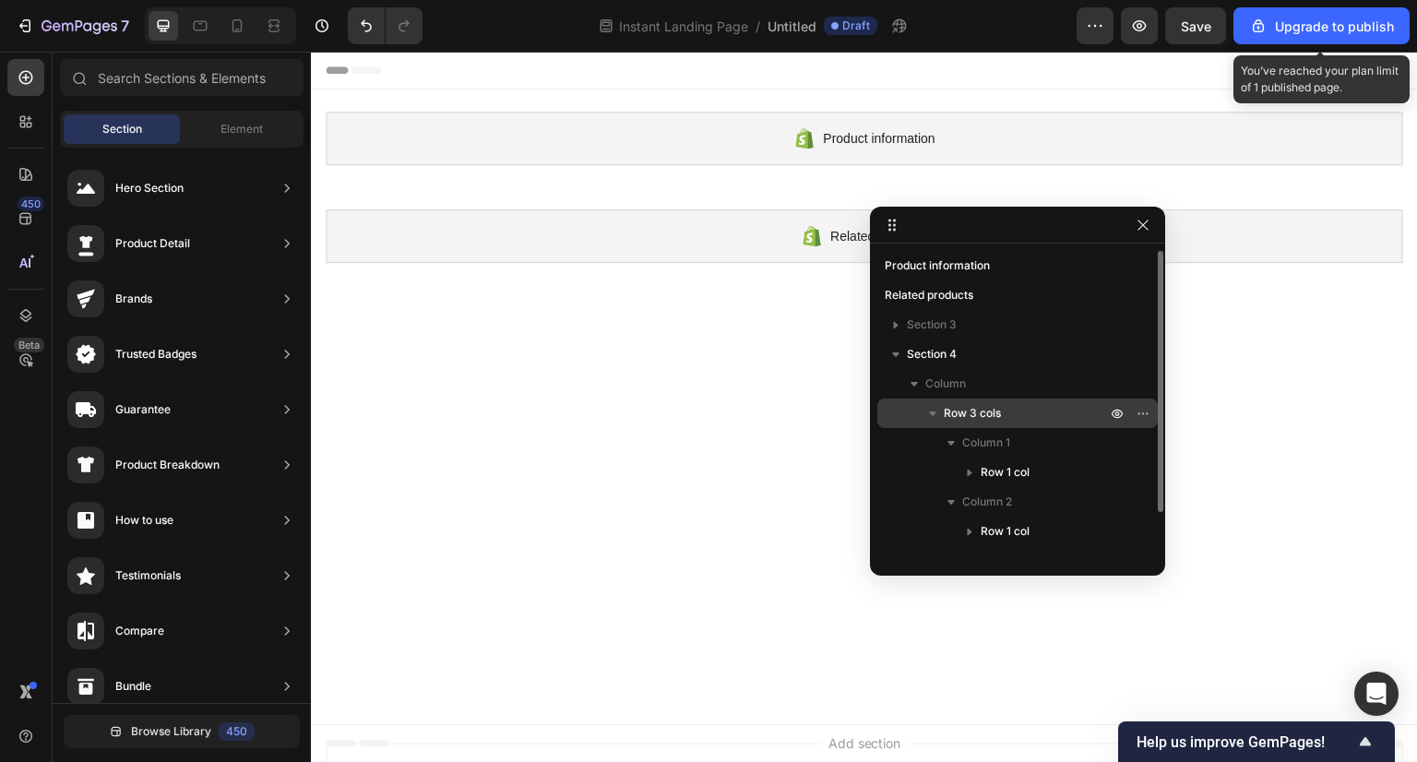
click at [1041, 412] on p "Row 3 cols" at bounding box center [1027, 413] width 166 height 18
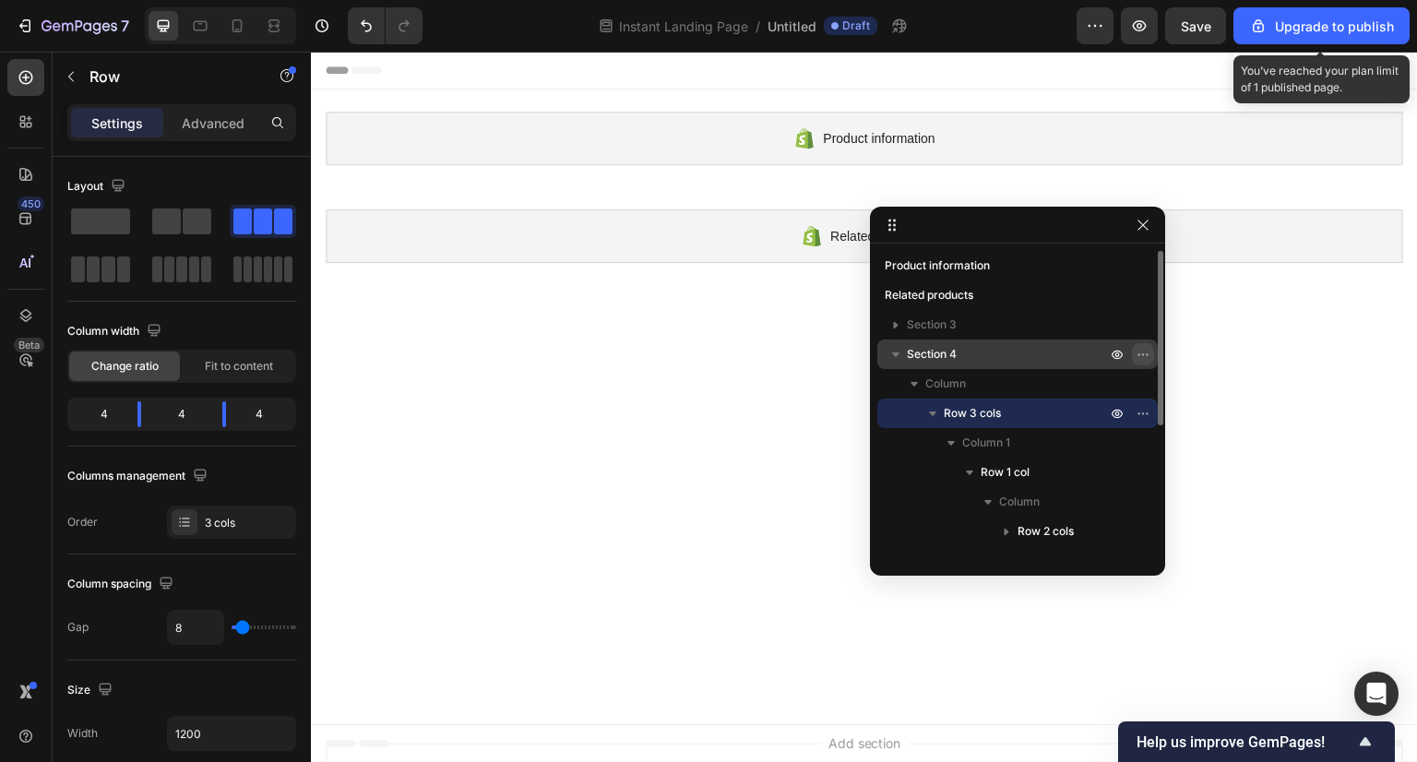
click at [1141, 352] on icon "button" at bounding box center [1143, 354] width 15 height 15
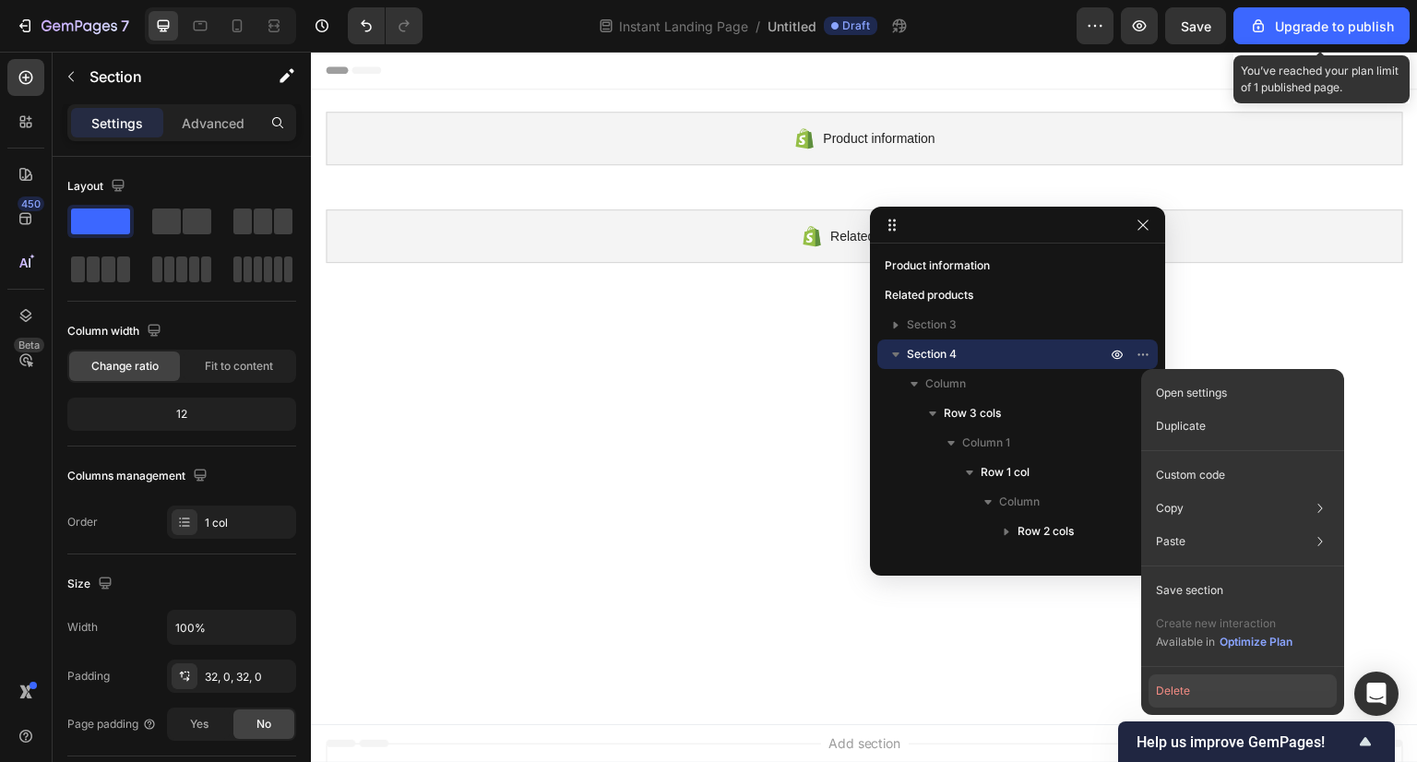
click at [1194, 698] on button "Delete" at bounding box center [1243, 690] width 188 height 33
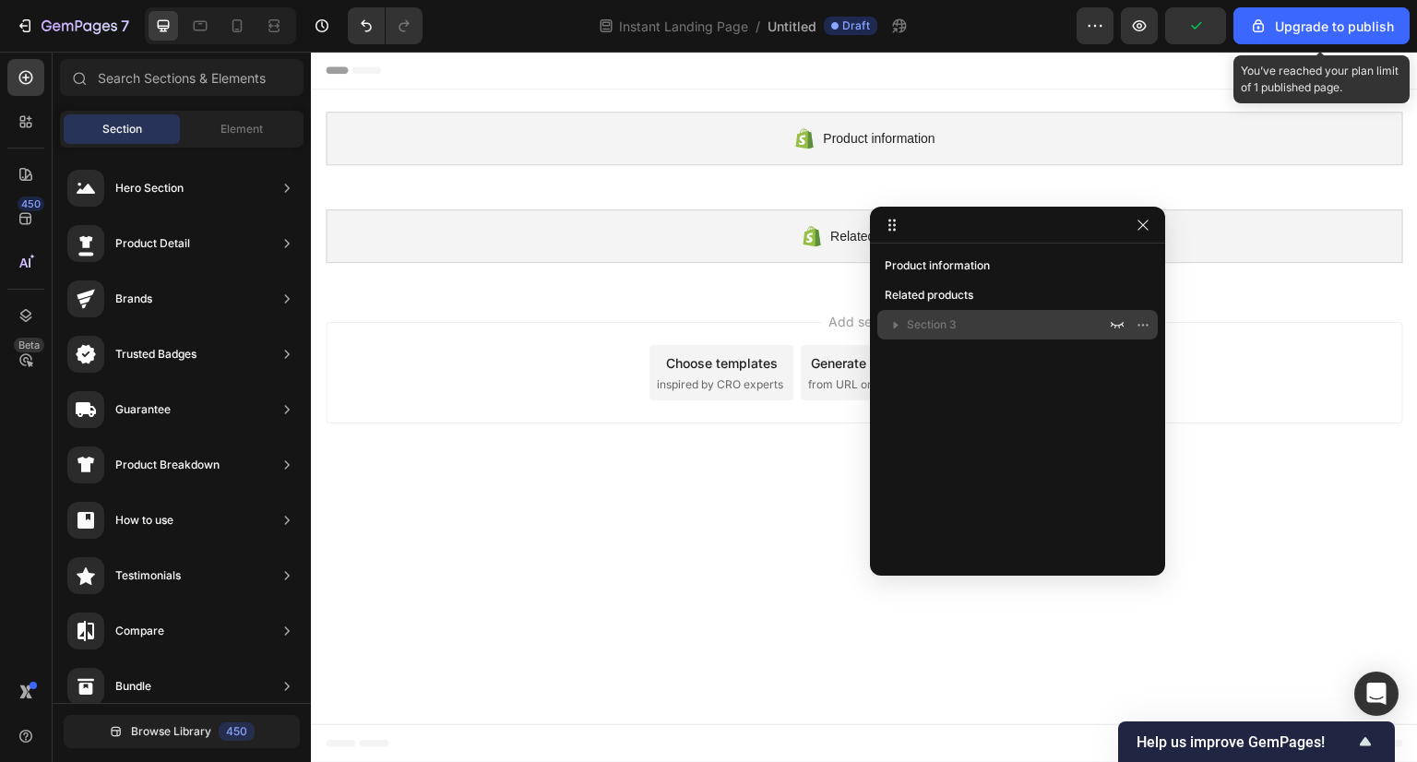
click at [973, 310] on div "Section 3" at bounding box center [1018, 325] width 266 height 30
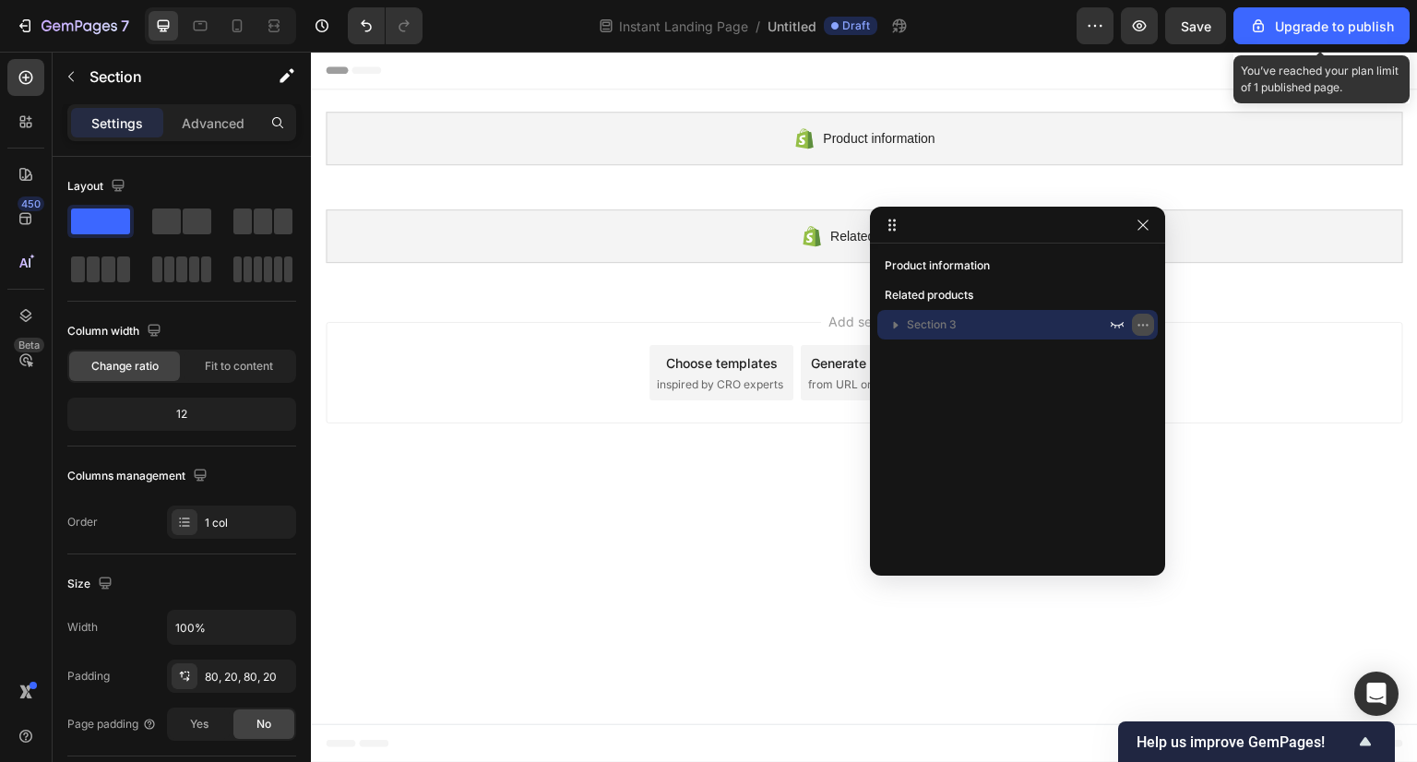
click at [1148, 322] on icon "button" at bounding box center [1143, 324] width 15 height 15
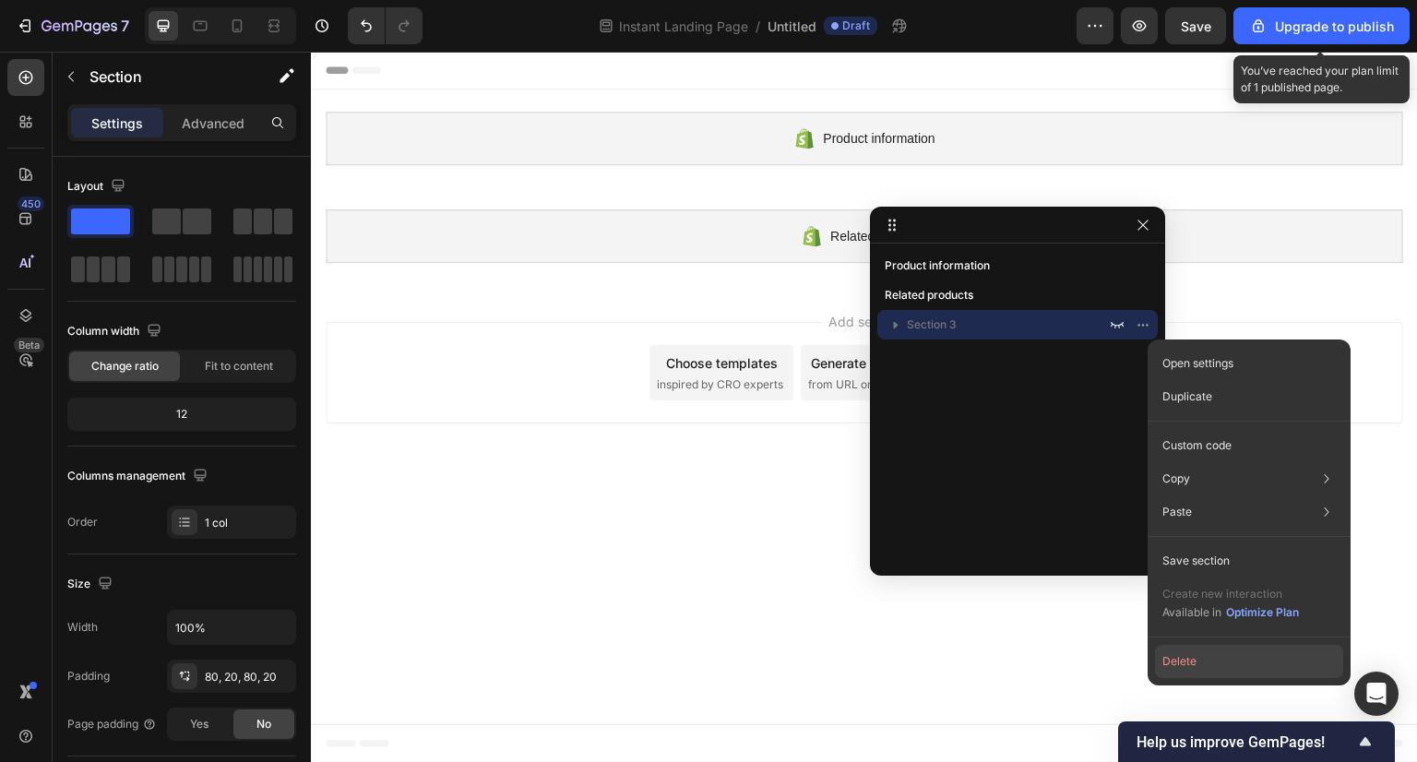
click at [1221, 659] on button "Delete" at bounding box center [1249, 661] width 188 height 33
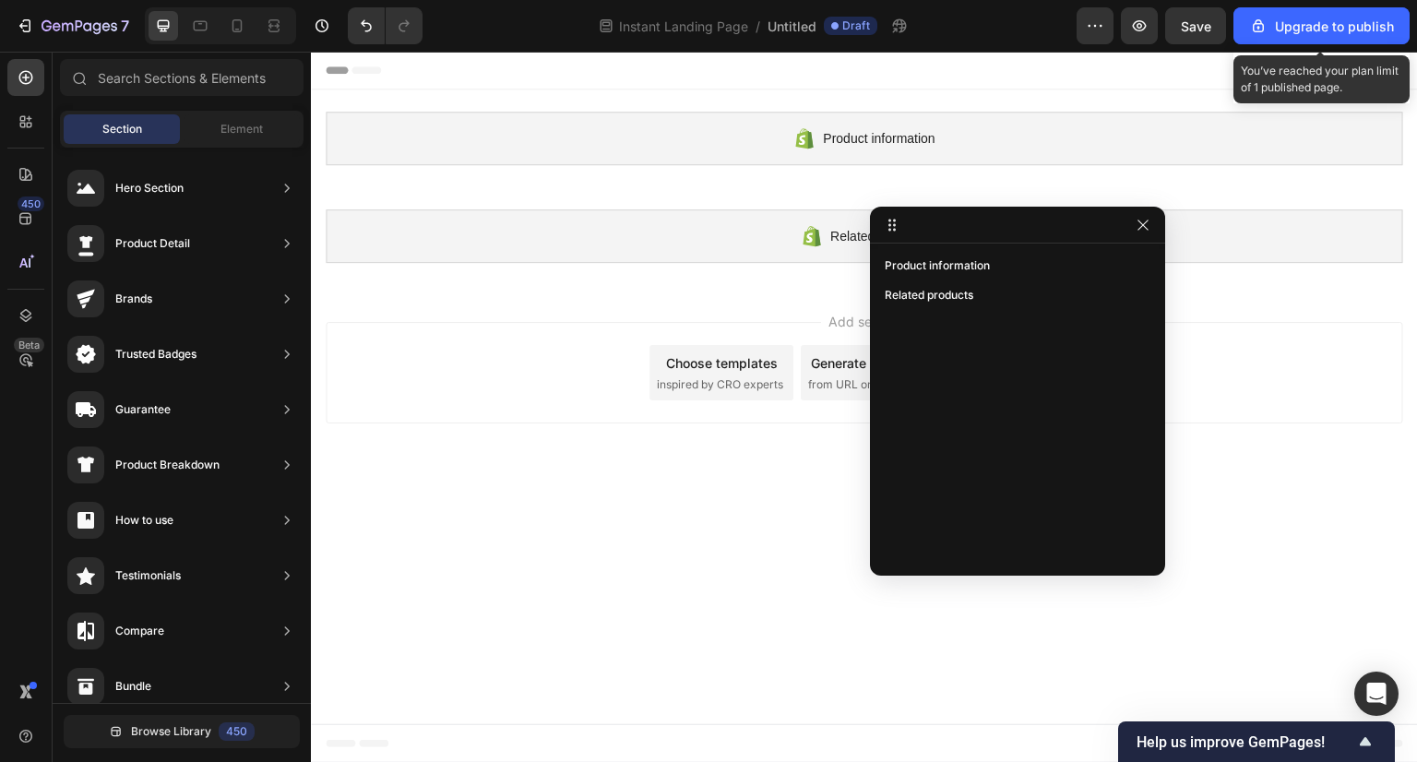
click at [708, 541] on body "Header Product information Shopify section: Product information Related product…" at bounding box center [864, 407] width 1107 height 711
click at [26, 204] on div "450" at bounding box center [31, 204] width 27 height 15
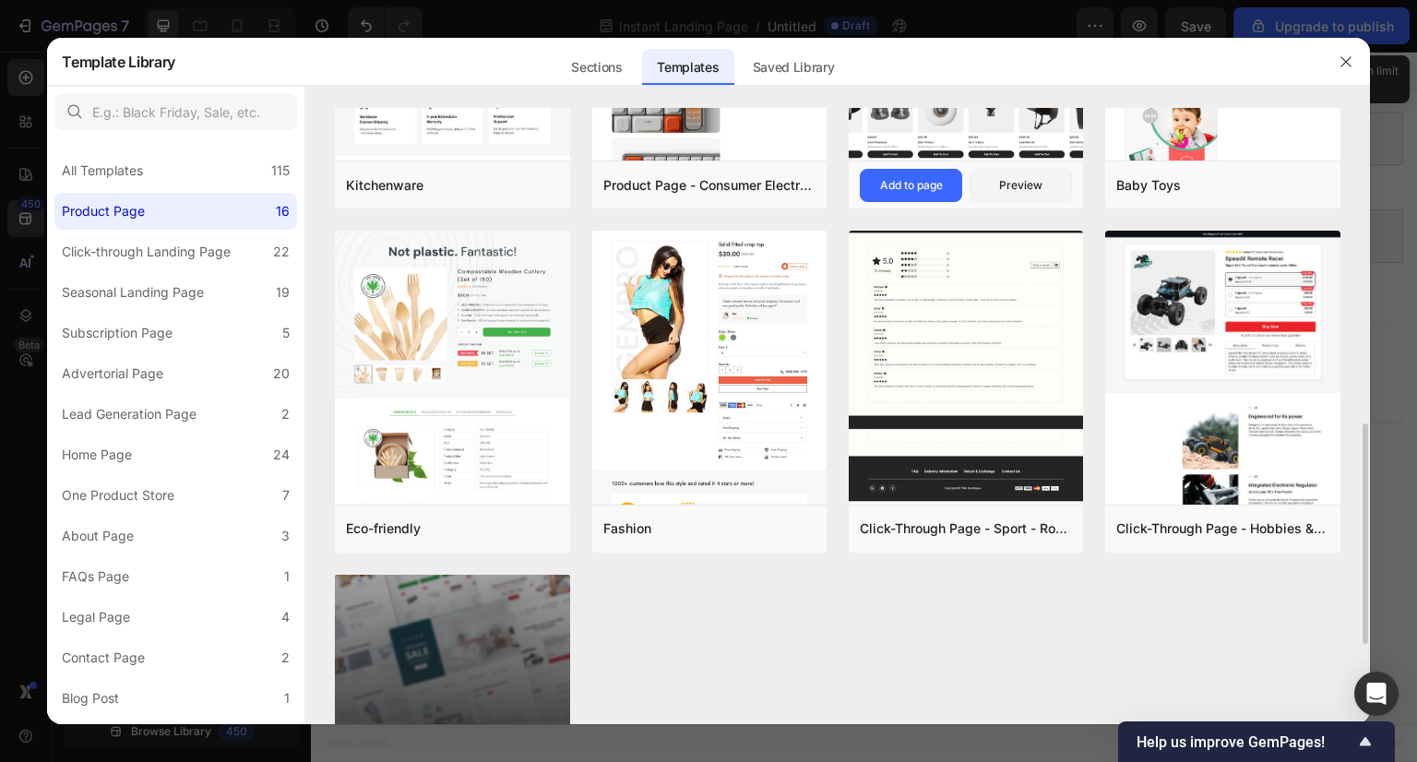
scroll to position [891, 0]
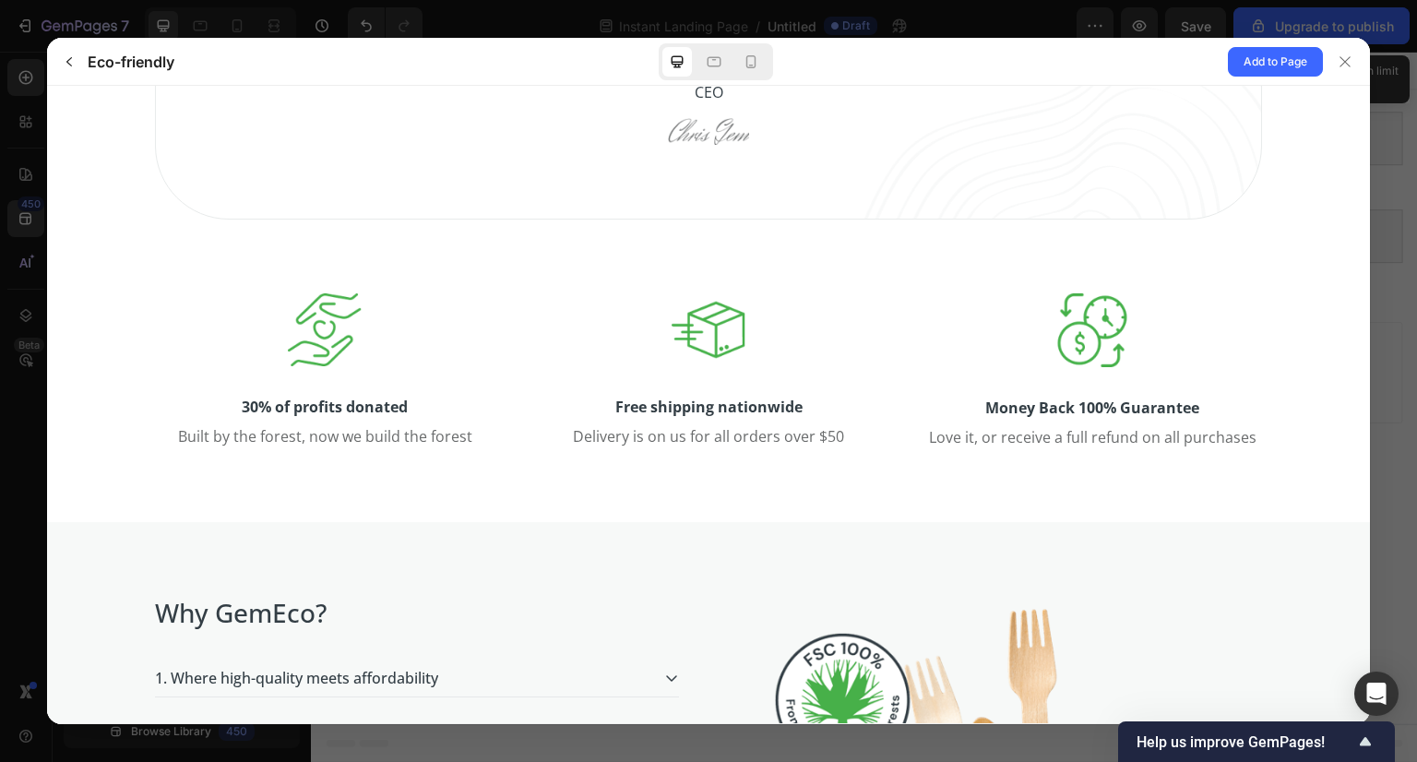
scroll to position [1864, 0]
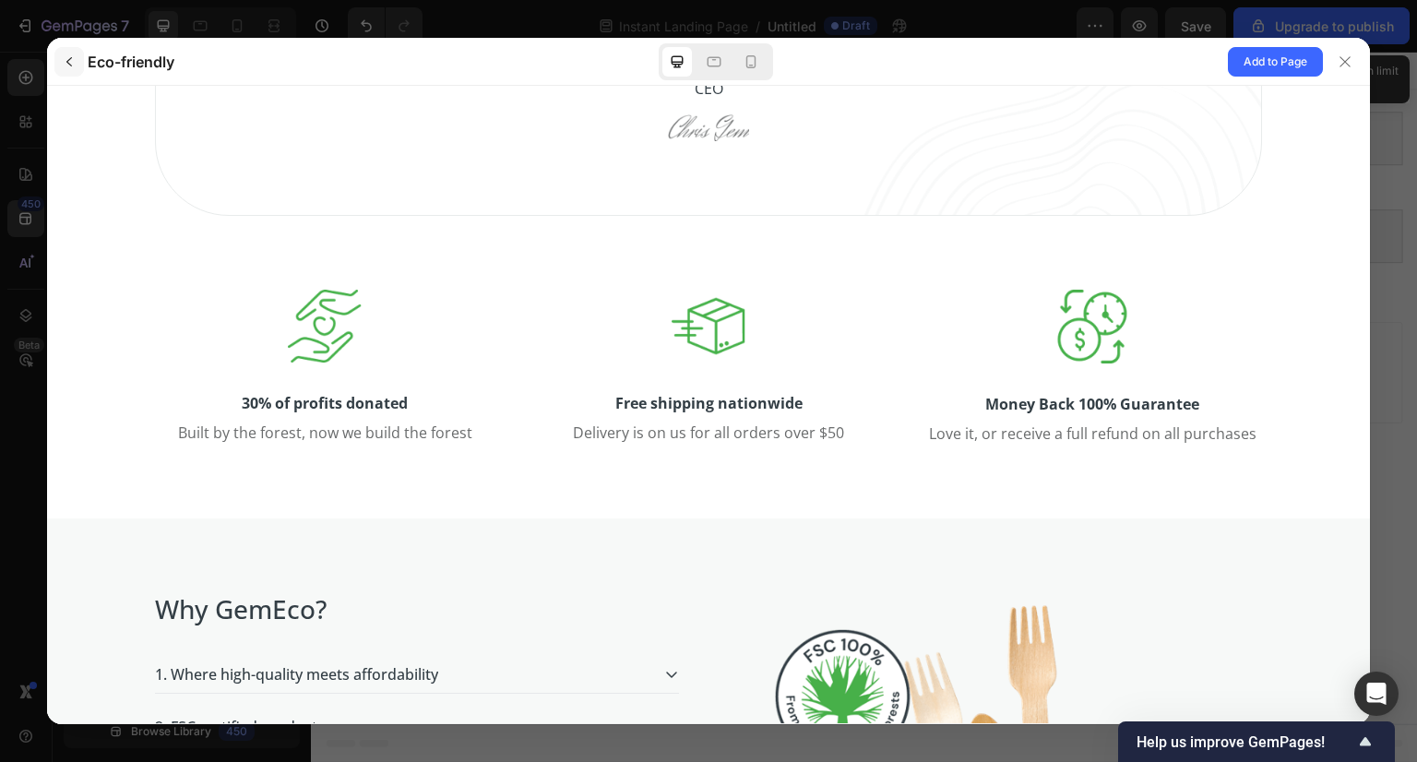
click at [70, 54] on icon "button" at bounding box center [69, 61] width 15 height 15
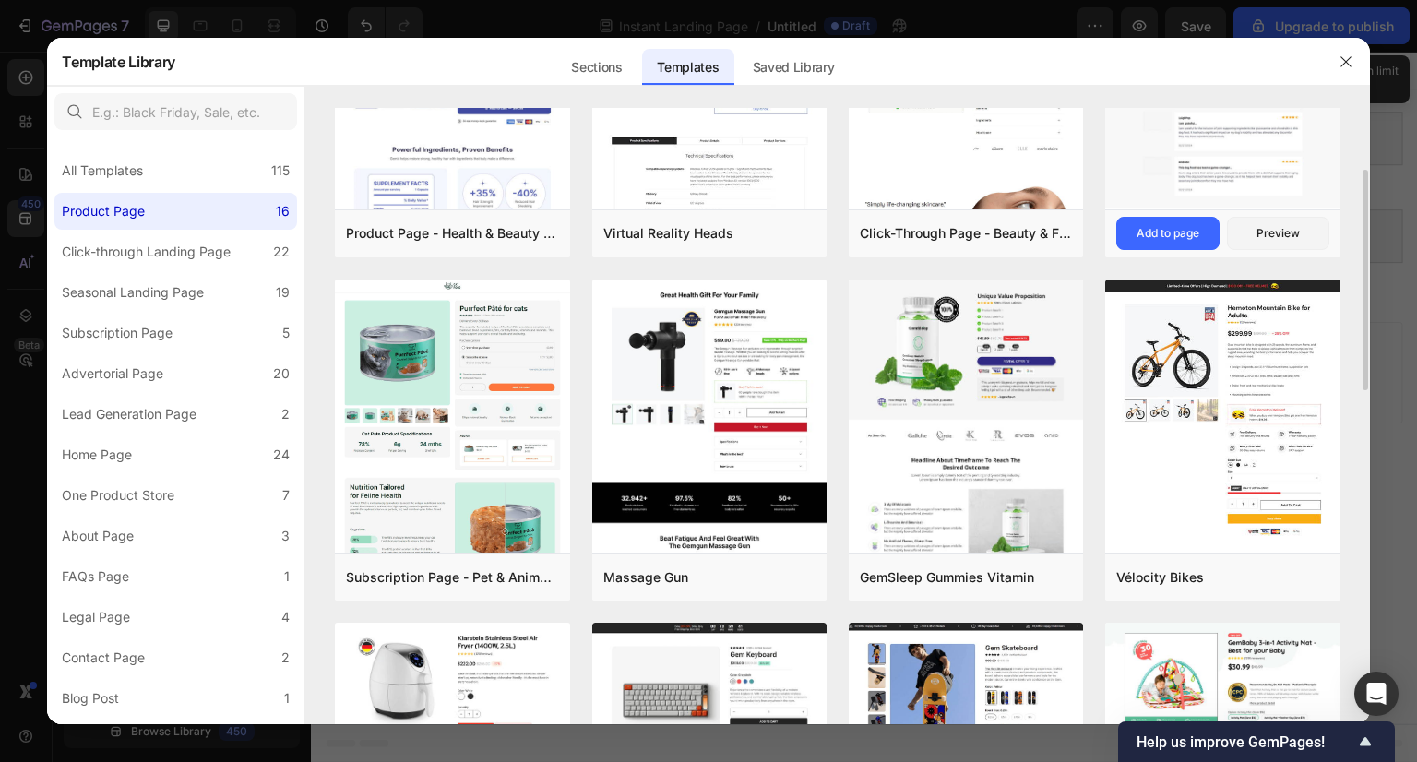
scroll to position [0, 0]
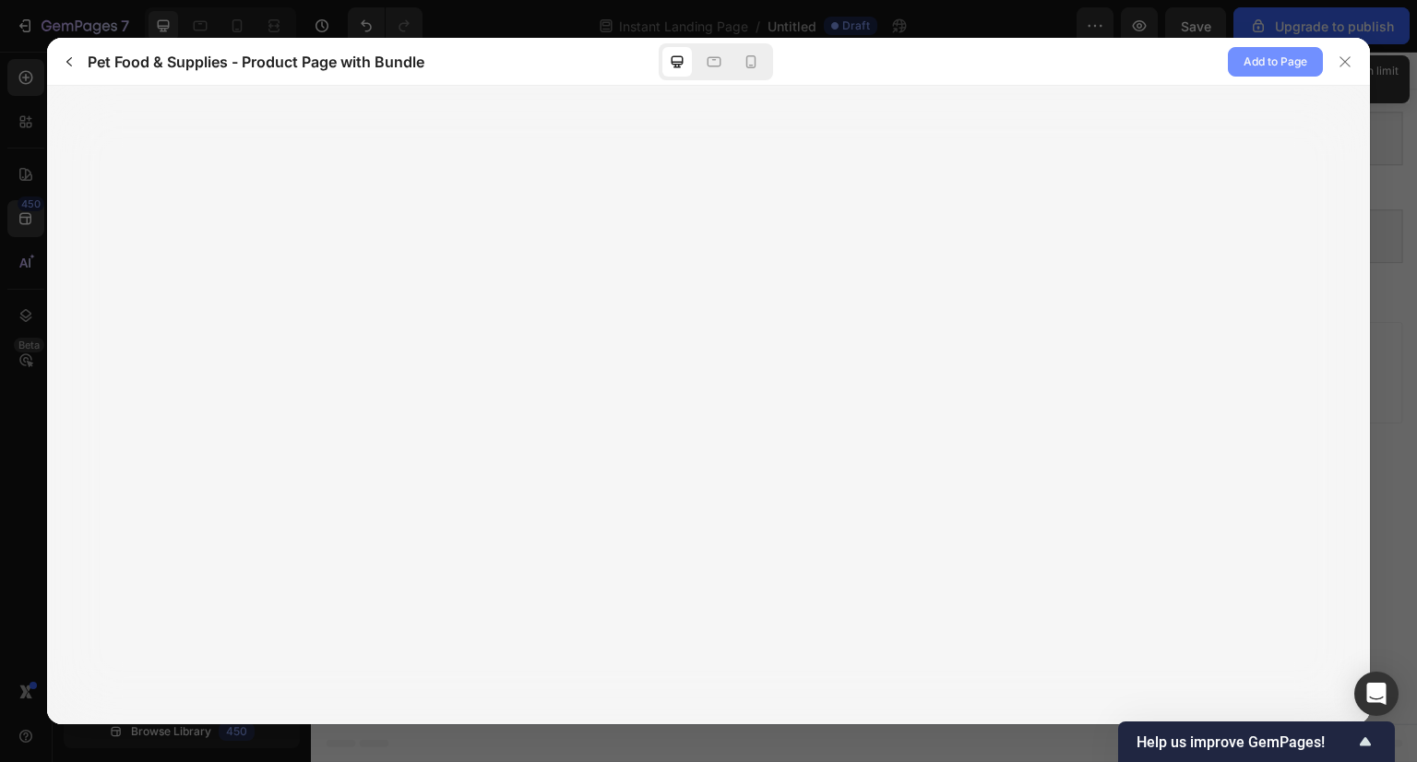
click at [1274, 71] on span "Add to Page" at bounding box center [1276, 62] width 64 height 22
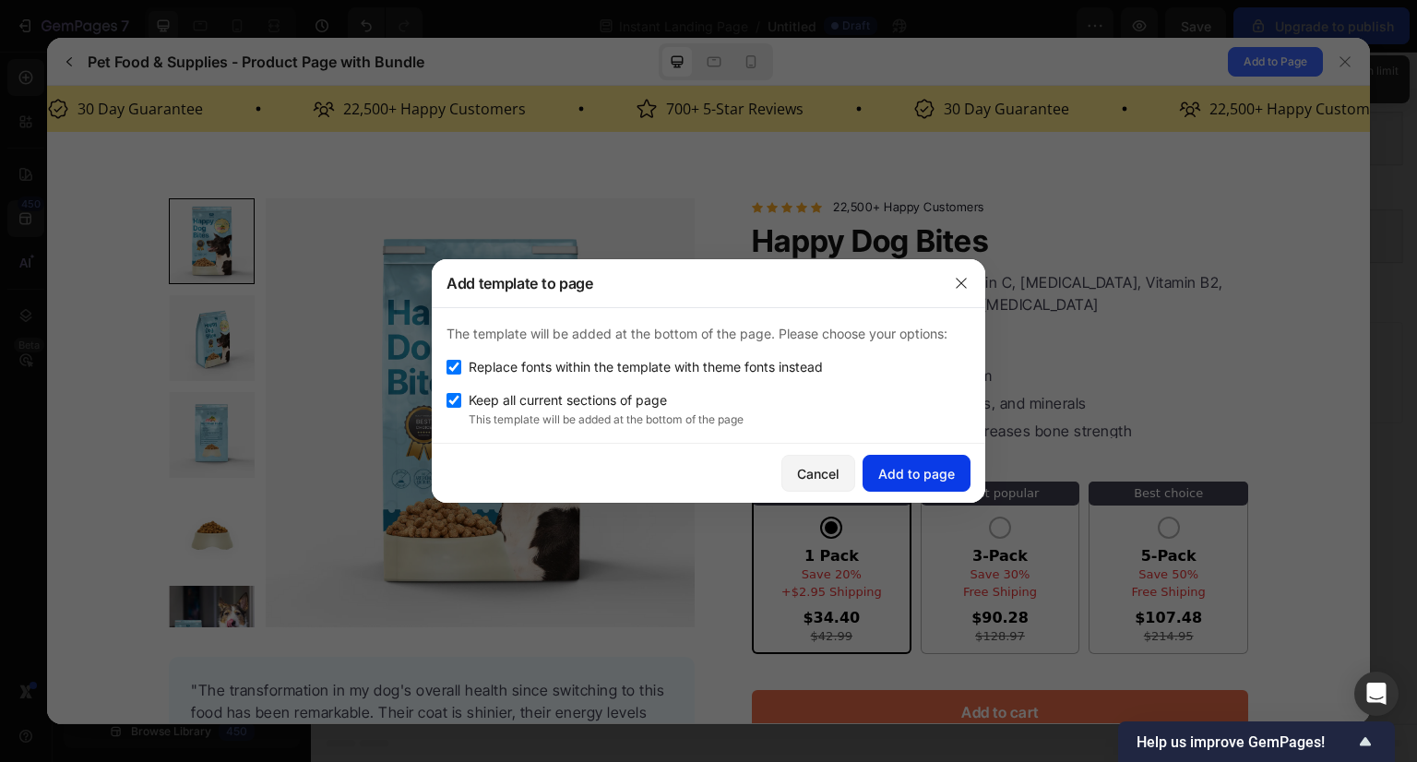
click at [916, 456] on button "Add to page" at bounding box center [917, 473] width 108 height 37
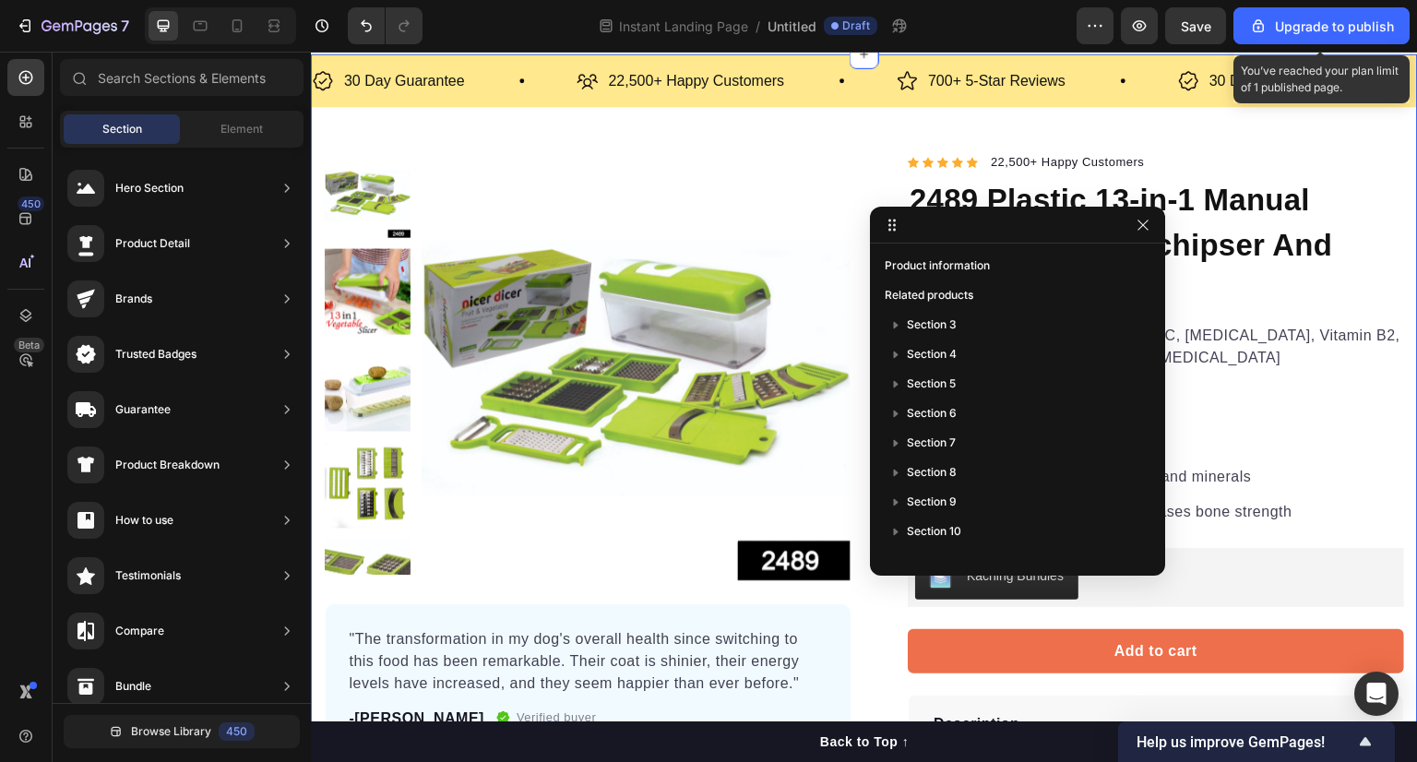
scroll to position [232, 0]
click at [1144, 230] on icon "button" at bounding box center [1143, 225] width 15 height 15
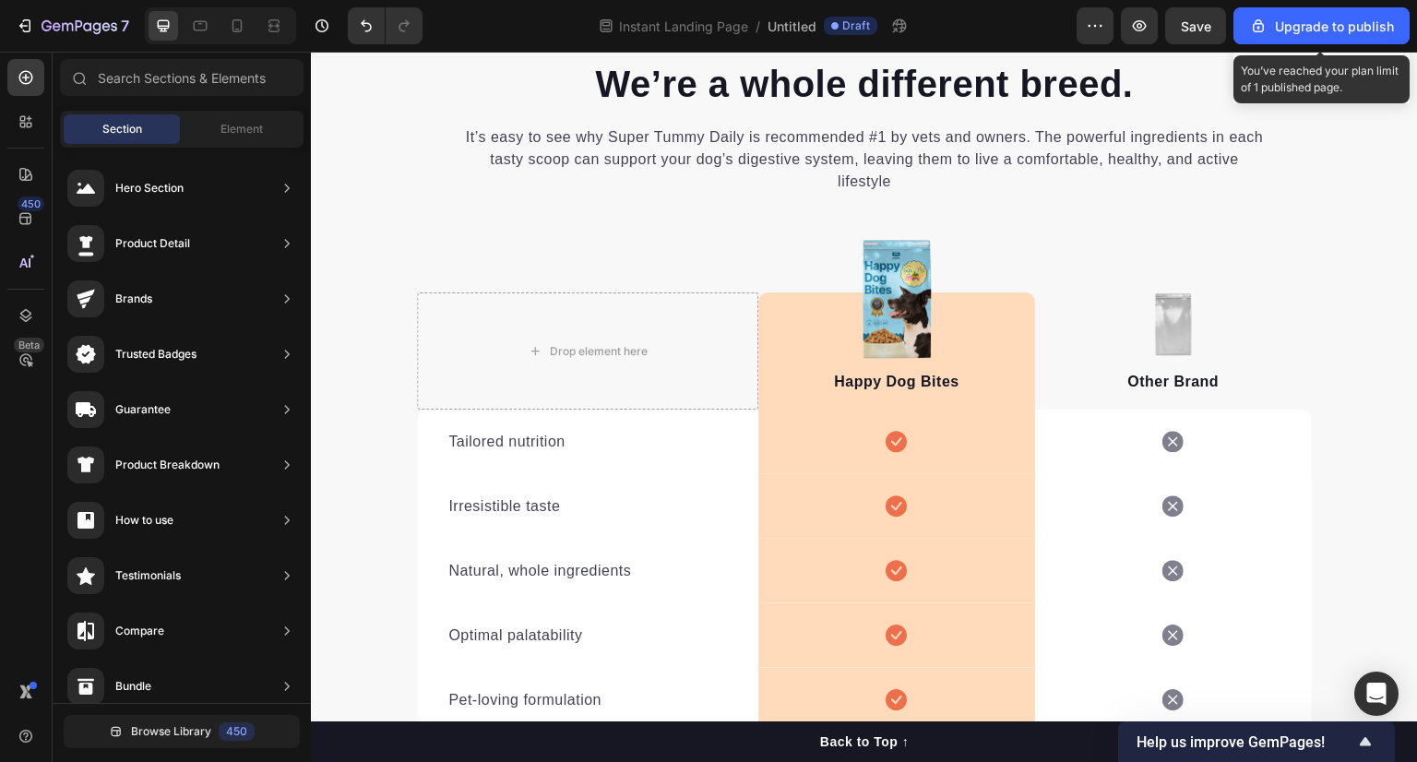
scroll to position [3284, 0]
click at [1140, 18] on icon "button" at bounding box center [1139, 26] width 18 height 18
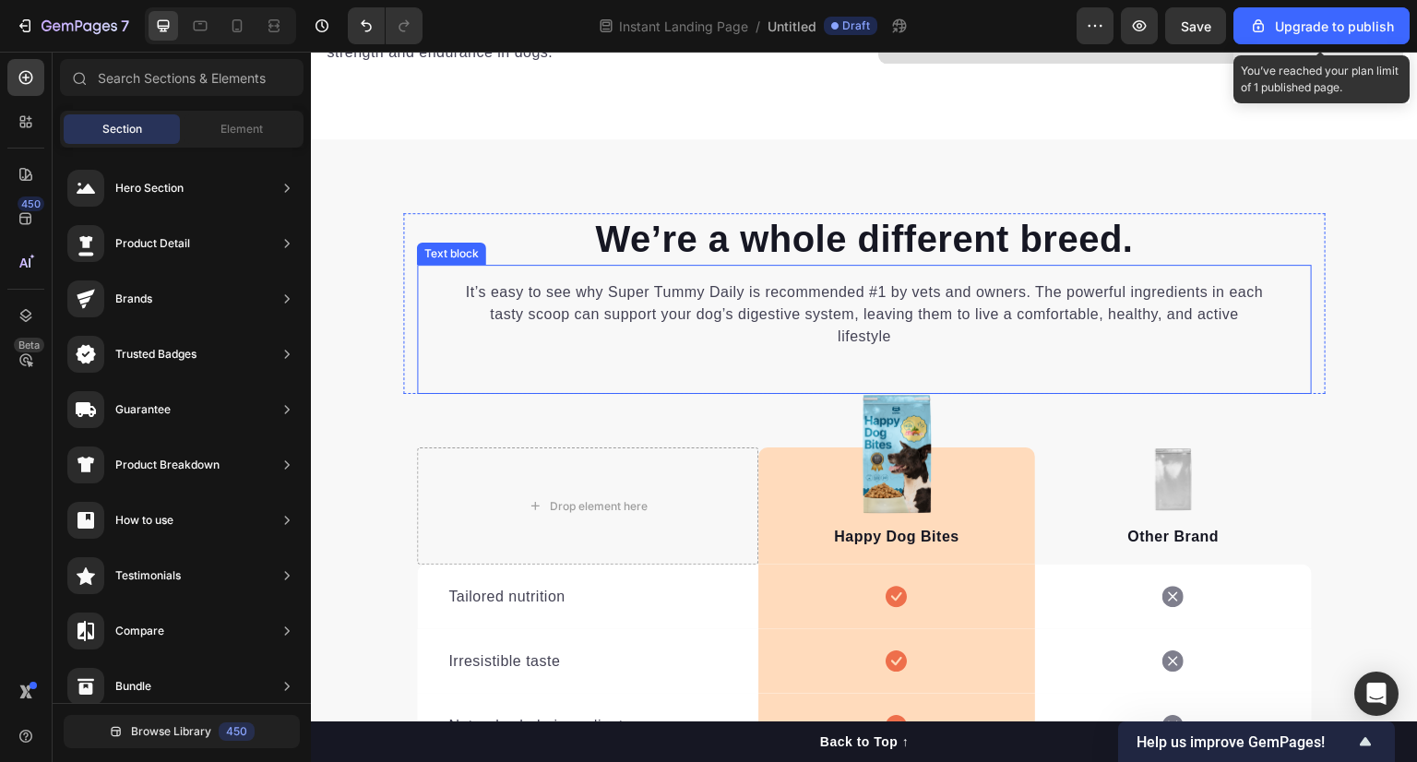
scroll to position [3085, 0]
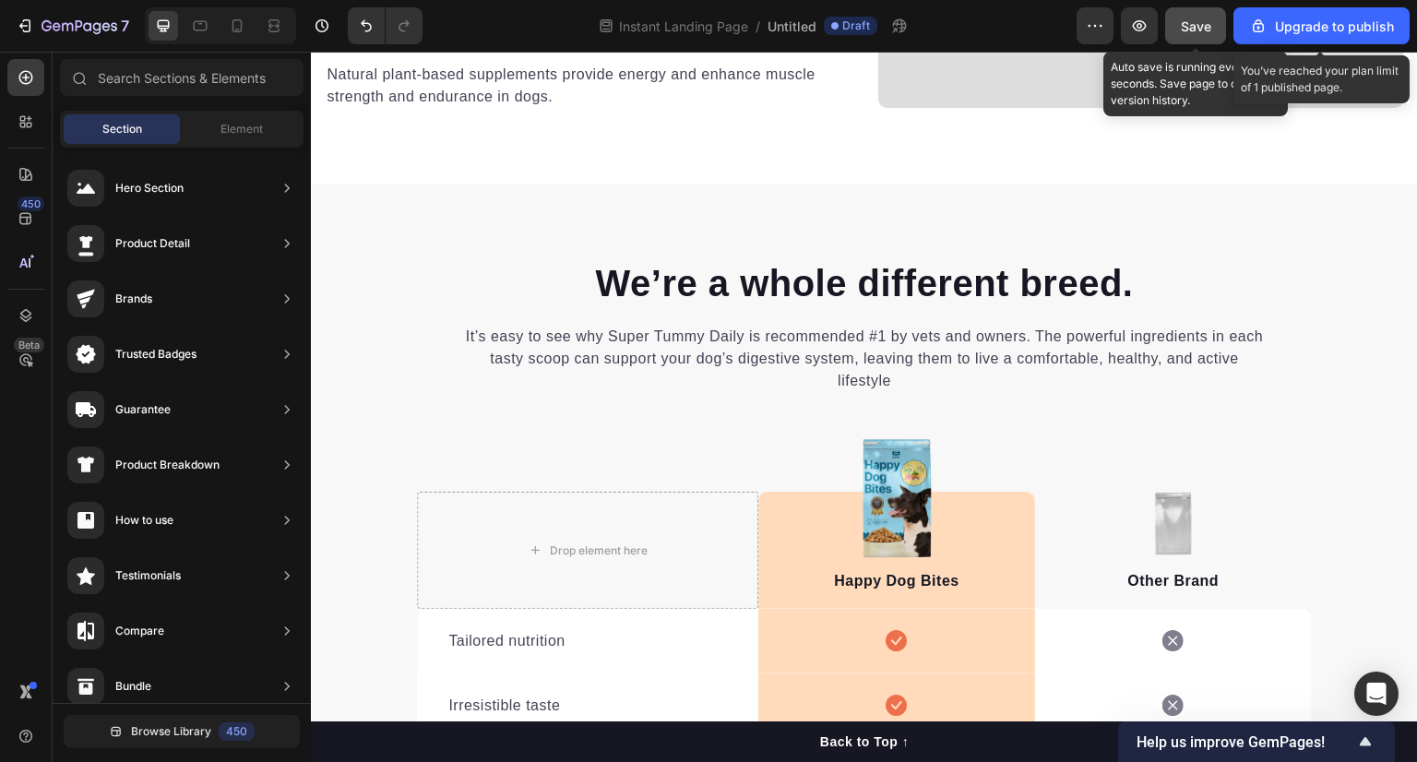
click at [1199, 21] on span "Save" at bounding box center [1196, 26] width 30 height 16
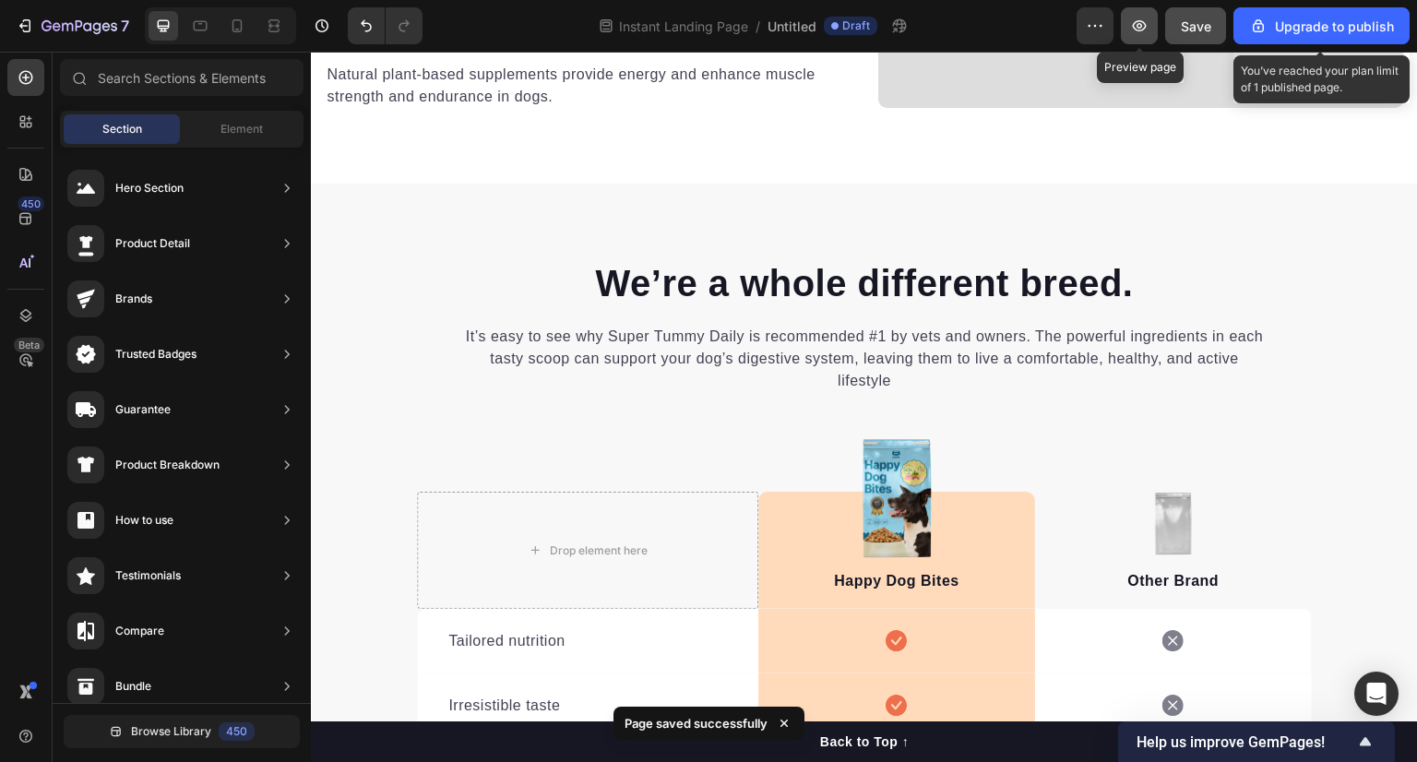
click at [1144, 27] on icon "button" at bounding box center [1139, 26] width 18 height 18
click at [1121, 7] on button "button" at bounding box center [1139, 25] width 37 height 37
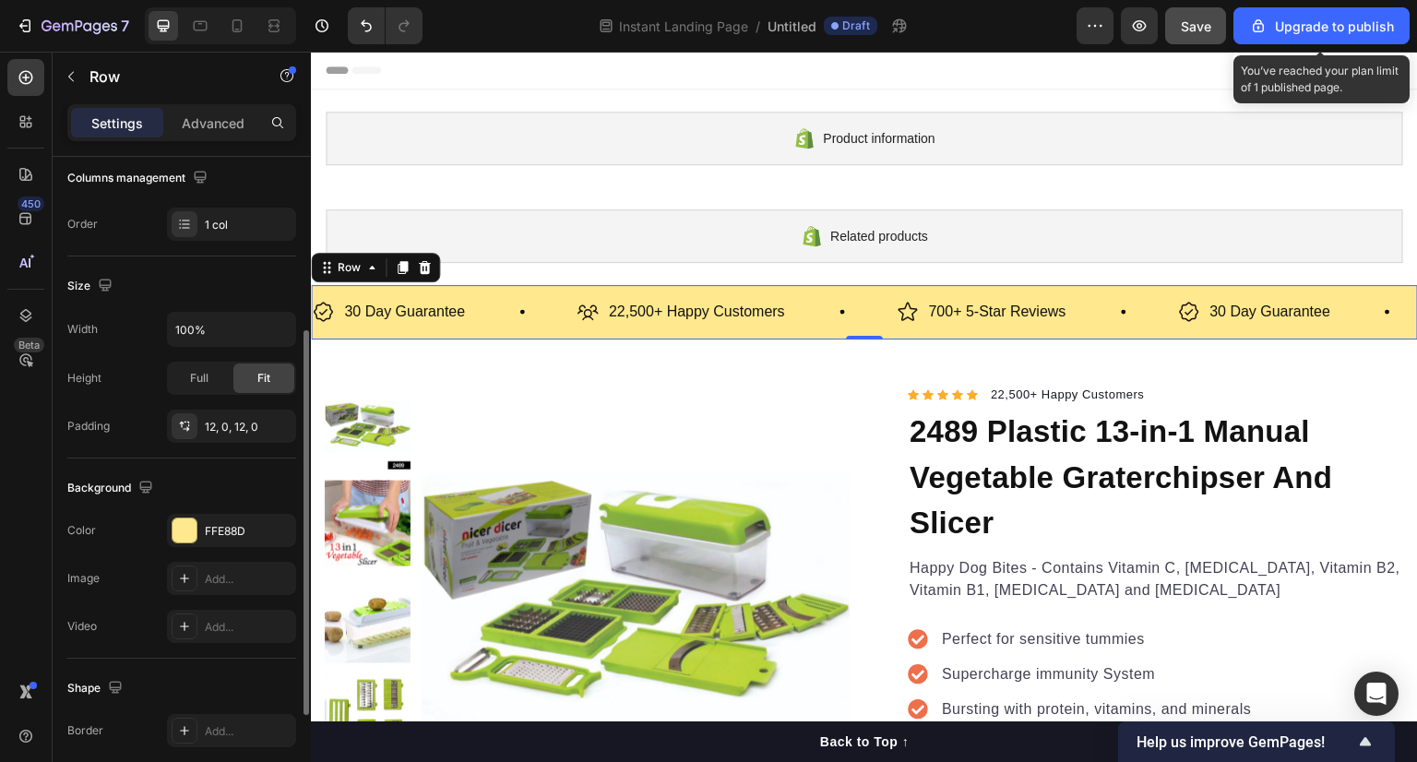
scroll to position [466, 0]
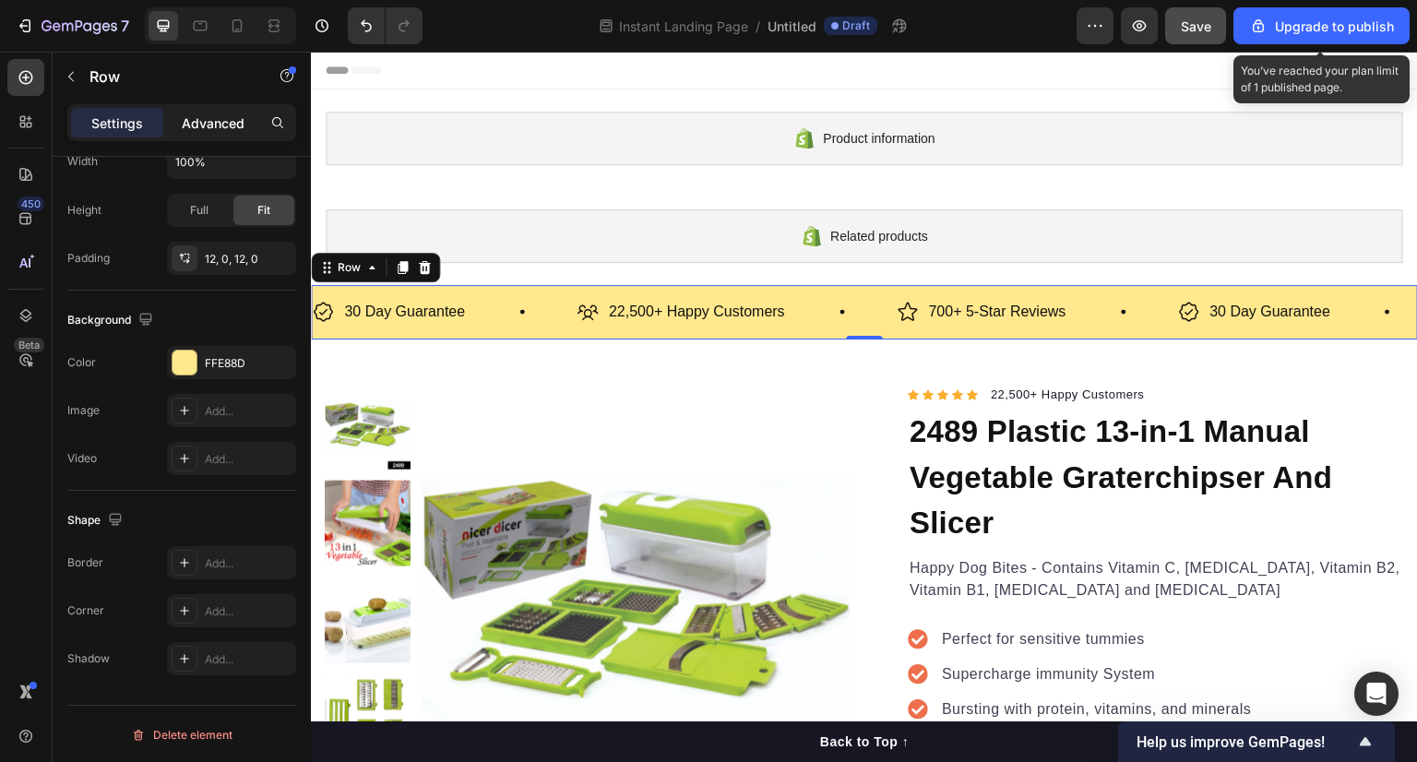
click at [219, 122] on p "Advanced" at bounding box center [213, 122] width 63 height 19
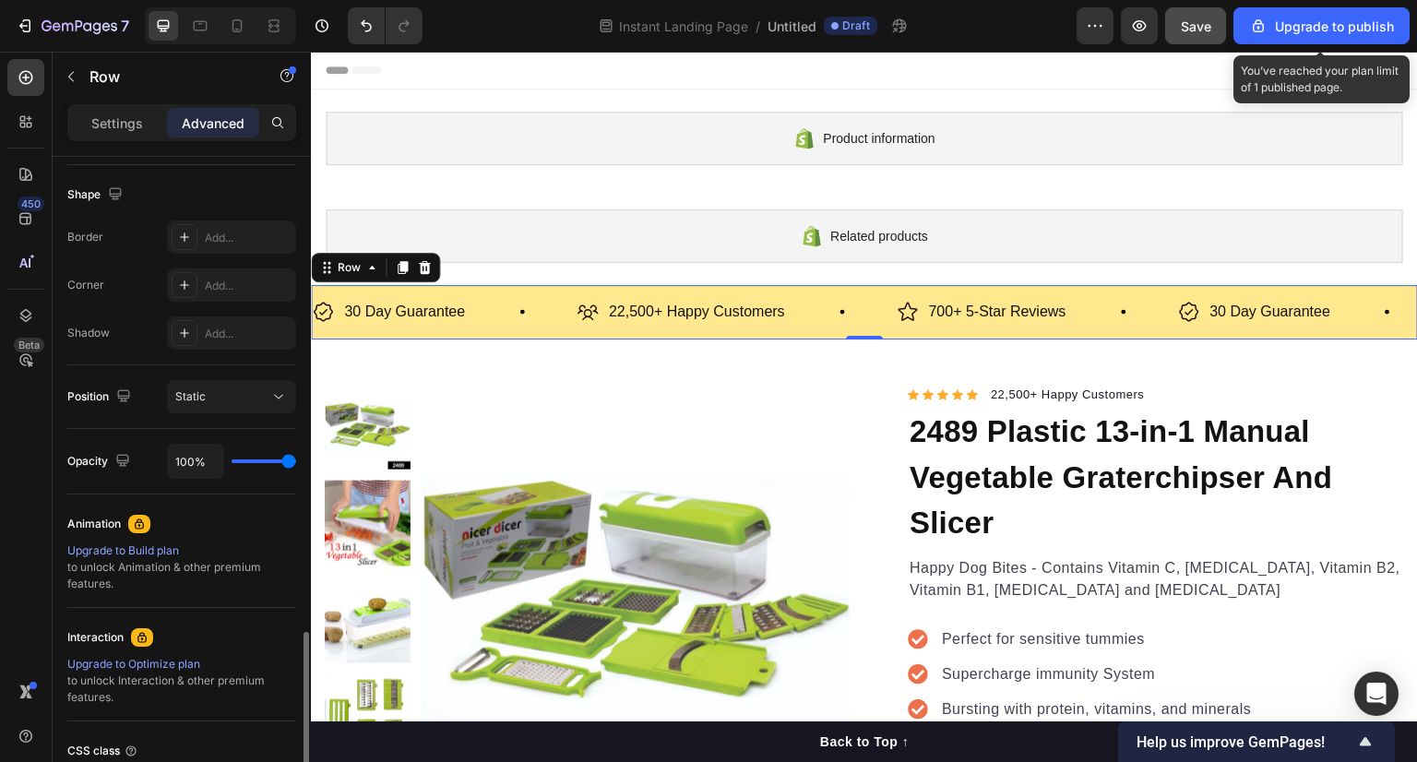
scroll to position [621, 0]
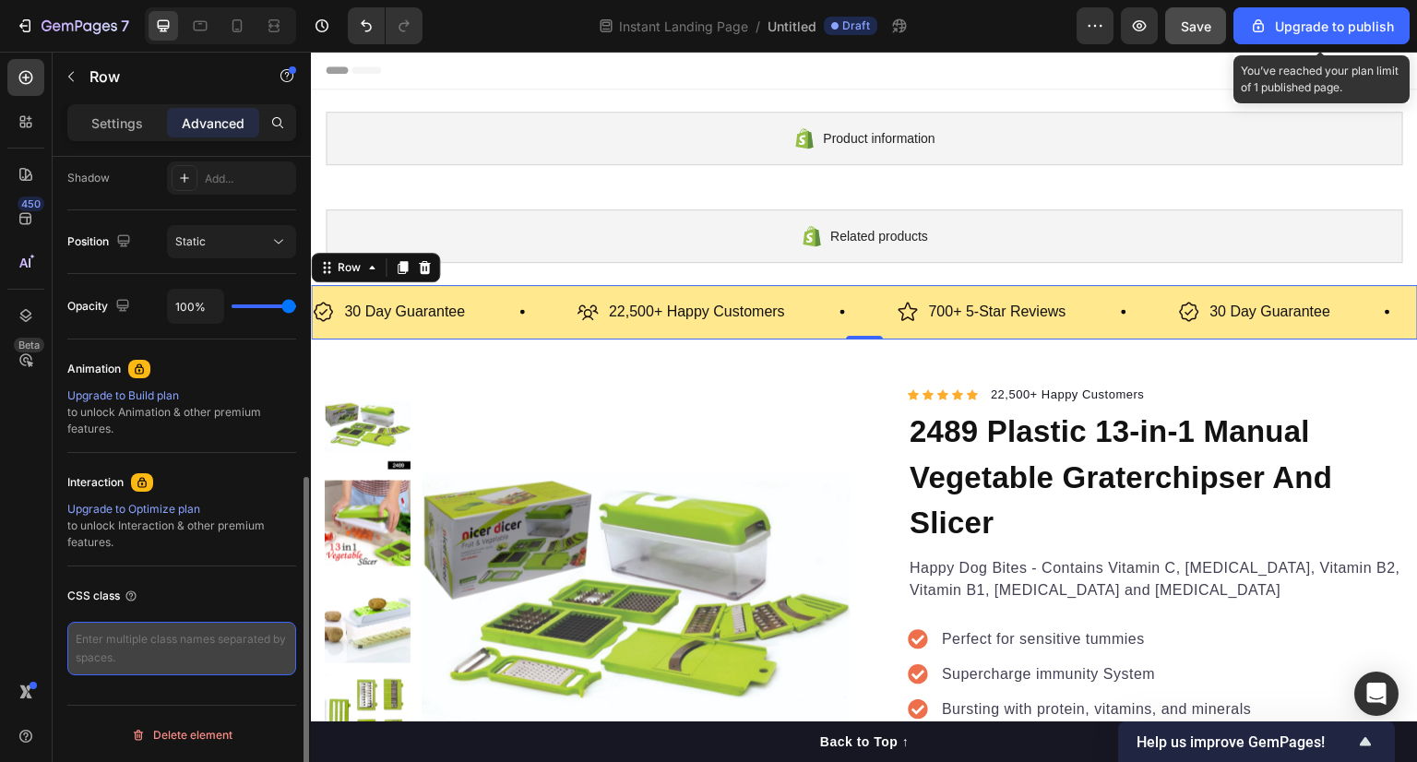
click at [162, 638] on textarea at bounding box center [181, 649] width 229 height 54
paste textarea ".announcement-bar { background:#ff6f61; color:#fff; text-align:center; padding:…"
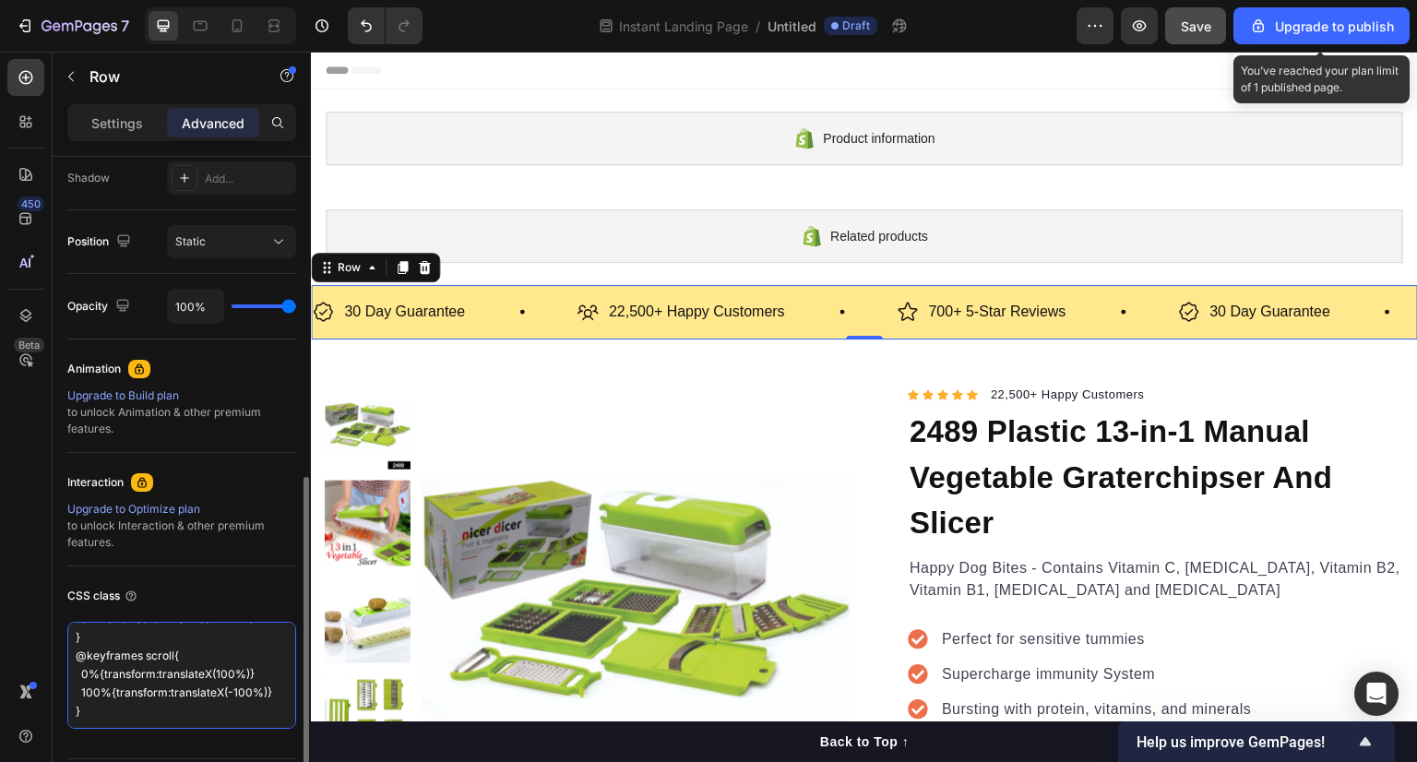
scroll to position [259, 0]
type textarea ".announcement-bar { background:#ff6f61; color:#fff; text-align:center; padding:…"
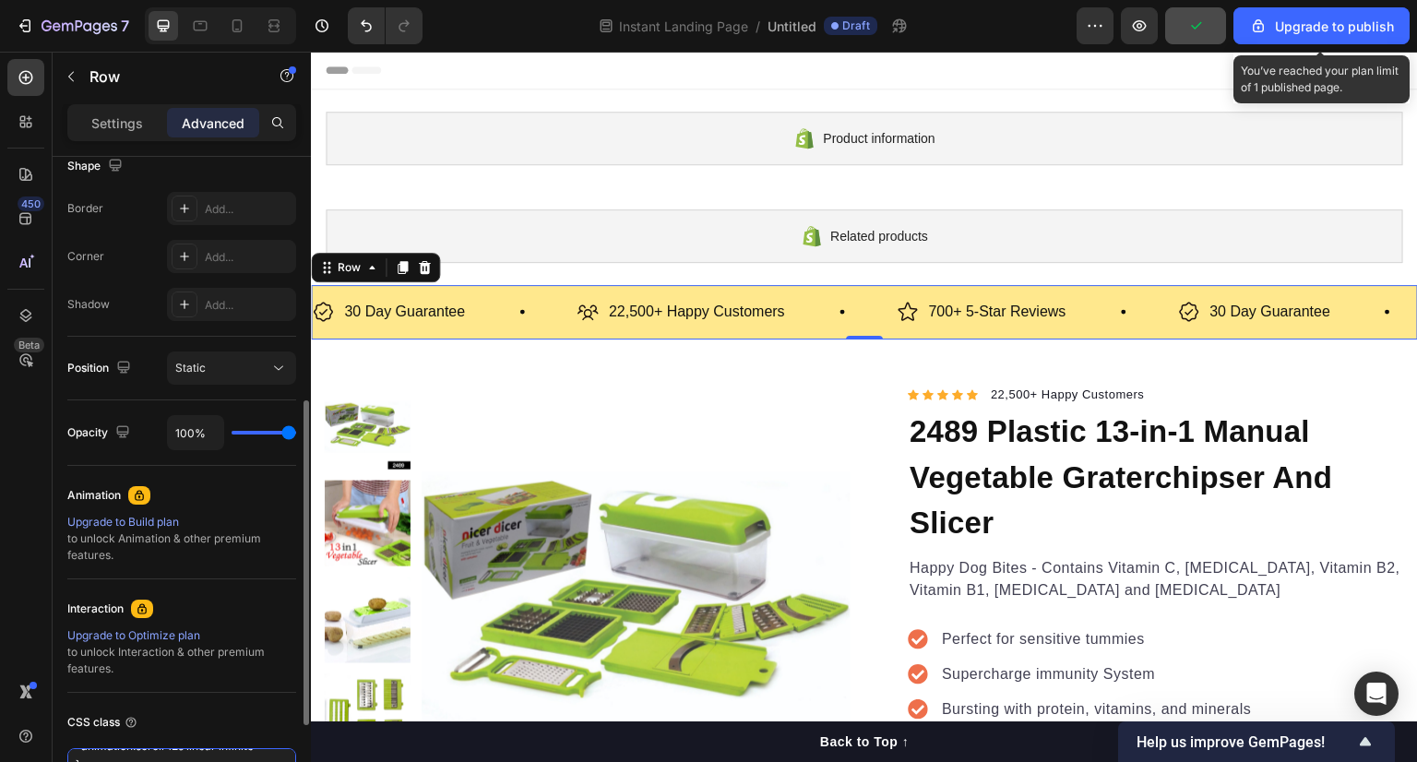
scroll to position [495, 0]
click at [232, 363] on div "Static" at bounding box center [222, 368] width 94 height 17
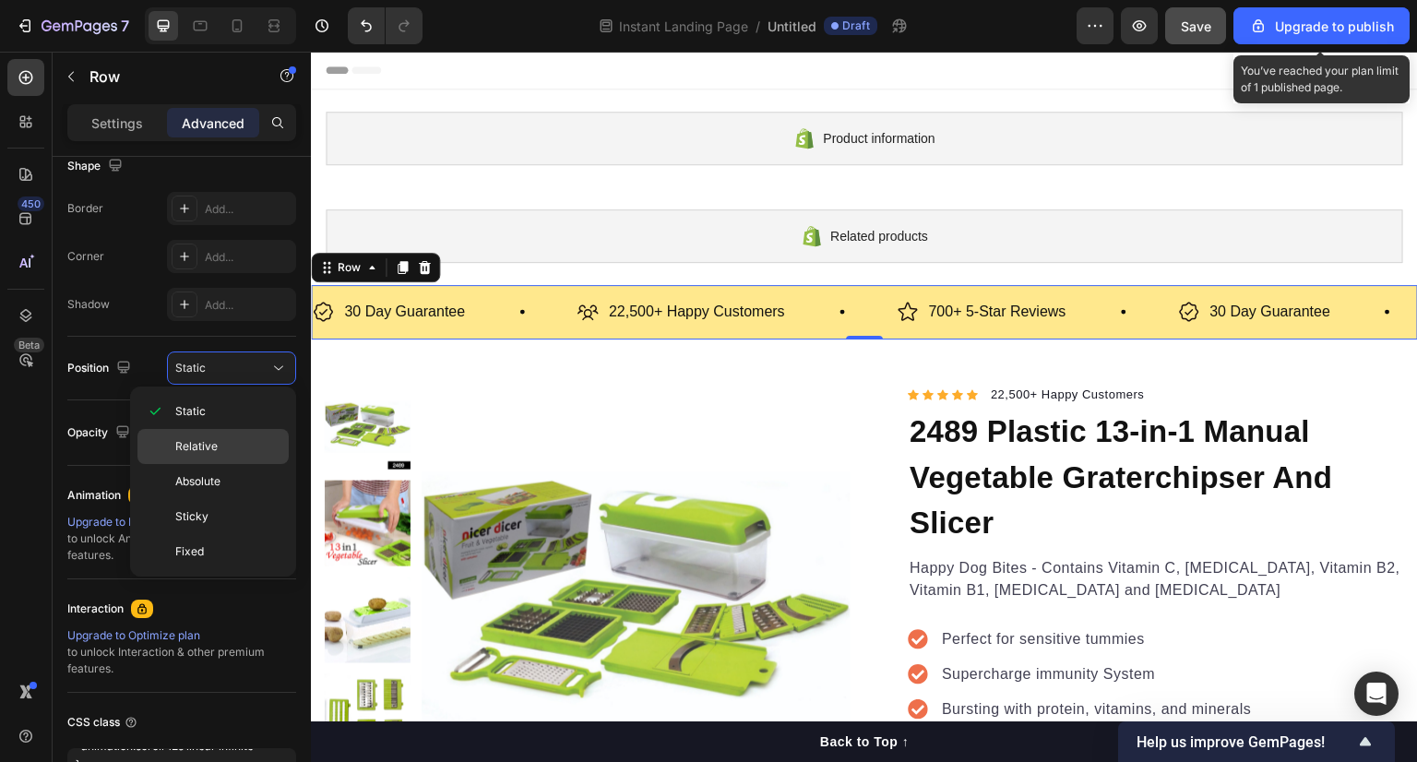
click at [232, 440] on p "Relative" at bounding box center [227, 446] width 105 height 17
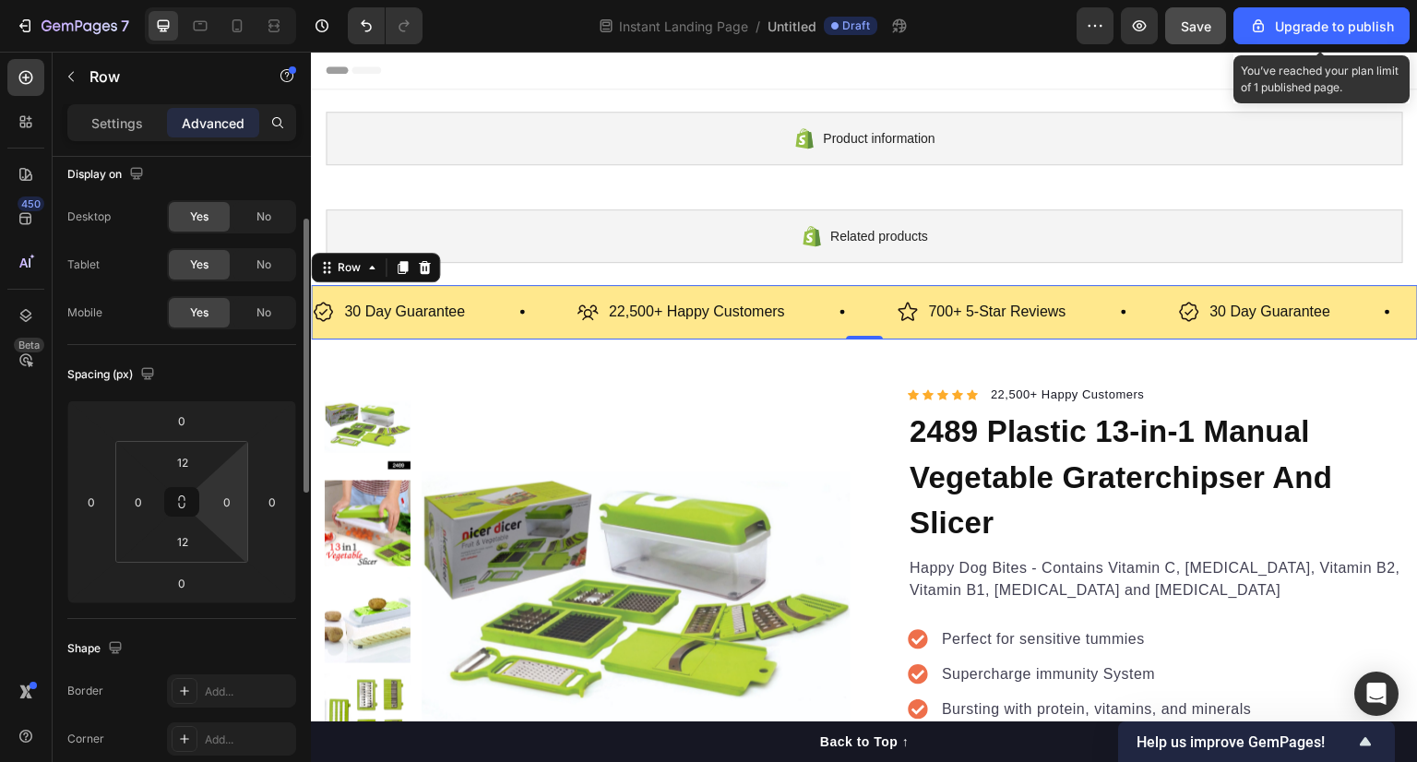
scroll to position [0, 0]
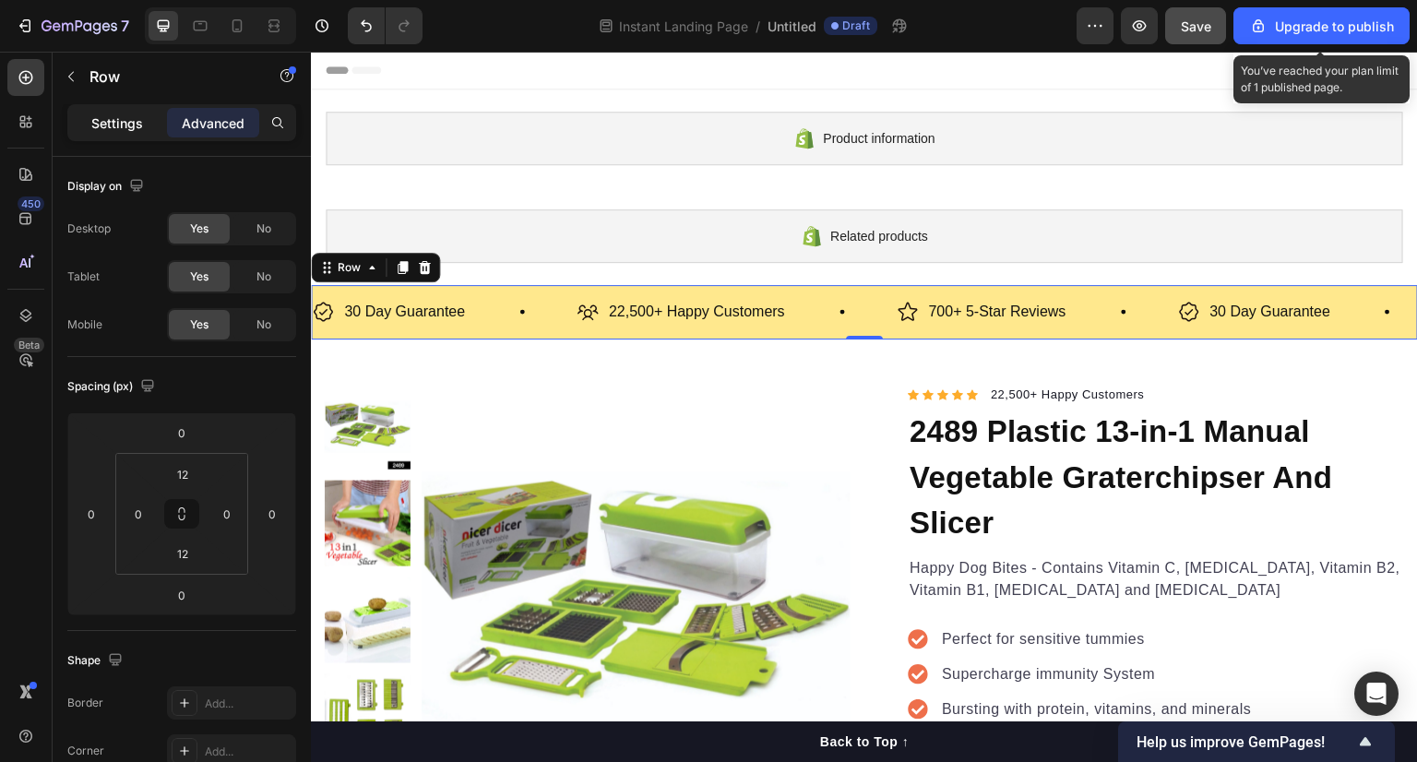
click at [113, 123] on p "Settings" at bounding box center [117, 122] width 52 height 19
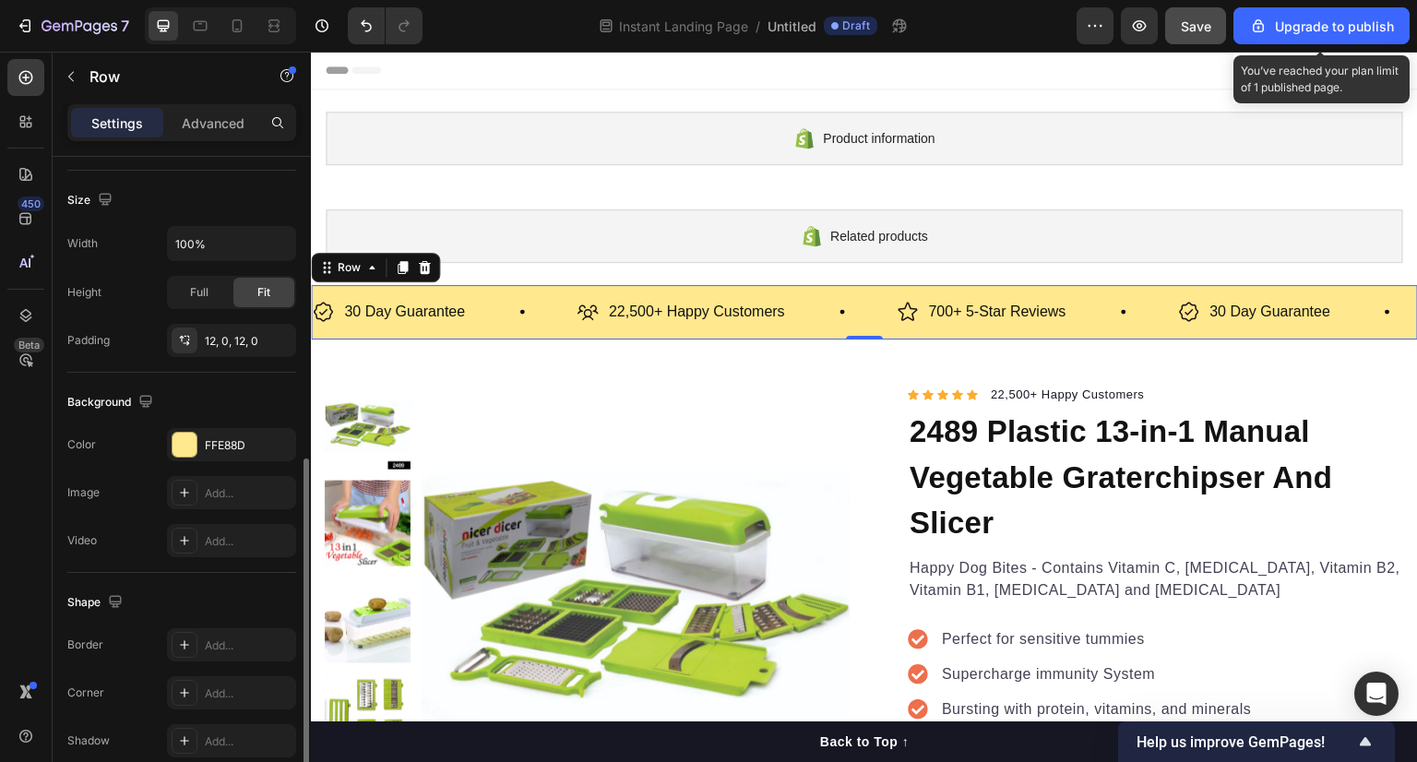
scroll to position [466, 0]
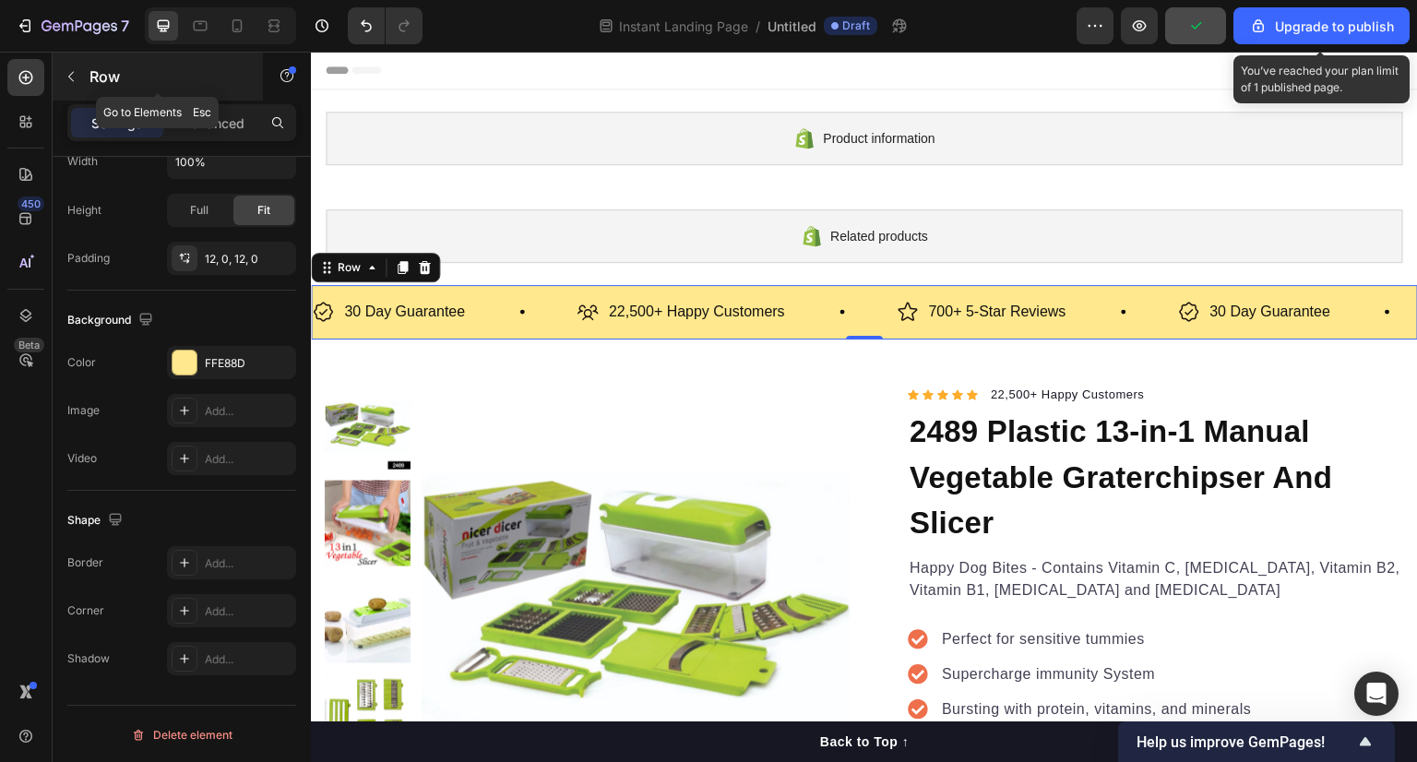
click at [67, 69] on icon "button" at bounding box center [71, 76] width 15 height 15
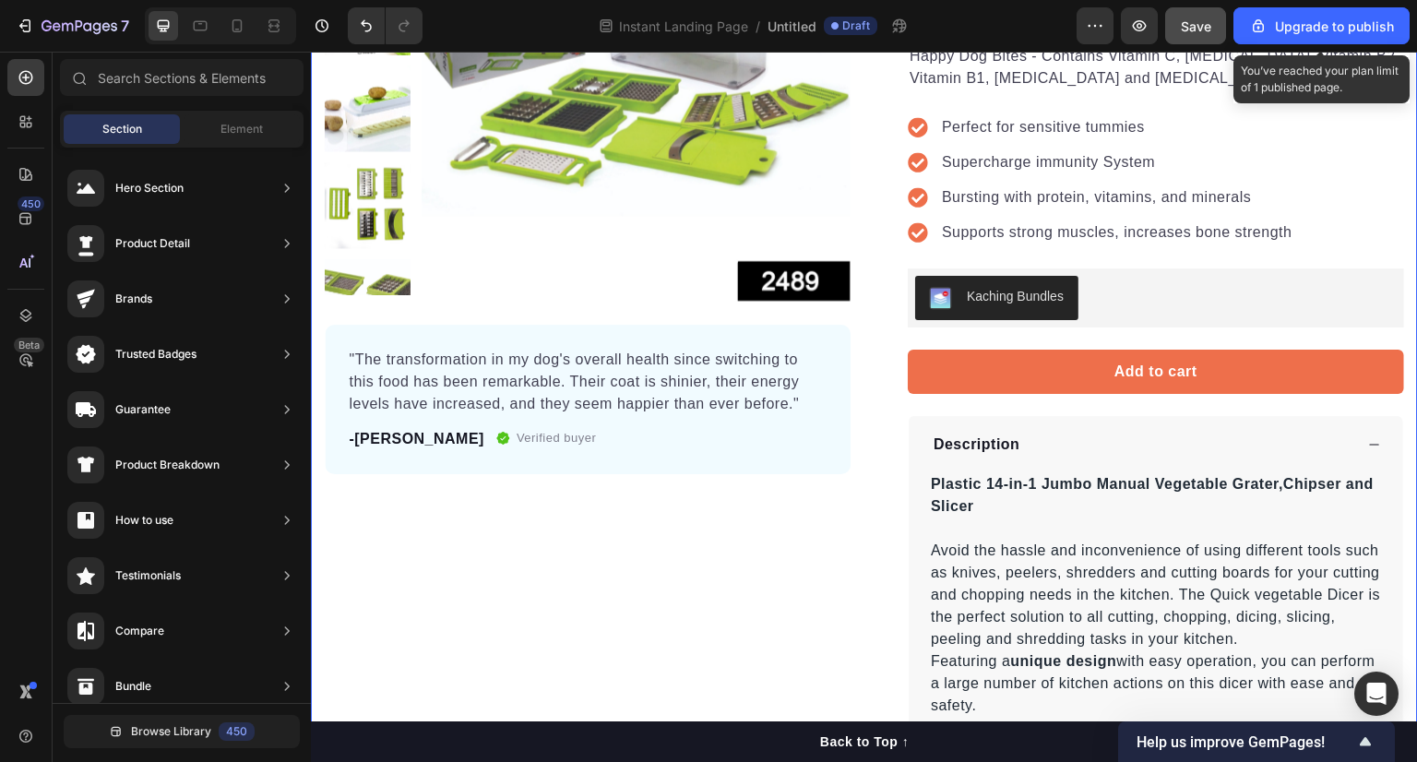
scroll to position [513, 0]
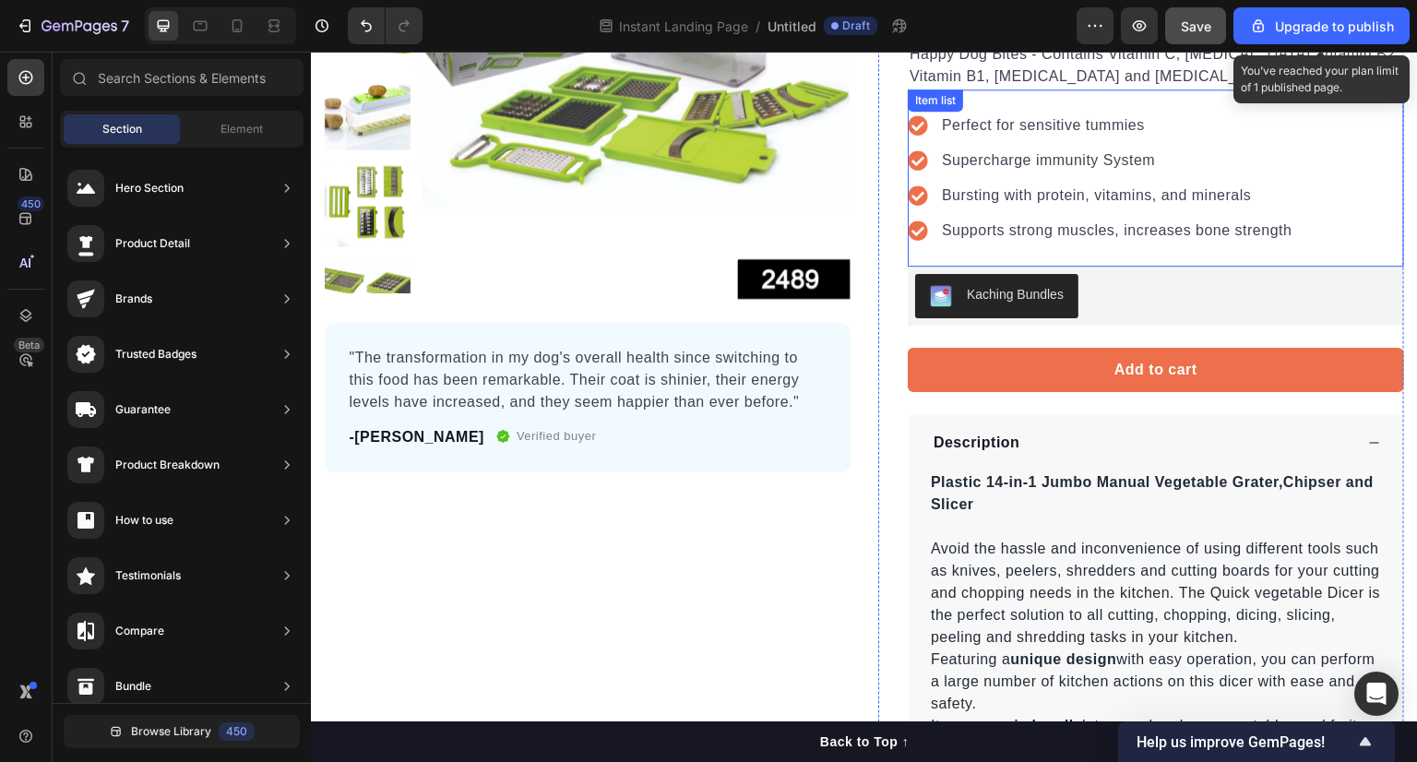
click at [1365, 217] on div "Perfect for sensitive tummies Supercharge immunity System Bursting with protein…" at bounding box center [1156, 177] width 496 height 177
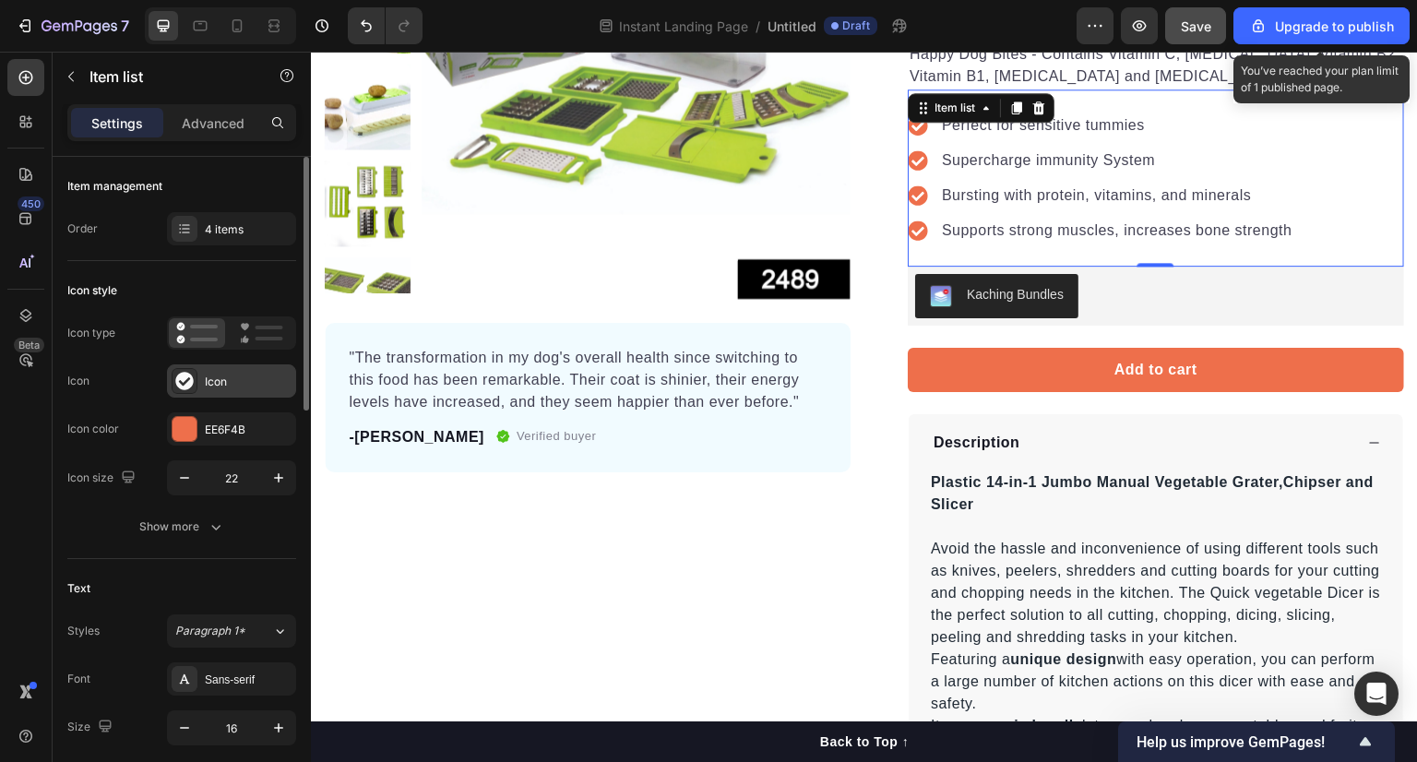
click at [192, 384] on icon at bounding box center [184, 381] width 18 height 18
click at [225, 278] on div "Icon style" at bounding box center [181, 291] width 229 height 30
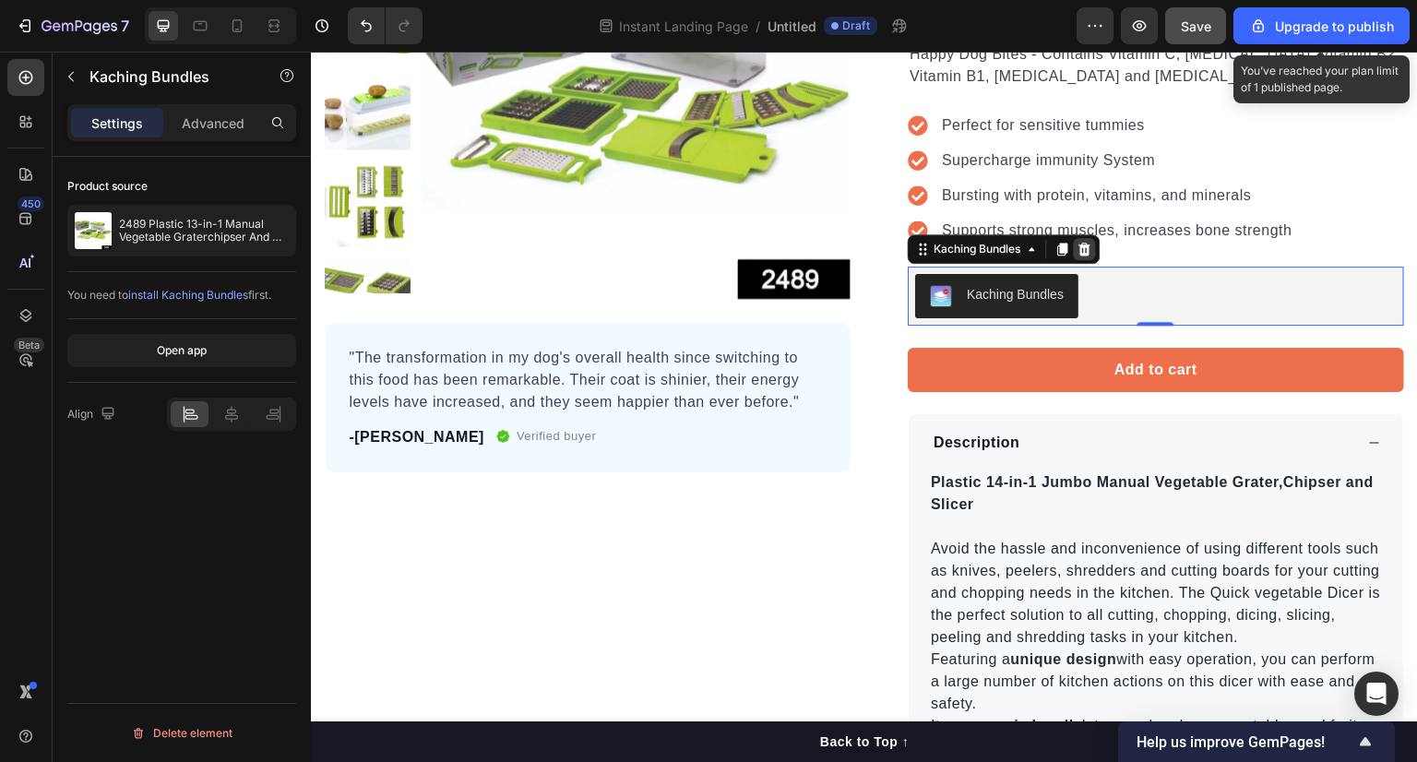
click at [1080, 244] on icon at bounding box center [1085, 249] width 12 height 13
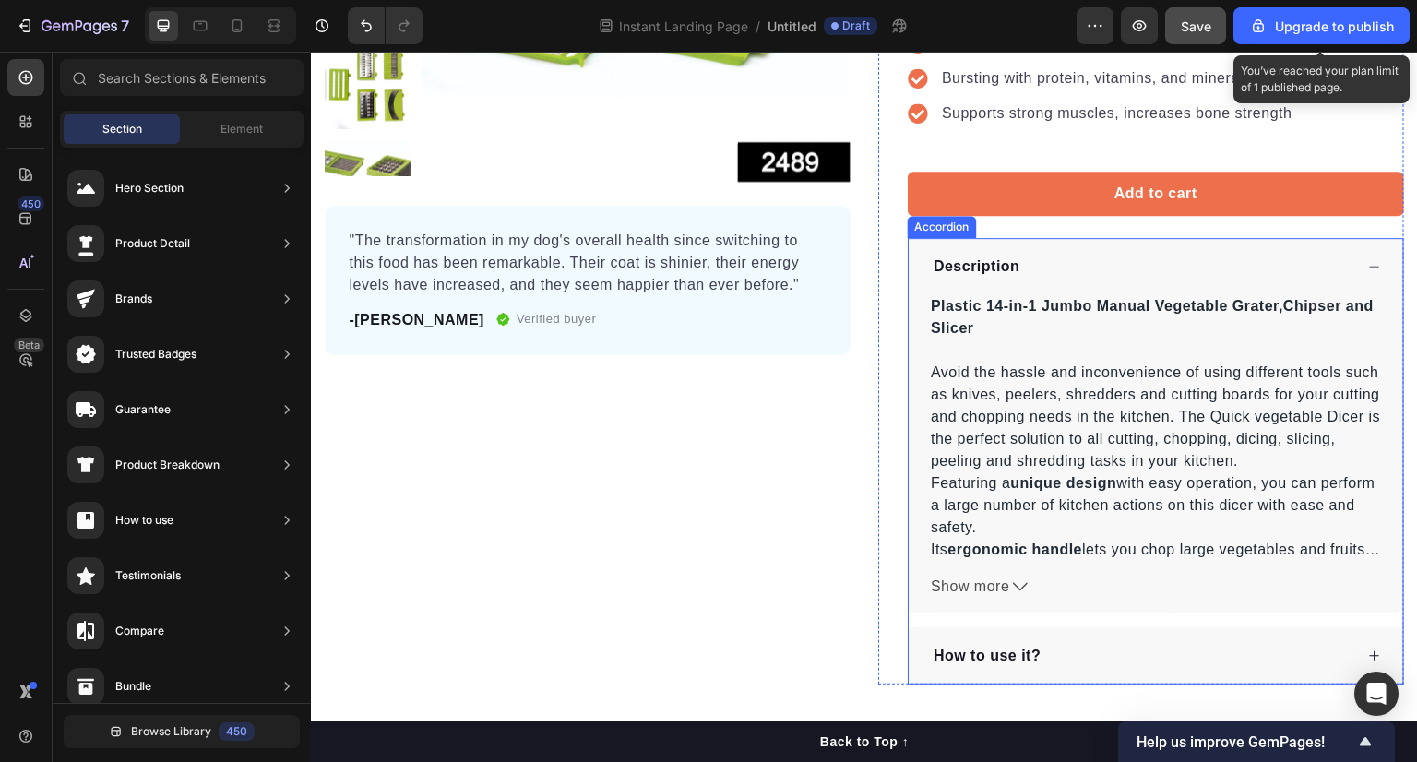
scroll to position [649, 0]
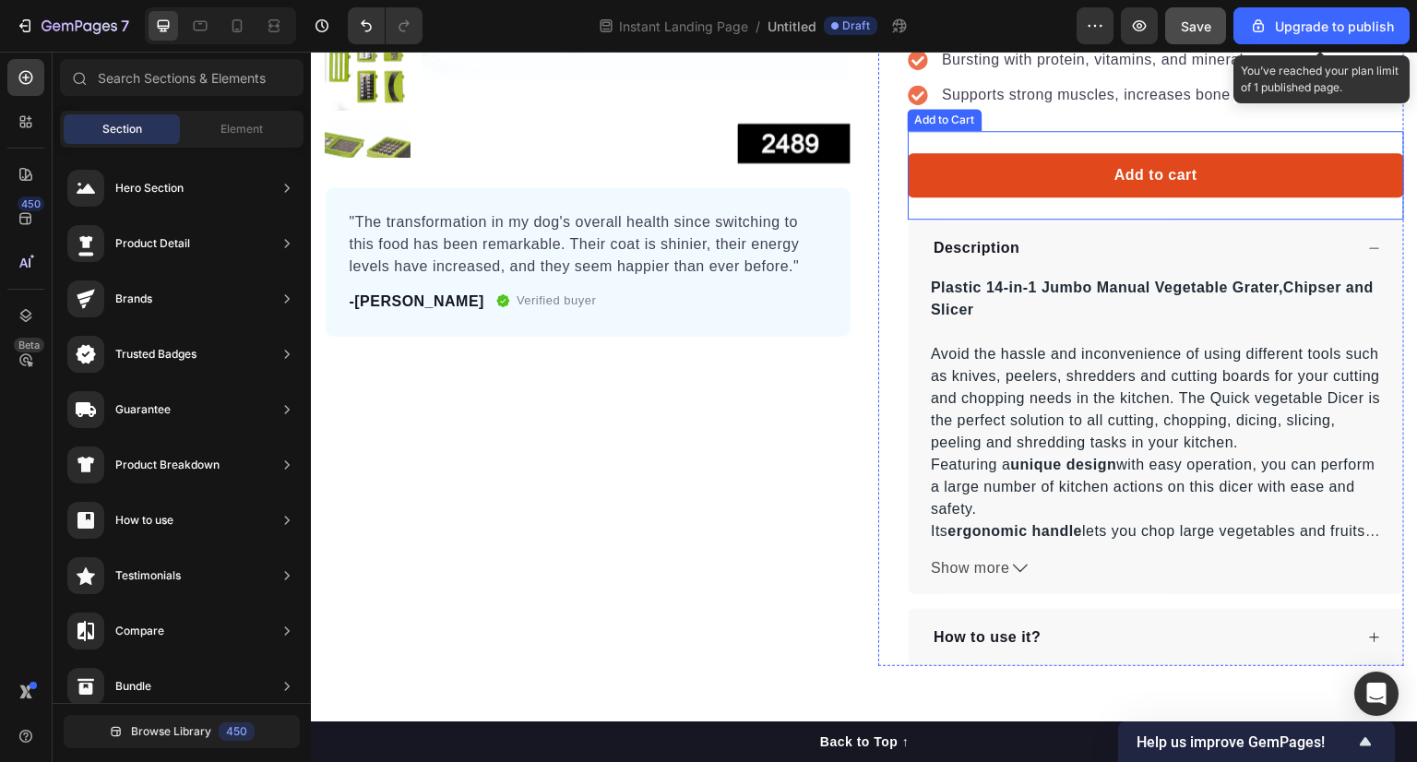
click at [1268, 184] on button "Add to cart" at bounding box center [1156, 175] width 496 height 44
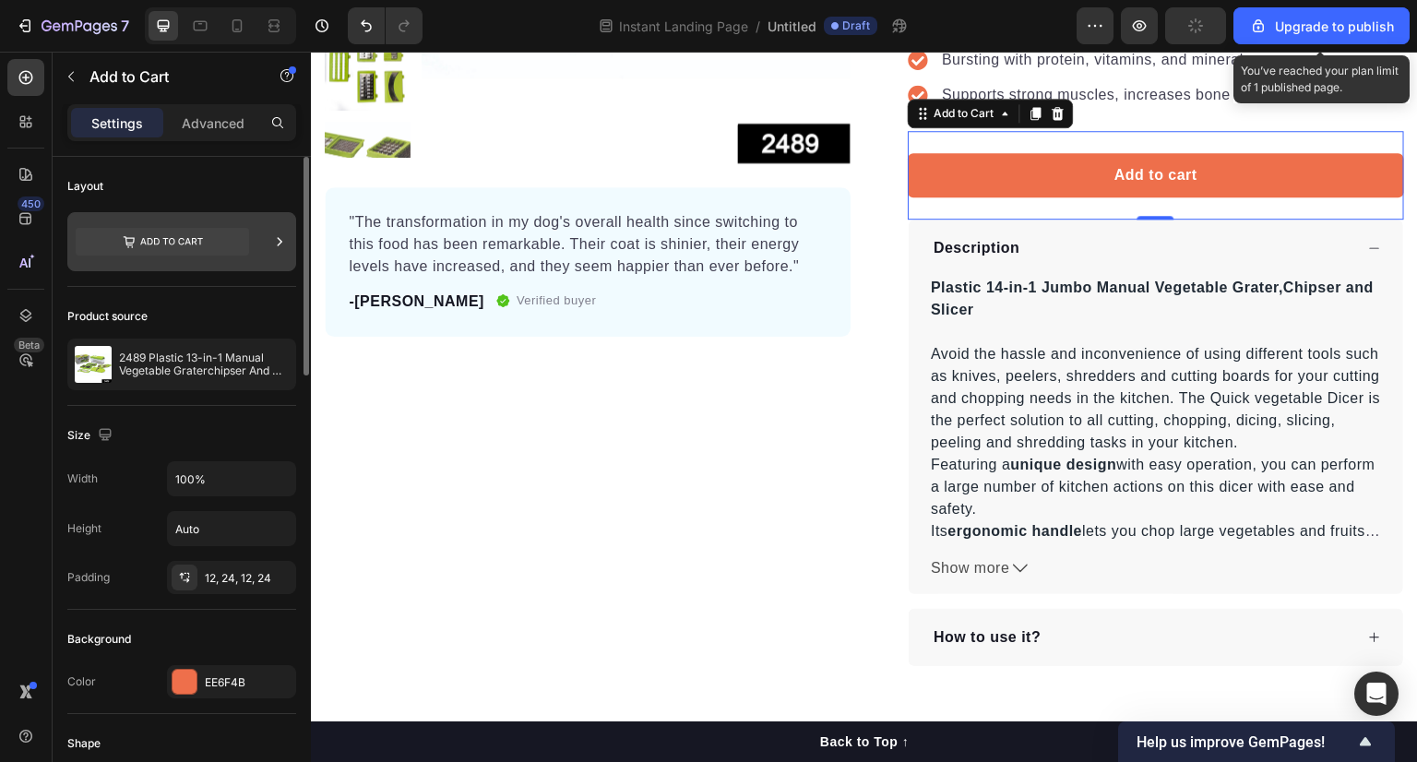
click at [260, 236] on div at bounding box center [181, 241] width 229 height 59
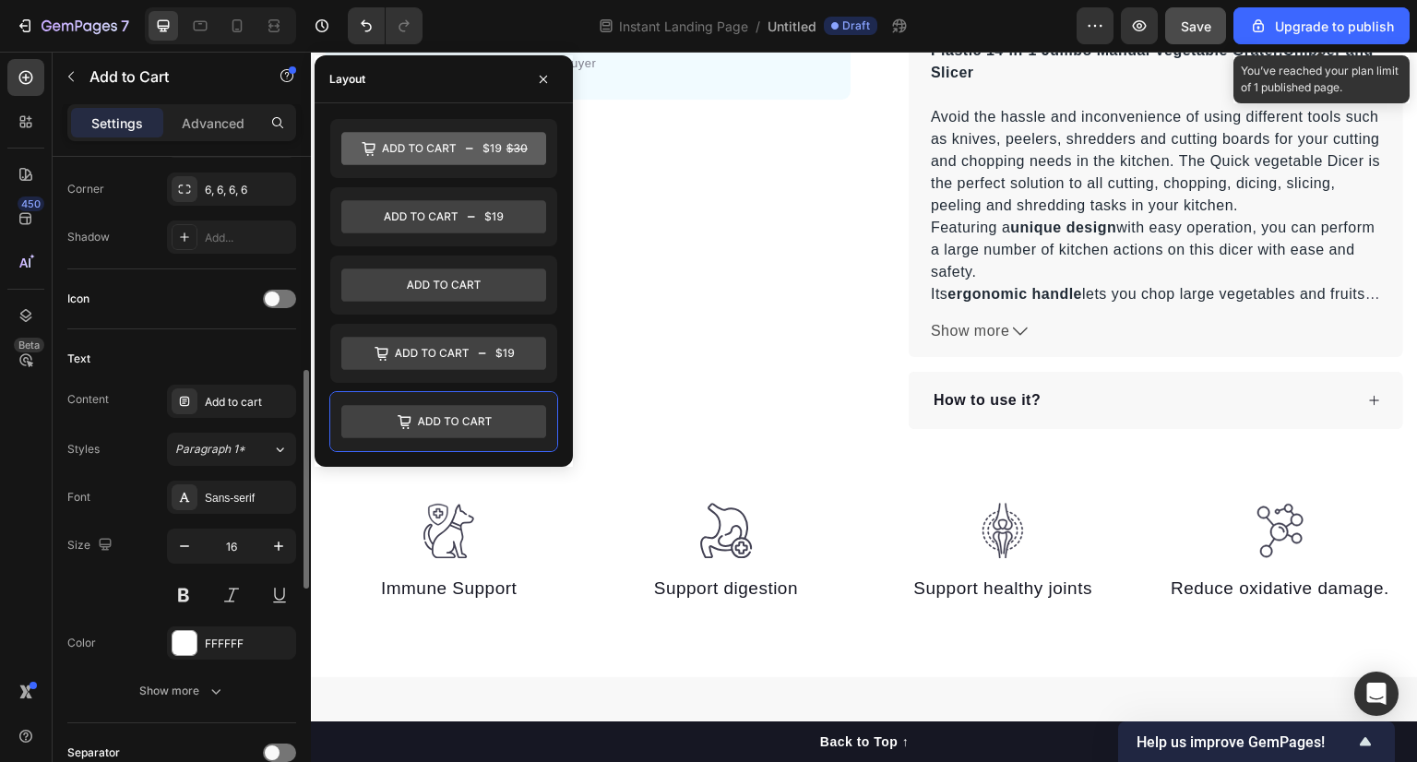
scroll to position [646, 0]
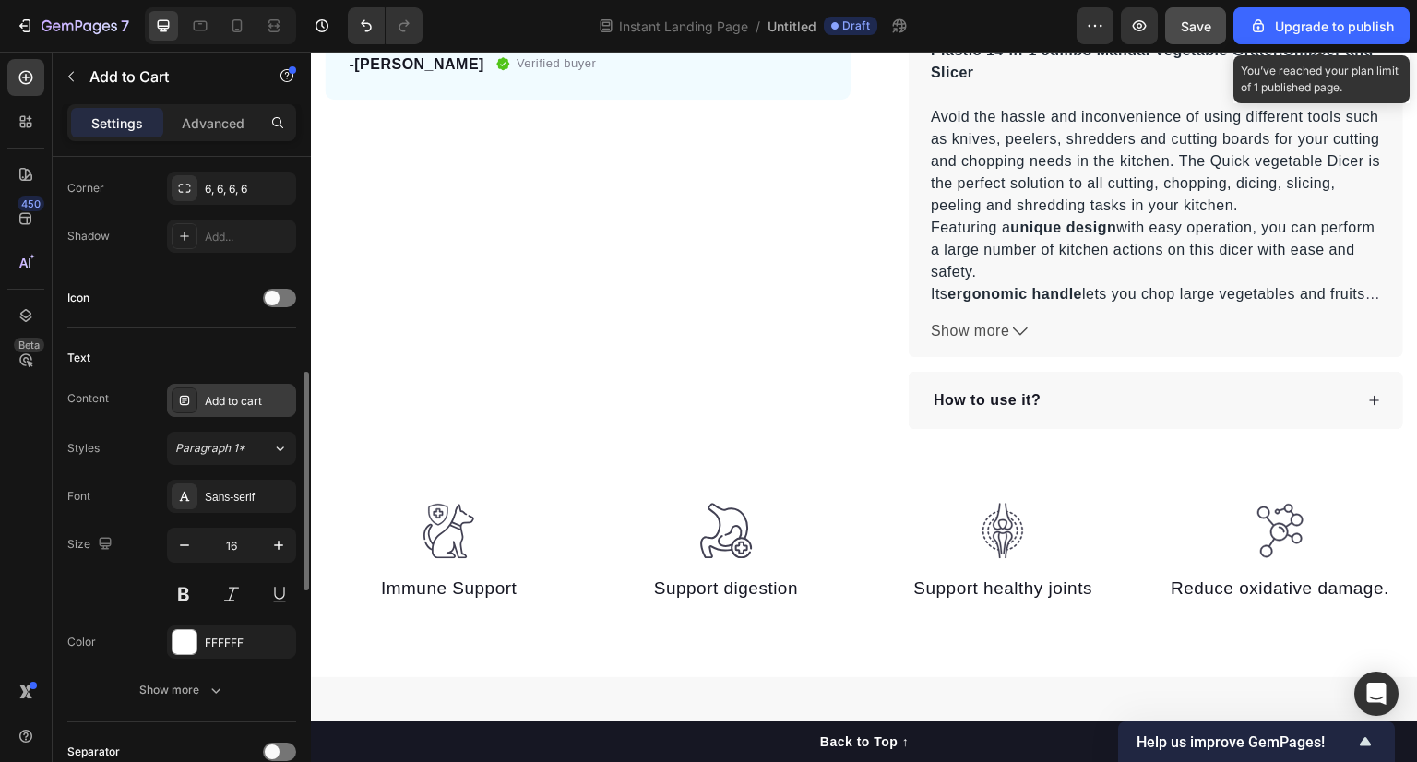
click at [230, 393] on div "Add to cart" at bounding box center [248, 401] width 87 height 17
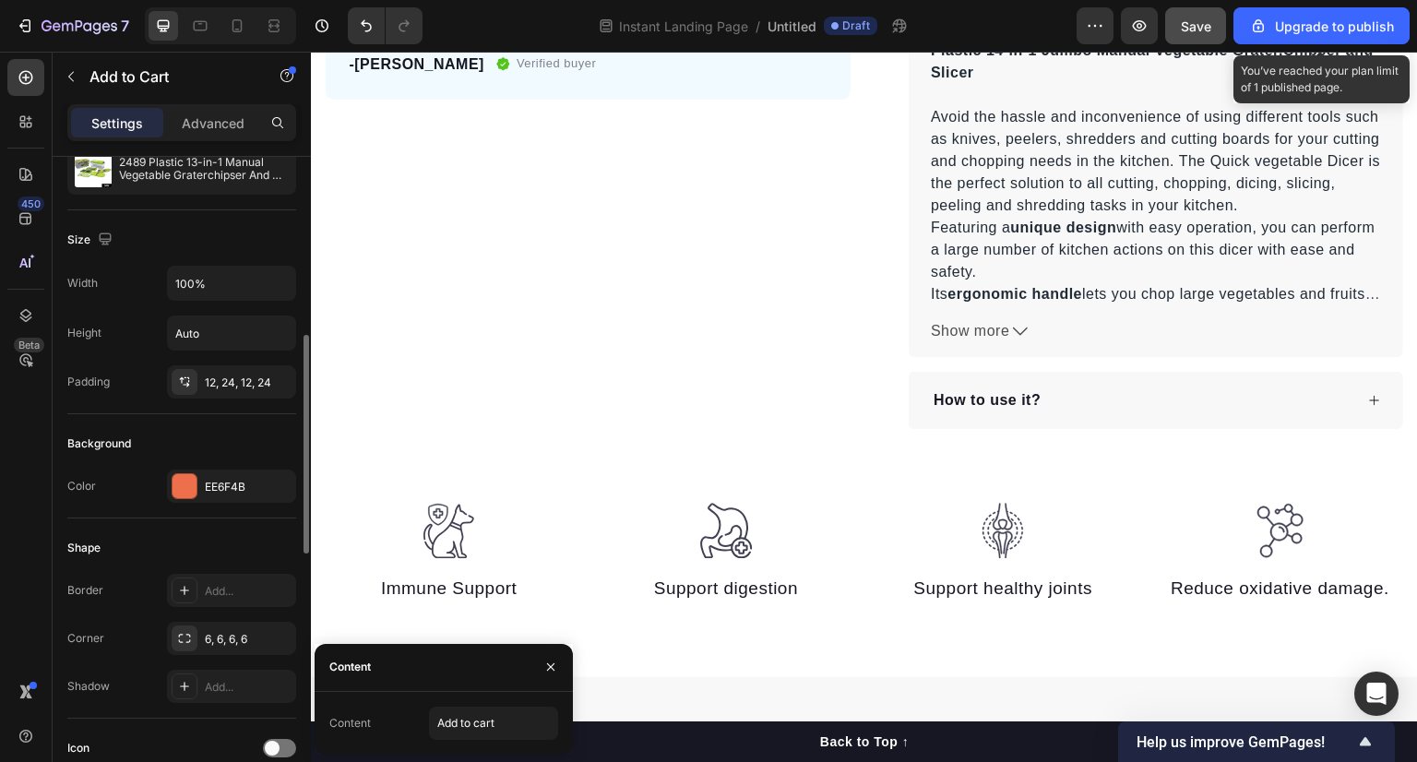
scroll to position [0, 0]
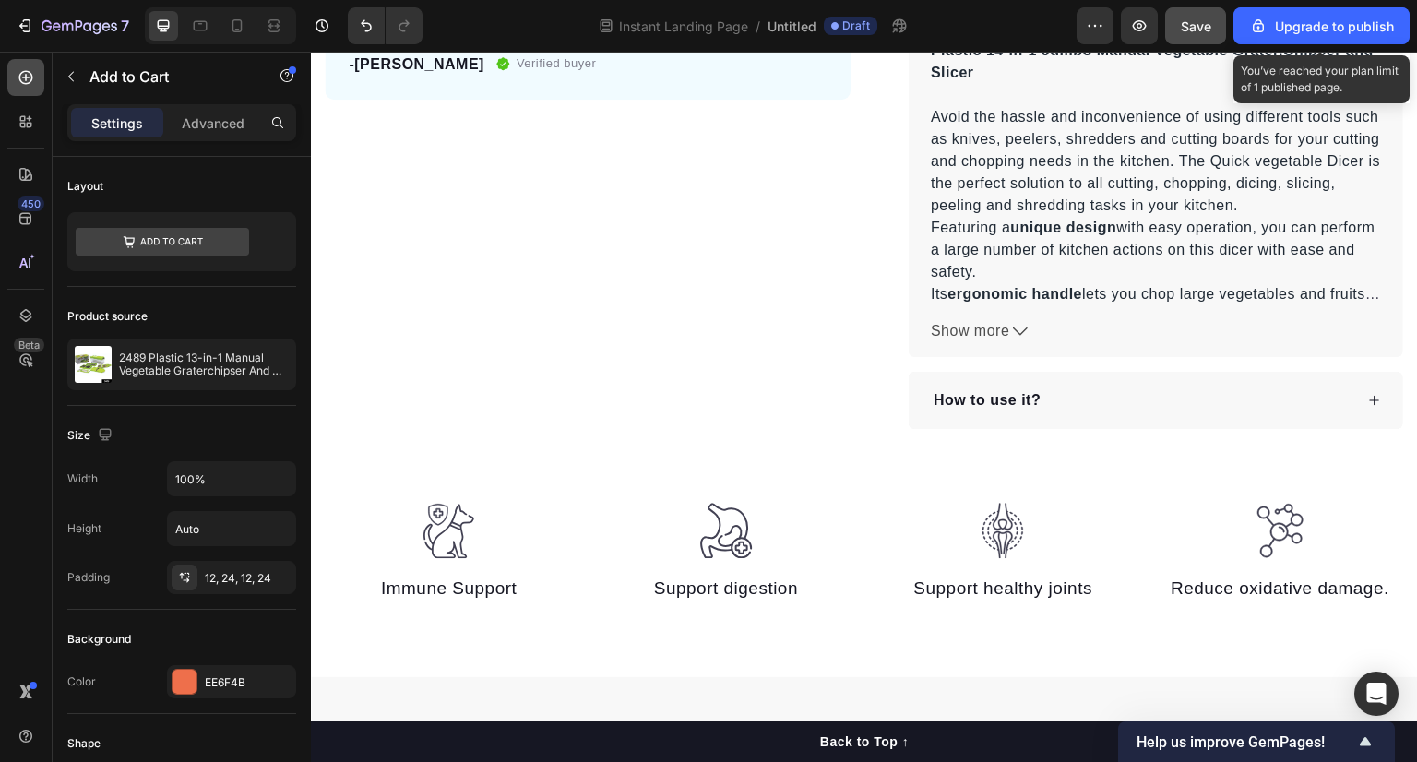
click at [29, 73] on icon at bounding box center [26, 77] width 18 height 18
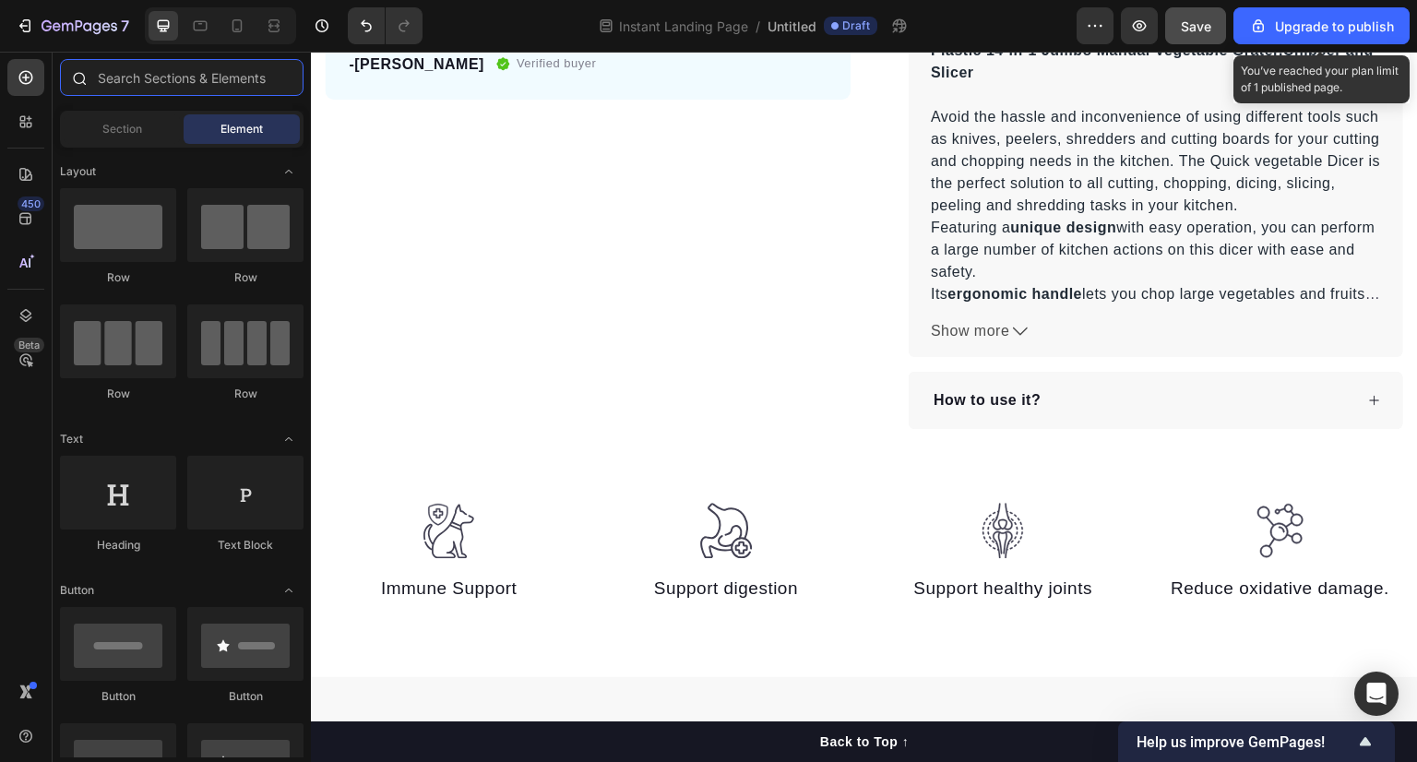
click at [206, 75] on input "text" at bounding box center [182, 77] width 244 height 37
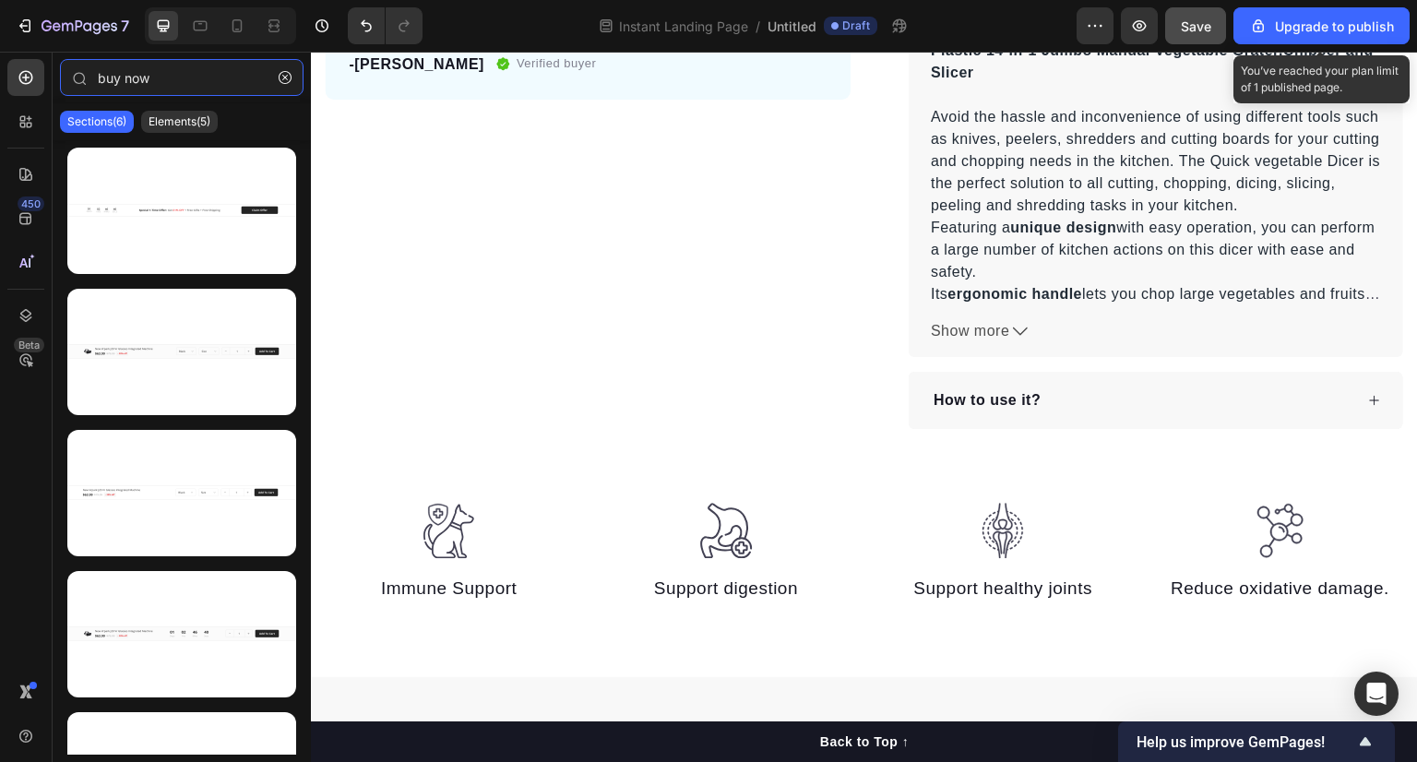
type input "buy now"
click at [192, 134] on div "Sections(6) Elements(5)" at bounding box center [182, 121] width 258 height 37
click at [188, 123] on p "Elements(5)" at bounding box center [180, 121] width 62 height 15
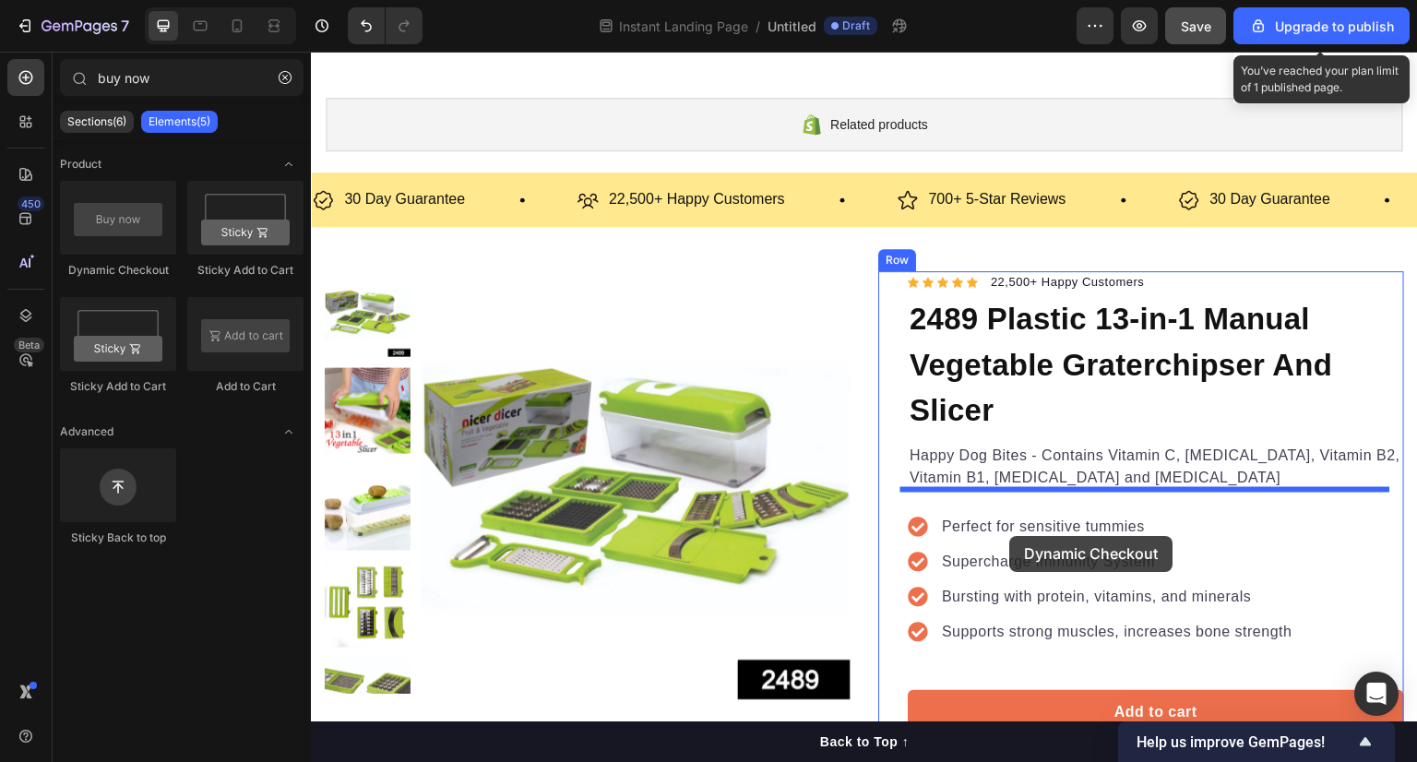
scroll to position [85, 0]
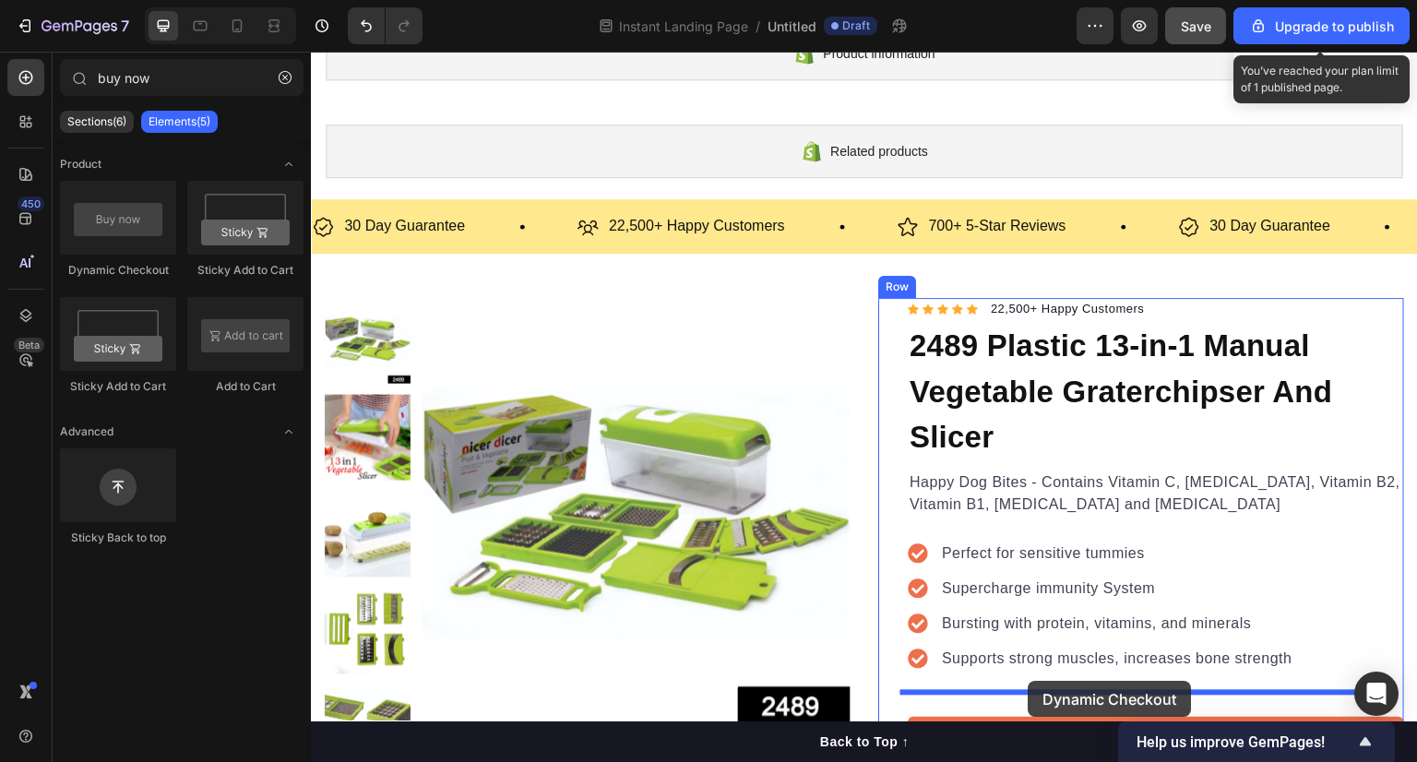
drag, startPoint x: 447, startPoint y: 296, endPoint x: 1029, endPoint y: 682, distance: 698.3
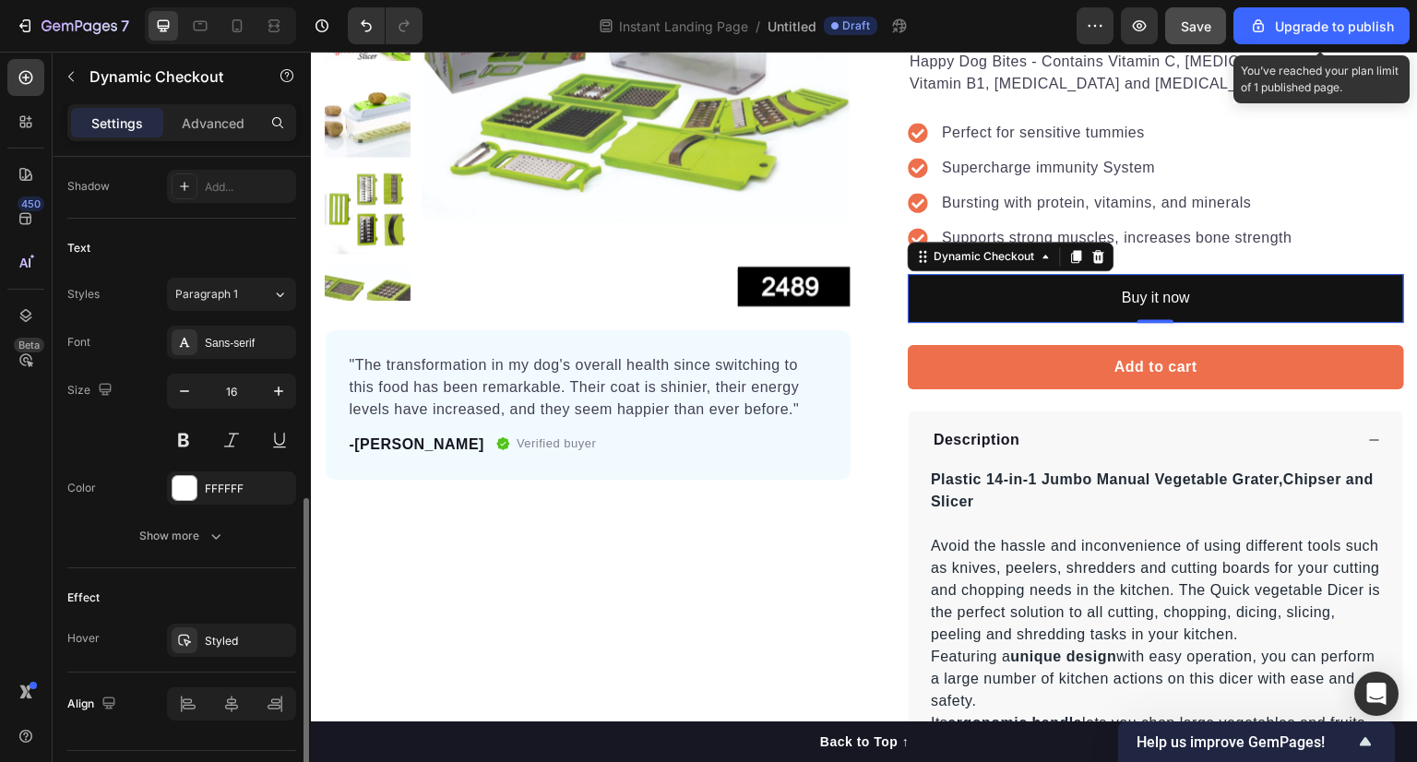
scroll to position [738, 0]
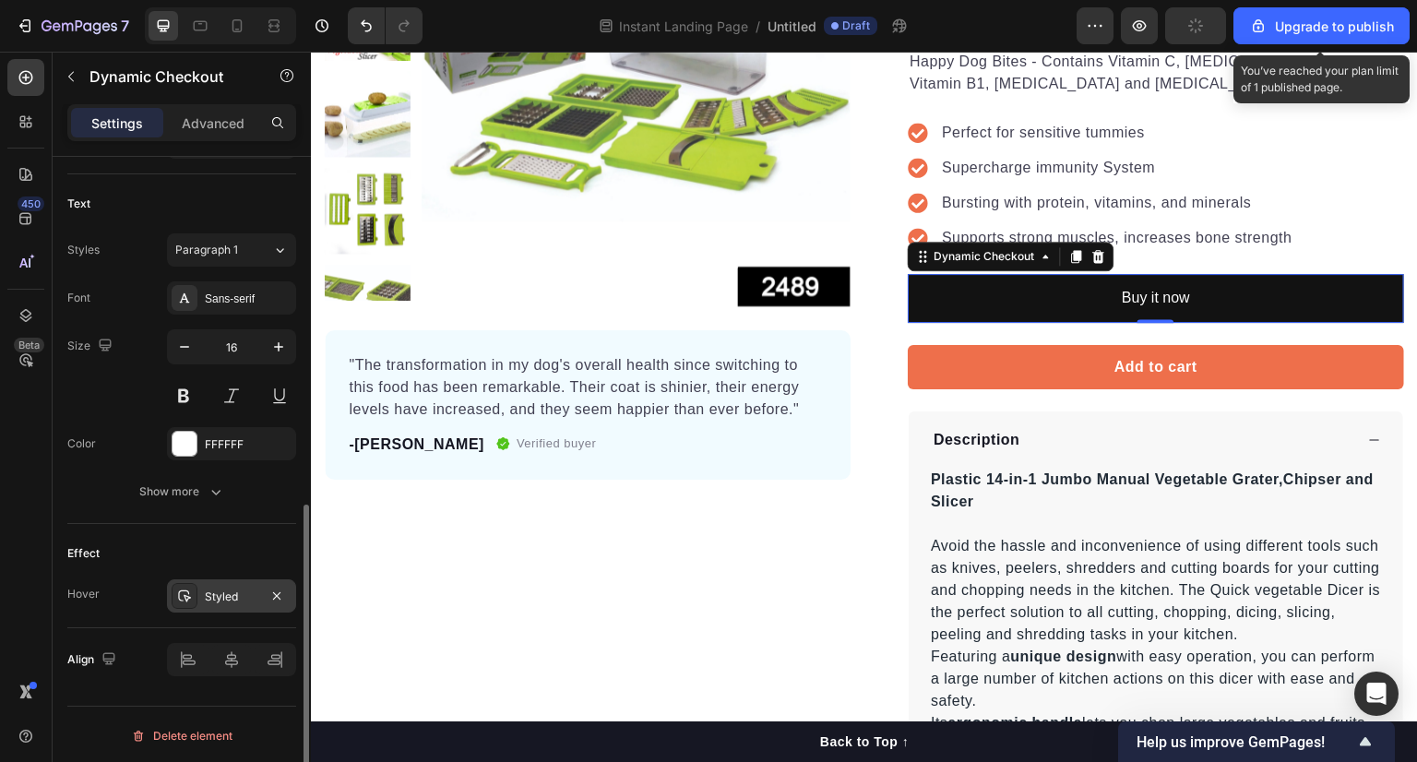
click at [209, 584] on div "Styled" at bounding box center [231, 595] width 129 height 33
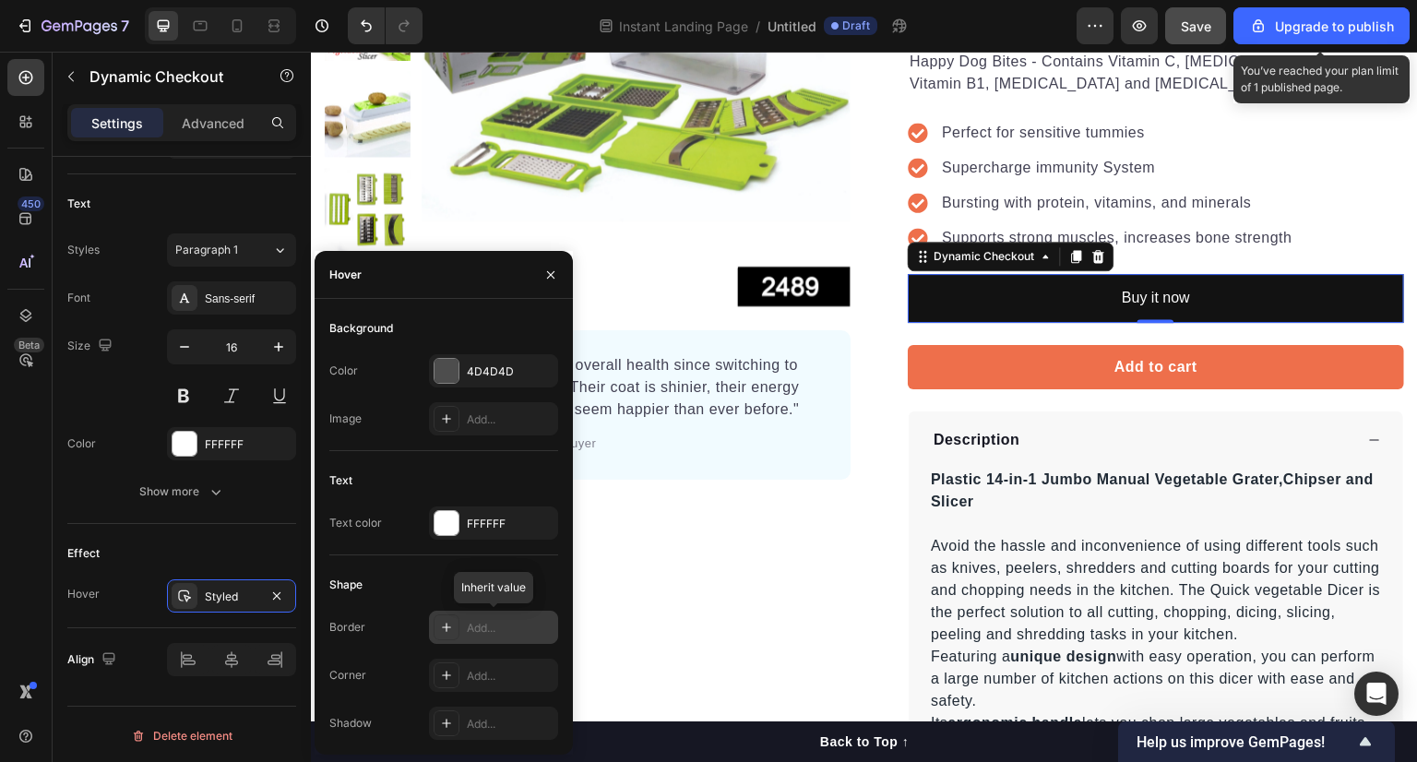
click at [494, 636] on div "Add..." at bounding box center [510, 628] width 87 height 17
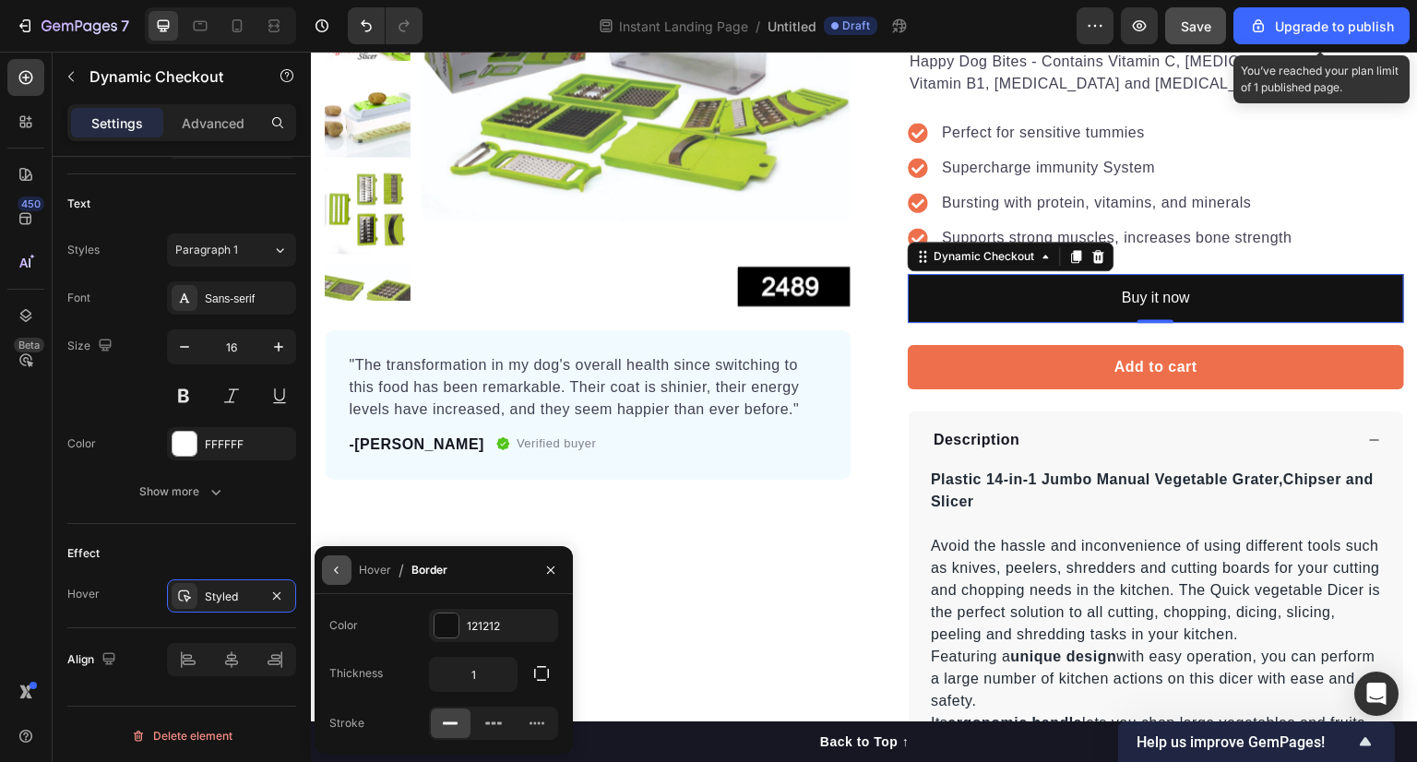
click at [336, 574] on icon "button" at bounding box center [336, 570] width 15 height 15
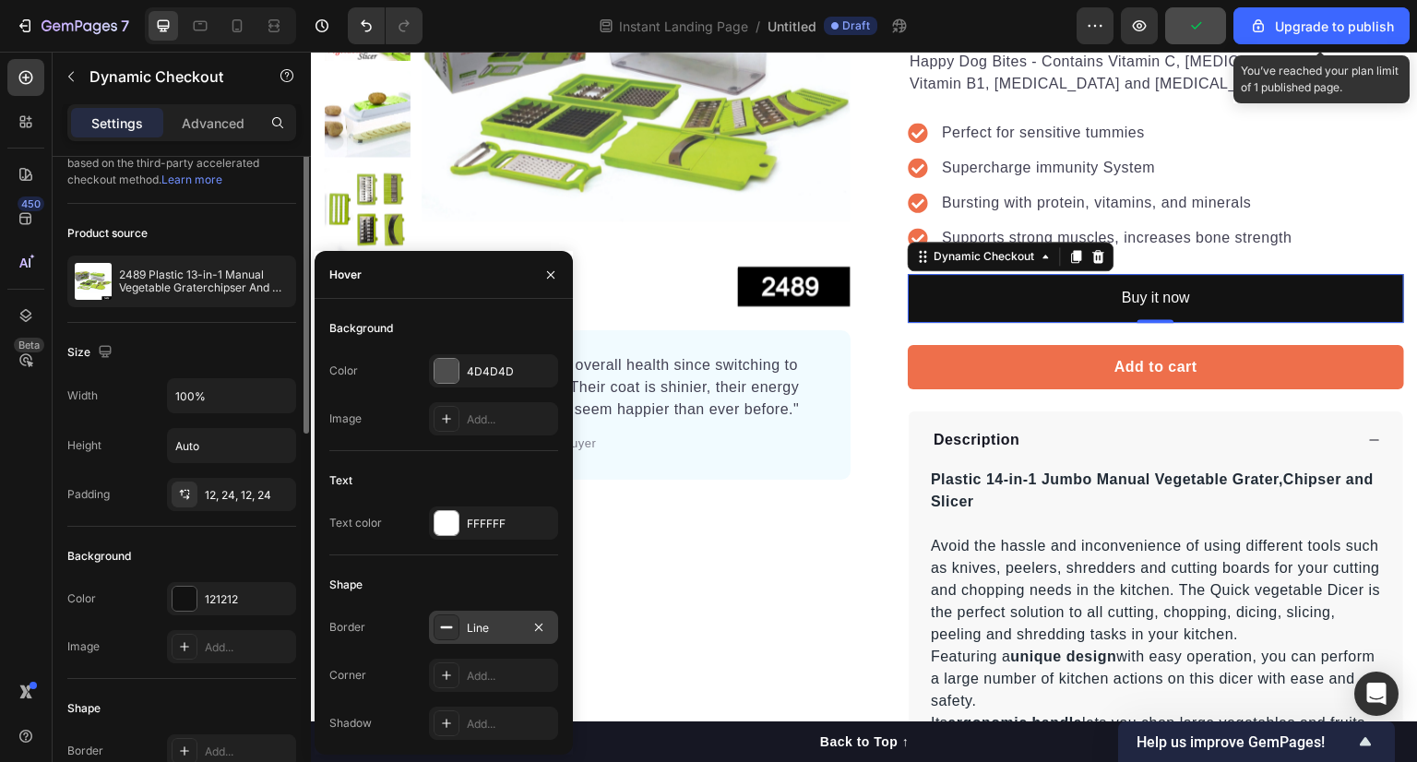
scroll to position [0, 0]
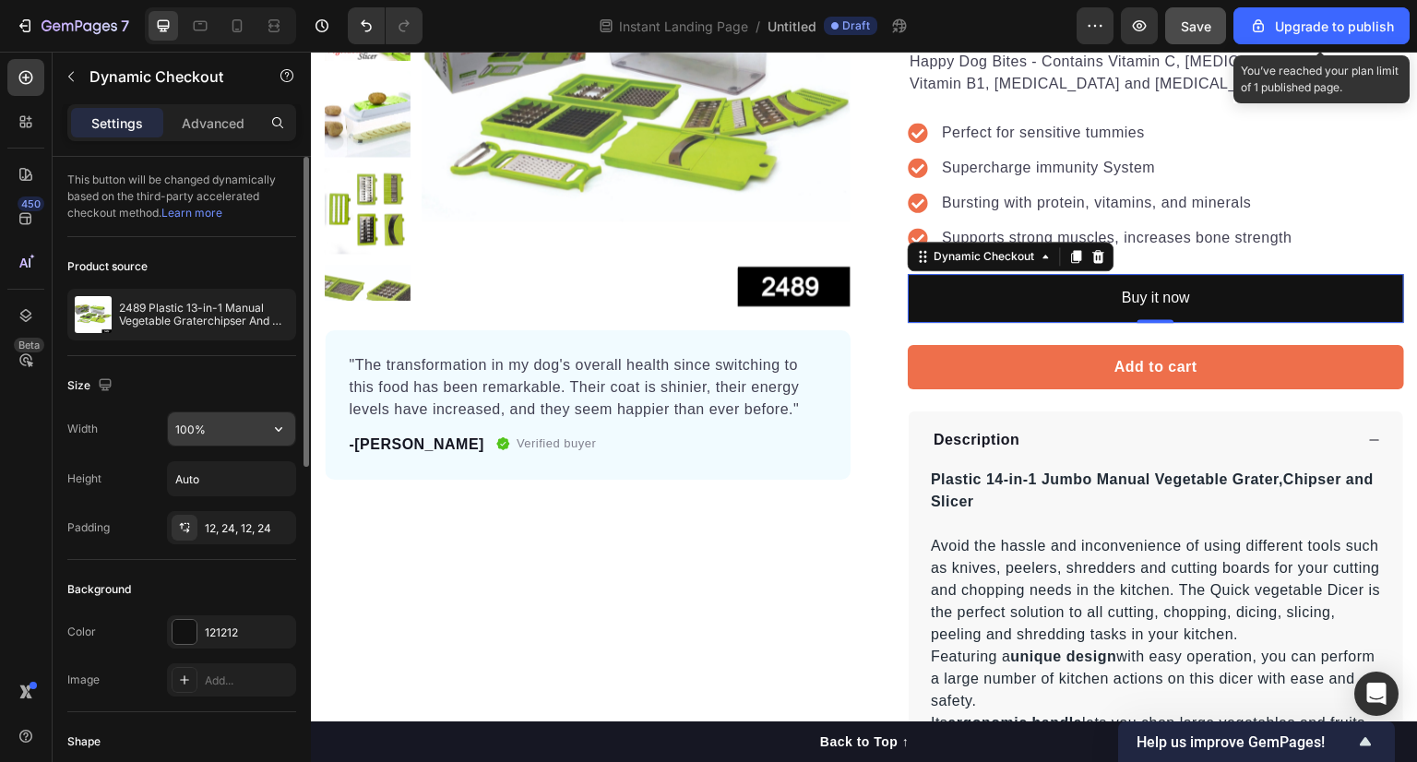
click at [217, 423] on input "100%" at bounding box center [231, 428] width 127 height 33
click at [228, 471] on input "Auto" at bounding box center [231, 478] width 127 height 33
click at [284, 475] on icon "button" at bounding box center [278, 479] width 18 height 18
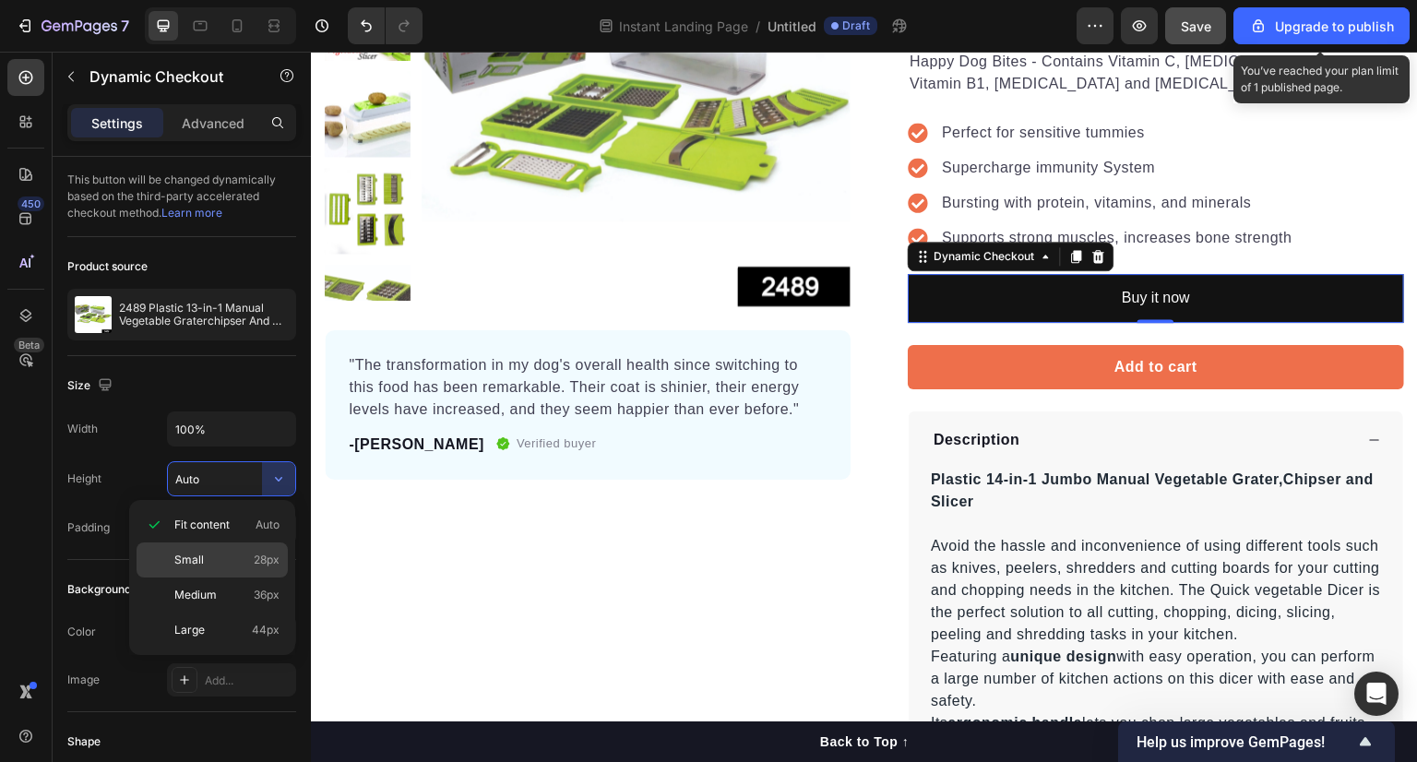
click at [212, 553] on p "Small 28px" at bounding box center [226, 560] width 105 height 17
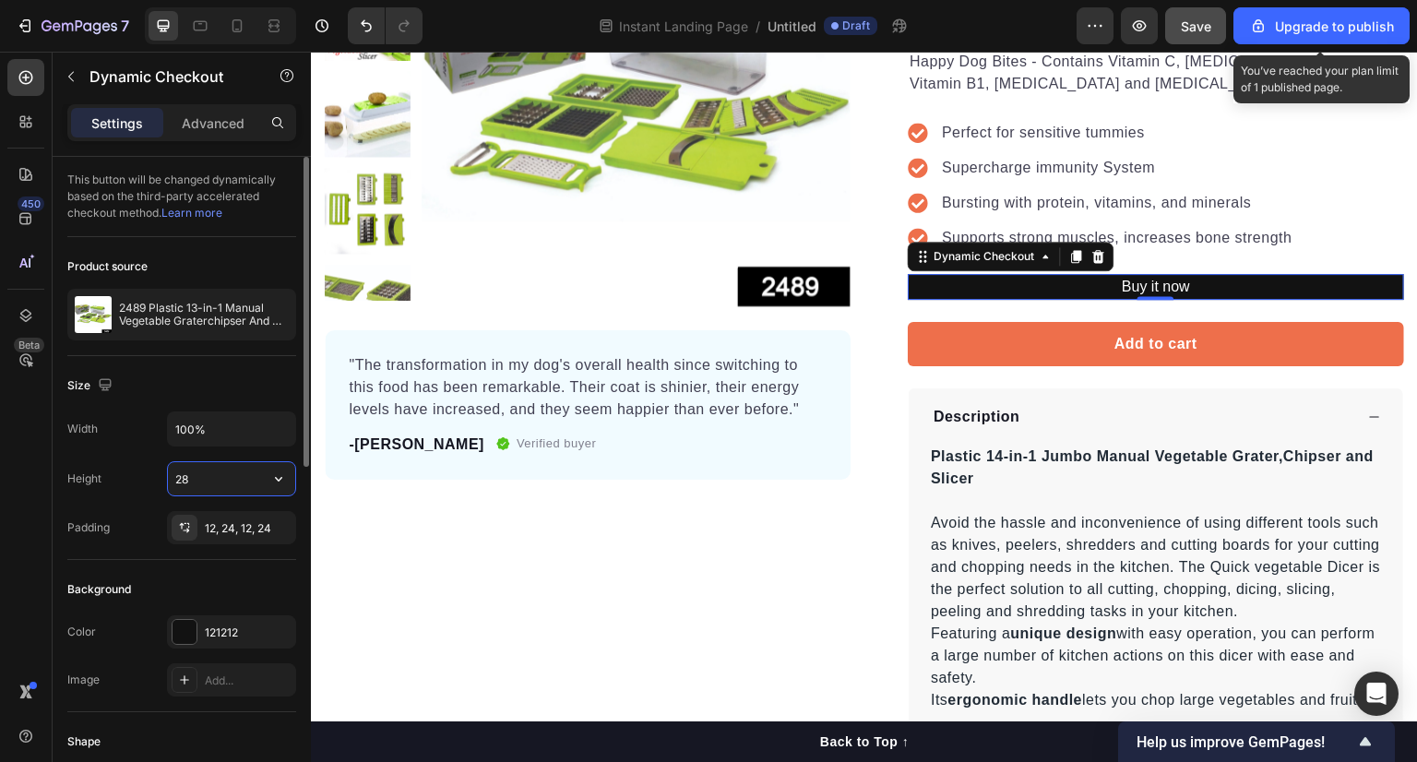
click at [259, 481] on input "28" at bounding box center [231, 478] width 127 height 33
click at [277, 476] on icon "button" at bounding box center [278, 479] width 18 height 18
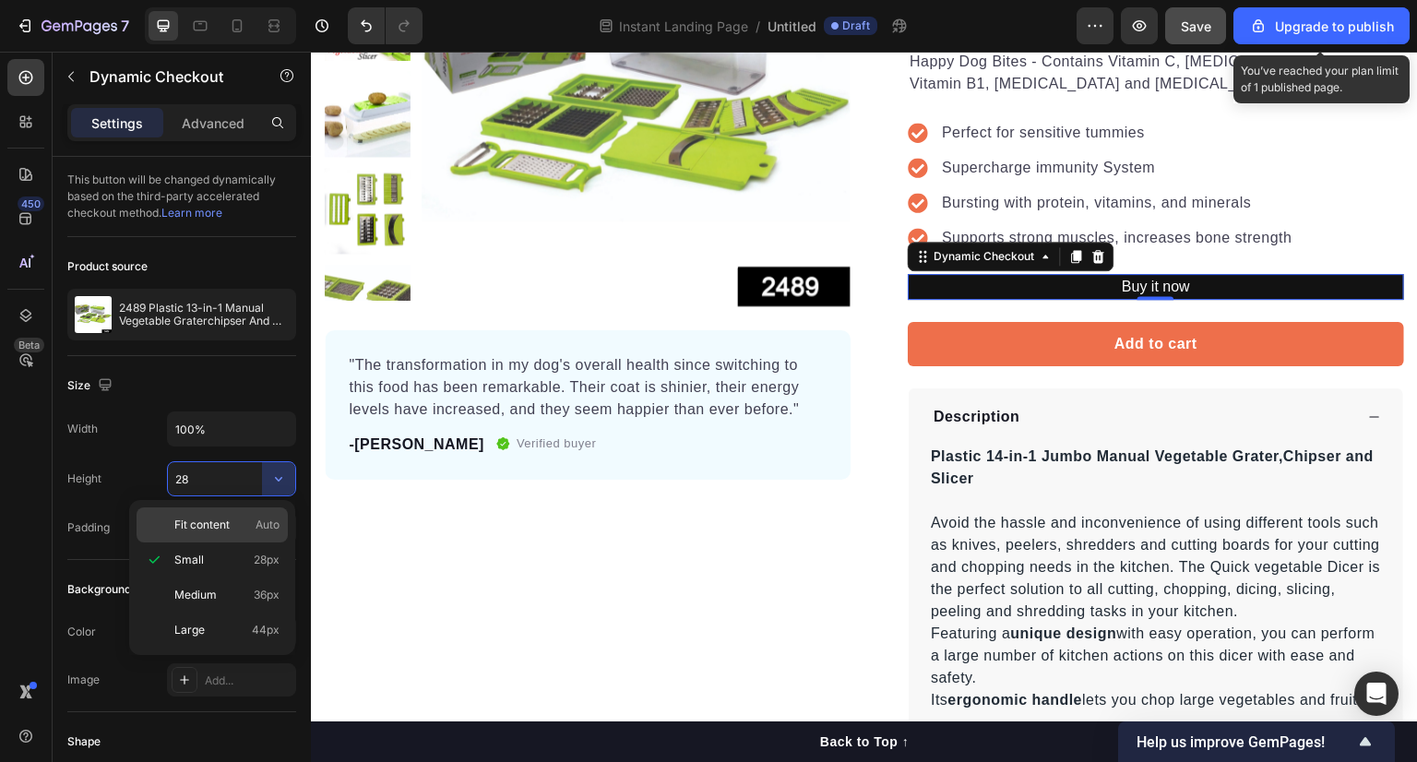
click at [220, 518] on span "Fit content" at bounding box center [201, 525] width 55 height 17
type input "Auto"
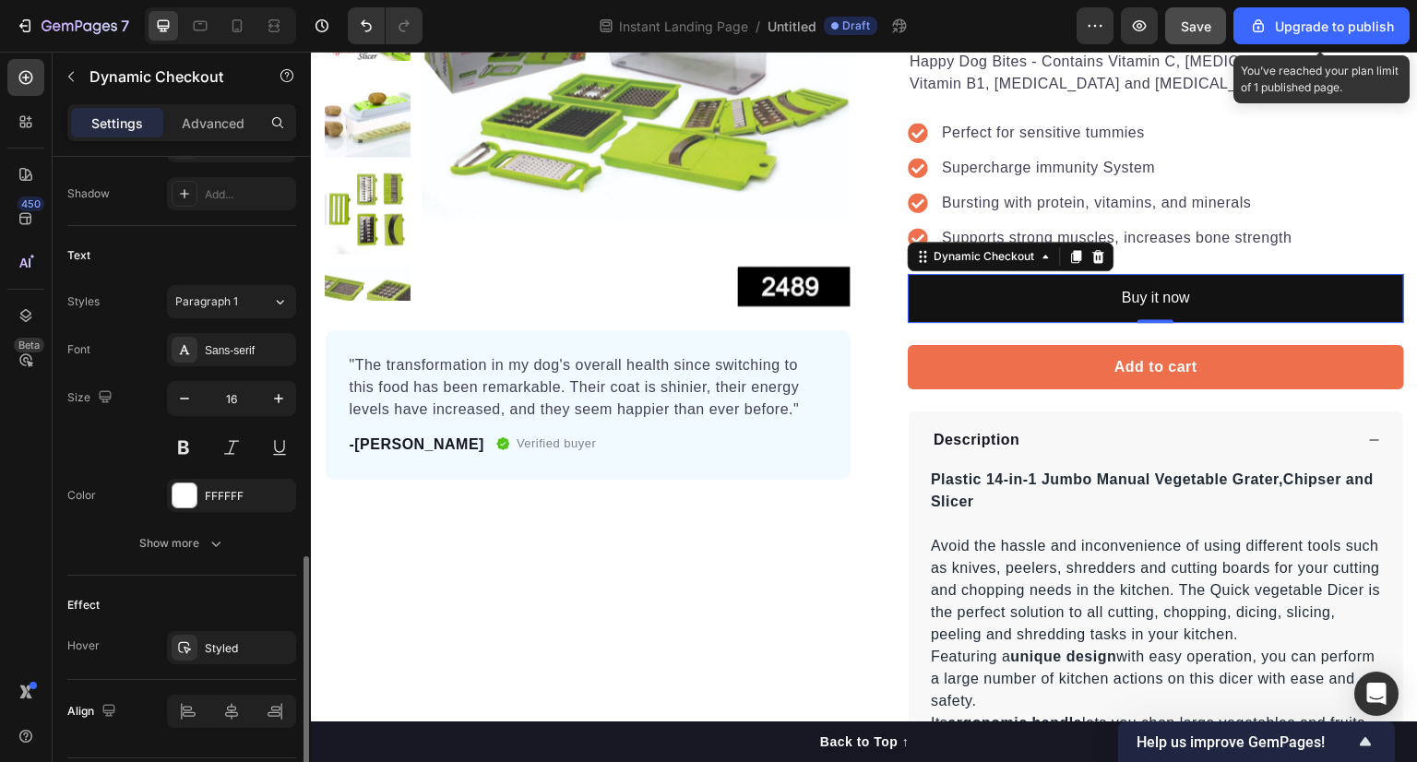
scroll to position [738, 0]
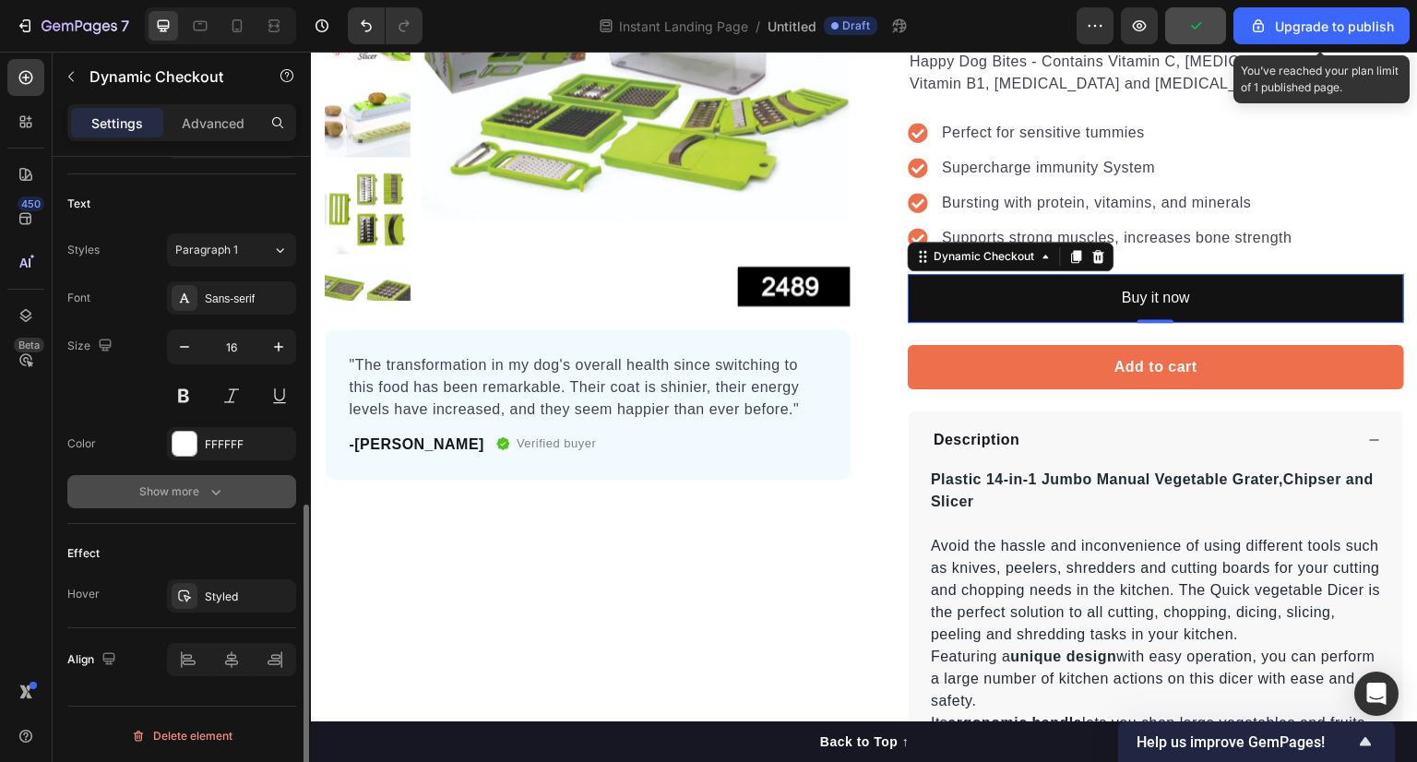
click at [207, 489] on icon "button" at bounding box center [216, 492] width 18 height 18
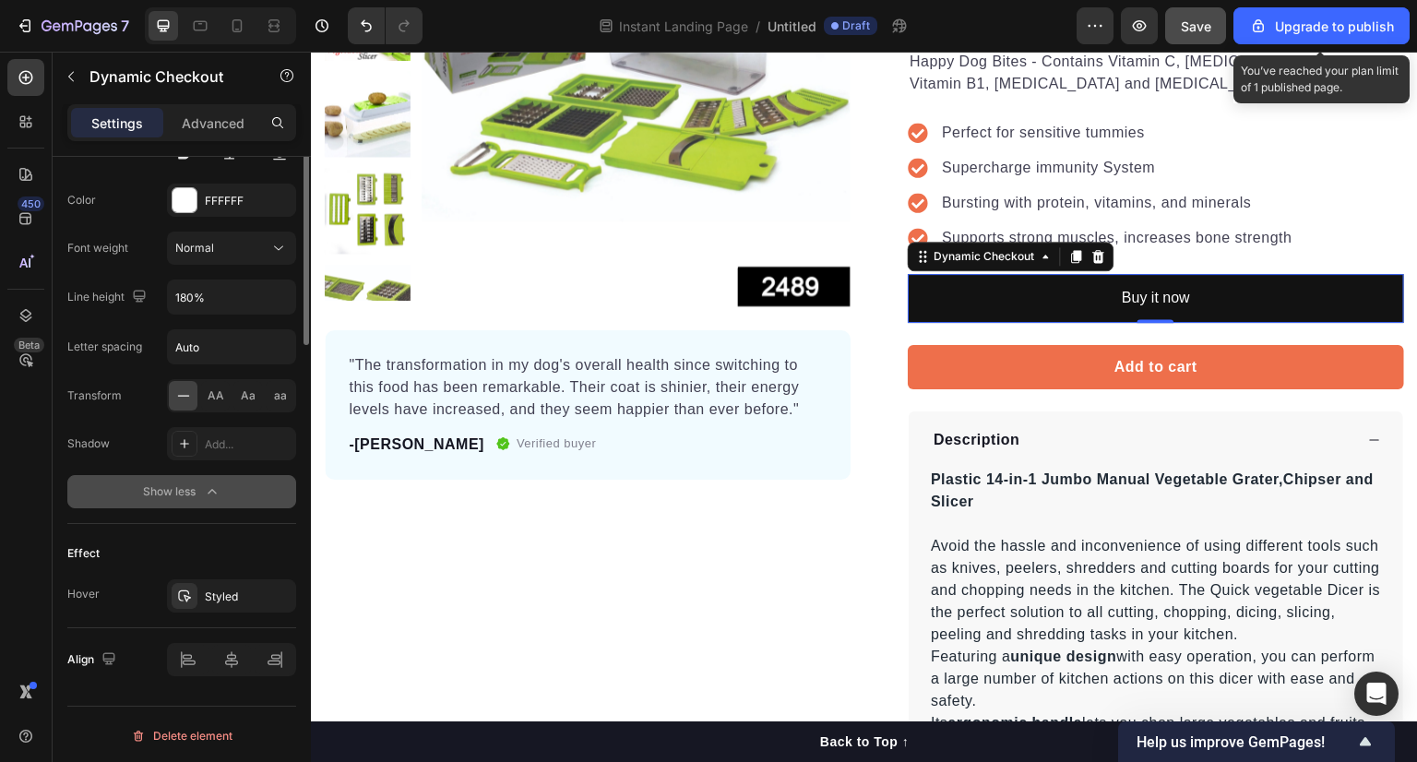
scroll to position [0, 0]
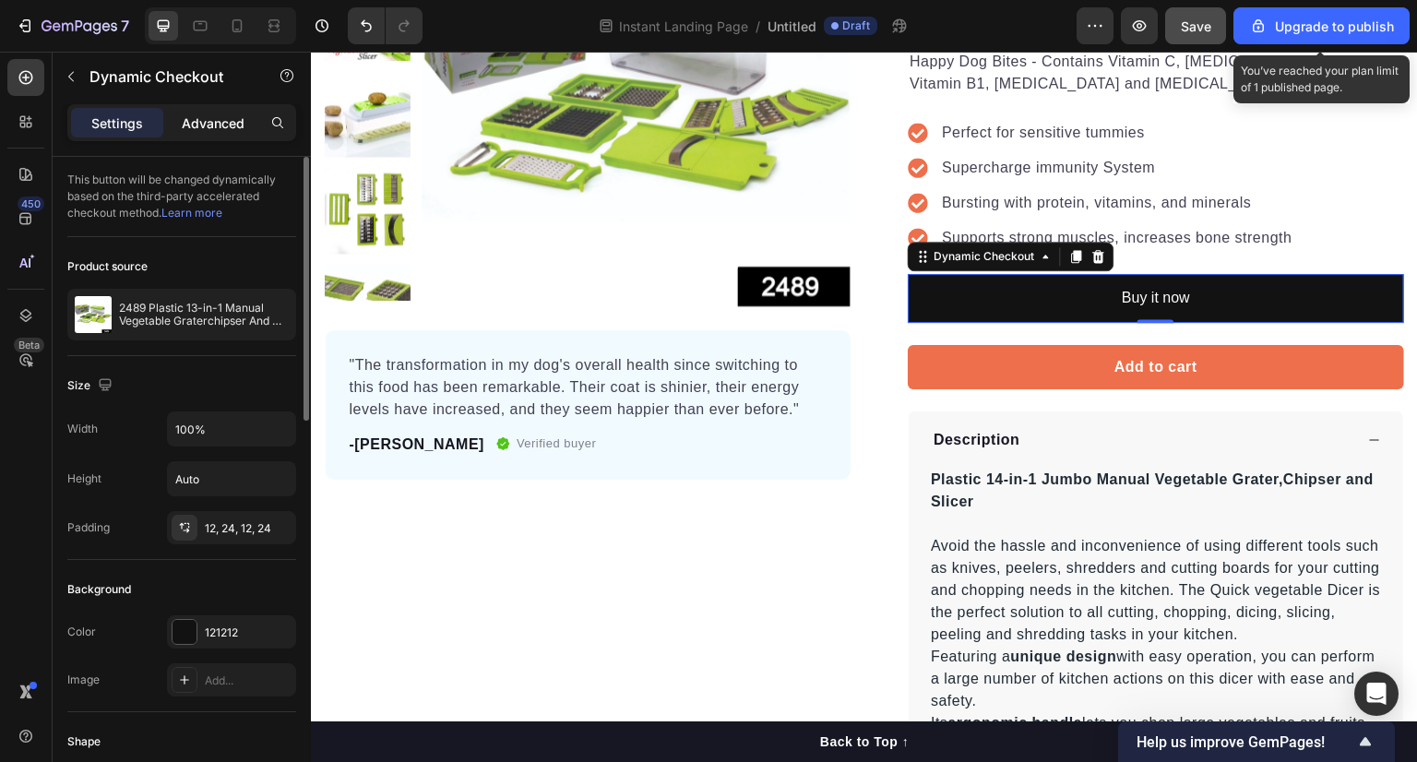
click at [201, 134] on div "Advanced" at bounding box center [213, 123] width 92 height 30
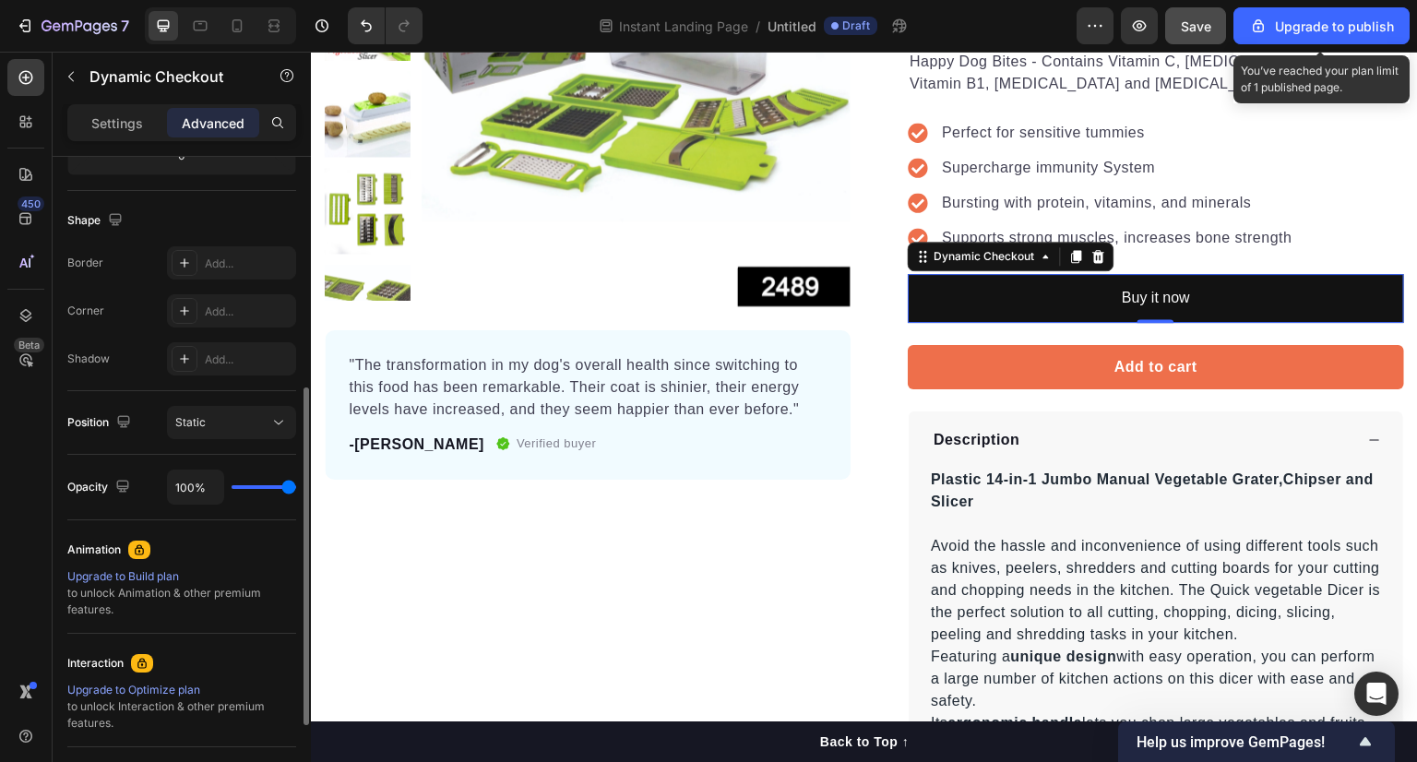
scroll to position [444, 0]
click at [234, 300] on div "Add..." at bounding box center [248, 308] width 87 height 17
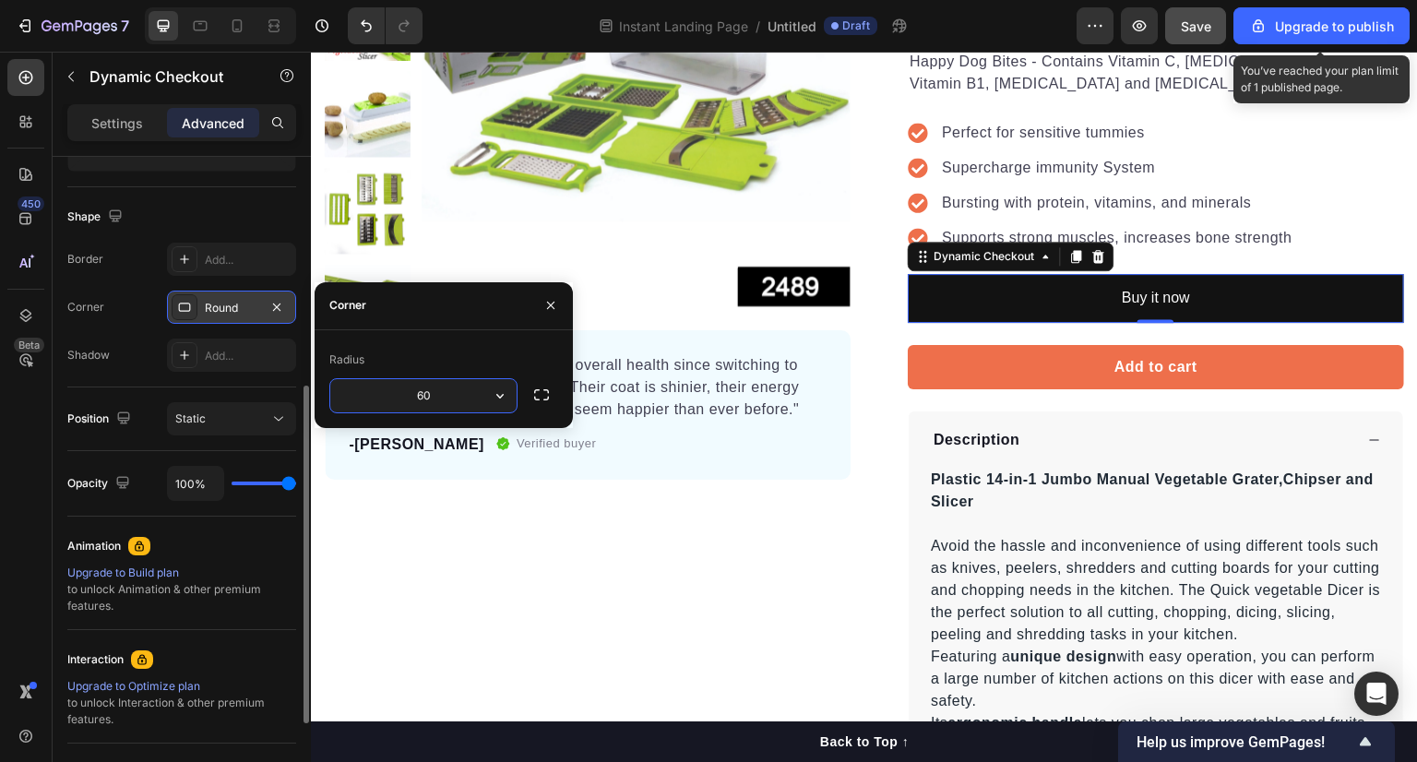
type input "60"
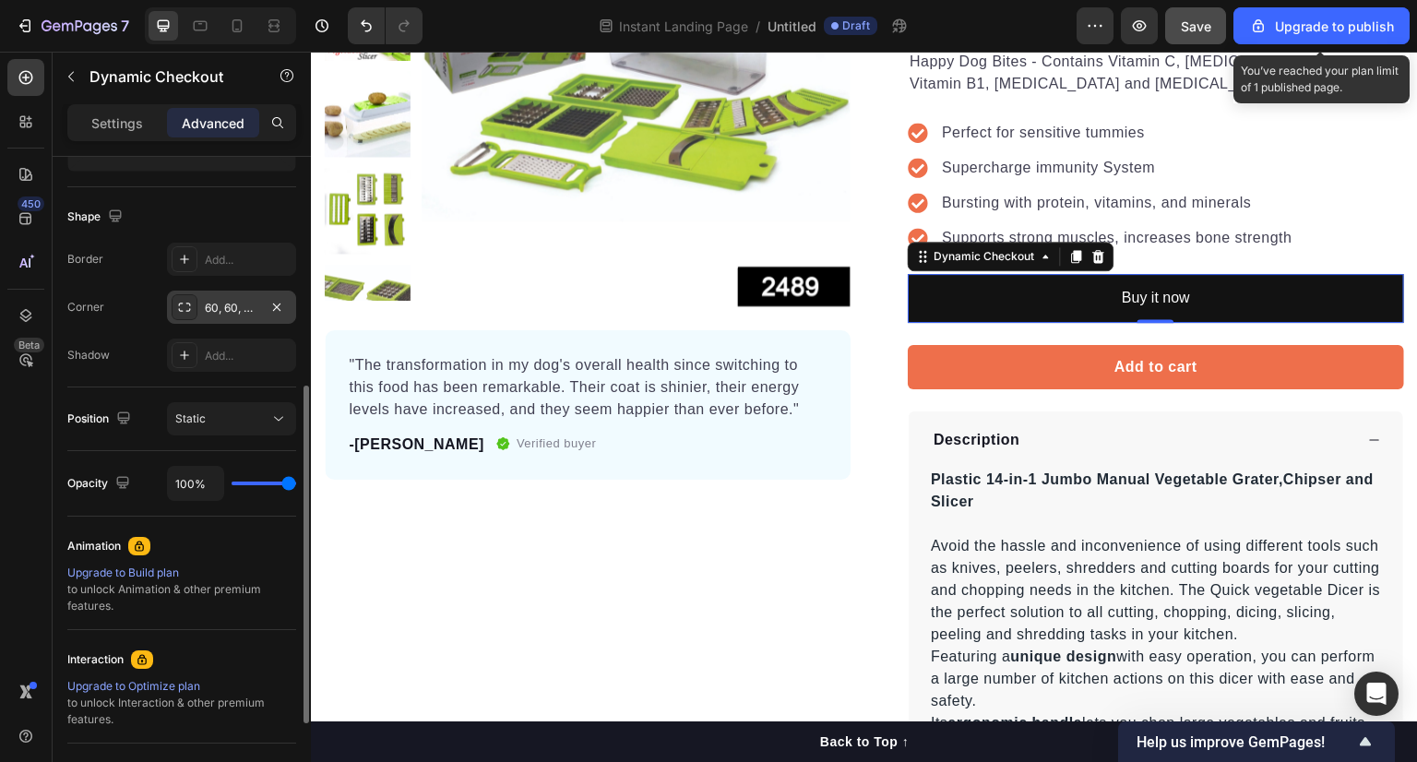
click at [157, 369] on div "Shadow Add..." at bounding box center [181, 355] width 229 height 33
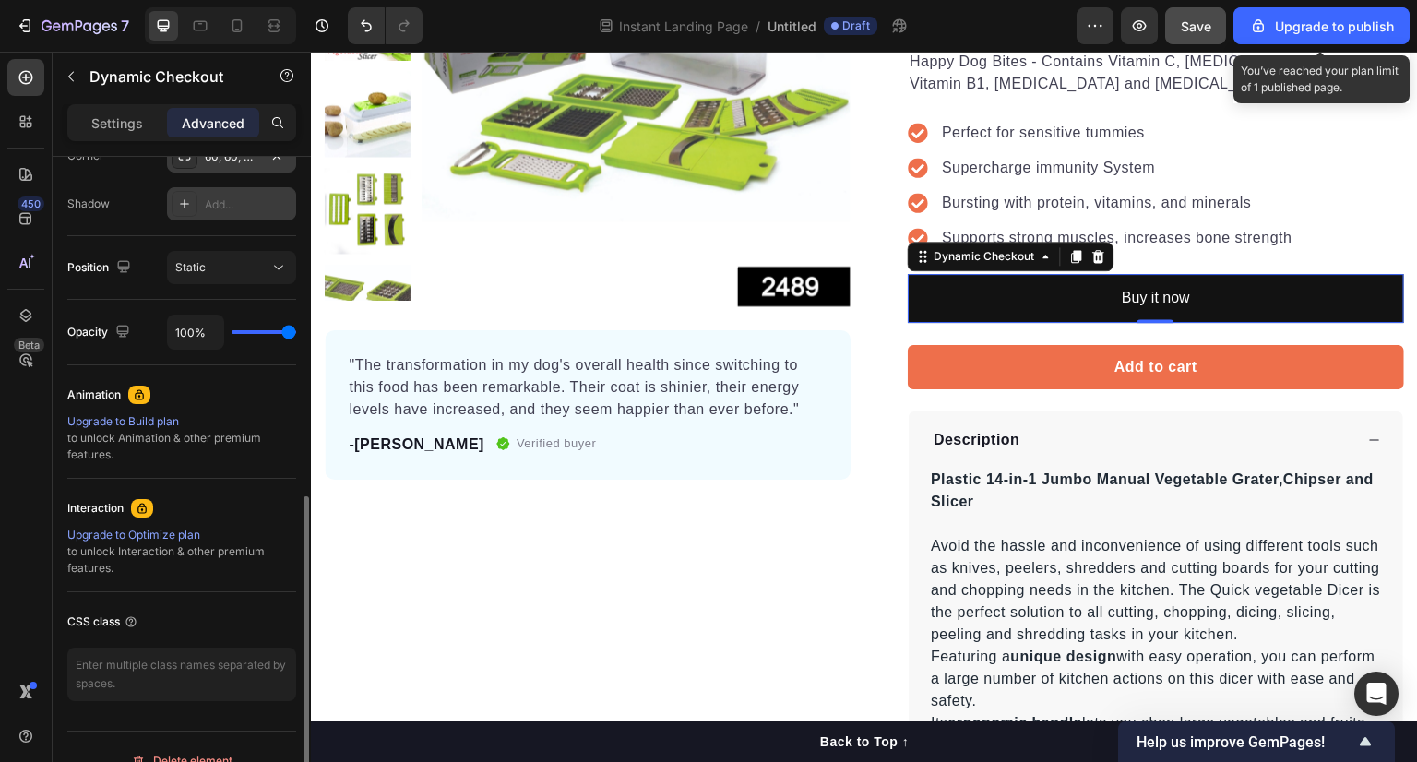
scroll to position [621, 0]
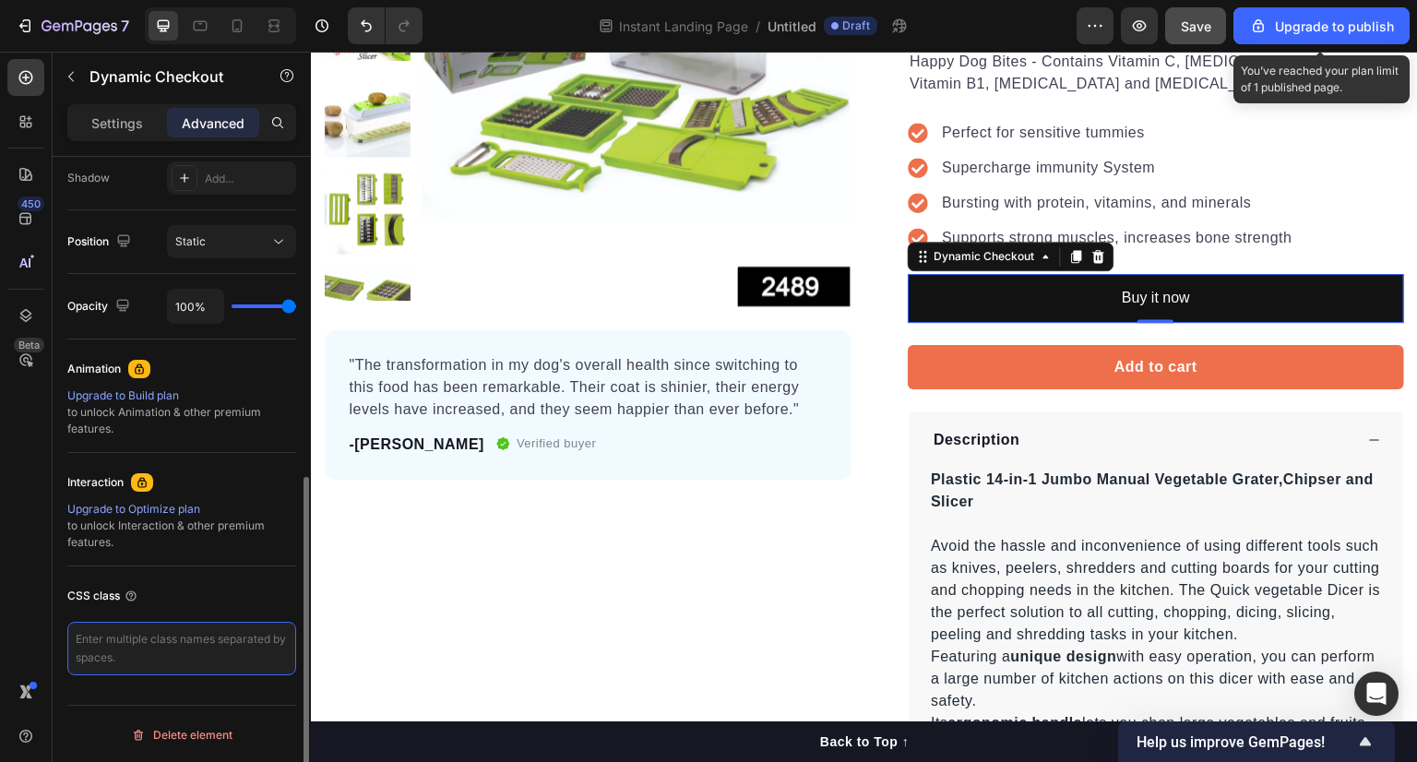
click at [154, 659] on textarea at bounding box center [181, 649] width 229 height 54
paste textarea ".buy-now-btn { background:#ff6f61; color:#fff; padding:12px 24px; border:none; …"
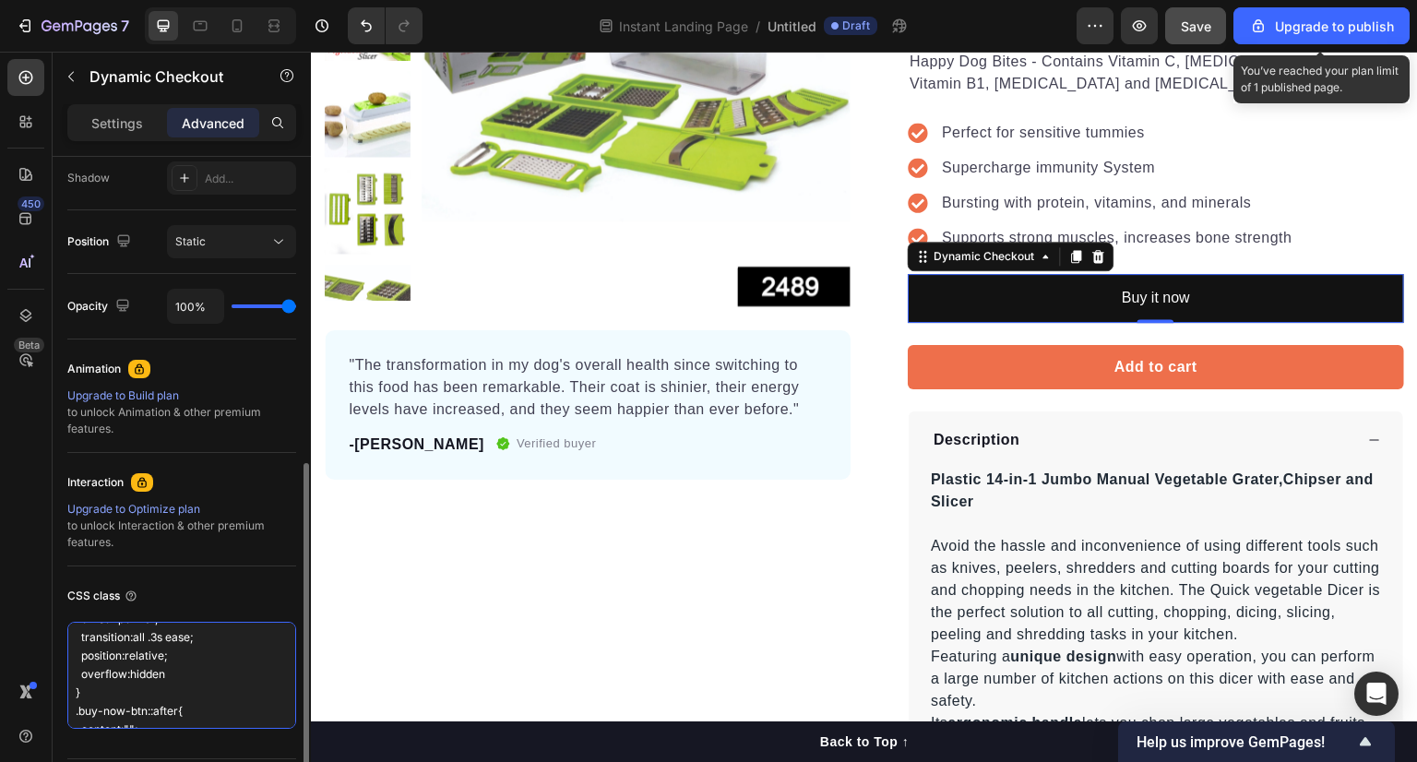
scroll to position [0, 0]
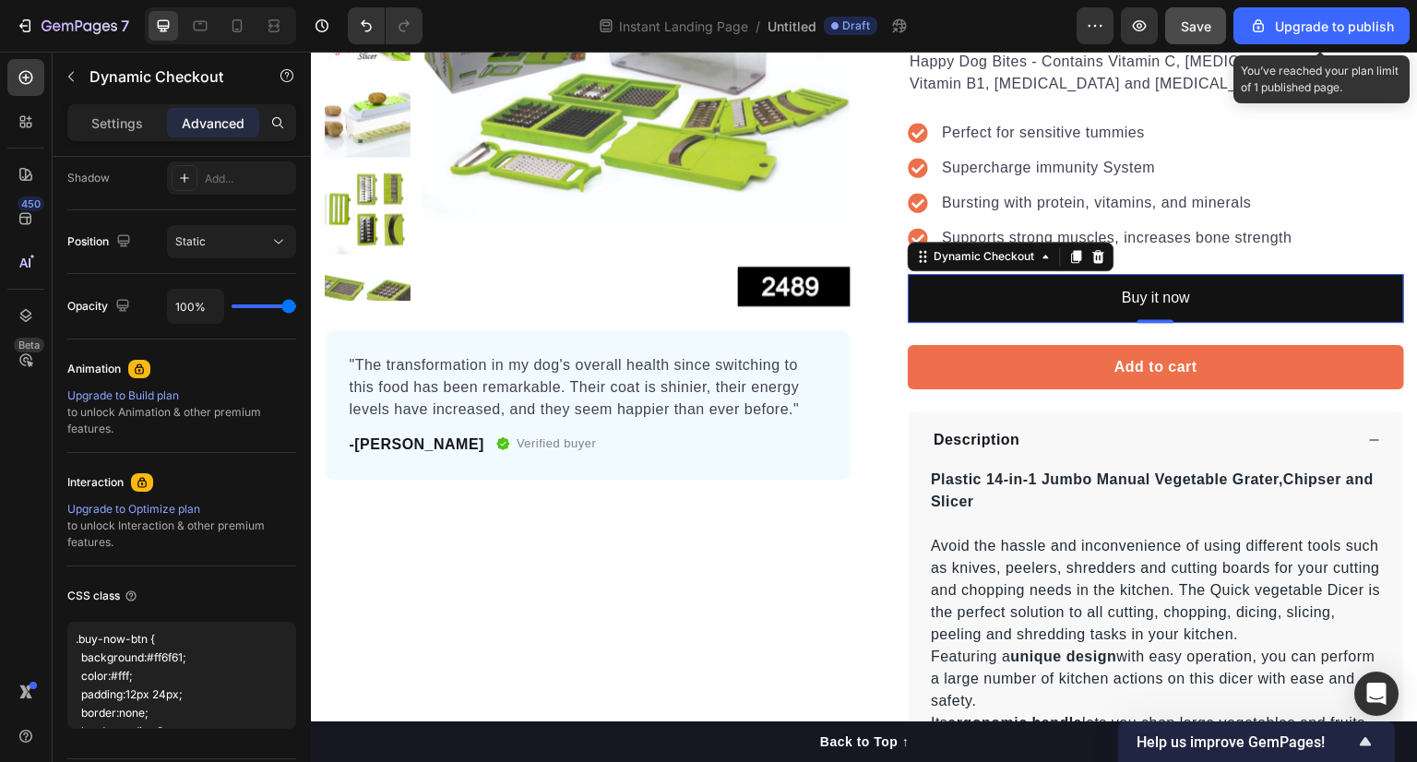
type textarea ".buy-now-btn { background:#ff6f61; color:#fff; padding:12px 24px; border:none; …"
click at [31, 469] on div "450 Beta" at bounding box center [25, 366] width 37 height 614
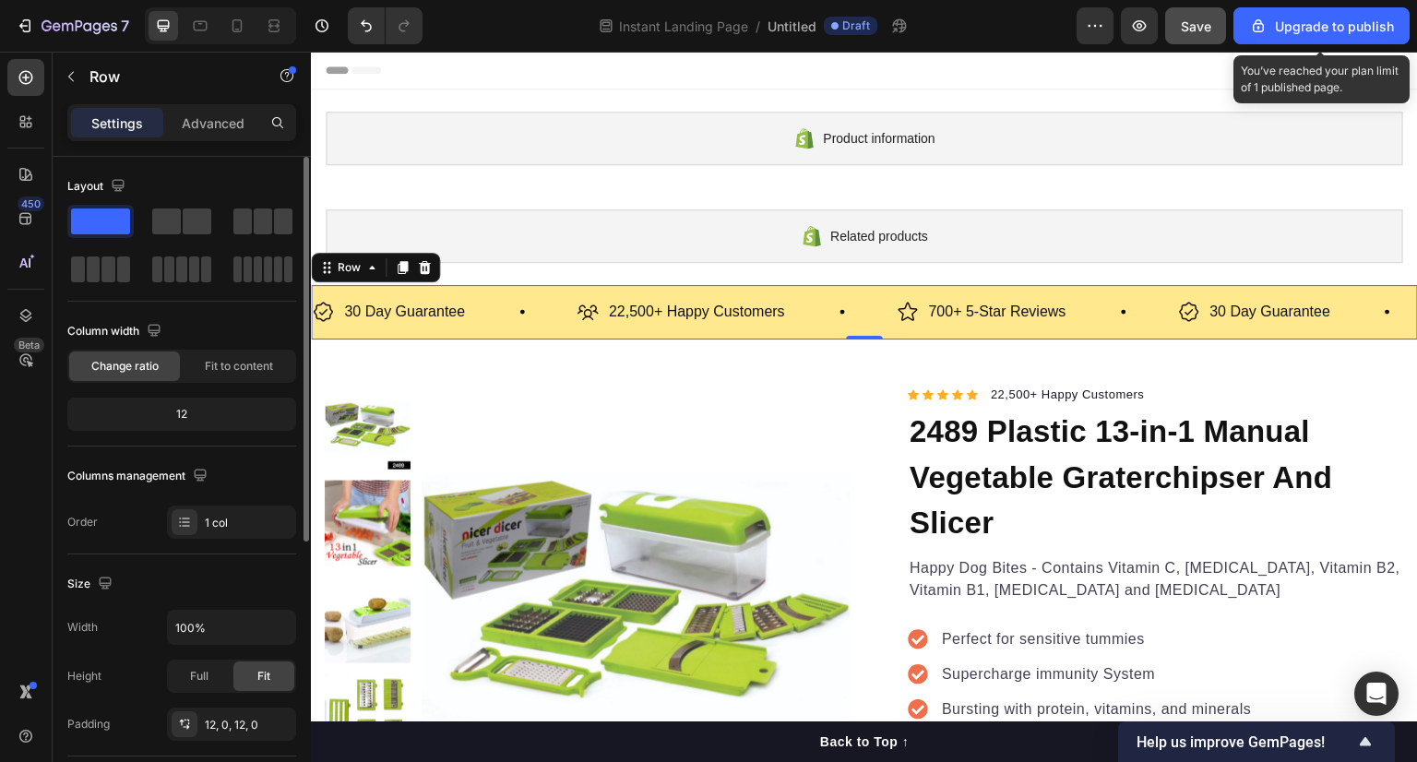
click at [204, 417] on div "12" at bounding box center [181, 414] width 221 height 26
click at [188, 409] on div "12" at bounding box center [181, 414] width 221 height 26
click at [268, 360] on span "Fit to content" at bounding box center [239, 366] width 68 height 17
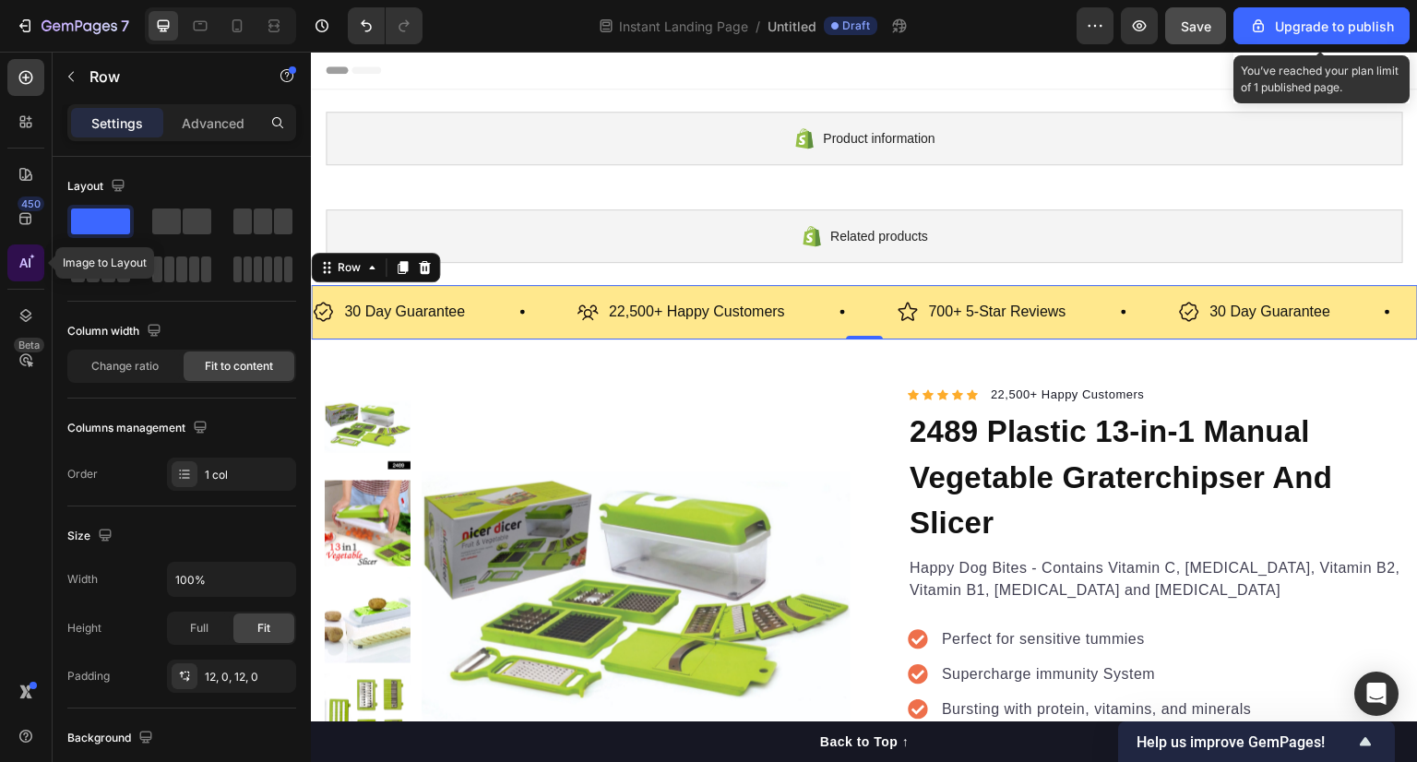
click at [22, 267] on icon at bounding box center [26, 263] width 18 height 18
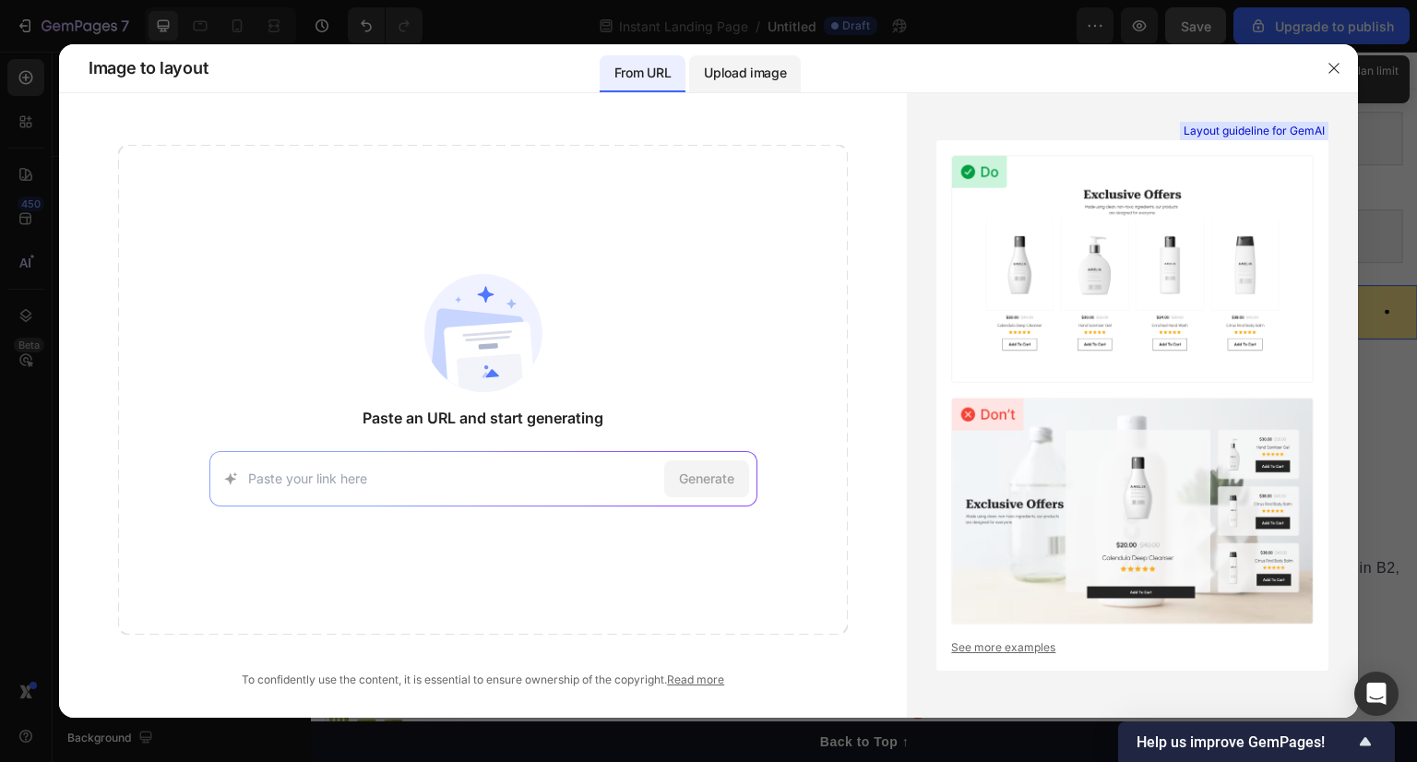
click at [759, 73] on p "Upload image" at bounding box center [745, 73] width 82 height 22
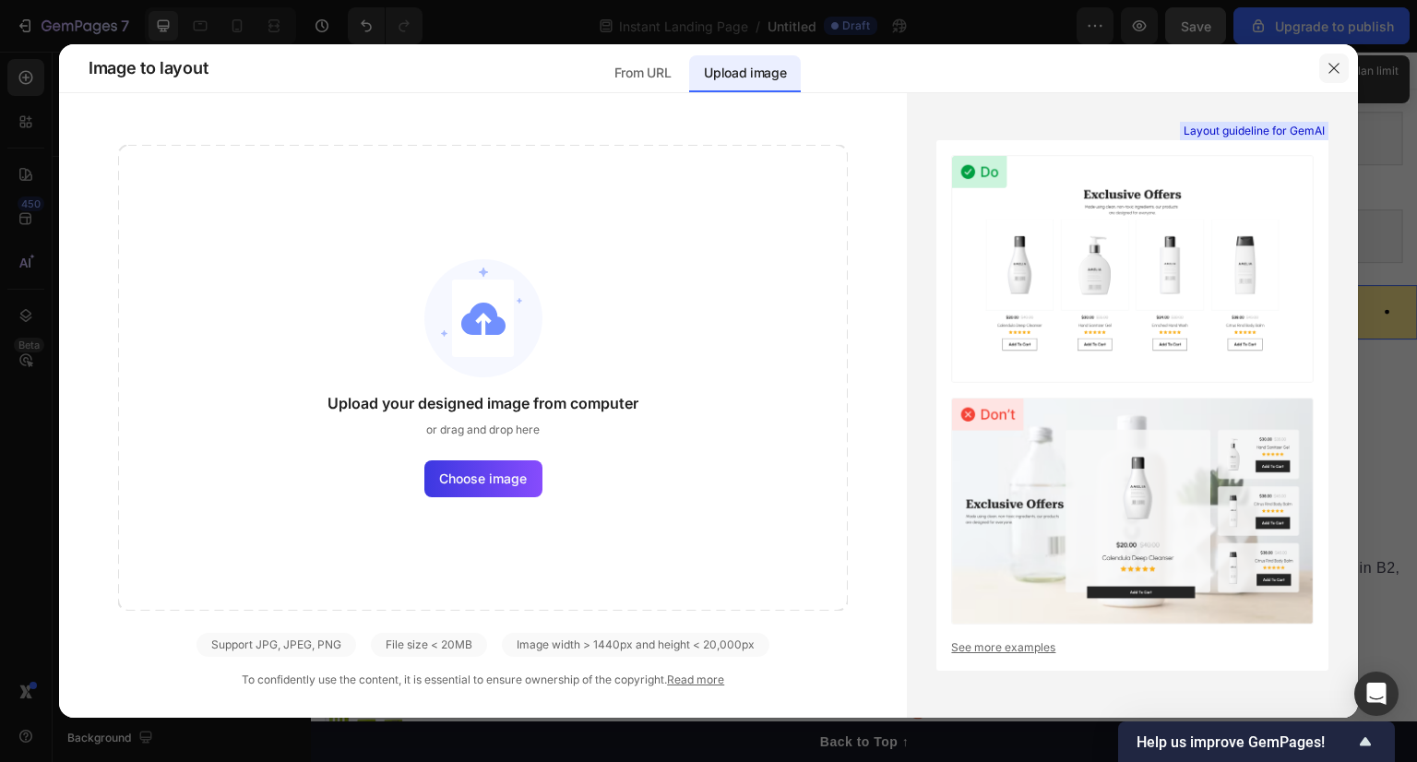
click at [1335, 67] on icon "button" at bounding box center [1334, 68] width 10 height 10
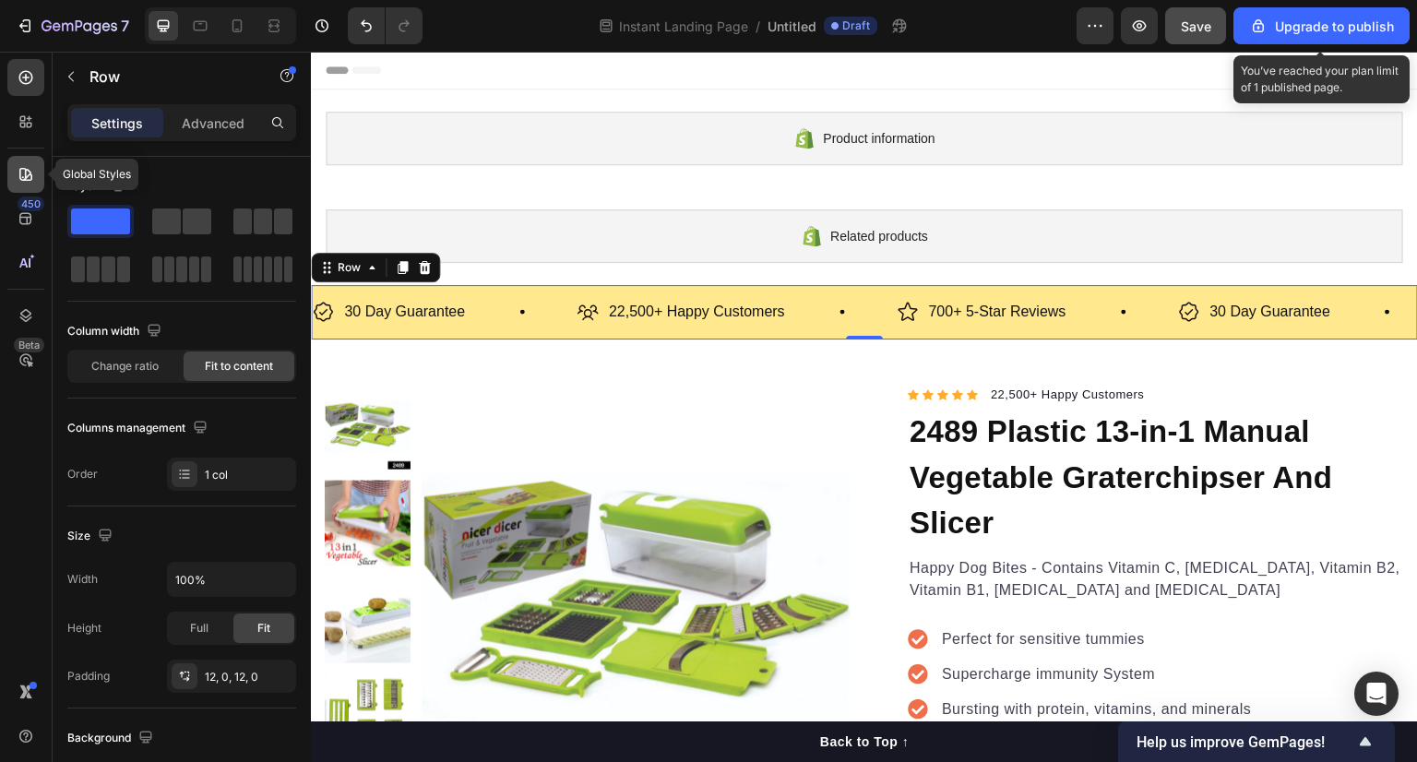
click at [26, 168] on icon at bounding box center [26, 174] width 18 height 18
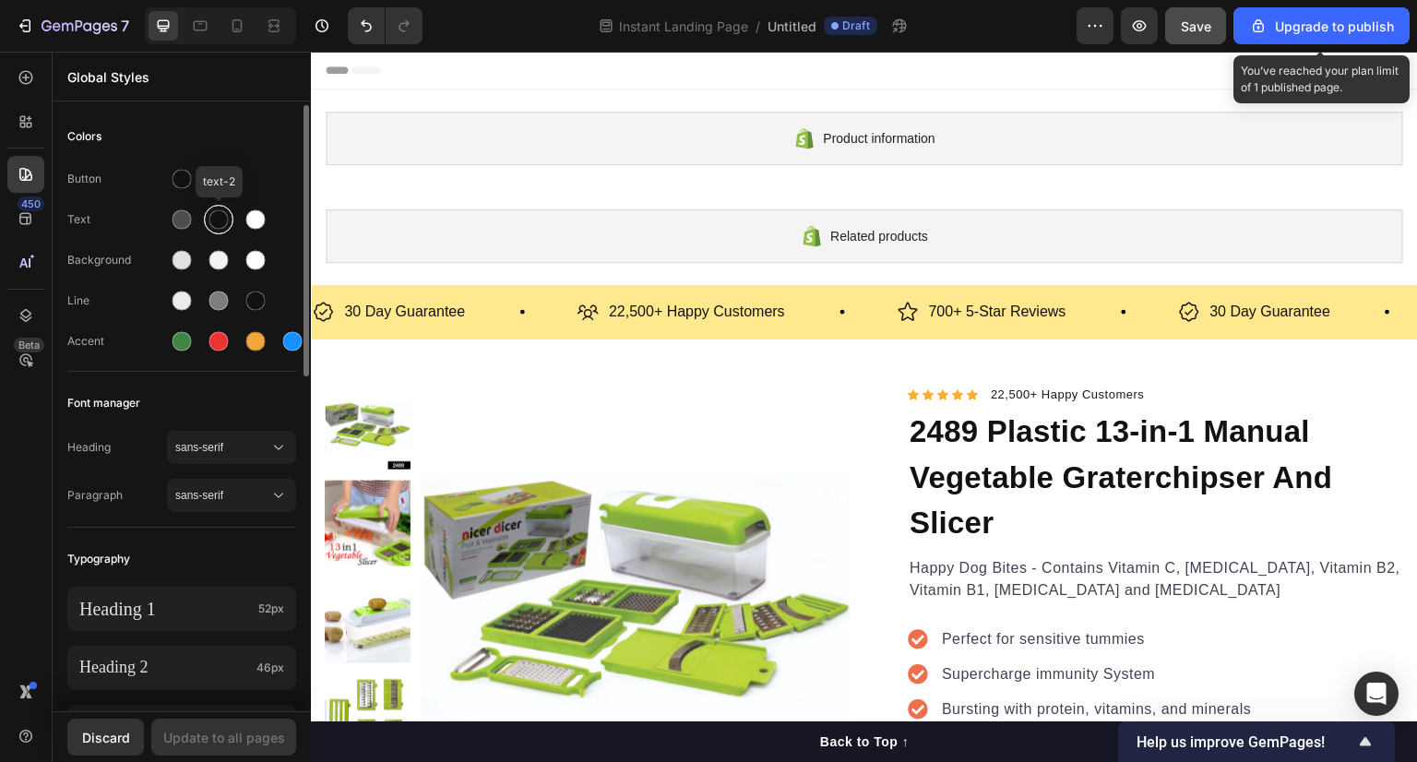
click at [218, 218] on div at bounding box center [218, 219] width 19 height 19
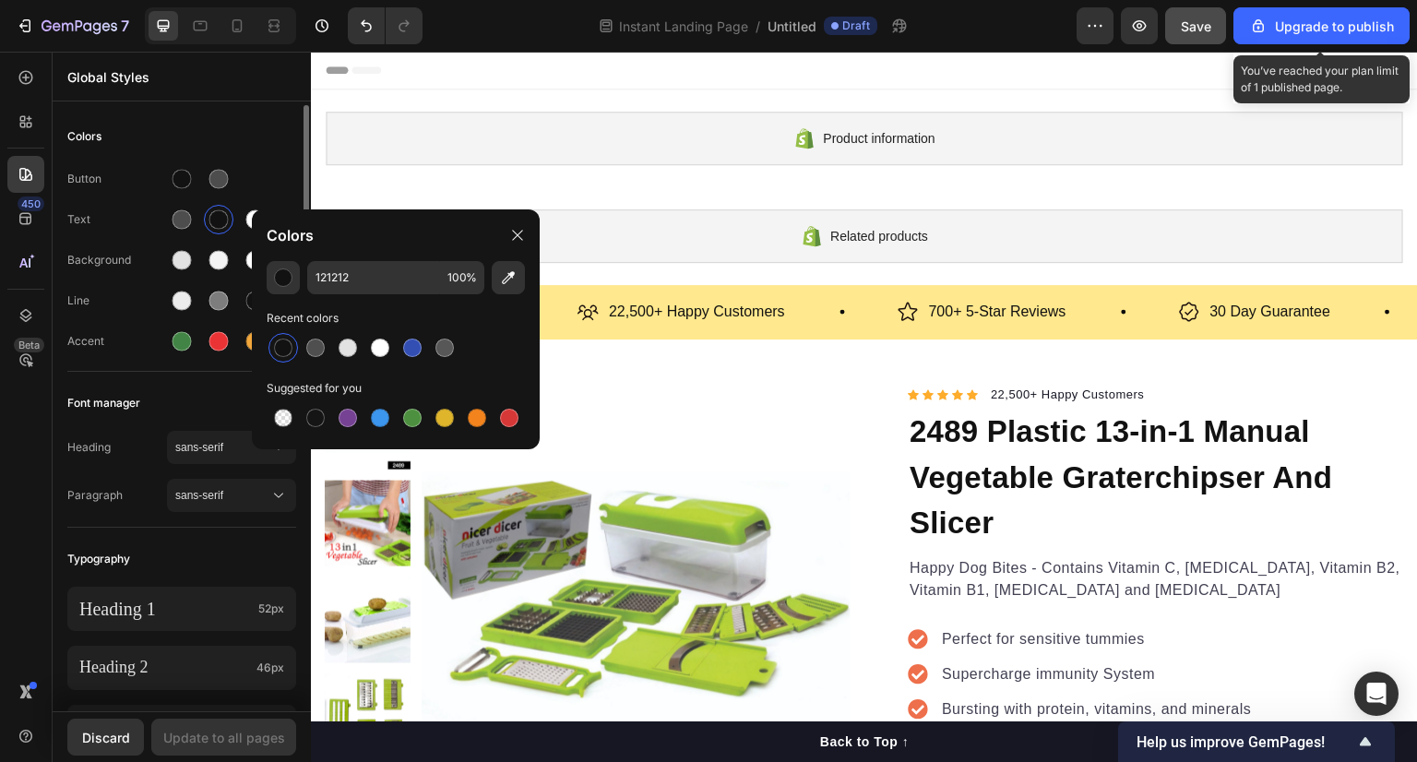
click at [263, 166] on div "Button" at bounding box center [181, 179] width 229 height 30
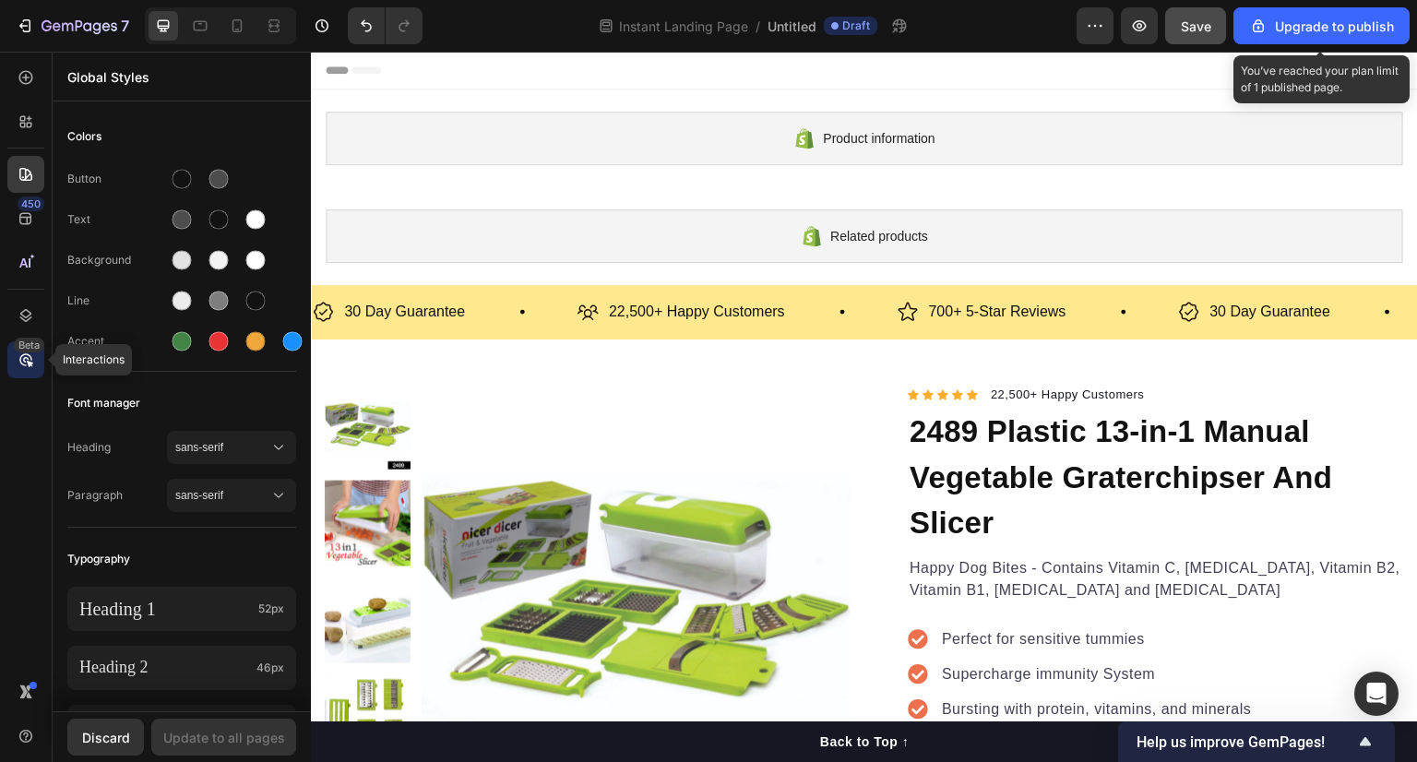
click at [33, 354] on icon at bounding box center [26, 360] width 18 height 18
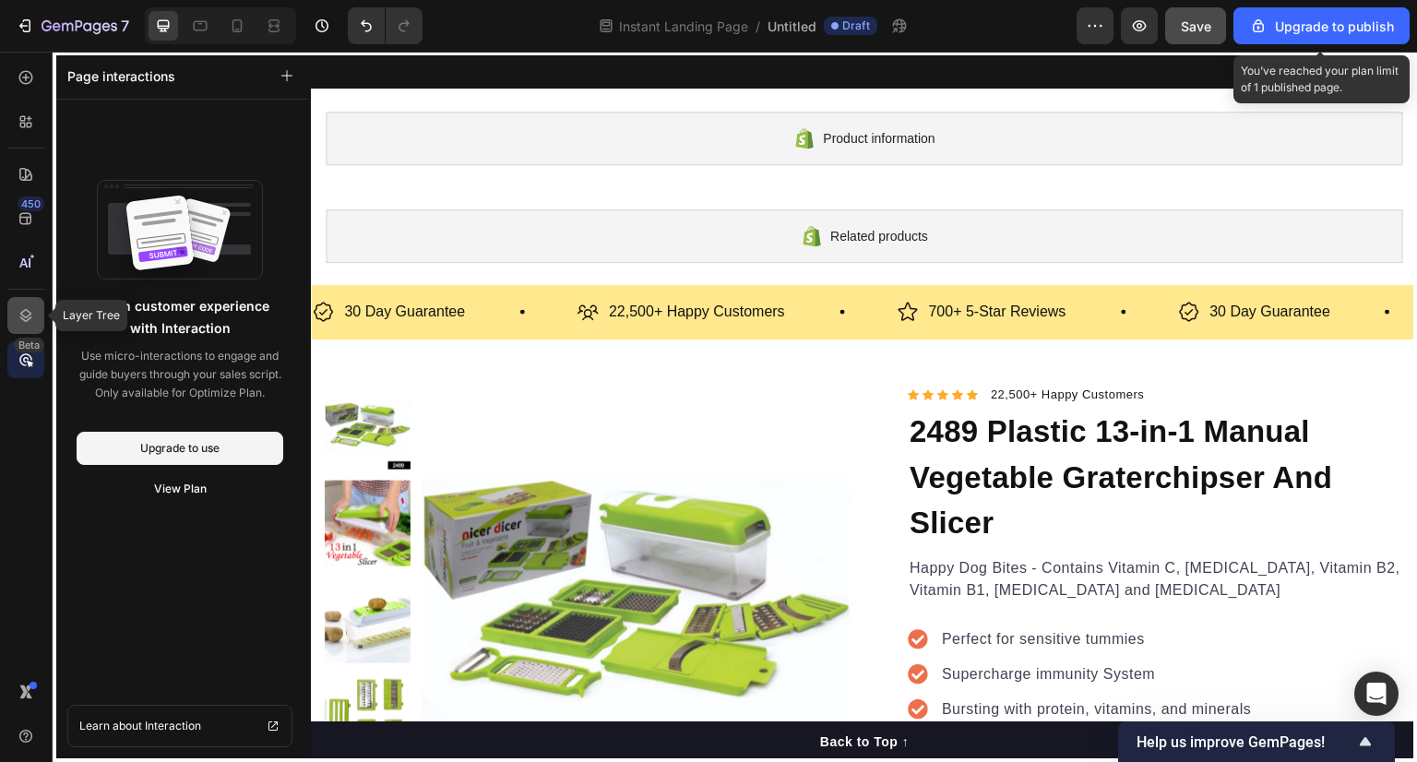
click at [39, 298] on div at bounding box center [25, 315] width 37 height 37
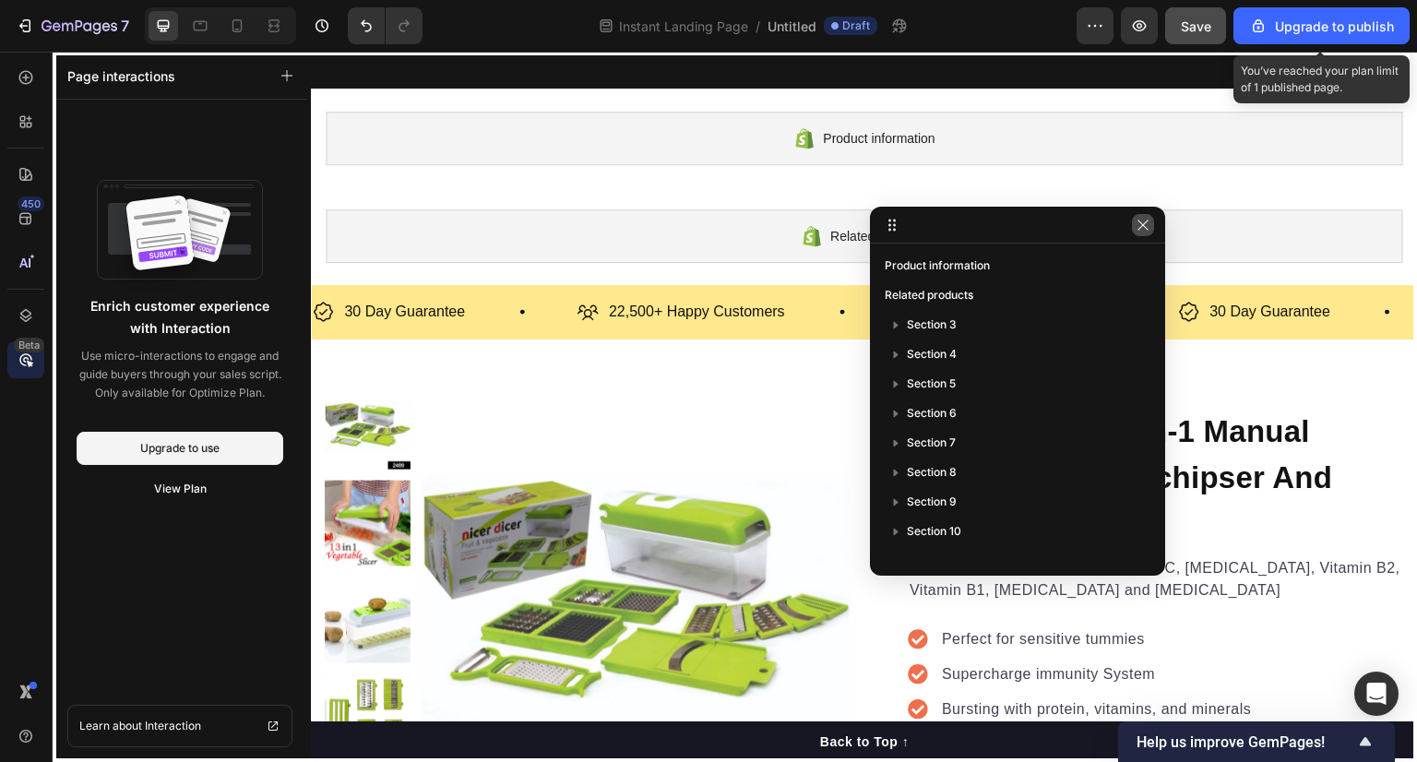
click at [1144, 216] on button "button" at bounding box center [1143, 225] width 22 height 22
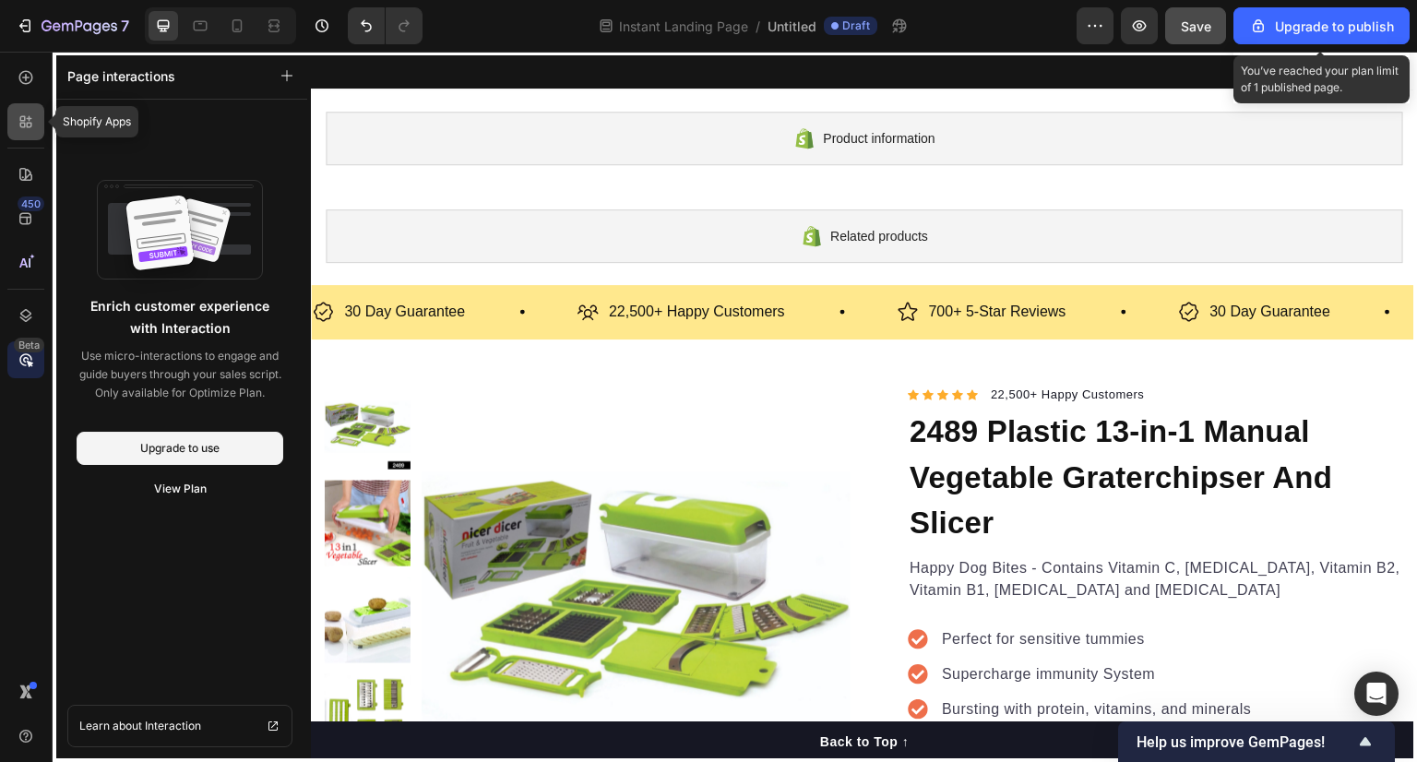
click at [26, 119] on icon at bounding box center [26, 122] width 18 height 18
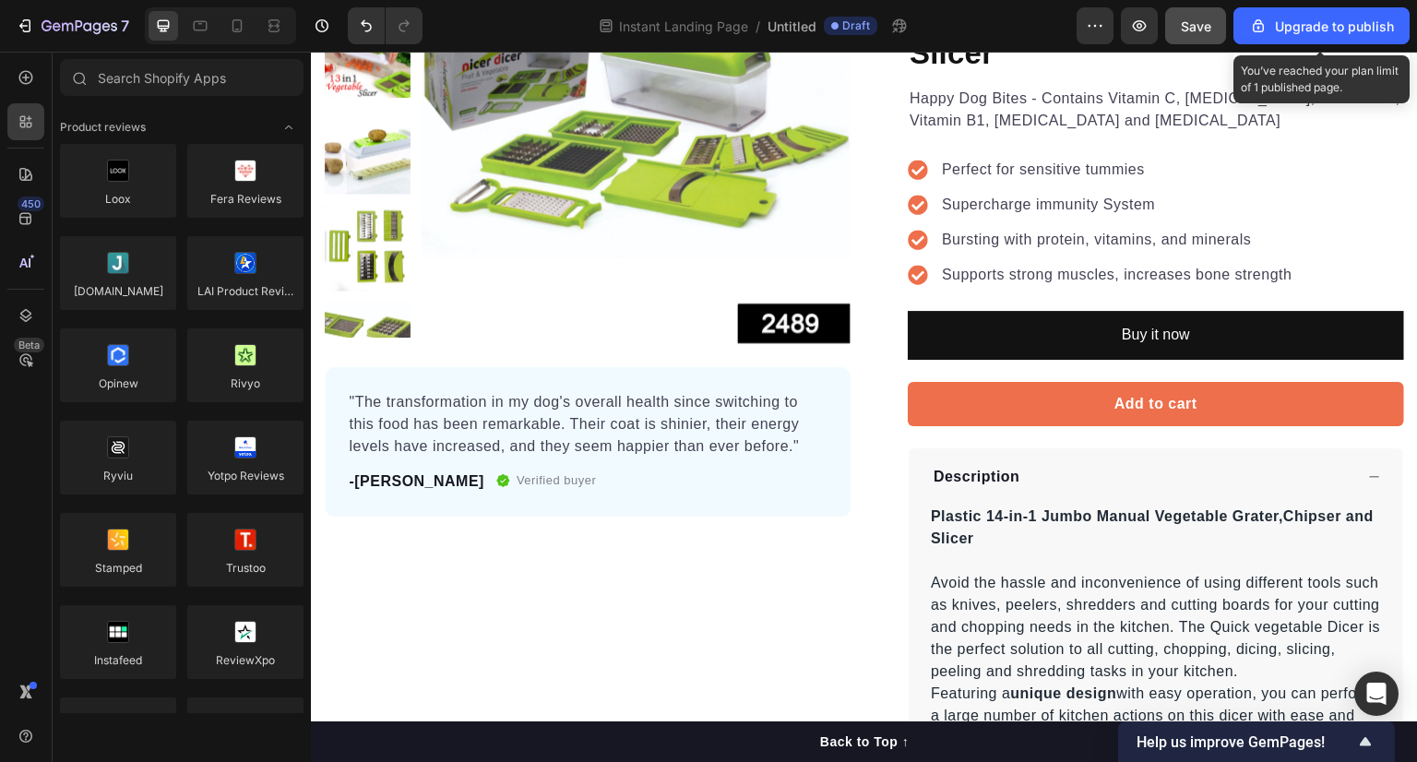
scroll to position [454, 0]
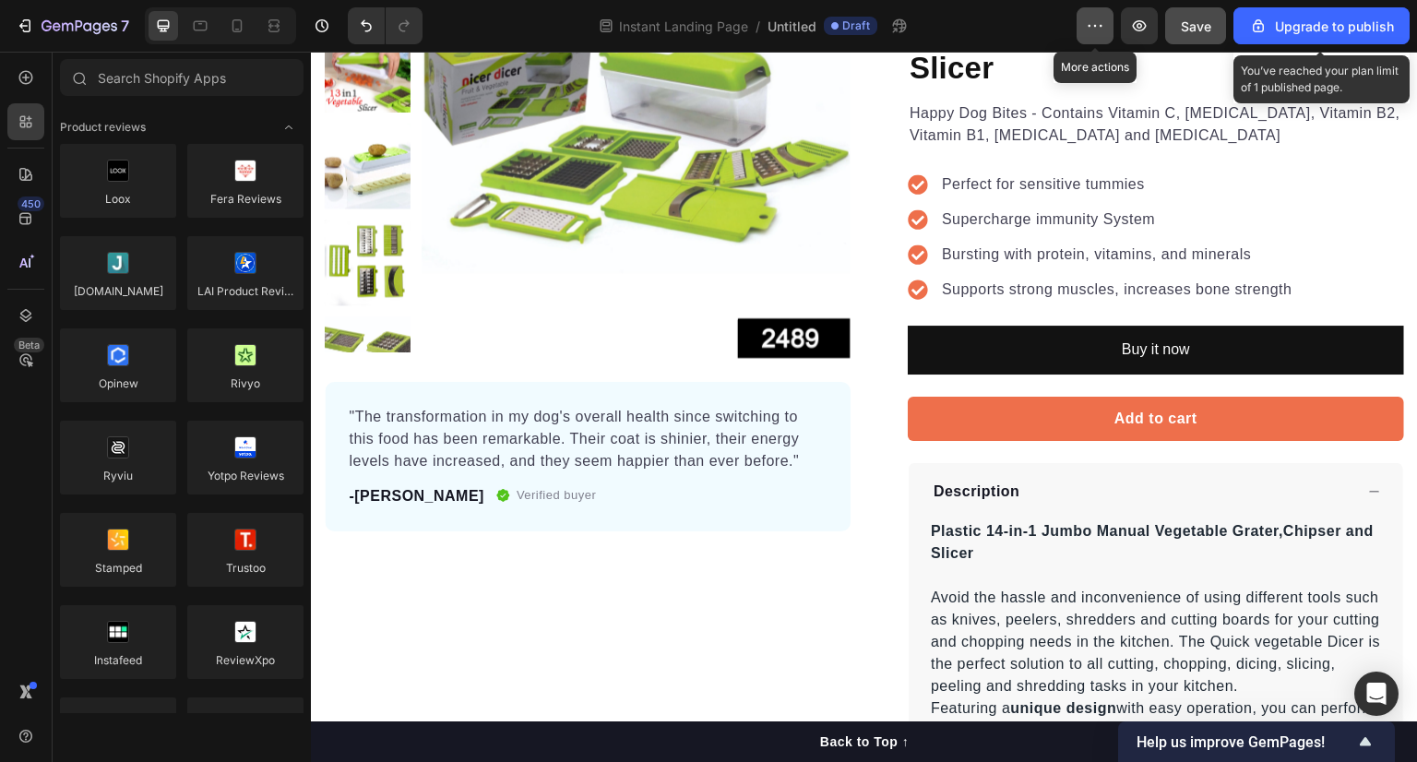
click at [1091, 19] on icon "button" at bounding box center [1095, 26] width 18 height 18
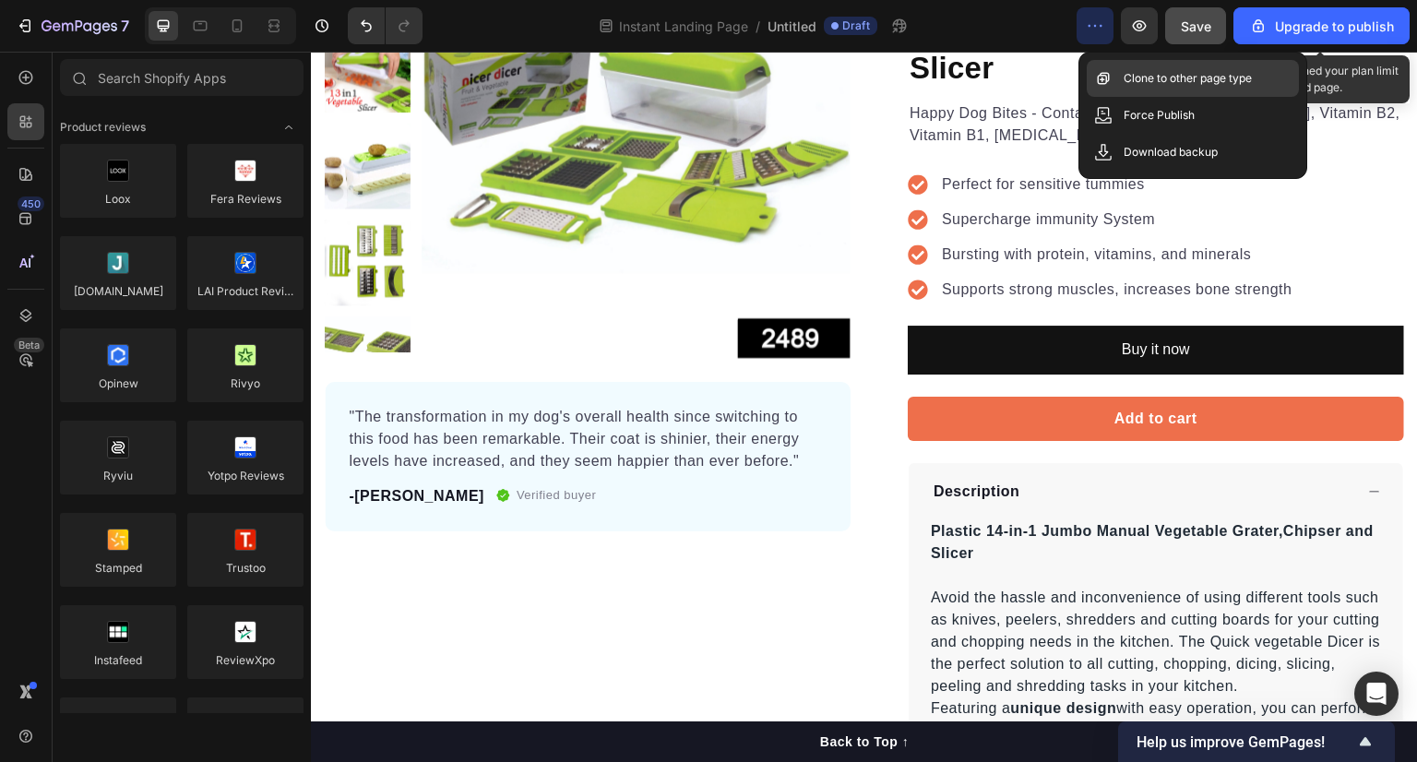
click at [1196, 89] on div "Clone to other page type" at bounding box center [1193, 78] width 212 height 37
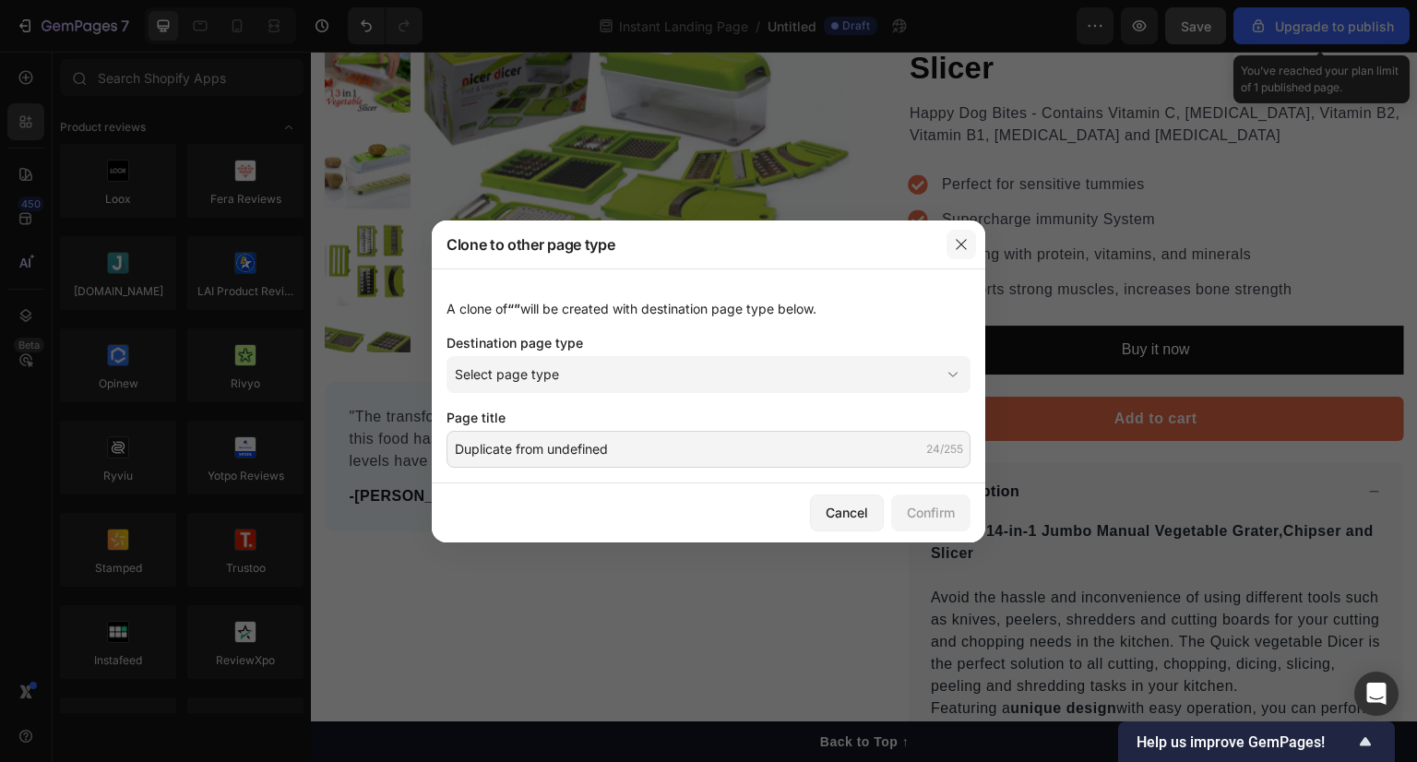
click at [961, 232] on button "button" at bounding box center [962, 245] width 30 height 30
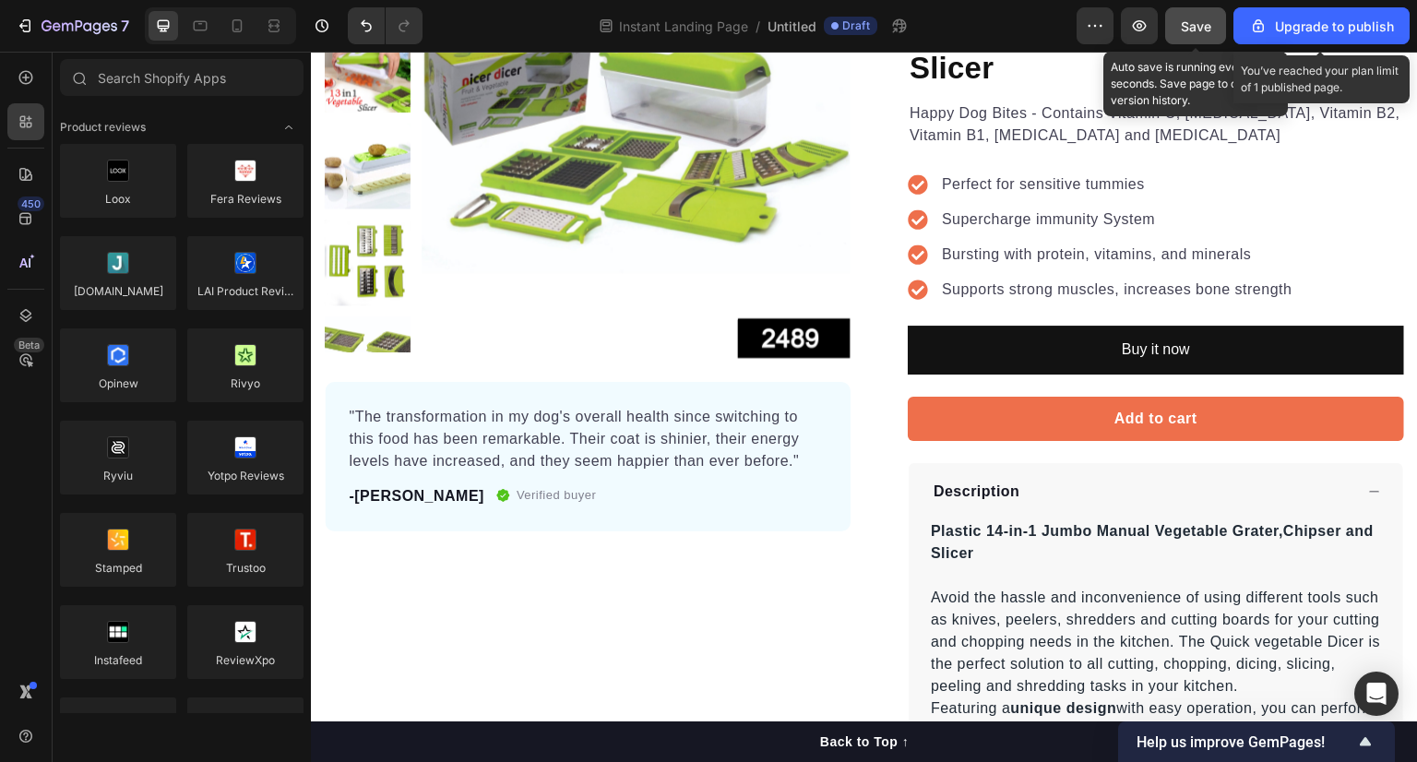
click at [1210, 15] on button "Save" at bounding box center [1195, 25] width 61 height 37
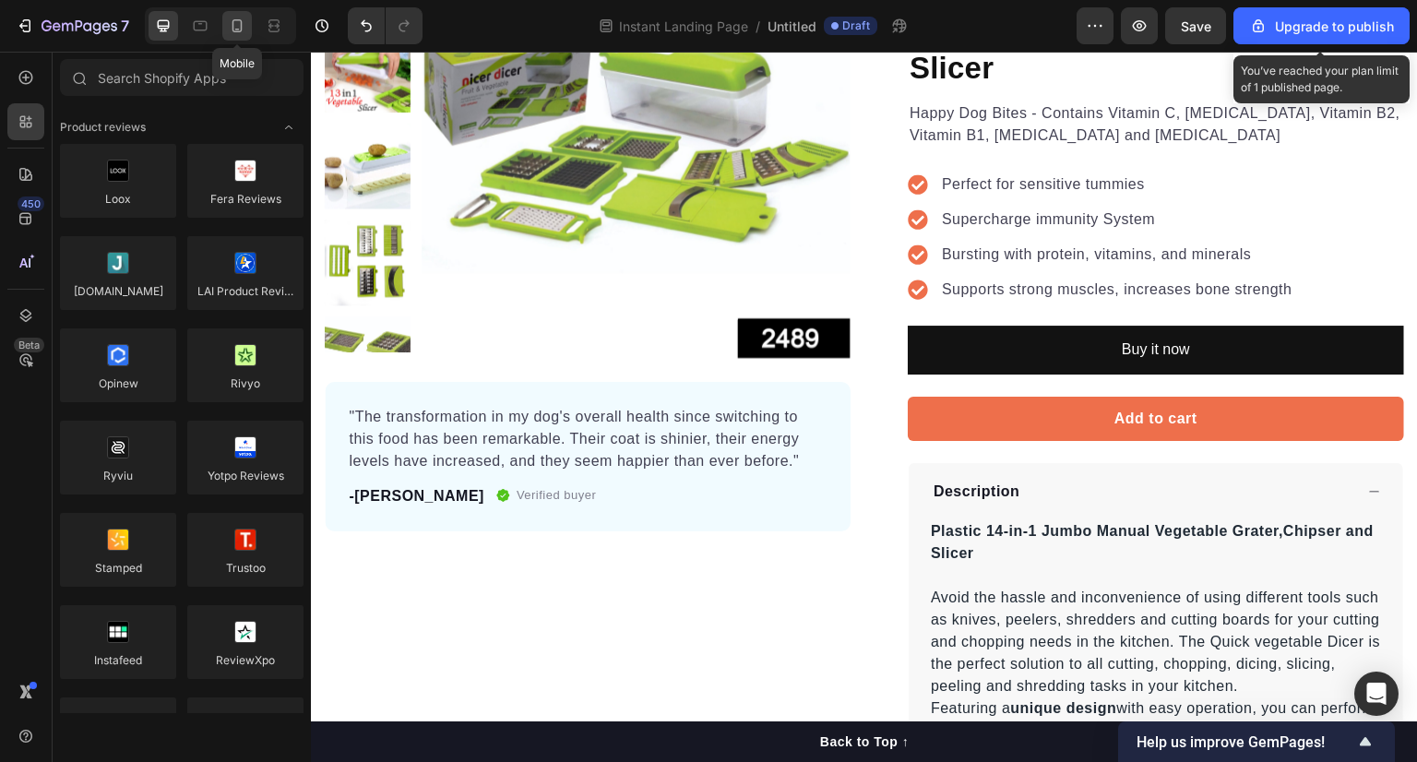
click at [236, 30] on icon at bounding box center [237, 25] width 10 height 13
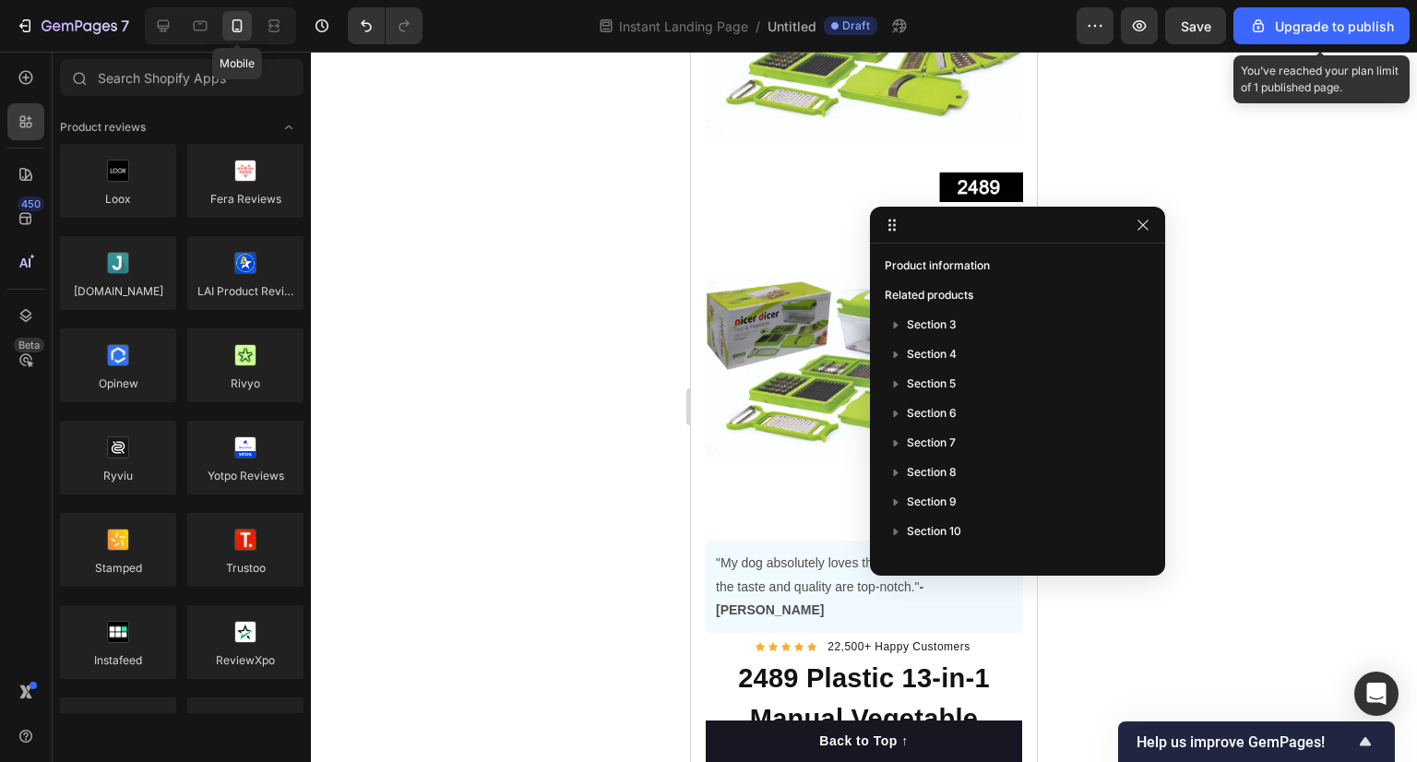
scroll to position [448, 0]
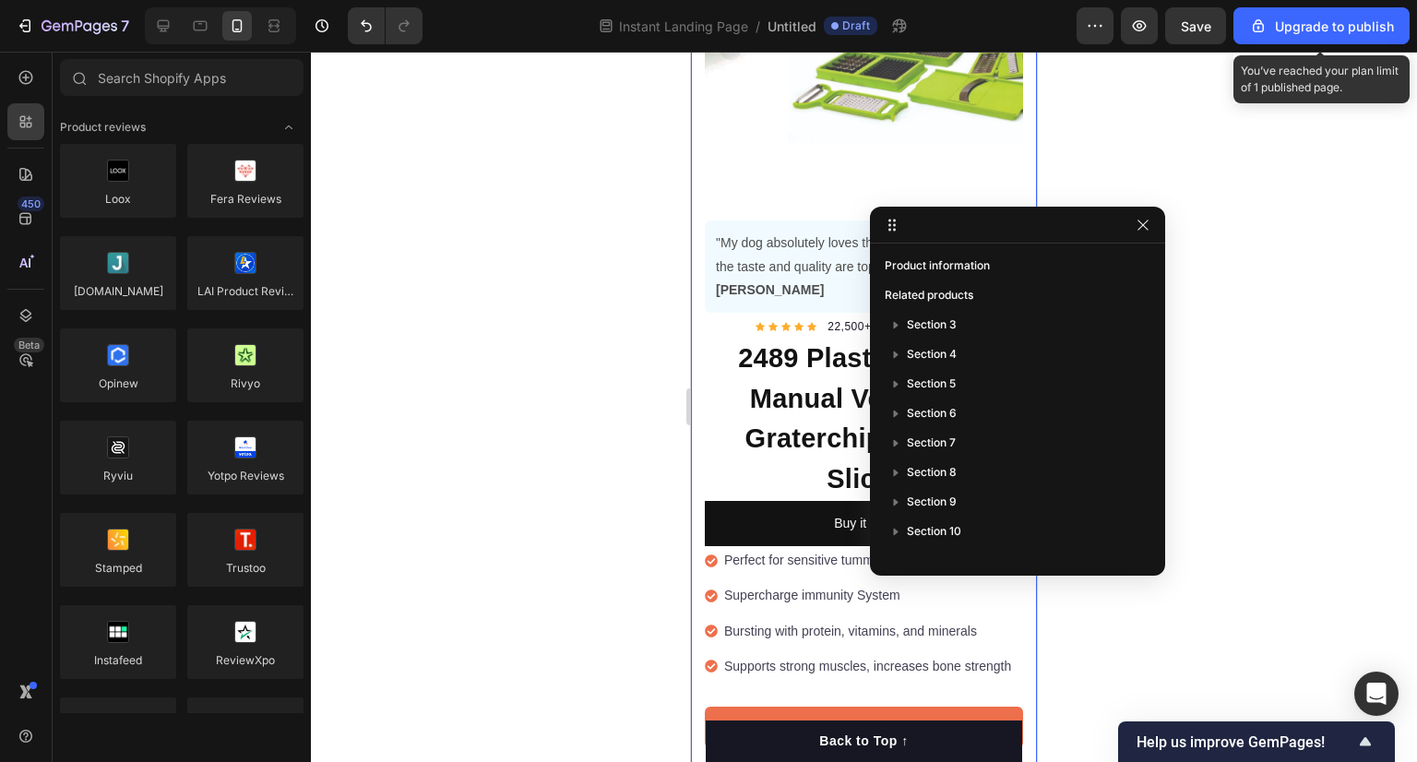
click at [565, 351] on div at bounding box center [864, 407] width 1106 height 710
click at [1144, 229] on icon "button" at bounding box center [1143, 225] width 15 height 15
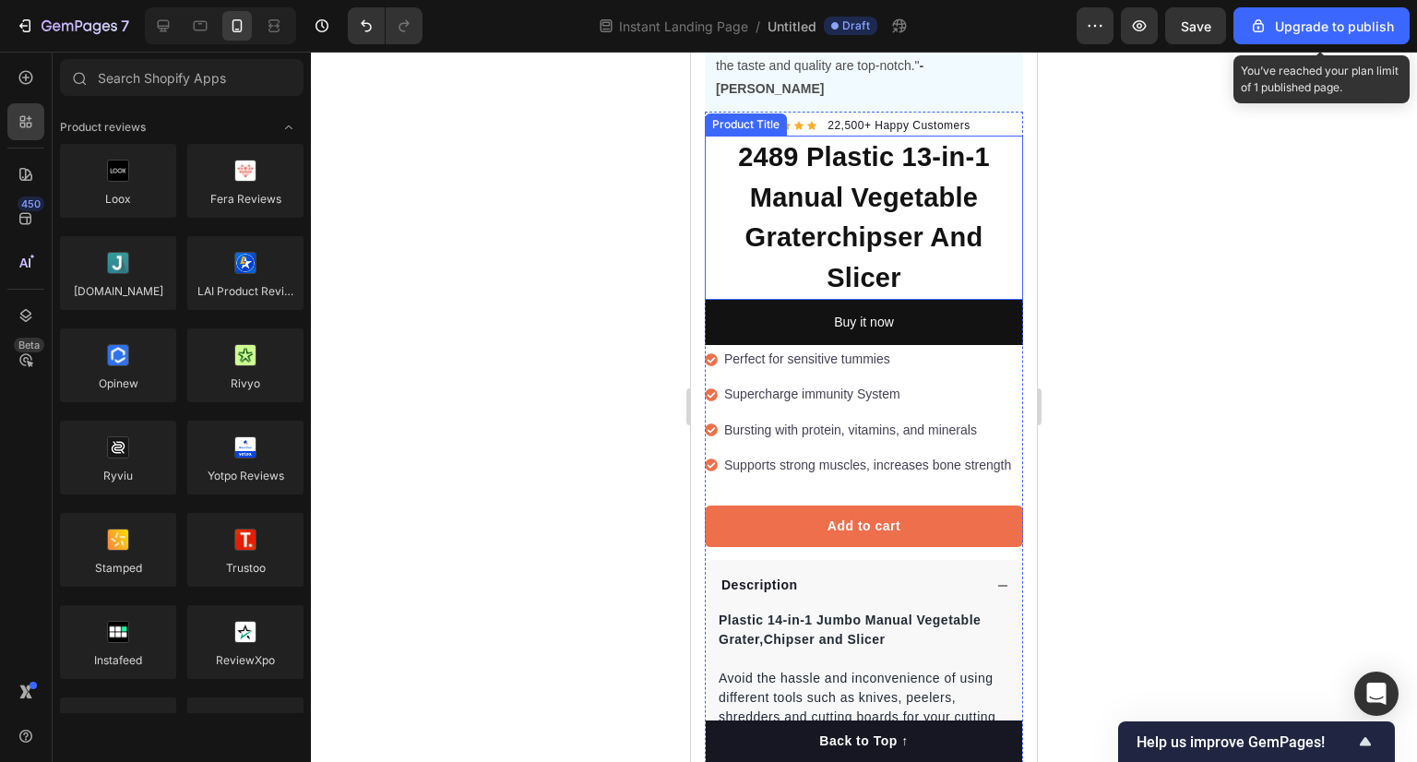
scroll to position [651, 0]
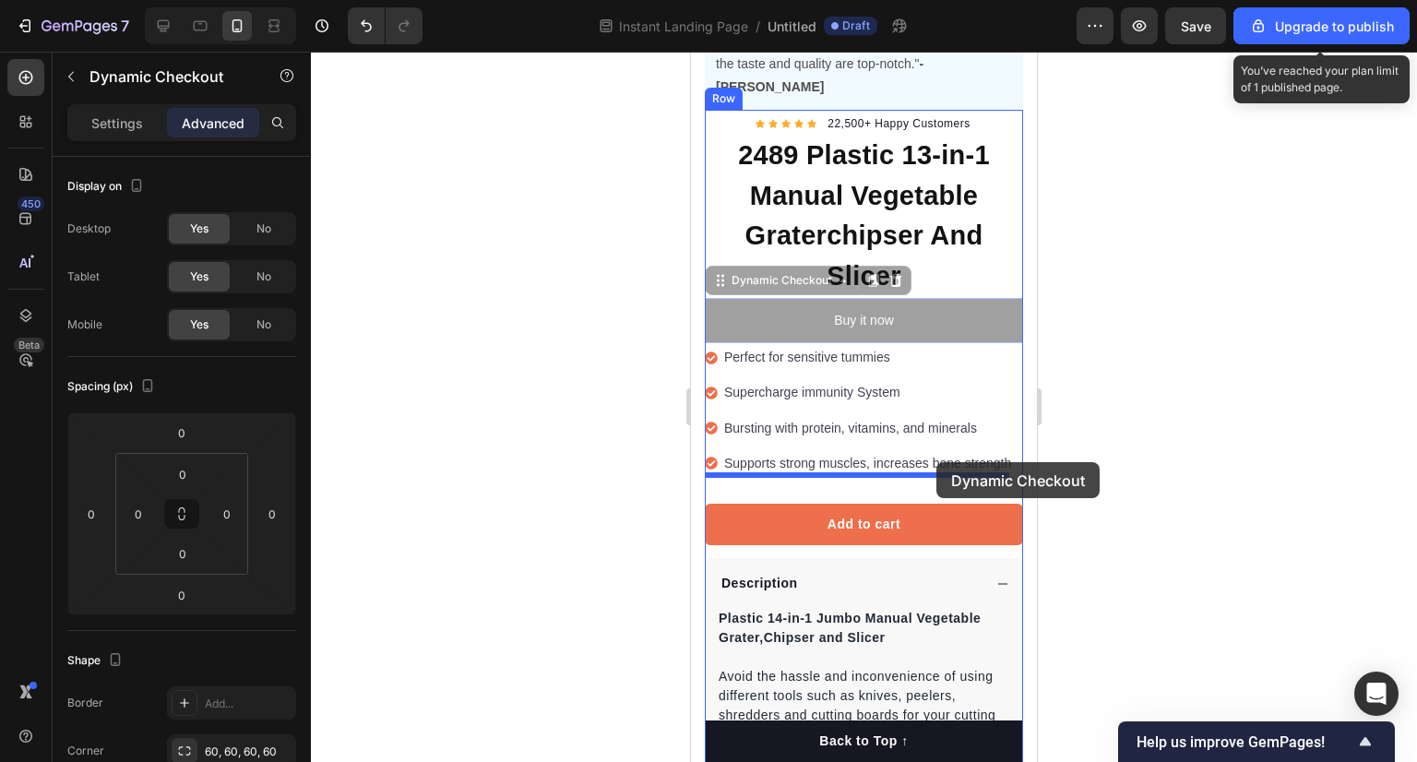
drag, startPoint x: 961, startPoint y: 270, endPoint x: 936, endPoint y: 462, distance: 193.5
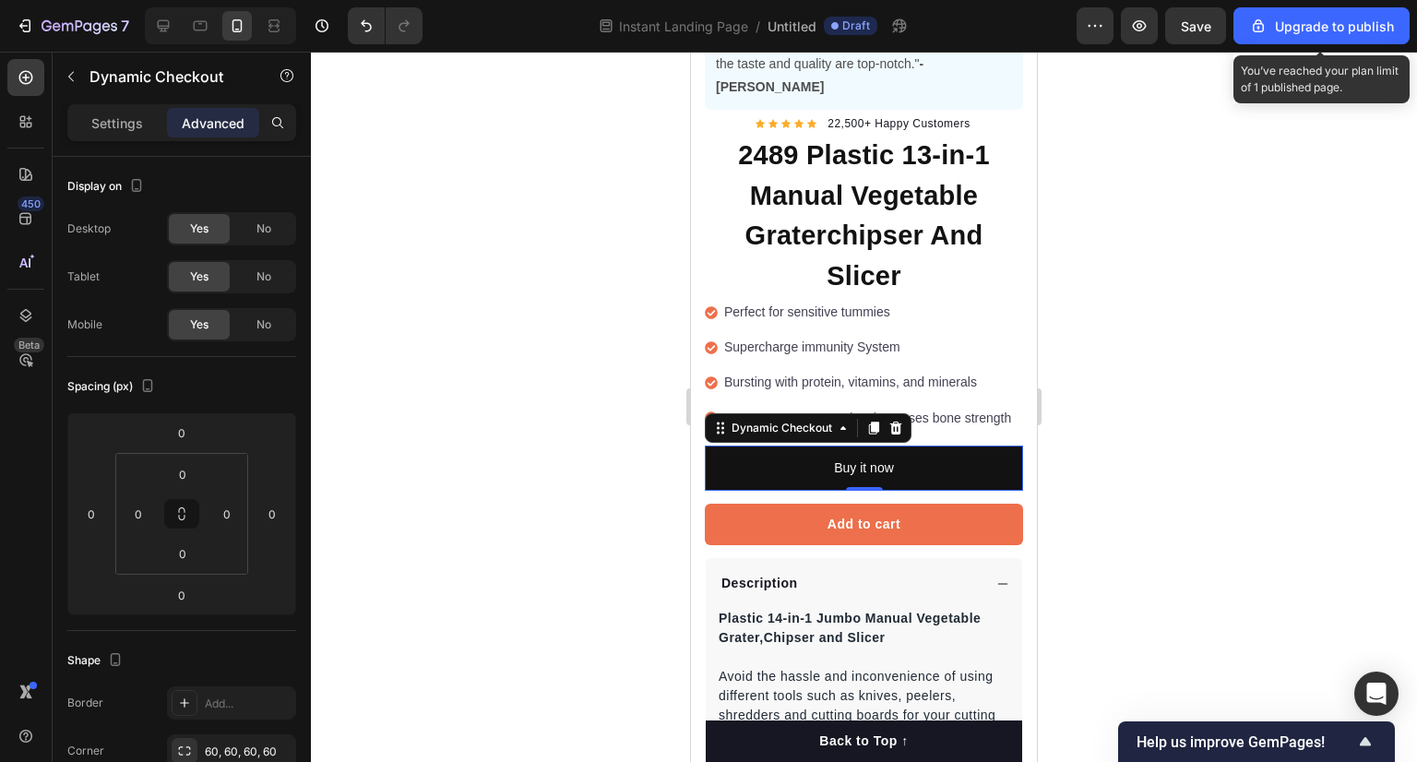
click at [1158, 377] on div at bounding box center [864, 407] width 1106 height 710
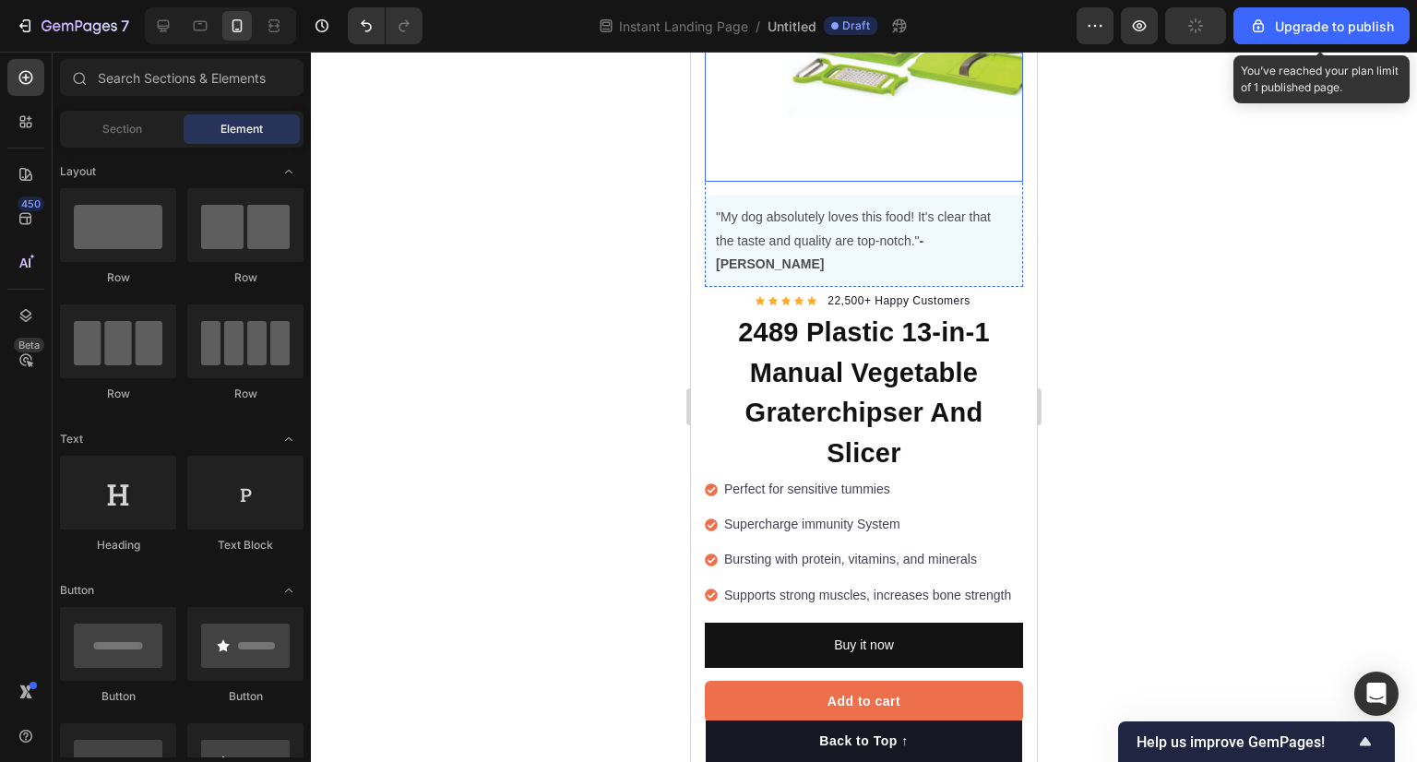
scroll to position [476, 0]
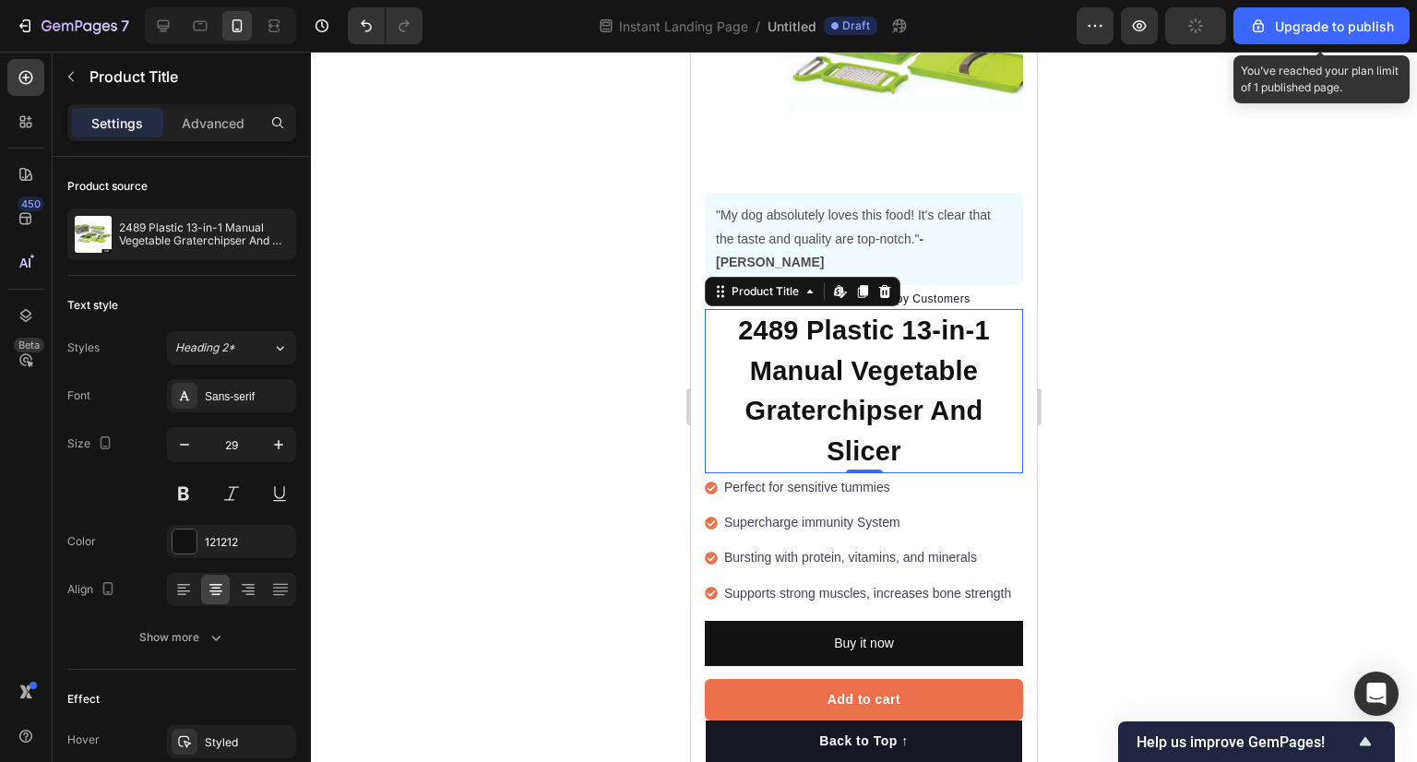
click at [867, 368] on h1 "2489 Plastic 13-in-1 Manual Vegetable Graterchipser And Slicer" at bounding box center [864, 391] width 318 height 164
click at [273, 342] on icon at bounding box center [280, 348] width 16 height 18
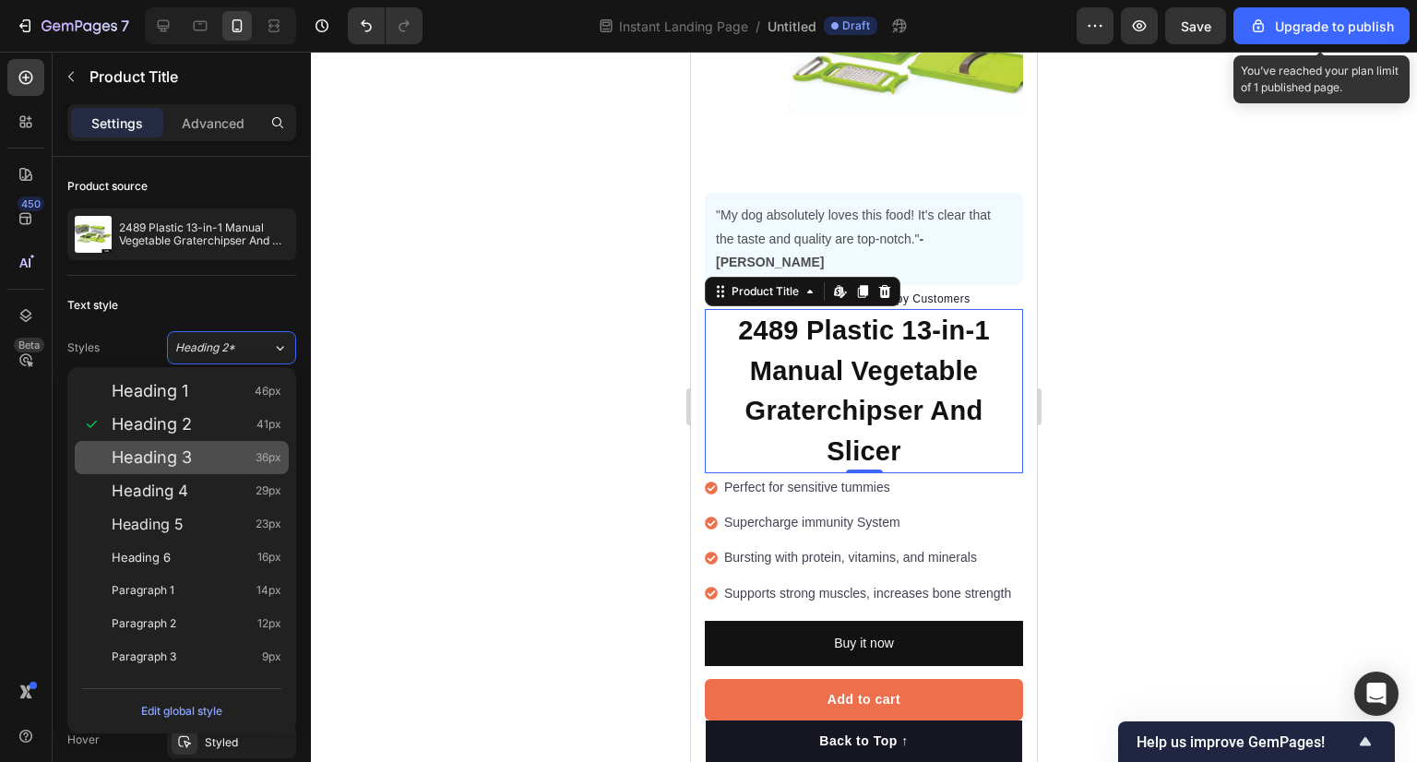
click at [178, 451] on span "Heading 3" at bounding box center [152, 457] width 80 height 18
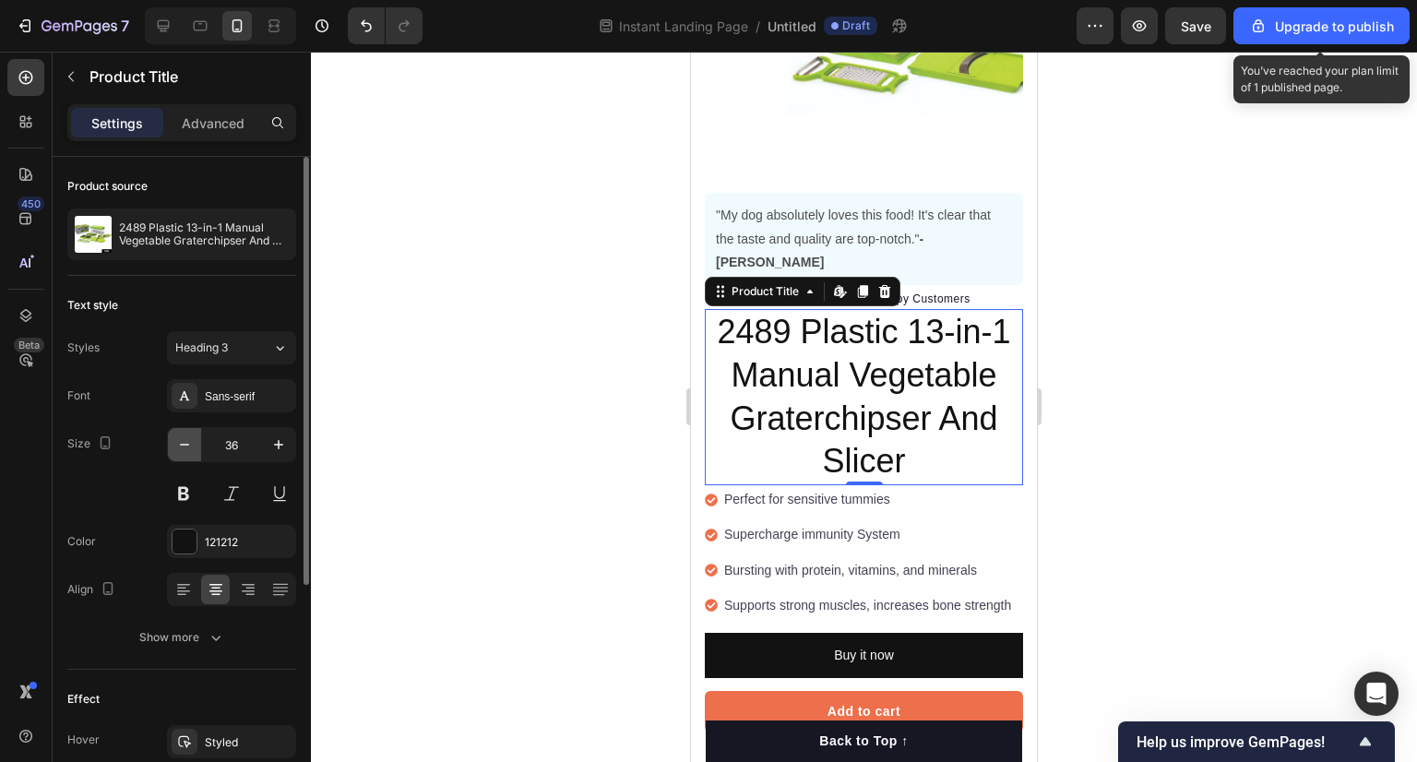
click at [178, 441] on icon "button" at bounding box center [184, 444] width 18 height 18
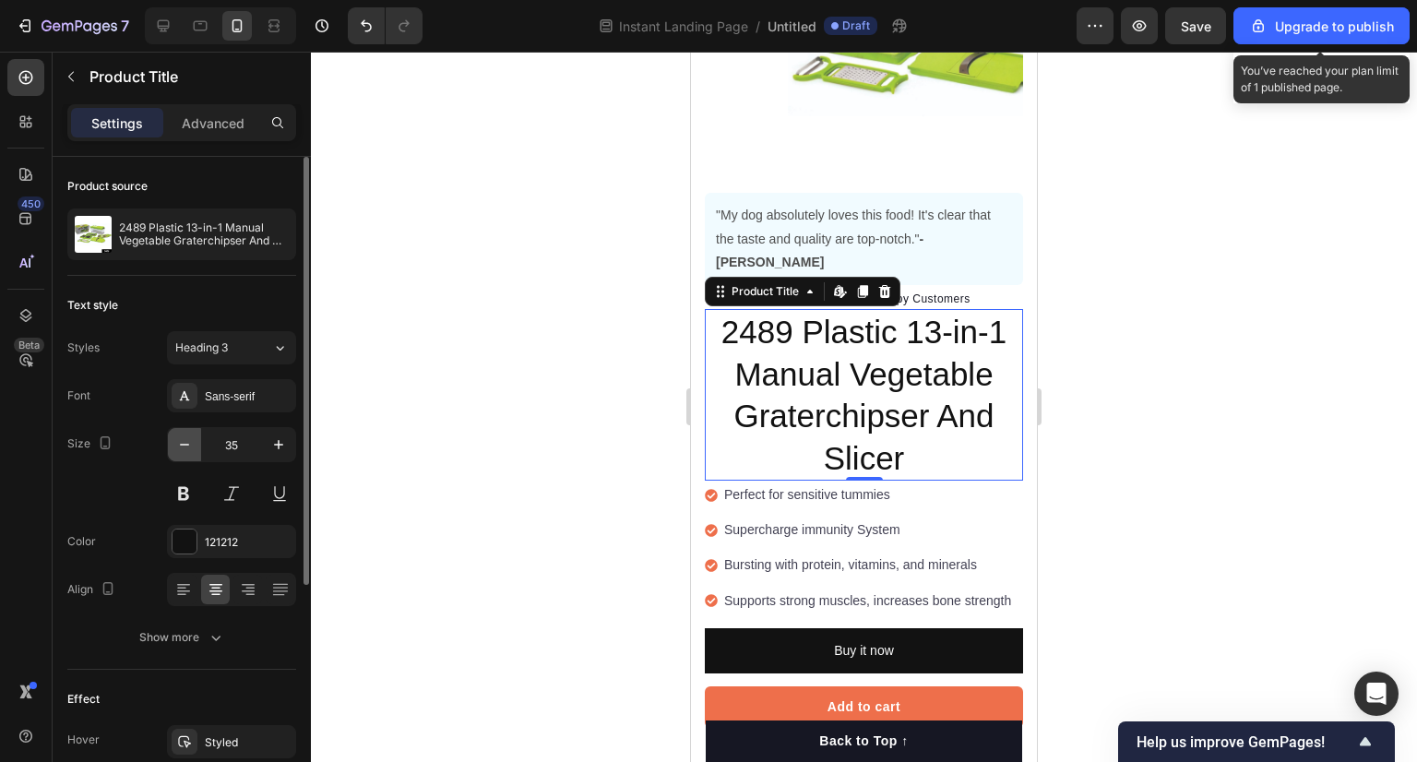
click at [178, 441] on icon "button" at bounding box center [184, 444] width 18 height 18
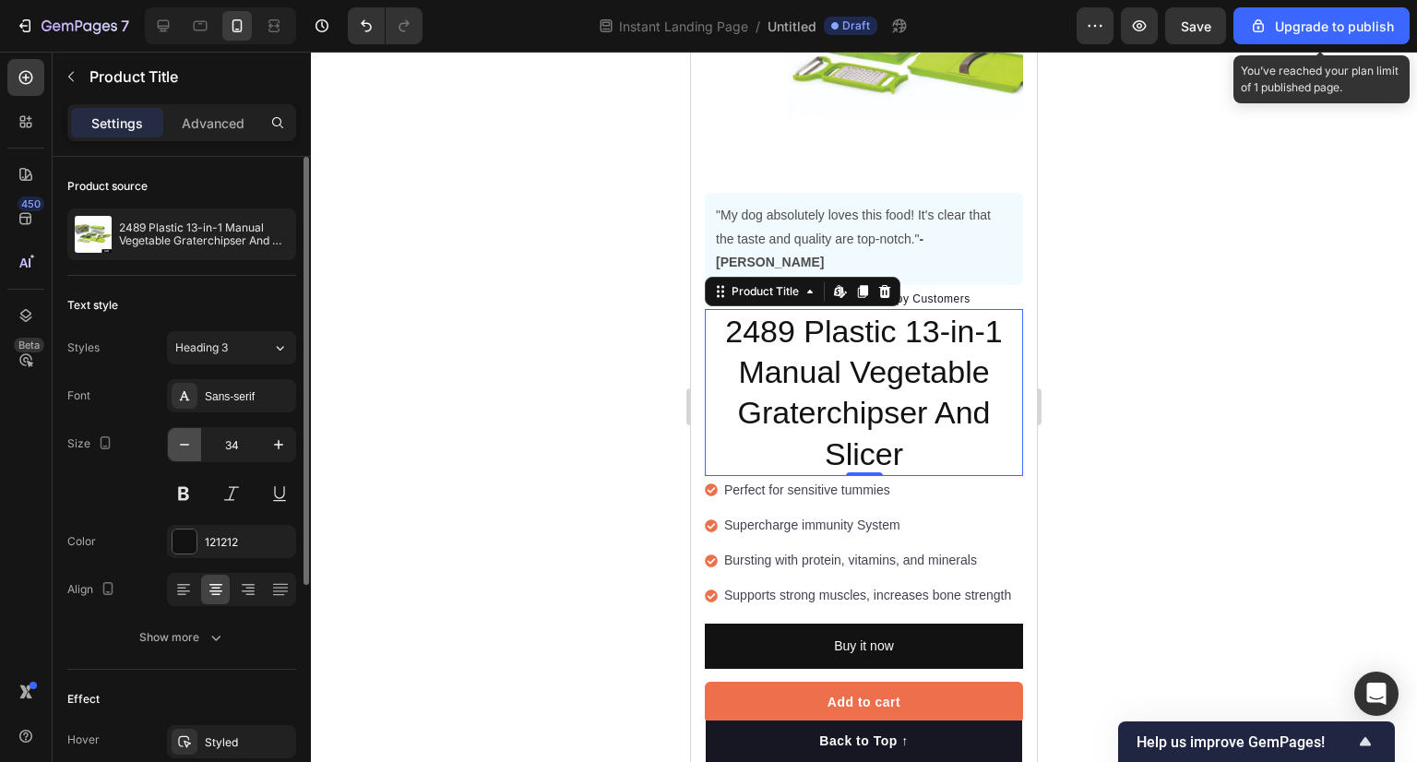
click at [178, 441] on icon "button" at bounding box center [184, 444] width 18 height 18
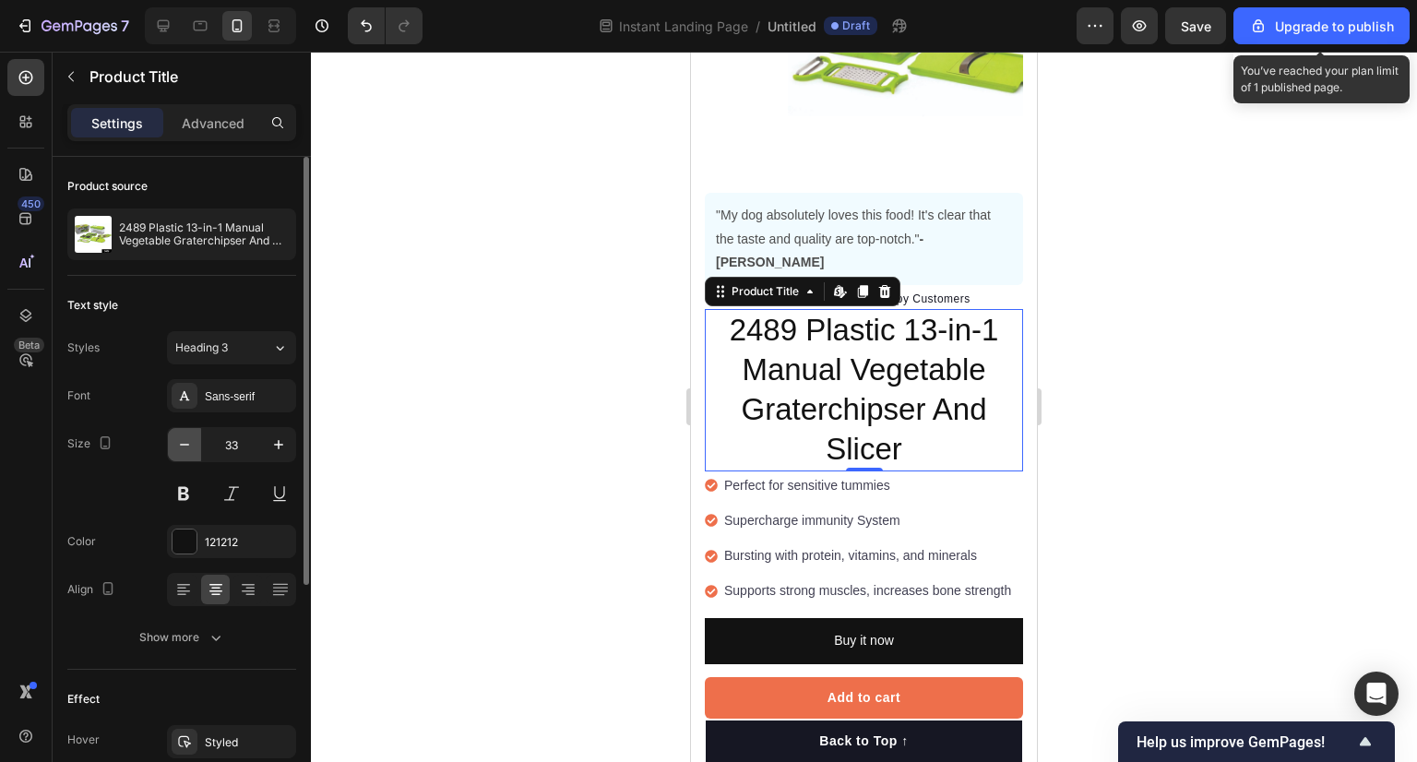
click at [178, 441] on icon "button" at bounding box center [184, 444] width 18 height 18
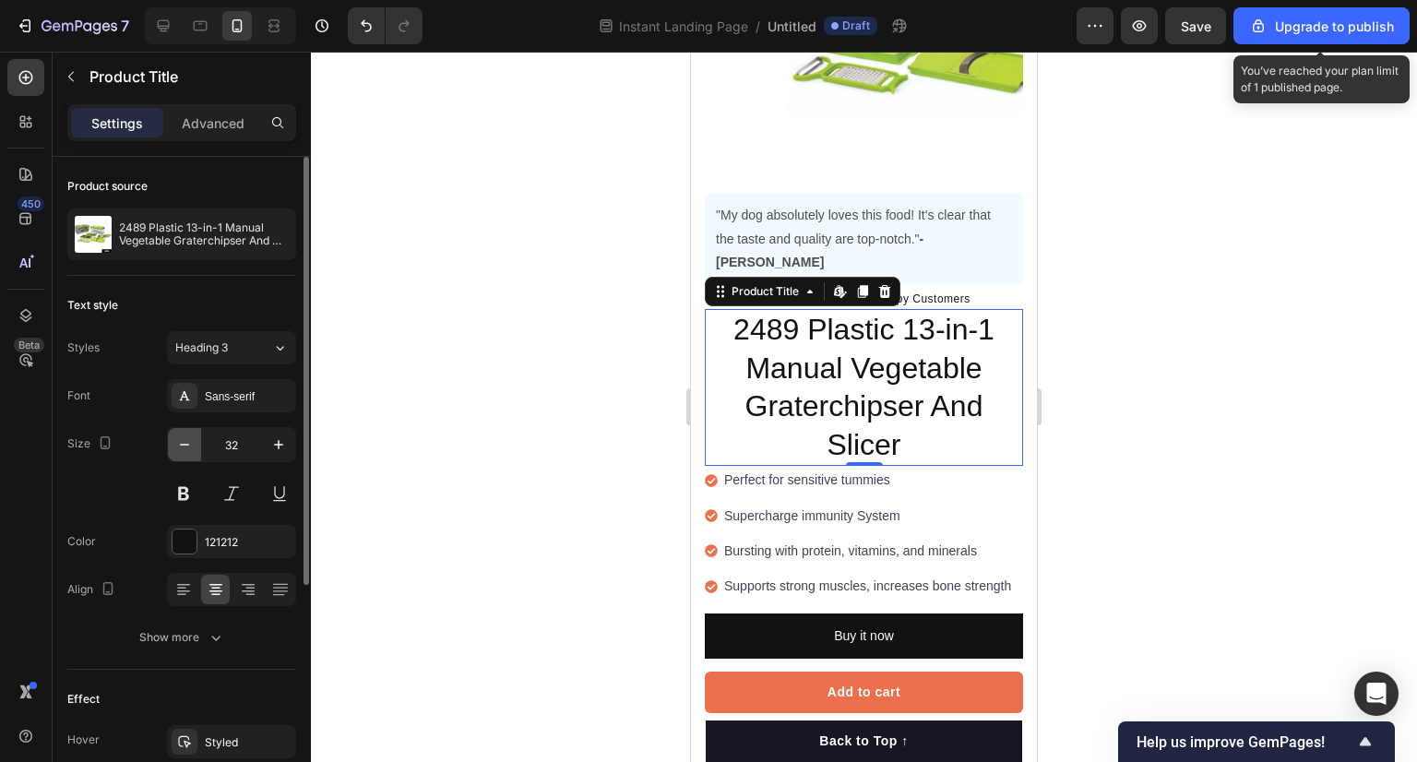
click at [178, 441] on icon "button" at bounding box center [184, 444] width 18 height 18
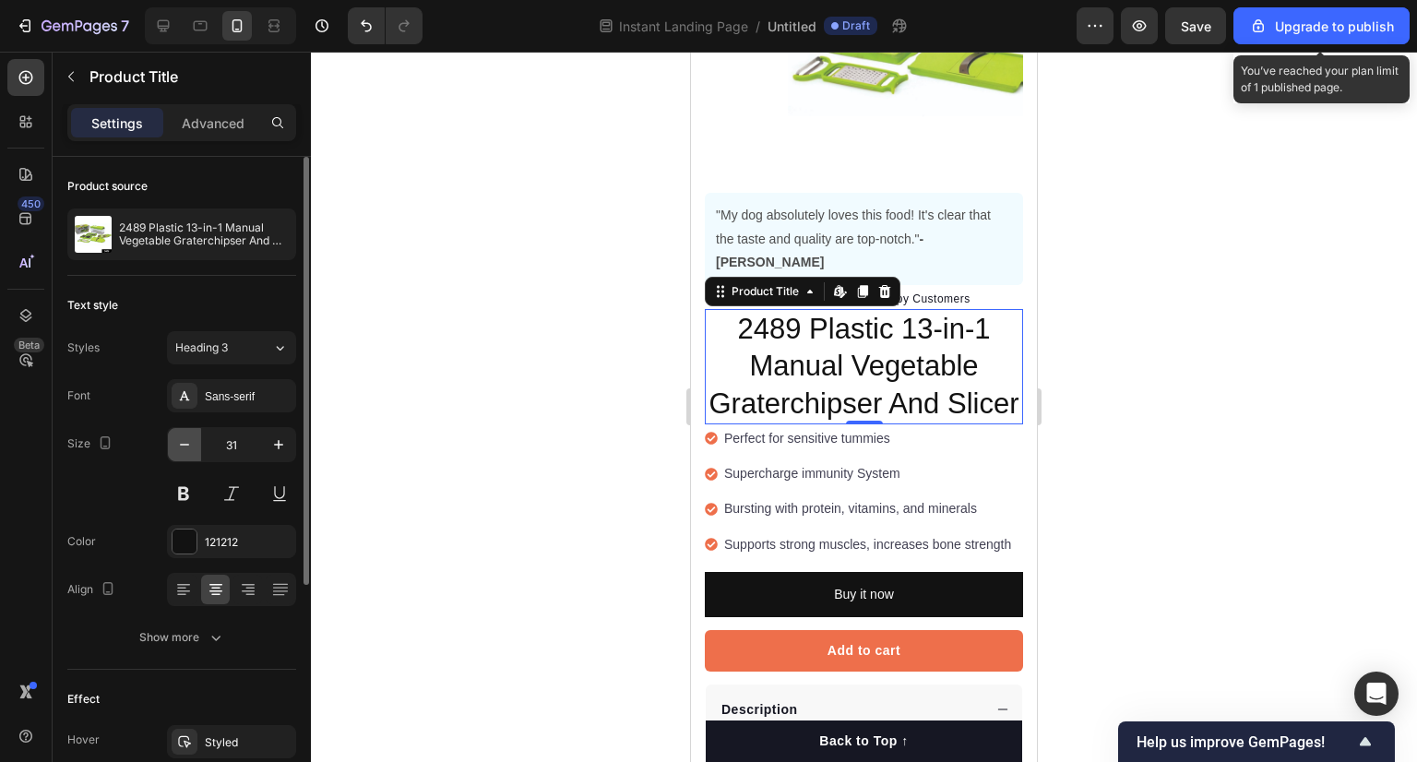
click at [178, 441] on icon "button" at bounding box center [184, 444] width 18 height 18
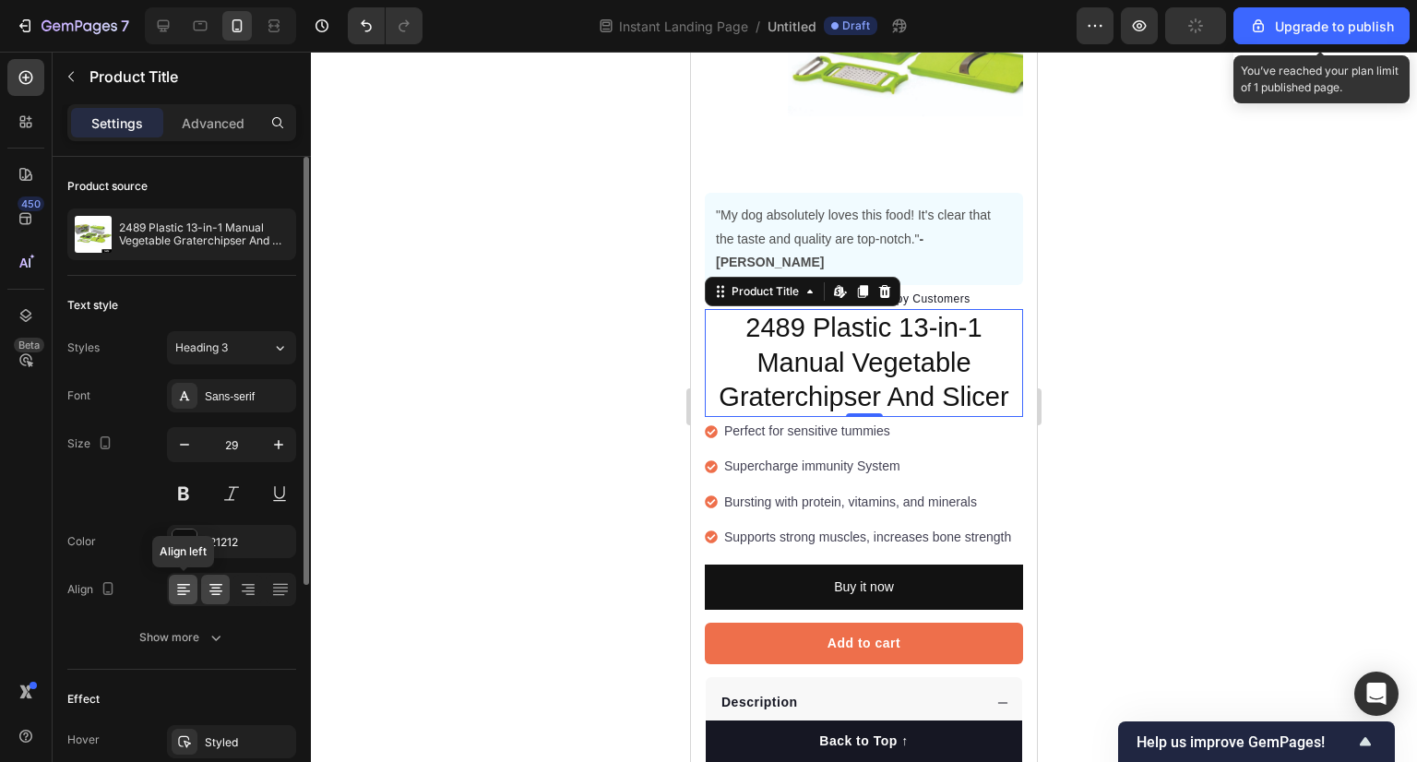
click at [188, 589] on icon at bounding box center [183, 589] width 18 height 18
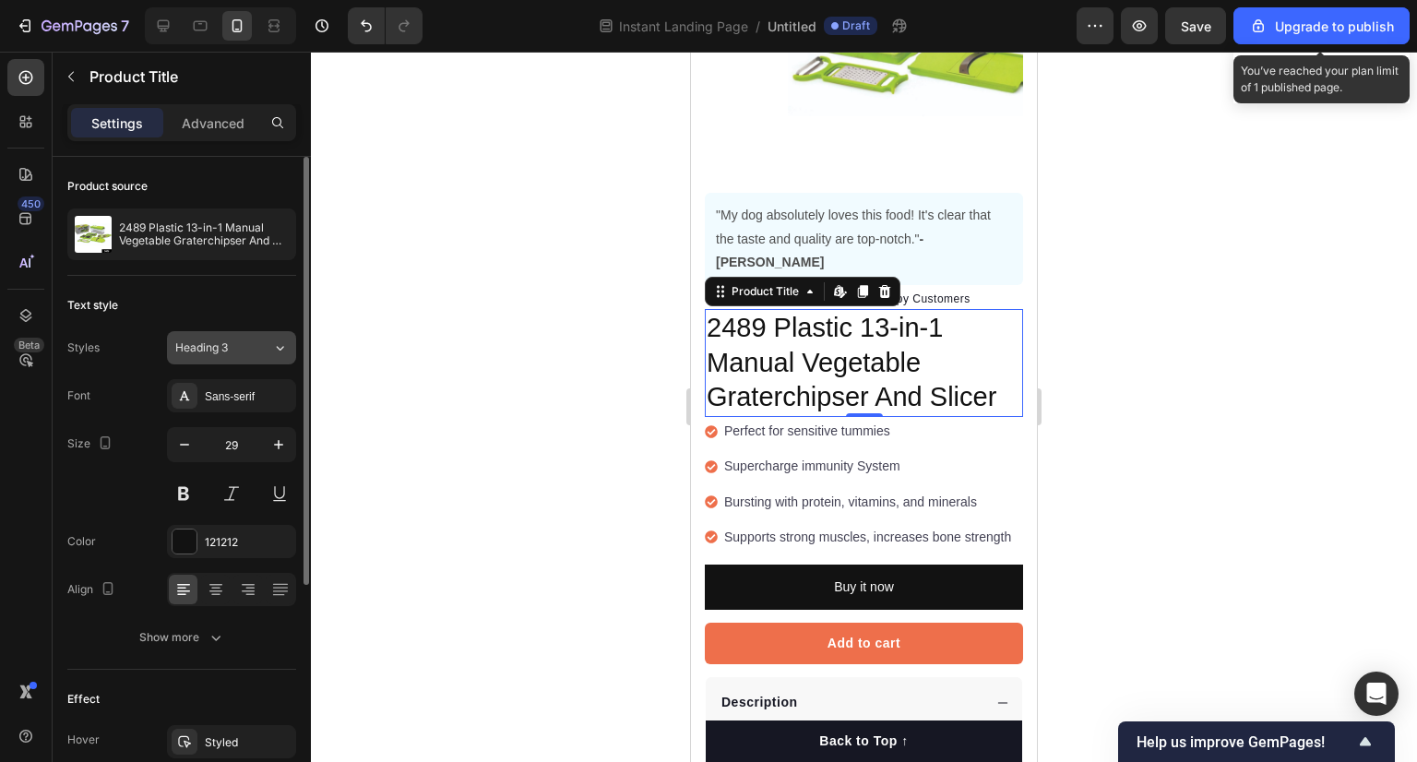
click at [243, 340] on div "Heading 3" at bounding box center [212, 348] width 75 height 17
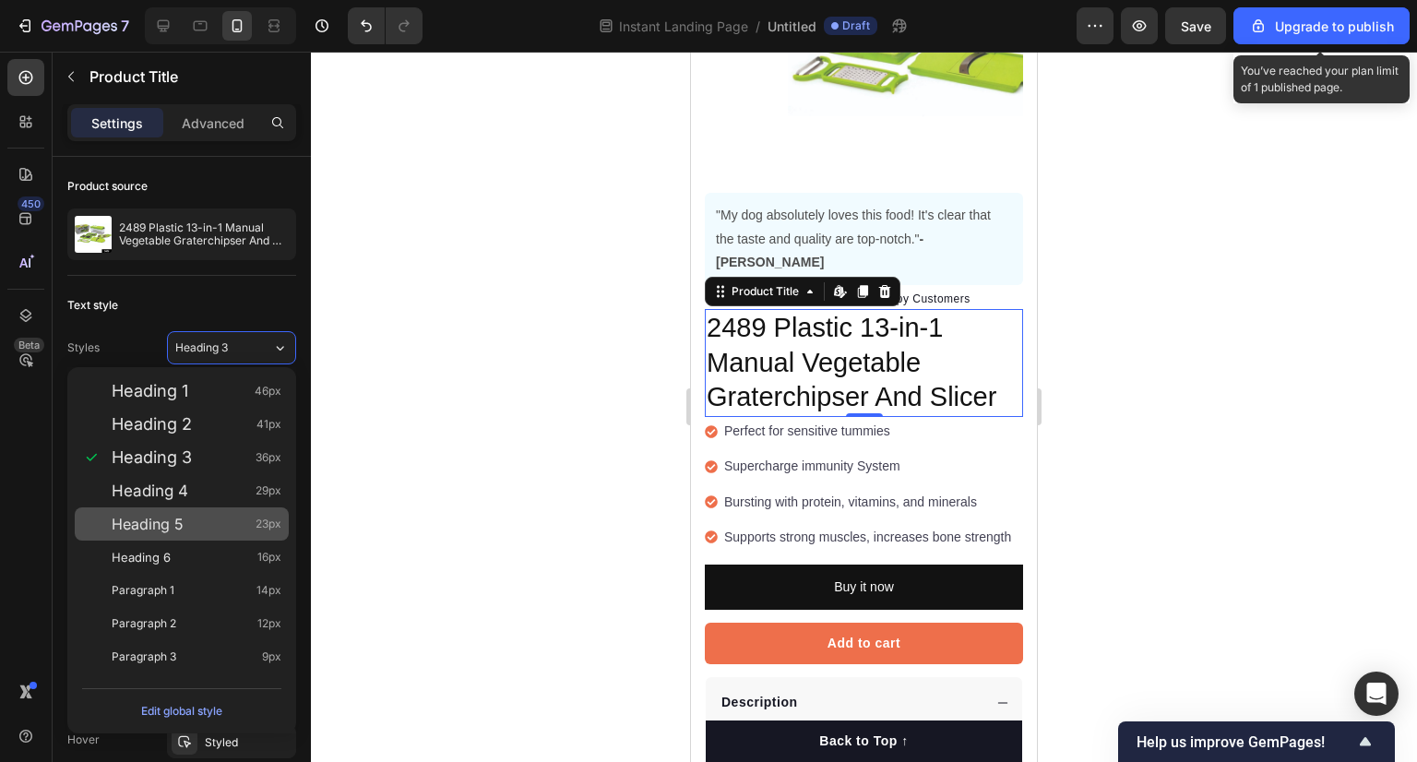
click at [196, 523] on div "Heading 5 23px" at bounding box center [197, 524] width 170 height 18
type input "23"
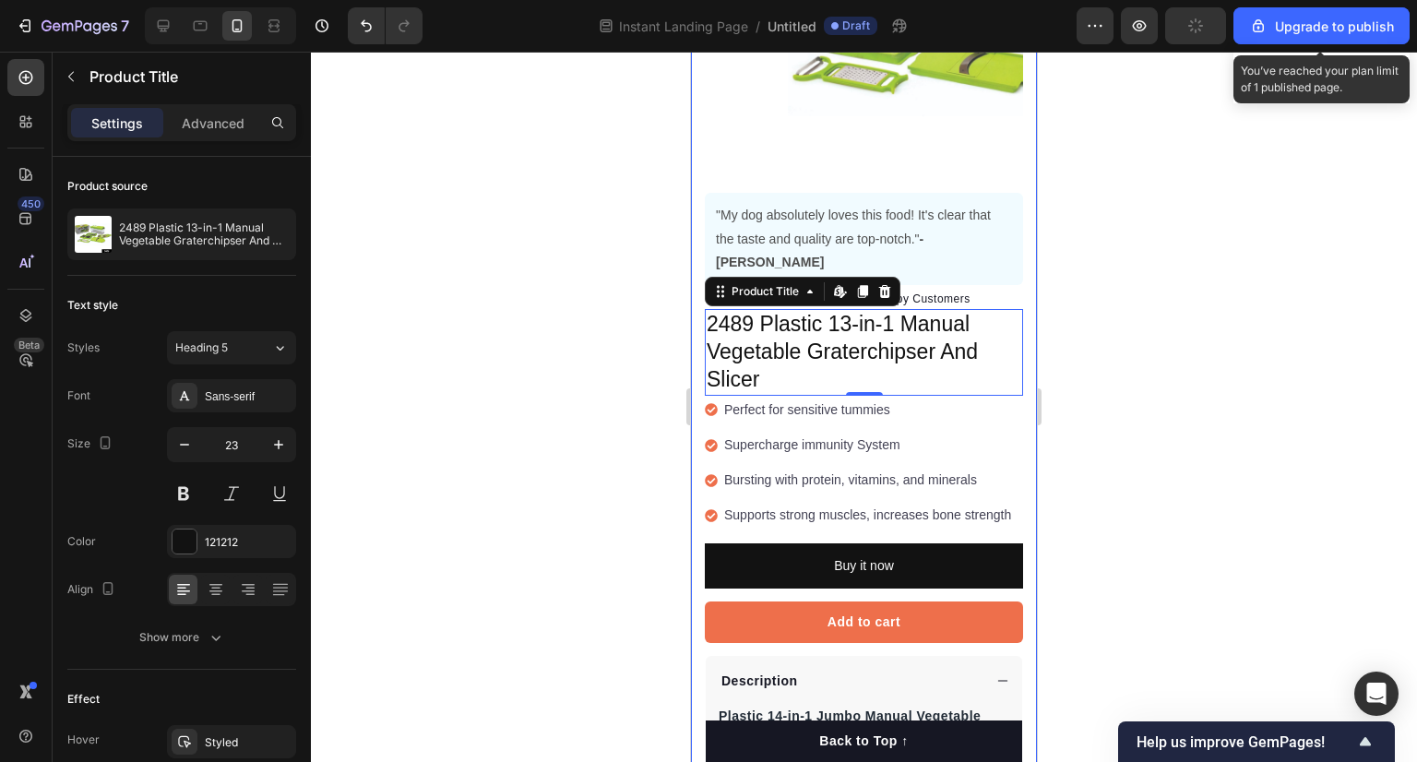
click at [579, 584] on div at bounding box center [864, 407] width 1106 height 710
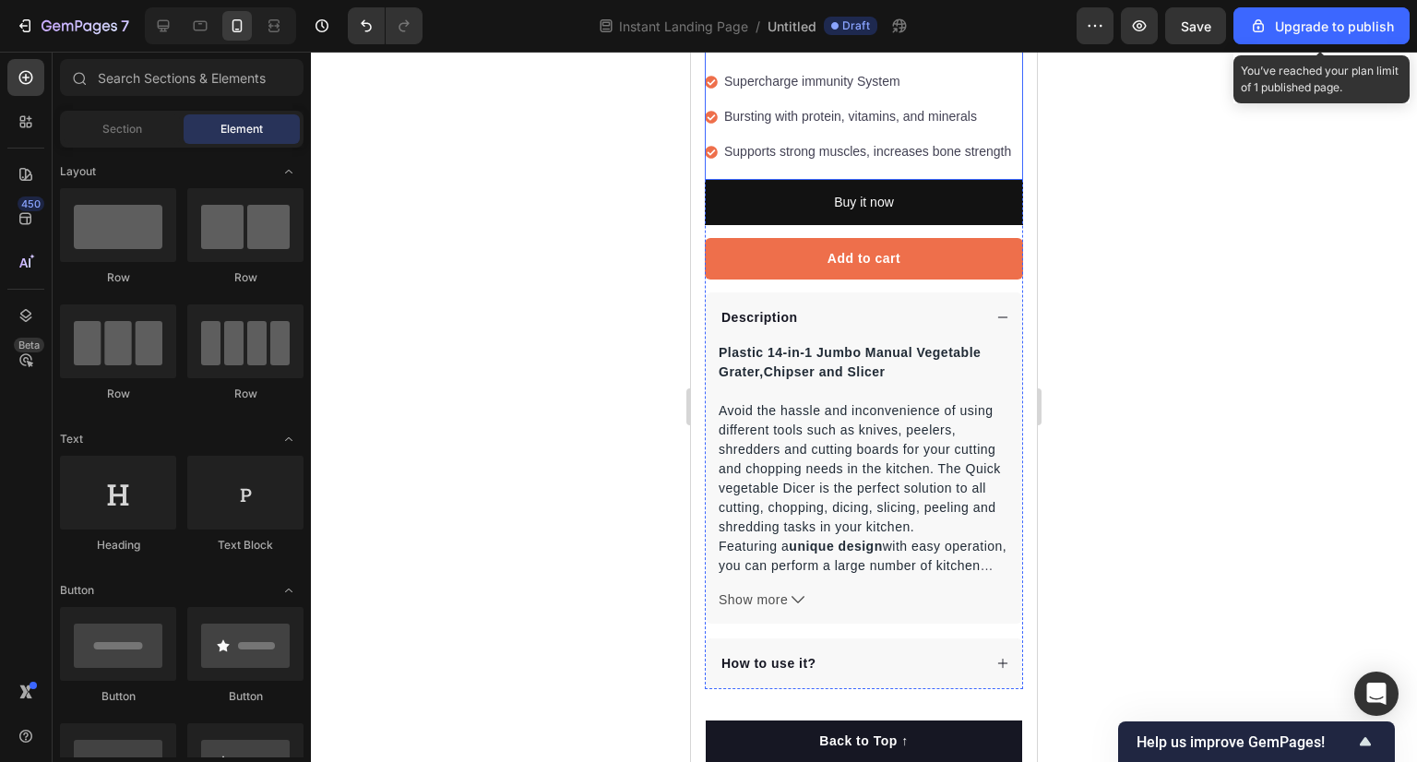
scroll to position [840, 0]
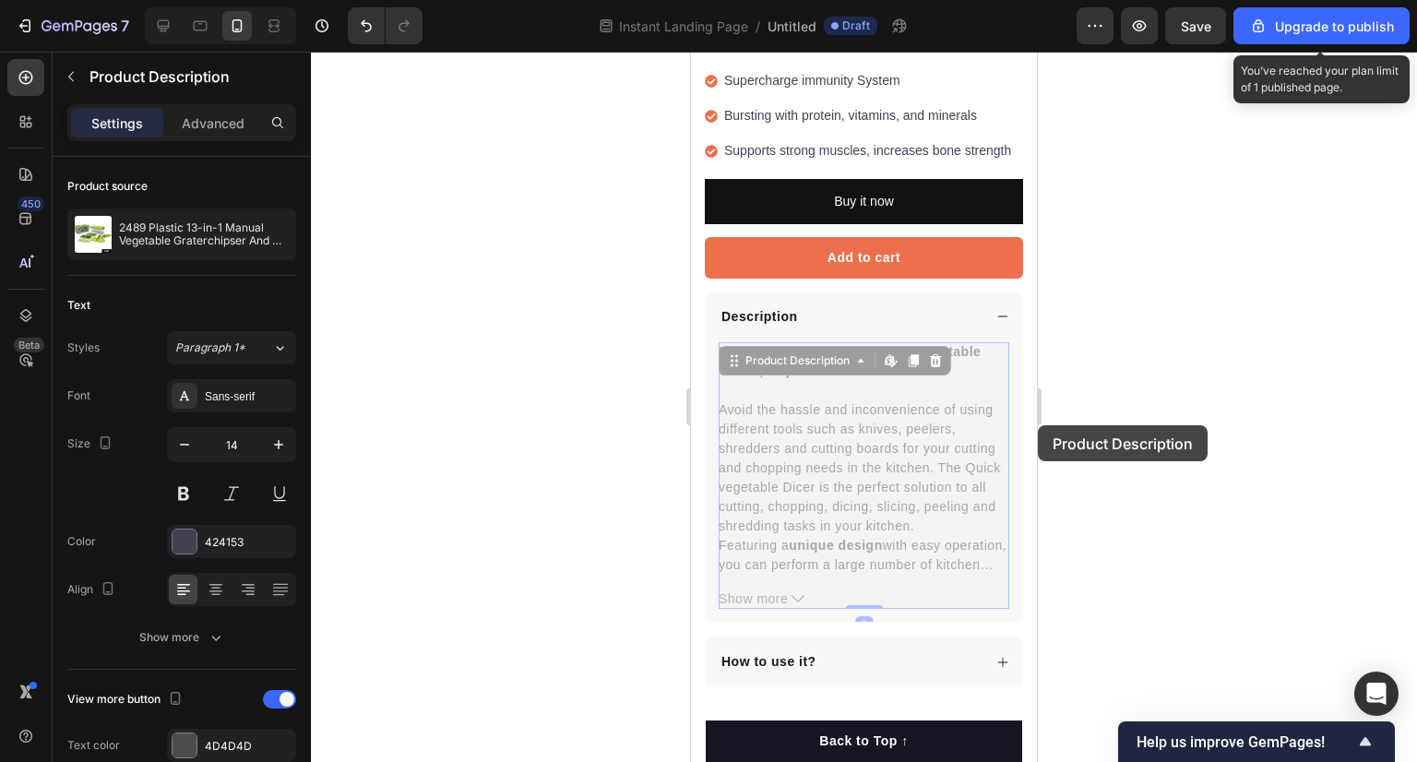
drag, startPoint x: 837, startPoint y: 463, endPoint x: 993, endPoint y: 421, distance: 161.6
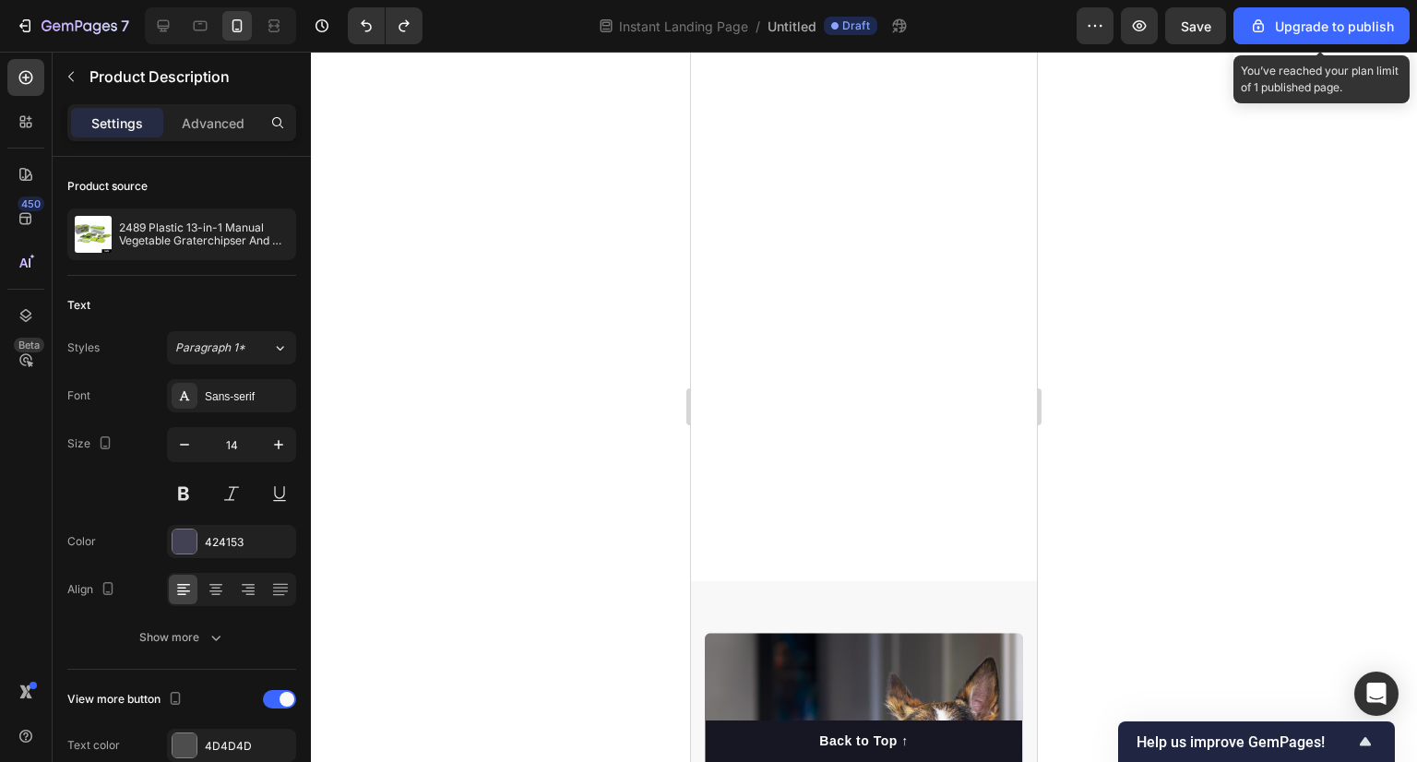
scroll to position [2059, 0]
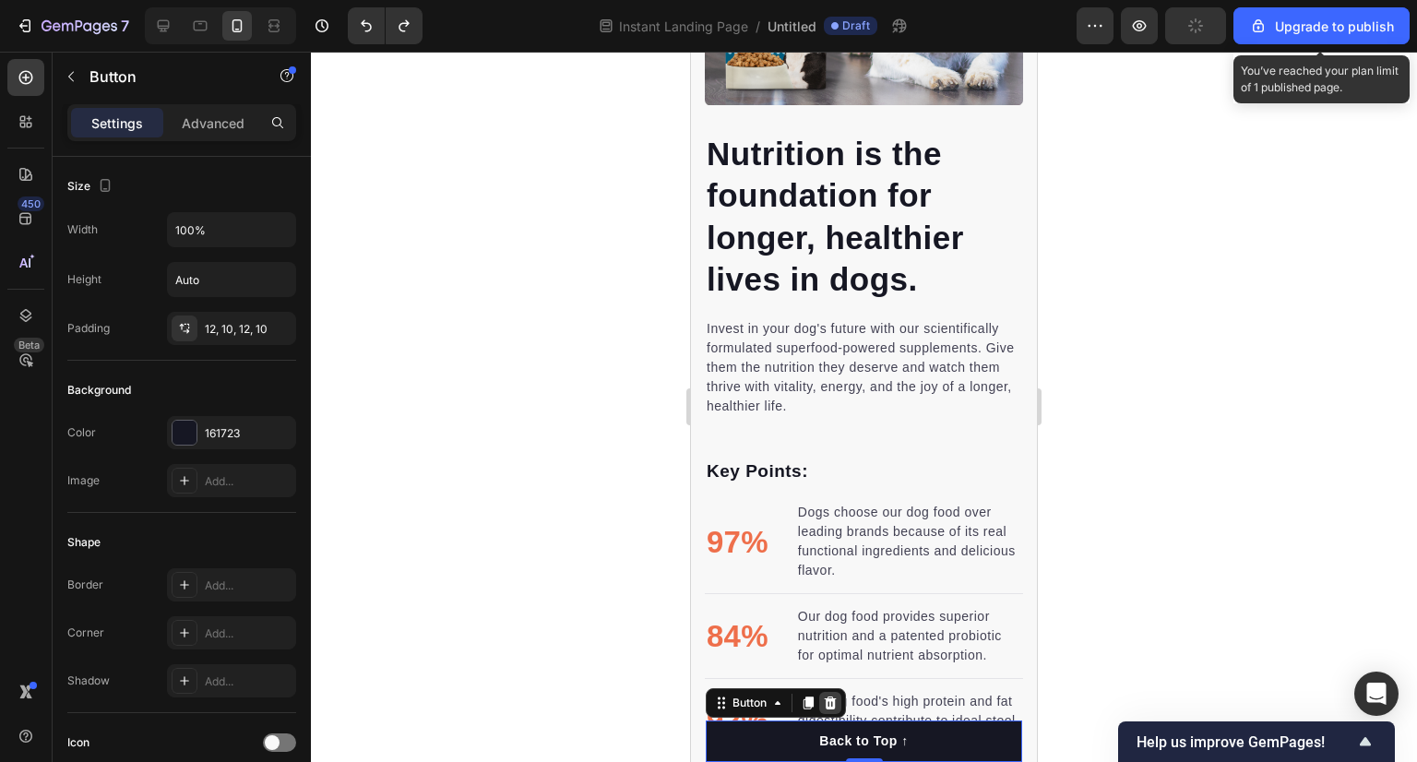
click at [822, 702] on div at bounding box center [830, 703] width 22 height 22
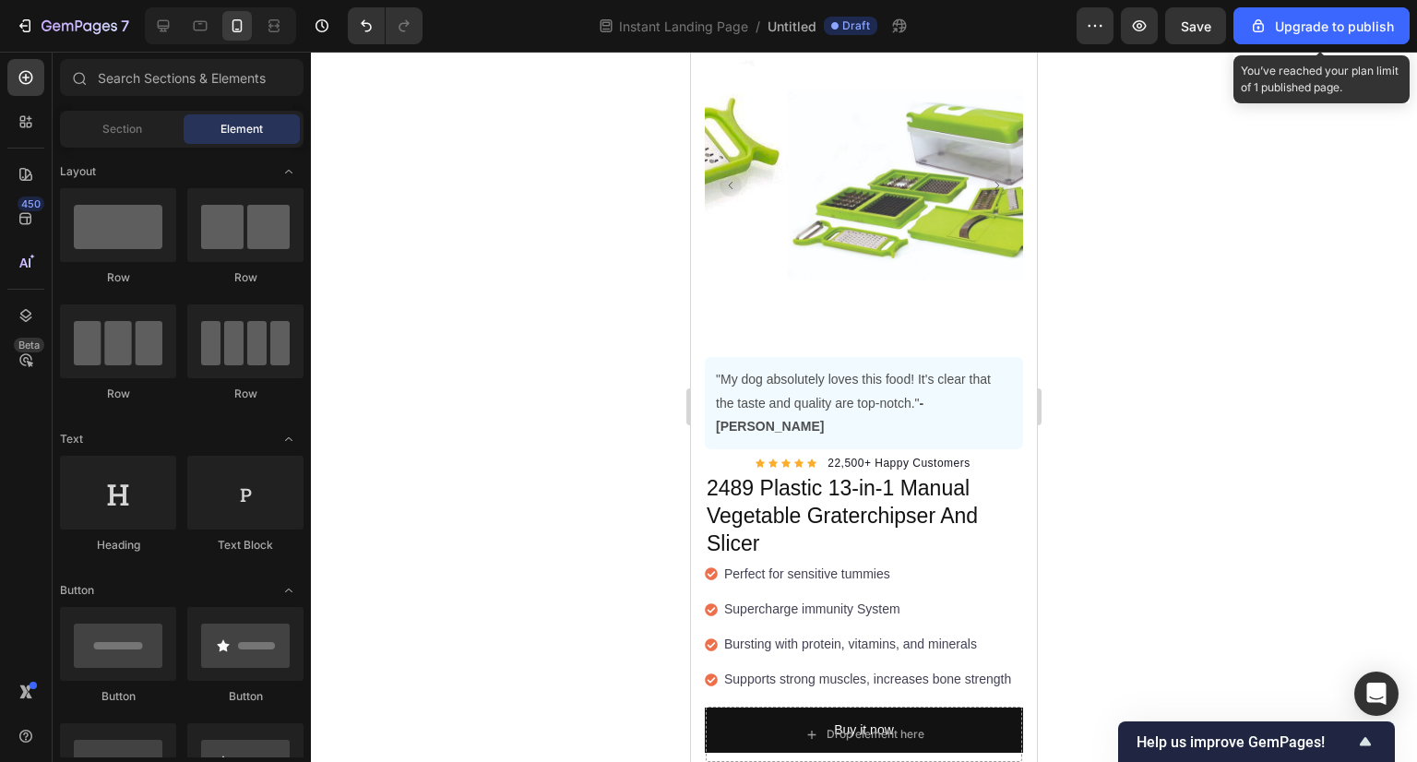
scroll to position [318, 0]
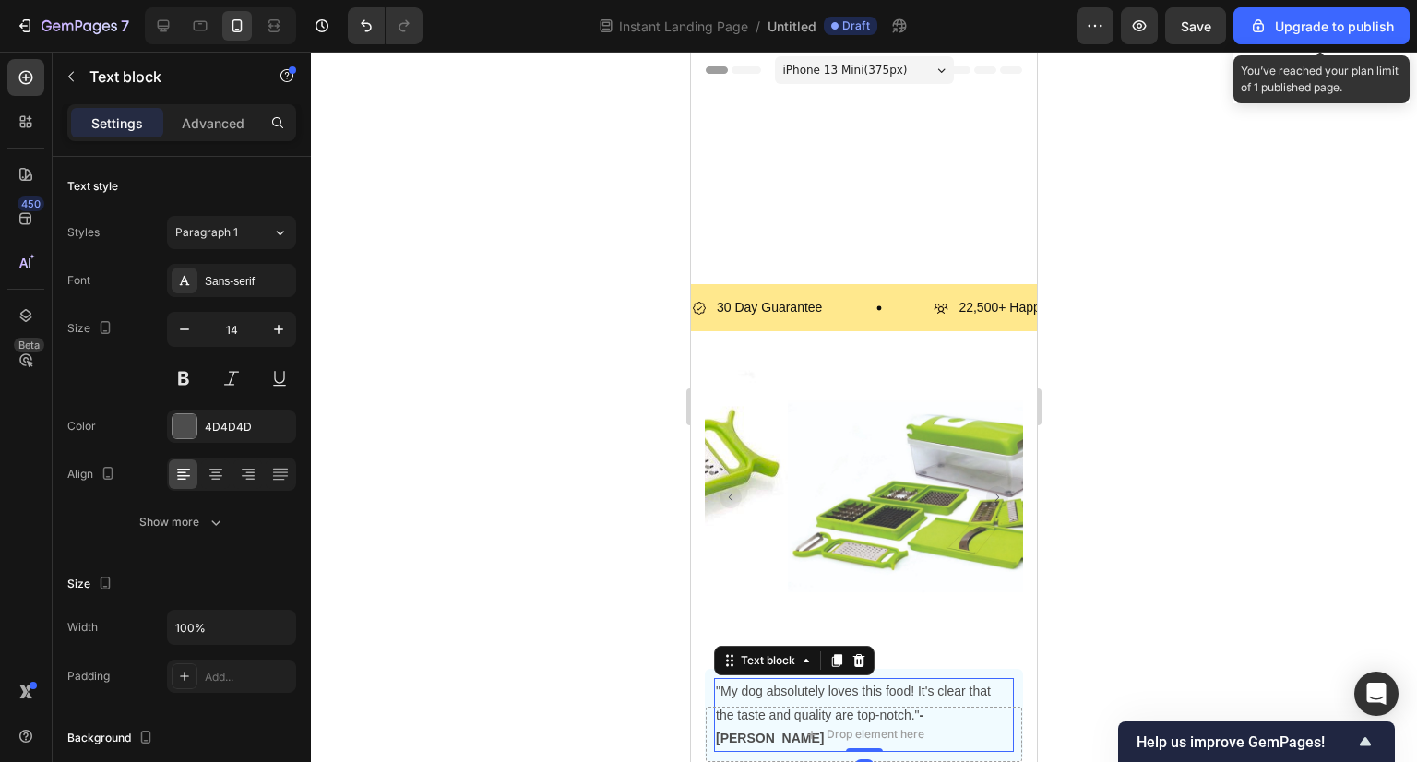
scroll to position [318, 0]
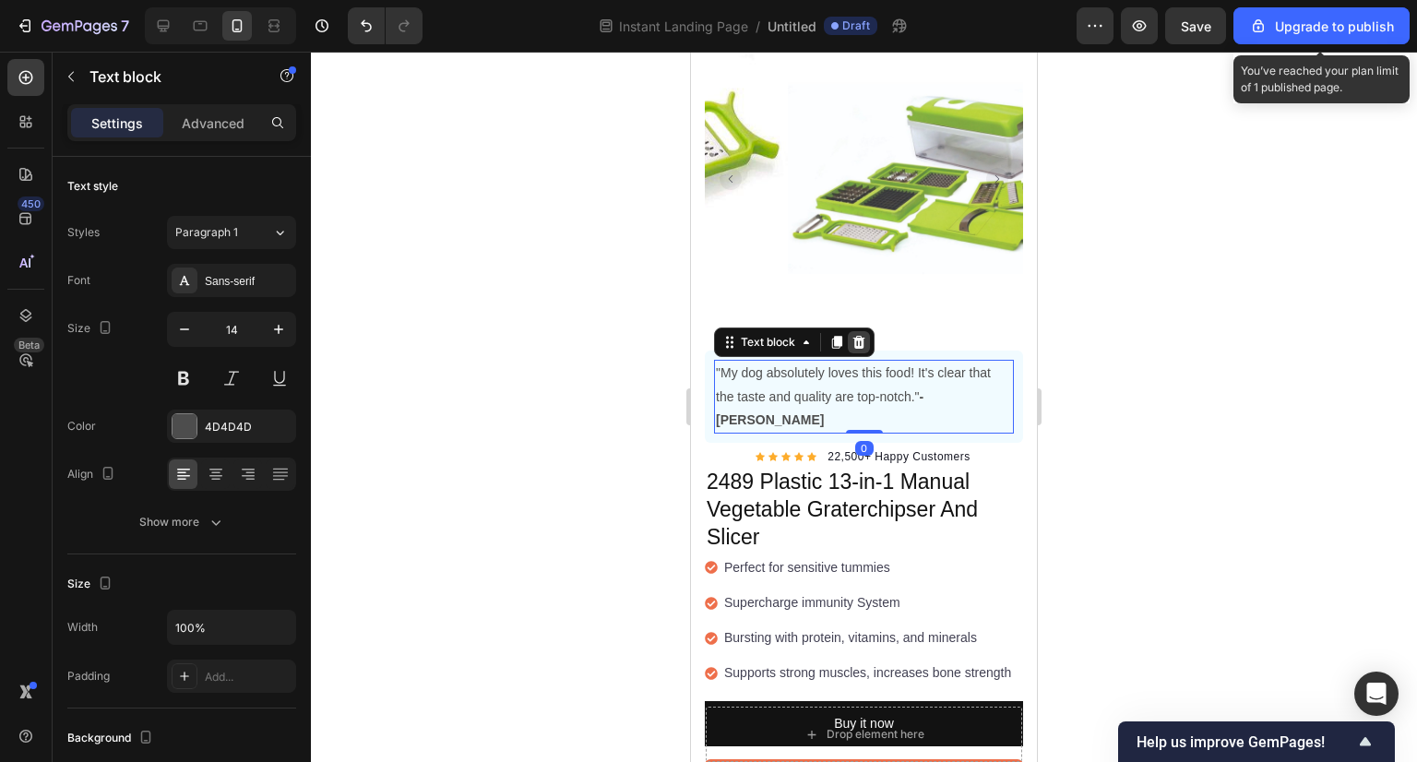
click at [862, 336] on icon at bounding box center [859, 342] width 12 height 13
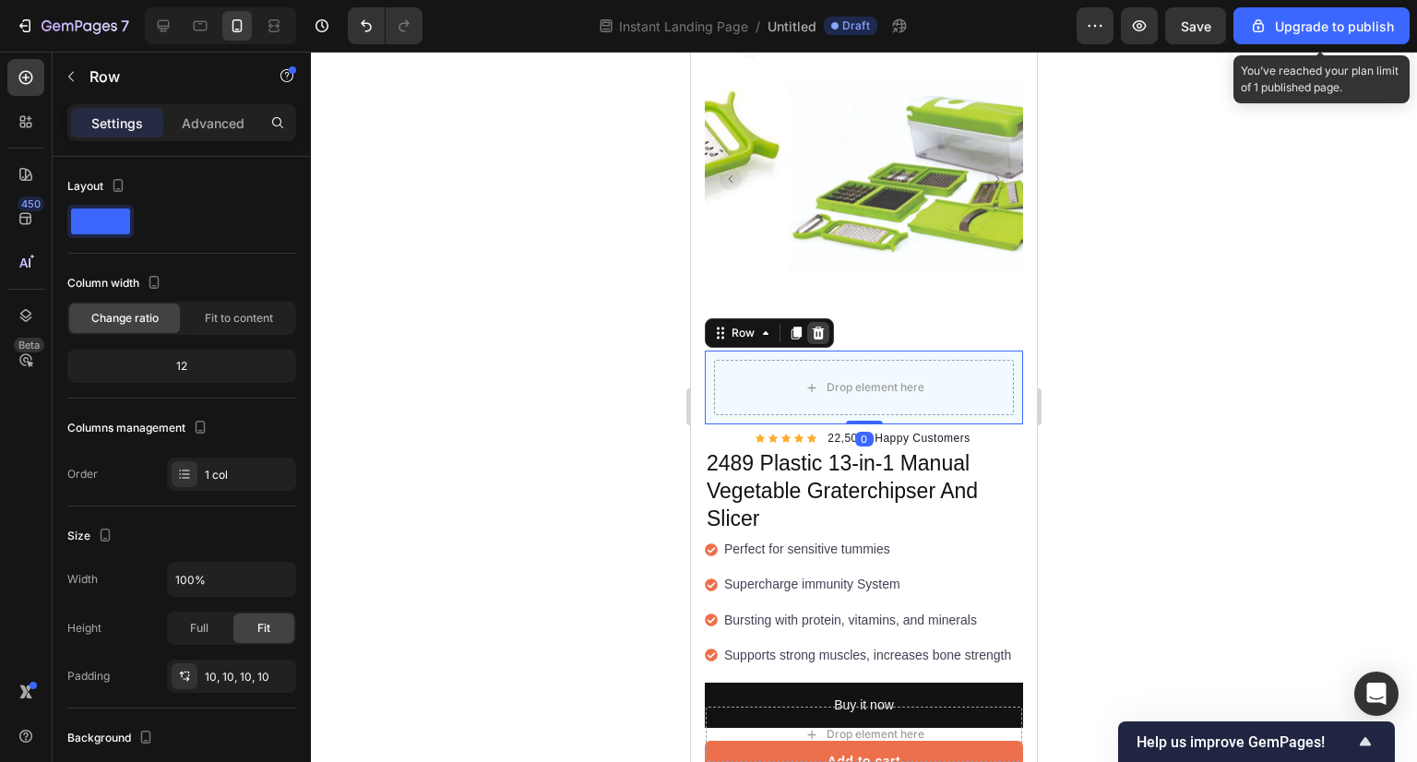
click at [819, 326] on icon at bounding box center [818, 333] width 15 height 15
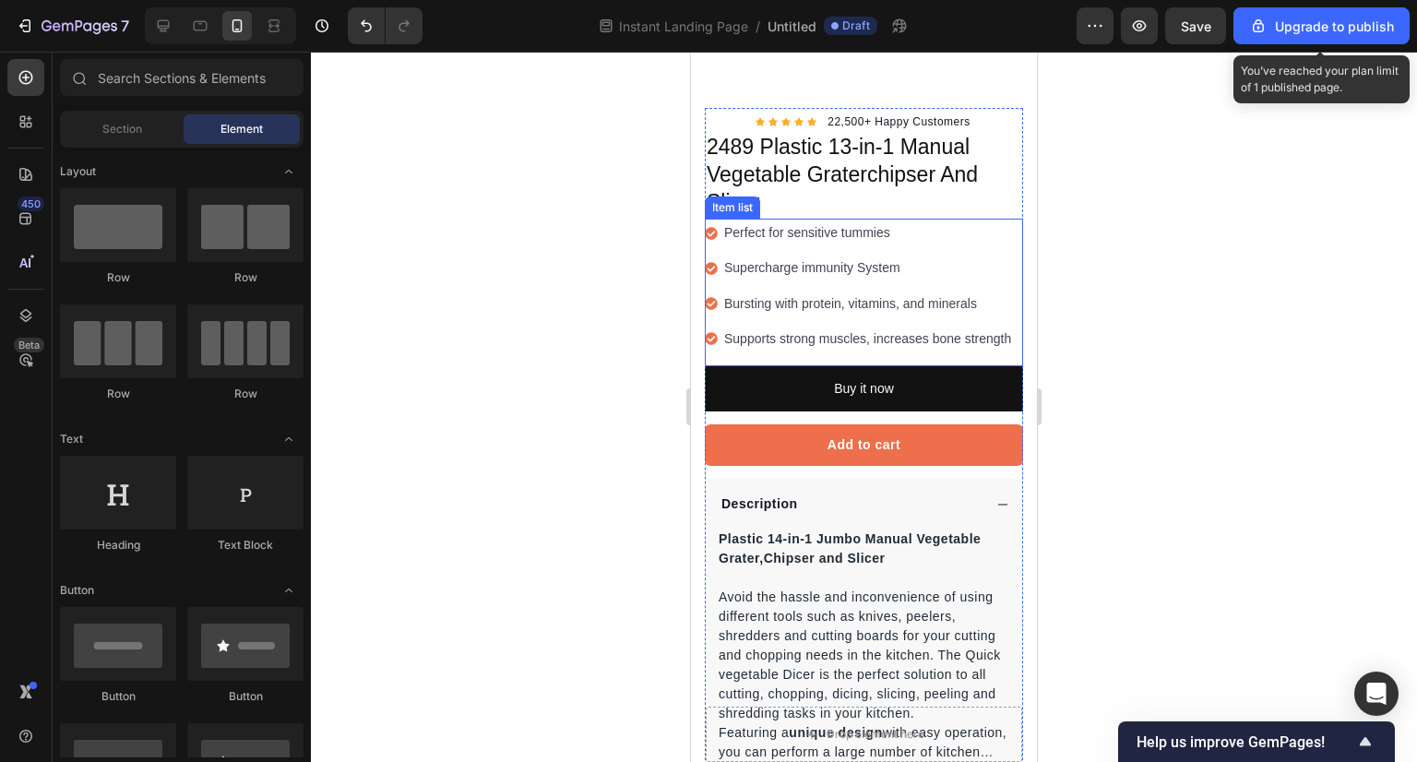
scroll to position [545, 0]
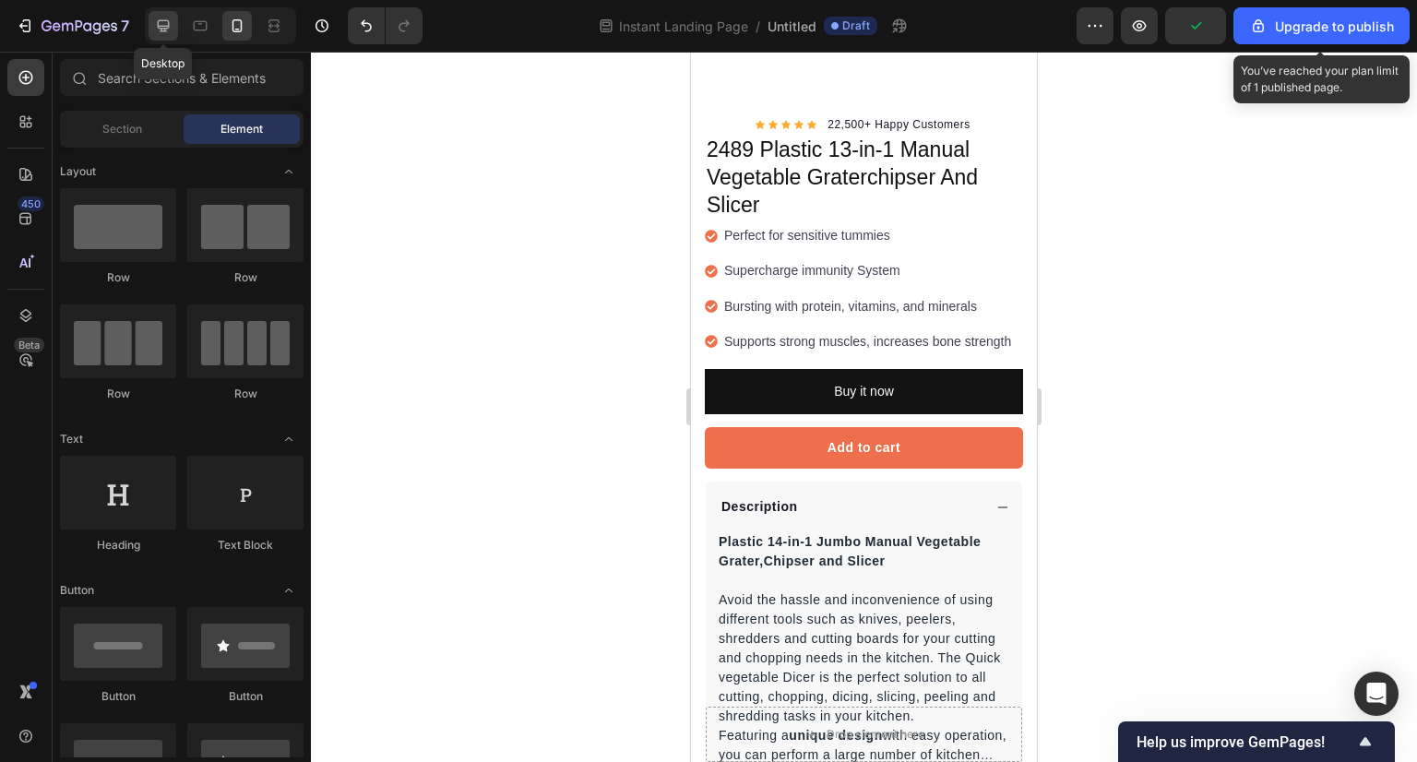
click at [154, 25] on icon at bounding box center [163, 26] width 18 height 18
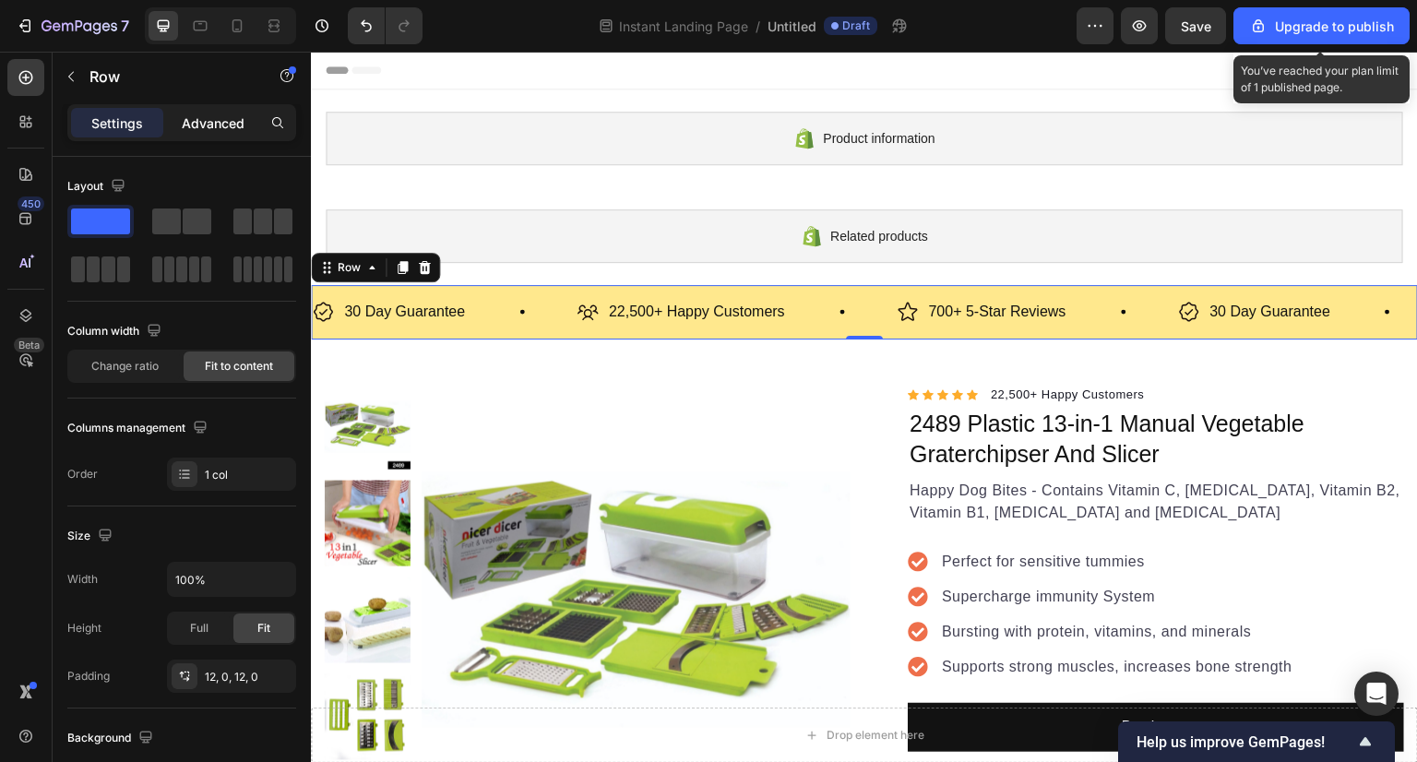
click at [223, 116] on p "Advanced" at bounding box center [213, 122] width 63 height 19
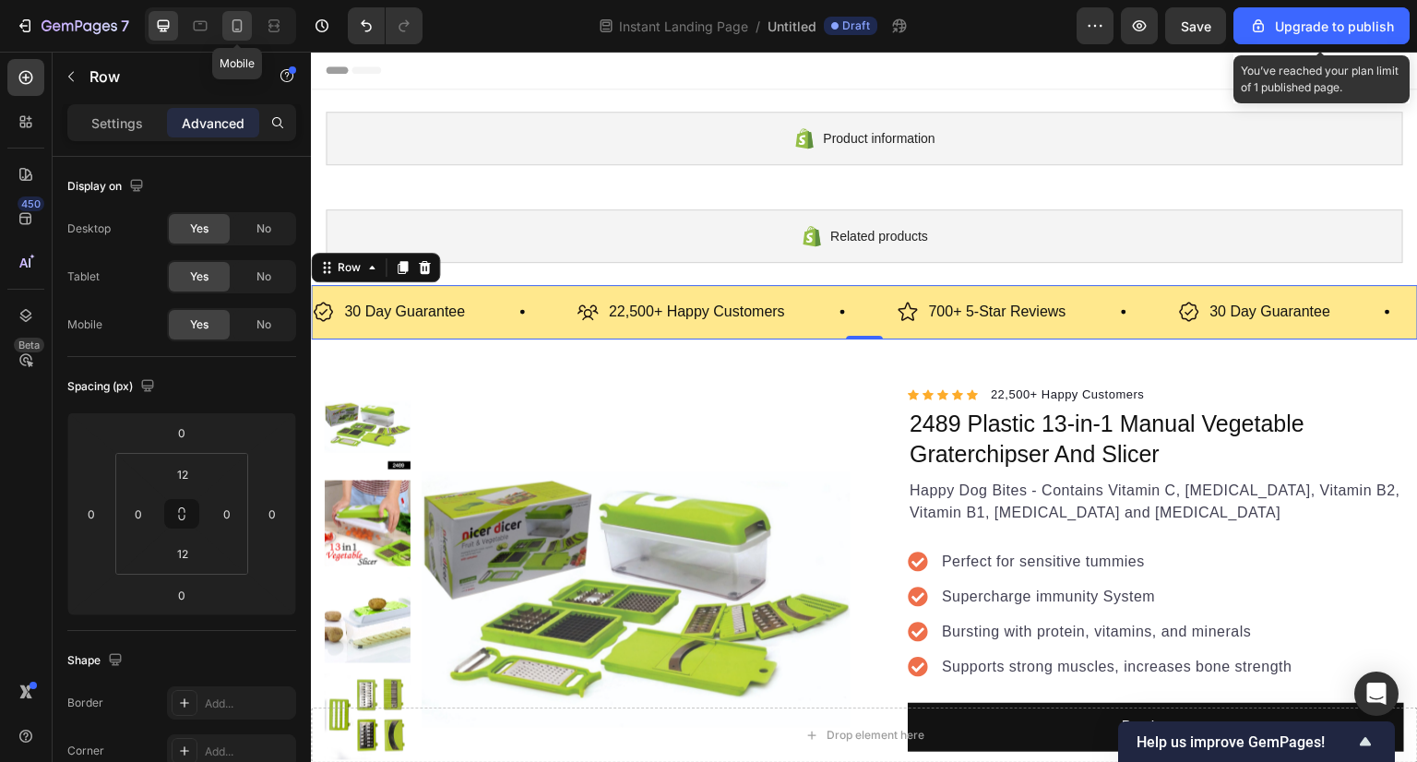
click at [222, 26] on div at bounding box center [237, 26] width 30 height 30
type input "10"
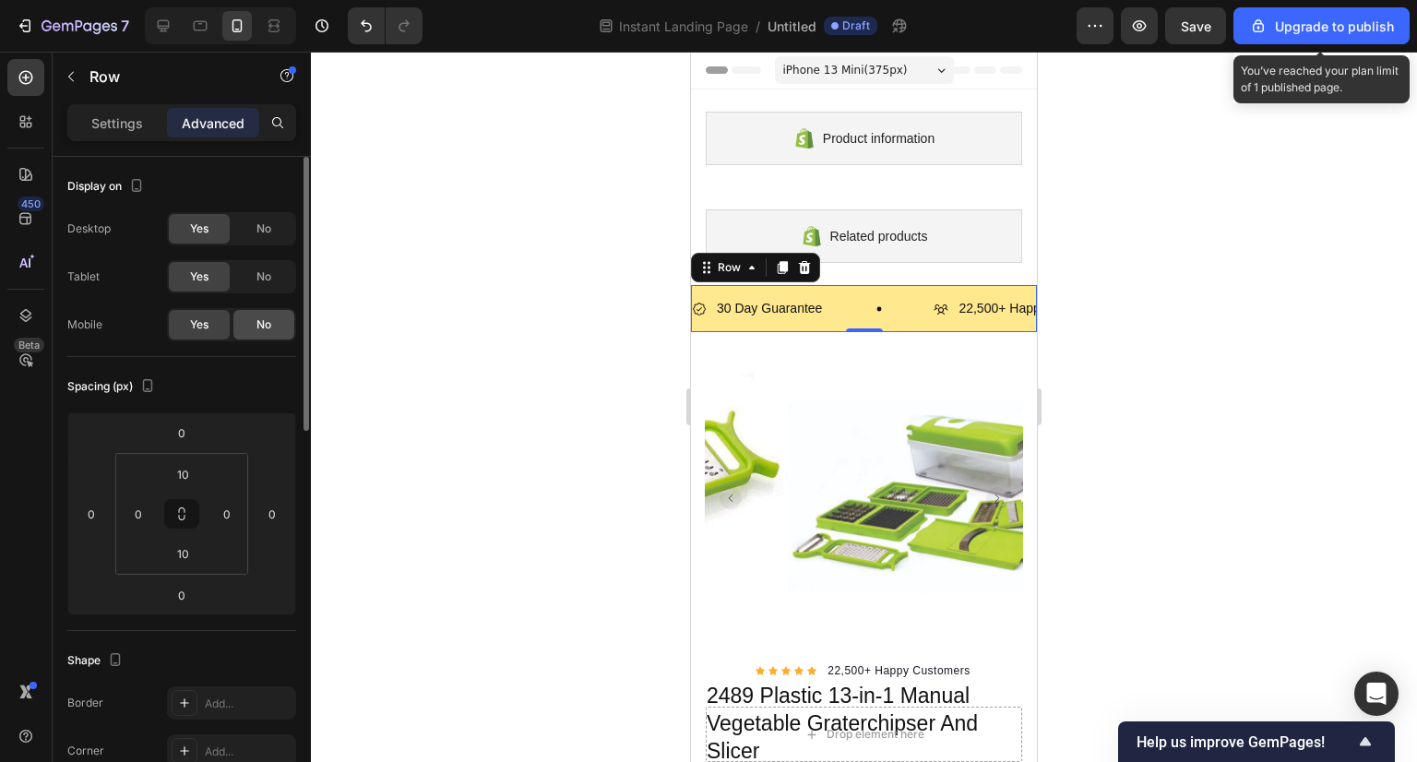
click at [272, 313] on div "No" at bounding box center [263, 325] width 61 height 30
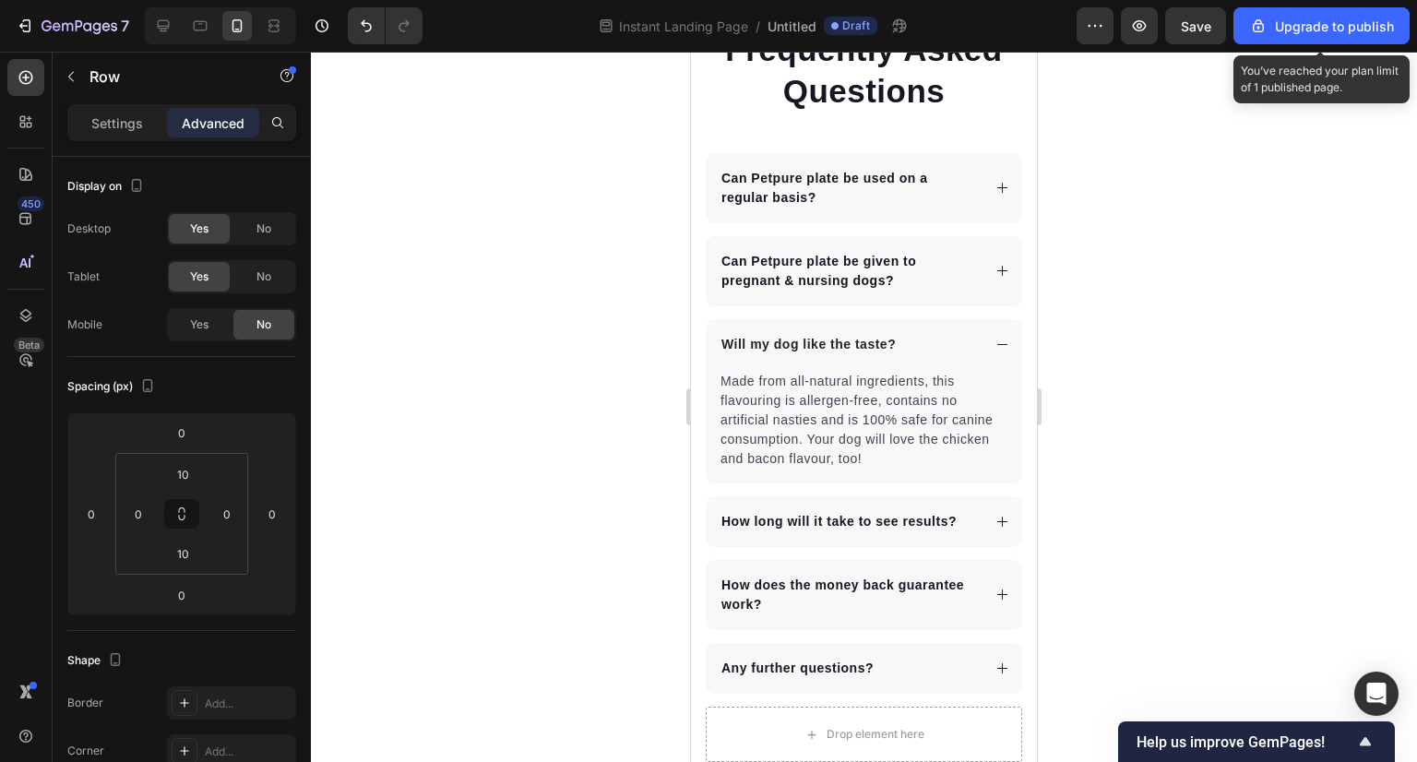
scroll to position [7010, 0]
click at [113, 113] on p "Settings" at bounding box center [117, 122] width 52 height 19
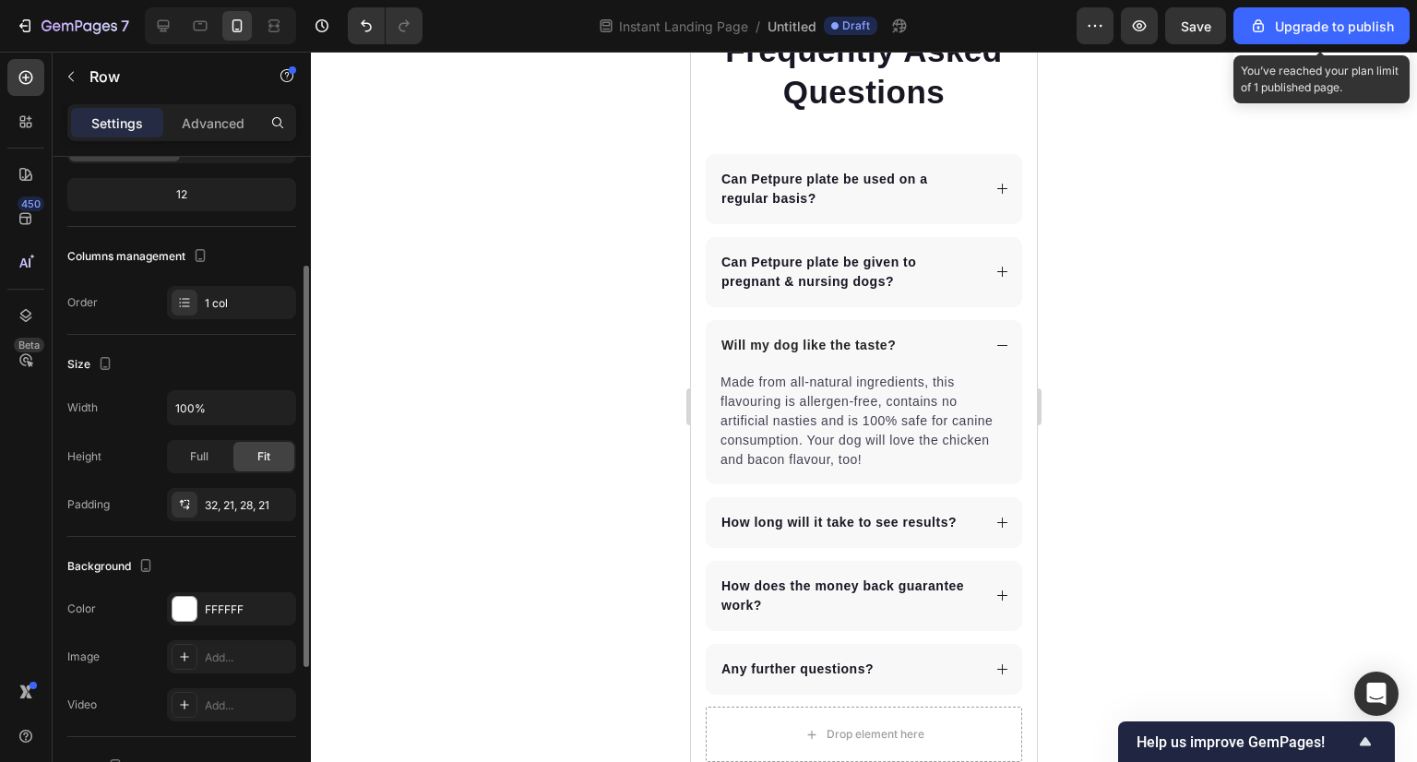
scroll to position [167, 0]
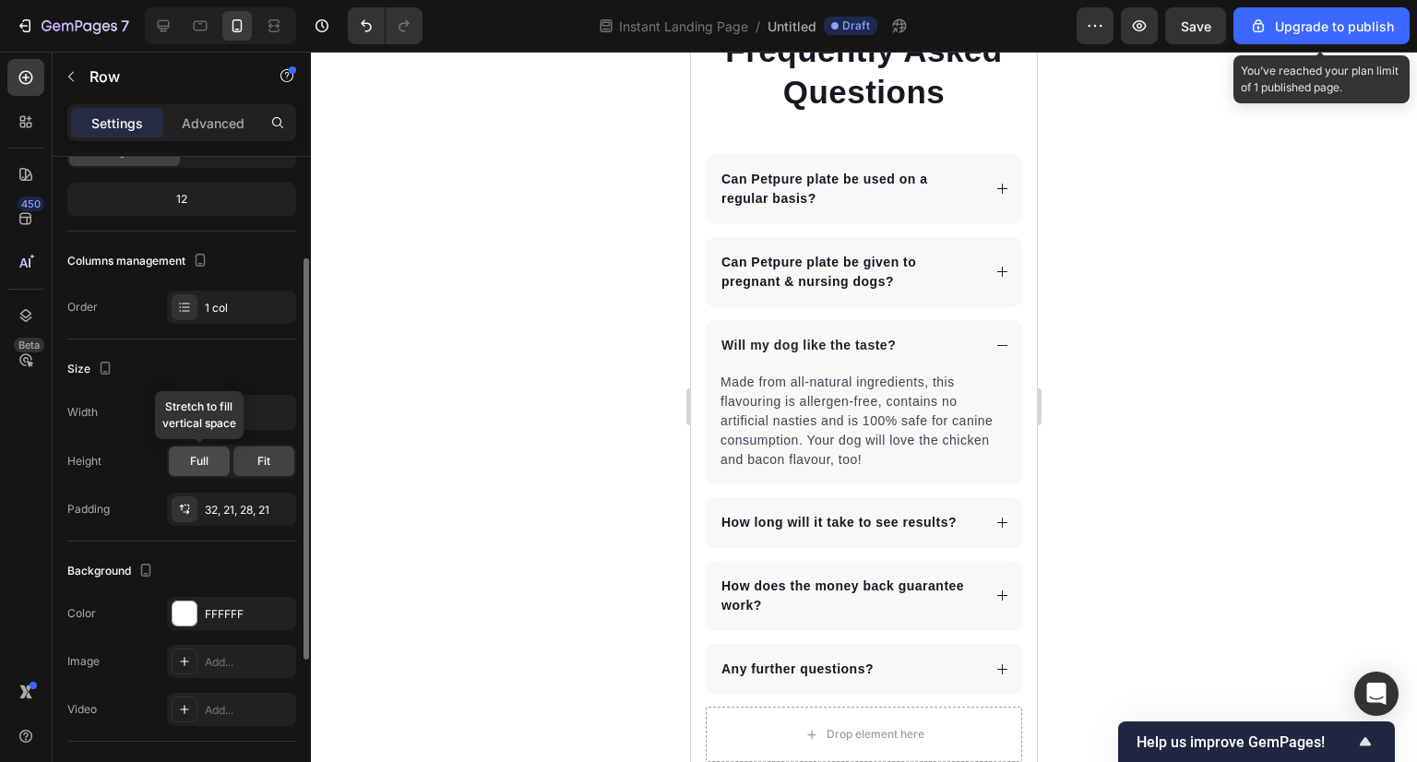
click at [205, 455] on span "Full" at bounding box center [199, 461] width 18 height 17
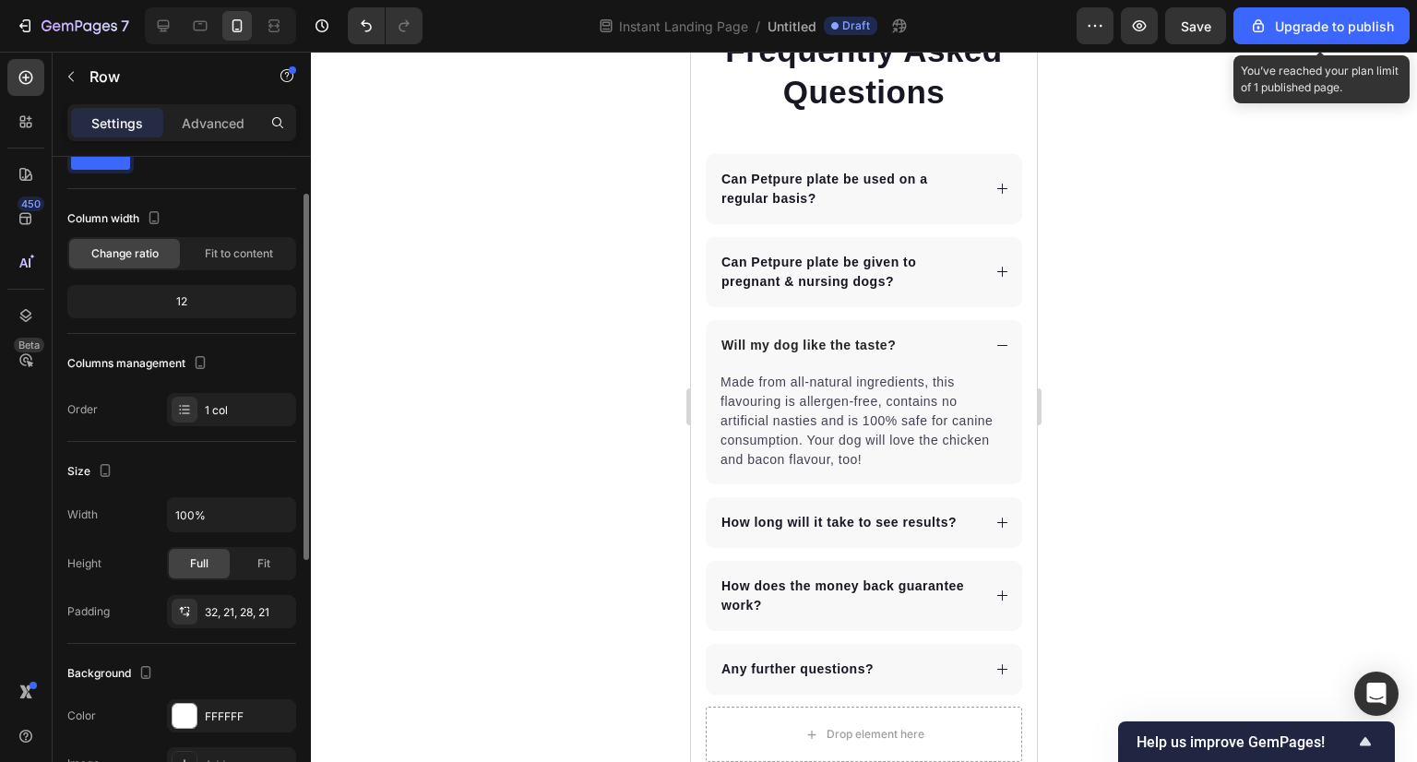
scroll to position [64, 0]
click at [218, 414] on div "1 col" at bounding box center [248, 411] width 87 height 17
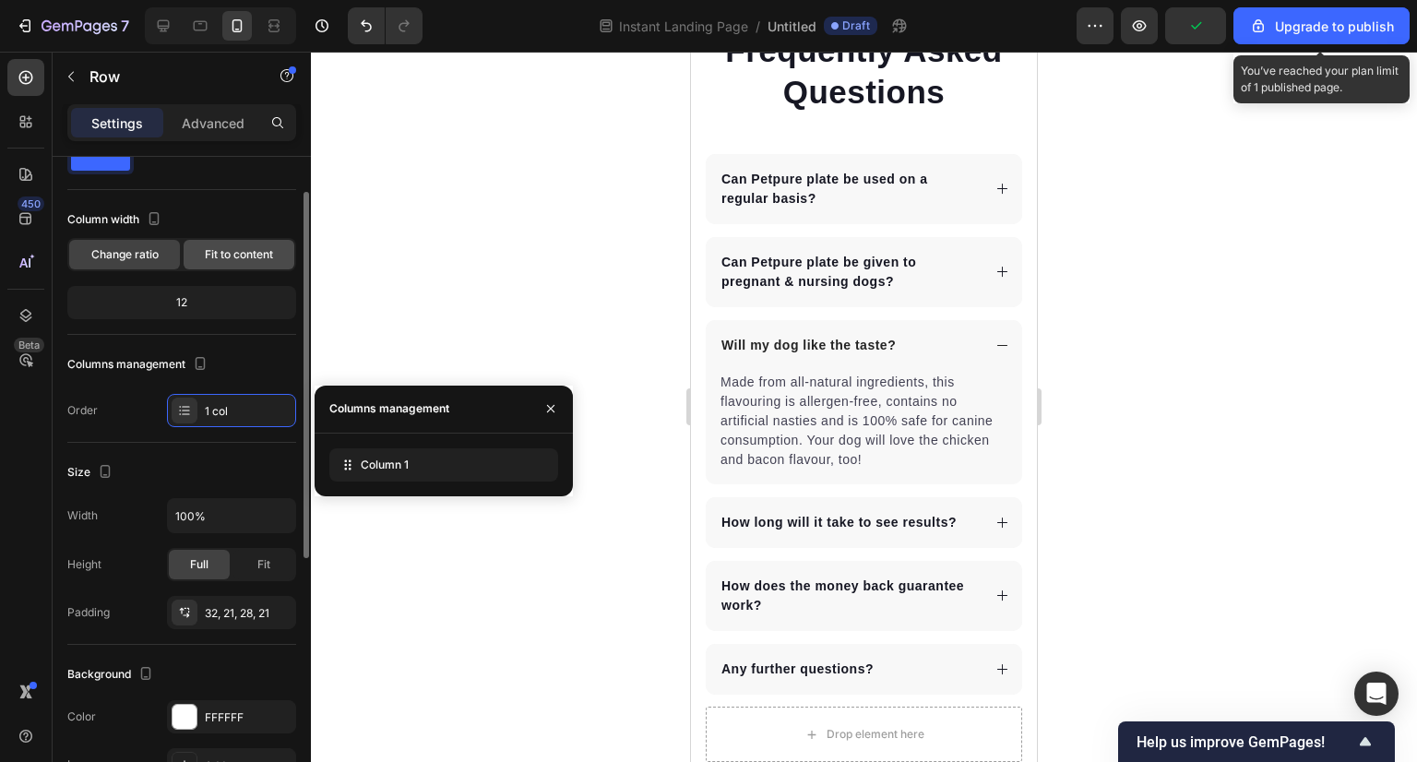
scroll to position [0, 0]
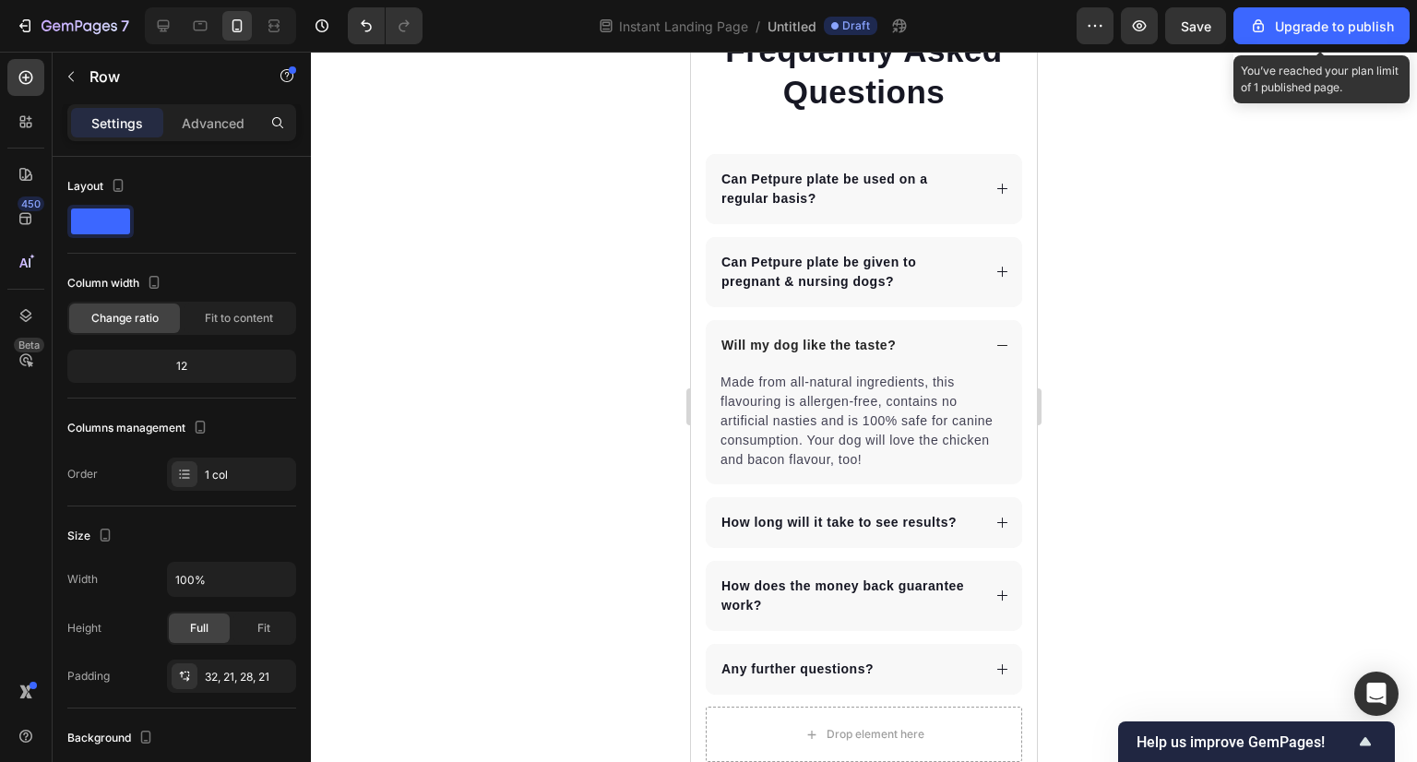
click at [588, 283] on div at bounding box center [864, 407] width 1106 height 710
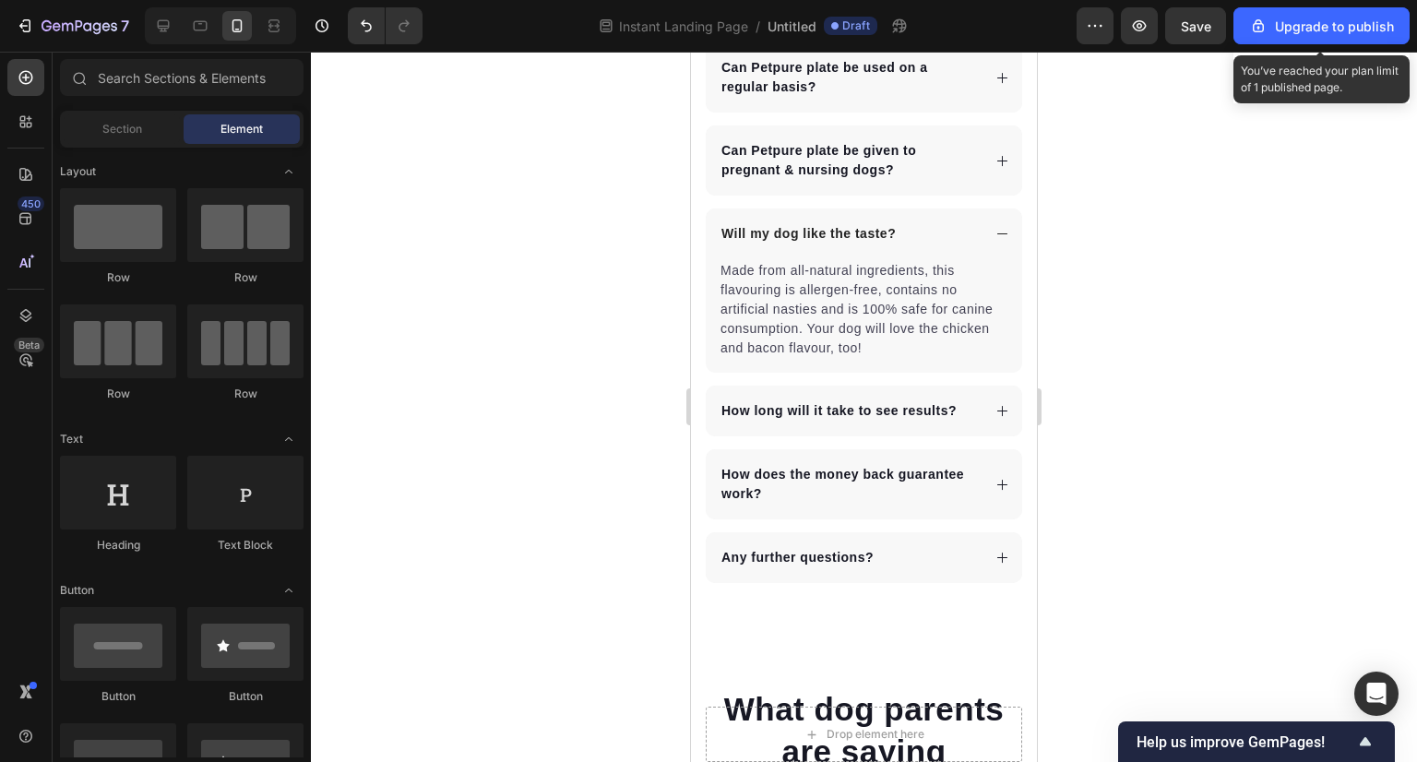
scroll to position [7792, 0]
